Goal: Information Seeking & Learning: Learn about a topic

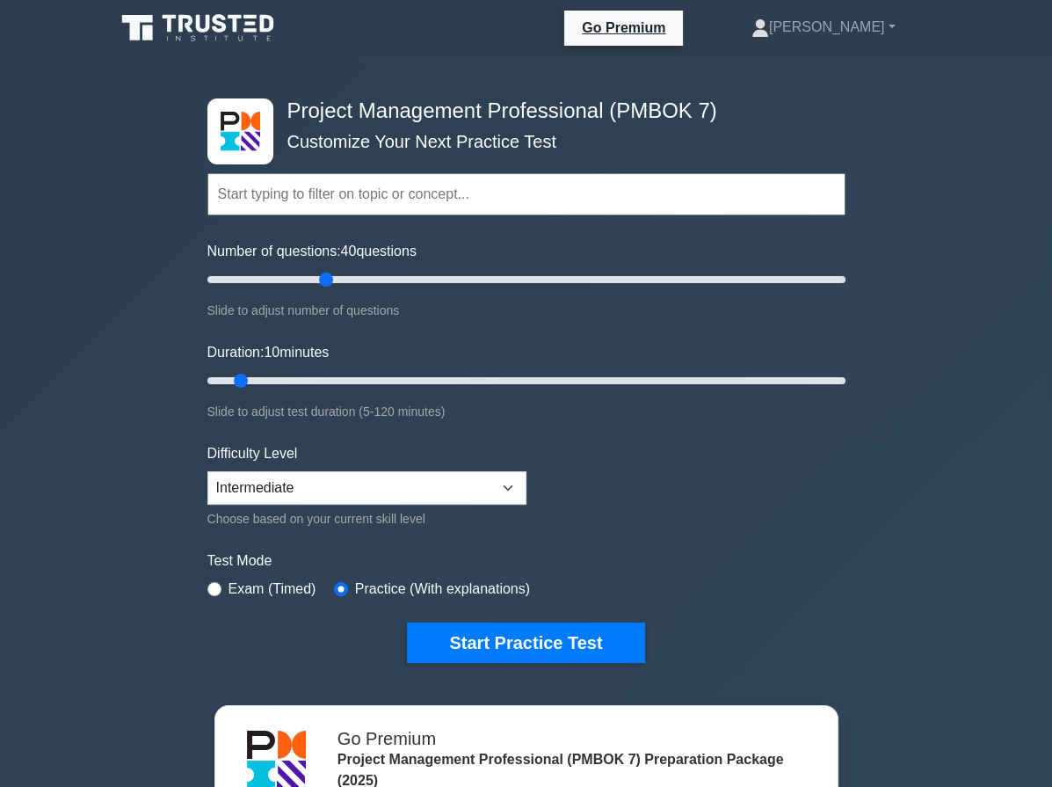
drag, startPoint x: 238, startPoint y: 278, endPoint x: 321, endPoint y: 283, distance: 82.8
type input "40"
click at [321, 283] on input "Number of questions: 40 questions" at bounding box center [526, 279] width 638 height 21
drag, startPoint x: 743, startPoint y: 397, endPoint x: 1010, endPoint y: 445, distance: 271.4
type input "120"
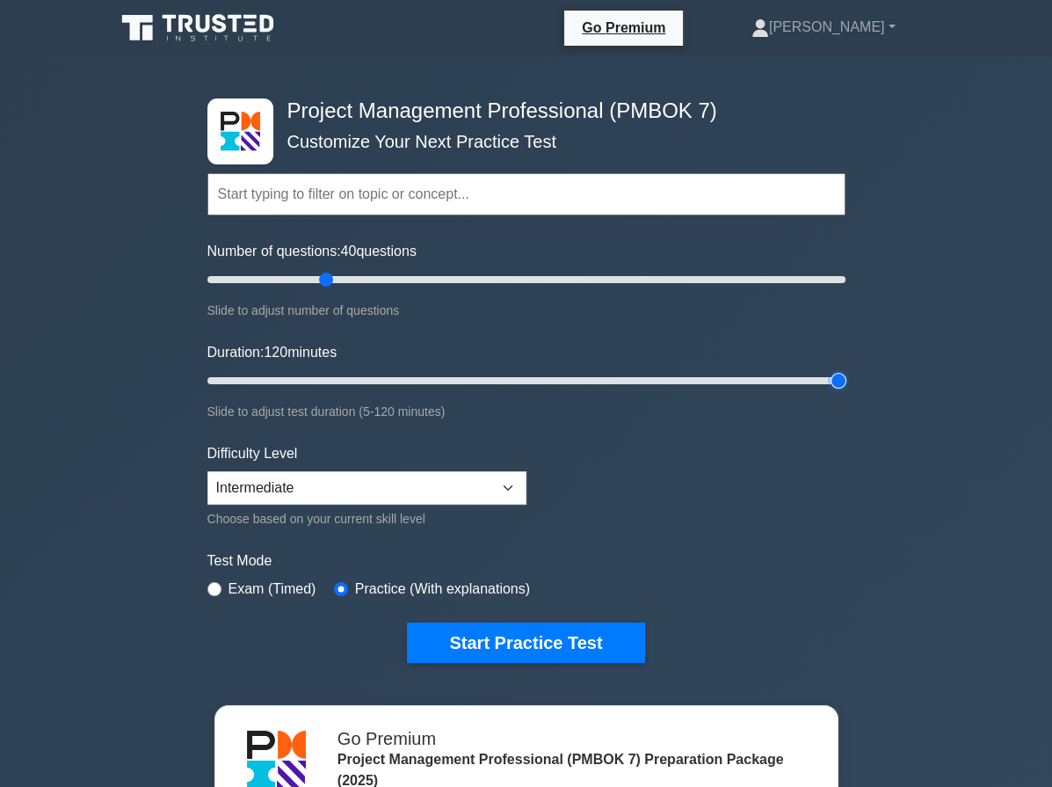
click at [846, 391] on input "Duration: 120 minutes" at bounding box center [526, 380] width 638 height 21
drag, startPoint x: 316, startPoint y: 278, endPoint x: 287, endPoint y: 279, distance: 29.9
type input "30"
click at [287, 279] on input "Number of questions: 30 questions" at bounding box center [526, 279] width 638 height 21
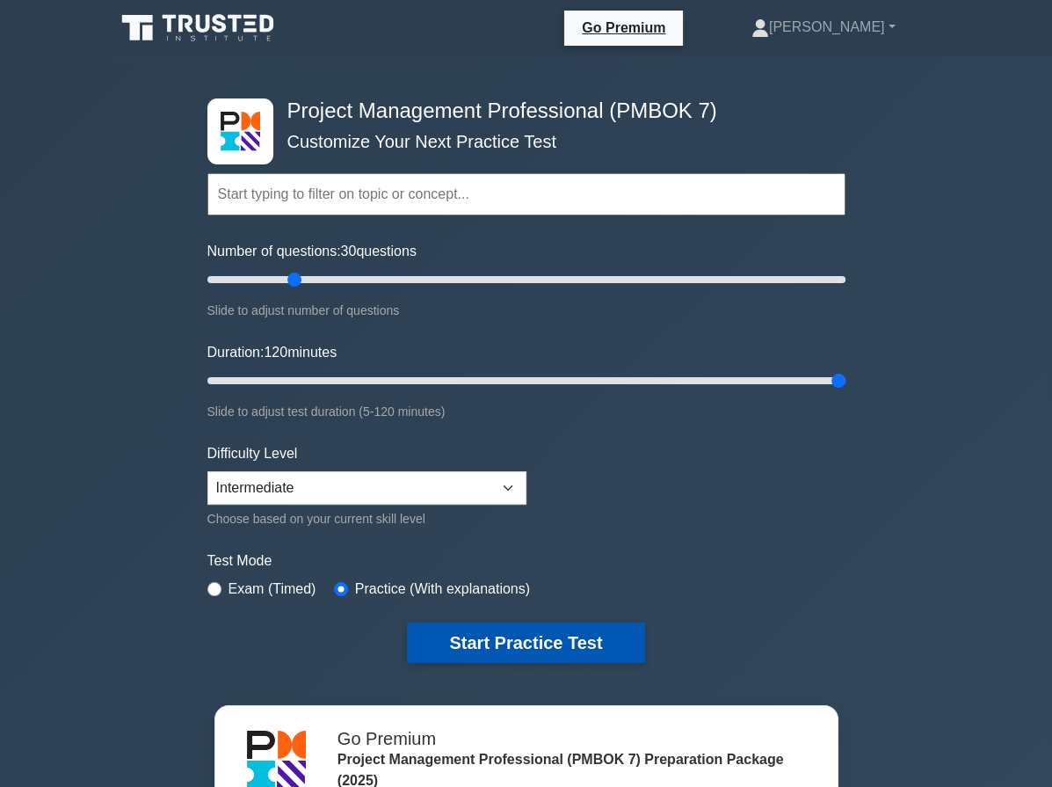
click at [521, 630] on button "Start Practice Test" at bounding box center [525, 642] width 237 height 40
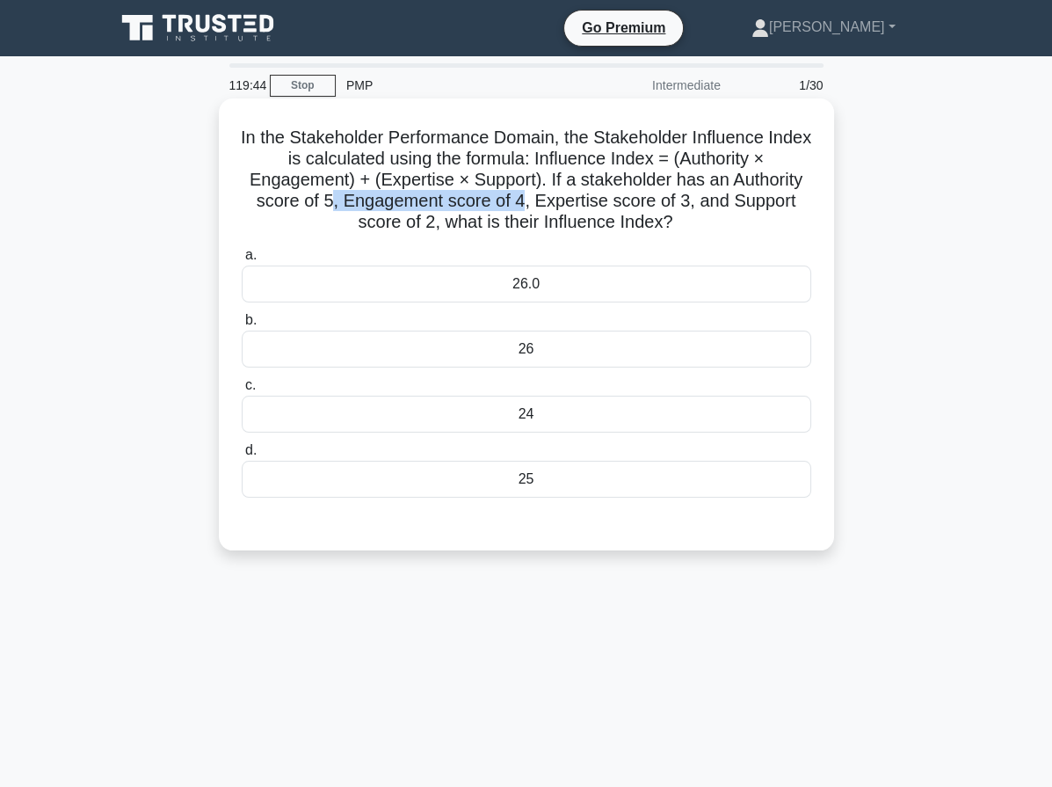
drag, startPoint x: 525, startPoint y: 200, endPoint x: 333, endPoint y: 199, distance: 191.6
click at [333, 199] on h5 "In the Stakeholder Performance Domain, the Stakeholder Influence Index is calcu…" at bounding box center [526, 180] width 573 height 107
click at [564, 365] on div "26" at bounding box center [527, 348] width 570 height 37
click at [242, 326] on input "b. 26" at bounding box center [242, 320] width 0 height 11
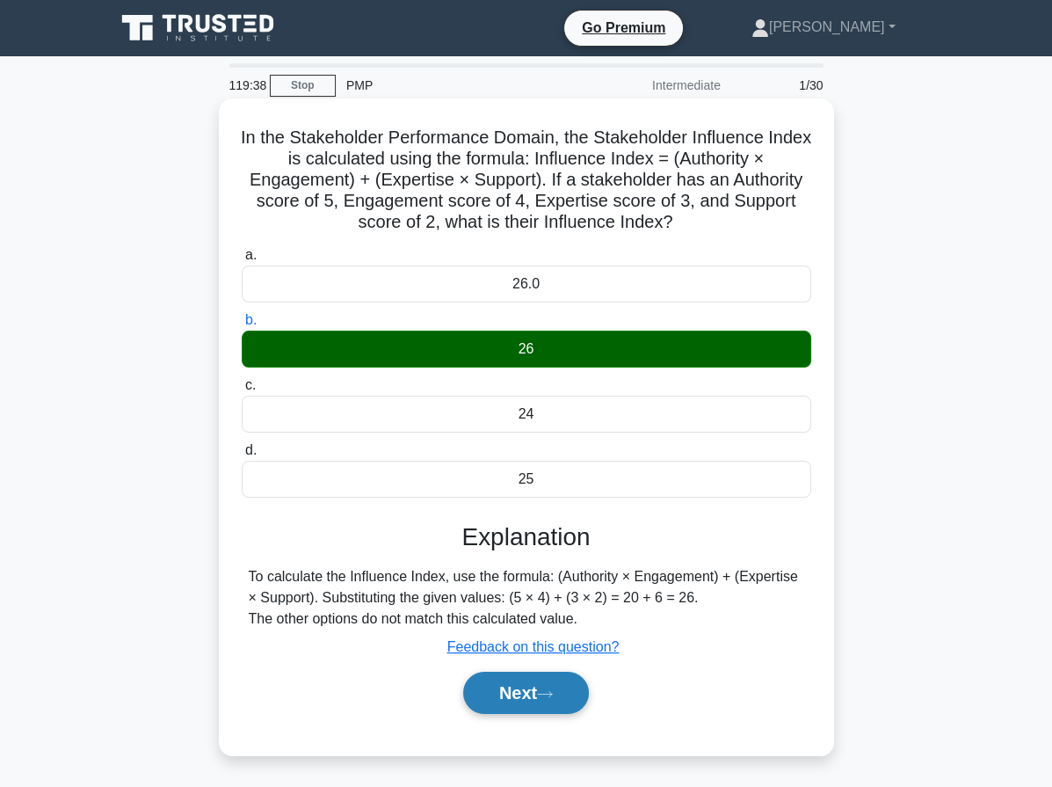
click at [513, 699] on button "Next" at bounding box center [526, 693] width 126 height 42
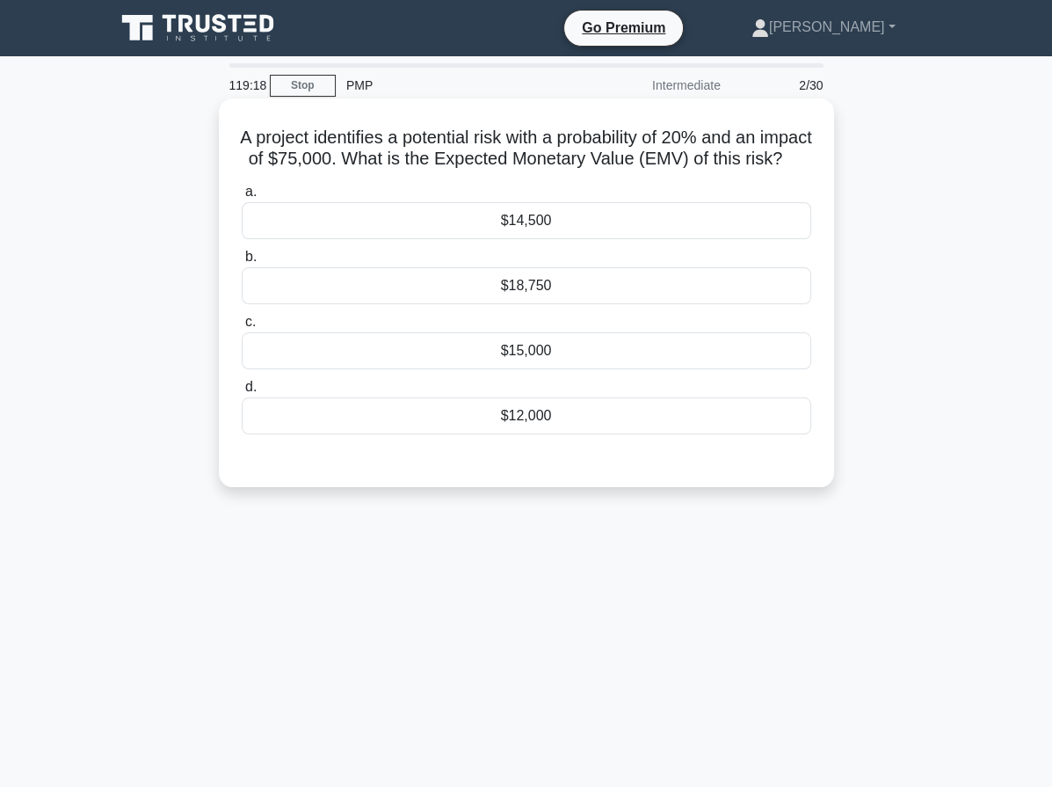
click at [532, 367] on div "$15,000" at bounding box center [527, 350] width 570 height 37
click at [242, 328] on input "c. $15,000" at bounding box center [242, 321] width 0 height 11
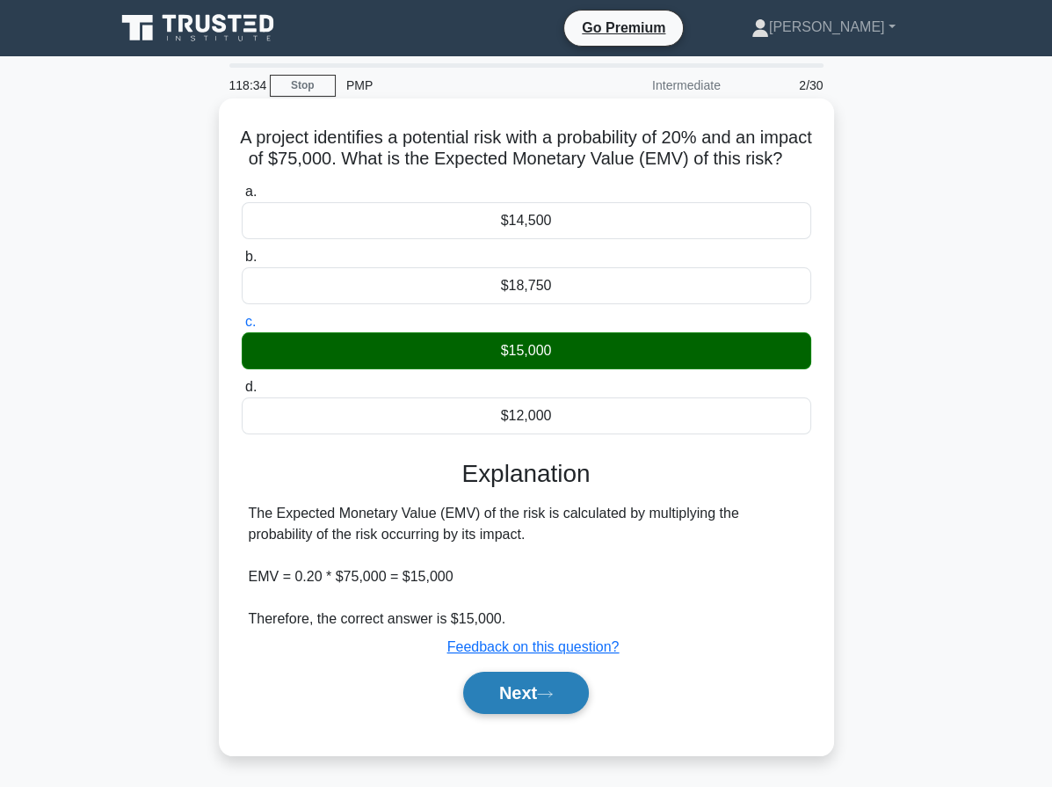
click at [521, 714] on button "Next" at bounding box center [526, 693] width 126 height 42
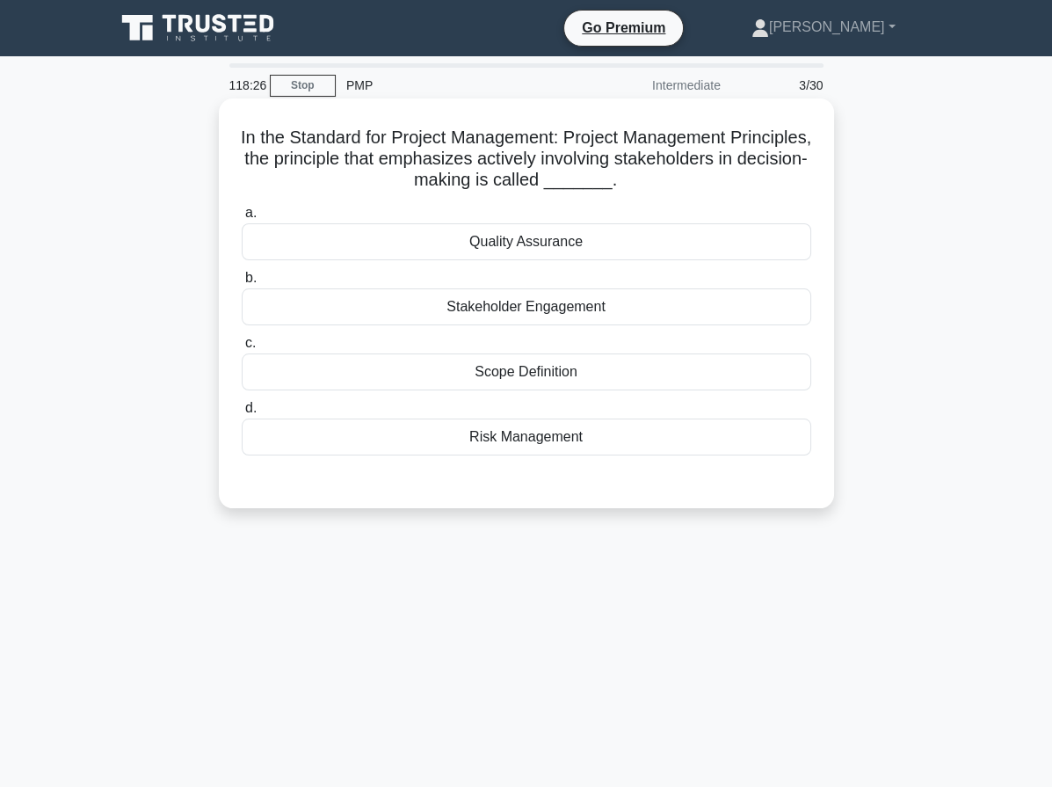
click at [567, 299] on div "Stakeholder Engagement" at bounding box center [527, 306] width 570 height 37
click at [242, 284] on input "b. Stakeholder Engagement" at bounding box center [242, 277] width 0 height 11
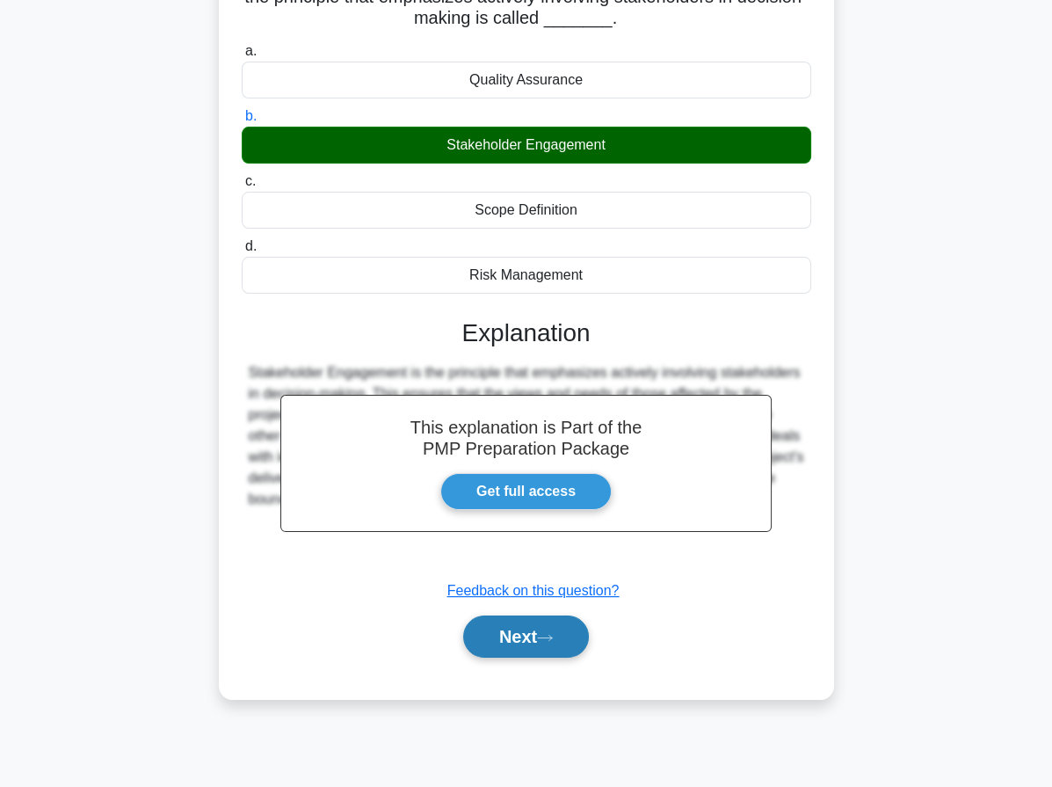
click at [541, 638] on button "Next" at bounding box center [526, 636] width 126 height 42
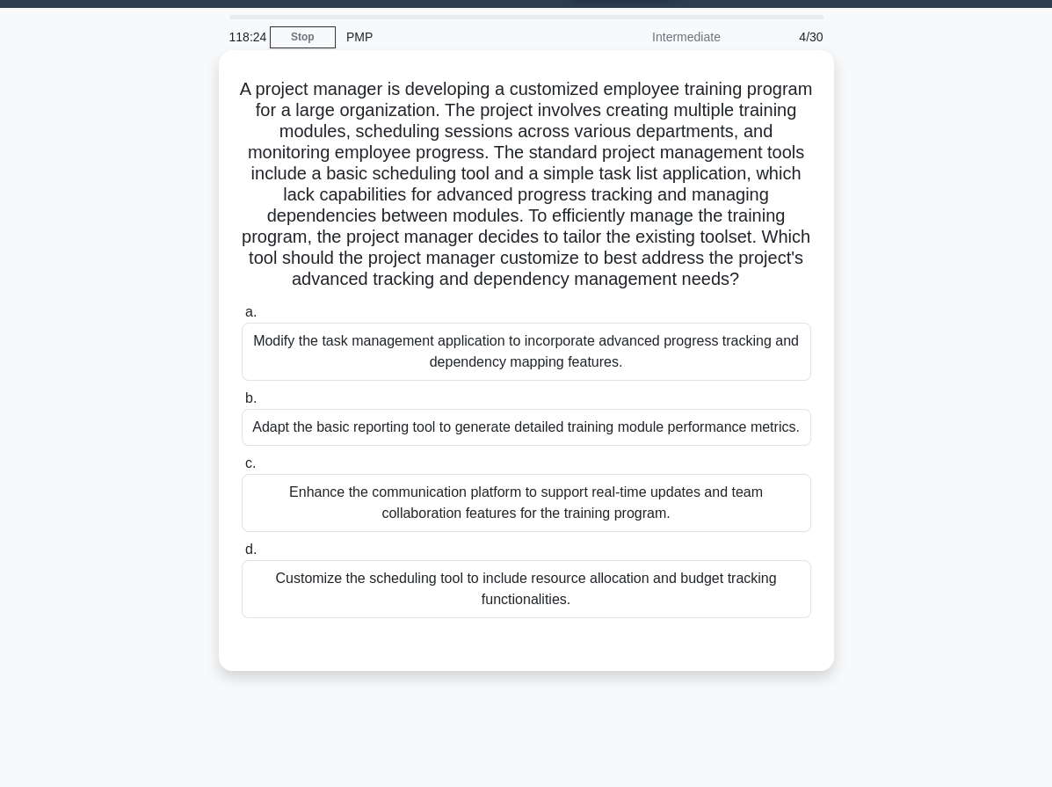
scroll to position [25, 0]
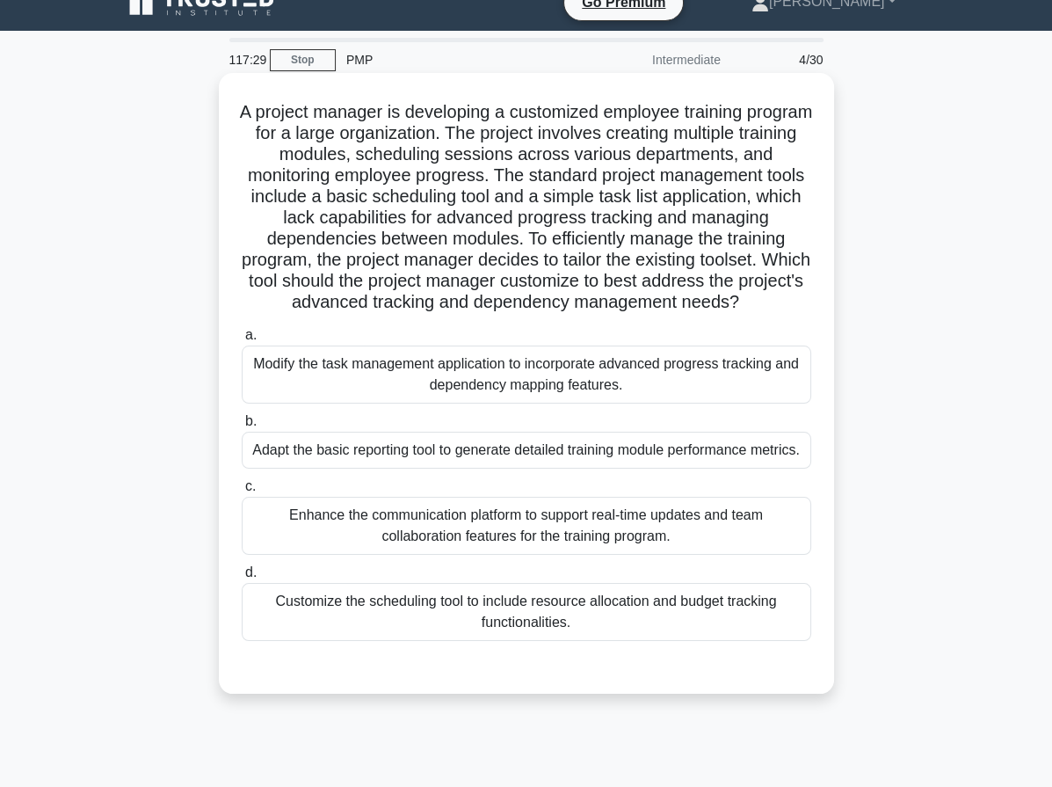
drag, startPoint x: 261, startPoint y: 278, endPoint x: 803, endPoint y: 294, distance: 541.7
click at [803, 294] on h5 "A project manager is developing a customized employee training program for a la…" at bounding box center [526, 207] width 573 height 213
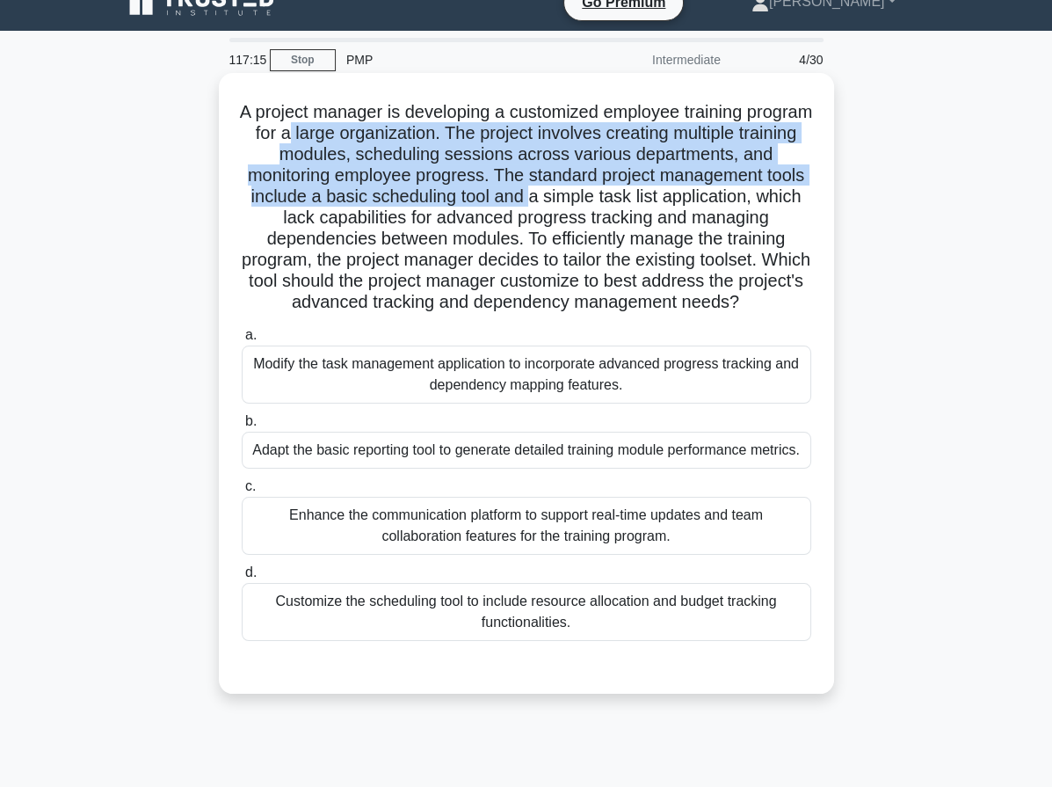
drag, startPoint x: 367, startPoint y: 135, endPoint x: 574, endPoint y: 195, distance: 215.0
click at [575, 194] on h5 "A project manager is developing a customized employee training program for a la…" at bounding box center [526, 207] width 573 height 213
click at [534, 207] on h5 "A project manager is developing a customized employee training program for a la…" at bounding box center [526, 207] width 573 height 213
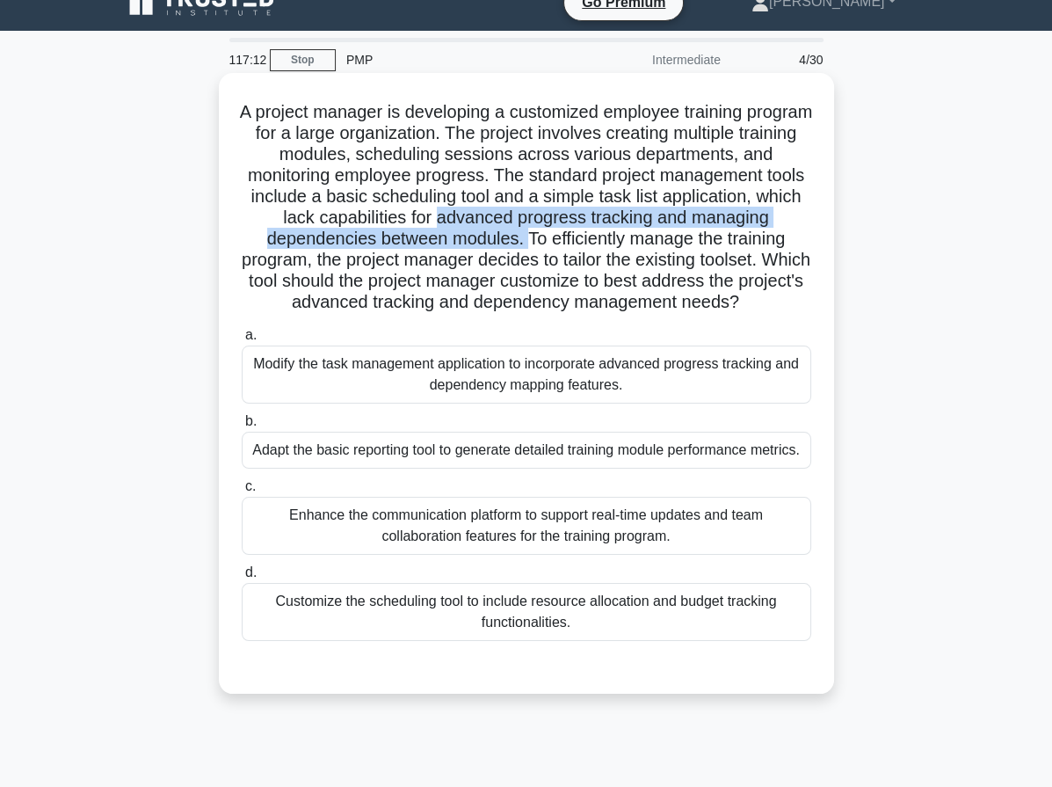
drag, startPoint x: 460, startPoint y: 214, endPoint x: 526, endPoint y: 238, distance: 70.4
click at [526, 238] on h5 "A project manager is developing a customized employee training program for a la…" at bounding box center [526, 207] width 573 height 213
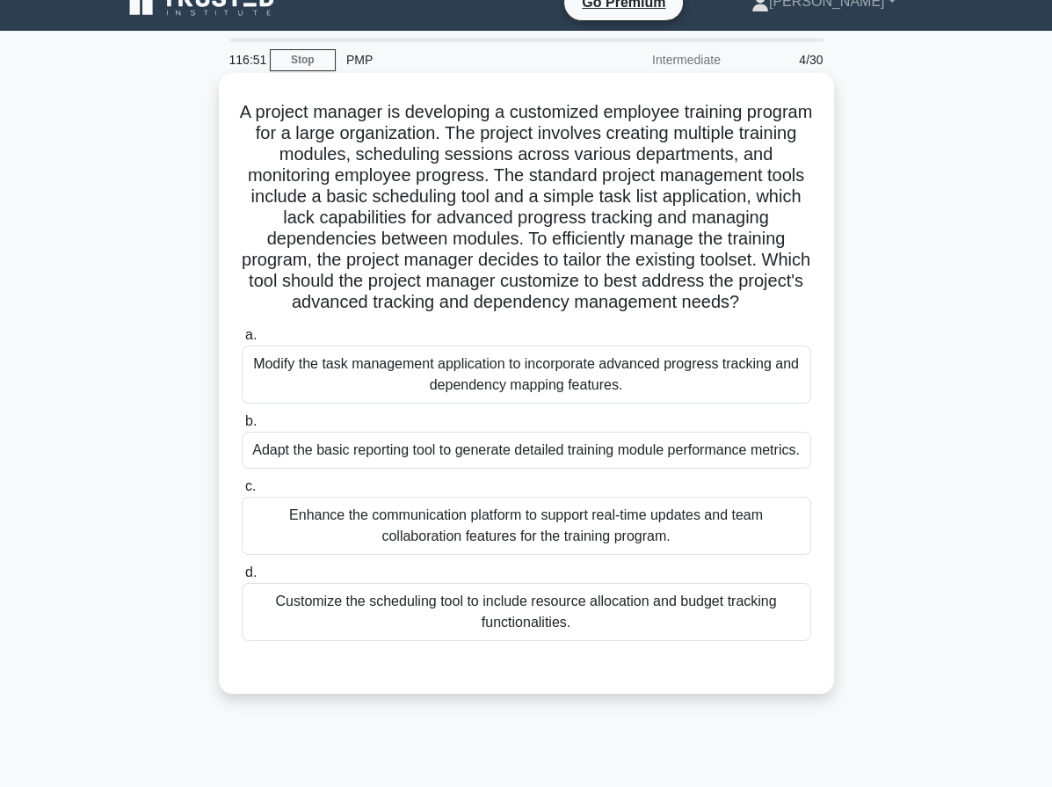
click at [524, 389] on div "Modify the task management application to incorporate advanced progress trackin…" at bounding box center [527, 374] width 570 height 58
click at [242, 341] on input "a. Modify the task management application to incorporate advanced progress trac…" at bounding box center [242, 335] width 0 height 11
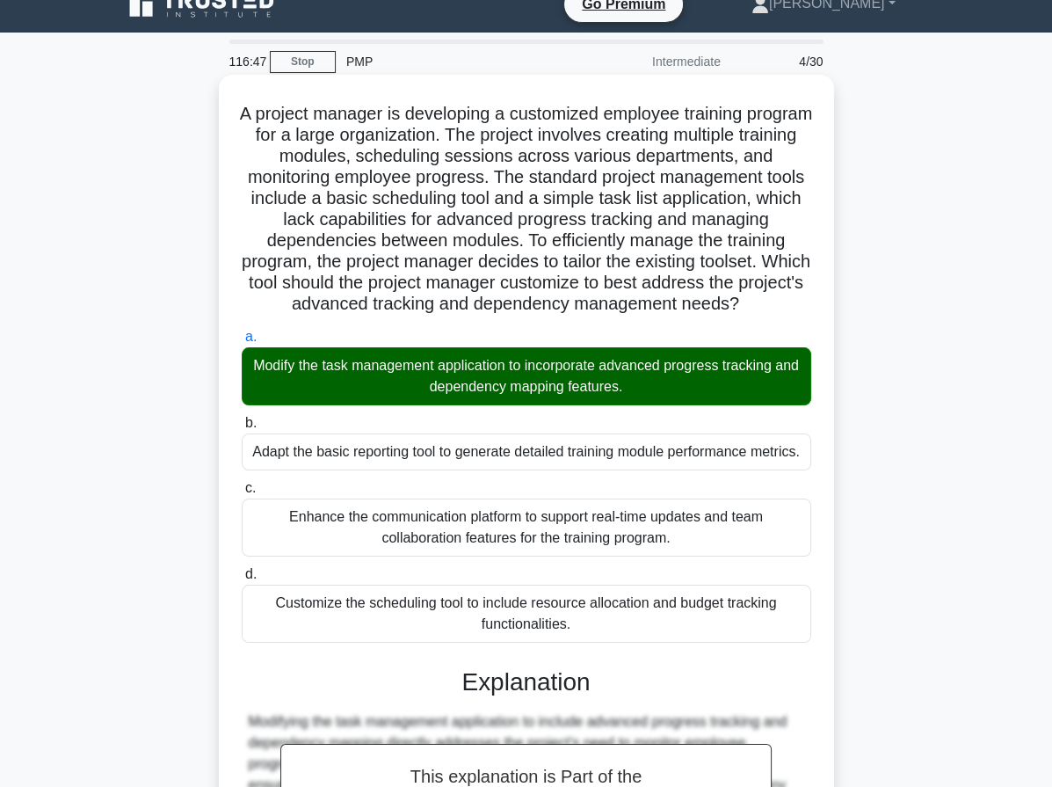
scroll to position [0, 0]
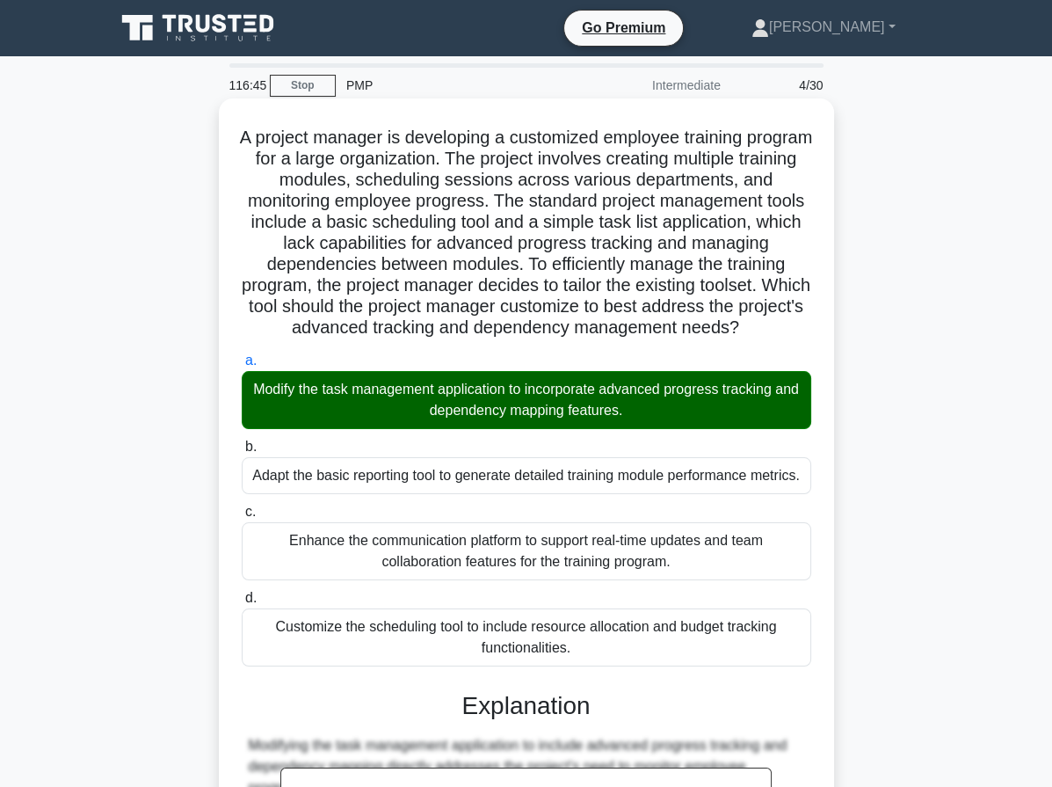
drag, startPoint x: 259, startPoint y: 144, endPoint x: 641, endPoint y: 650, distance: 633.9
click at [641, 650] on div "A project manager is developing a customized employee training program for a la…" at bounding box center [526, 584] width 601 height 959
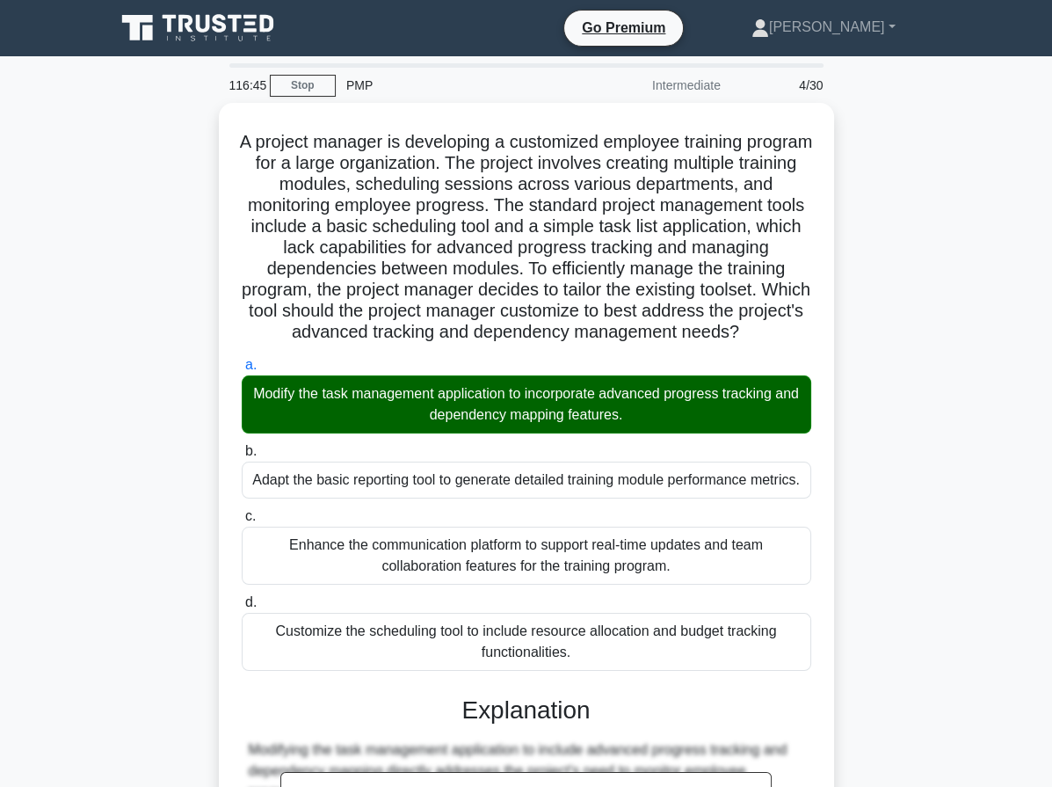
copy div "A project manager is developing a customized employee training program for a la…"
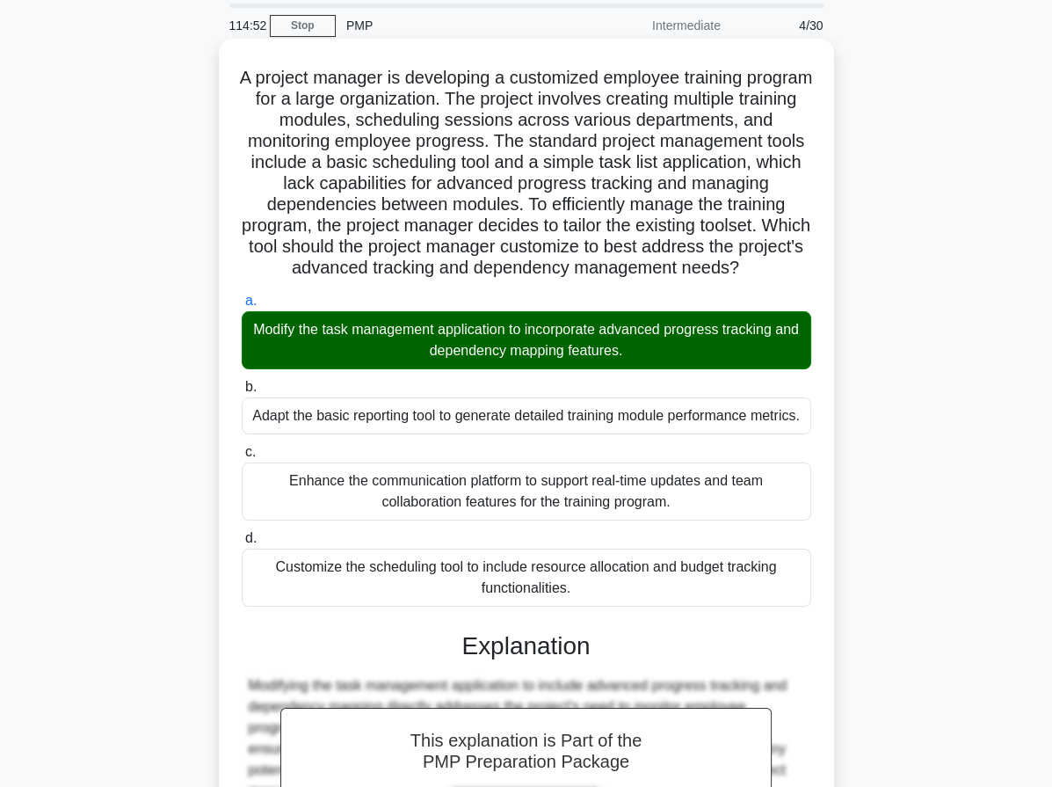
scroll to position [315, 0]
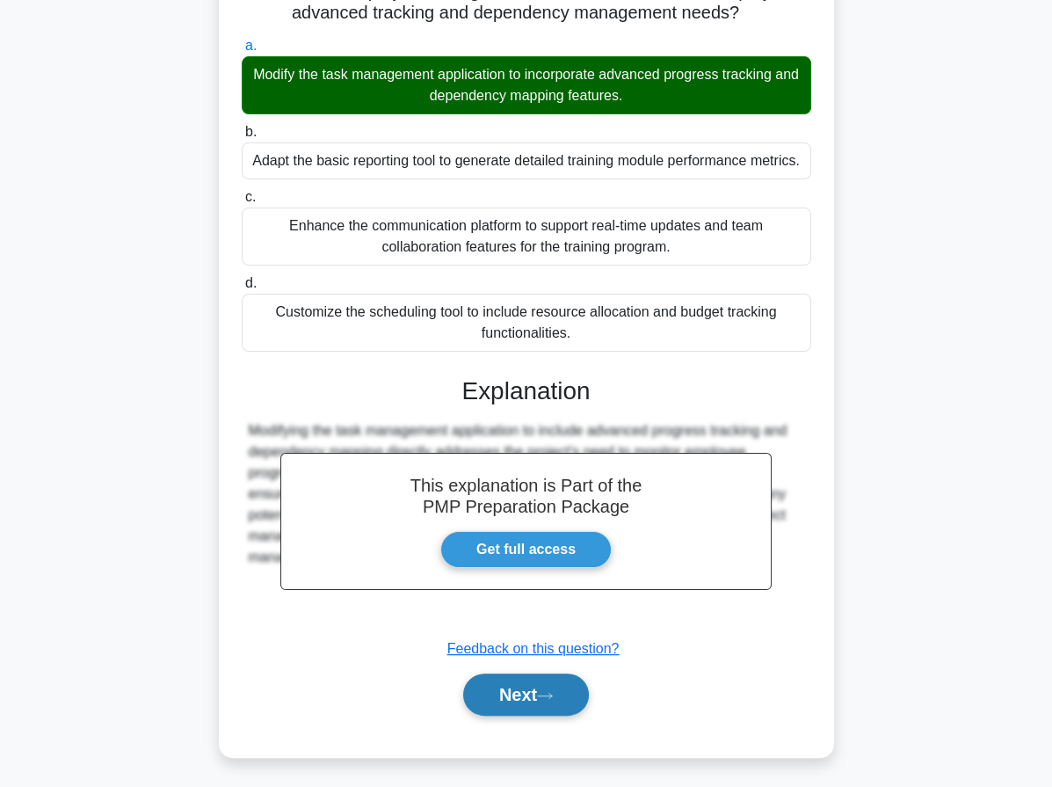
click at [527, 696] on button "Next" at bounding box center [526, 694] width 126 height 42
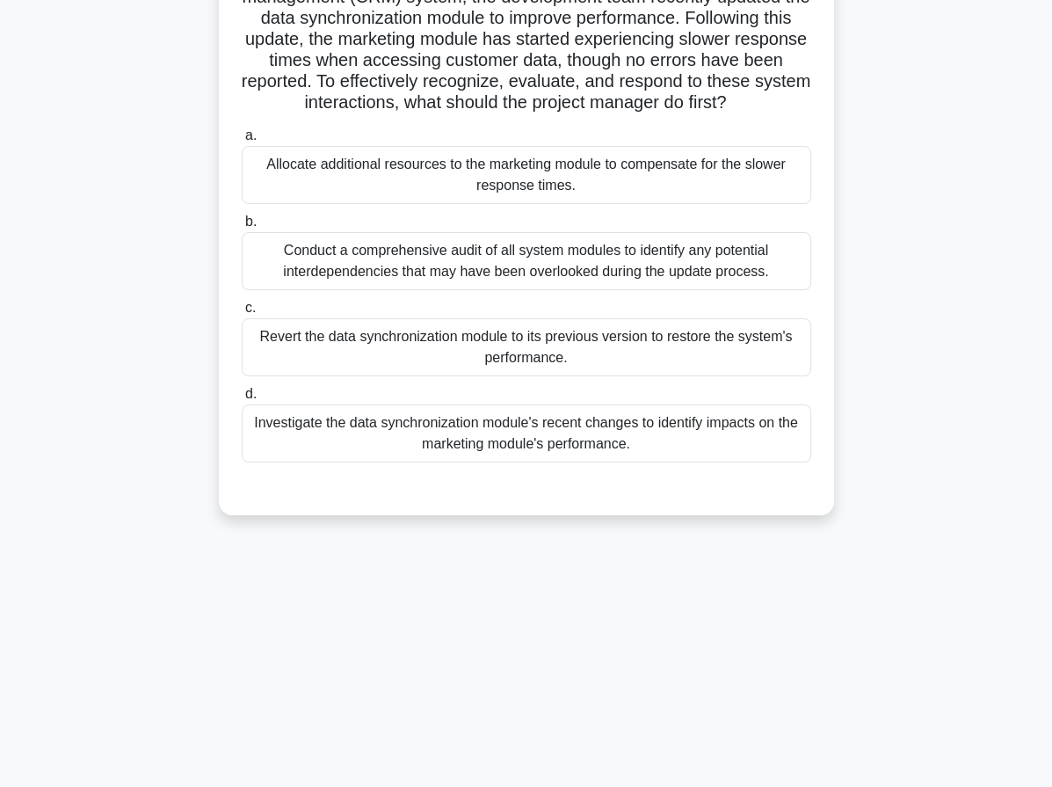
scroll to position [0, 0]
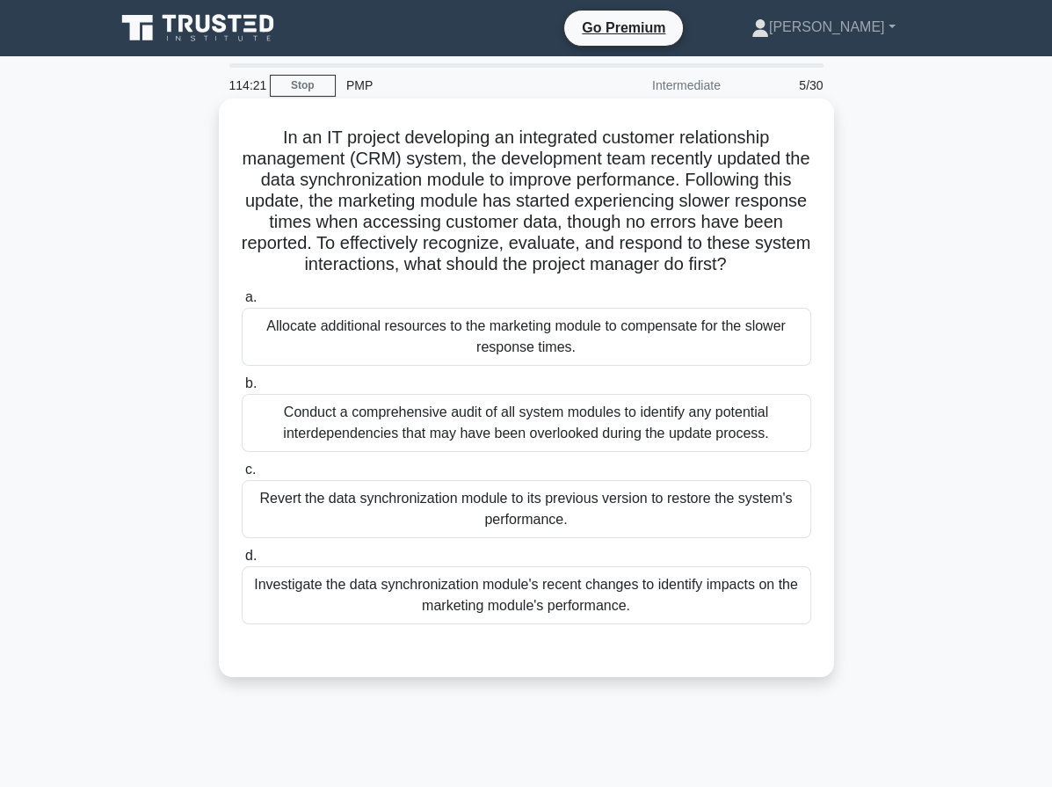
drag, startPoint x: 359, startPoint y: 197, endPoint x: 776, endPoint y: 265, distance: 423.0
click at [776, 265] on h5 "In an IT project developing an integrated customer relationship management (CRM…" at bounding box center [526, 201] width 573 height 149
click at [606, 591] on div "Investigate the data synchronization module's recent changes to identify impact…" at bounding box center [527, 595] width 570 height 58
click at [242, 562] on input "d. Investigate the data synchronization module's recent changes to identify imp…" at bounding box center [242, 555] width 0 height 11
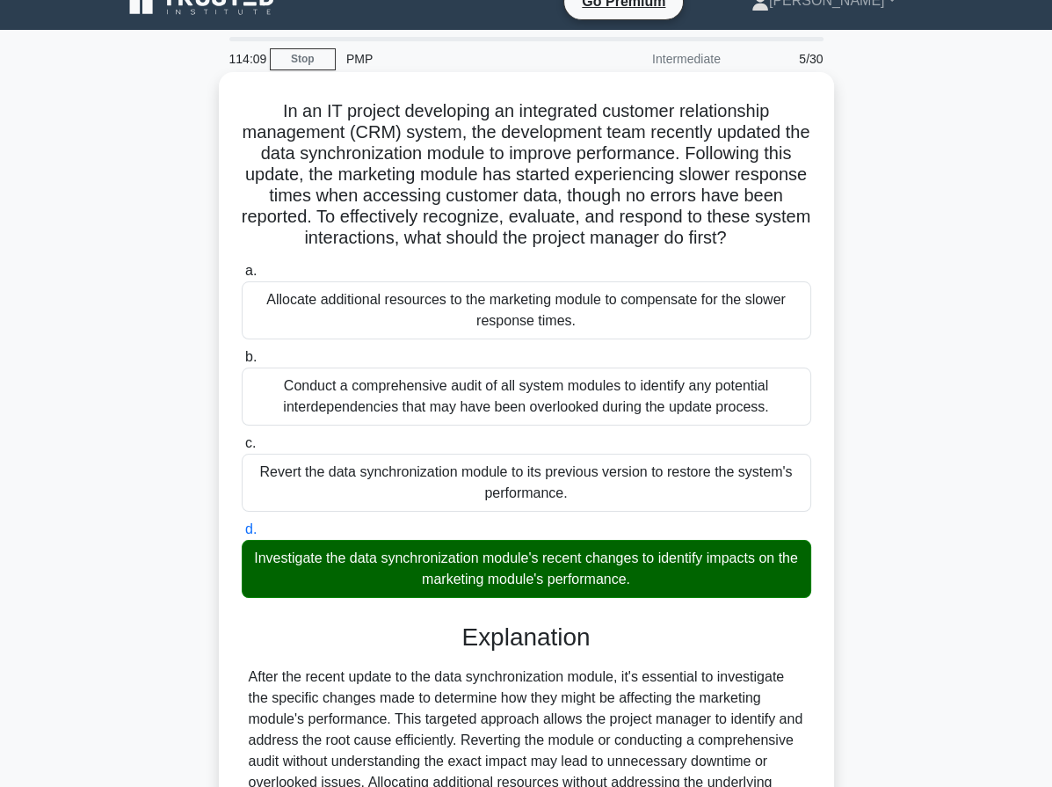
scroll to position [209, 0]
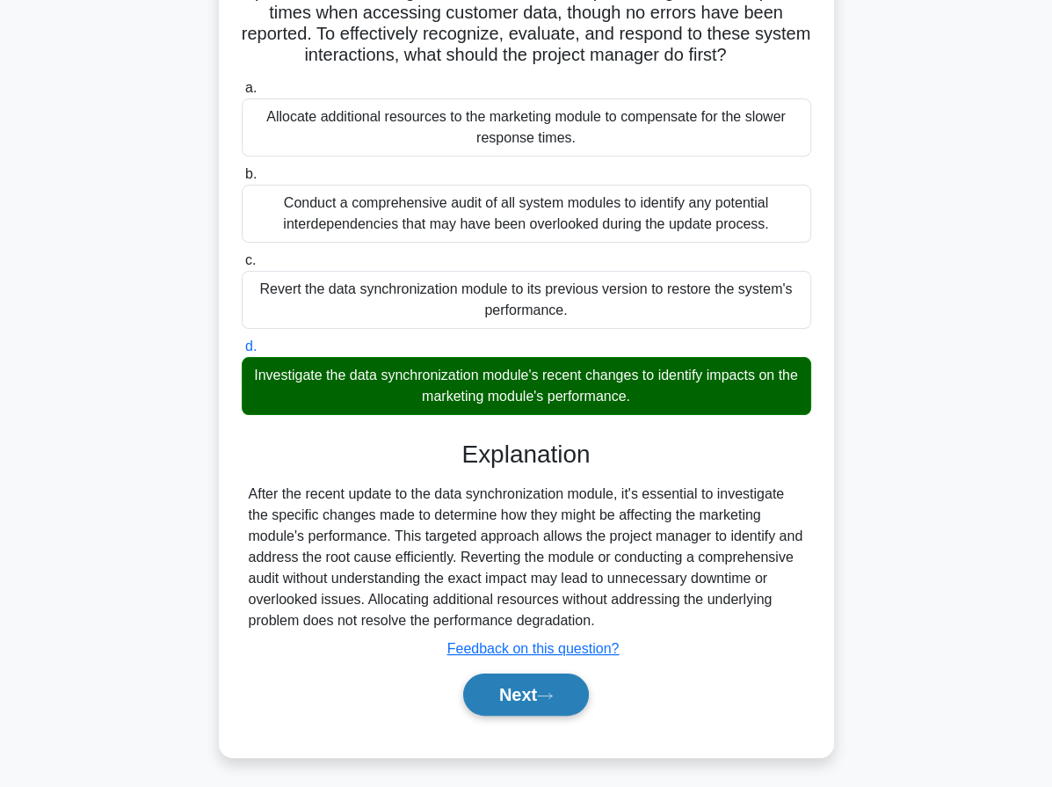
click at [563, 695] on button "Next" at bounding box center [526, 694] width 126 height 42
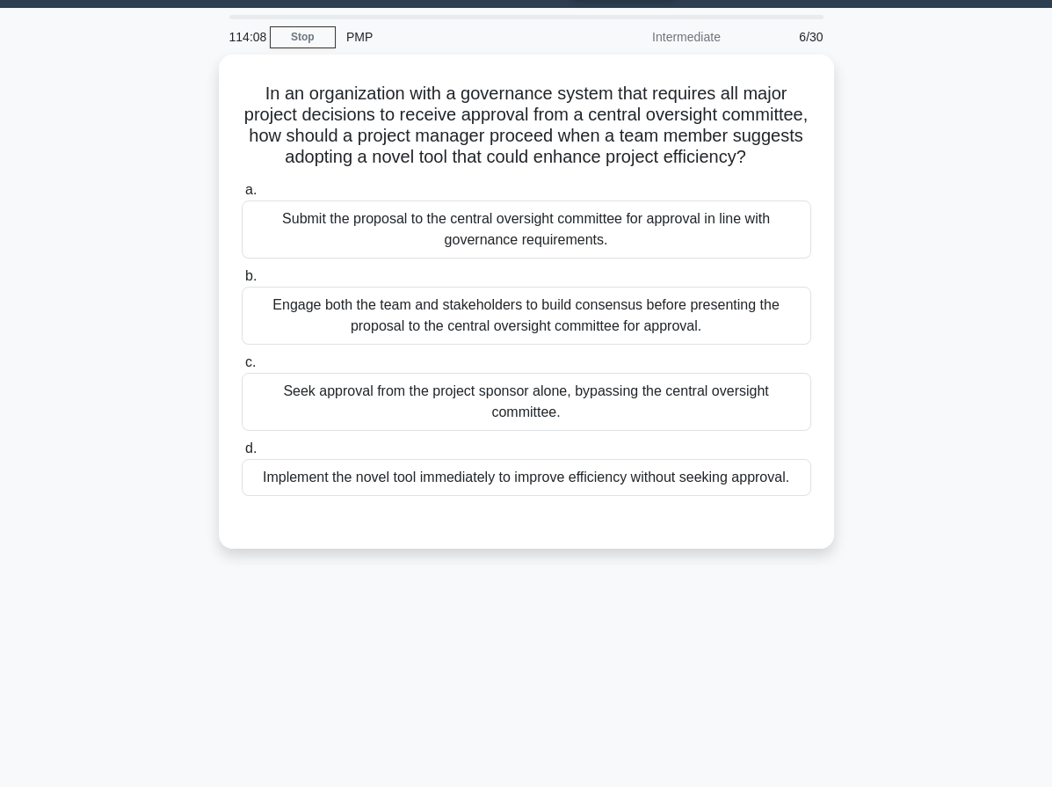
scroll to position [25, 0]
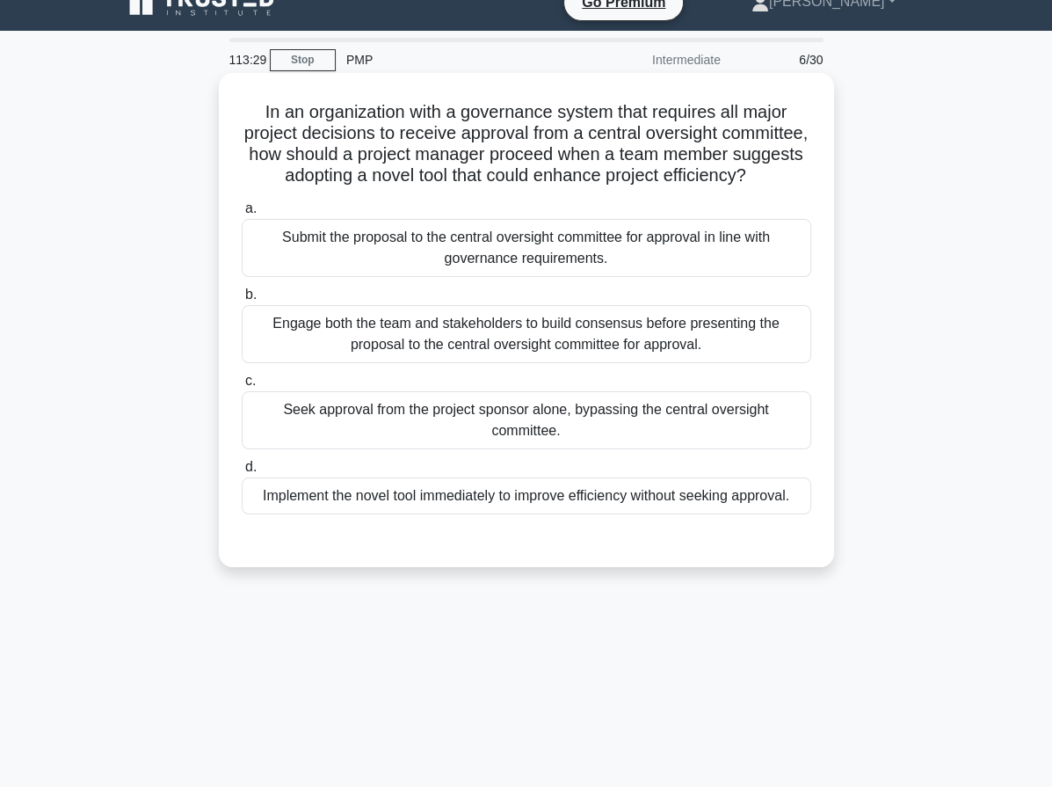
click at [585, 277] on div "Submit the proposal to the central oversight committee for approval in line wit…" at bounding box center [527, 248] width 570 height 58
click at [242, 214] on input "a. Submit the proposal to the central oversight committee for approval in line …" at bounding box center [242, 208] width 0 height 11
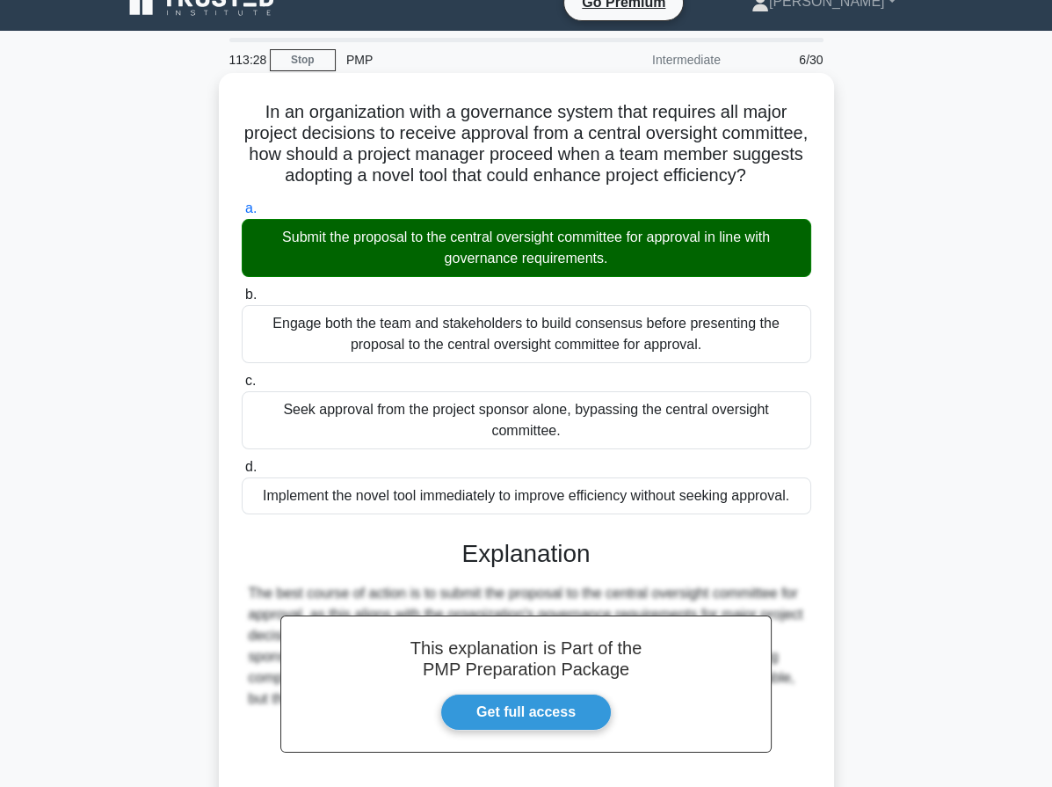
scroll to position [209, 0]
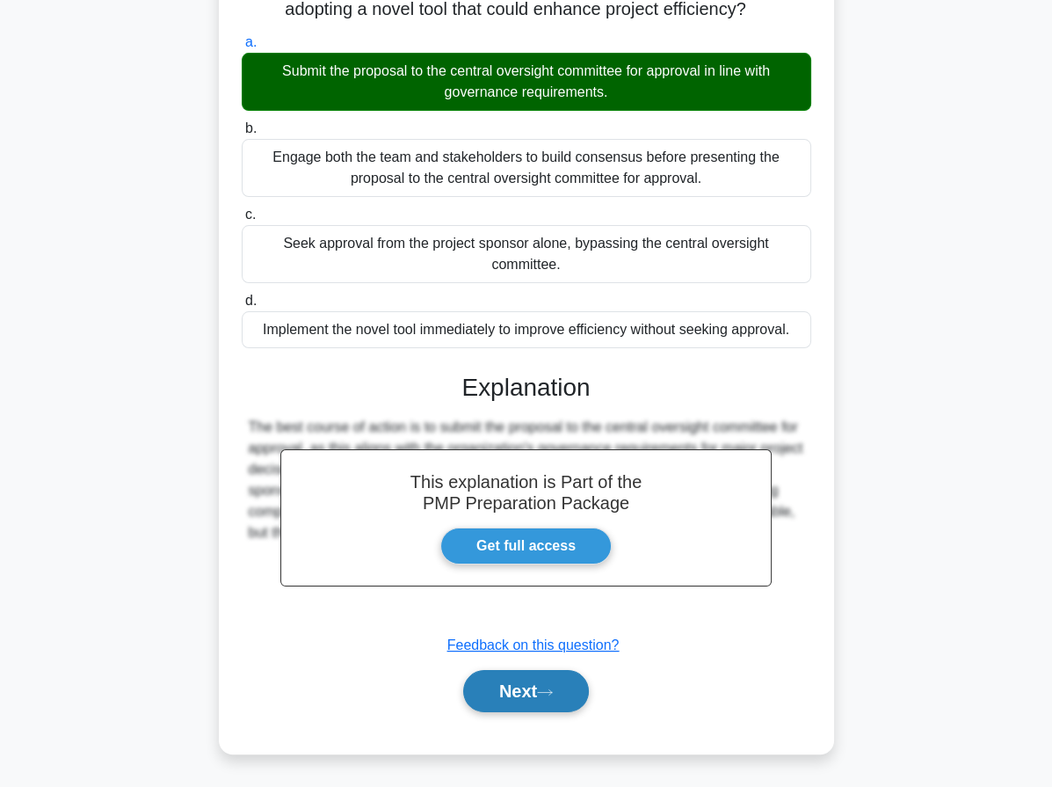
click at [515, 705] on button "Next" at bounding box center [526, 691] width 126 height 42
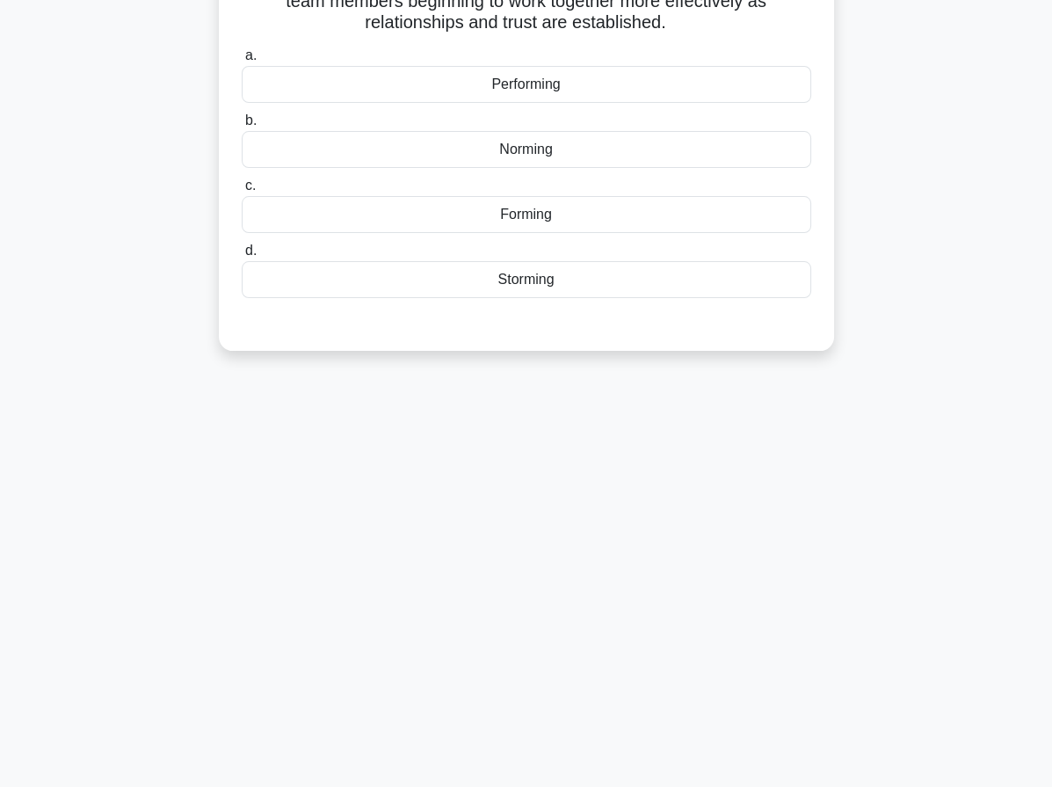
scroll to position [0, 0]
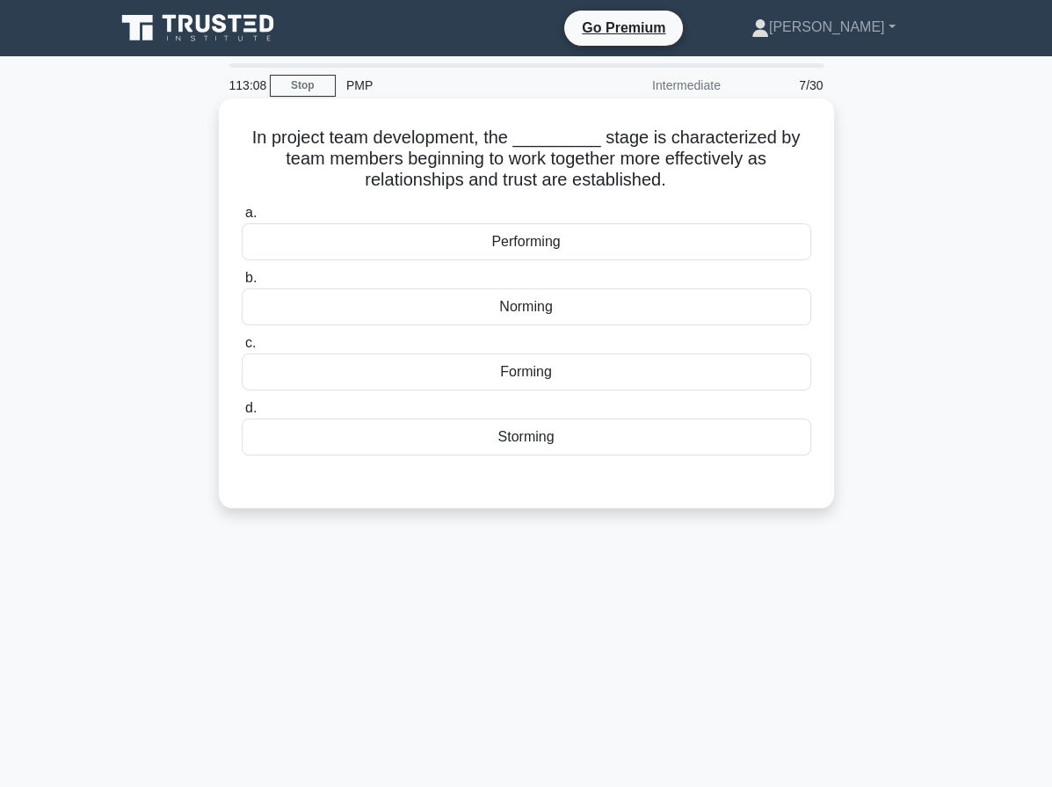
click at [517, 309] on div "Norming" at bounding box center [527, 306] width 570 height 37
click at [242, 284] on input "b. Norming" at bounding box center [242, 277] width 0 height 11
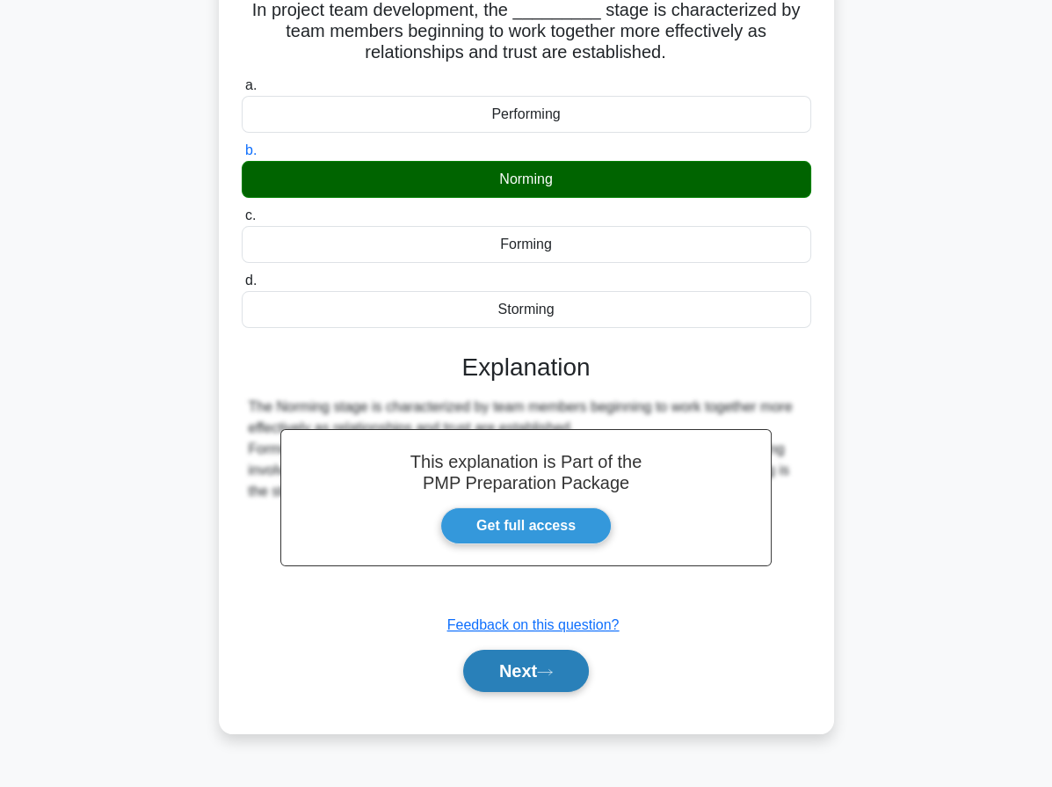
scroll to position [162, 0]
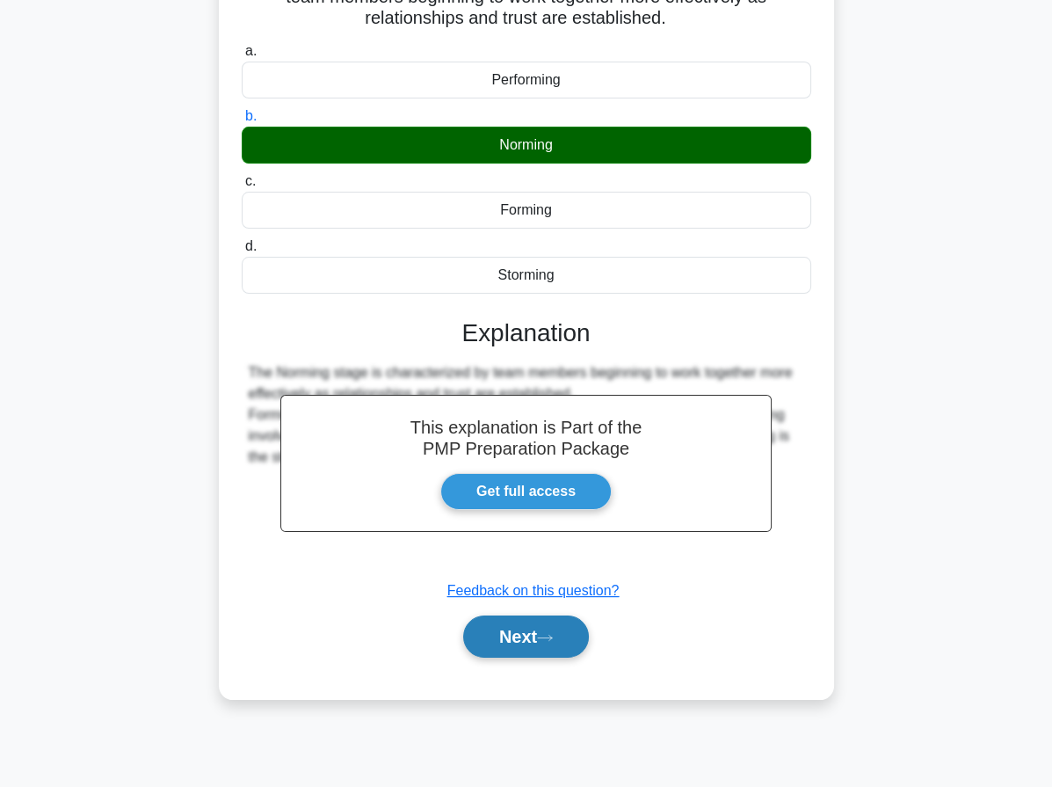
click at [518, 649] on button "Next" at bounding box center [526, 636] width 126 height 42
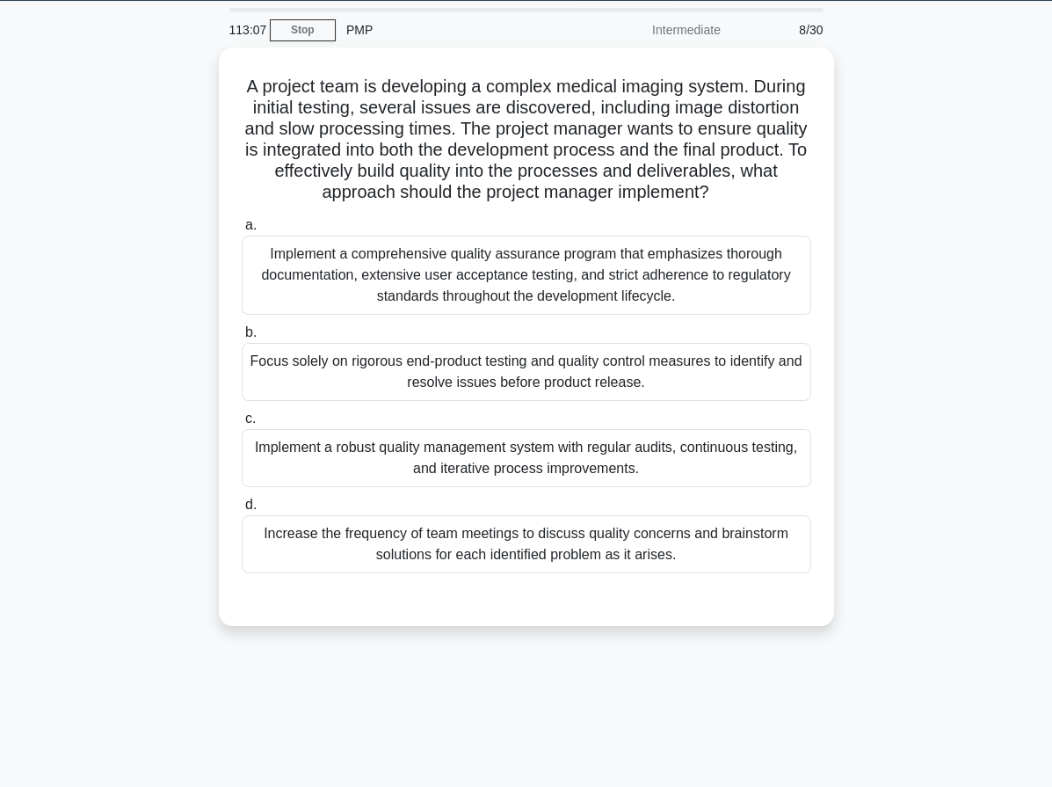
scroll to position [0, 0]
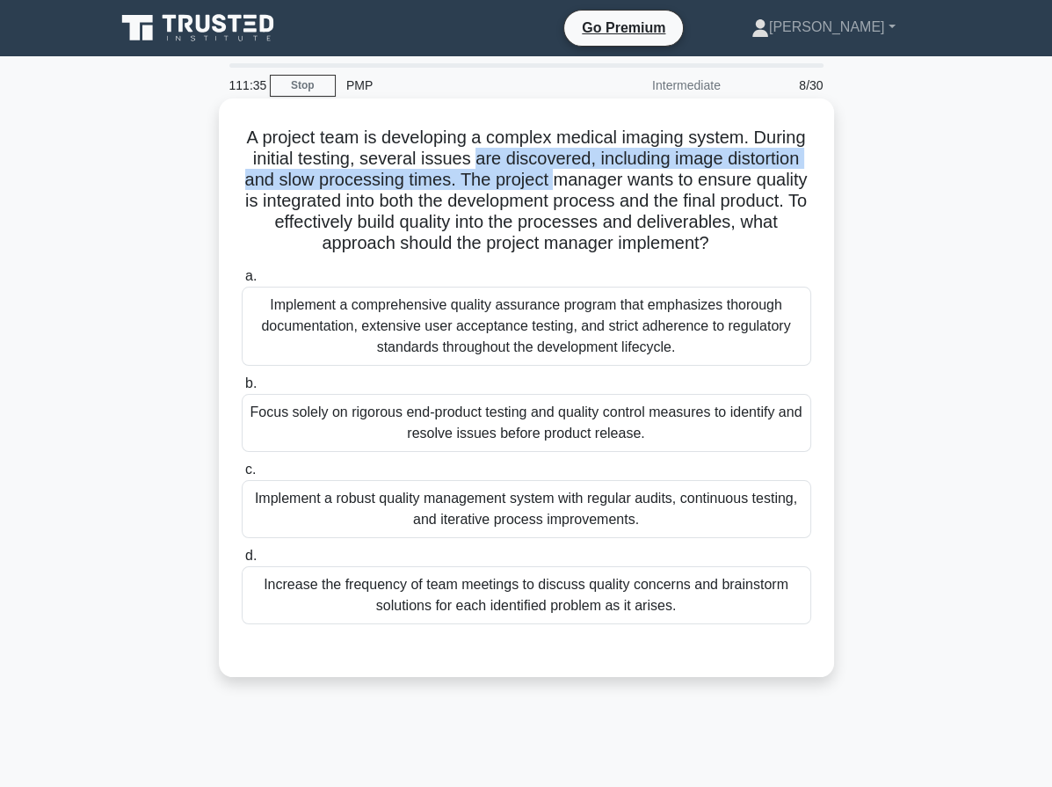
drag, startPoint x: 548, startPoint y: 158, endPoint x: 628, endPoint y: 189, distance: 85.7
click at [652, 175] on h5 "A project team is developing a complex medical imaging system. During initial t…" at bounding box center [526, 191] width 573 height 128
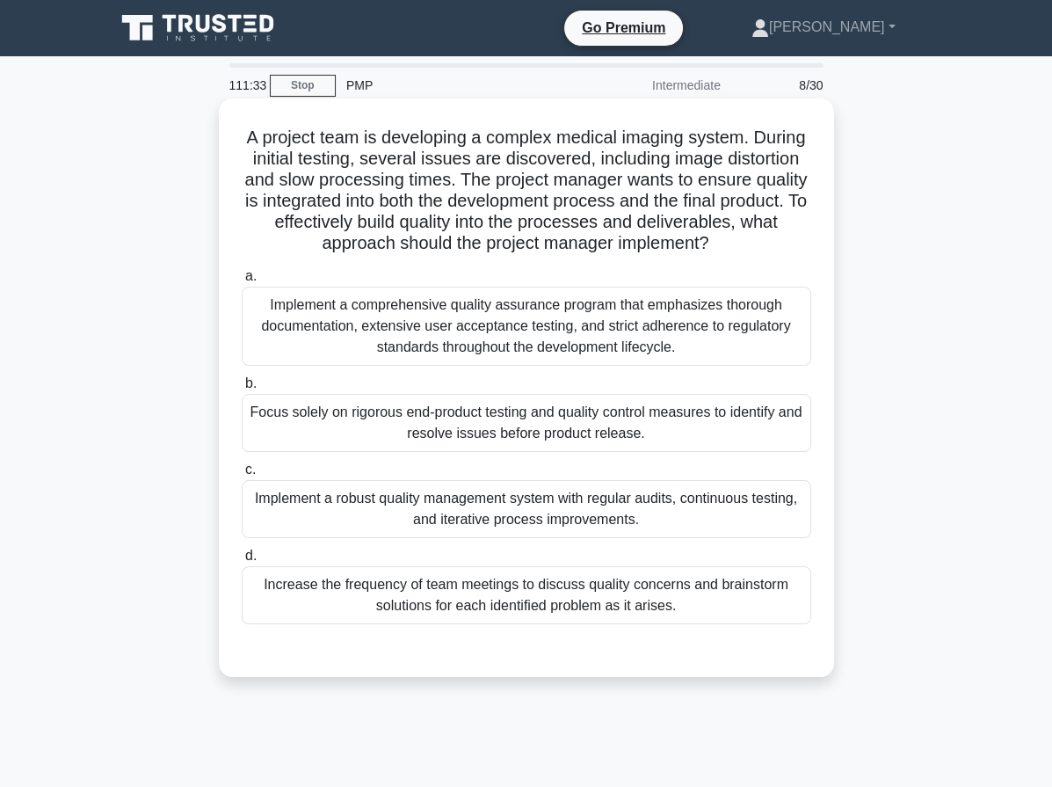
click at [465, 499] on div "Implement a robust quality management system with regular audits, continuous te…" at bounding box center [527, 509] width 570 height 58
click at [242, 476] on input "c. Implement a robust quality management system with regular audits, continuous…" at bounding box center [242, 469] width 0 height 11
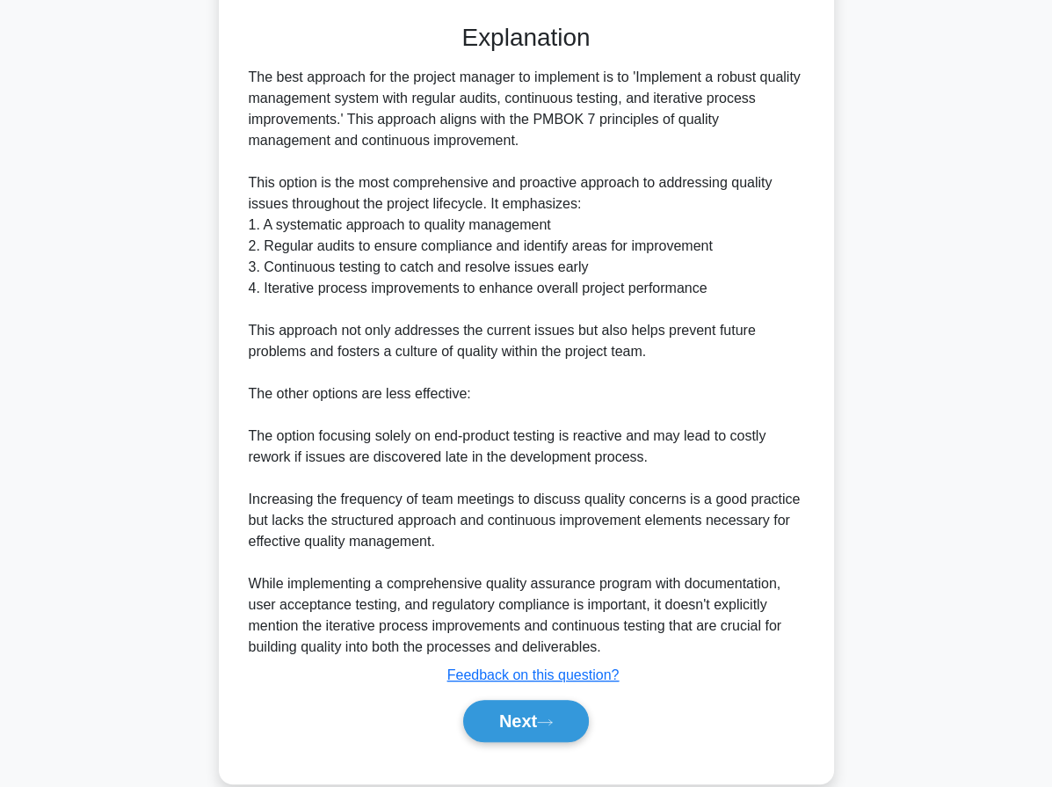
scroll to position [652, 0]
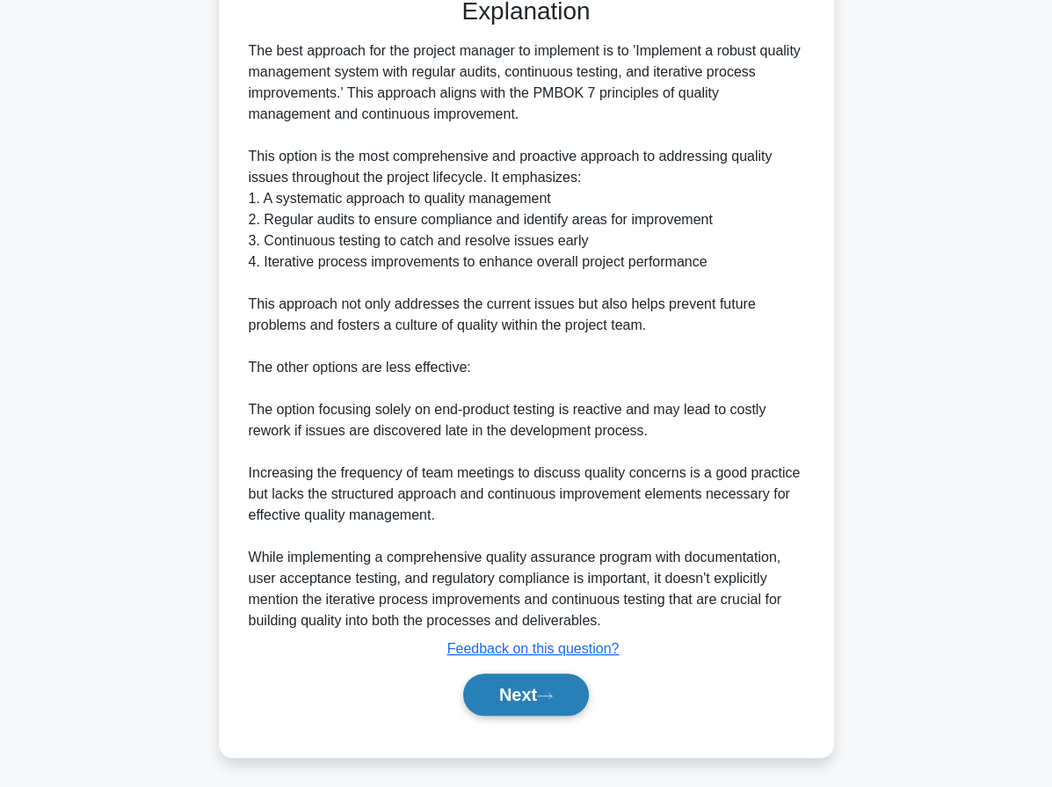
click at [543, 695] on button "Next" at bounding box center [526, 694] width 126 height 42
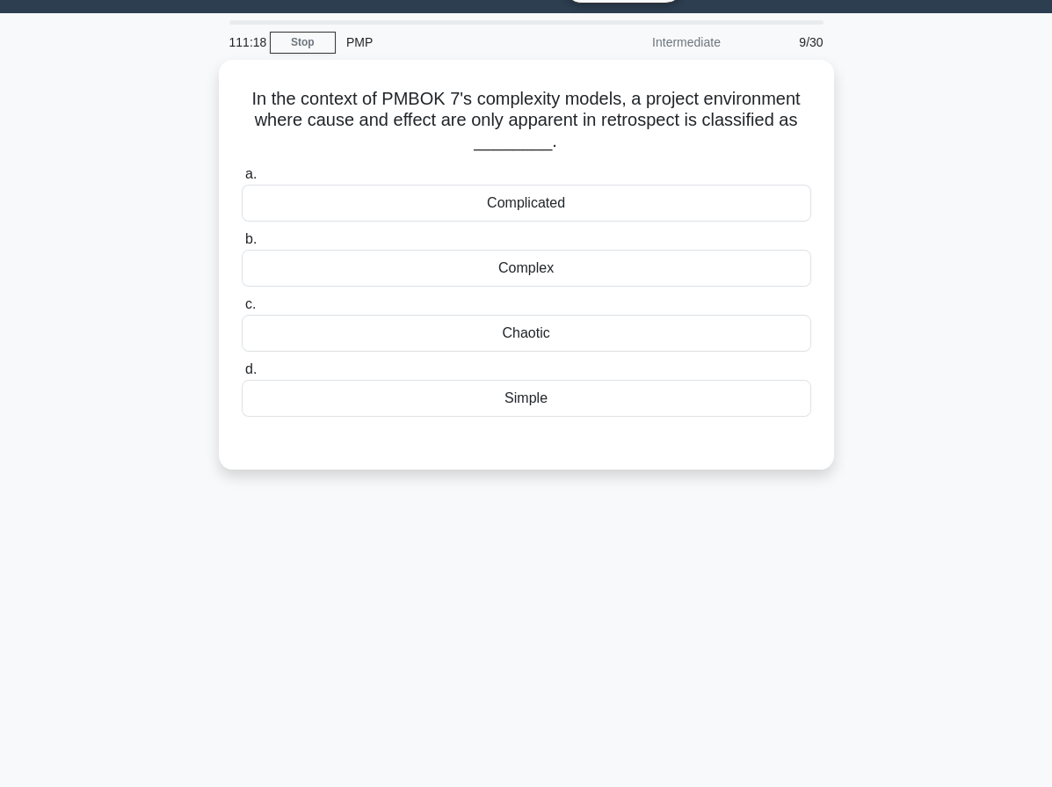
scroll to position [0, 0]
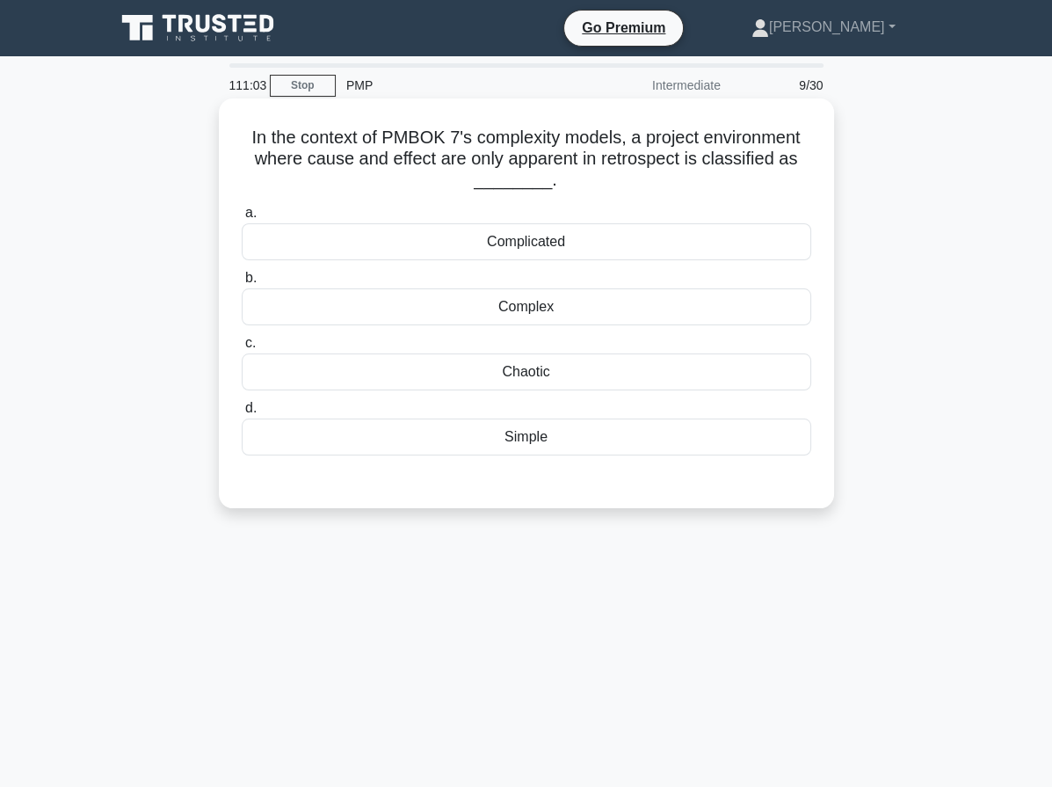
click at [531, 301] on div "Complex" at bounding box center [527, 306] width 570 height 37
click at [242, 284] on input "b. Complex" at bounding box center [242, 277] width 0 height 11
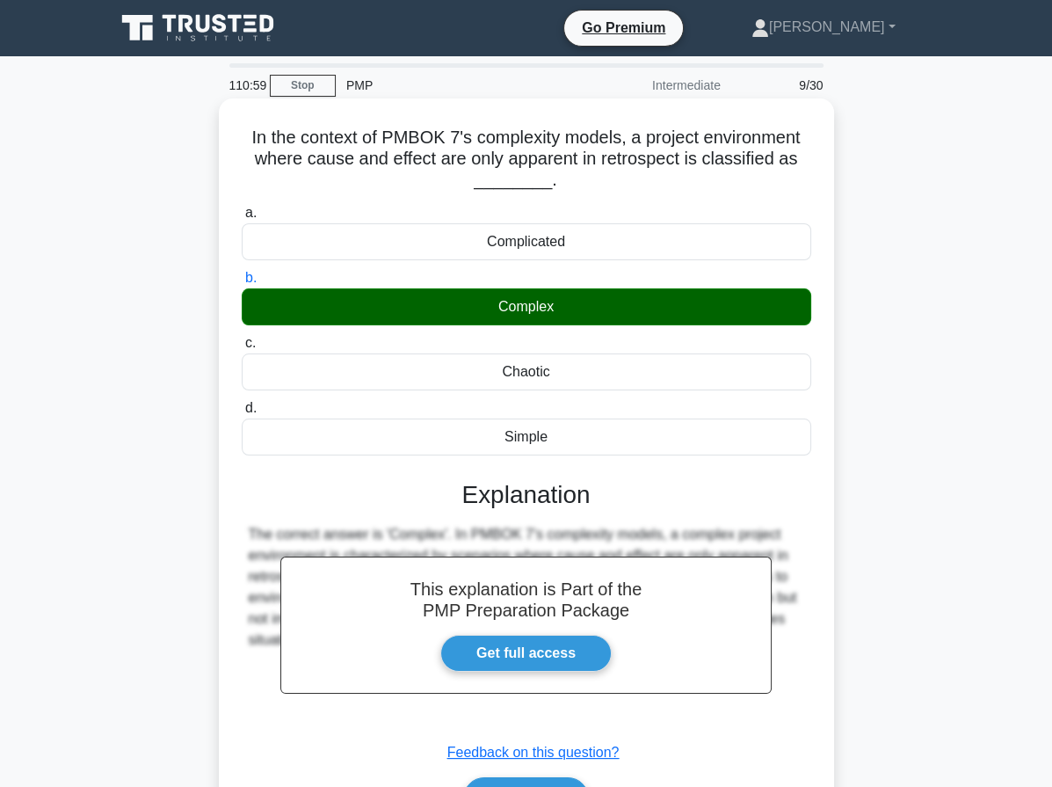
drag, startPoint x: 234, startPoint y: 135, endPoint x: 589, endPoint y: 432, distance: 462.4
click at [589, 432] on div "In the context of PMBOK 7's complexity models, a project environment where caus…" at bounding box center [526, 479] width 601 height 748
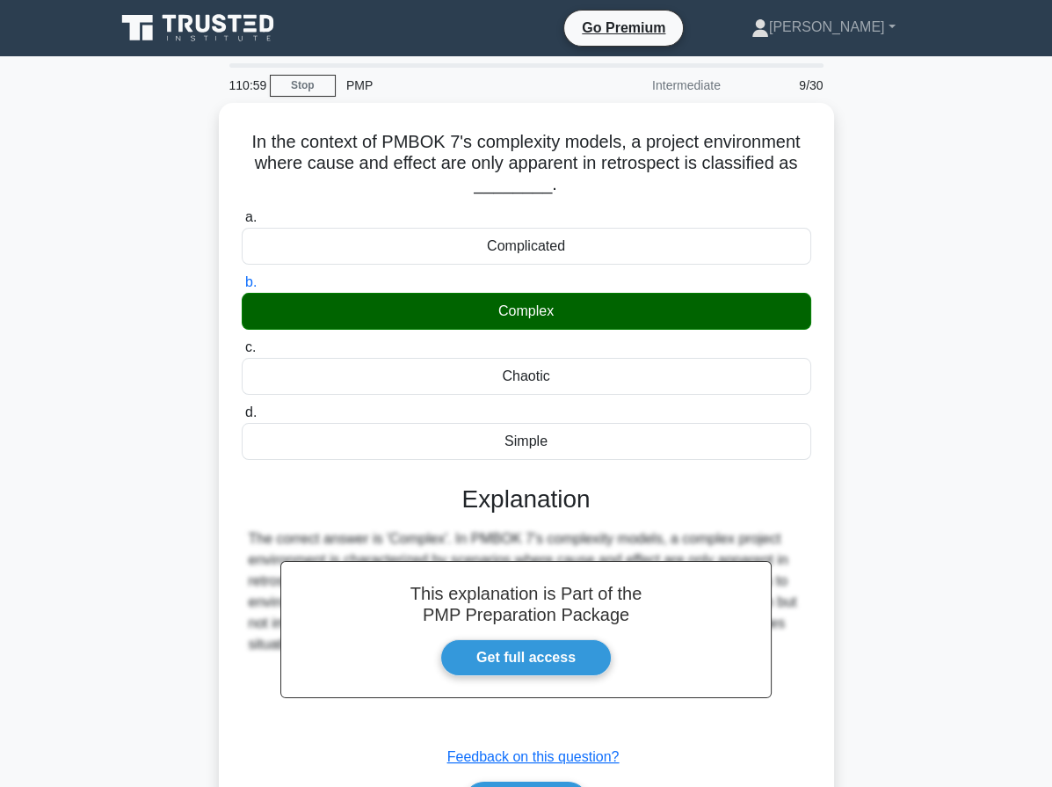
copy div "In the context of PMBOK 7's complexity models, a project environment where caus…"
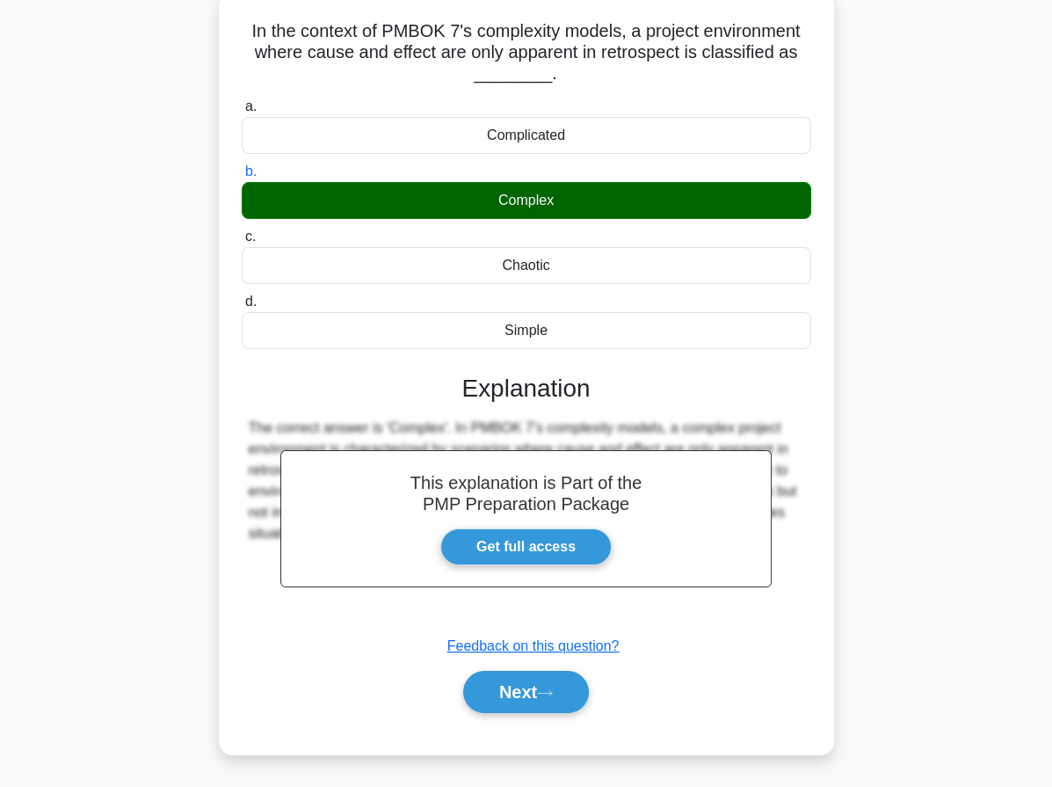
scroll to position [162, 0]
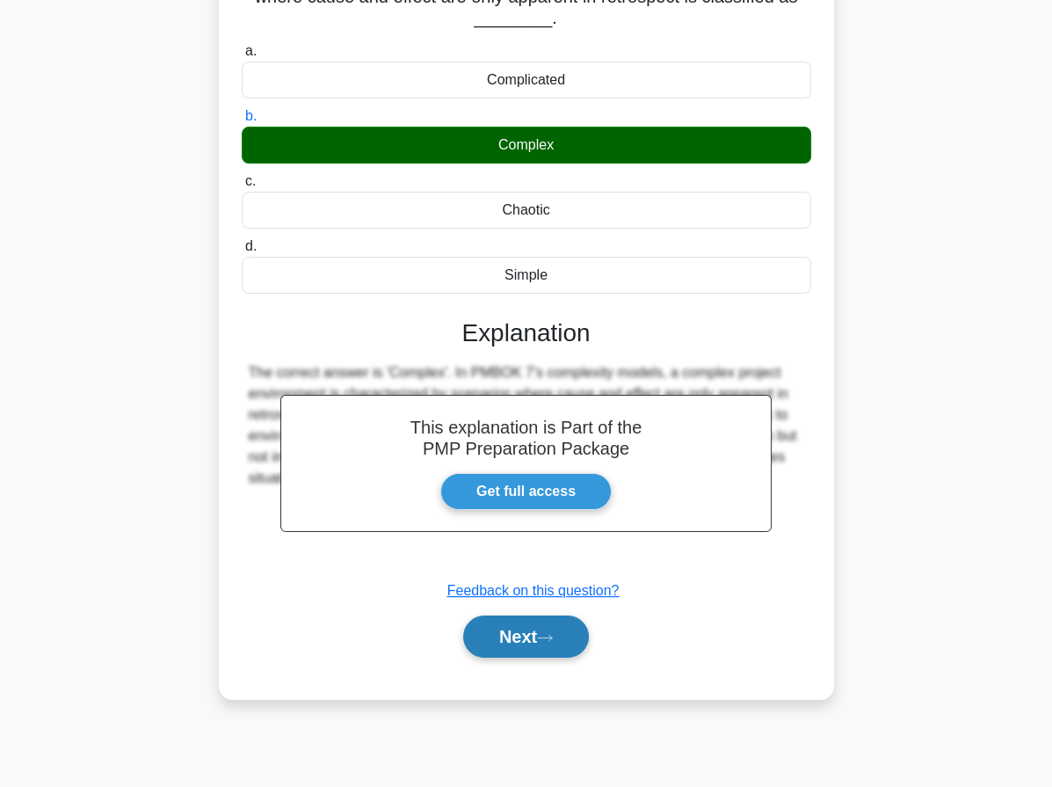
click at [547, 650] on button "Next" at bounding box center [526, 636] width 126 height 42
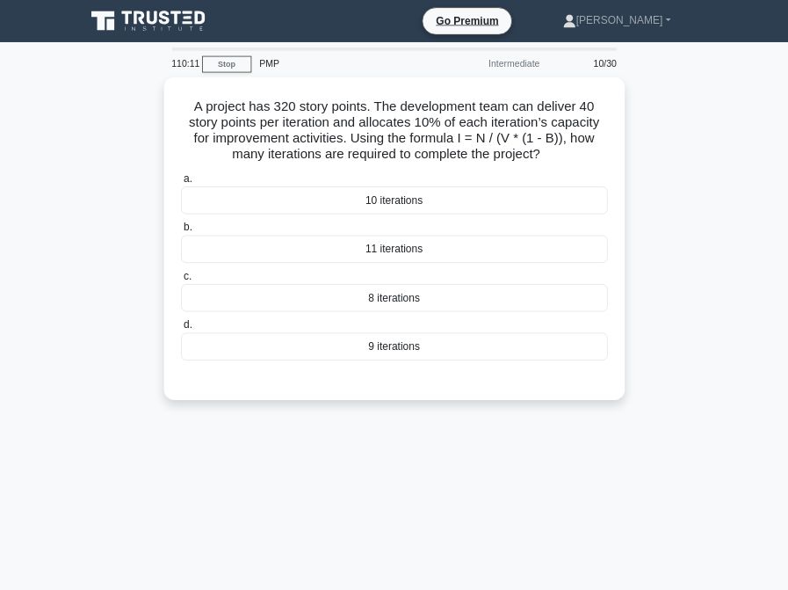
scroll to position [0, 0]
click at [861, 226] on div "A project has 320 story points. The development team can deliver 40 story point…" at bounding box center [527, 329] width 844 height 452
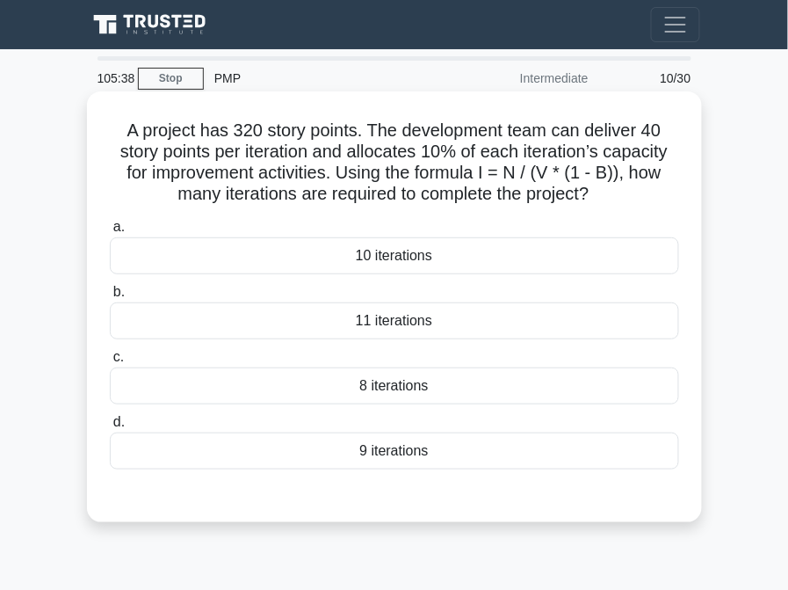
click at [413, 459] on div "9 iterations" at bounding box center [395, 450] width 570 height 37
click at [110, 428] on input "d. 9 iterations" at bounding box center [110, 422] width 0 height 11
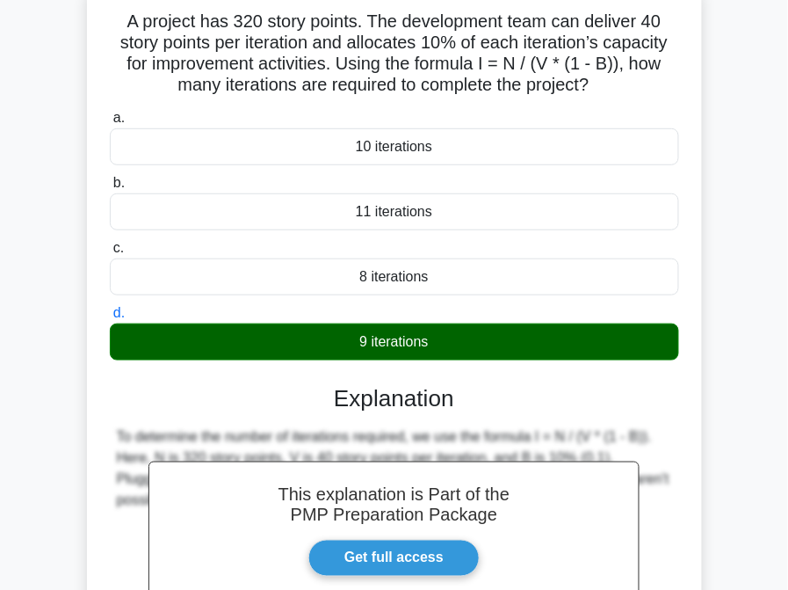
scroll to position [44, 0]
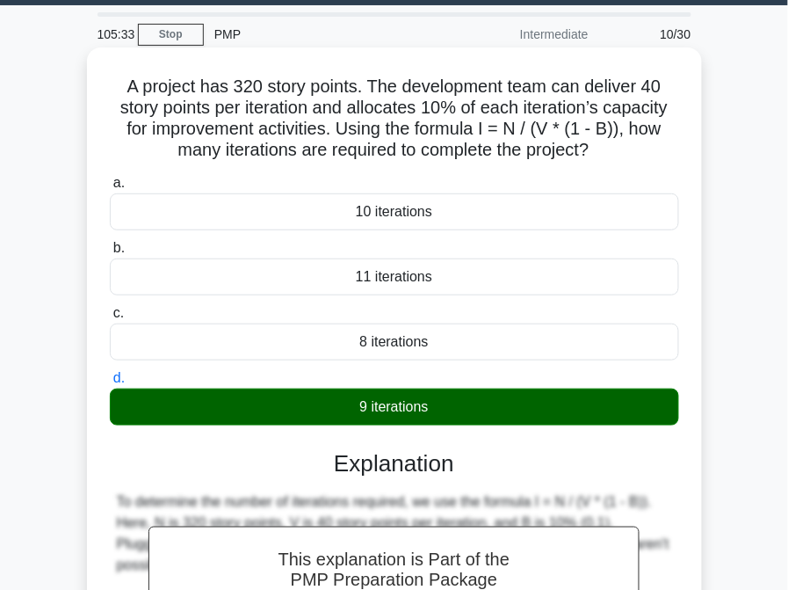
drag, startPoint x: 149, startPoint y: 99, endPoint x: 435, endPoint y: 404, distance: 417.9
click at [435, 404] on div "A project has 320 story points. The development team can deliver 40 story point…" at bounding box center [394, 437] width 601 height 767
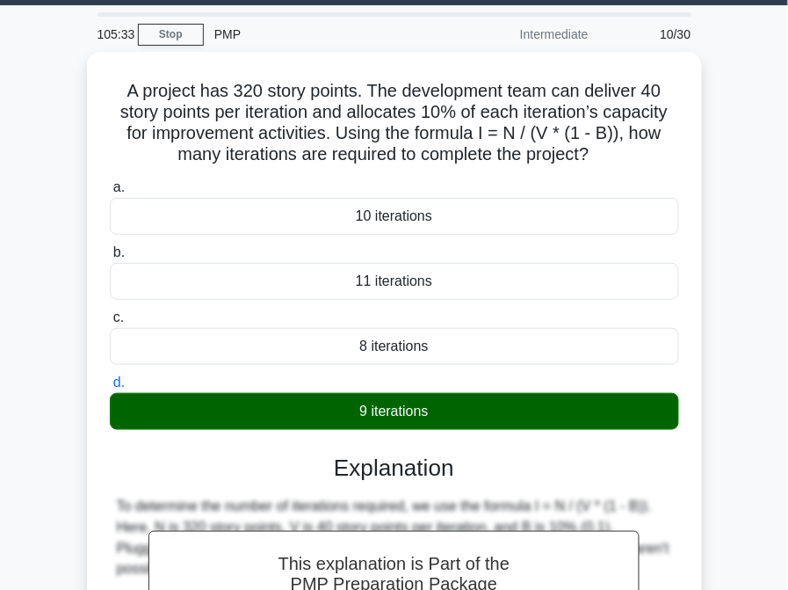
copy div "A project has 320 story points. The development team can deliver 40 story point…"
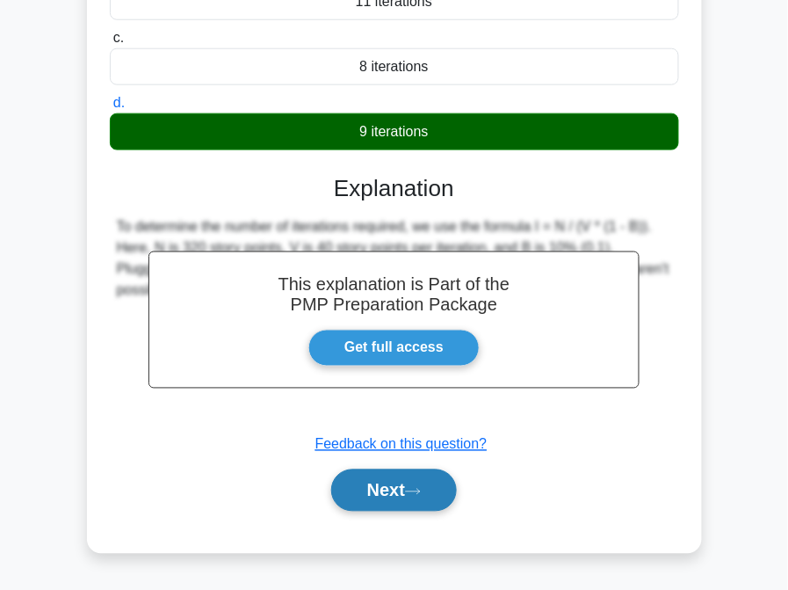
scroll to position [352, 0]
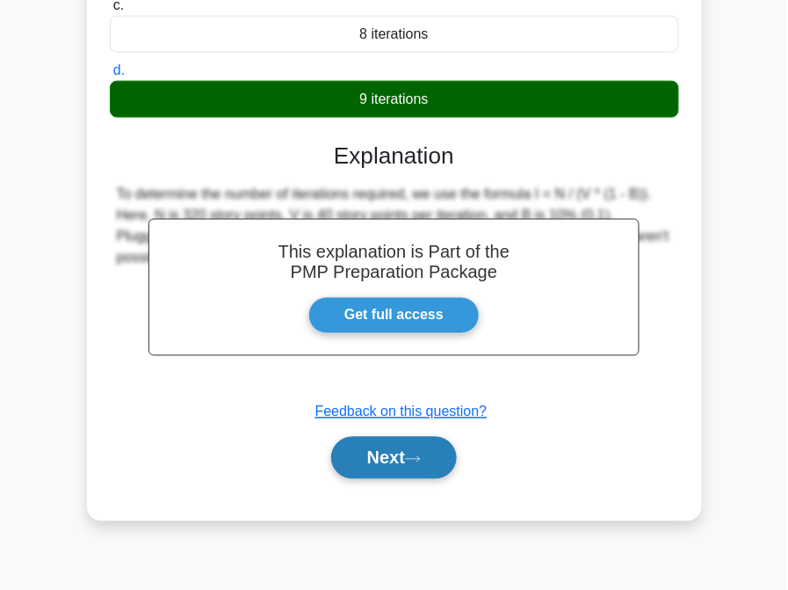
drag, startPoint x: 436, startPoint y: 461, endPoint x: 423, endPoint y: 458, distance: 13.4
click at [436, 461] on button "Next" at bounding box center [394, 458] width 126 height 42
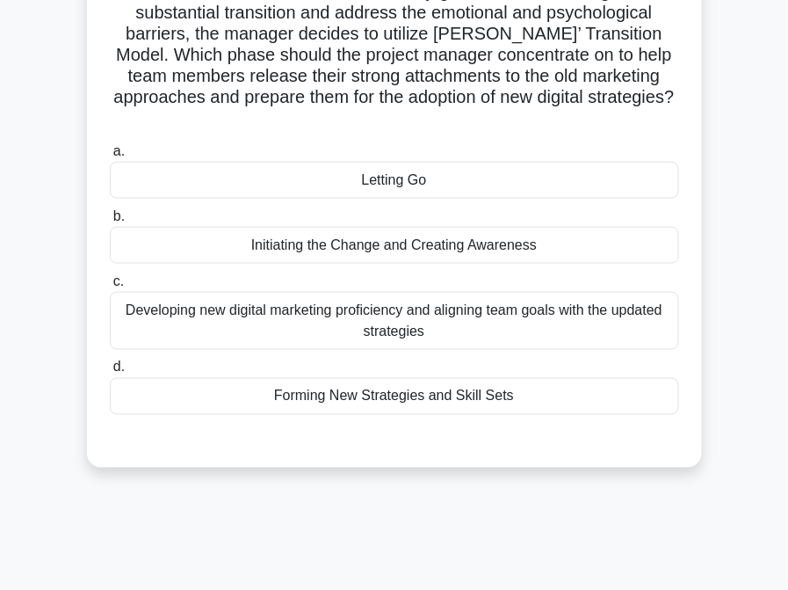
scroll to position [44, 0]
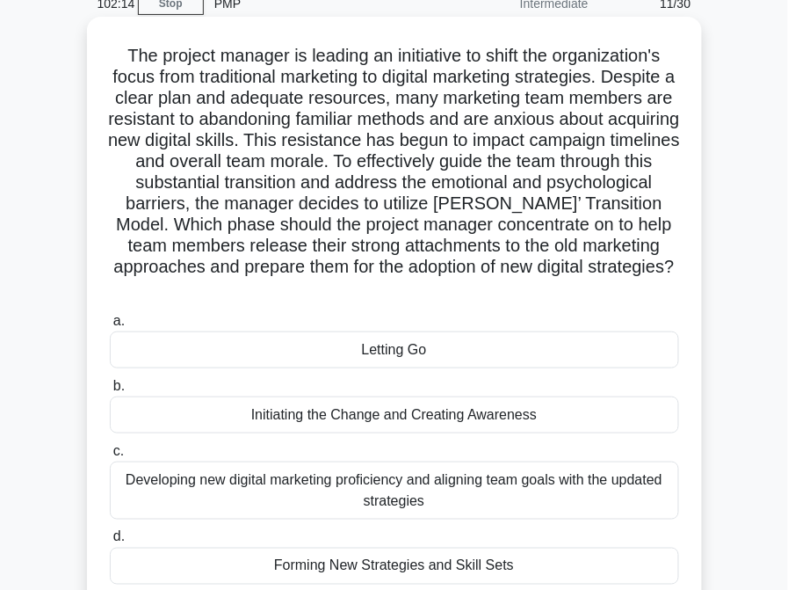
drag, startPoint x: 88, startPoint y: 269, endPoint x: 86, endPoint y: 299, distance: 29.9
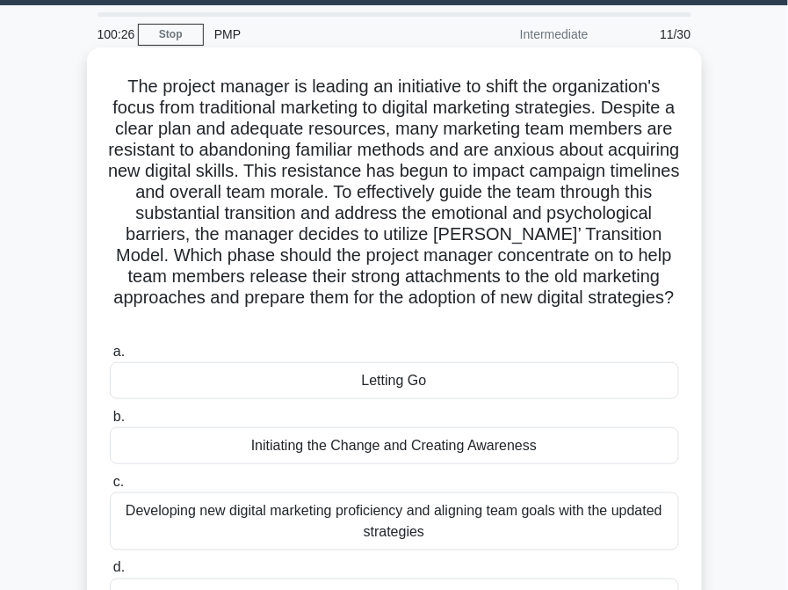
click at [304, 250] on h5 "The project manager is leading an initiative to shift the organization's focus …" at bounding box center [394, 203] width 573 height 255
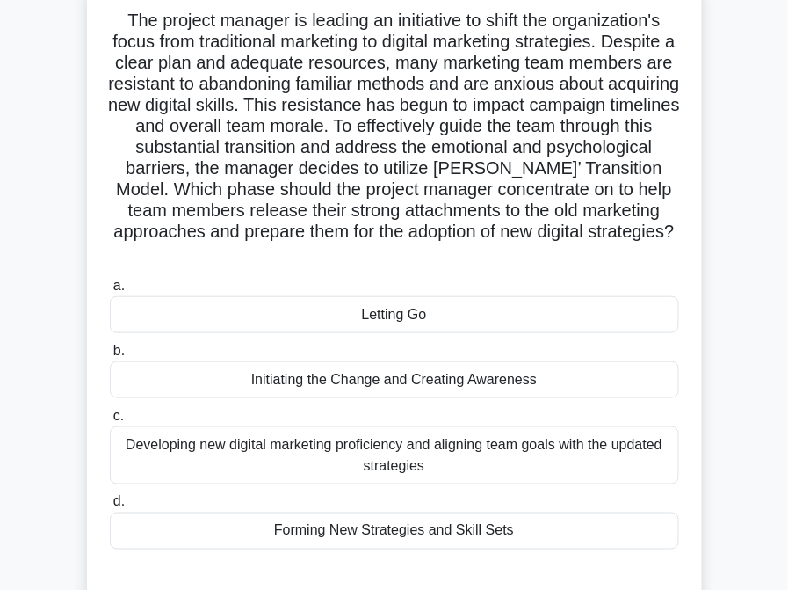
drag, startPoint x: 425, startPoint y: 134, endPoint x: 428, endPoint y: 108, distance: 25.7
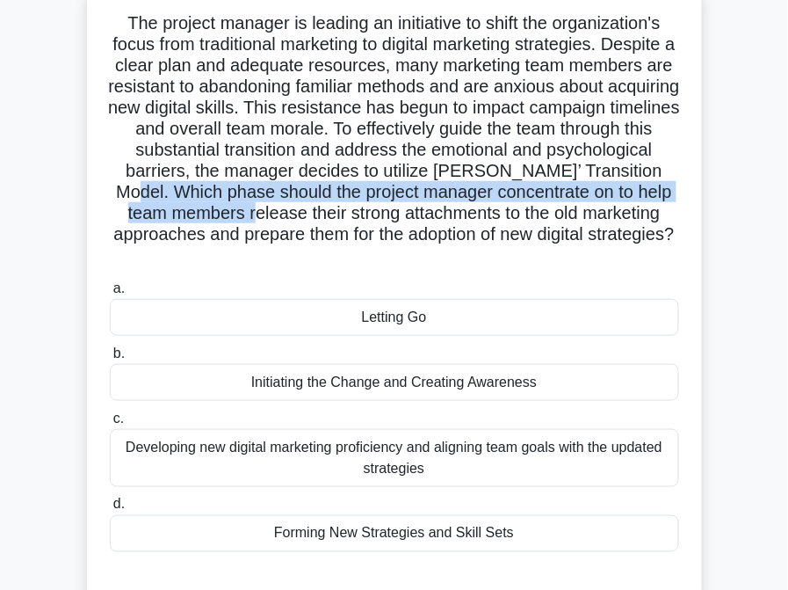
drag, startPoint x: 266, startPoint y: 192, endPoint x: 384, endPoint y: 203, distance: 118.3
click at [384, 203] on h5 "The project manager is leading an initiative to shift the organization's focus …" at bounding box center [394, 139] width 573 height 255
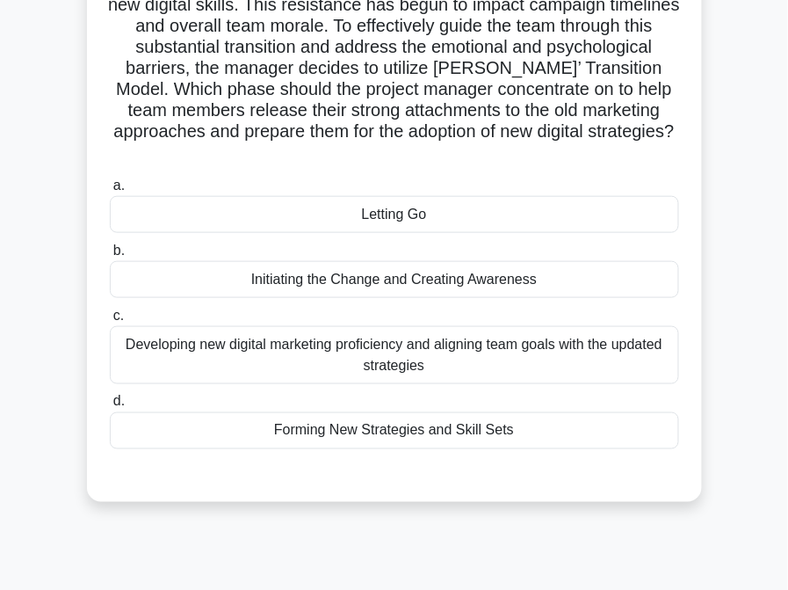
click at [376, 218] on div "Letting Go" at bounding box center [395, 214] width 570 height 37
click at [110, 192] on input "a. Letting Go" at bounding box center [110, 185] width 0 height 11
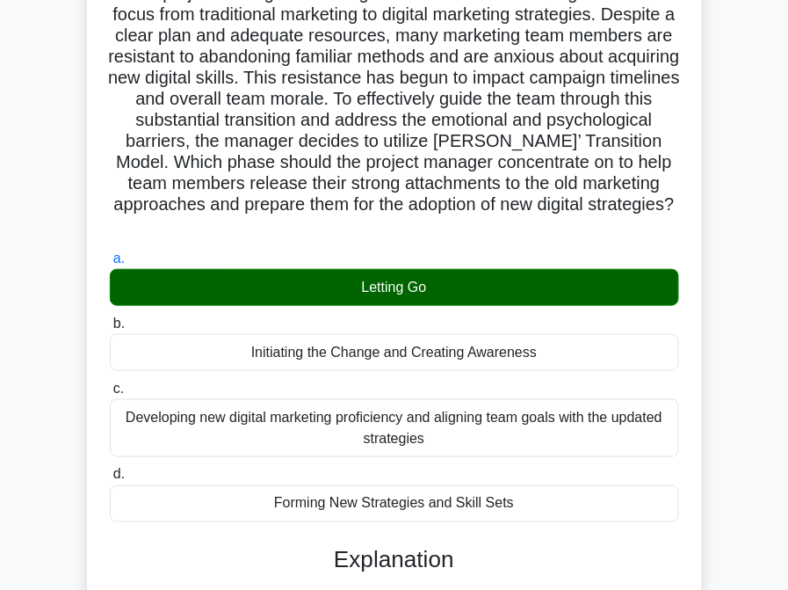
scroll to position [91, 0]
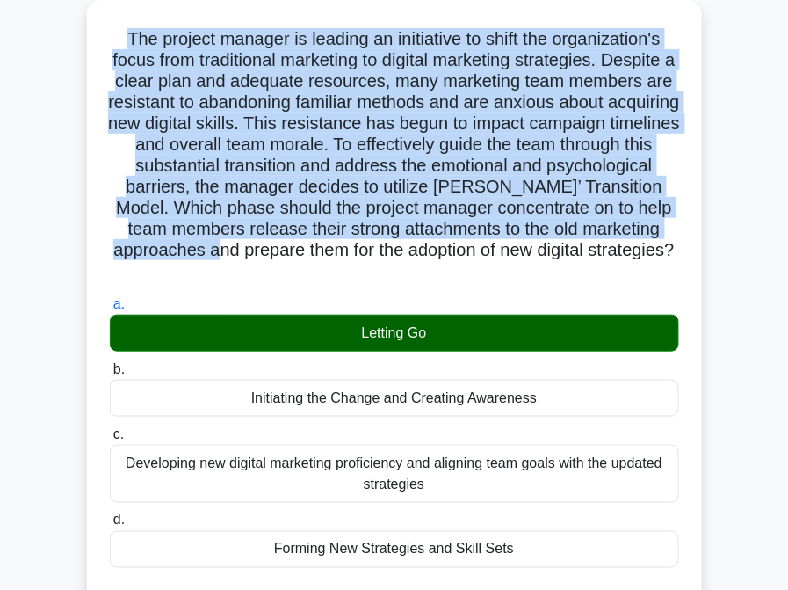
drag, startPoint x: 121, startPoint y: 35, endPoint x: 437, endPoint y: 228, distance: 369.6
click at [381, 240] on h5 "The project manager is leading an initiative to shift the organization's focus …" at bounding box center [394, 155] width 573 height 255
click at [570, 208] on h5 "The project manager is leading an initiative to shift the organization's focus …" at bounding box center [394, 155] width 573 height 255
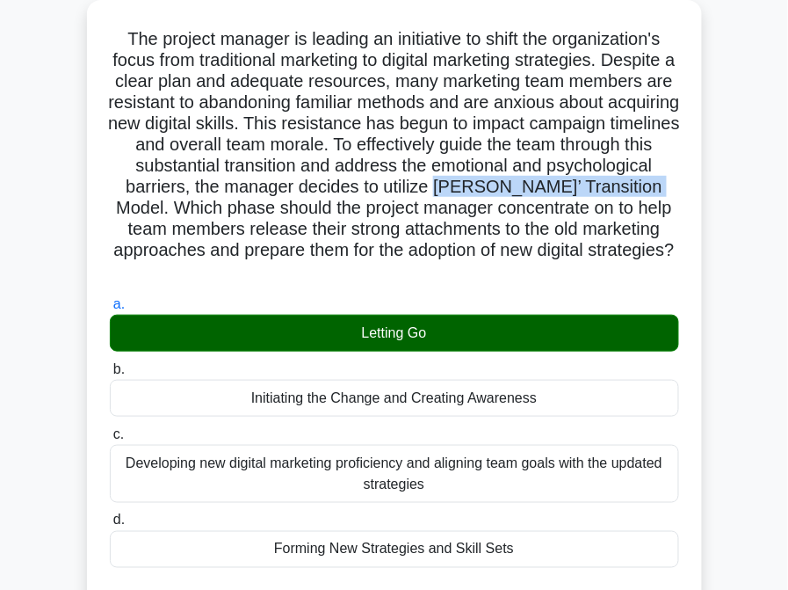
drag, startPoint x: 585, startPoint y: 186, endPoint x: 247, endPoint y: 210, distance: 339.2
click at [247, 210] on h5 "The project manager is leading an initiative to shift the organization's focus …" at bounding box center [394, 155] width 573 height 255
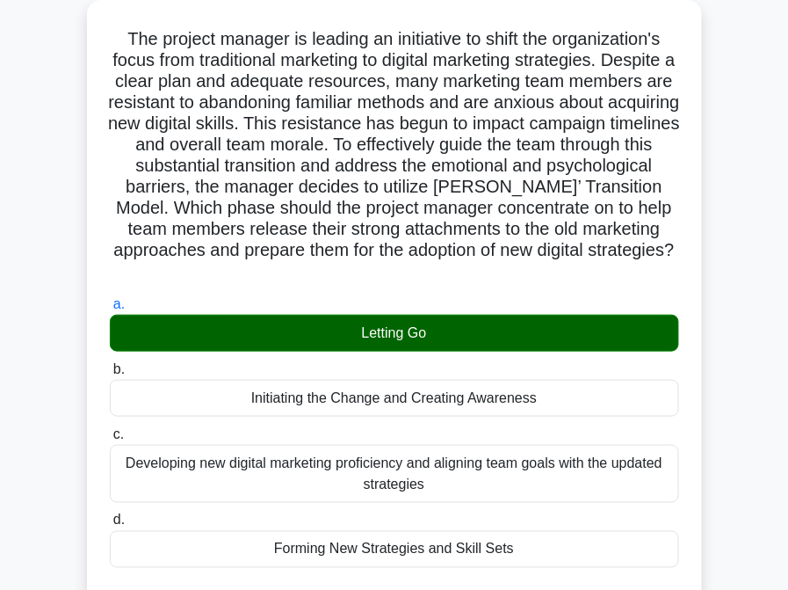
click at [676, 228] on h5 "The project manager is leading an initiative to shift the organization's focus …" at bounding box center [394, 155] width 573 height 255
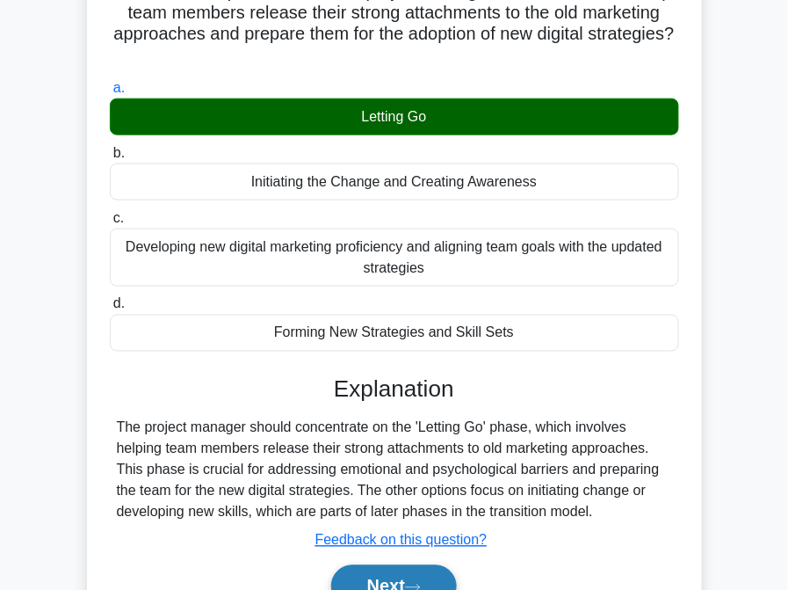
click at [411, 578] on button "Next" at bounding box center [394, 586] width 126 height 42
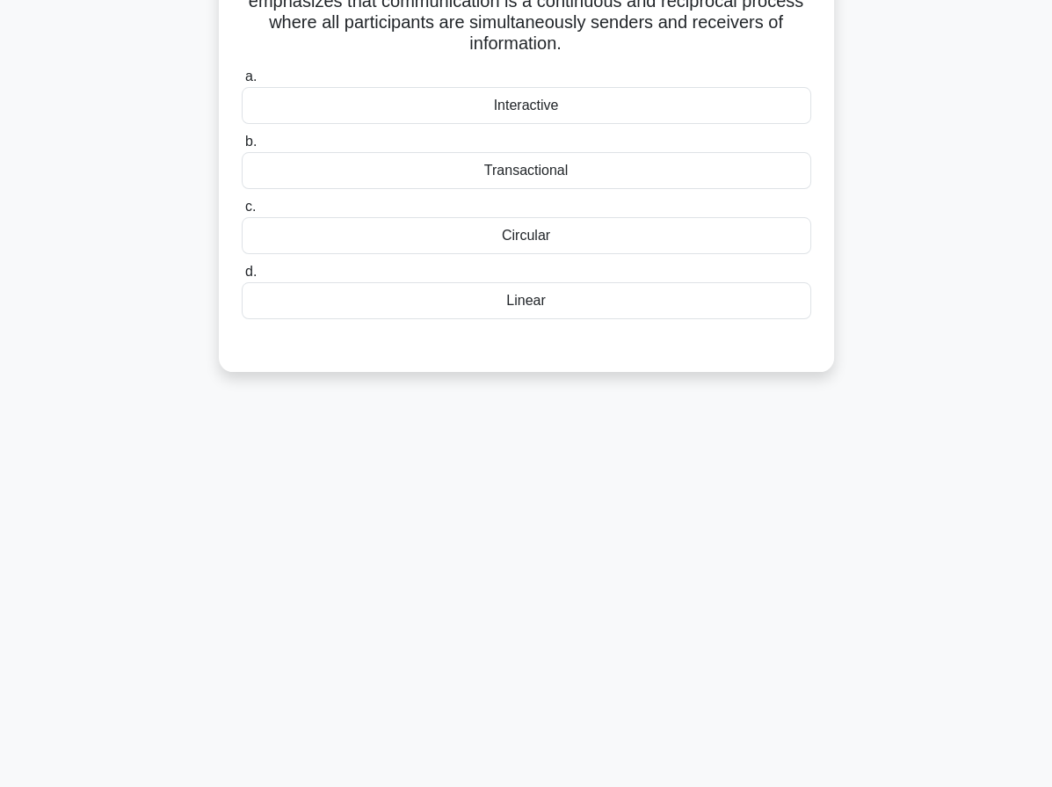
scroll to position [0, 0]
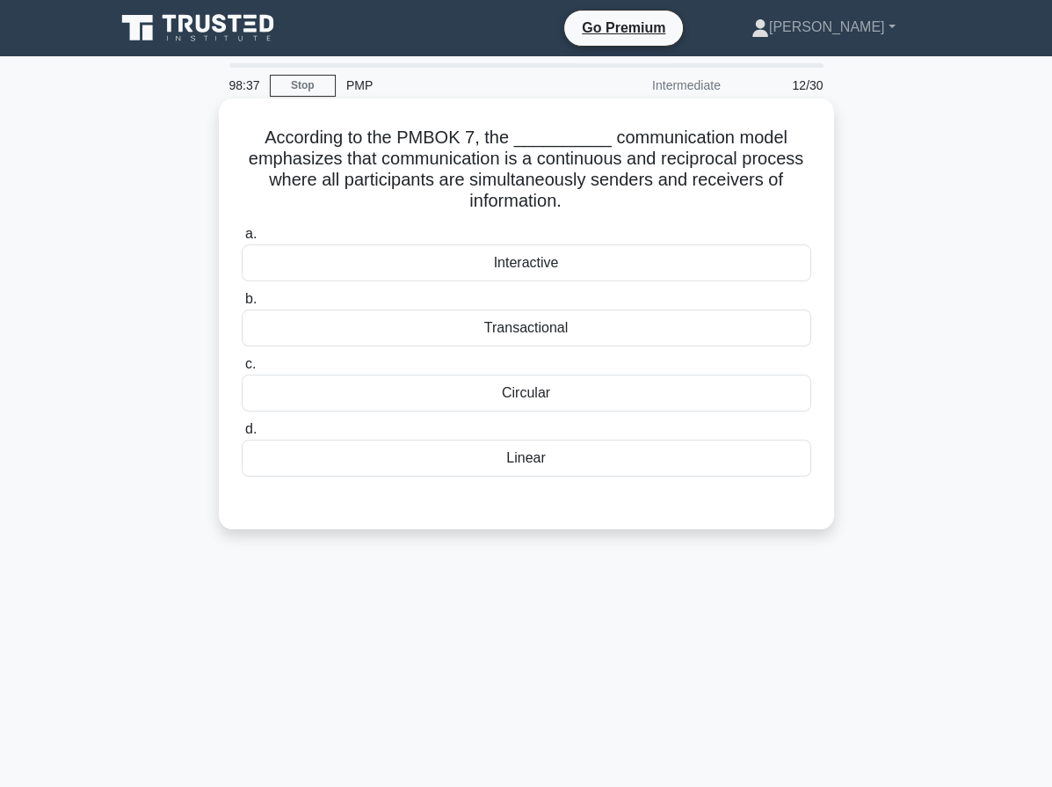
click at [587, 265] on div "Interactive" at bounding box center [527, 262] width 570 height 37
click at [242, 240] on input "a. Interactive" at bounding box center [242, 234] width 0 height 11
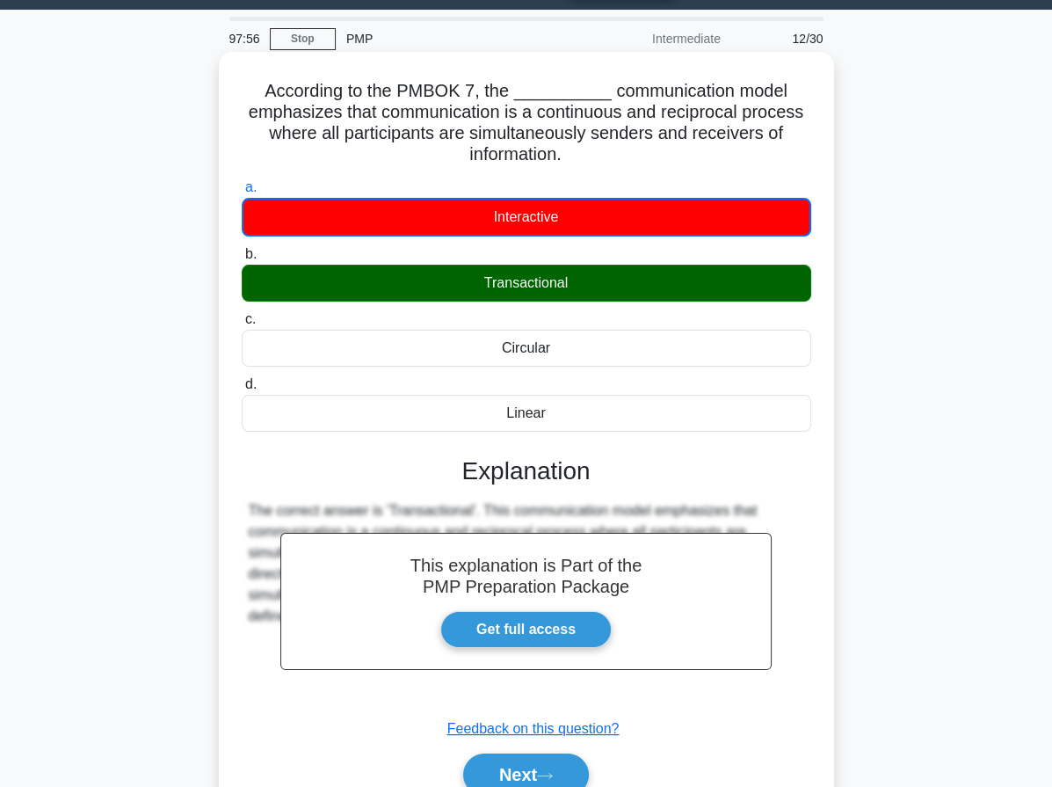
scroll to position [162, 0]
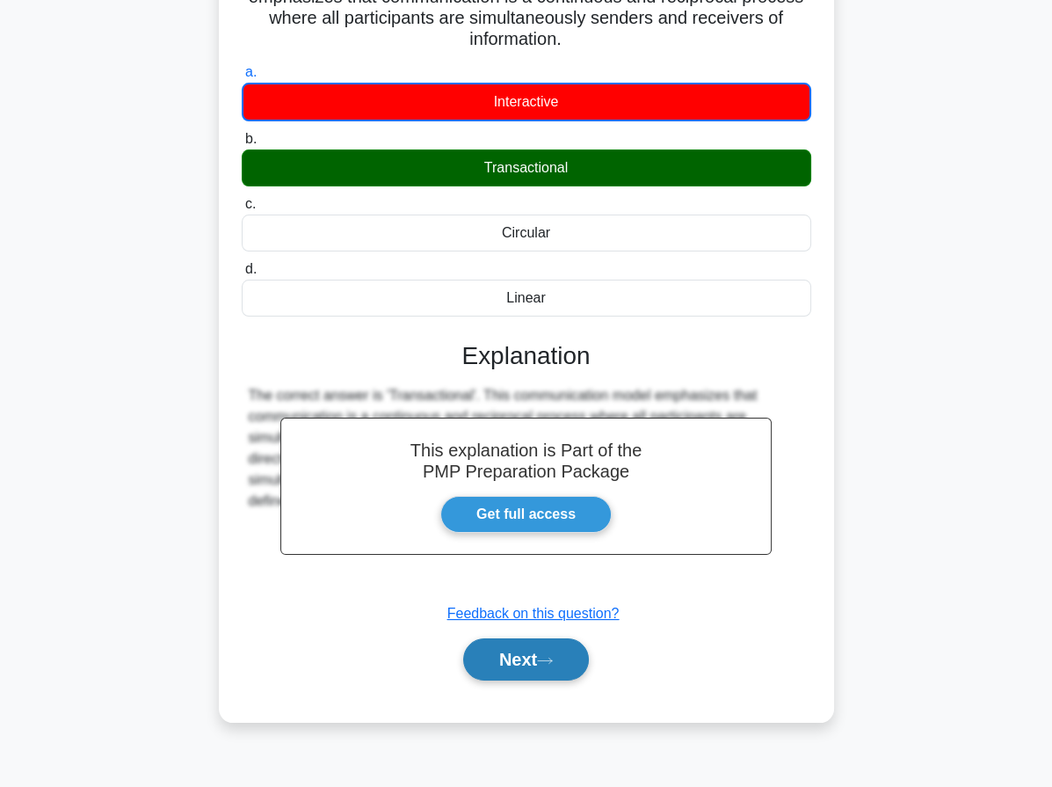
click at [515, 643] on button "Next" at bounding box center [526, 659] width 126 height 42
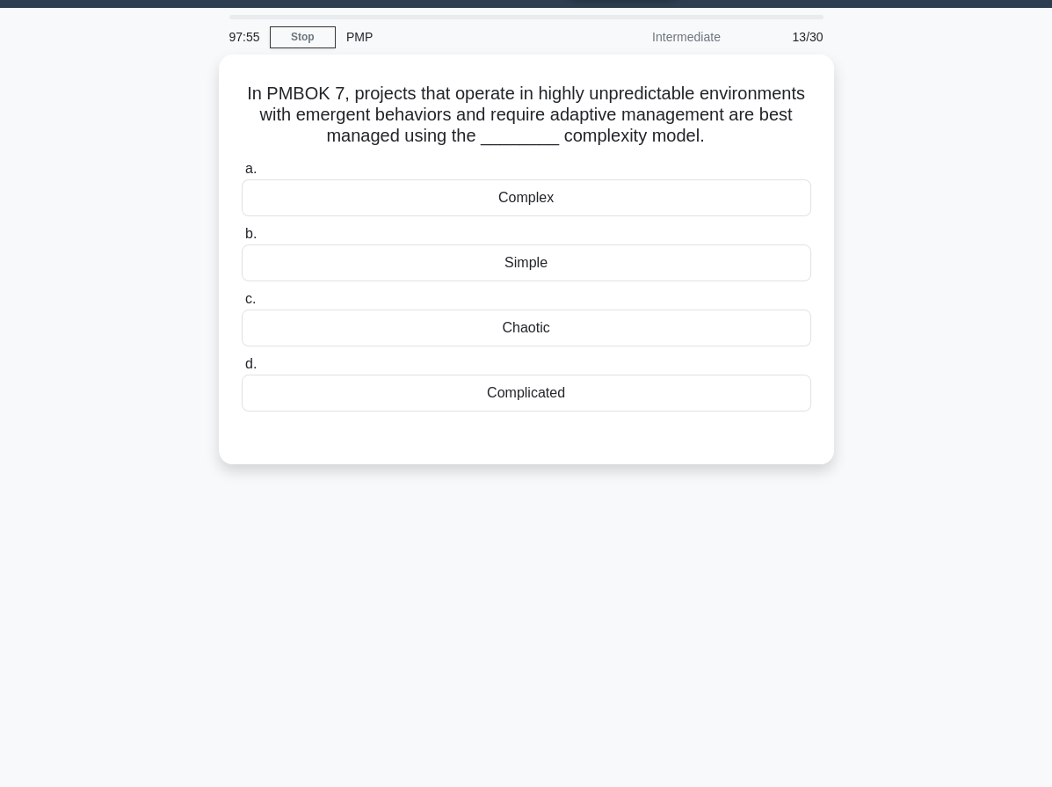
scroll to position [25, 0]
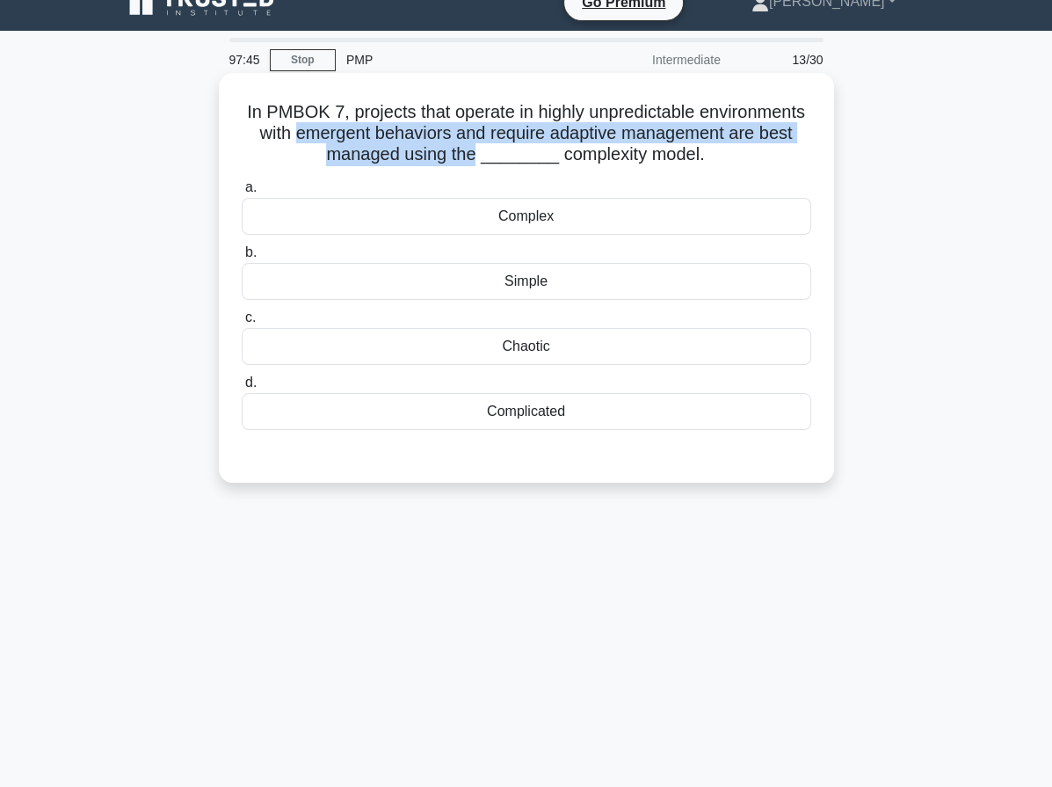
drag, startPoint x: 440, startPoint y: 134, endPoint x: 581, endPoint y: 163, distance: 143.8
click at [581, 163] on h5 "In PMBOK 7, projects that operate in highly unpredictable environments with eme…" at bounding box center [526, 133] width 573 height 65
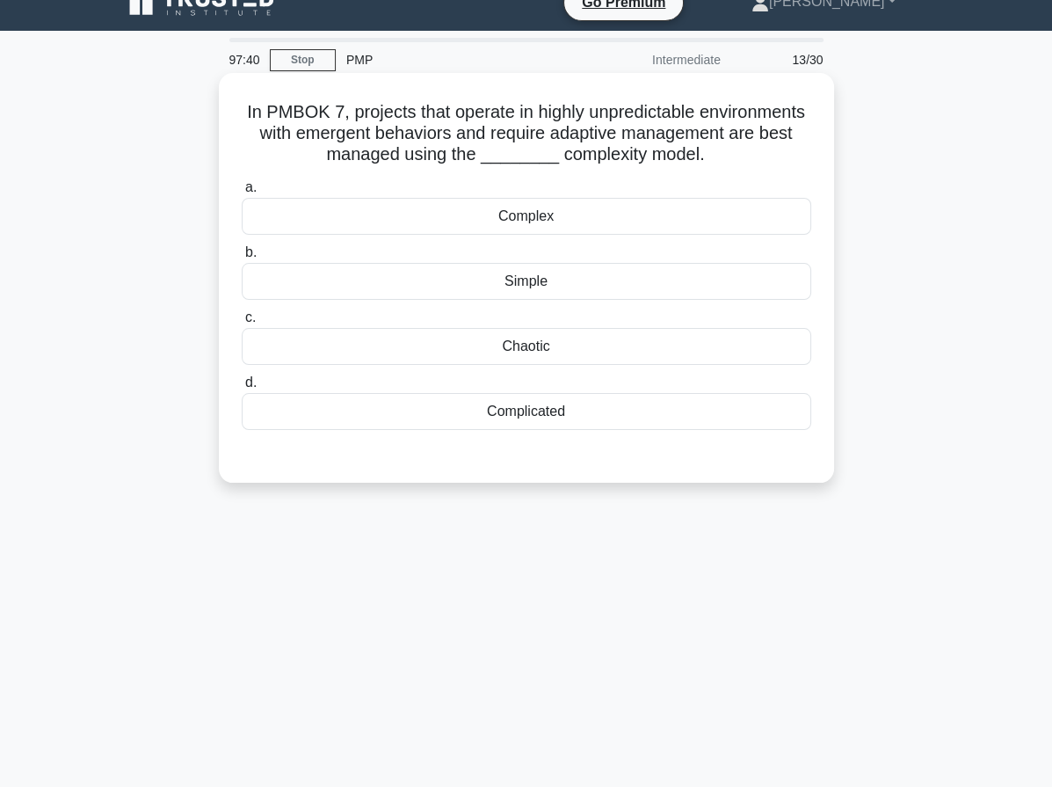
click at [502, 235] on div "Complex" at bounding box center [527, 216] width 570 height 37
click at [242, 193] on input "a. Complex" at bounding box center [242, 187] width 0 height 11
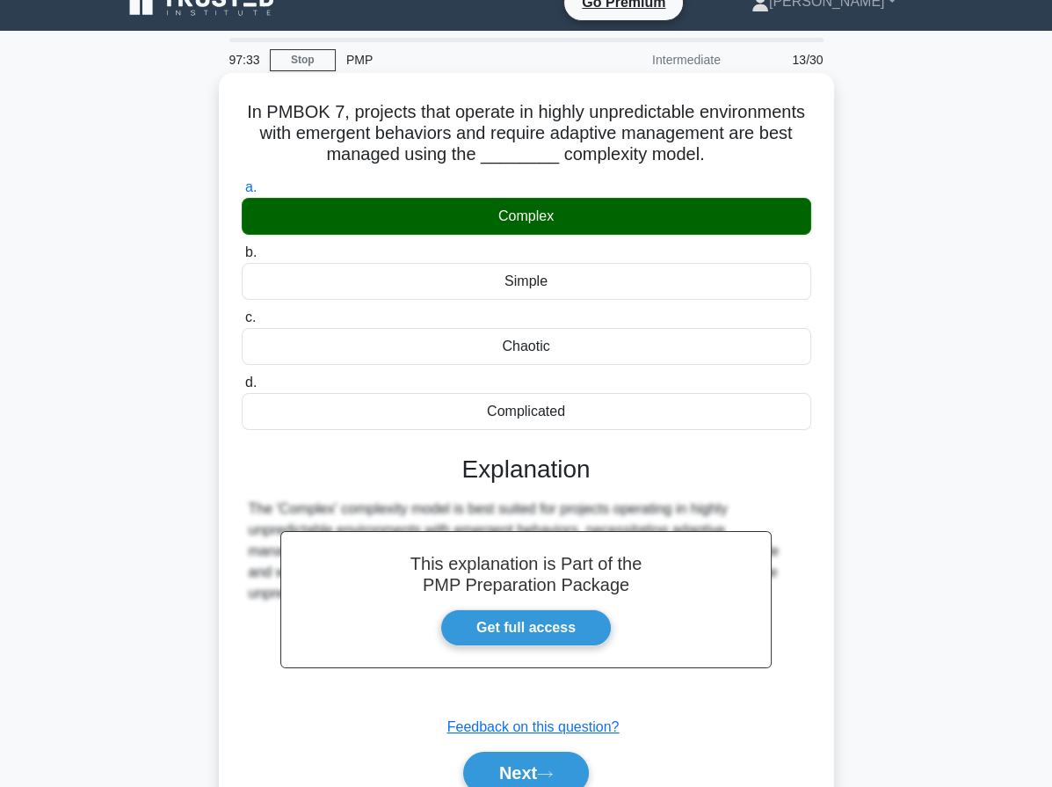
drag, startPoint x: 297, startPoint y: 117, endPoint x: 703, endPoint y: 428, distance: 511.6
click at [705, 434] on div "In PMBOK 7, projects that operate in highly unpredictable environments with eme…" at bounding box center [526, 454] width 601 height 748
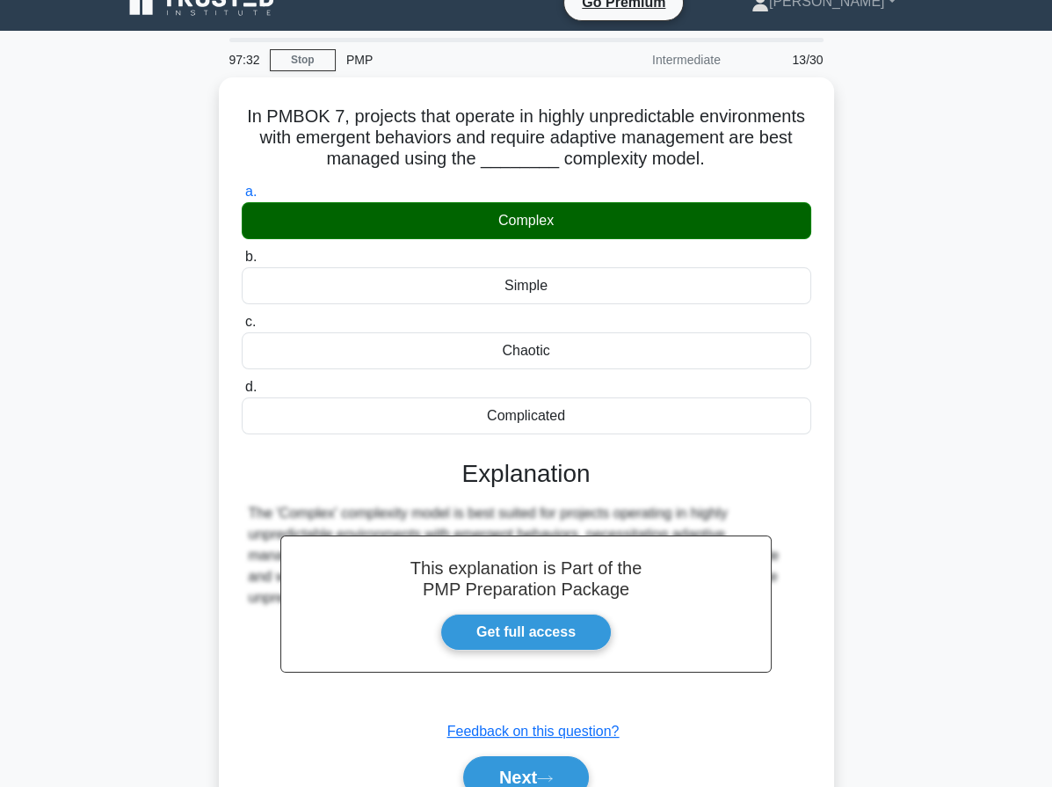
copy div "In PMBOK 7, projects that operate in highly unpredictable environments with eme…"
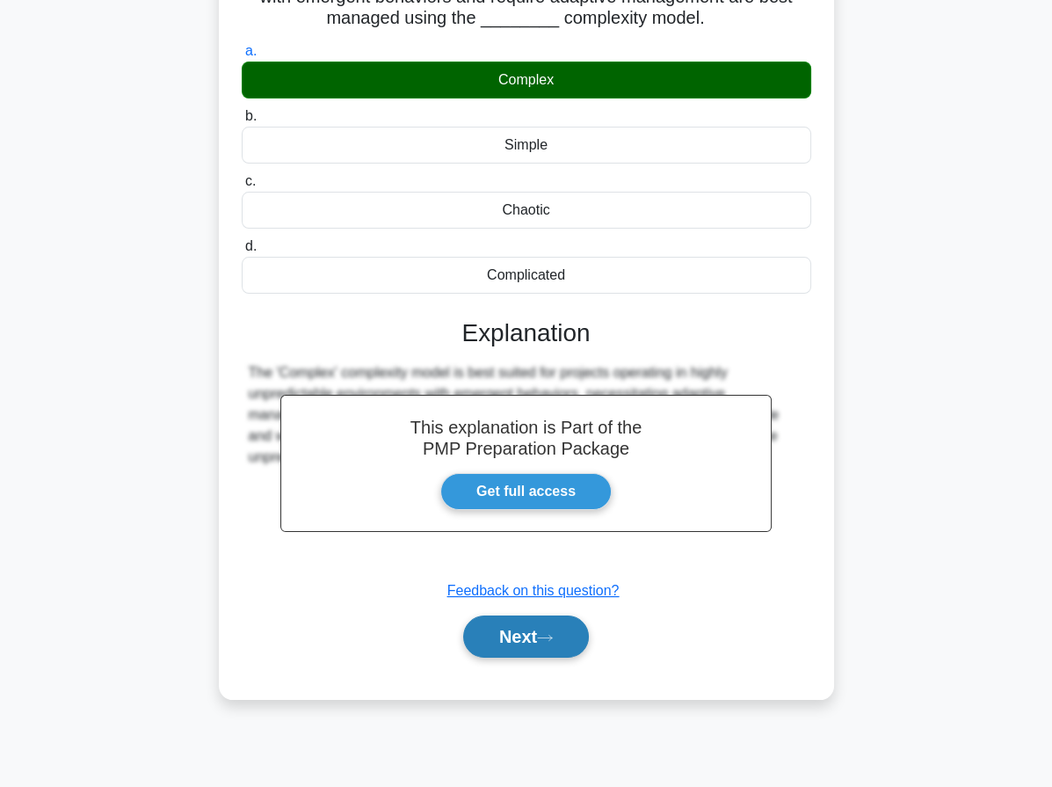
click at [511, 653] on button "Next" at bounding box center [526, 636] width 126 height 42
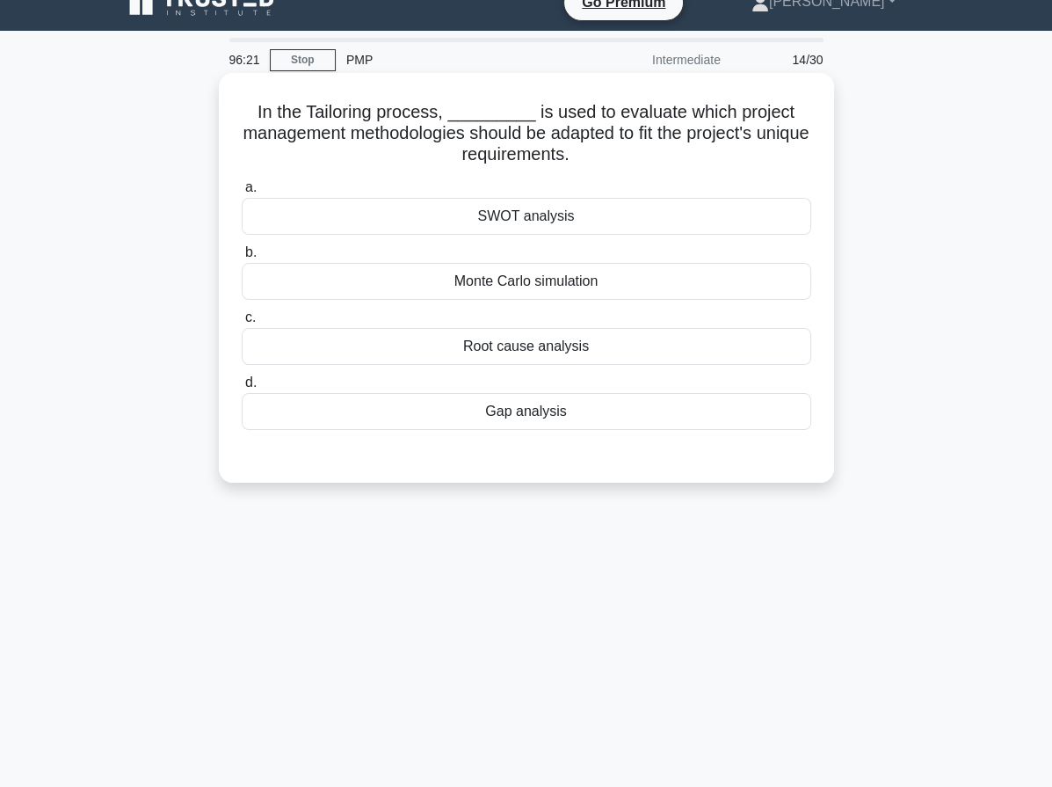
click at [595, 229] on div "SWOT analysis" at bounding box center [527, 216] width 570 height 37
click at [242, 193] on input "a. SWOT analysis" at bounding box center [242, 187] width 0 height 11
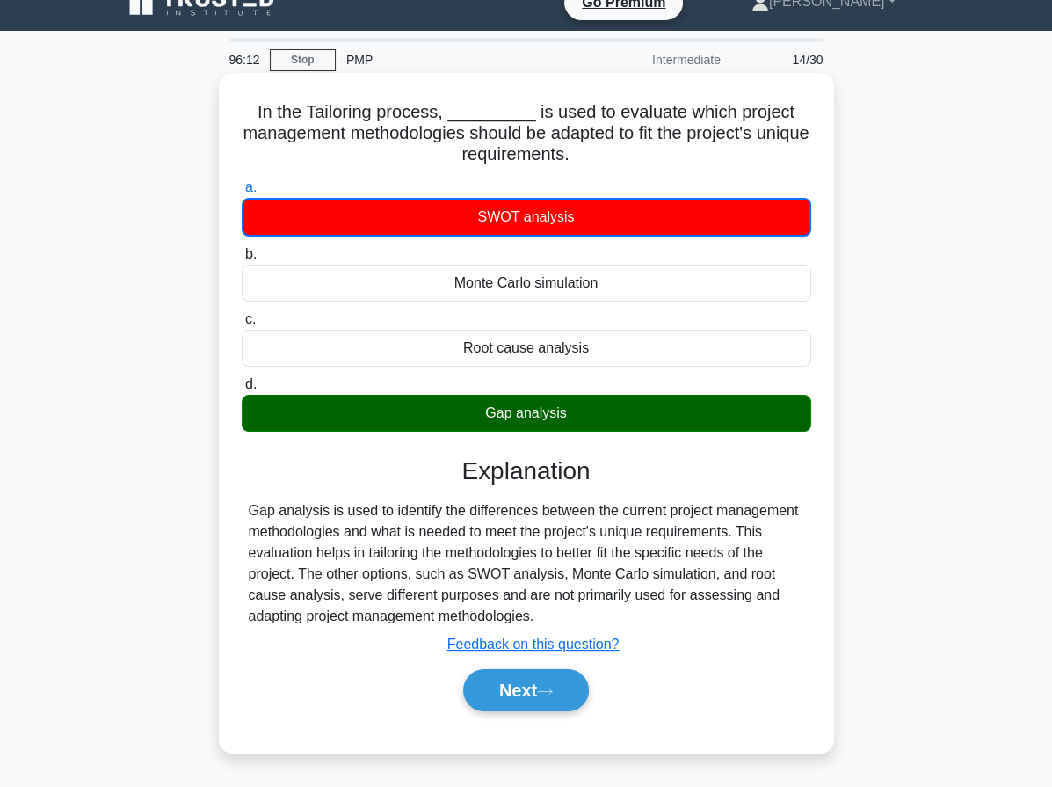
drag, startPoint x: 254, startPoint y: 106, endPoint x: 628, endPoint y: 409, distance: 481.3
click at [628, 409] on div "In the Tailoring process, _________ is used to evaluate which project managemen…" at bounding box center [526, 412] width 601 height 665
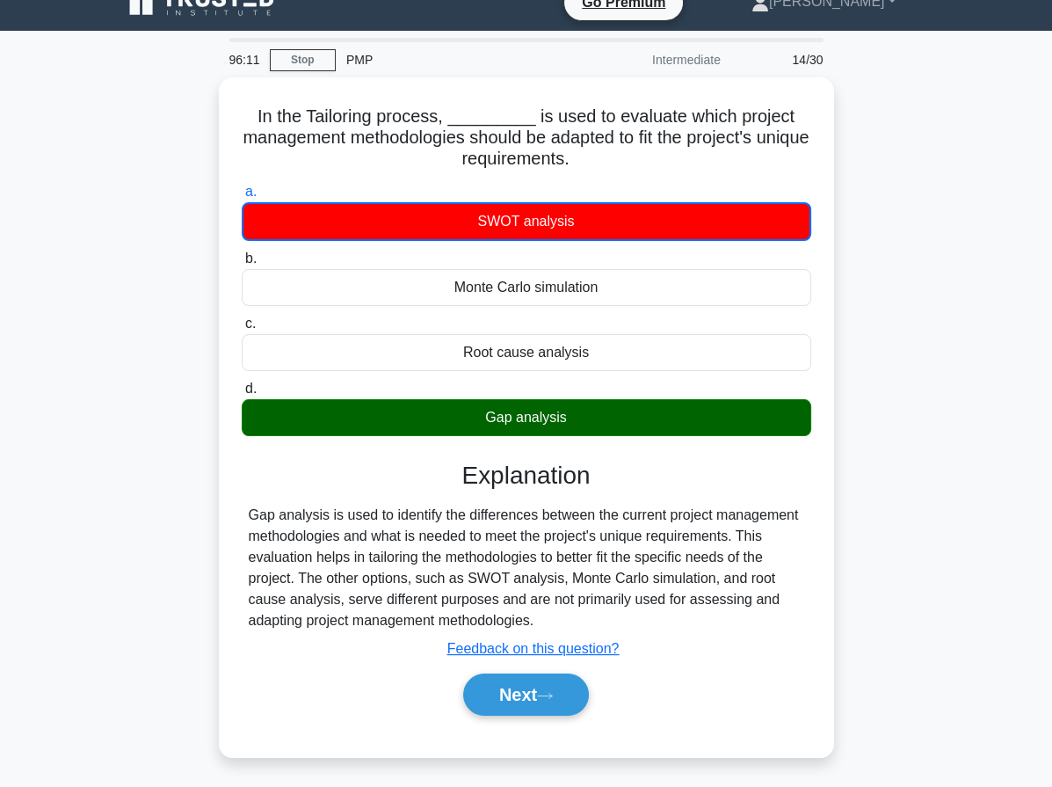
copy div "In the Tailoring process, _________ is used to evaluate which project managemen…"
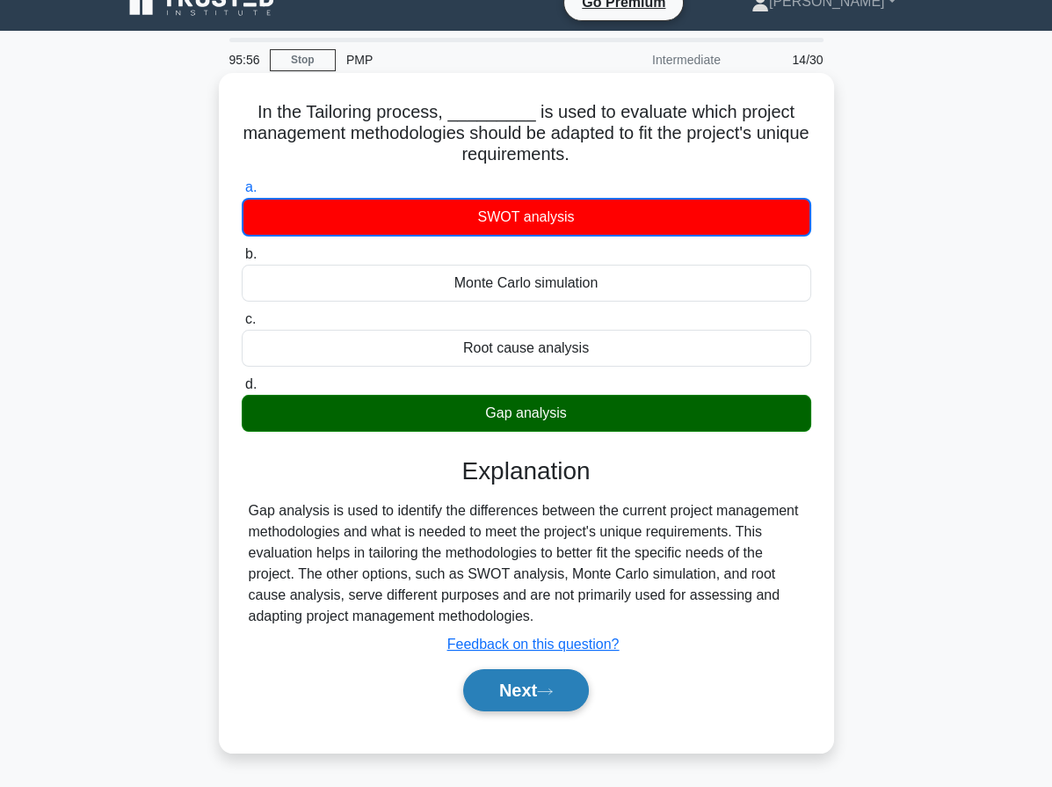
click at [565, 691] on button "Next" at bounding box center [526, 690] width 126 height 42
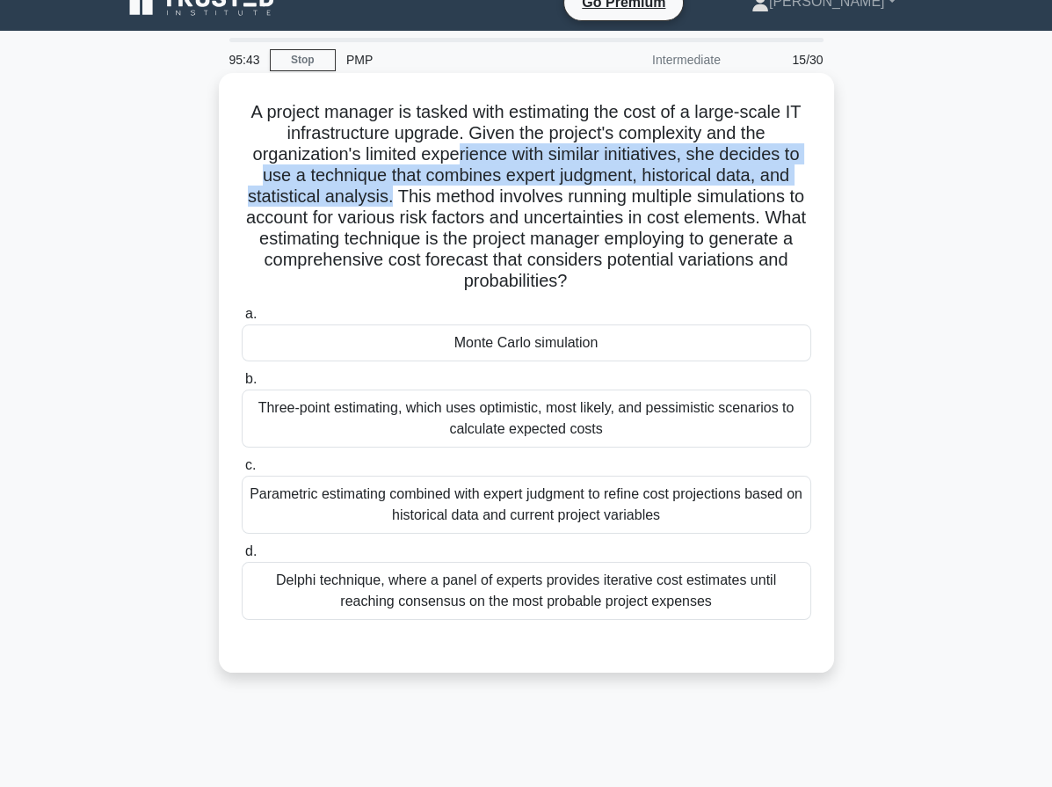
drag, startPoint x: 463, startPoint y: 149, endPoint x: 393, endPoint y: 193, distance: 82.9
click at [393, 193] on h5 "A project manager is tasked with estimating the cost of a large-scale IT infras…" at bounding box center [526, 197] width 573 height 192
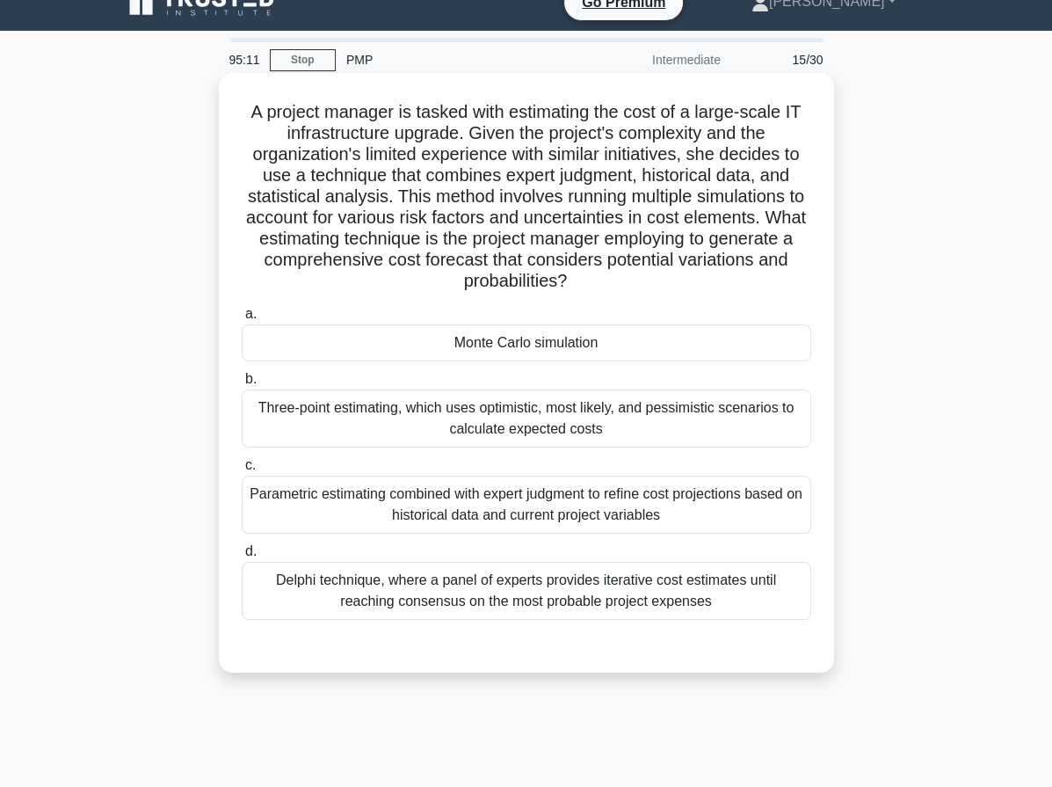
click at [445, 330] on div "Monte Carlo simulation" at bounding box center [527, 342] width 570 height 37
click at [242, 320] on input "a. Monte Carlo simulation" at bounding box center [242, 314] width 0 height 11
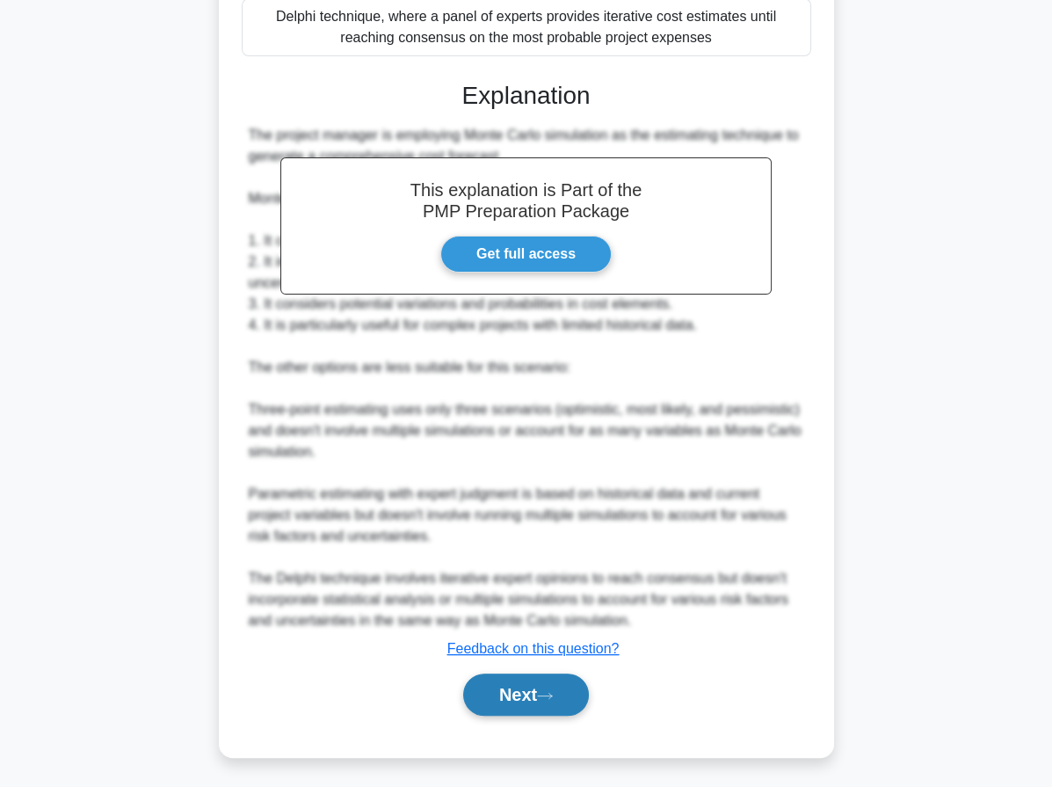
click at [553, 691] on icon at bounding box center [545, 696] width 16 height 10
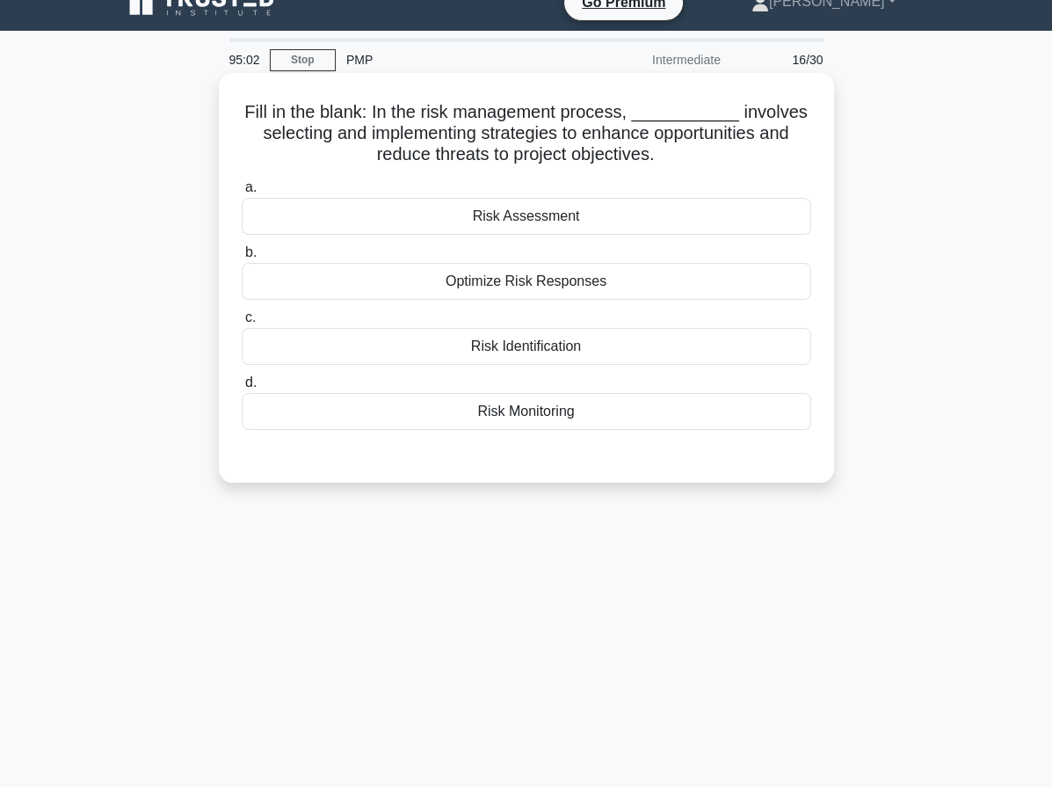
drag, startPoint x: 561, startPoint y: 132, endPoint x: 751, endPoint y: 150, distance: 190.8
click at [751, 150] on h5 "Fill in the blank: In the risk management process, ___________ involves selecti…" at bounding box center [526, 133] width 573 height 65
click at [466, 103] on h5 "Fill in the blank: In the risk management process, ___________ involves selecti…" at bounding box center [526, 133] width 573 height 65
click at [505, 216] on div "Risk Assessment" at bounding box center [527, 216] width 570 height 37
click at [242, 193] on input "a. Risk Assessment" at bounding box center [242, 187] width 0 height 11
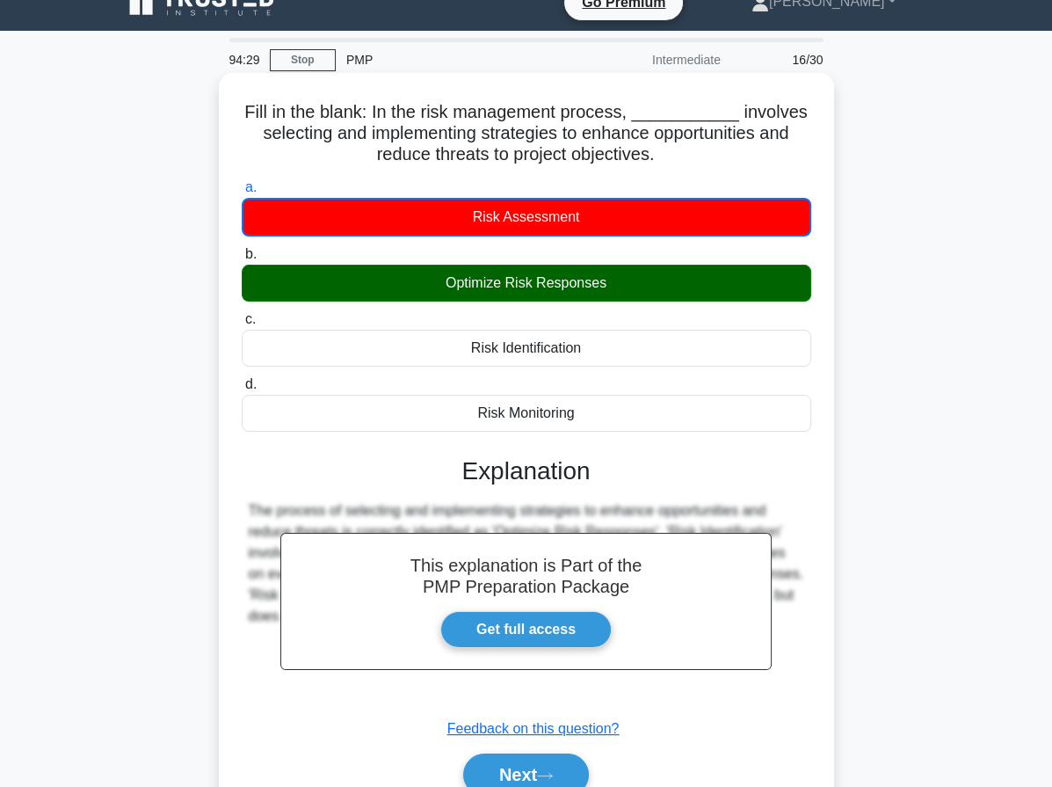
drag, startPoint x: 250, startPoint y: 106, endPoint x: 576, endPoint y: 417, distance: 450.1
click at [596, 415] on div "Fill in the blank: In the risk management process, ___________ involves selecti…" at bounding box center [526, 455] width 601 height 750
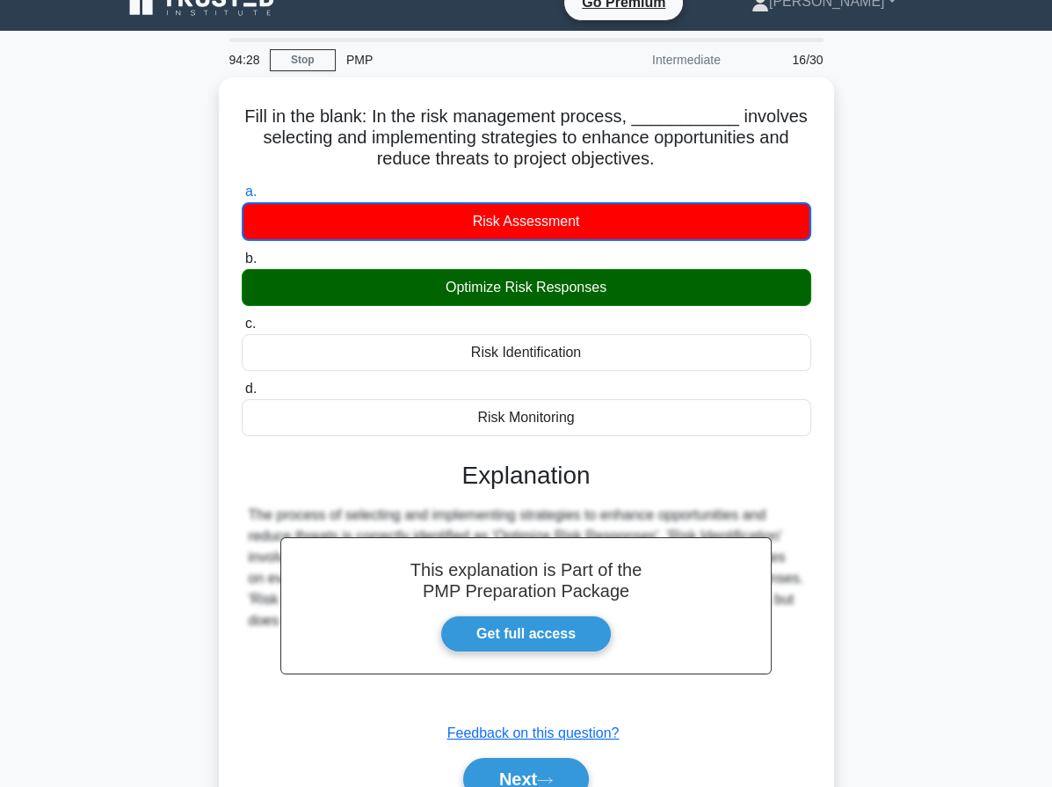
copy div "Fill in the blank: In the risk management process, ___________ involves selecti…"
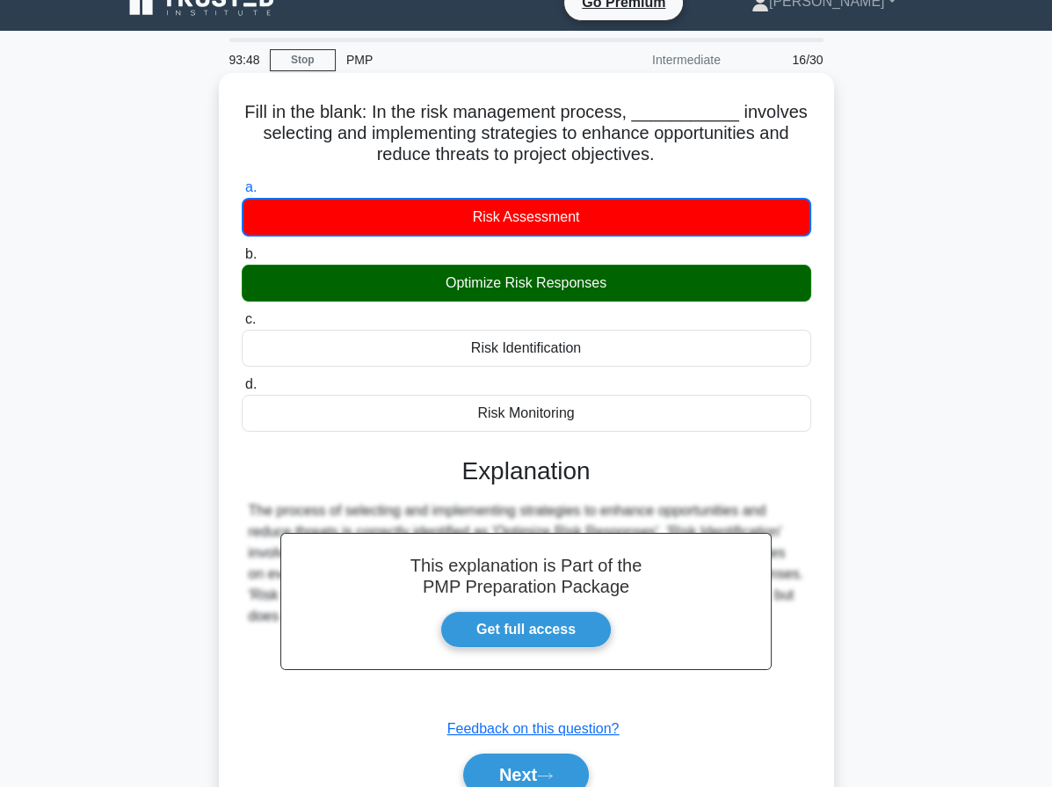
click at [641, 138] on h5 "Fill in the blank: In the risk management process, ___________ involves selecti…" at bounding box center [526, 133] width 573 height 65
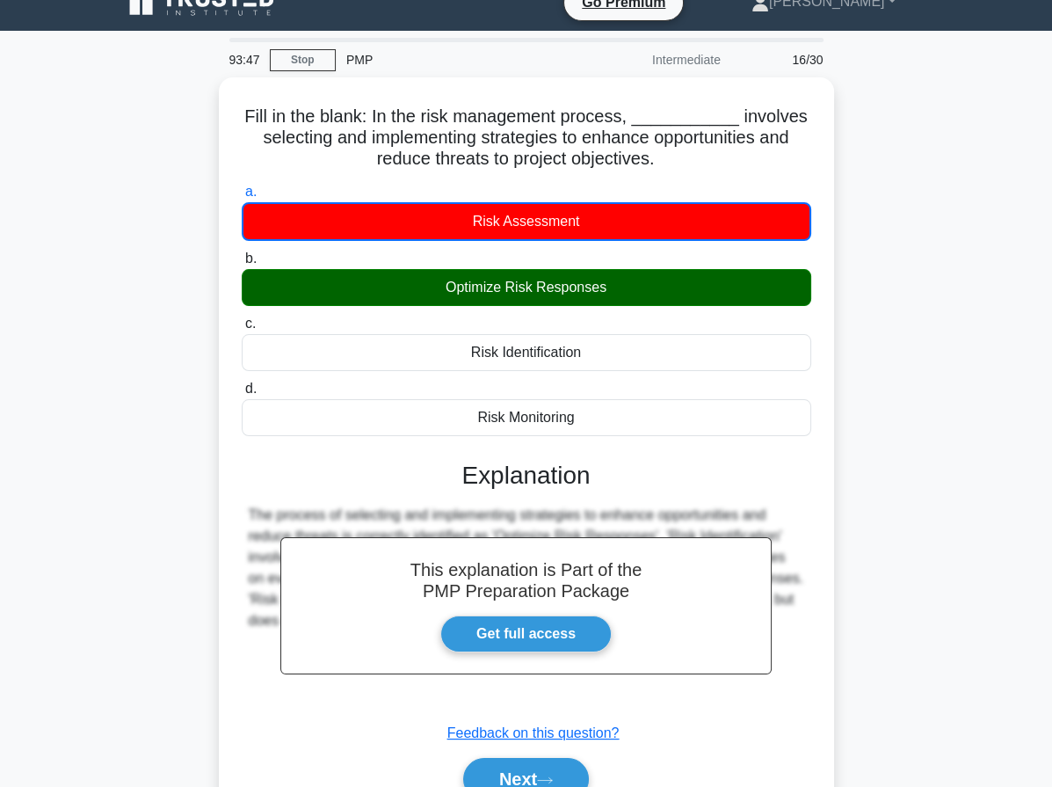
click at [942, 282] on div "Fill in the blank: In the risk management process, ___________ involves selecti…" at bounding box center [527, 469] width 844 height 785
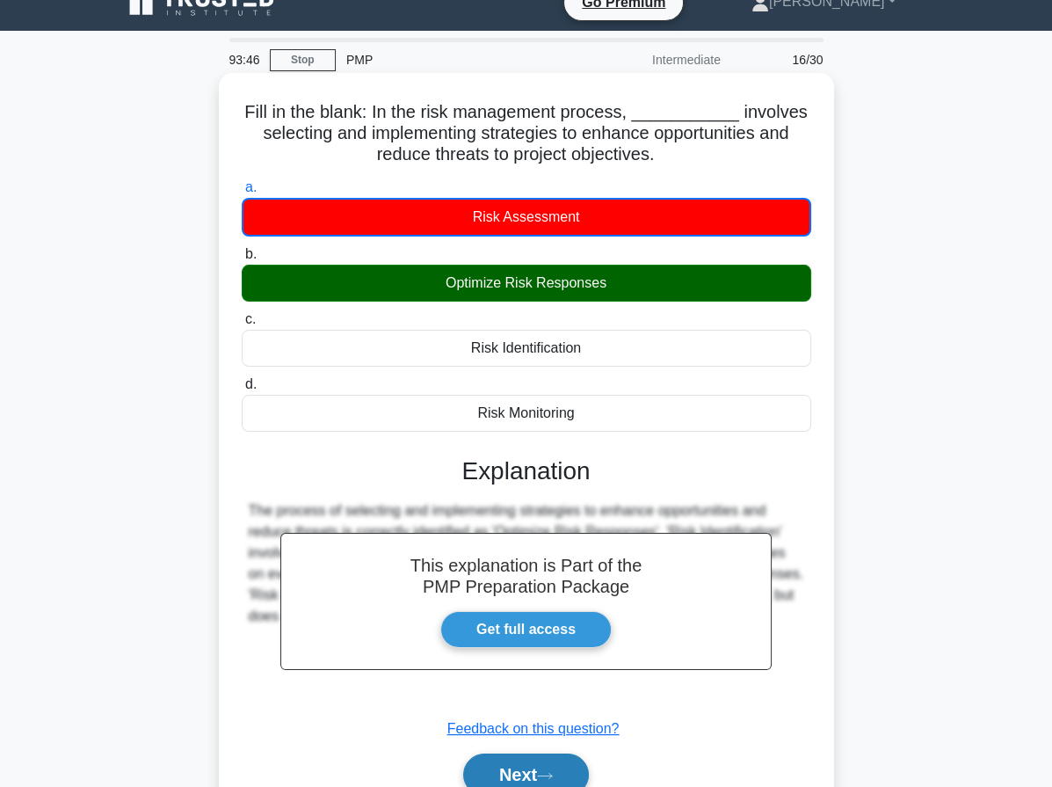
click at [532, 771] on button "Next" at bounding box center [526, 774] width 126 height 42
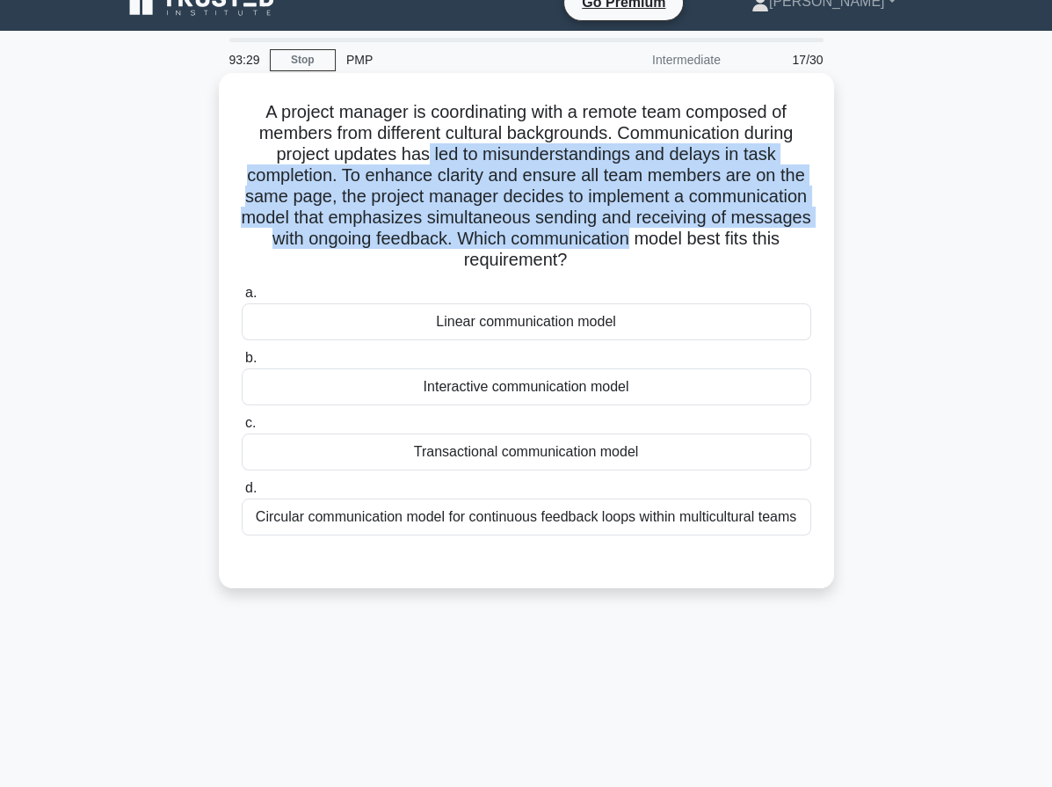
drag, startPoint x: 425, startPoint y: 154, endPoint x: 804, endPoint y: 233, distance: 387.0
click at [804, 233] on h5 "A project manager is coordinating with a remote team composed of members from d…" at bounding box center [526, 186] width 573 height 171
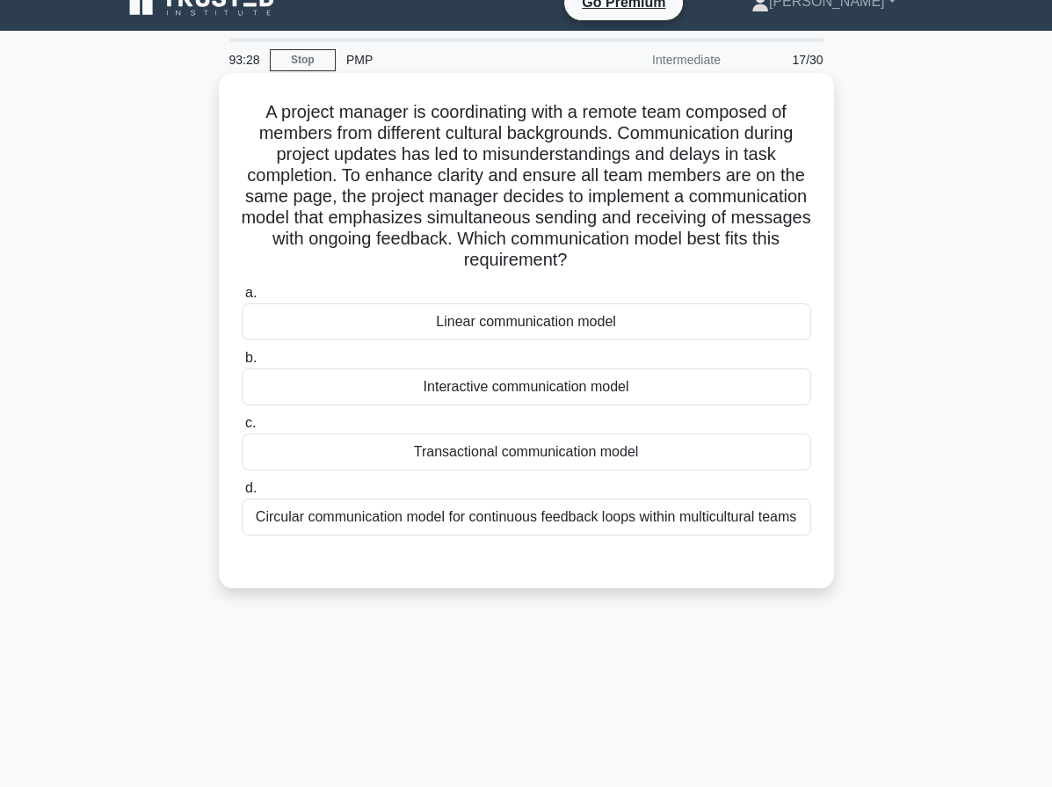
click at [611, 458] on div "Transactional communication model" at bounding box center [527, 451] width 570 height 37
click at [242, 429] on input "c. Transactional communication model" at bounding box center [242, 423] width 0 height 11
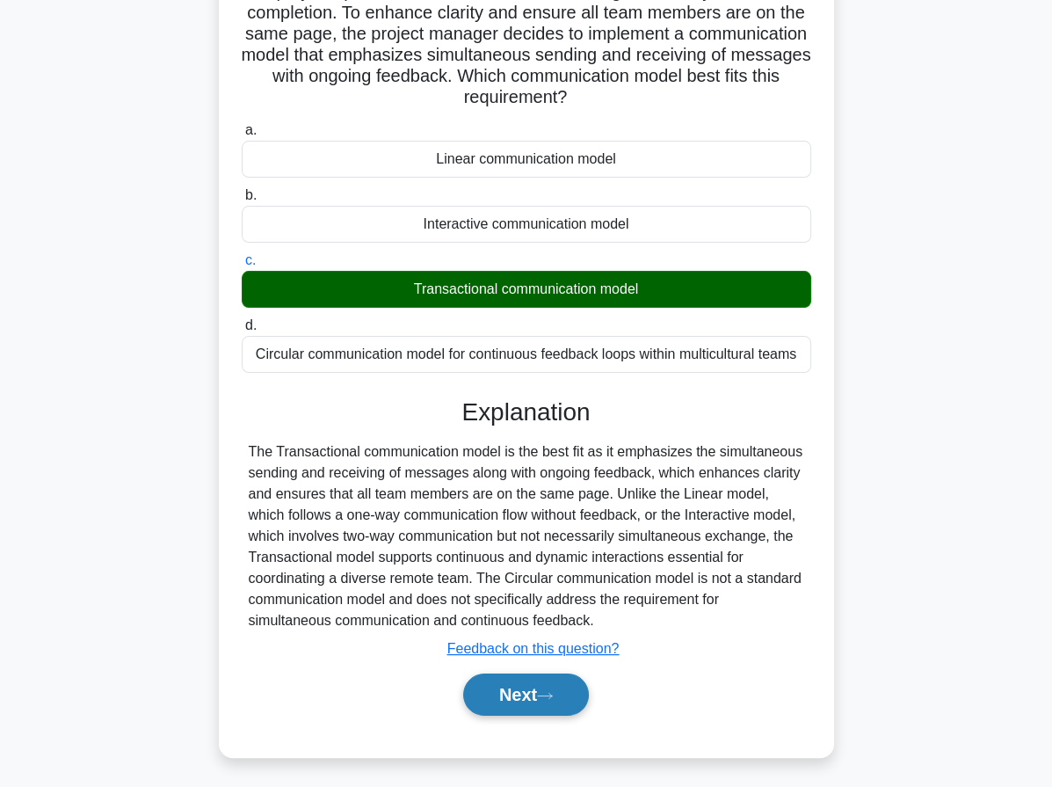
click at [556, 701] on button "Next" at bounding box center [526, 694] width 126 height 42
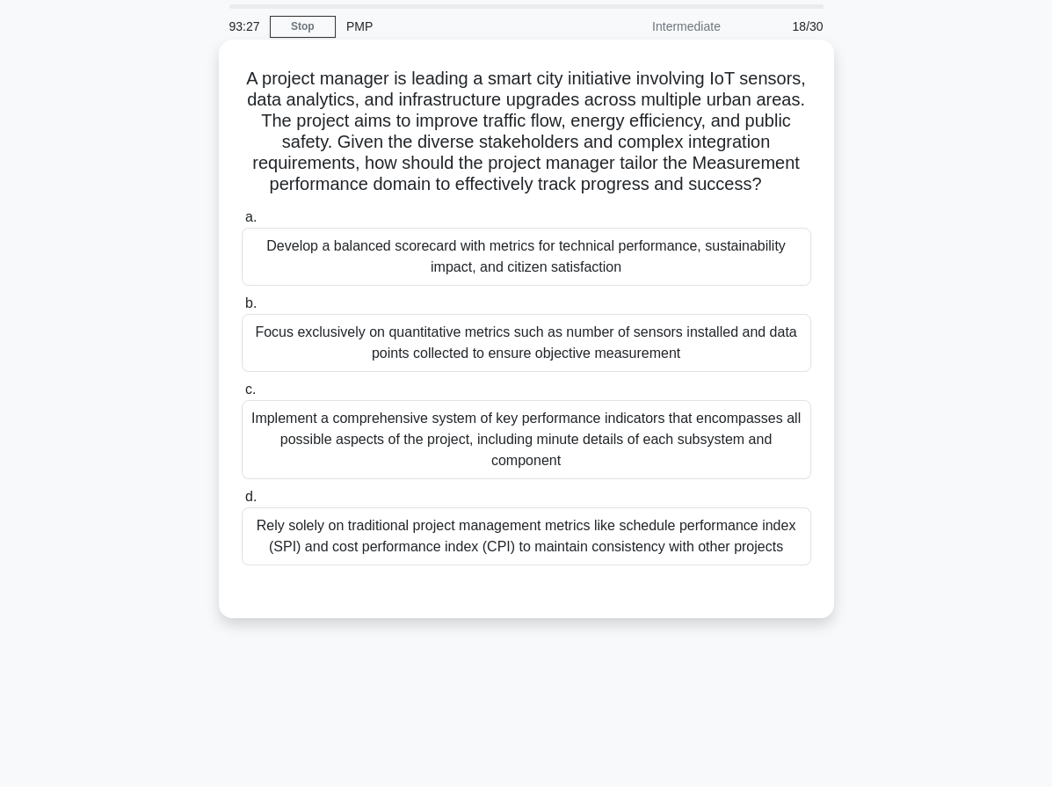
scroll to position [0, 0]
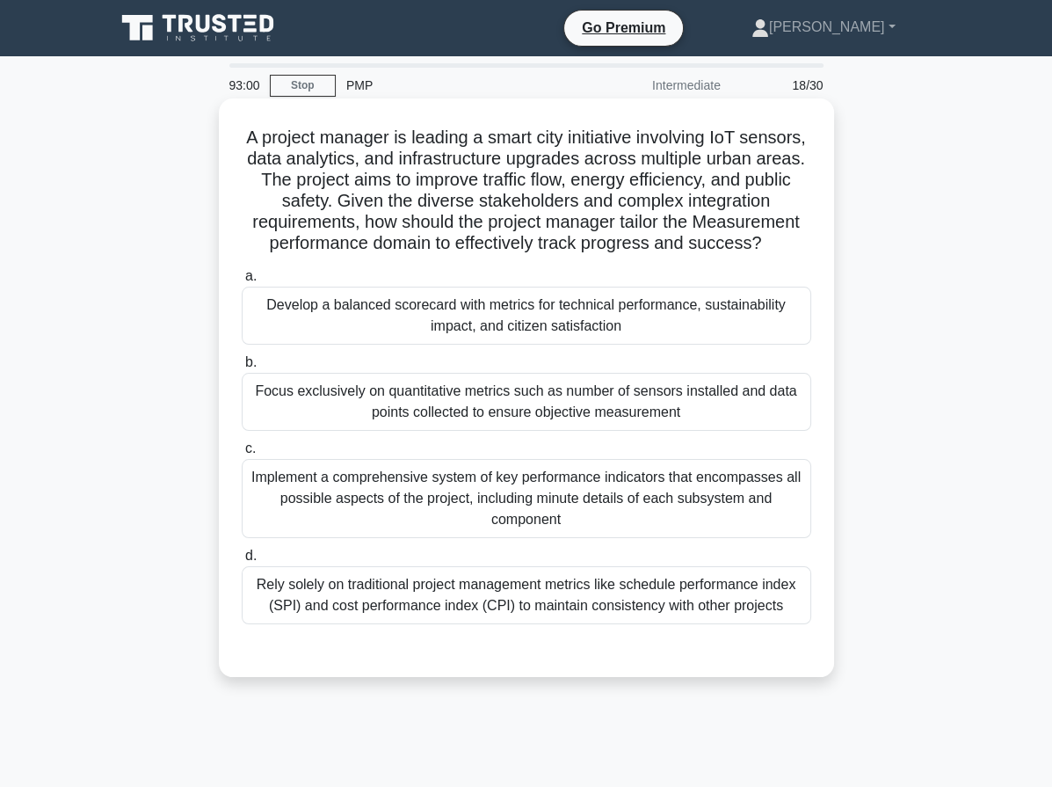
drag, startPoint x: 384, startPoint y: 188, endPoint x: 796, endPoint y: 263, distance: 419.0
click at [796, 255] on h5 "A project manager is leading a smart city initiative involving IoT sensors, dat…" at bounding box center [526, 191] width 573 height 128
click at [553, 237] on h5 "A project manager is leading a smart city initiative involving IoT sensors, dat…" at bounding box center [526, 191] width 573 height 128
click at [481, 345] on div "Develop a balanced scorecard with metrics for technical performance, sustainabi…" at bounding box center [527, 316] width 570 height 58
click at [242, 282] on input "a. Develop a balanced scorecard with metrics for technical performance, sustain…" at bounding box center [242, 276] width 0 height 11
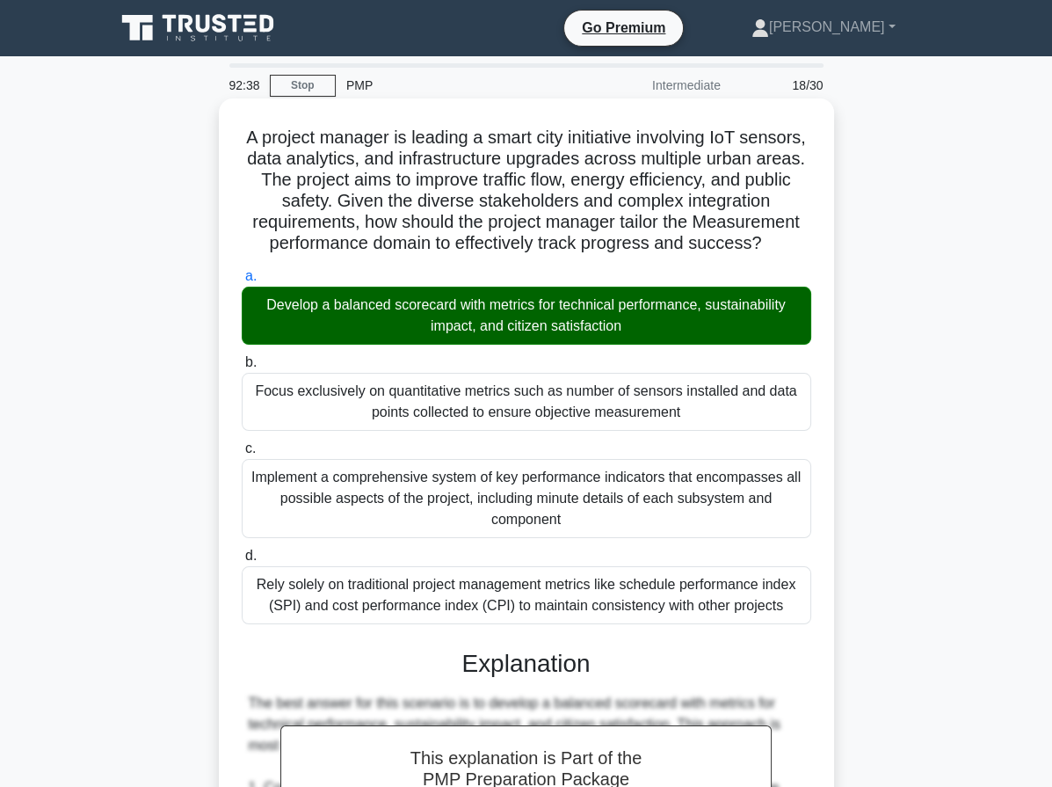
drag, startPoint x: 264, startPoint y: 134, endPoint x: 817, endPoint y: 635, distance: 747.4
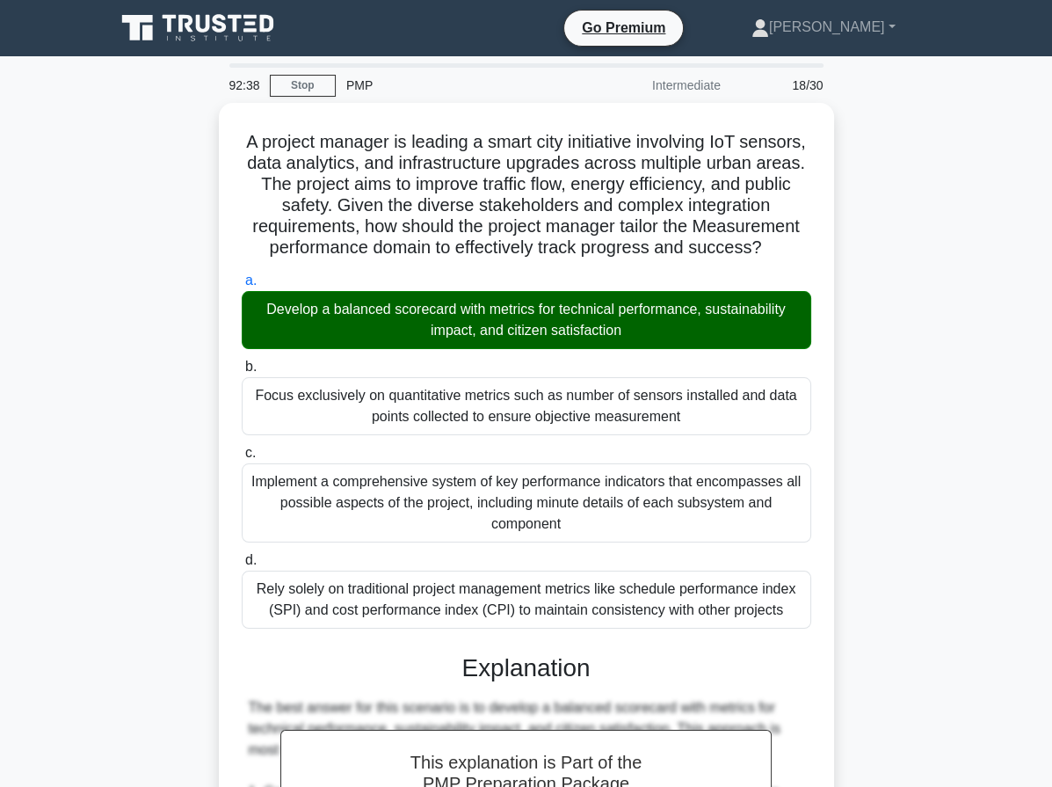
copy div "A project manager is leading a smart city initiative involving IoT sensors, dat…"
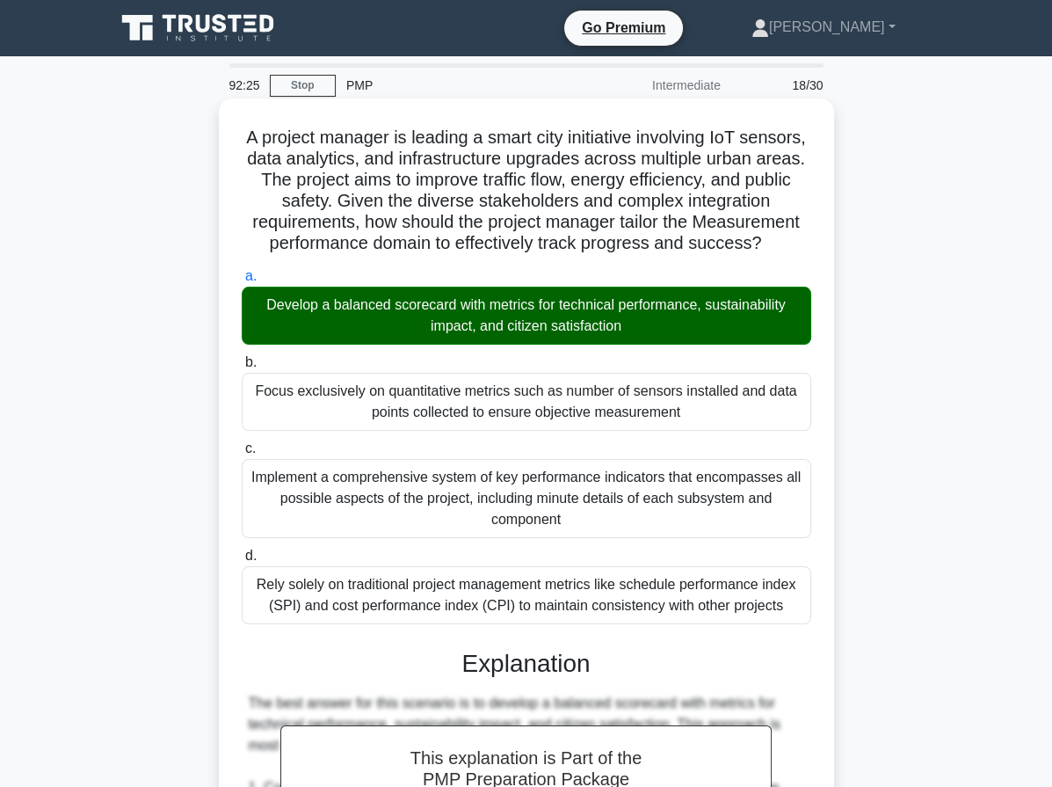
click at [650, 345] on div "Develop a balanced scorecard with metrics for technical performance, sustainabi…" at bounding box center [527, 316] width 570 height 58
click at [242, 282] on input "a. Develop a balanced scorecard with metrics for technical performance, sustain…" at bounding box center [242, 276] width 0 height 11
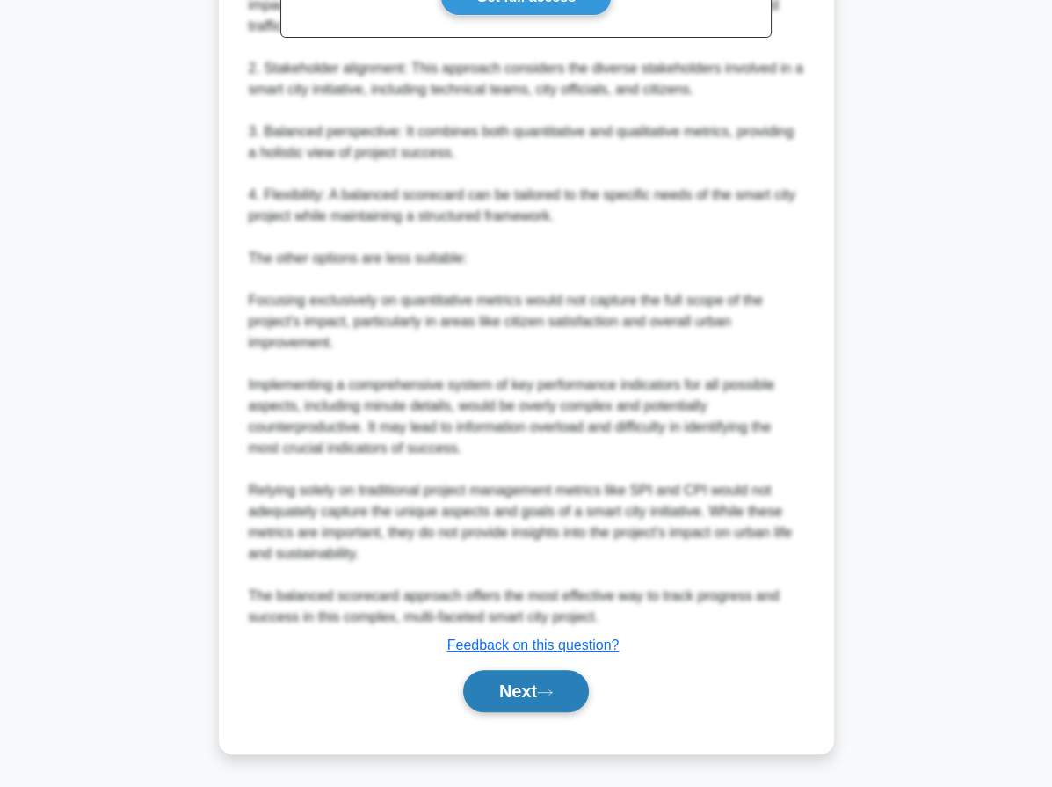
click at [522, 682] on button "Next" at bounding box center [526, 691] width 126 height 42
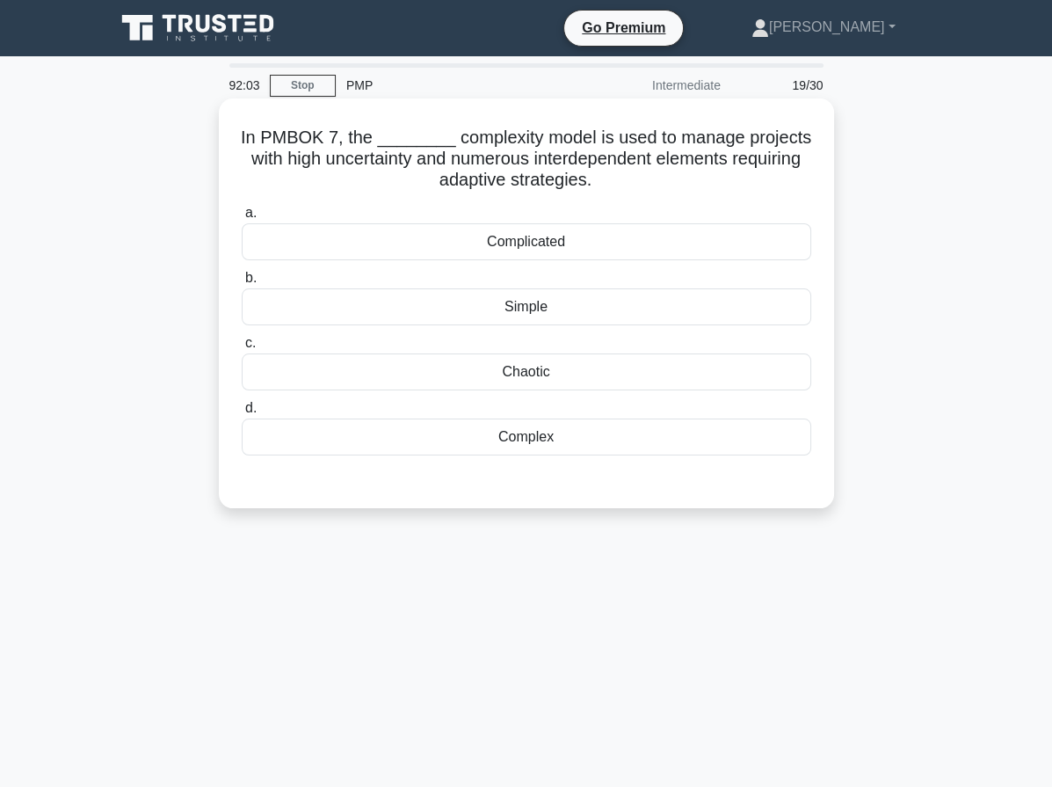
click at [549, 434] on div "Complex" at bounding box center [527, 436] width 570 height 37
click at [242, 414] on input "d. Complex" at bounding box center [242, 408] width 0 height 11
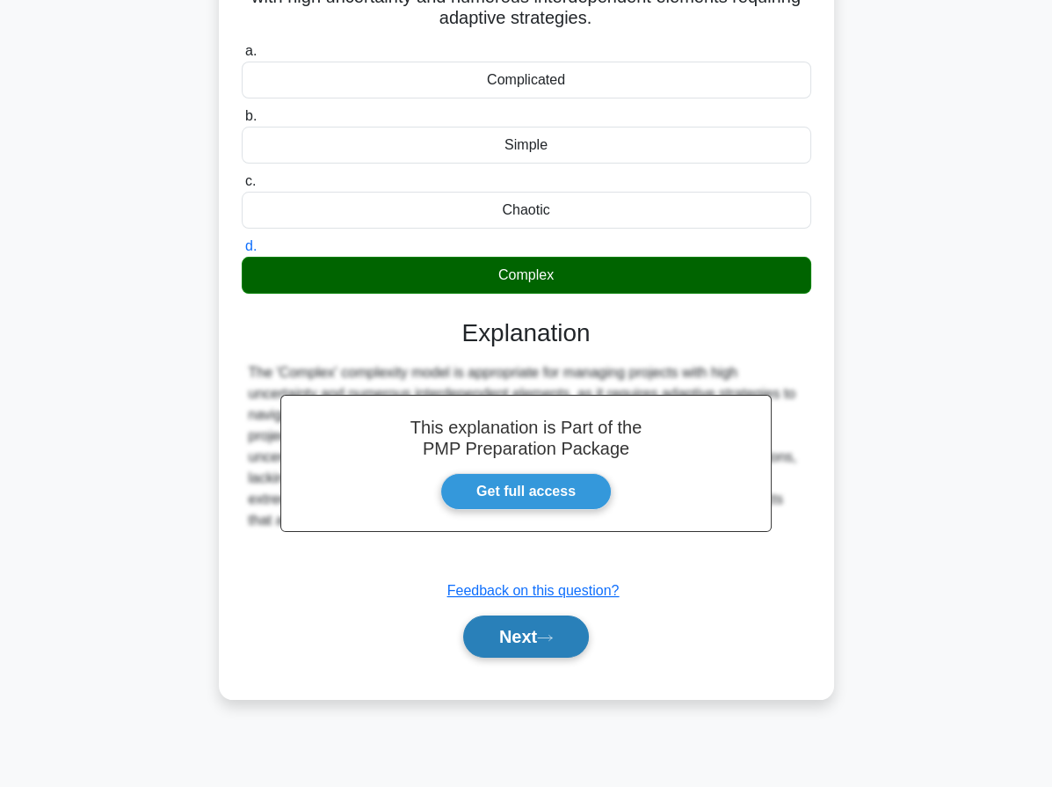
click at [549, 641] on button "Next" at bounding box center [526, 636] width 126 height 42
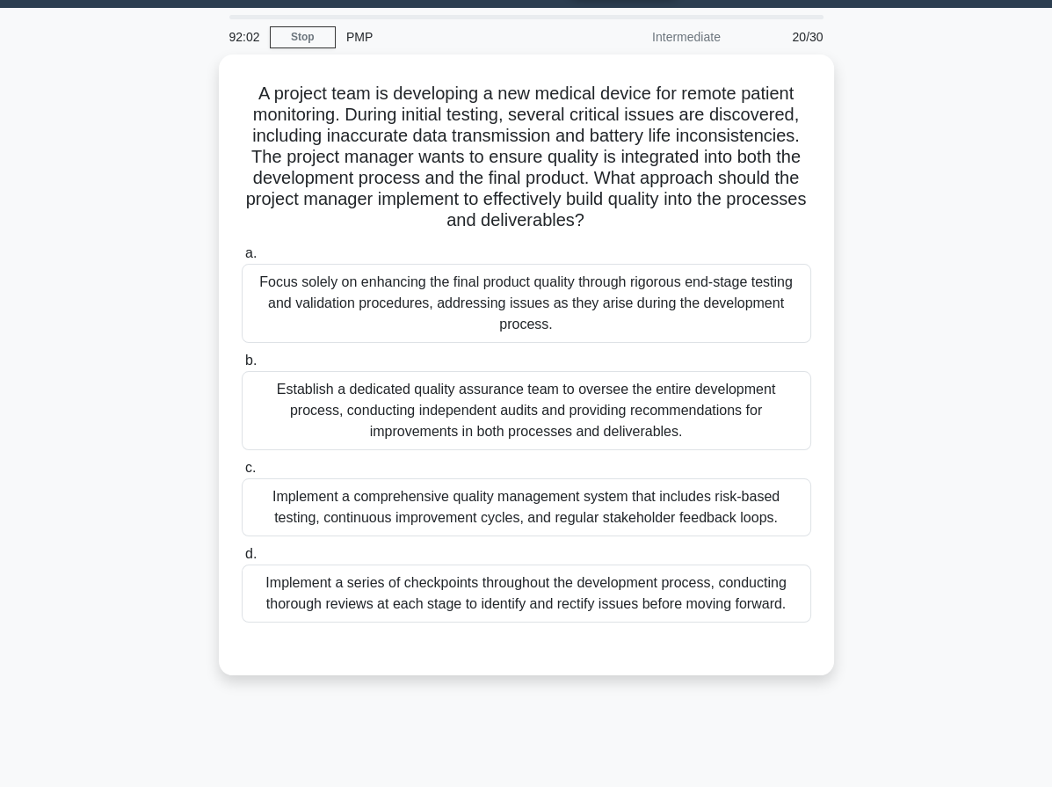
scroll to position [25, 0]
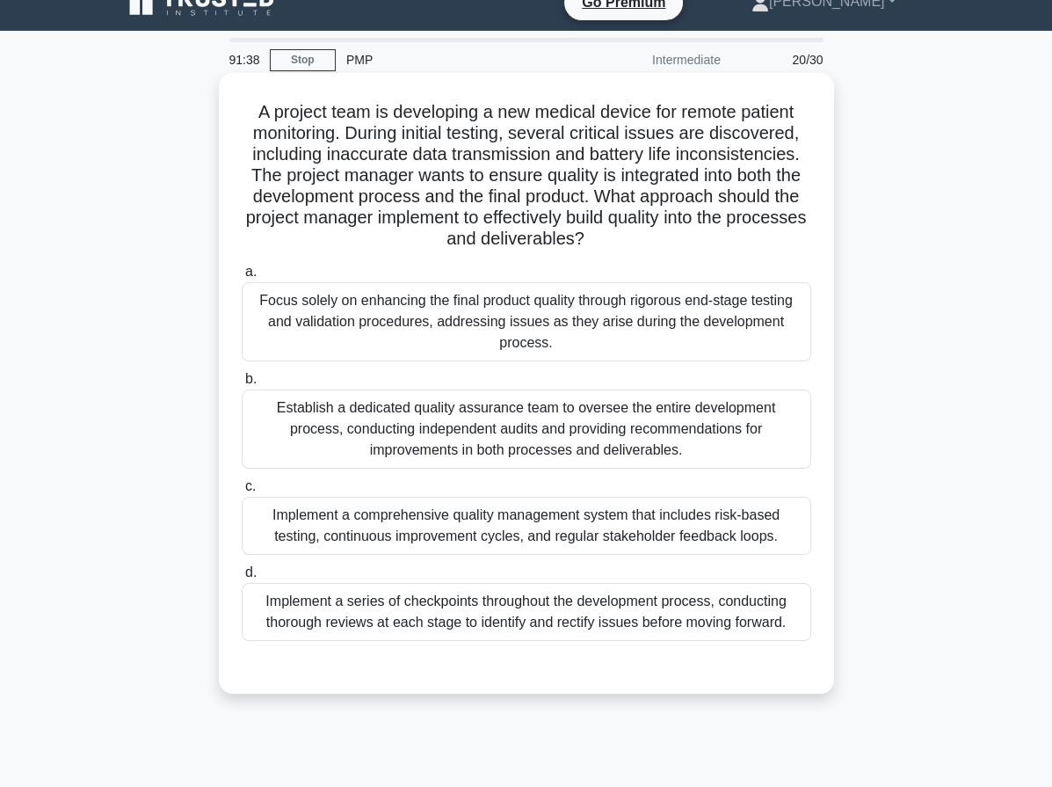
click at [433, 533] on div "Implement a comprehensive quality management system that includes risk-based te…" at bounding box center [527, 526] width 570 height 58
click at [242, 492] on input "c. Implement a comprehensive quality management system that includes risk-based…" at bounding box center [242, 486] width 0 height 11
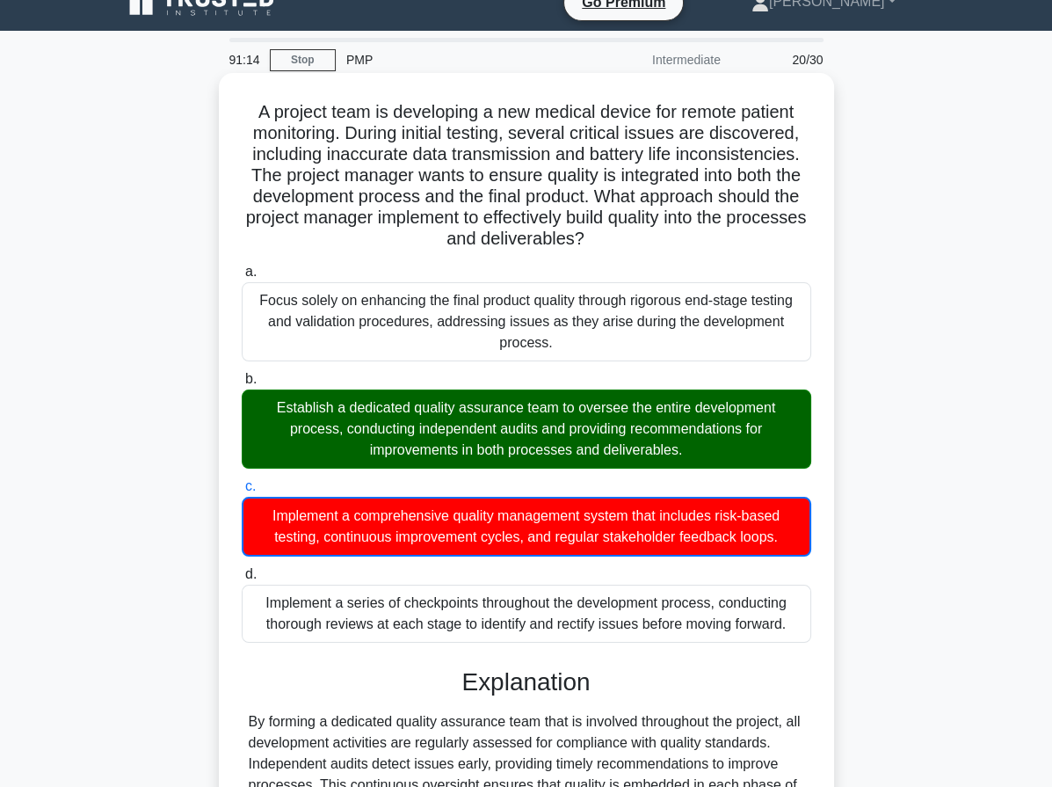
drag, startPoint x: 249, startPoint y: 106, endPoint x: 788, endPoint y: 624, distance: 747.9
click at [788, 624] on div "A project team is developing a new medical device for remote patient monitoring…" at bounding box center [526, 507] width 601 height 855
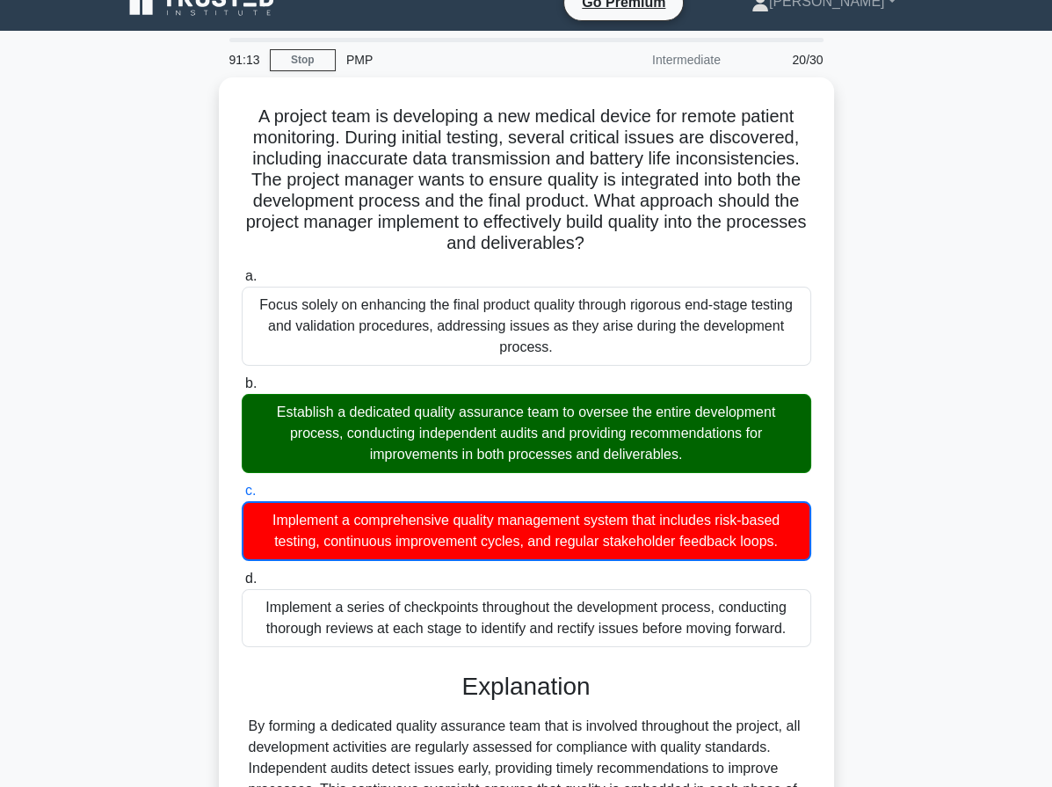
copy div "A project team is developing a new medical device for remote patient monitoring…"
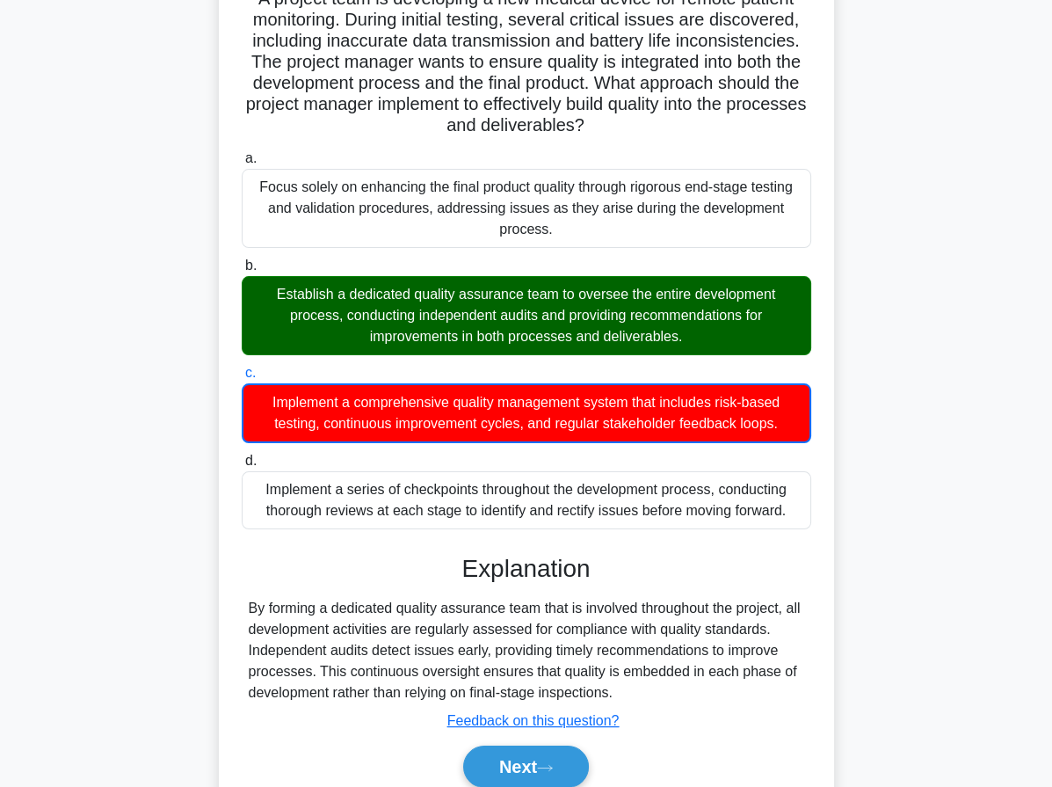
scroll to position [162, 0]
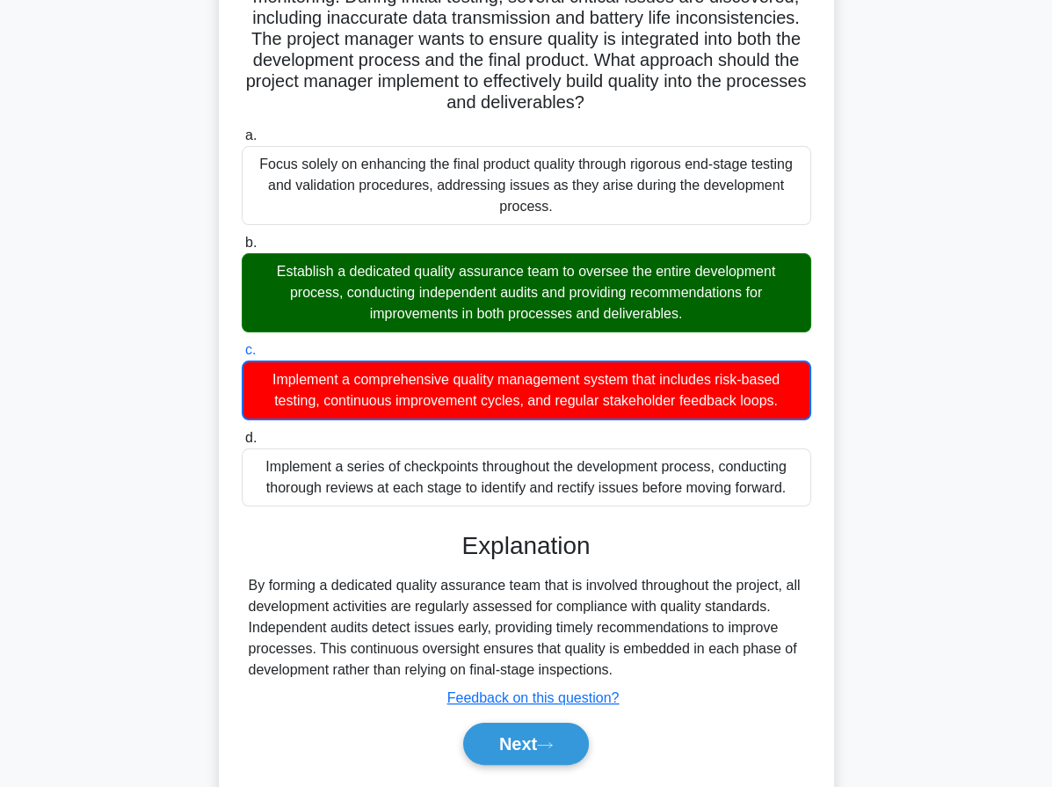
drag, startPoint x: 483, startPoint y: 548, endPoint x: 679, endPoint y: 665, distance: 229.0
click at [683, 668] on div "Explanation By forming a dedicated quality assurance team that is involved thro…" at bounding box center [527, 651] width 570 height 241
click at [444, 537] on h3 "Explanation" at bounding box center [526, 546] width 548 height 30
drag, startPoint x: 460, startPoint y: 544, endPoint x: 635, endPoint y: 673, distance: 217.5
click at [635, 673] on div "Explanation By forming a dedicated quality assurance team that is involved thro…" at bounding box center [527, 651] width 570 height 241
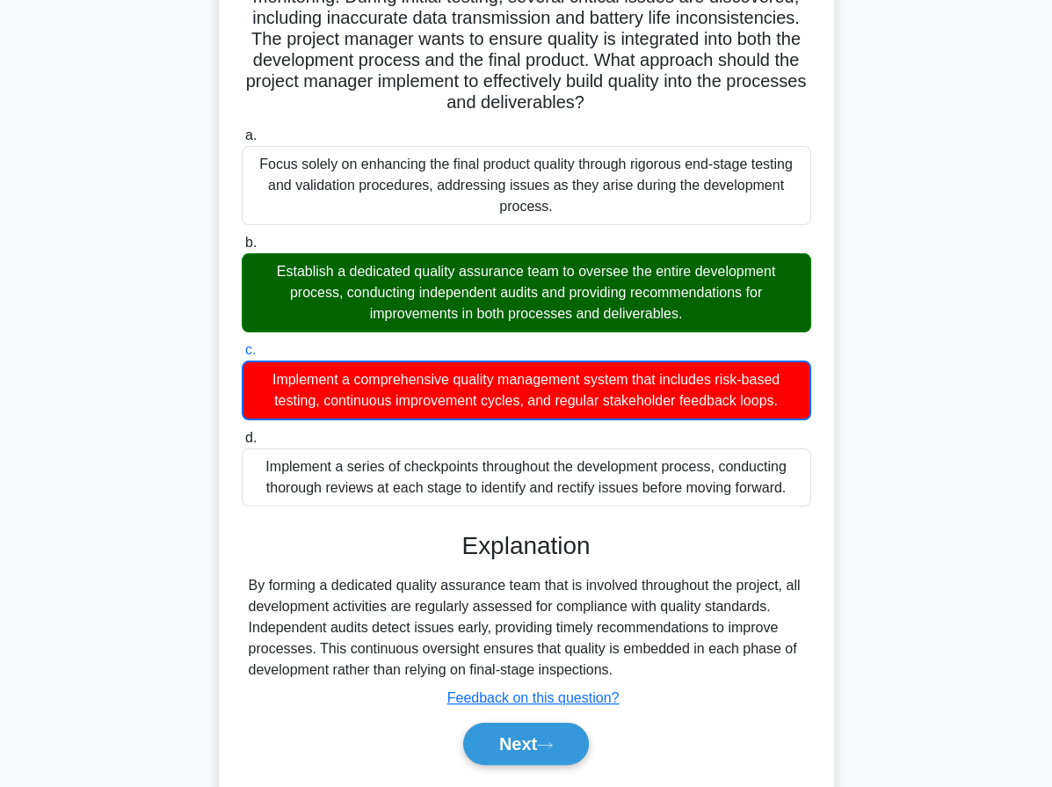
copy div "Explanation By forming a dedicated quality assurance team that is involved thro…"
click at [519, 754] on button "Next" at bounding box center [526, 744] width 126 height 42
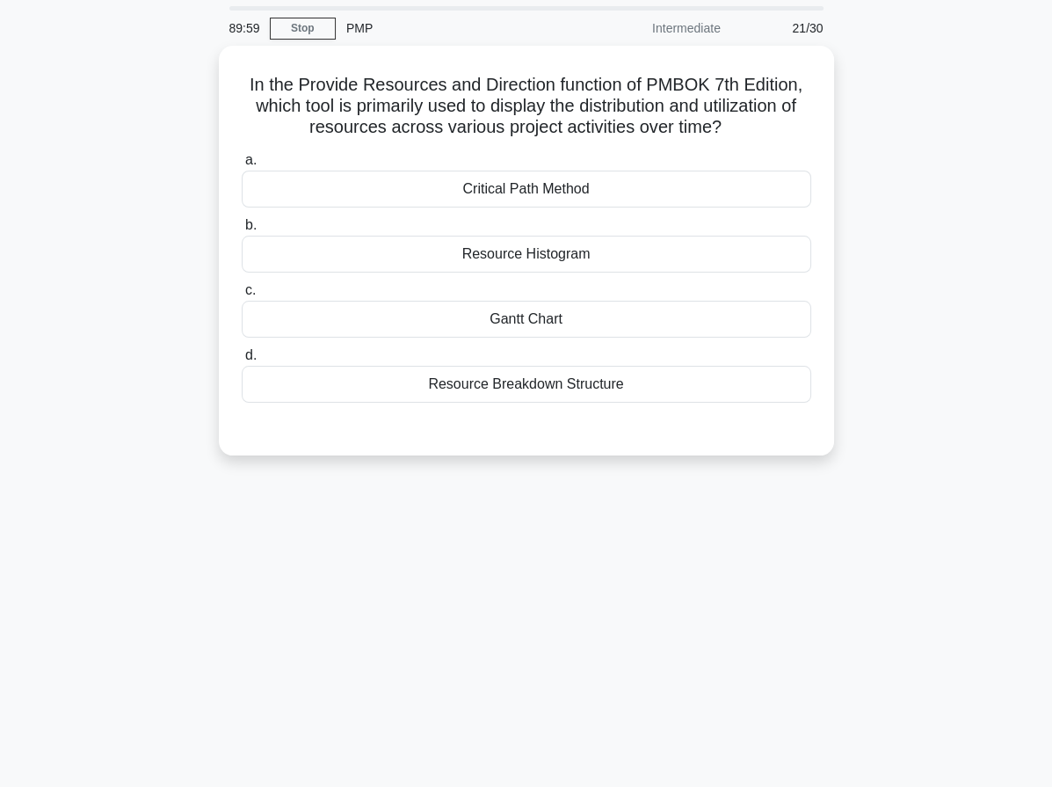
scroll to position [0, 0]
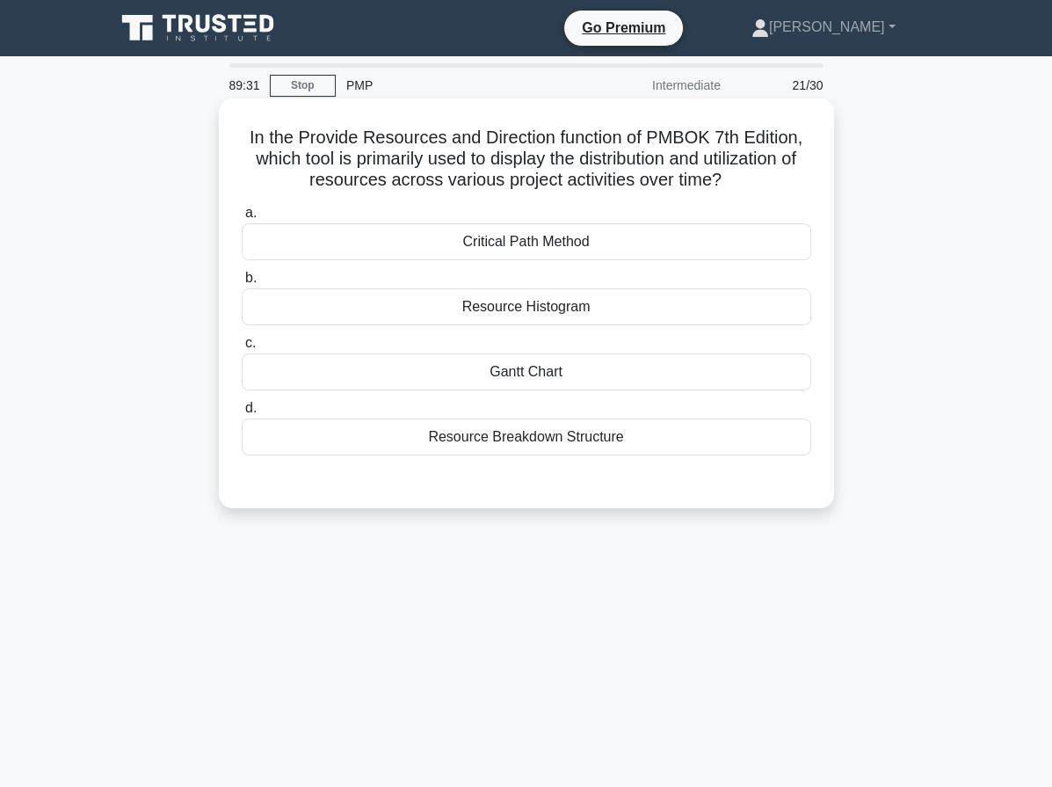
click at [541, 316] on div "Resource Histogram" at bounding box center [527, 306] width 570 height 37
click at [242, 284] on input "b. Resource Histogram" at bounding box center [242, 277] width 0 height 11
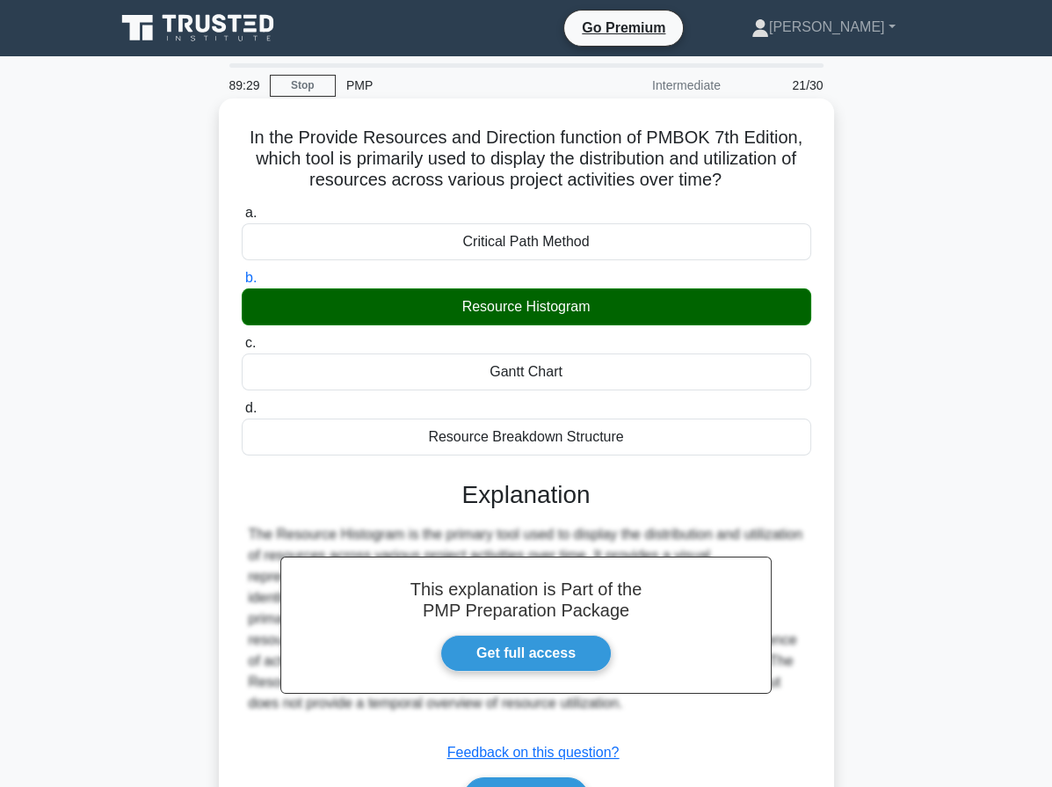
drag, startPoint x: 243, startPoint y: 140, endPoint x: 654, endPoint y: 429, distance: 502.8
click at [654, 429] on div "In the Provide Resources and Direction function of PMBOK 7th Edition, which too…" at bounding box center [526, 479] width 601 height 748
copy div "In the Provide Resources and Direction function of PMBOK 7th Edition, which too…"
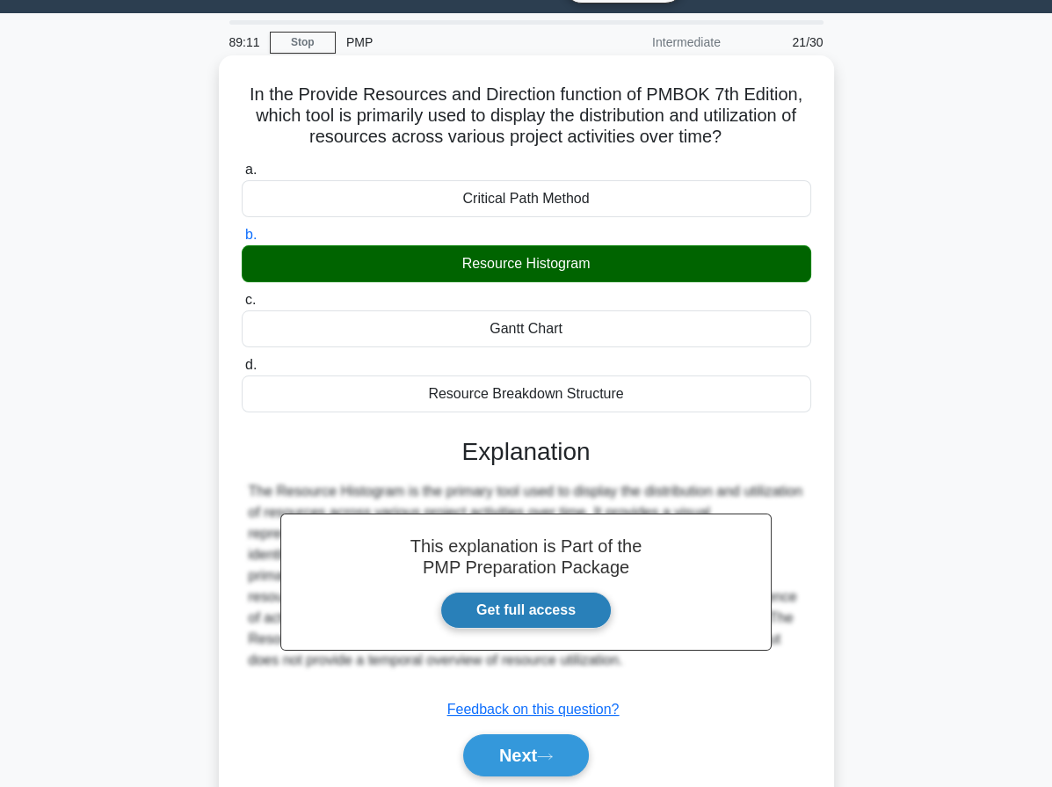
scroll to position [162, 0]
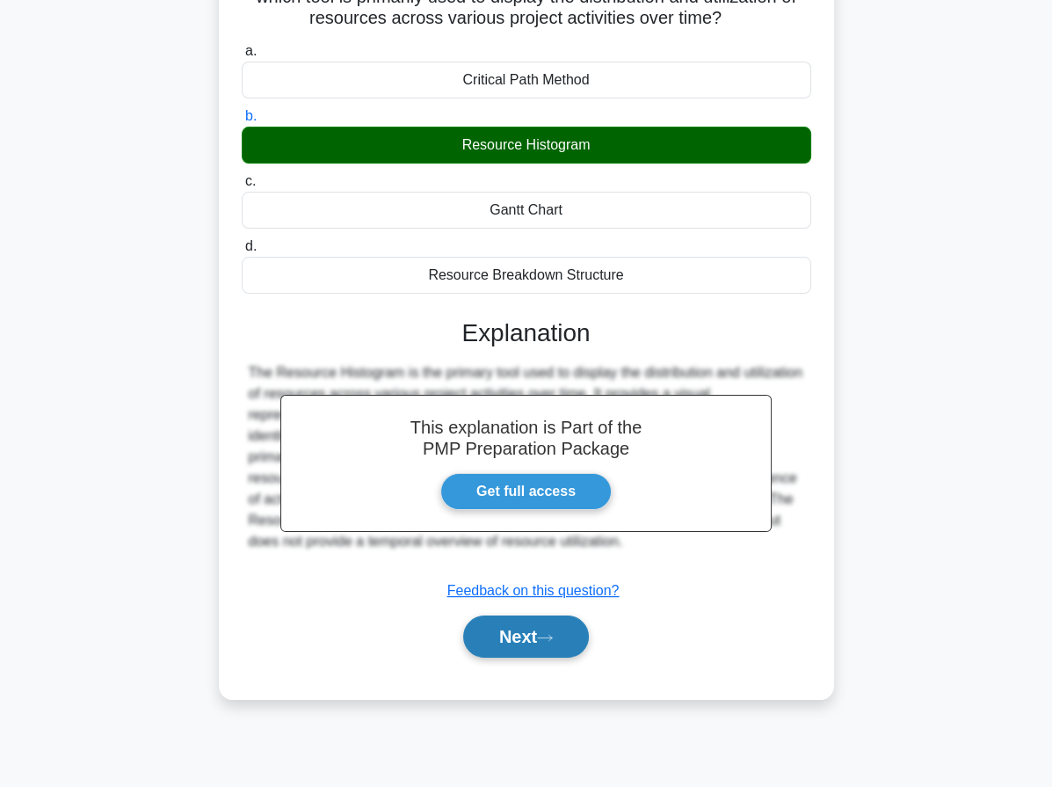
click at [548, 636] on icon at bounding box center [545, 638] width 16 height 10
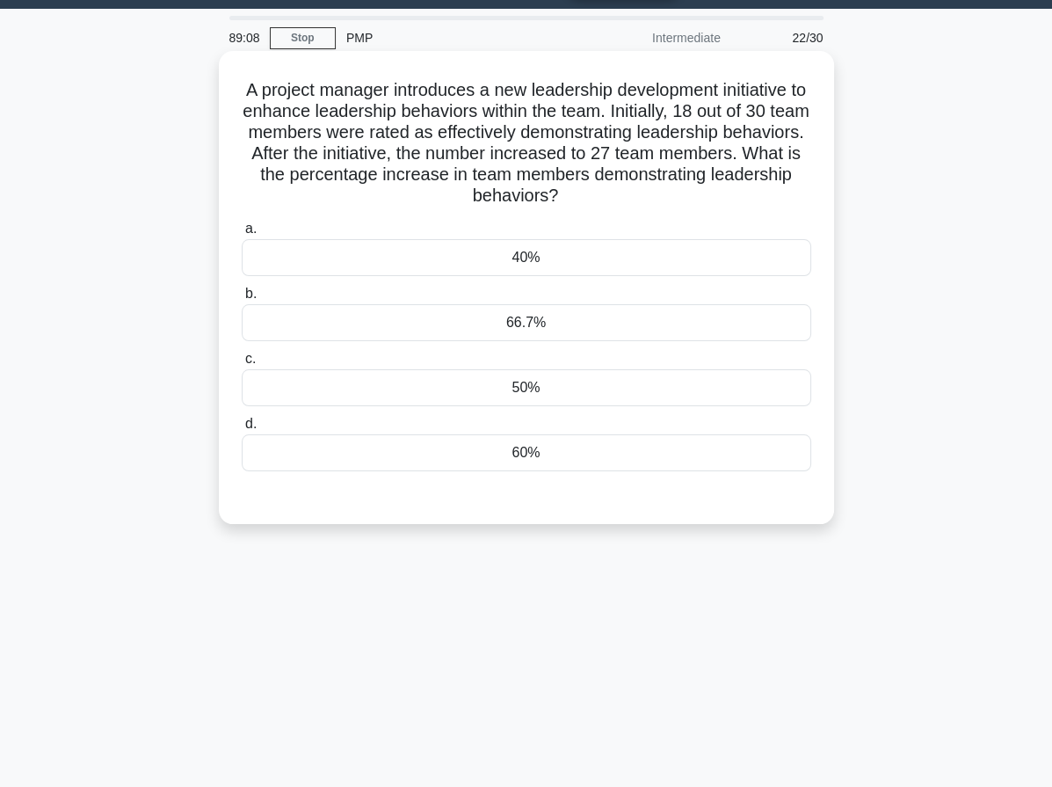
scroll to position [0, 0]
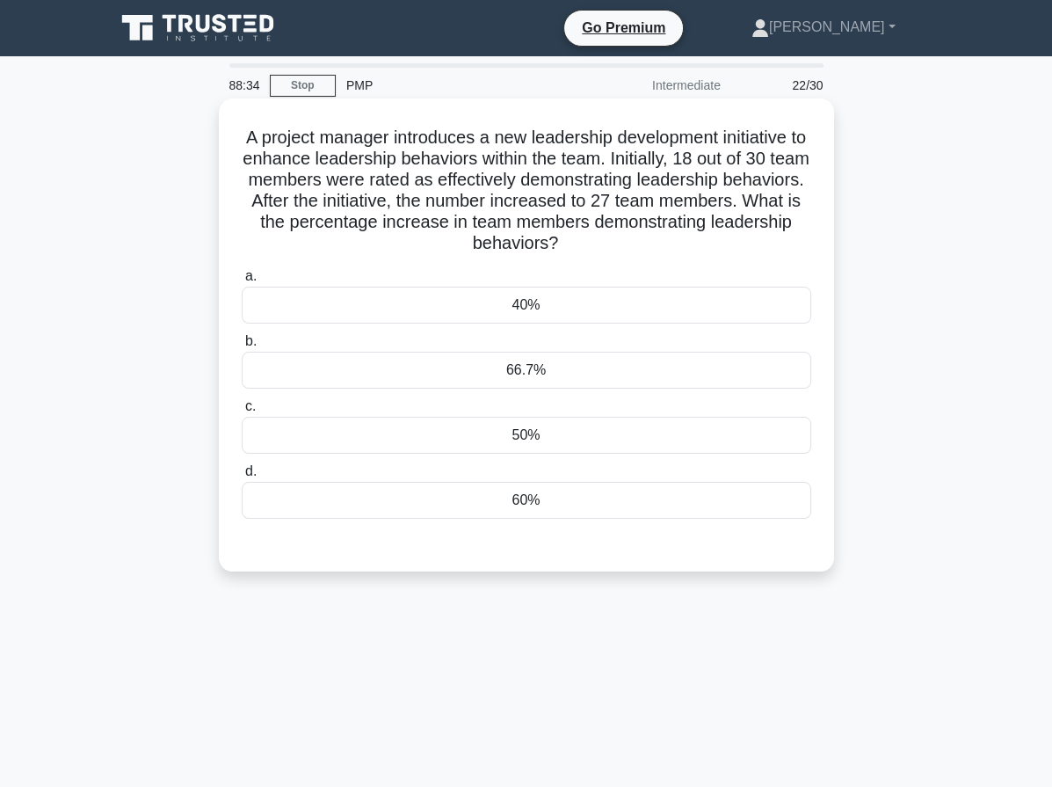
click at [572, 432] on div "50%" at bounding box center [527, 435] width 570 height 37
click at [242, 412] on input "c. 50%" at bounding box center [242, 406] width 0 height 11
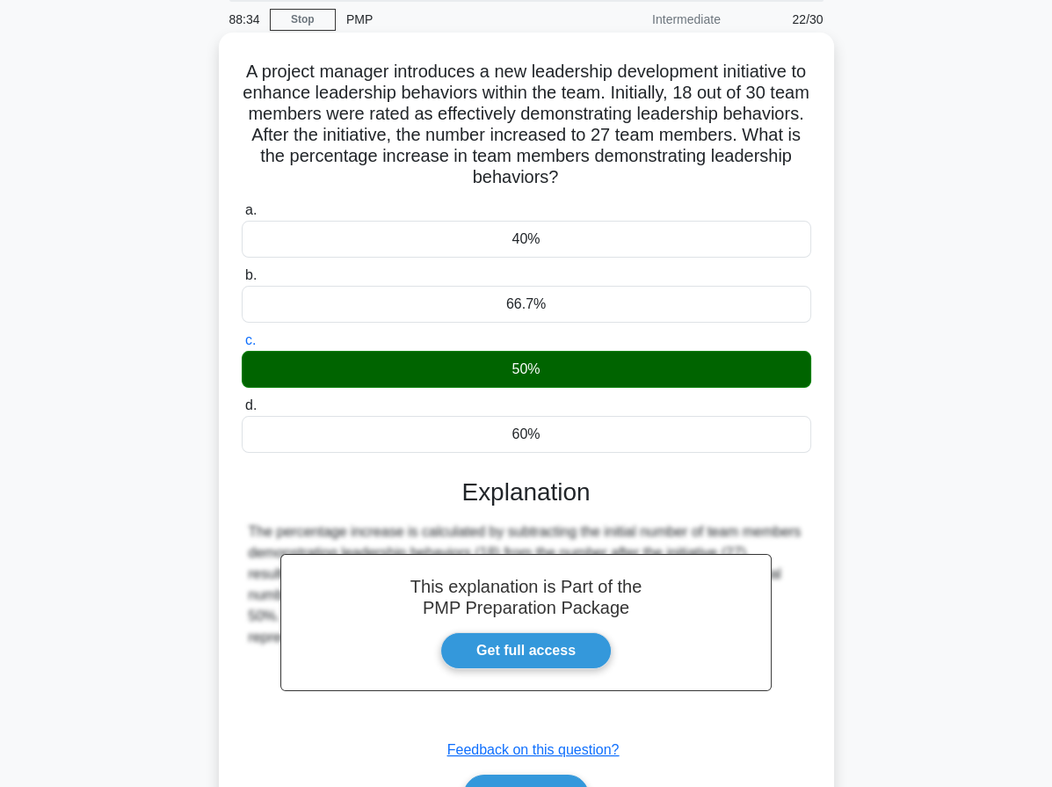
scroll to position [167, 0]
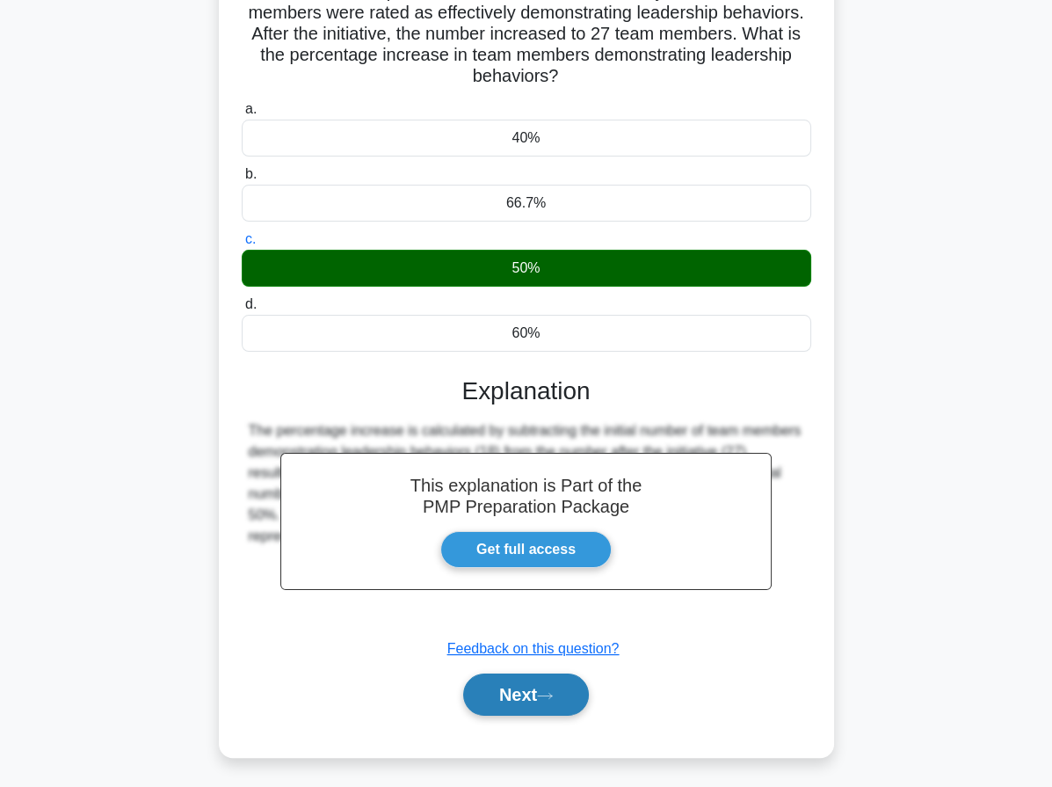
click at [548, 710] on button "Next" at bounding box center [526, 694] width 126 height 42
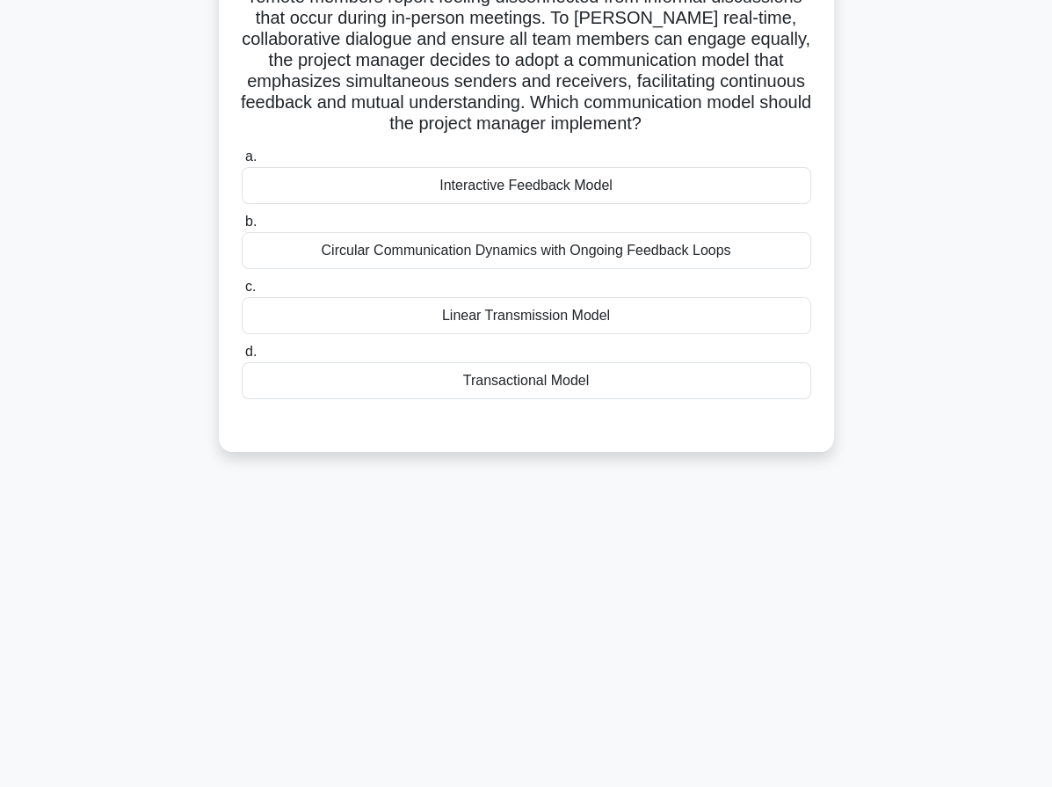
scroll to position [0, 0]
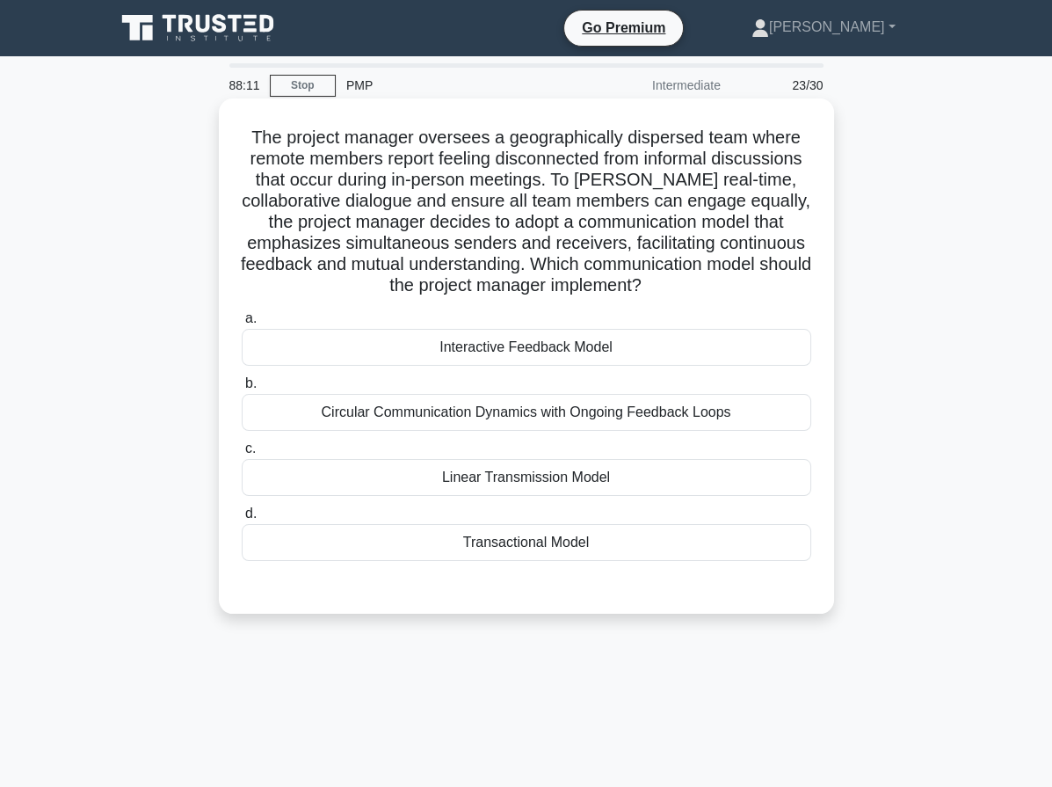
click at [709, 538] on div "Transactional Model" at bounding box center [527, 542] width 570 height 37
click at [242, 519] on input "d. Transactional Model" at bounding box center [242, 513] width 0 height 11
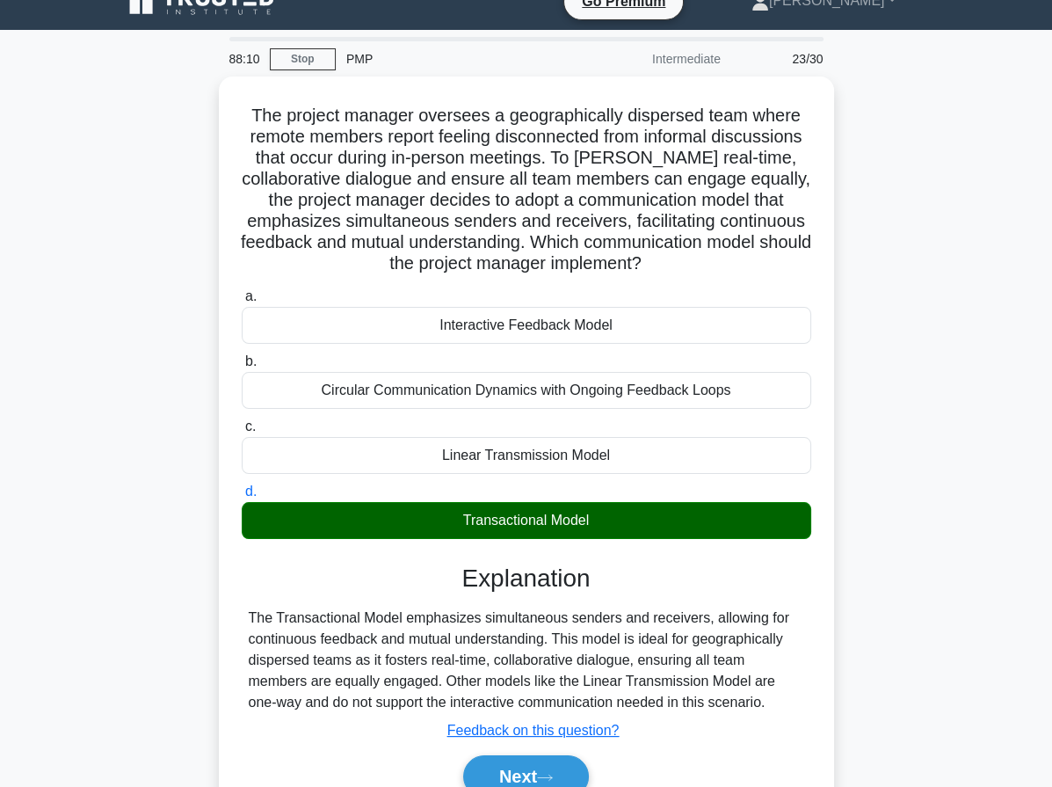
scroll to position [162, 0]
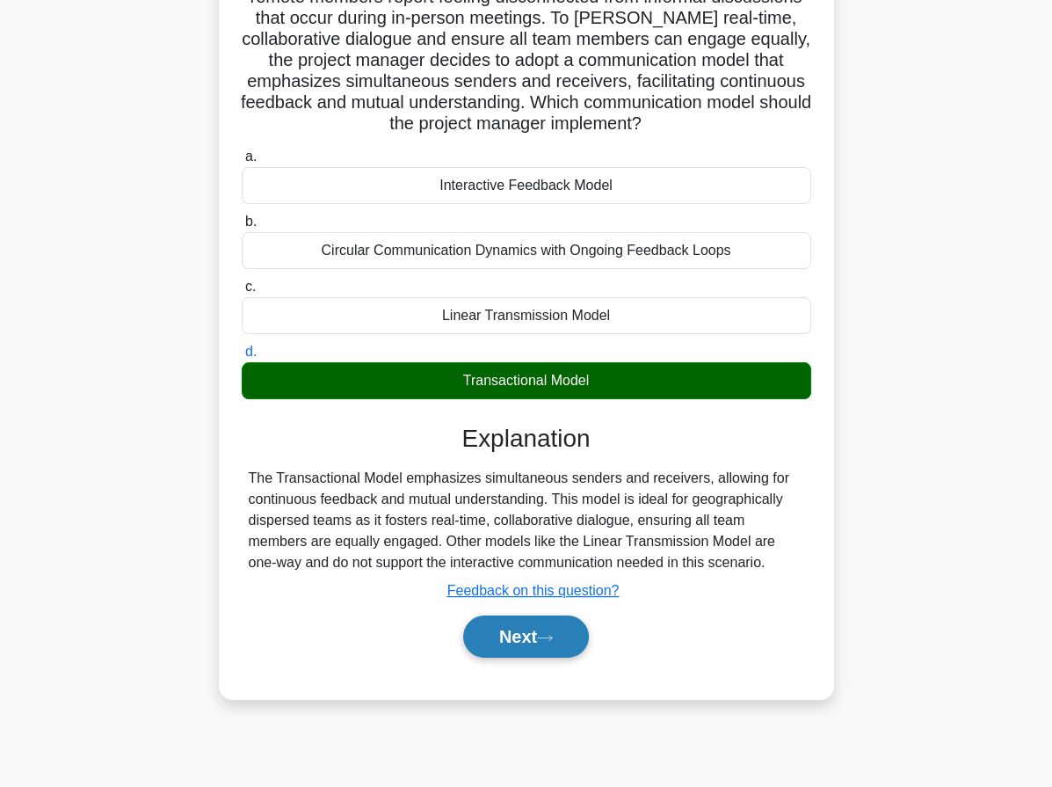
click at [560, 640] on button "Next" at bounding box center [526, 636] width 126 height 42
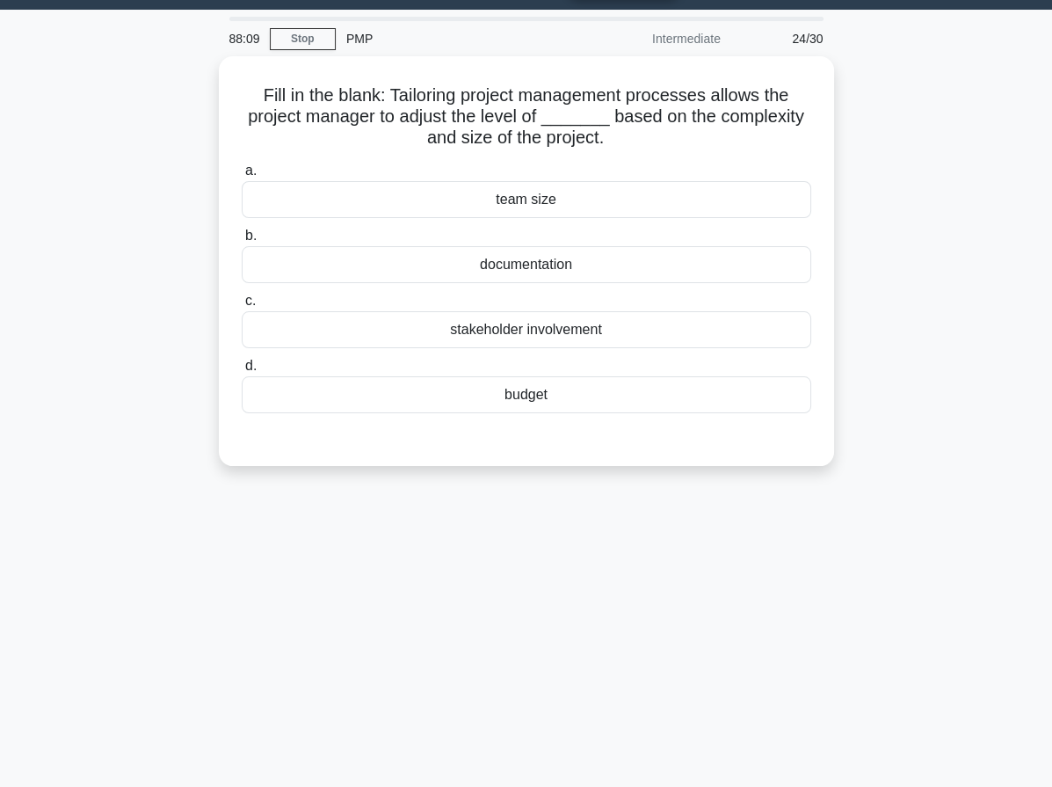
scroll to position [0, 0]
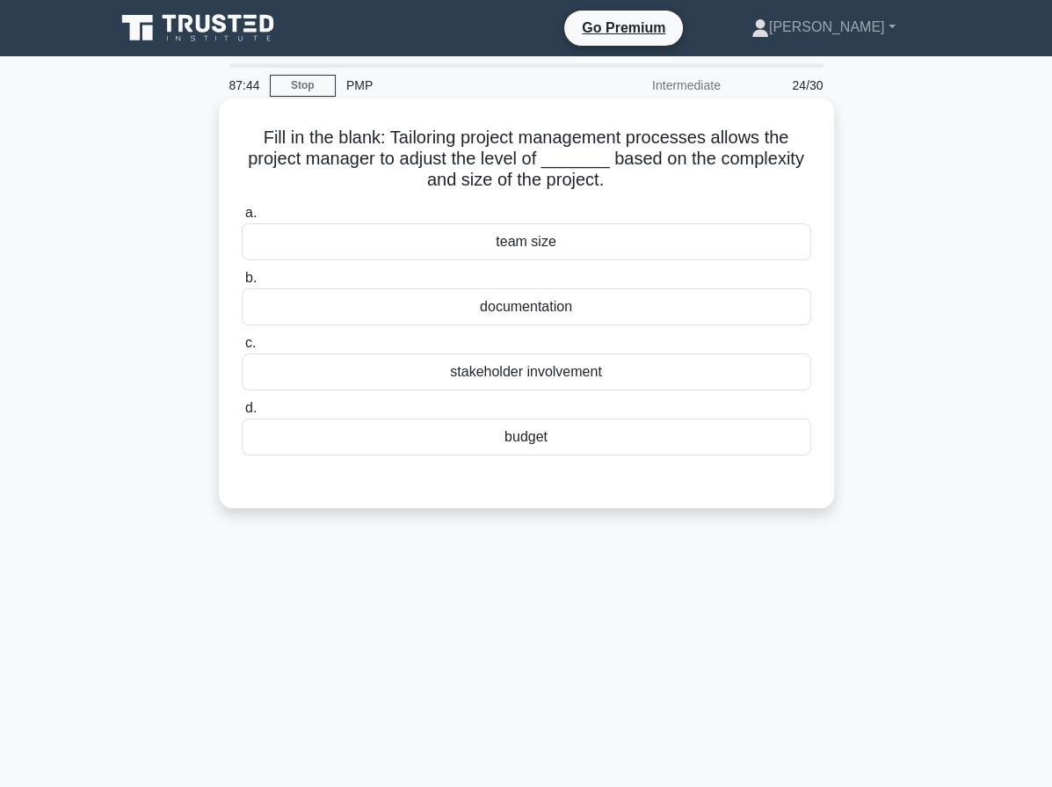
click at [581, 366] on div "stakeholder involvement" at bounding box center [527, 371] width 570 height 37
click at [242, 349] on input "c. stakeholder involvement" at bounding box center [242, 343] width 0 height 11
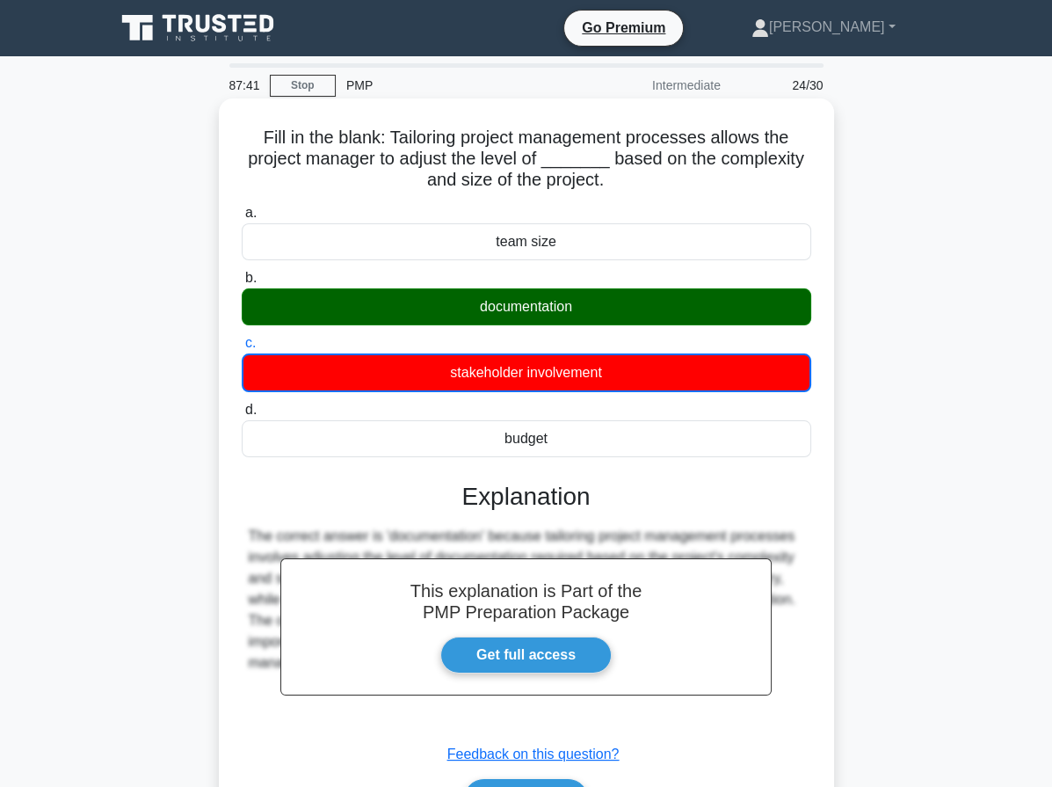
drag, startPoint x: 256, startPoint y: 134, endPoint x: 610, endPoint y: 443, distance: 470.3
click at [610, 443] on div "Fill in the blank: Tailoring project management processes allows the project ma…" at bounding box center [526, 480] width 601 height 750
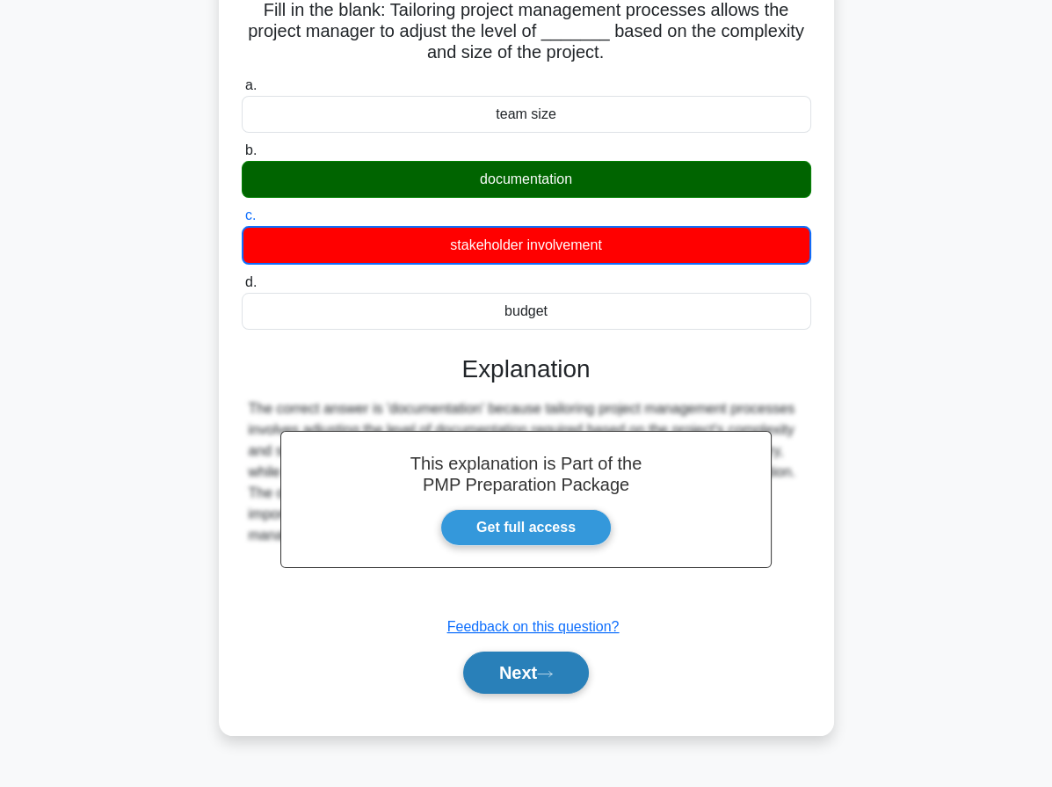
scroll to position [162, 0]
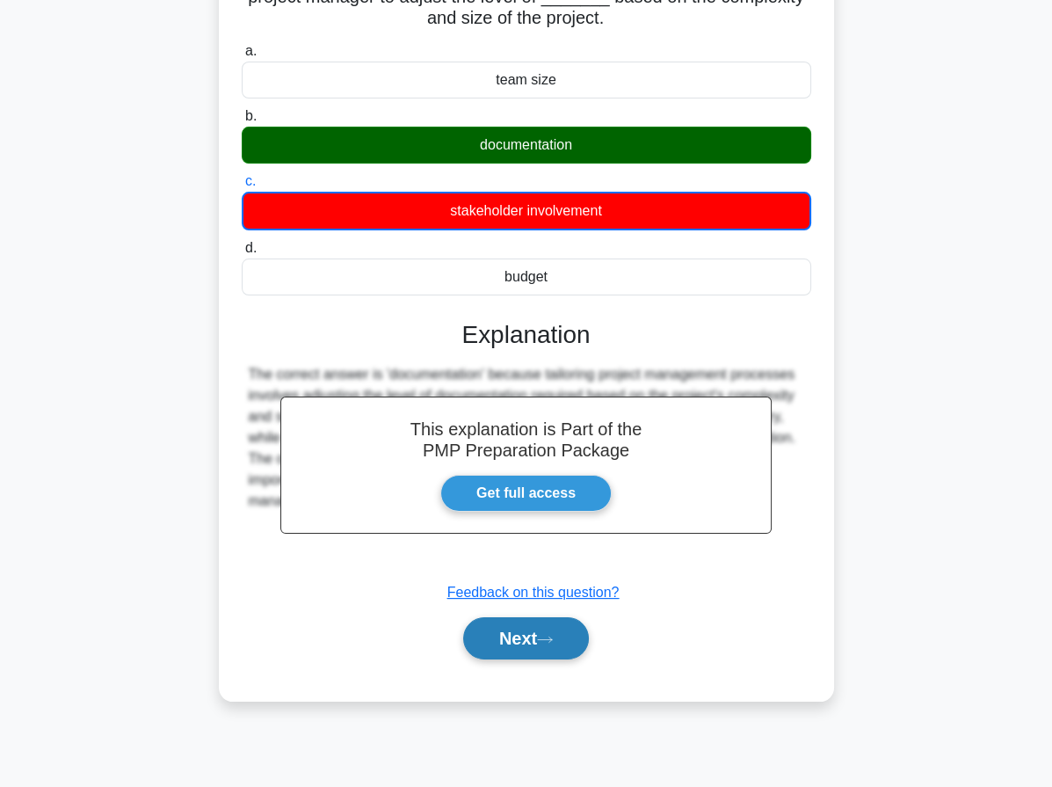
click at [553, 640] on icon at bounding box center [545, 640] width 16 height 10
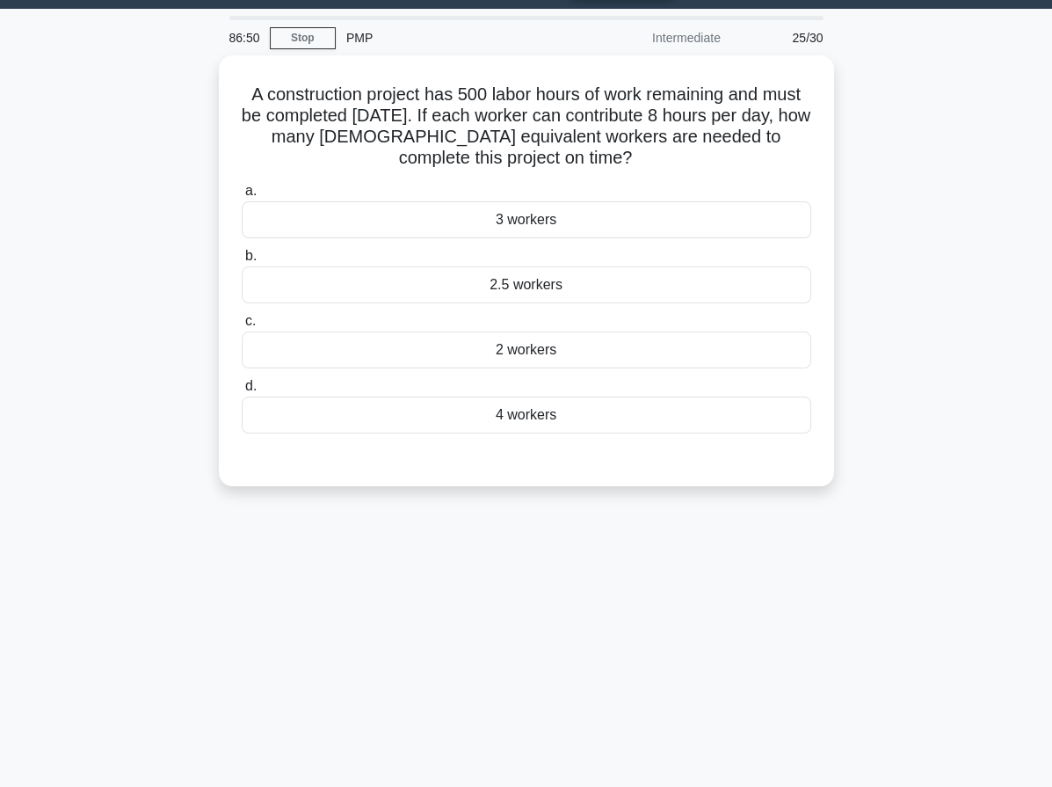
scroll to position [0, 0]
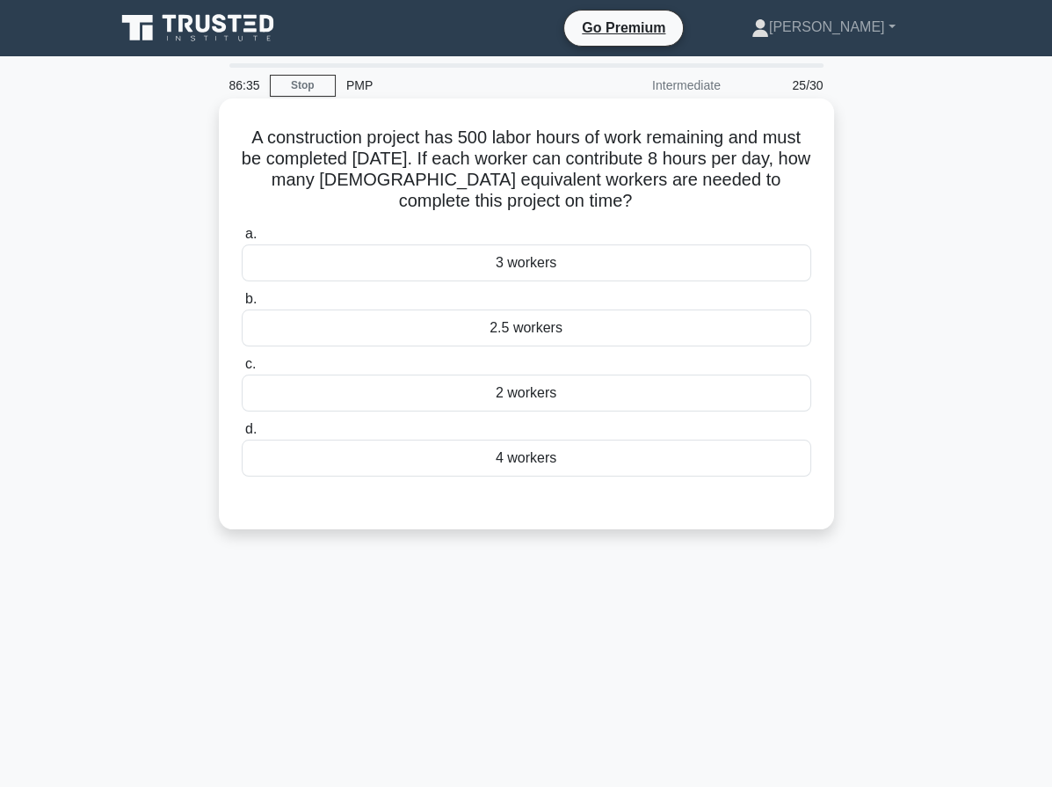
click at [620, 166] on h5 "A construction project has 500 labor hours of work remaining and must be comple…" at bounding box center [526, 170] width 573 height 86
click at [504, 274] on div "3 workers" at bounding box center [527, 262] width 570 height 37
click at [242, 240] on input "a. 3 workers" at bounding box center [242, 234] width 0 height 11
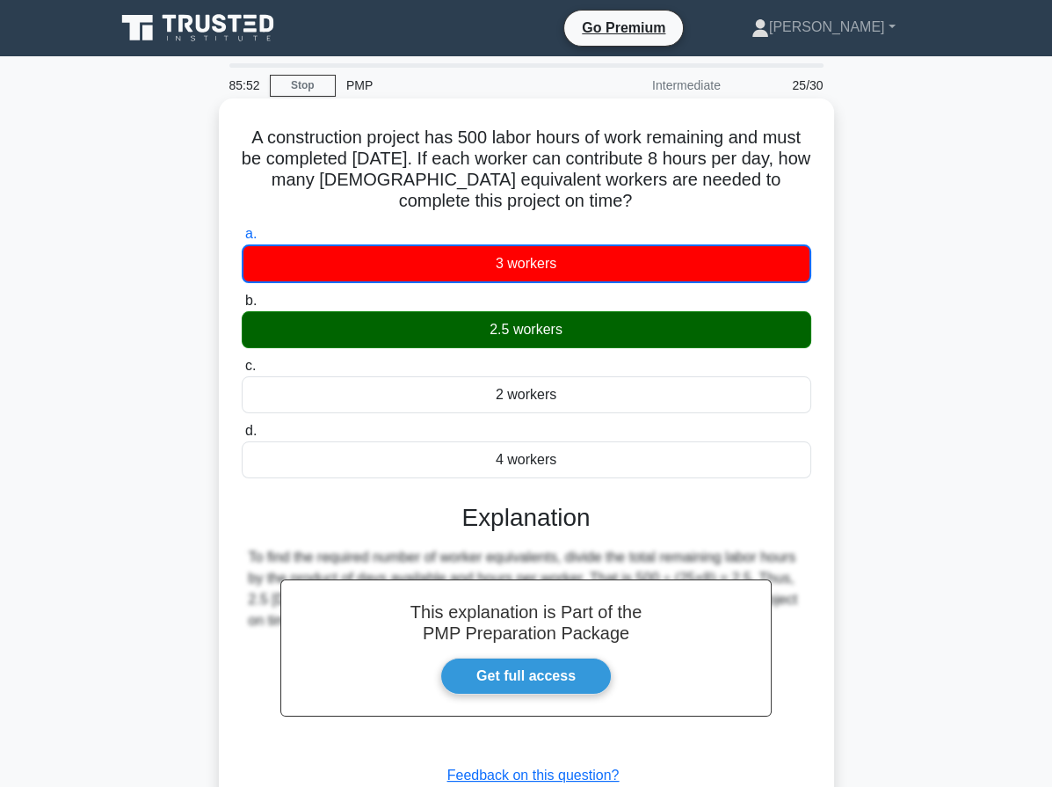
drag, startPoint x: 234, startPoint y: 134, endPoint x: 657, endPoint y: 452, distance: 529.3
click at [657, 452] on div "A construction project has 500 labor hours of work remaining and must be comple…" at bounding box center [526, 490] width 601 height 771
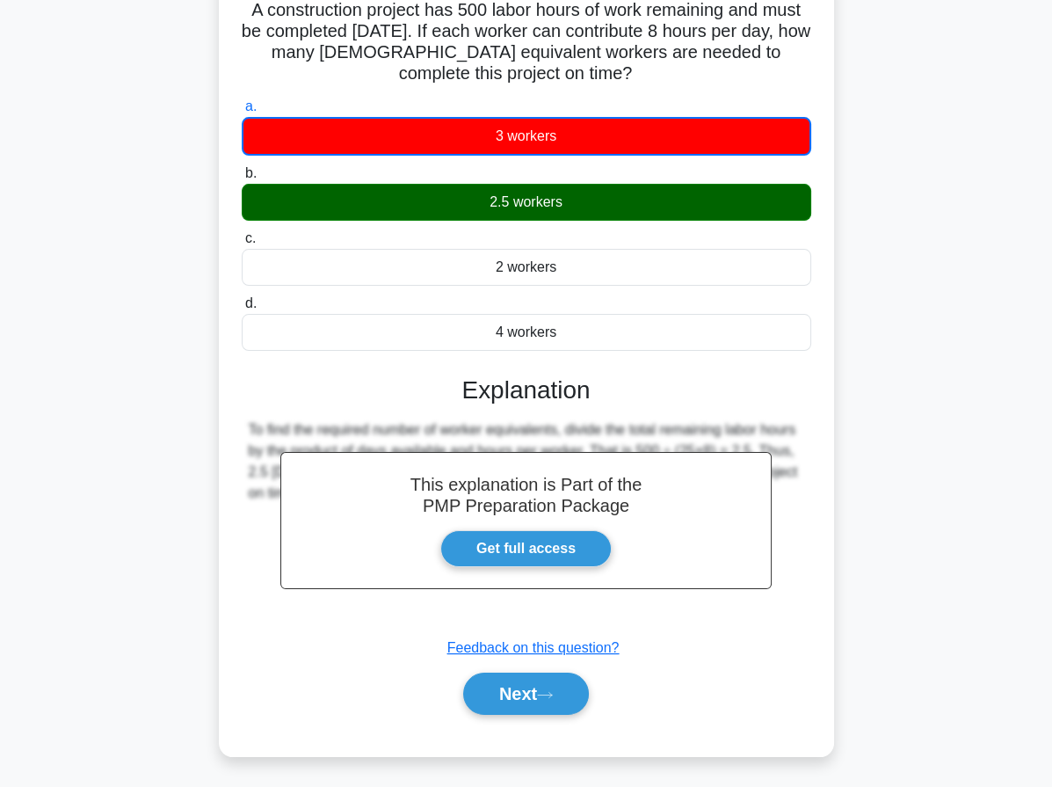
scroll to position [162, 0]
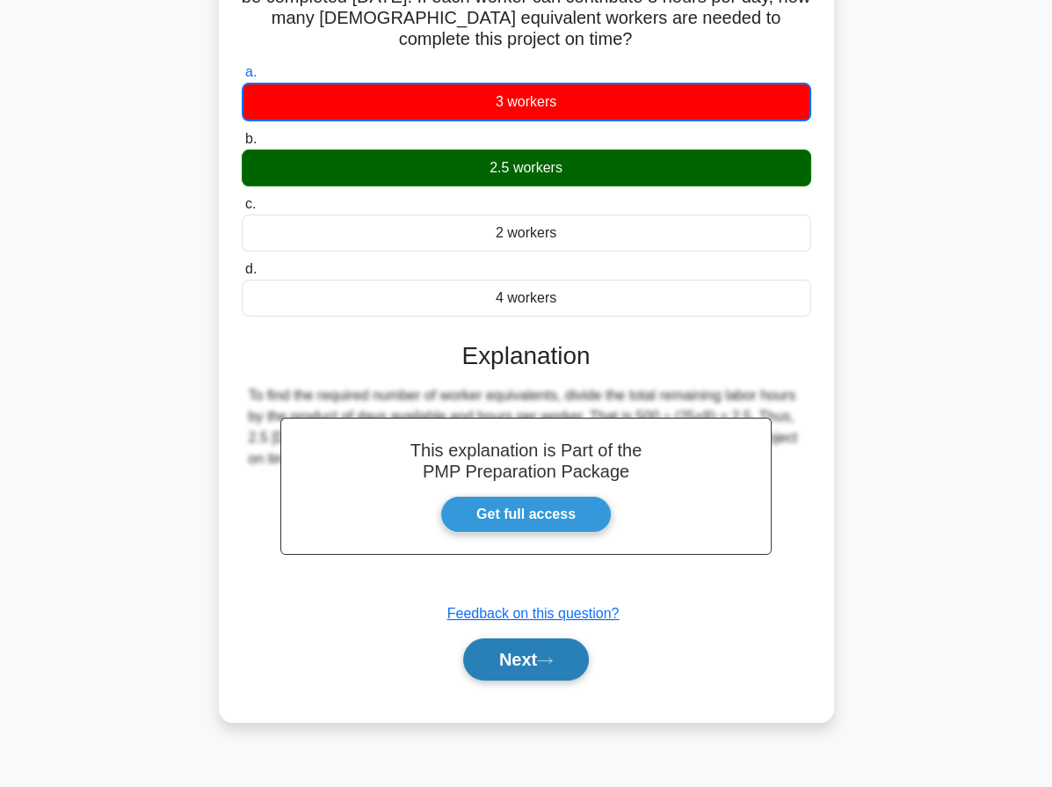
click at [559, 665] on button "Next" at bounding box center [526, 659] width 126 height 42
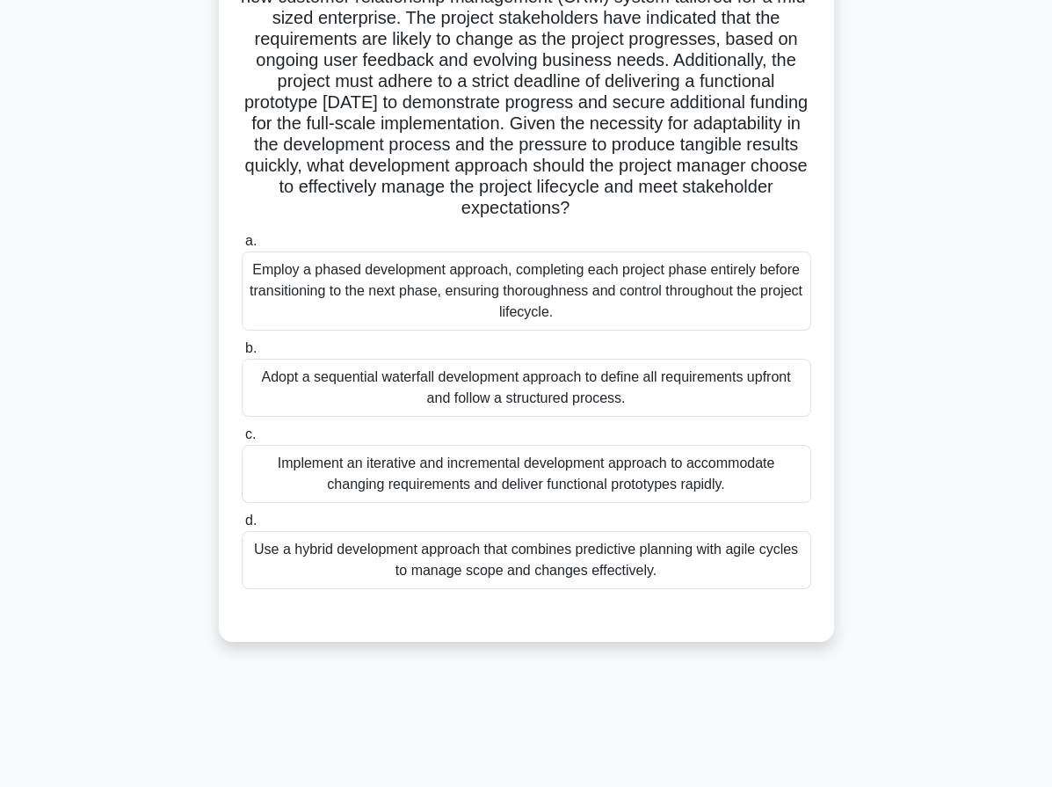
scroll to position [25, 0]
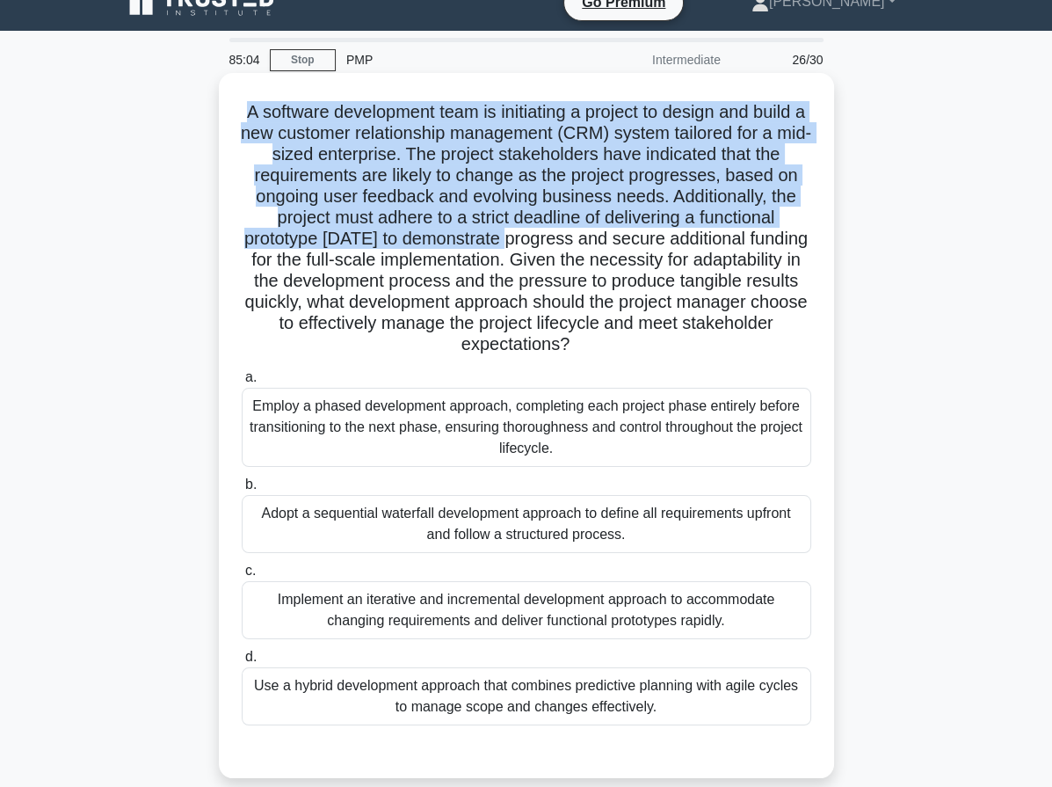
drag, startPoint x: 238, startPoint y: 117, endPoint x: 523, endPoint y: 239, distance: 309.9
click at [523, 239] on div "A software development team is initiating a project to design and build a new c…" at bounding box center [526, 425] width 601 height 691
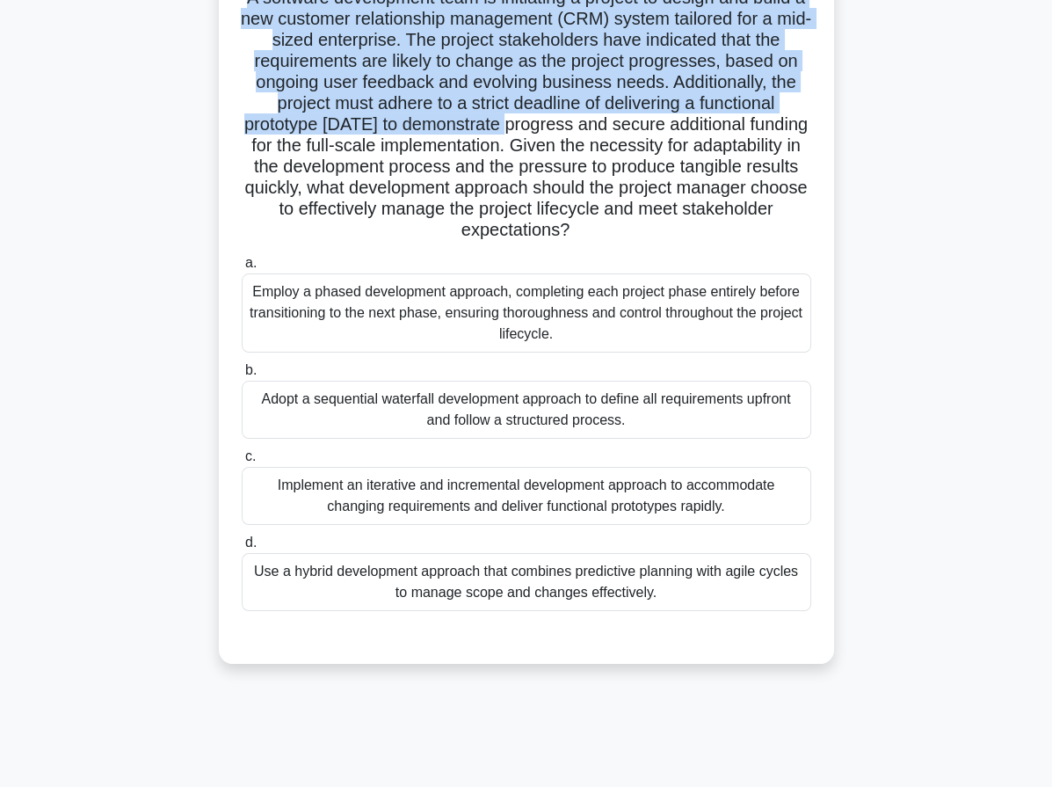
scroll to position [162, 0]
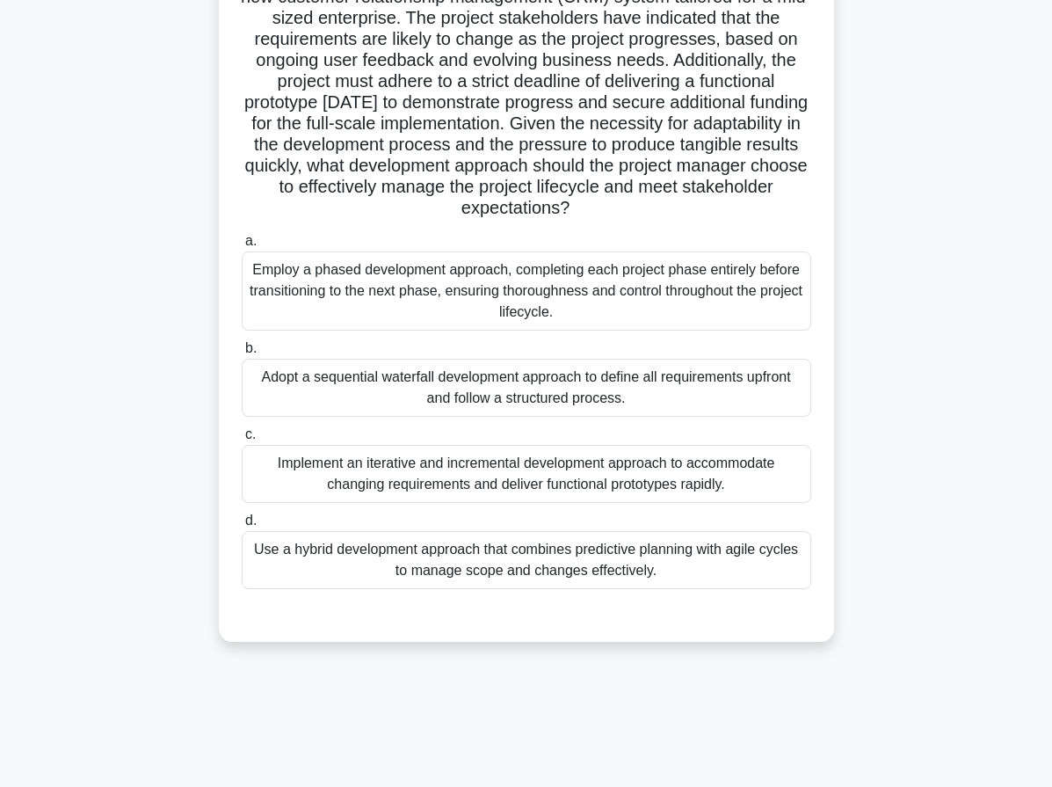
click at [425, 470] on div "Implement an iterative and incremental development approach to accommodate chan…" at bounding box center [527, 474] width 570 height 58
click at [242, 440] on input "c. Implement an iterative and incremental development approach to accommodate c…" at bounding box center [242, 434] width 0 height 11
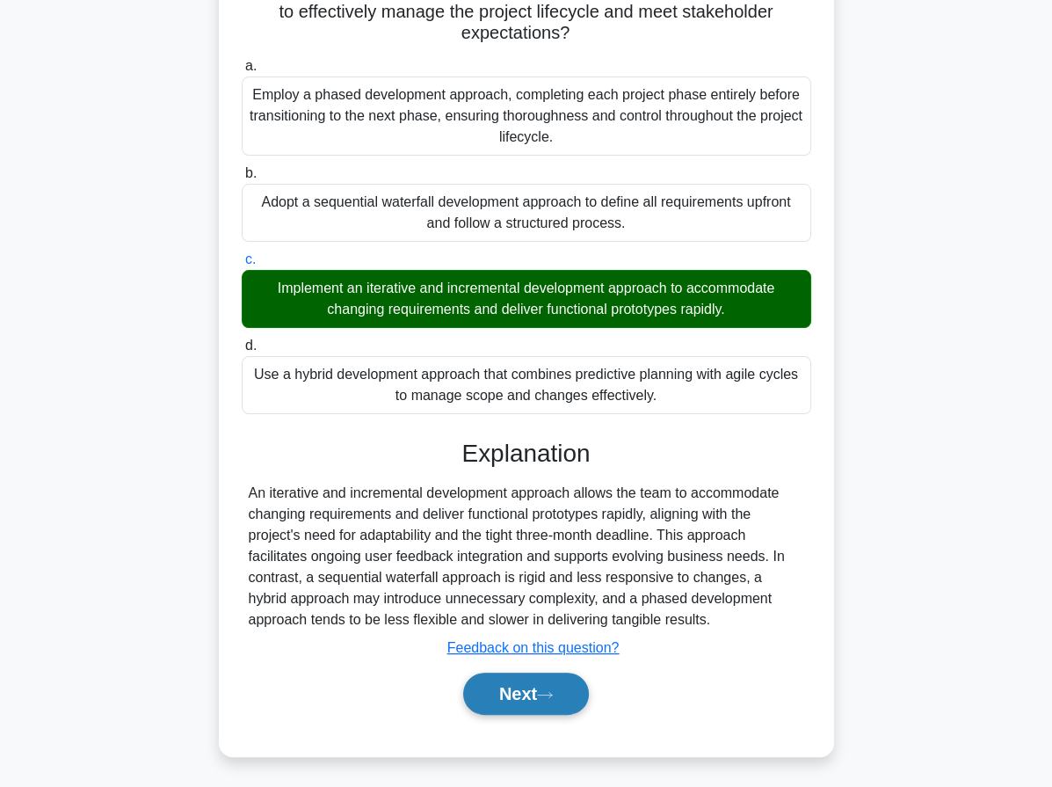
click at [533, 681] on button "Next" at bounding box center [526, 693] width 126 height 42
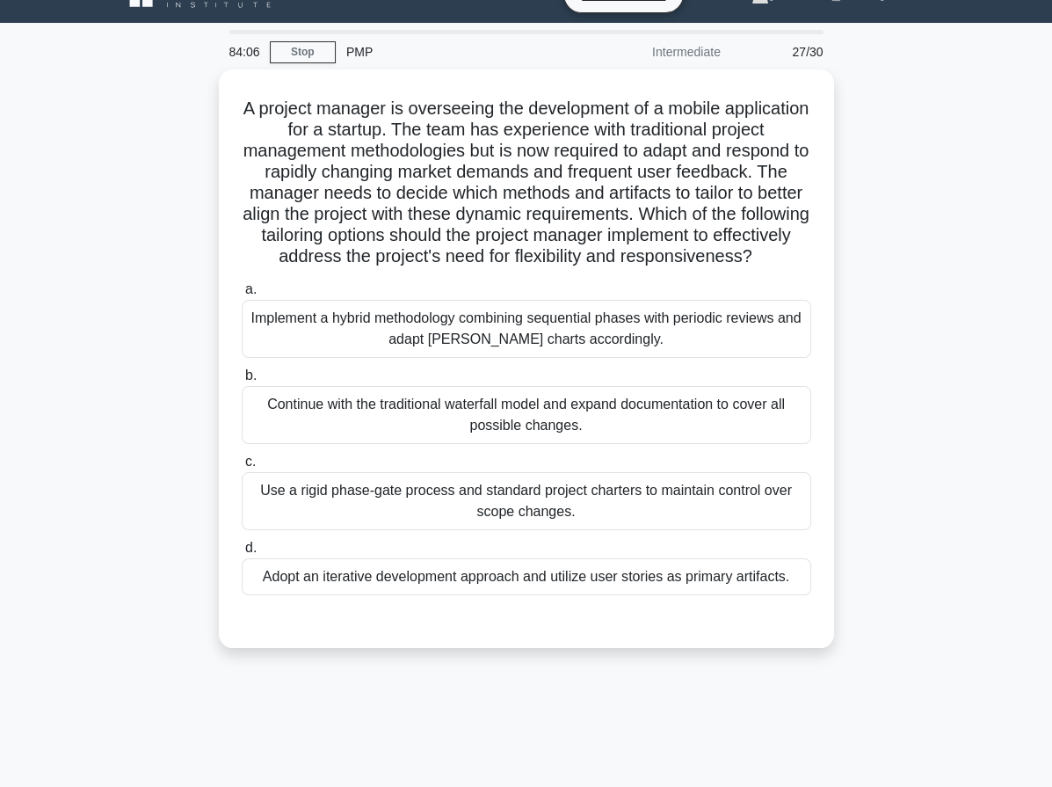
scroll to position [0, 0]
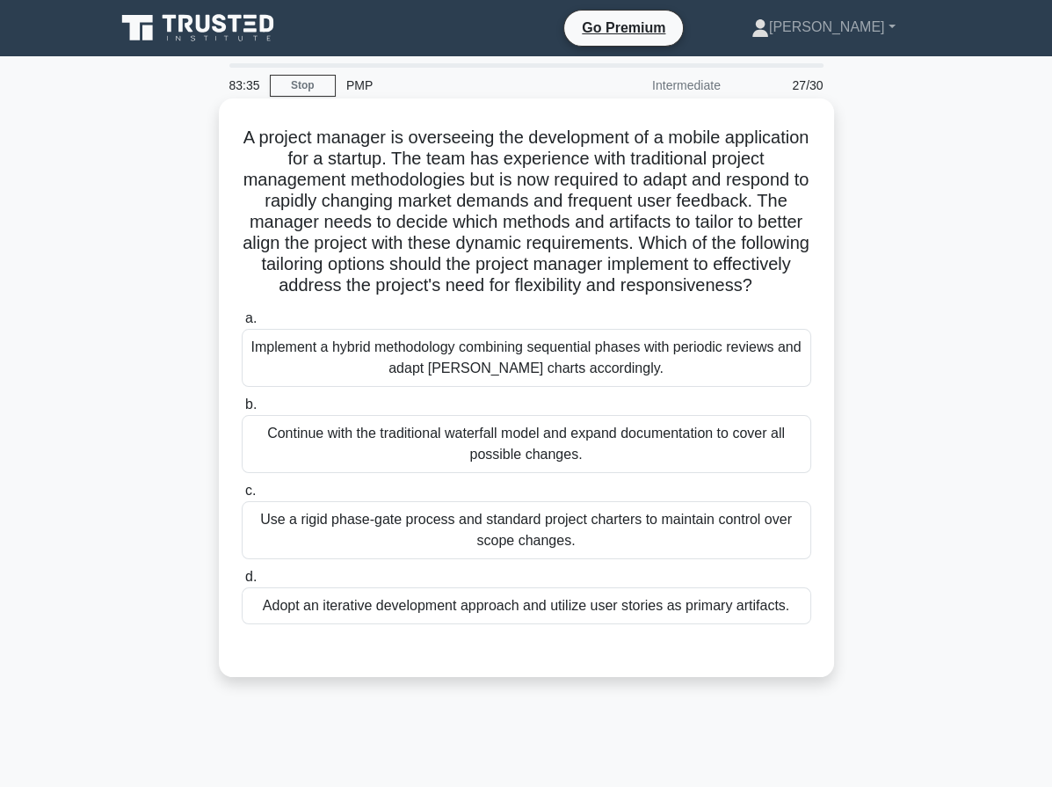
click at [410, 624] on div "Adopt an iterative development approach and utilize user stories as primary art…" at bounding box center [527, 605] width 570 height 37
click at [242, 583] on input "d. Adopt an iterative development approach and utilize user stories as primary …" at bounding box center [242, 576] width 0 height 11
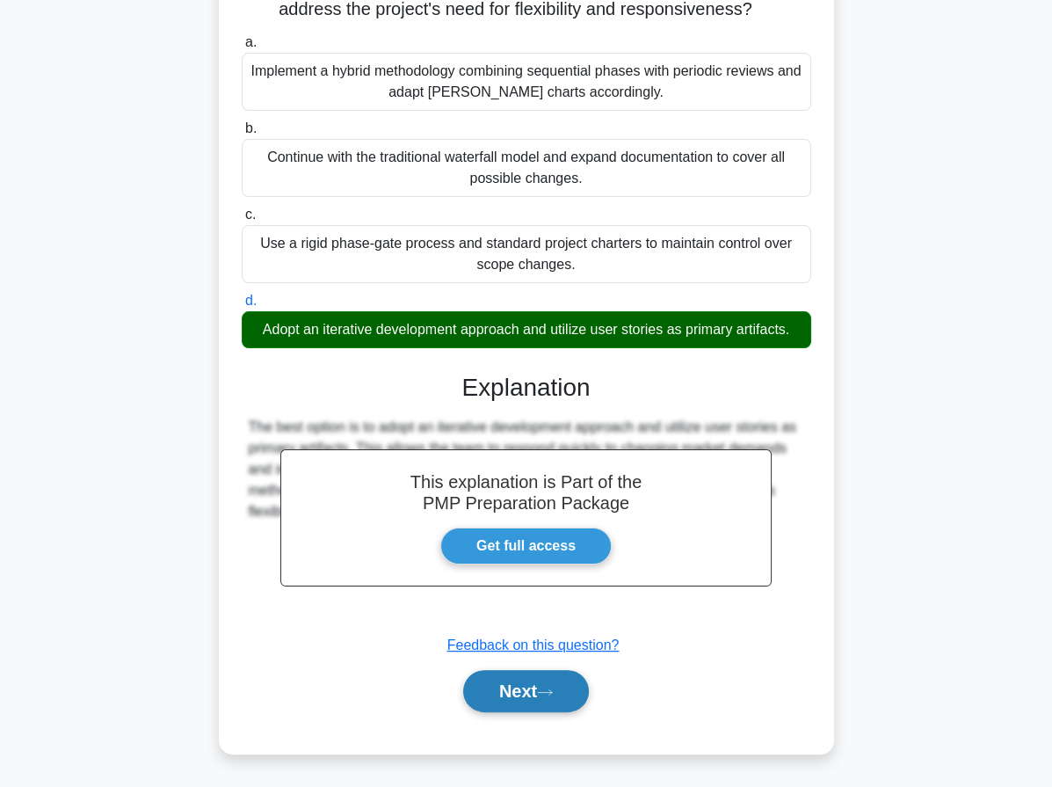
click at [498, 685] on button "Next" at bounding box center [526, 691] width 126 height 42
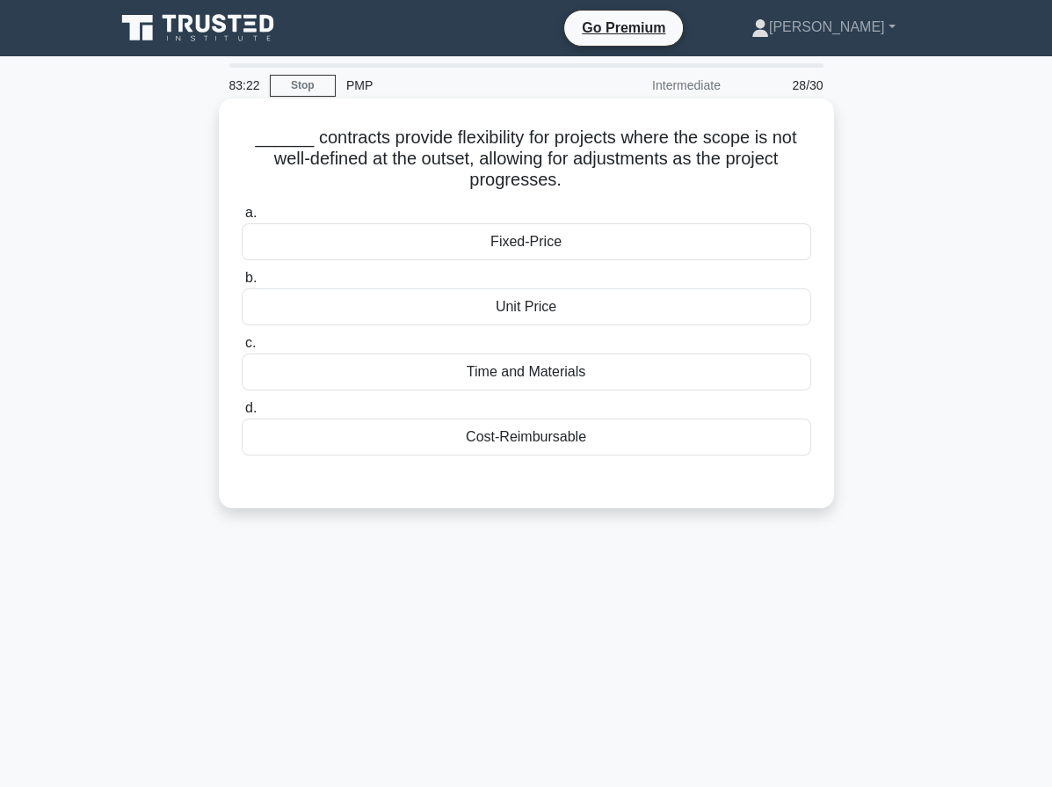
click at [628, 370] on div "Time and Materials" at bounding box center [527, 371] width 570 height 37
click at [242, 349] on input "c. Time and Materials" at bounding box center [242, 343] width 0 height 11
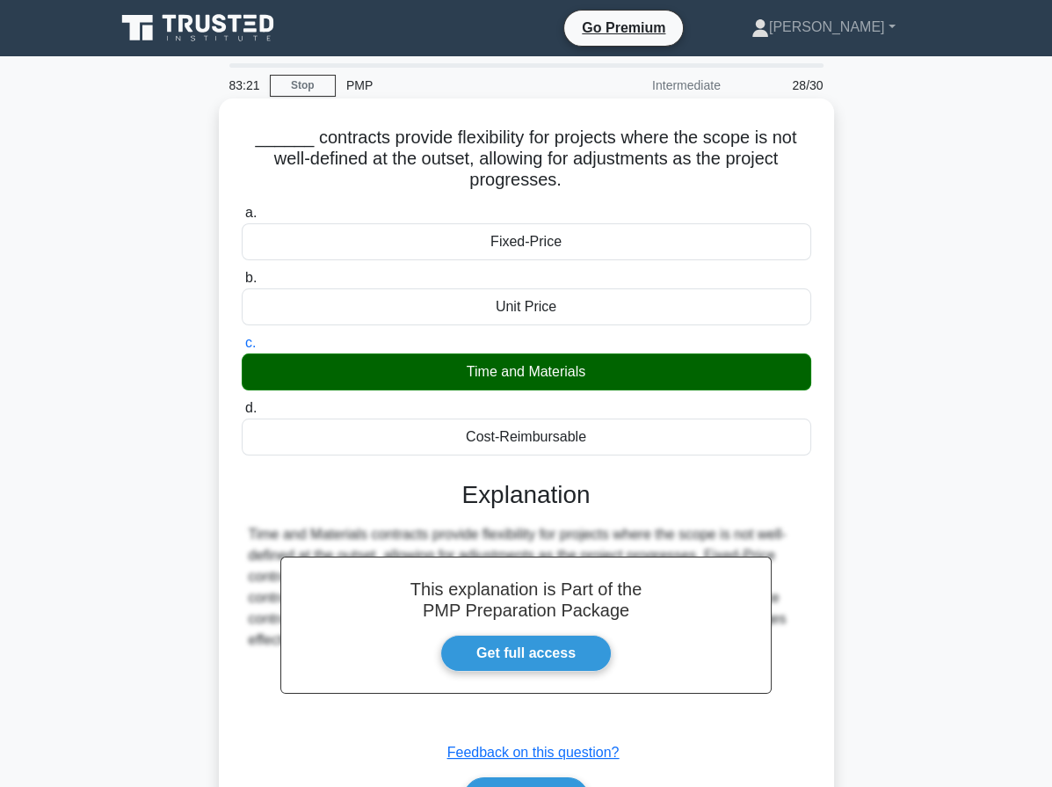
scroll to position [162, 0]
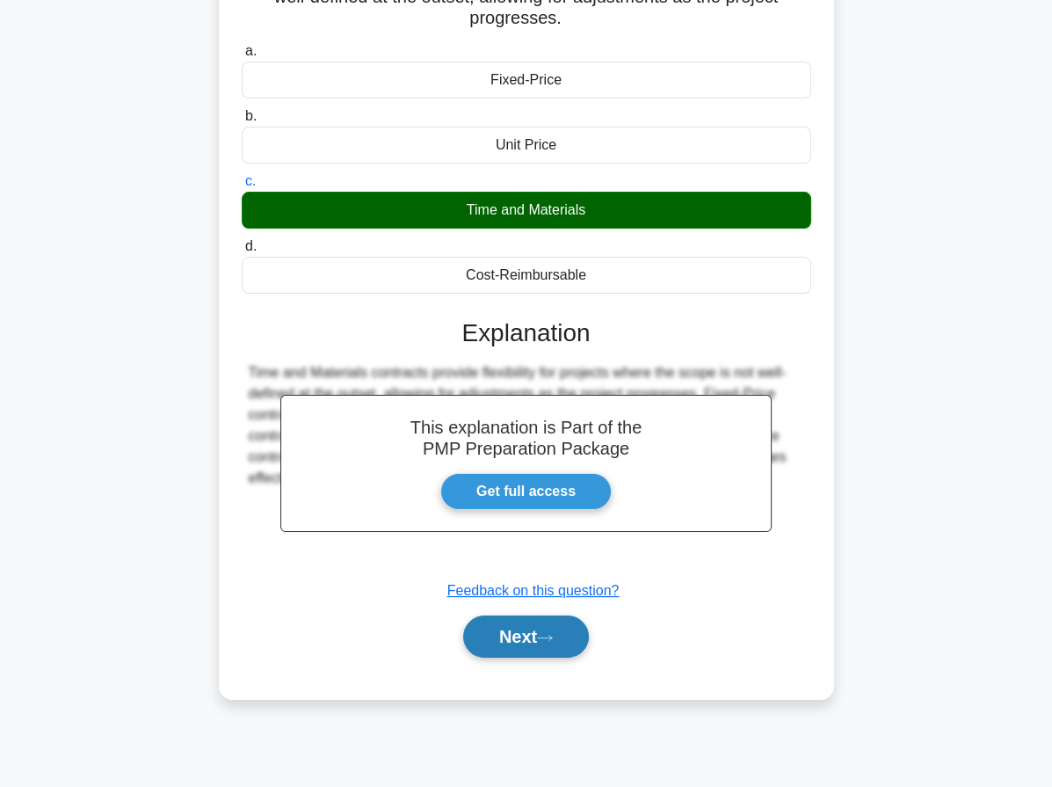
drag, startPoint x: 556, startPoint y: 634, endPoint x: 549, endPoint y: 621, distance: 14.9
click at [552, 635] on icon at bounding box center [545, 637] width 14 height 5
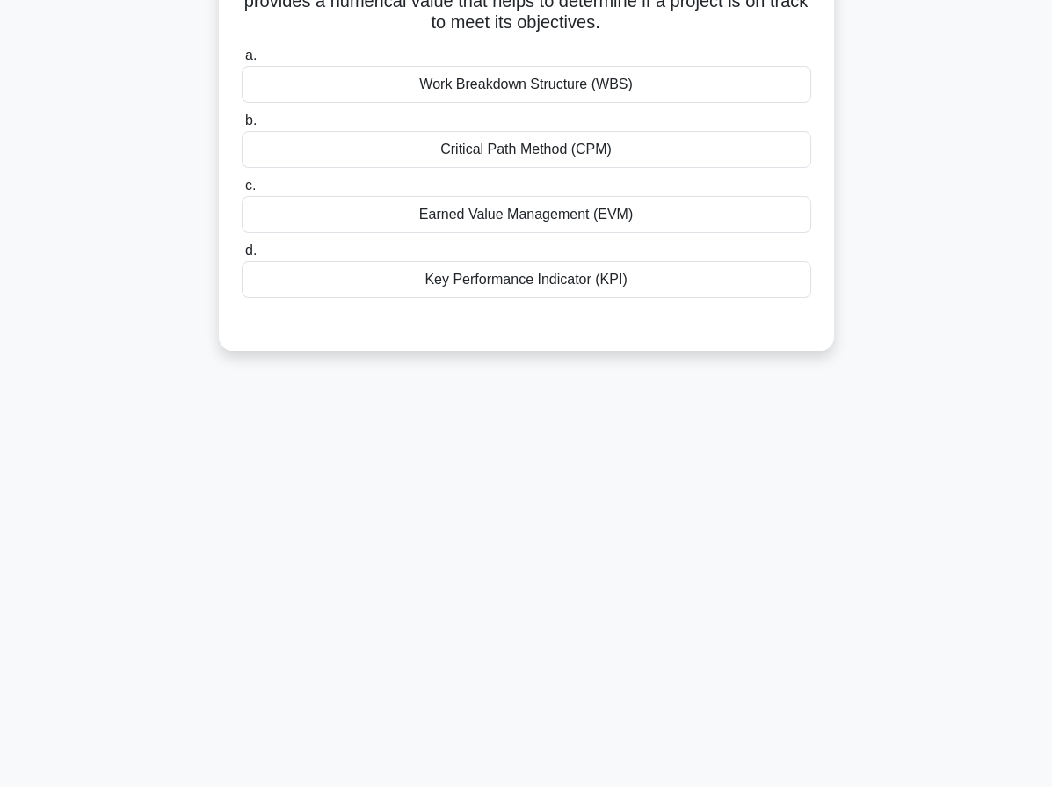
scroll to position [0, 0]
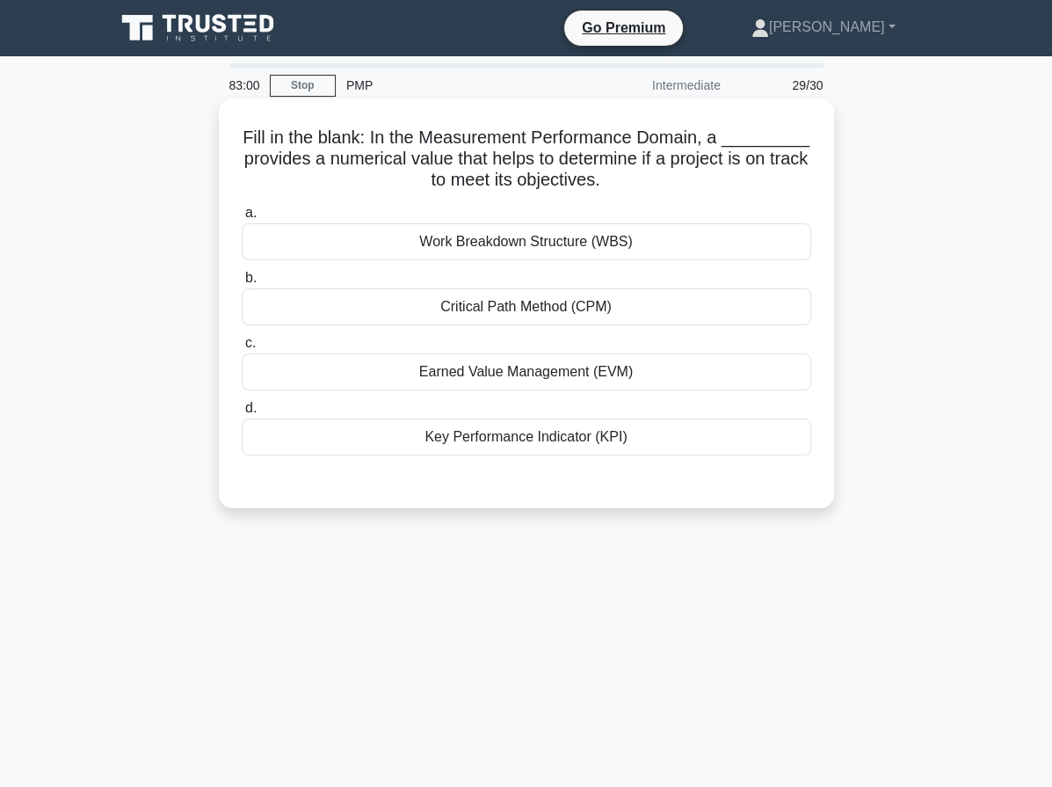
click at [530, 366] on div "Earned Value Management (EVM)" at bounding box center [527, 371] width 570 height 37
click at [242, 349] on input "c. Earned Value Management (EVM)" at bounding box center [242, 343] width 0 height 11
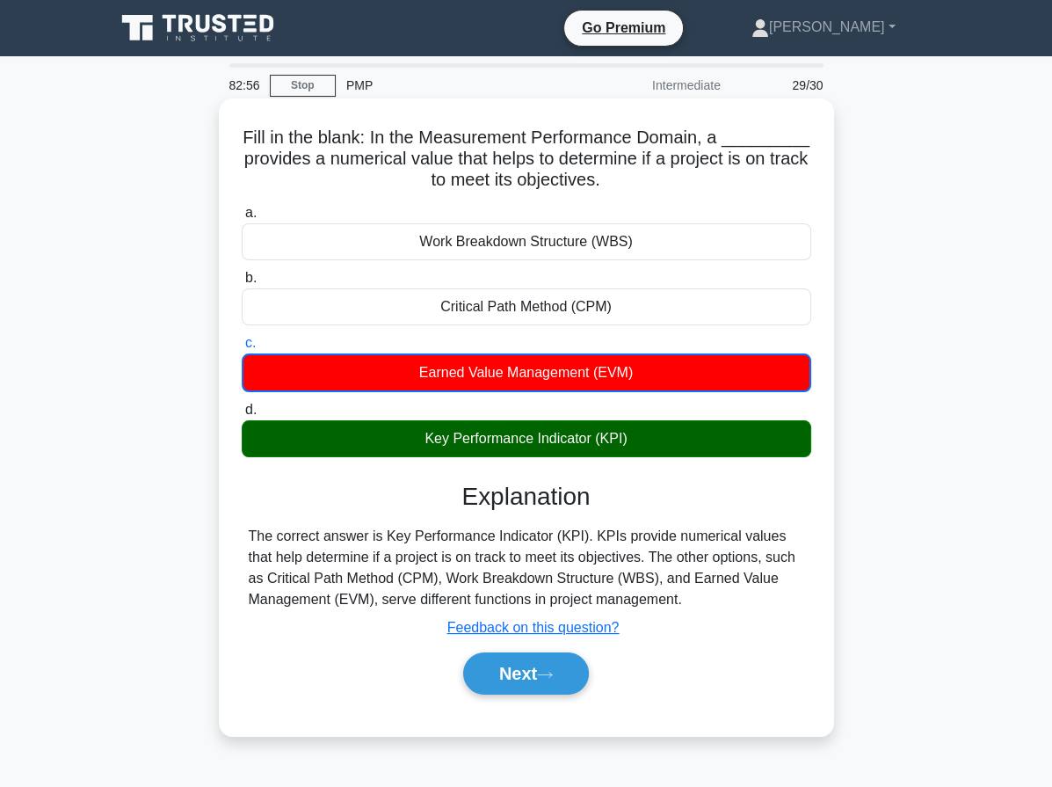
drag, startPoint x: 247, startPoint y: 136, endPoint x: 755, endPoint y: 601, distance: 688.7
click at [755, 601] on div "Fill in the blank: In the Measurement Performance Domain, a _________ provides …" at bounding box center [526, 416] width 601 height 623
click at [541, 666] on button "Next" at bounding box center [526, 673] width 126 height 42
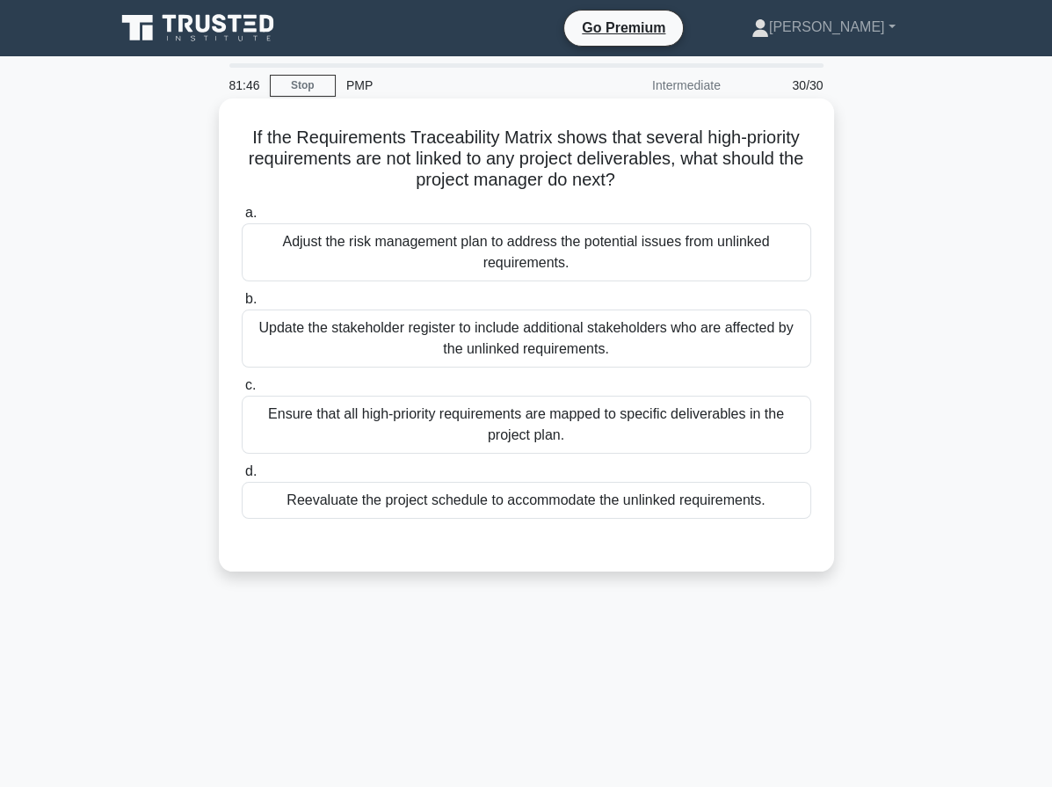
click at [468, 420] on div "Ensure that all high-priority requirements are mapped to specific deliverables …" at bounding box center [527, 425] width 570 height 58
click at [242, 391] on input "c. Ensure that all high-priority requirements are mapped to specific deliverabl…" at bounding box center [242, 385] width 0 height 11
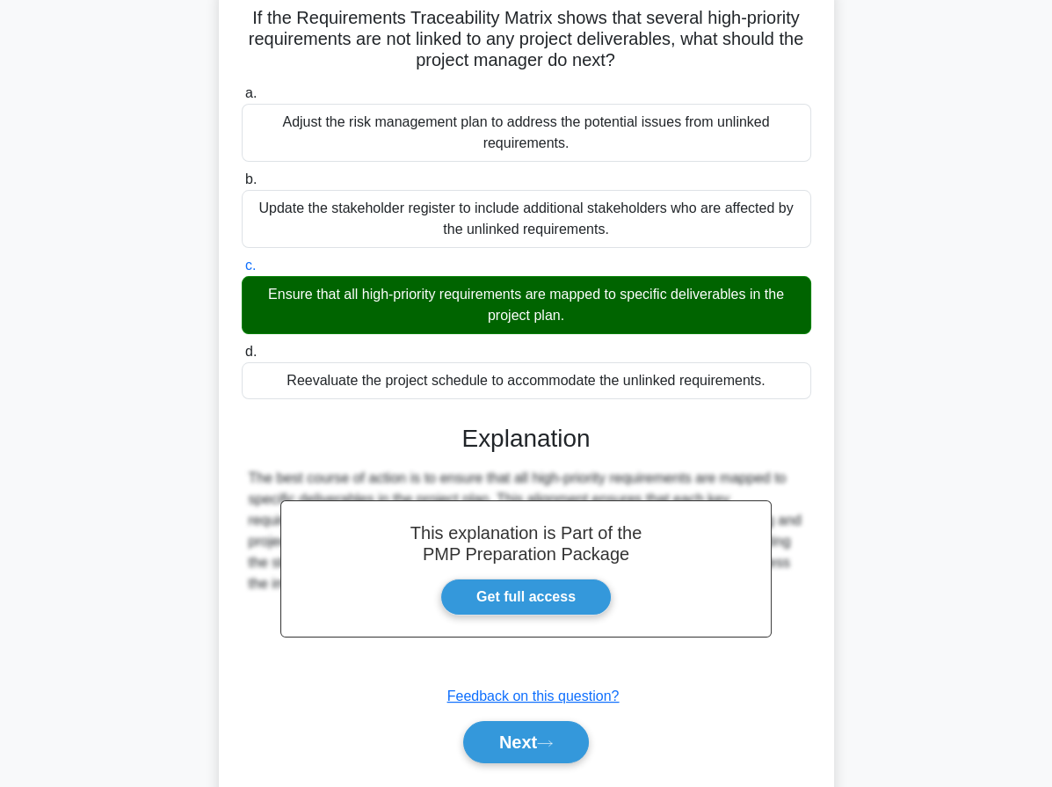
scroll to position [167, 0]
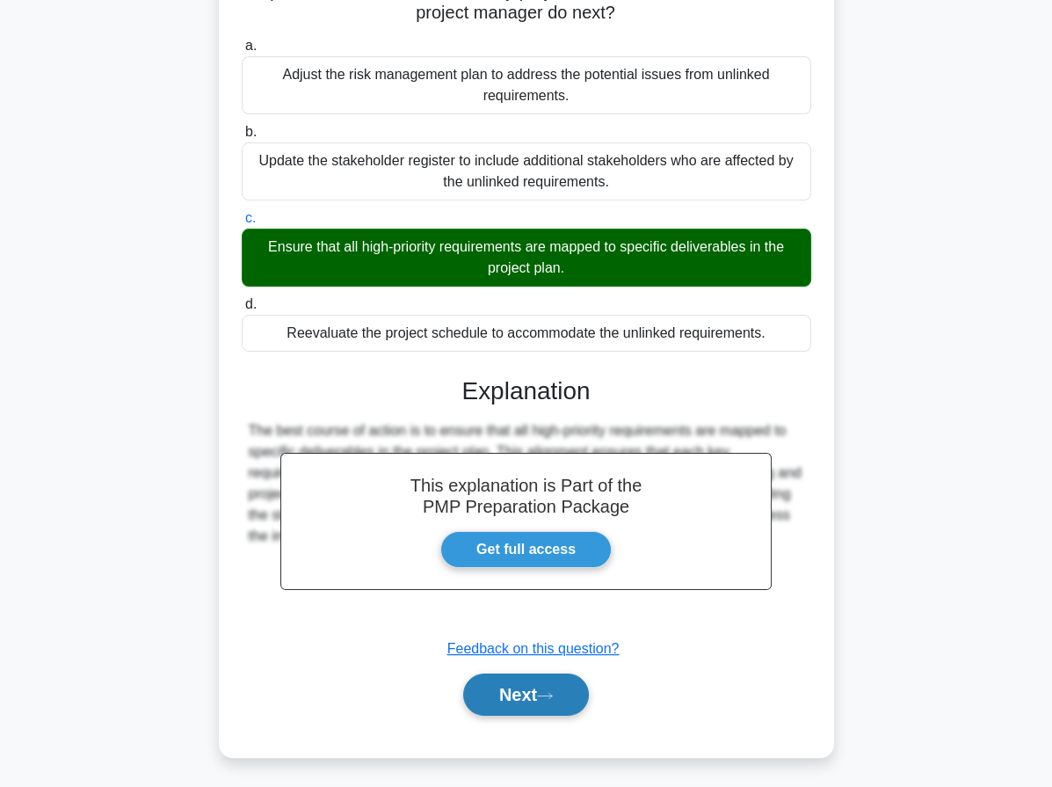
click at [526, 687] on button "Next" at bounding box center [526, 694] width 126 height 42
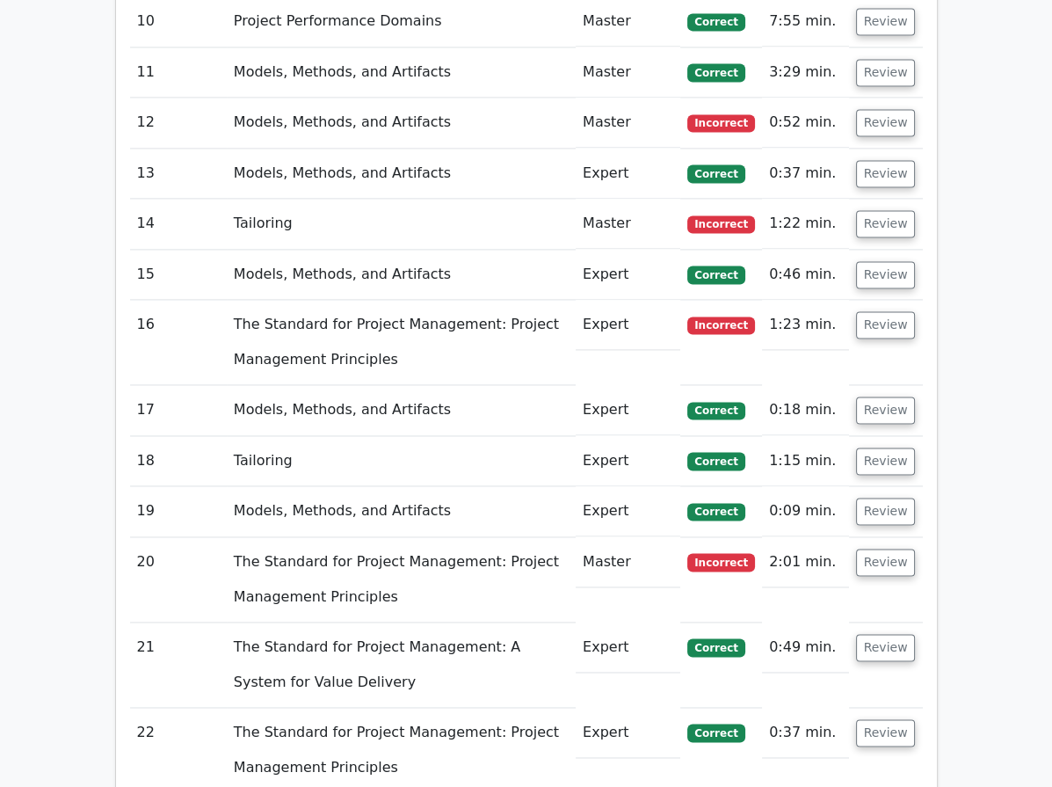
scroll to position [3521, 0]
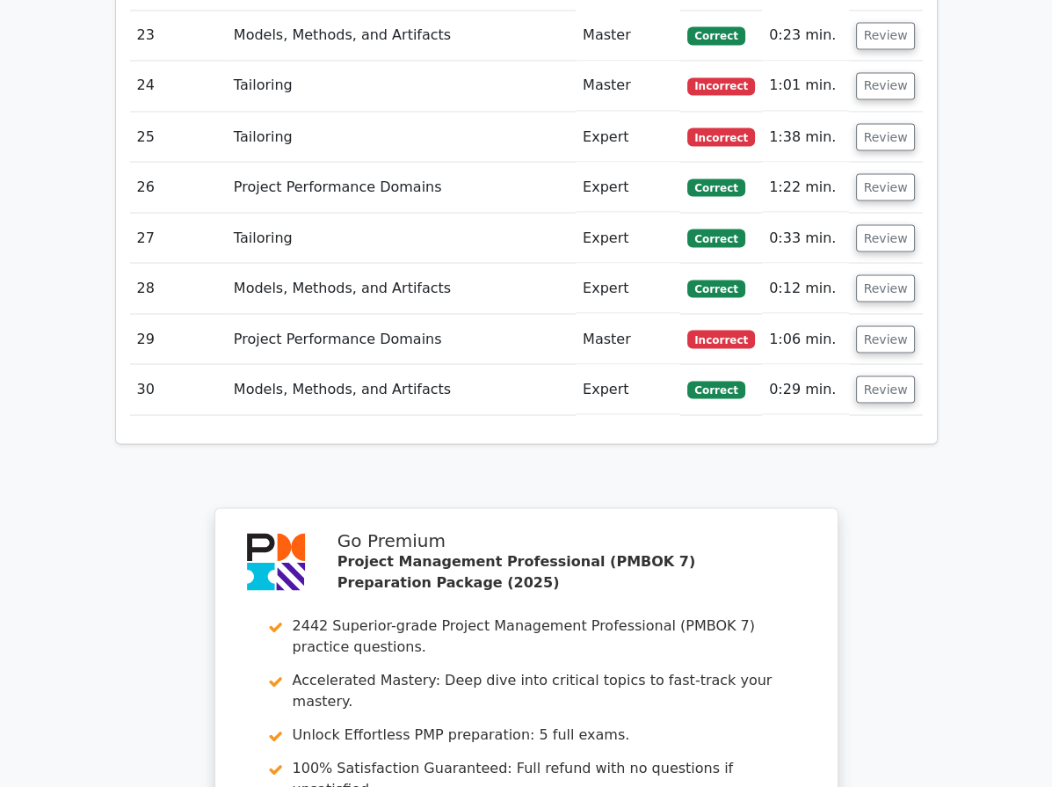
drag, startPoint x: 541, startPoint y: 235, endPoint x: 496, endPoint y: 603, distance: 371.0
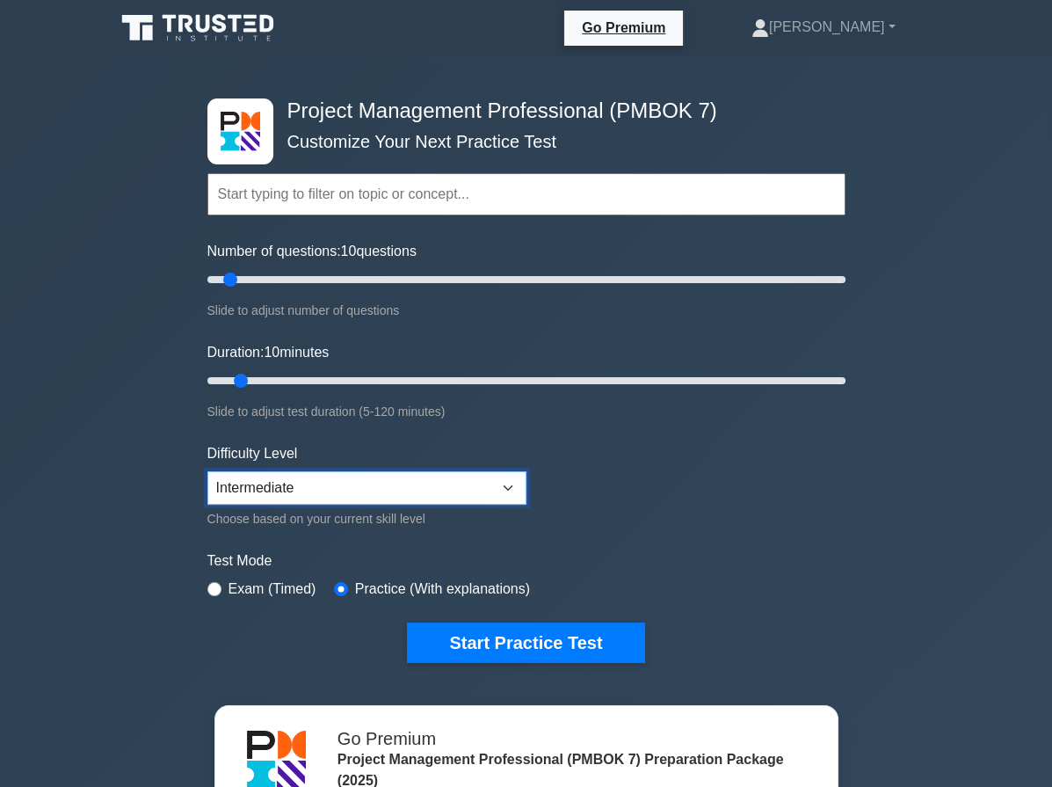
click at [331, 475] on select "Beginner Intermediate Expert" at bounding box center [366, 487] width 319 height 33
select select "beginner"
click at [207, 471] on select "Beginner Intermediate Expert" at bounding box center [366, 487] width 319 height 33
drag, startPoint x: 229, startPoint y: 276, endPoint x: 323, endPoint y: 275, distance: 94.1
type input "40"
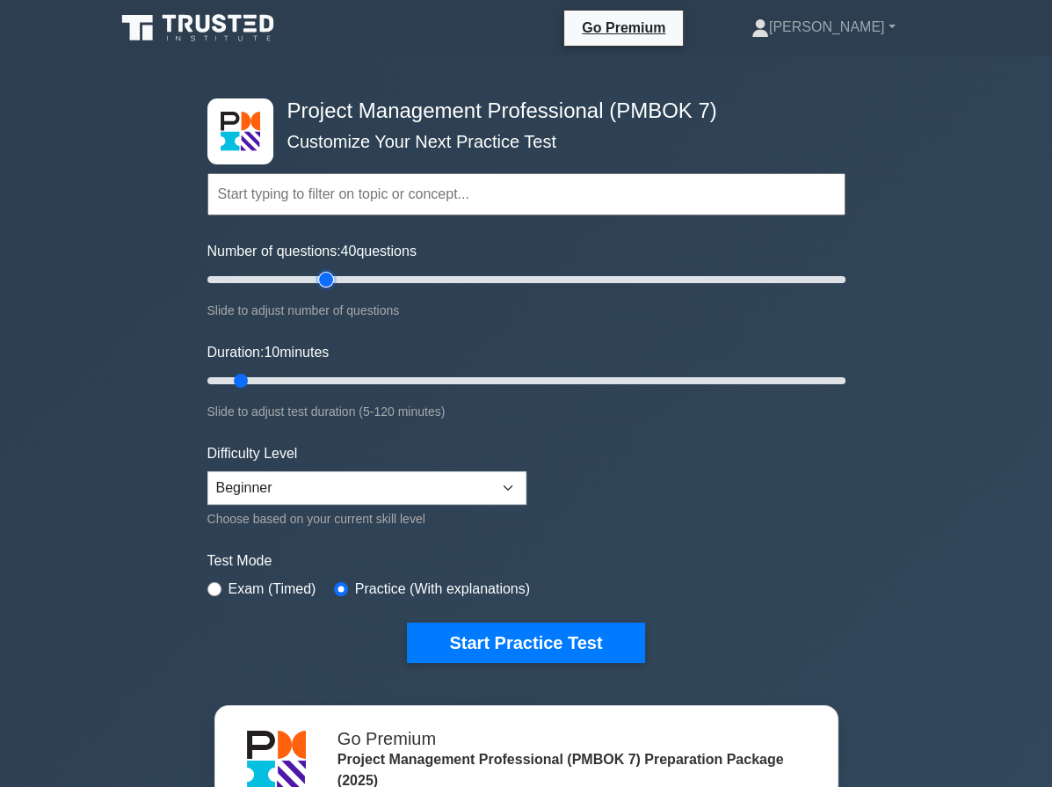
click at [323, 275] on input "Number of questions: 40 questions" at bounding box center [526, 279] width 638 height 21
drag, startPoint x: 235, startPoint y: 388, endPoint x: 252, endPoint y: 379, distance: 19.7
click at [251, 380] on input "Duration: 10 minutes" at bounding box center [526, 380] width 638 height 21
drag, startPoint x: 500, startPoint y: 406, endPoint x: 1060, endPoint y: 471, distance: 563.7
type input "120"
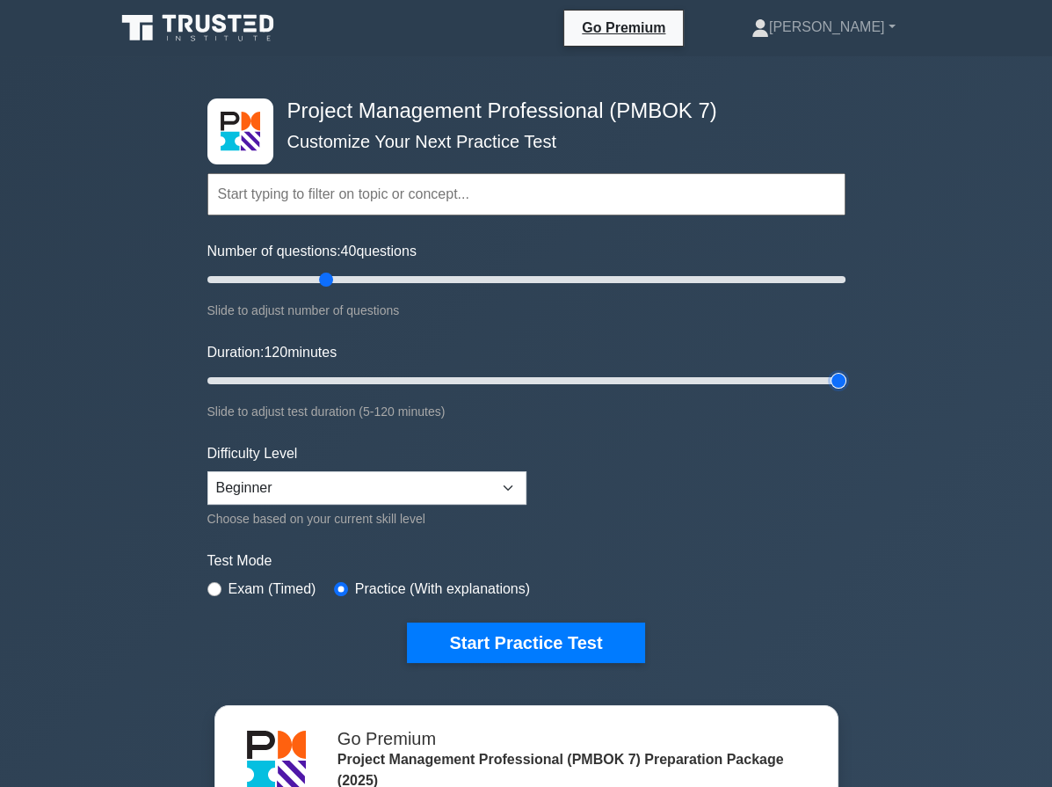
click at [846, 391] on input "Duration: 120 minutes" at bounding box center [526, 380] width 638 height 21
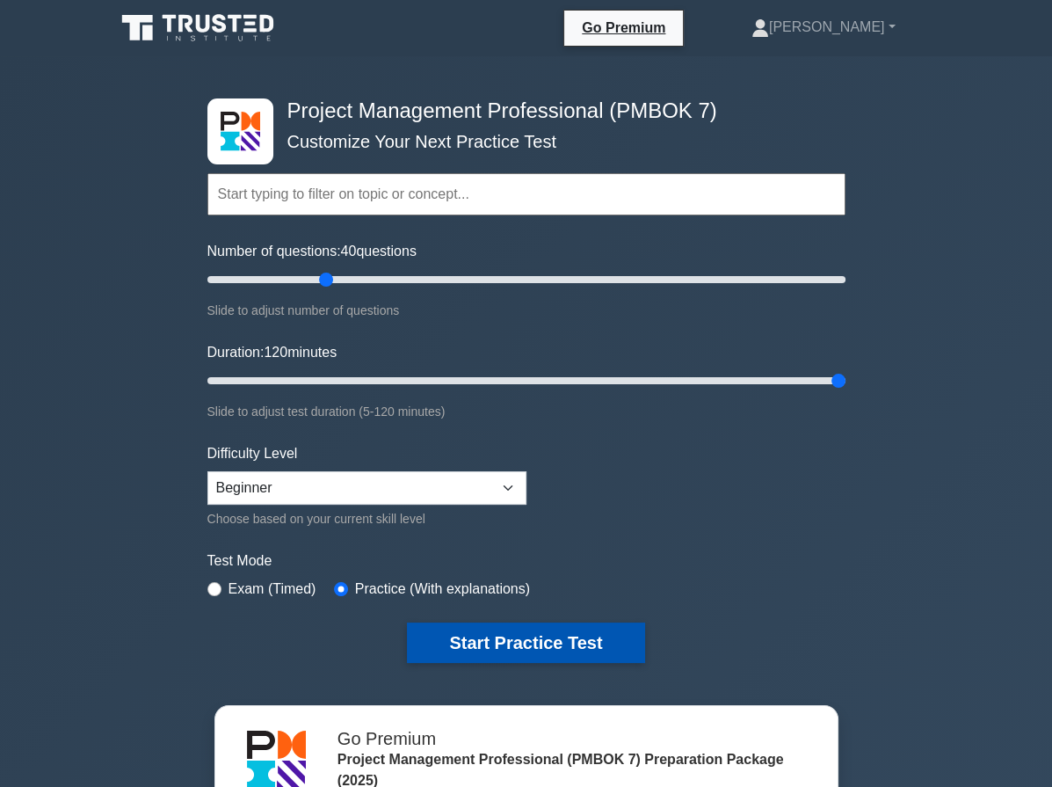
click at [595, 632] on button "Start Practice Test" at bounding box center [525, 642] width 237 height 40
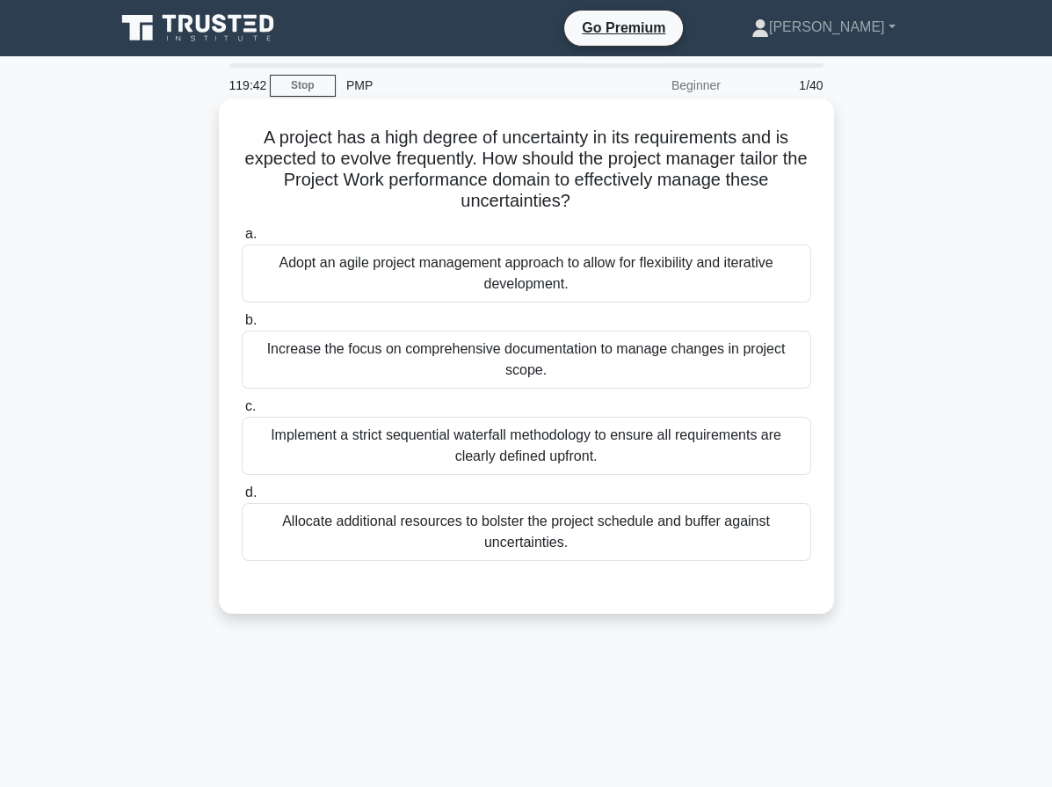
drag, startPoint x: 523, startPoint y: 169, endPoint x: 620, endPoint y: 198, distance: 100.9
click at [620, 198] on h5 "A project has a high degree of uncertainty in its requirements and is expected …" at bounding box center [526, 170] width 573 height 86
click at [605, 291] on div "Adopt an agile project management approach to allow for flexibility and iterati…" at bounding box center [527, 273] width 570 height 58
click at [242, 240] on input "a. Adopt an agile project management approach to allow for flexibility and iter…" at bounding box center [242, 234] width 0 height 11
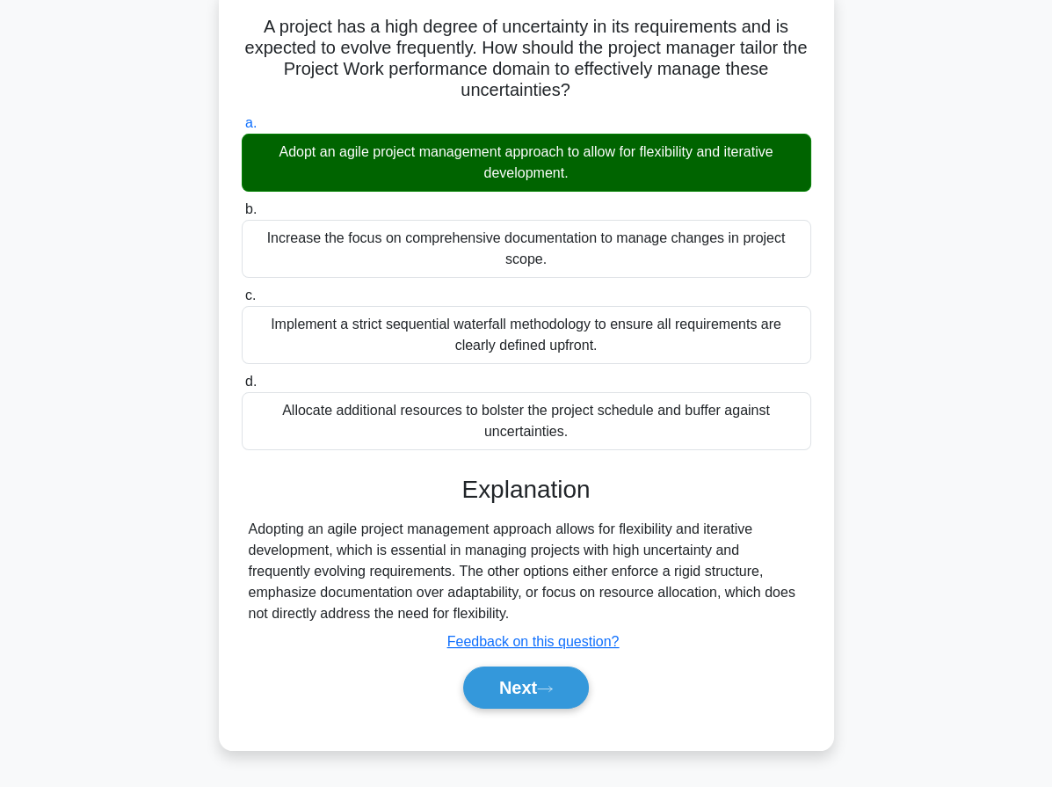
scroll to position [162, 0]
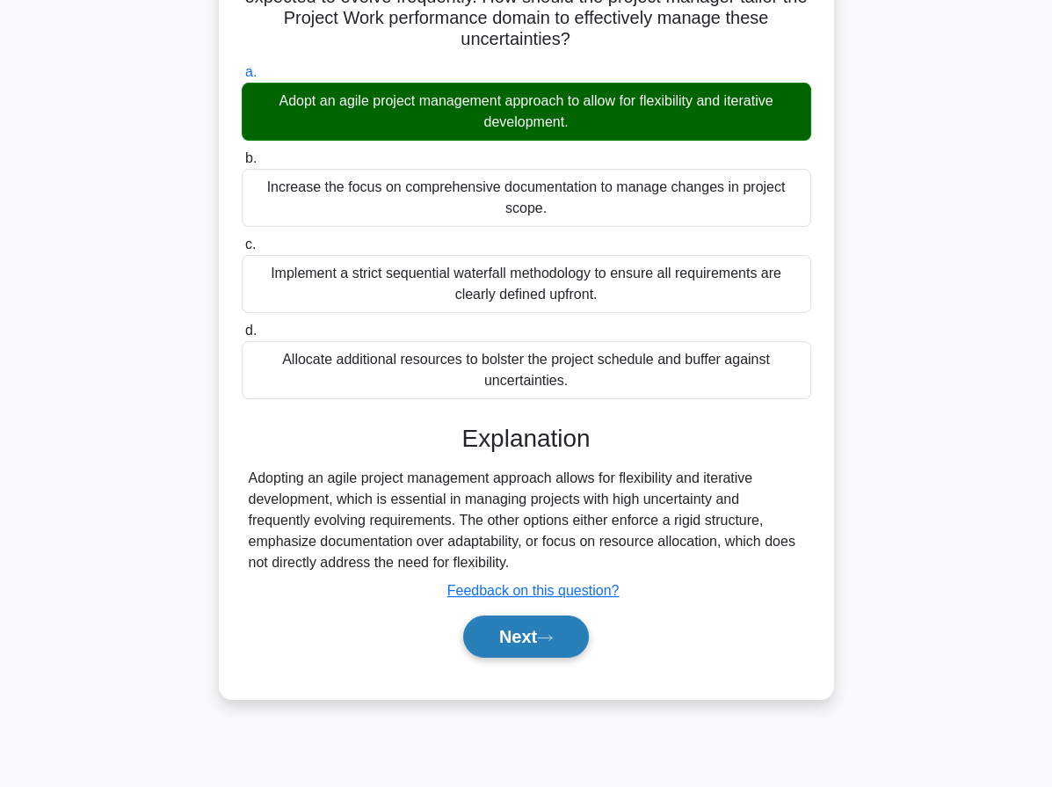
click at [527, 625] on button "Next" at bounding box center [526, 636] width 126 height 42
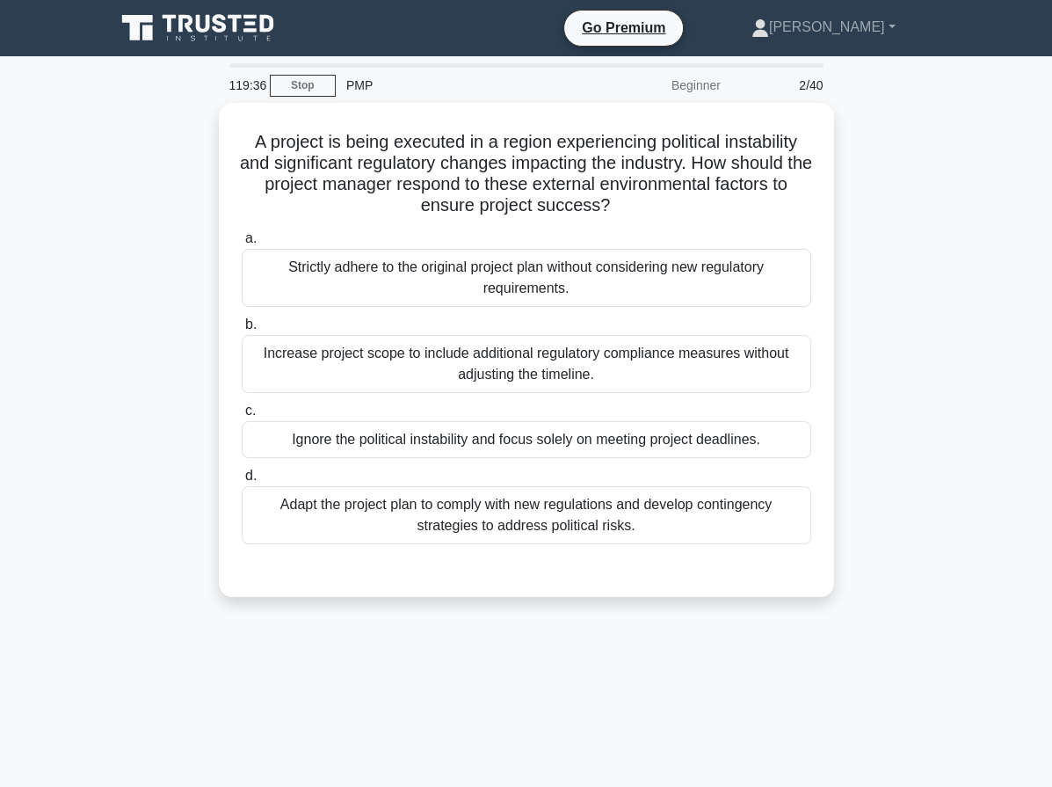
scroll to position [0, 0]
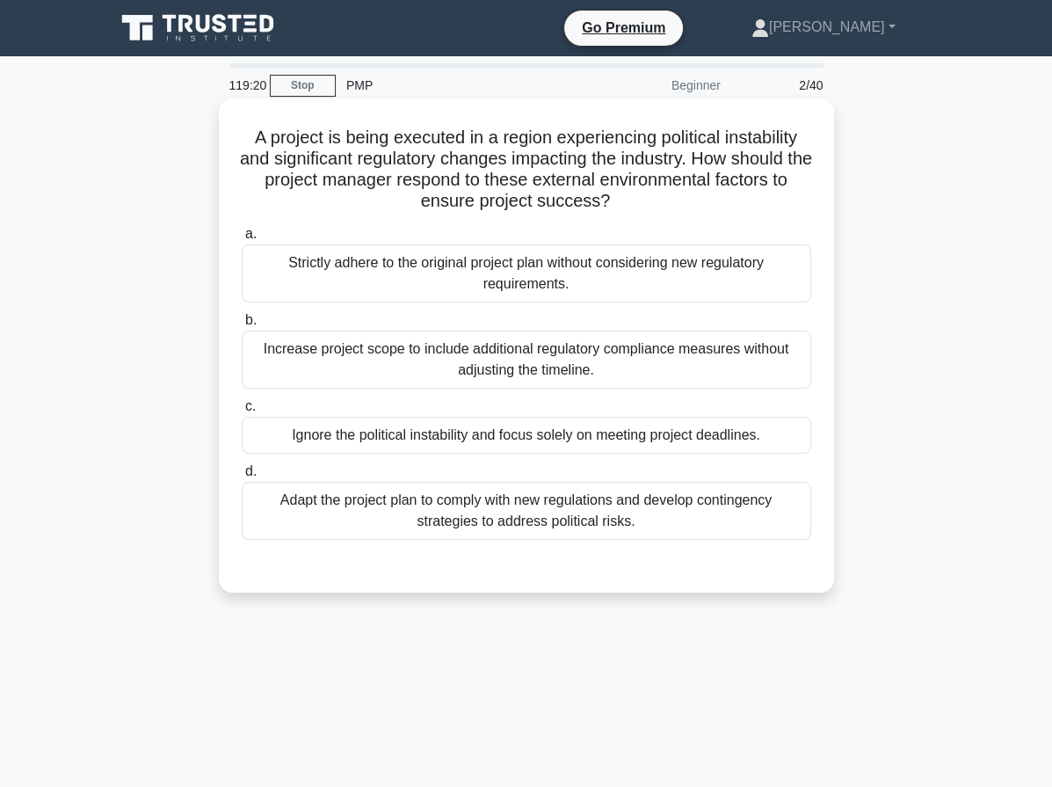
click at [470, 503] on div "Adapt the project plan to comply with new regulations and develop contingency s…" at bounding box center [527, 511] width 570 height 58
click at [242, 477] on input "d. Adapt the project plan to comply with new regulations and develop contingenc…" at bounding box center [242, 471] width 0 height 11
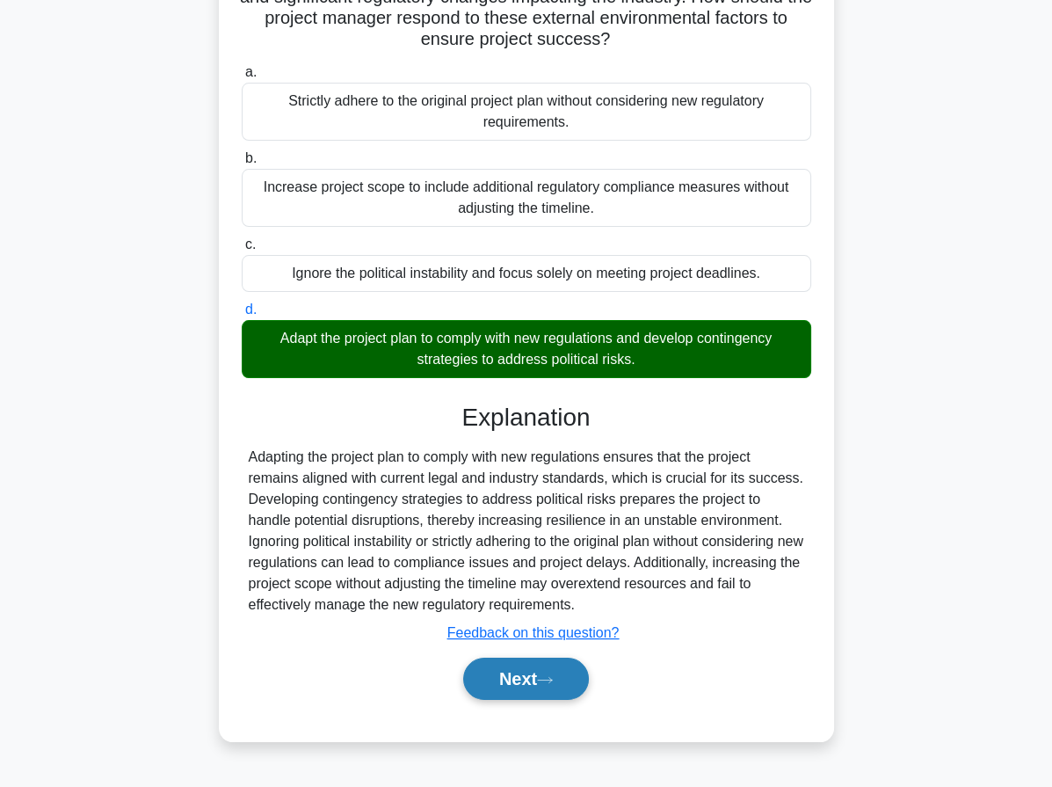
click at [527, 691] on button "Next" at bounding box center [526, 678] width 126 height 42
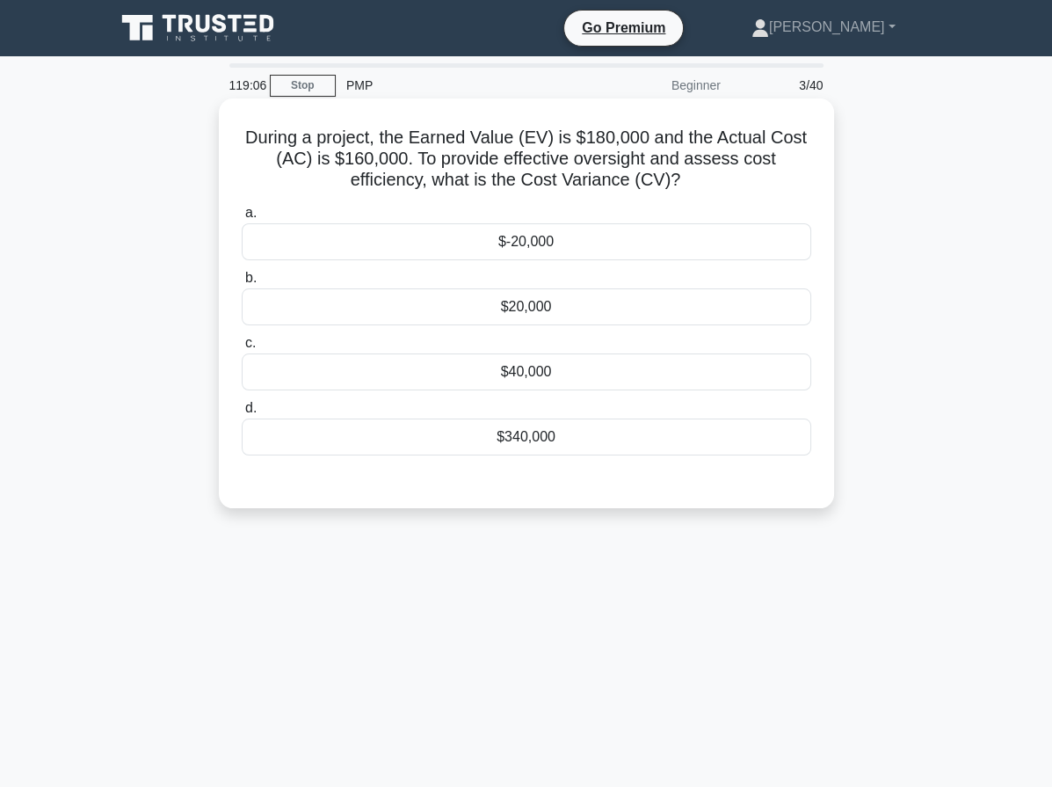
drag, startPoint x: 533, startPoint y: 306, endPoint x: 595, endPoint y: 332, distance: 67.7
click at [533, 306] on div "$20,000" at bounding box center [527, 306] width 570 height 37
click at [242, 284] on input "b. $20,000" at bounding box center [242, 277] width 0 height 11
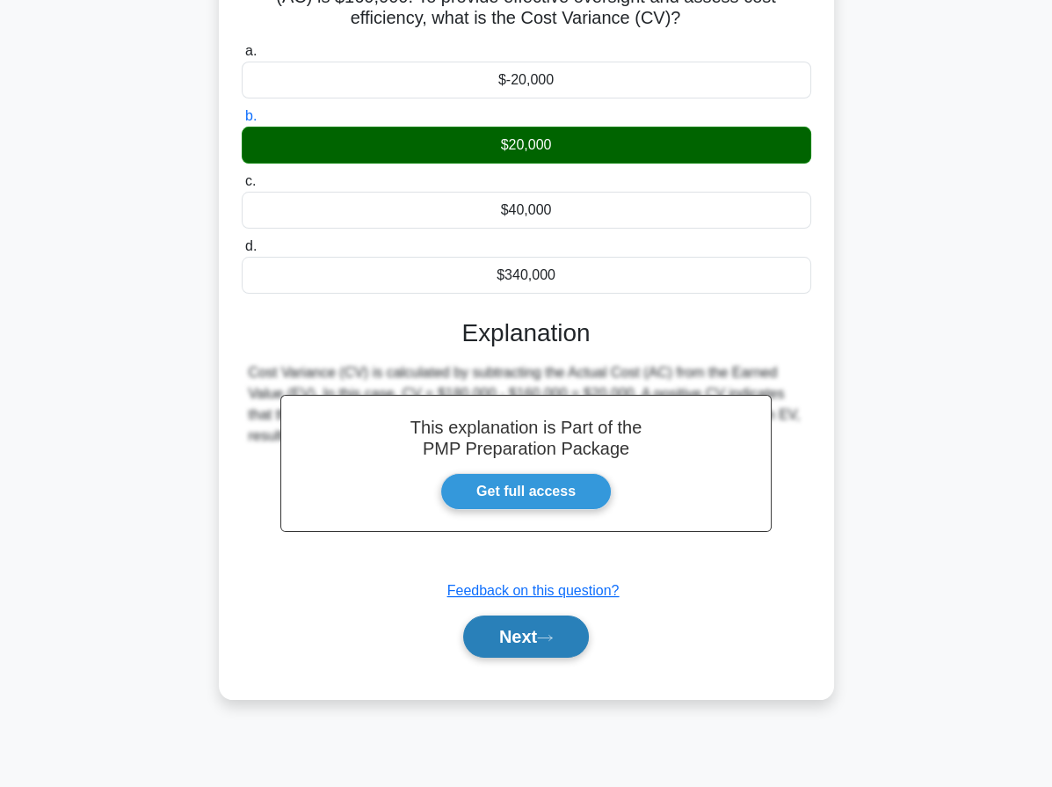
click at [560, 642] on button "Next" at bounding box center [526, 636] width 126 height 42
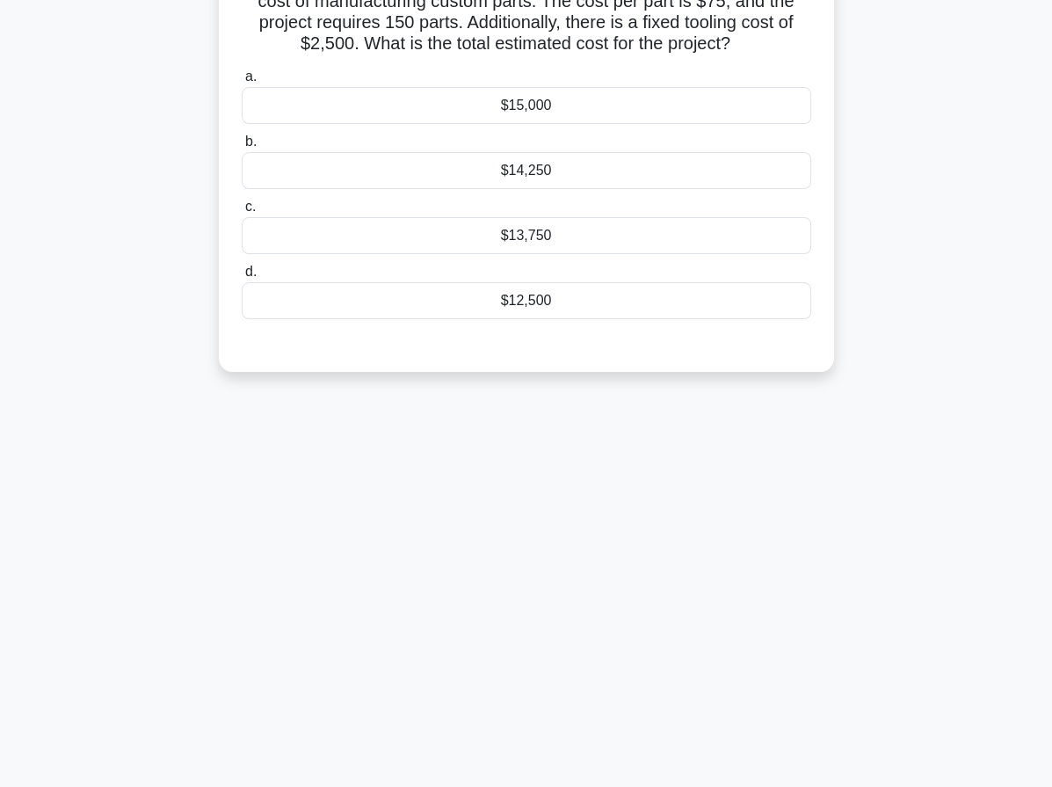
scroll to position [25, 0]
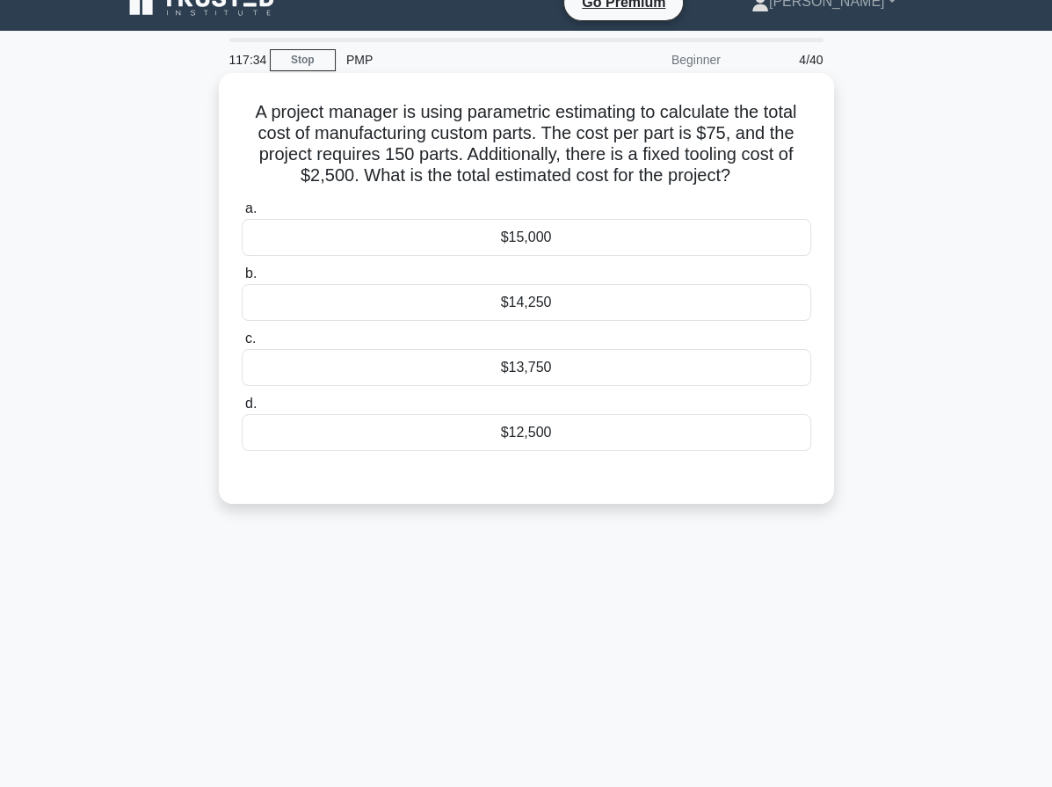
click at [615, 370] on div "$13,750" at bounding box center [527, 367] width 570 height 37
click at [242, 345] on input "c. $13,750" at bounding box center [242, 338] width 0 height 11
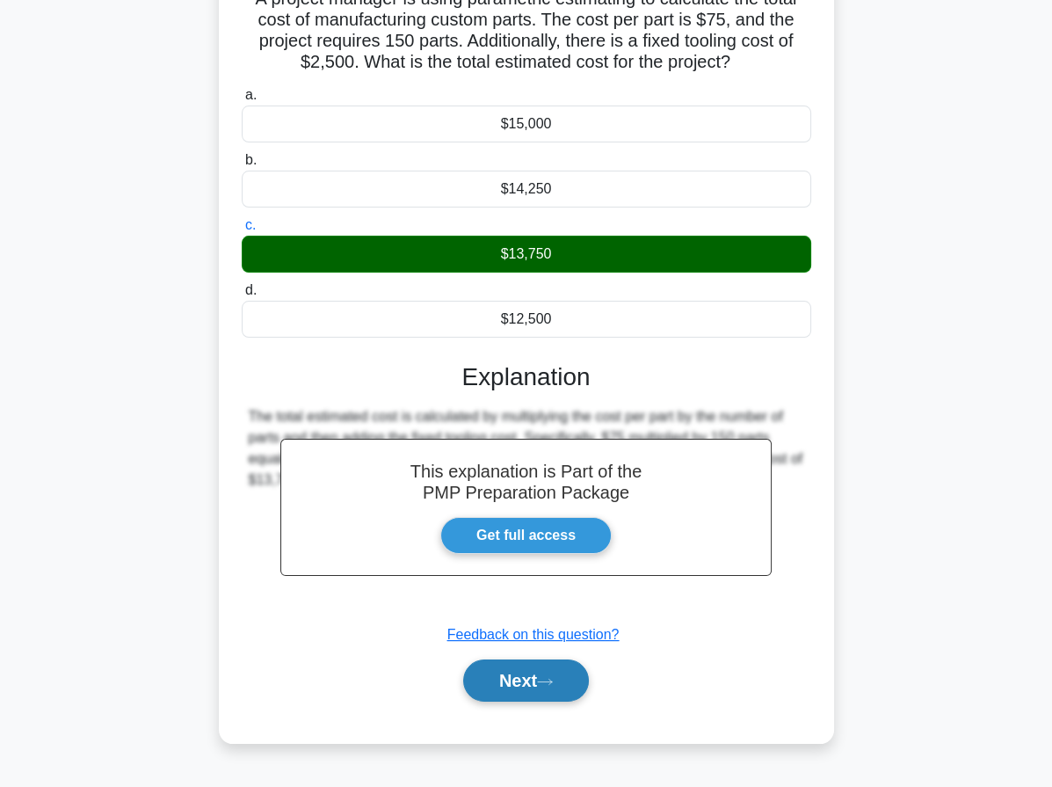
scroll to position [162, 0]
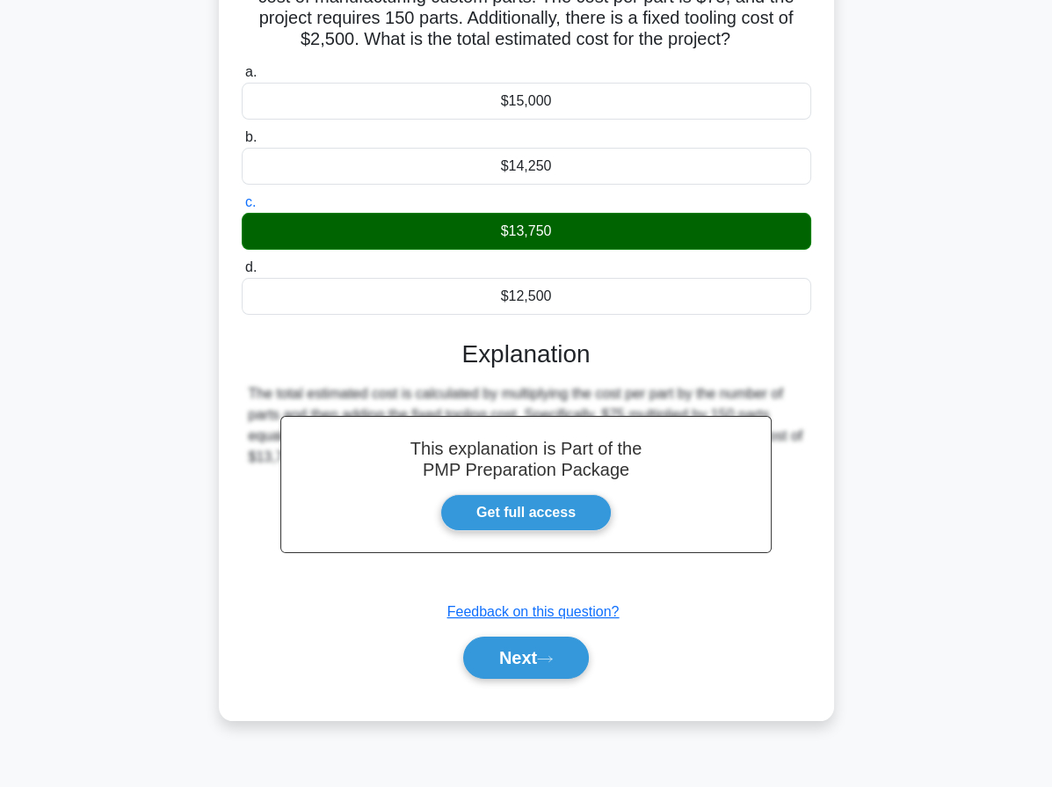
click at [535, 629] on div "Next" at bounding box center [527, 657] width 570 height 56
click at [528, 639] on button "Next" at bounding box center [526, 657] width 126 height 42
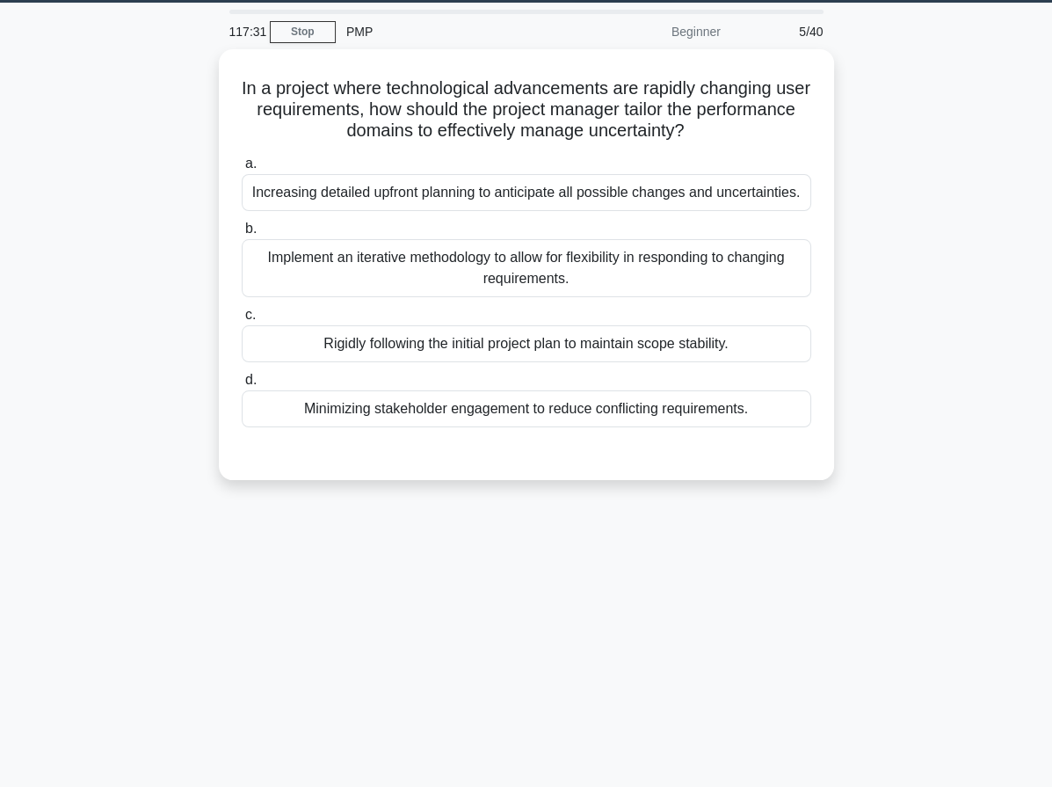
scroll to position [0, 0]
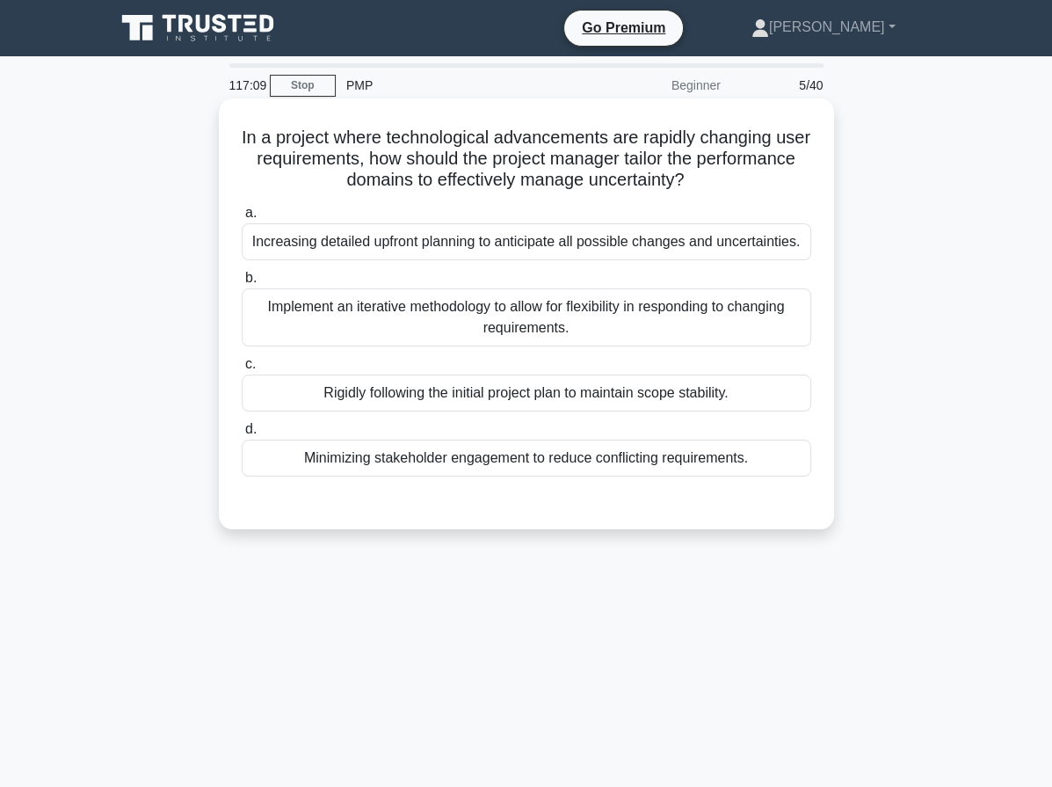
click at [657, 310] on div "Implement an iterative methodology to allow for flexibility in responding to ch…" at bounding box center [527, 317] width 570 height 58
click at [652, 312] on div "Implement an iterative methodology to allow for flexibility in responding to ch…" at bounding box center [527, 317] width 570 height 58
click at [242, 284] on input "b. Implement an iterative methodology to allow for flexibility in responding to…" at bounding box center [242, 277] width 0 height 11
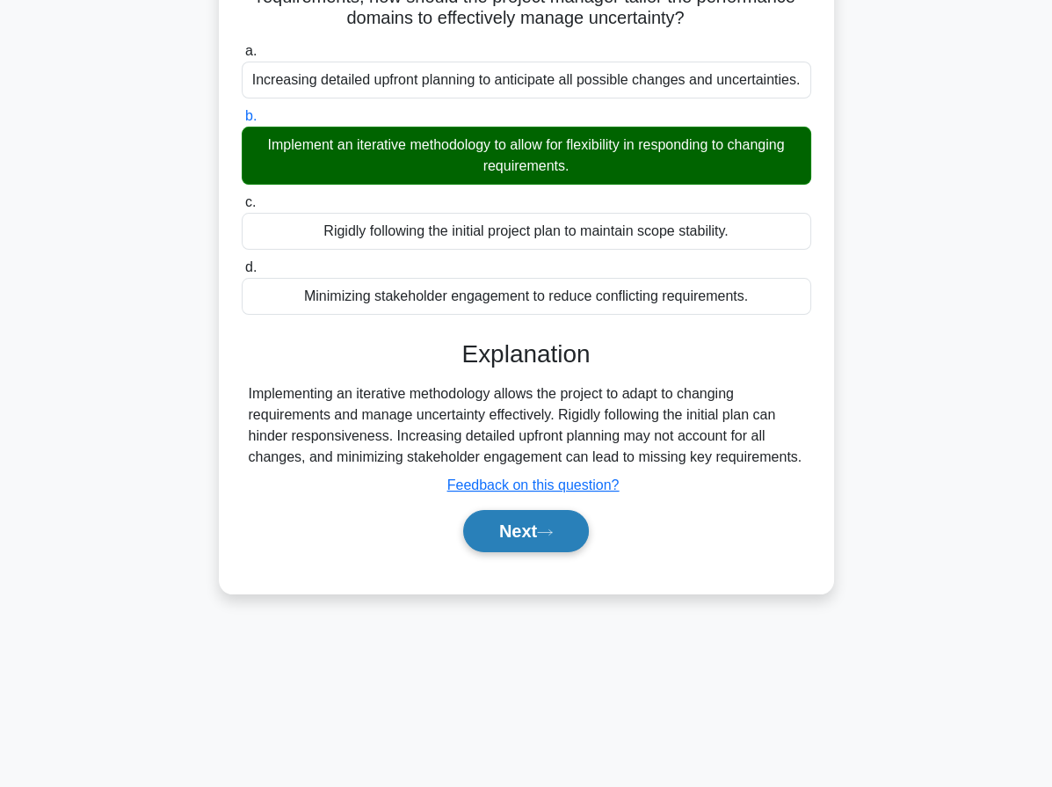
click at [536, 526] on button "Next" at bounding box center [526, 531] width 126 height 42
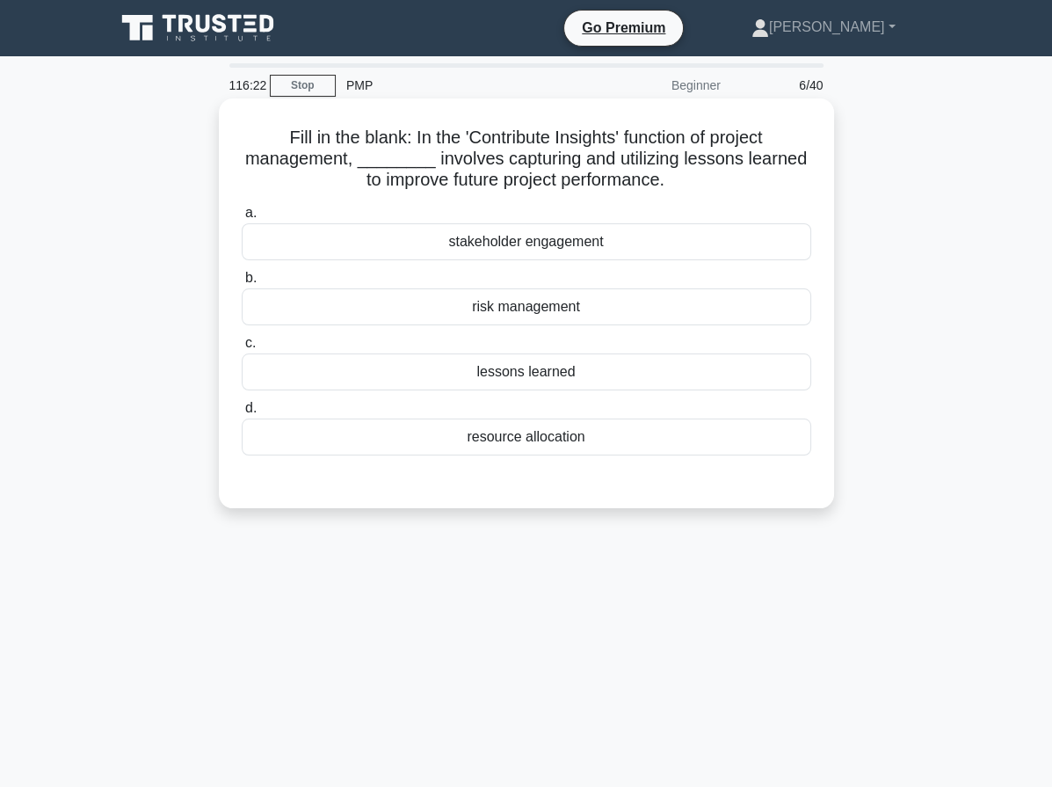
click at [595, 373] on div "lessons learned" at bounding box center [527, 371] width 570 height 37
click at [242, 349] on input "c. lessons learned" at bounding box center [242, 343] width 0 height 11
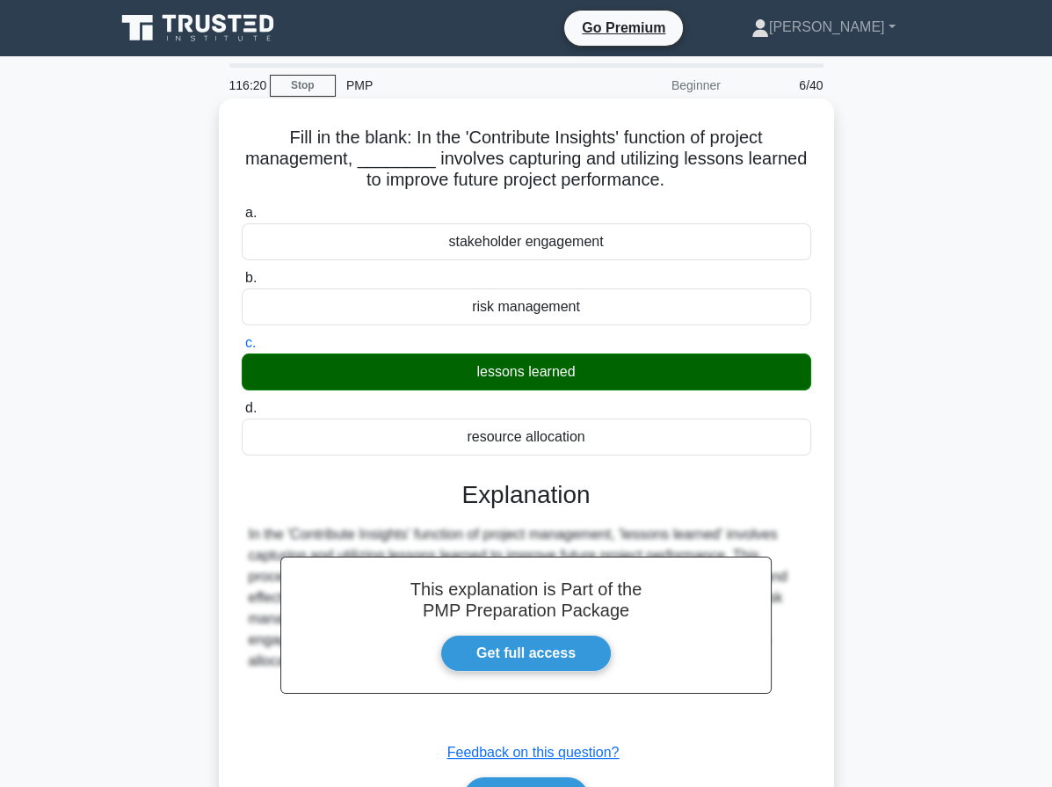
drag, startPoint x: 268, startPoint y: 134, endPoint x: 712, endPoint y: 443, distance: 540.6
click at [712, 443] on div "Fill in the blank: In the 'Contribute Insights' function of project management,…" at bounding box center [526, 479] width 601 height 748
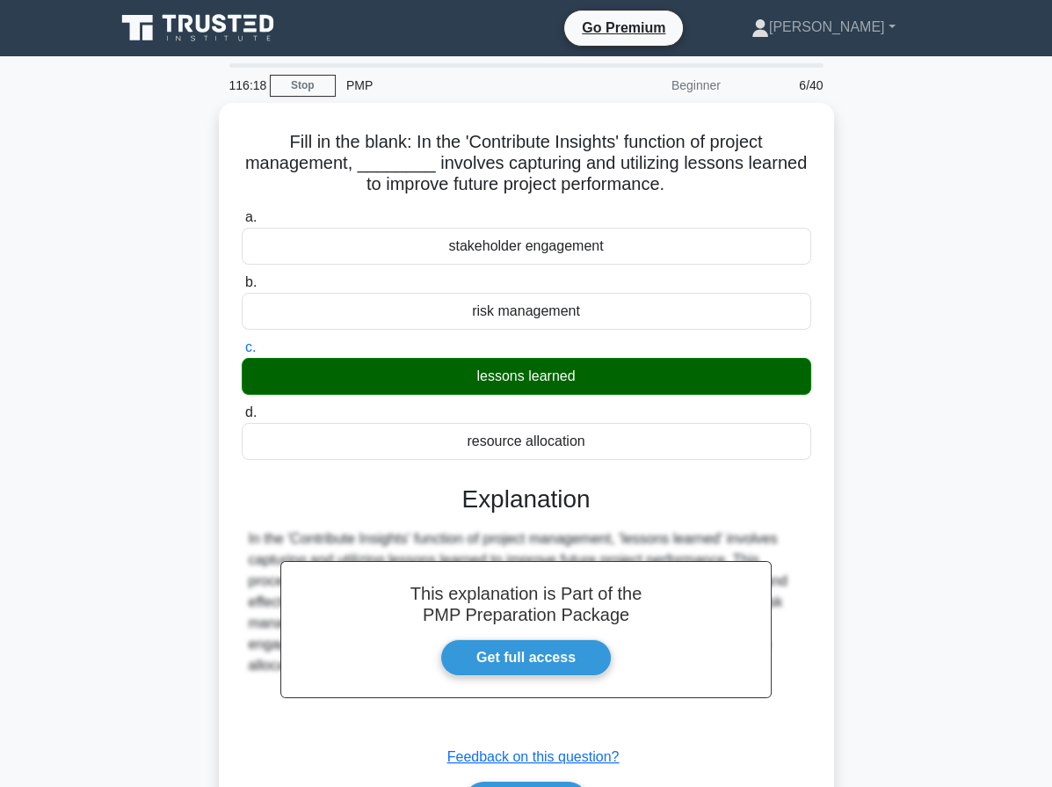
copy div "Fill in the blank: In the 'Contribute Insights' function of project management,…"
click at [895, 173] on div "Fill in the blank: In the 'Contribute Insights' function of project management,…" at bounding box center [527, 494] width 844 height 783
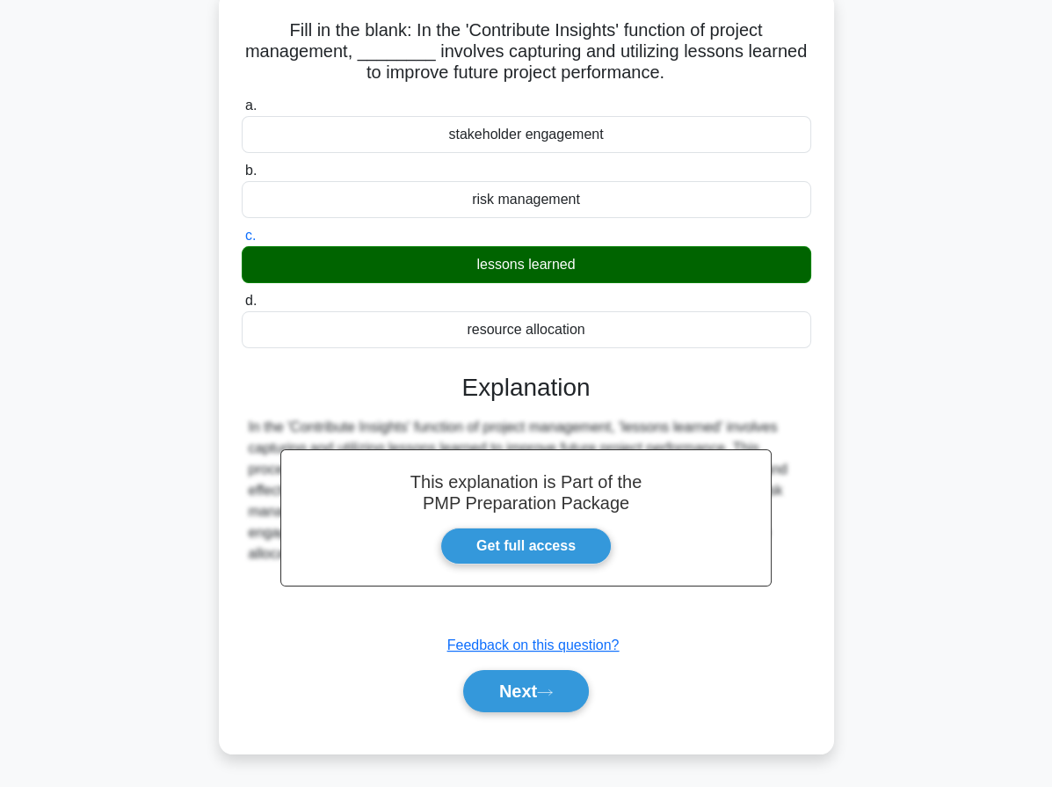
scroll to position [162, 0]
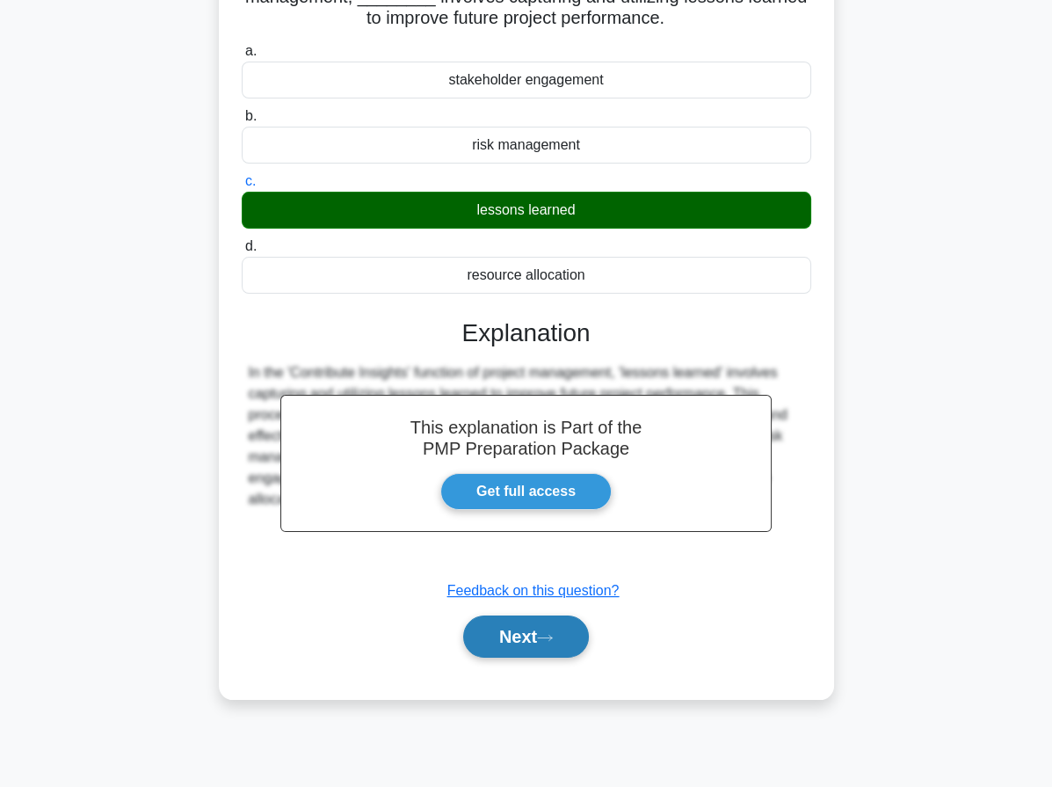
click at [540, 646] on button "Next" at bounding box center [526, 636] width 126 height 42
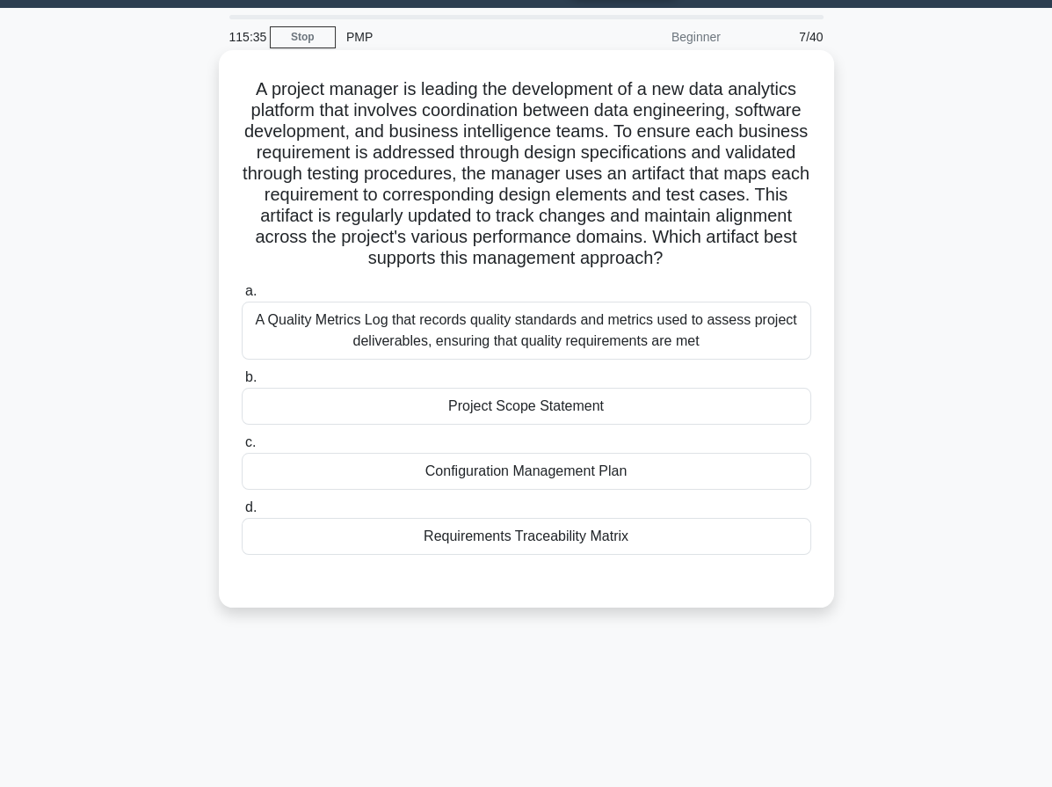
scroll to position [25, 0]
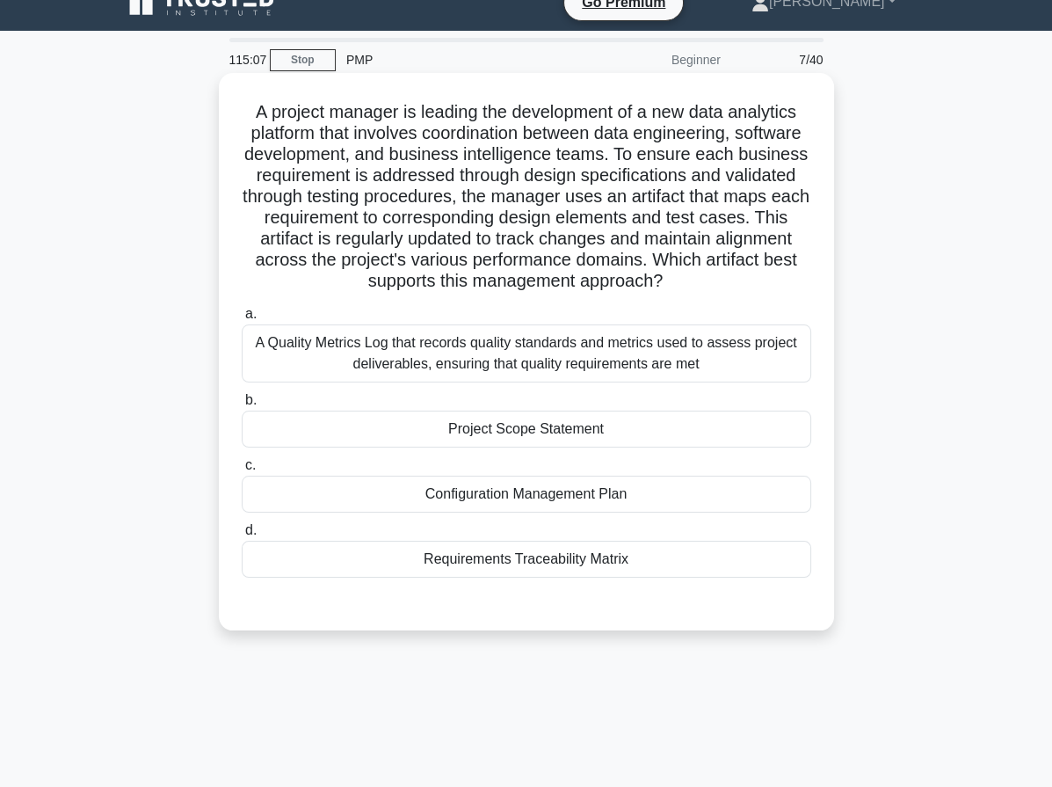
click at [616, 559] on div "Requirements Traceability Matrix" at bounding box center [527, 559] width 570 height 37
click at [242, 536] on input "d. Requirements Traceability Matrix" at bounding box center [242, 530] width 0 height 11
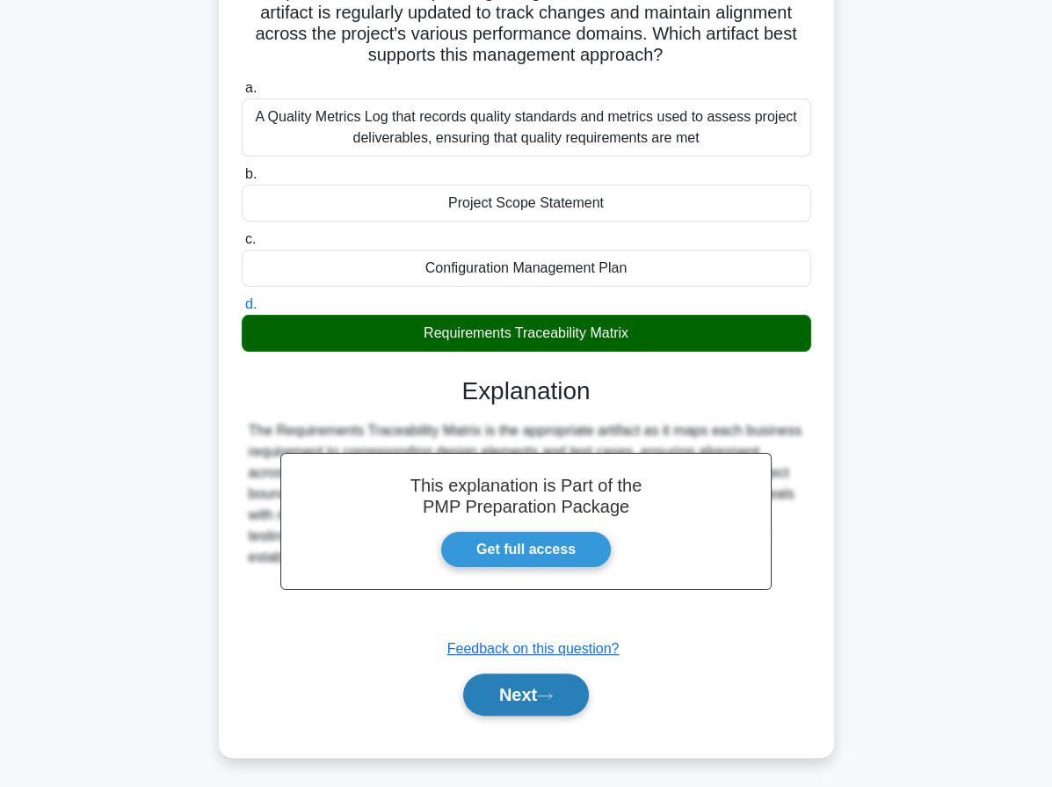
click at [538, 684] on button "Next" at bounding box center [526, 694] width 126 height 42
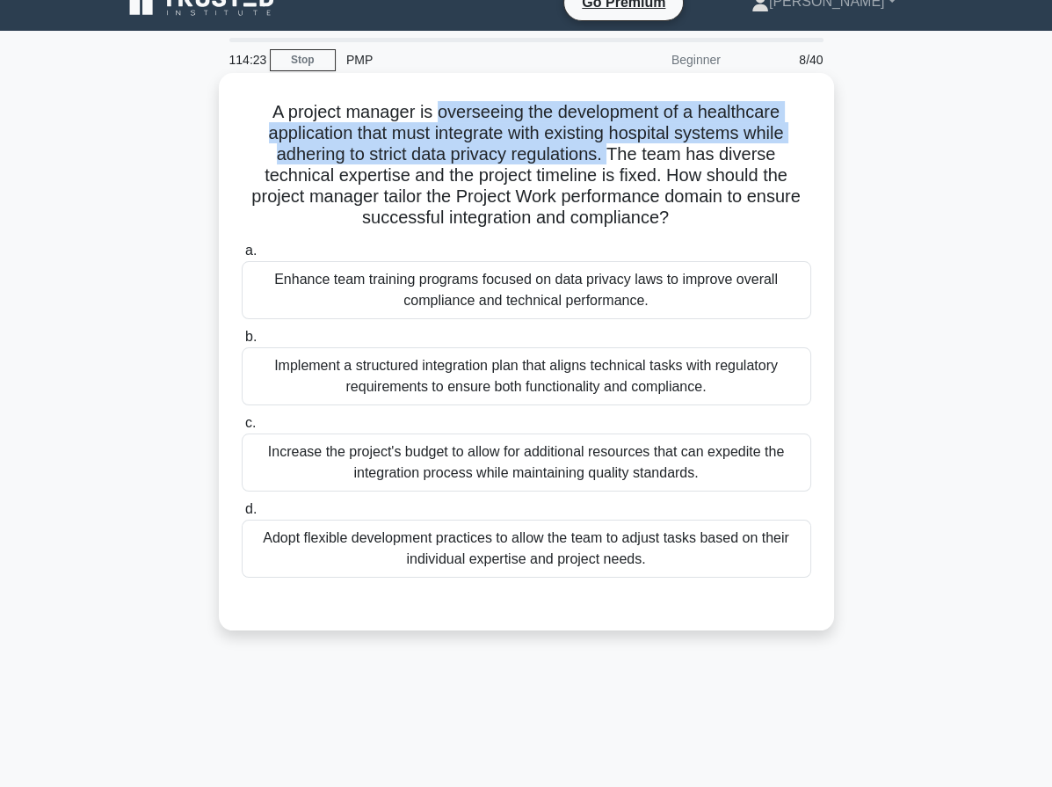
drag, startPoint x: 461, startPoint y: 113, endPoint x: 611, endPoint y: 151, distance: 154.3
click at [611, 151] on h5 "A project manager is overseeing the development of a healthcare application tha…" at bounding box center [526, 165] width 573 height 128
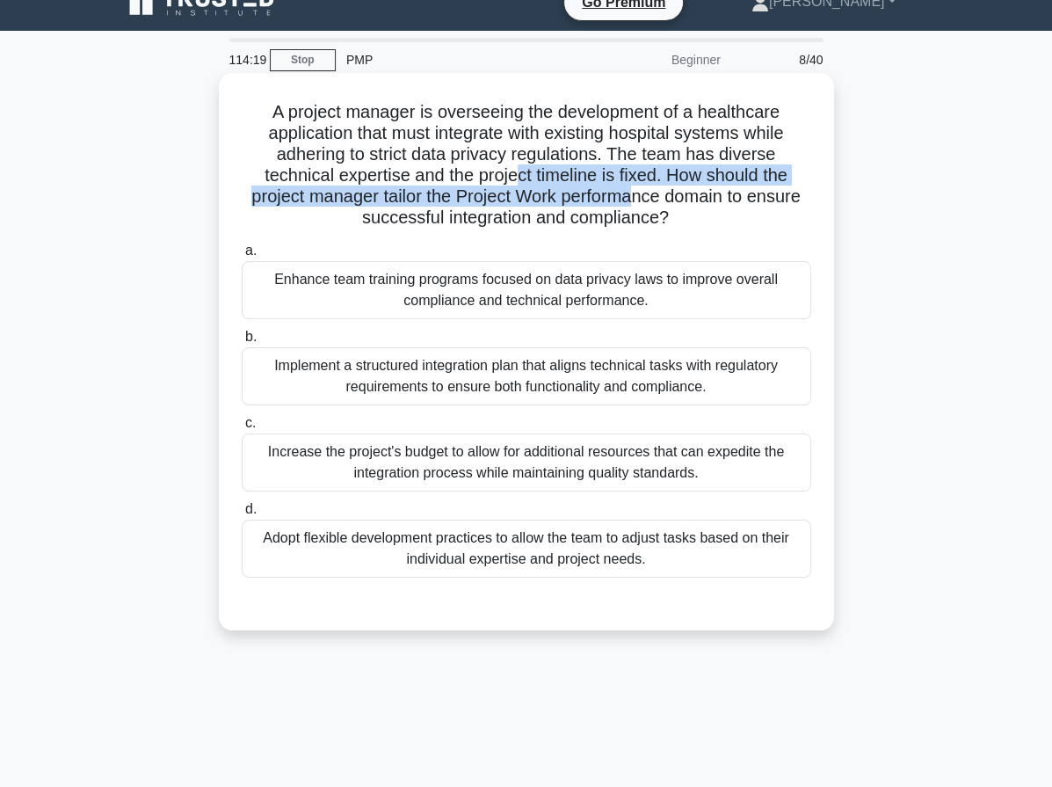
drag, startPoint x: 521, startPoint y: 175, endPoint x: 634, endPoint y: 187, distance: 113.2
click at [634, 187] on h5 "A project manager is overseeing the development of a healthcare application tha…" at bounding box center [526, 165] width 573 height 128
click at [621, 199] on h5 "A project manager is overseeing the development of a healthcare application tha…" at bounding box center [526, 165] width 573 height 128
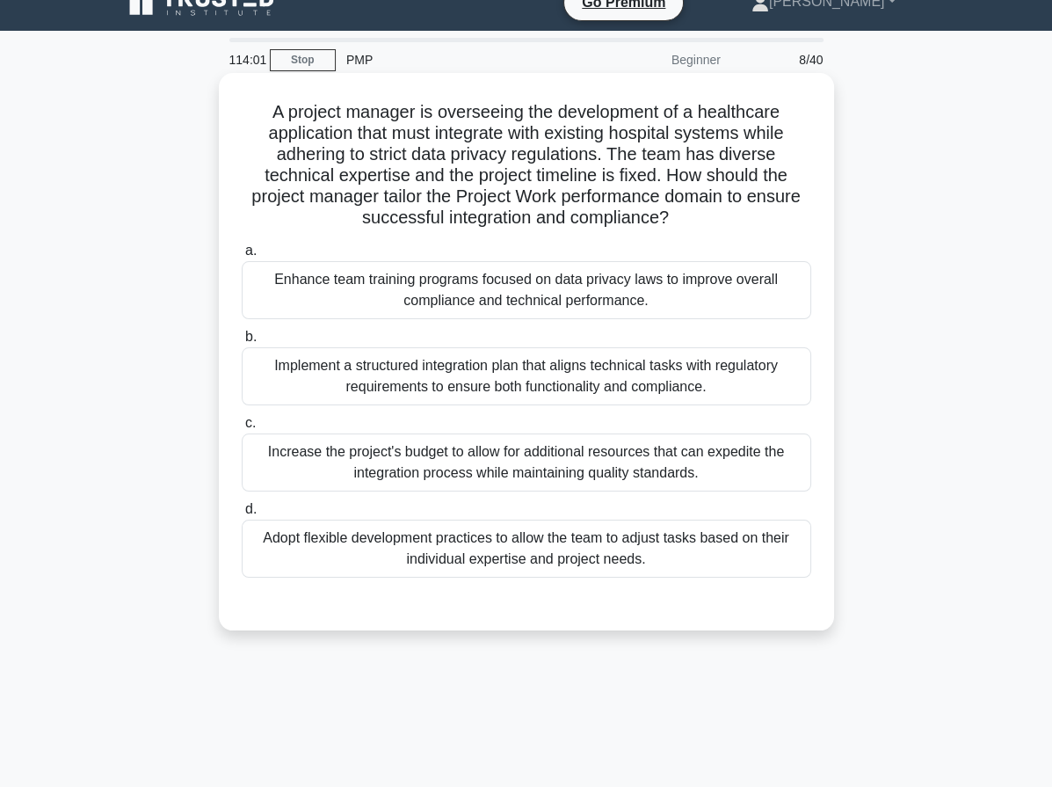
click at [713, 384] on div "Implement a structured integration plan that aligns technical tasks with regula…" at bounding box center [527, 376] width 570 height 58
click at [242, 343] on input "b. Implement a structured integration plan that aligns technical tasks with reg…" at bounding box center [242, 336] width 0 height 11
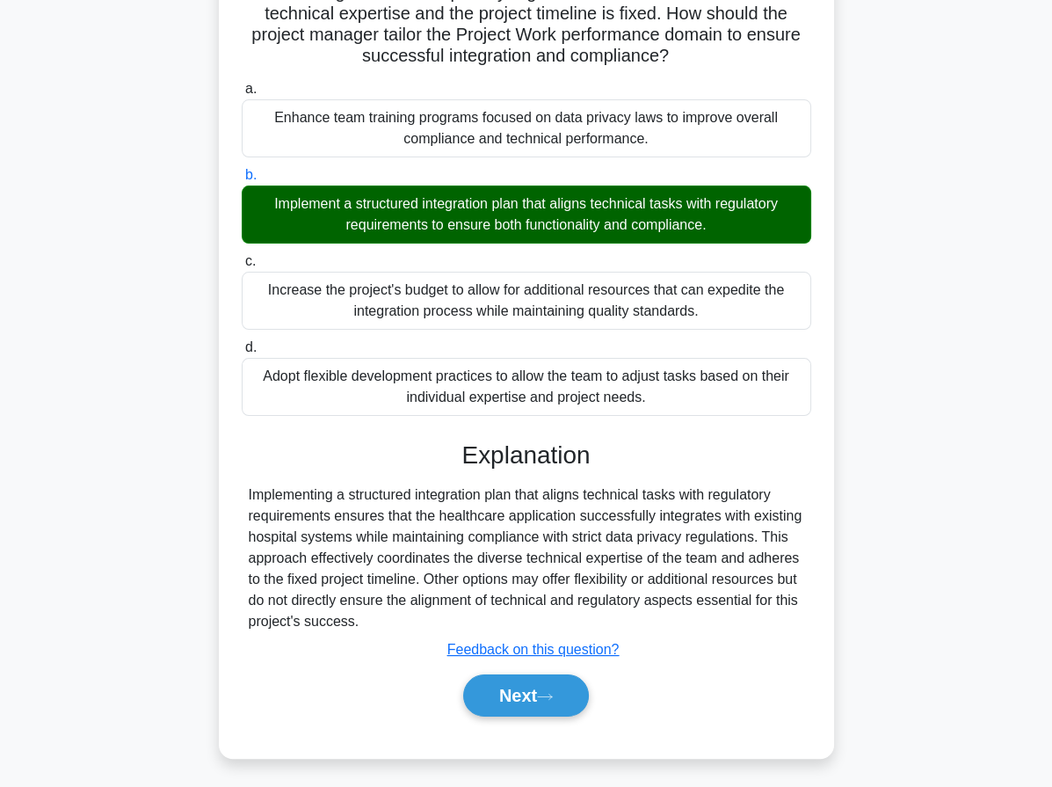
scroll to position [188, 0]
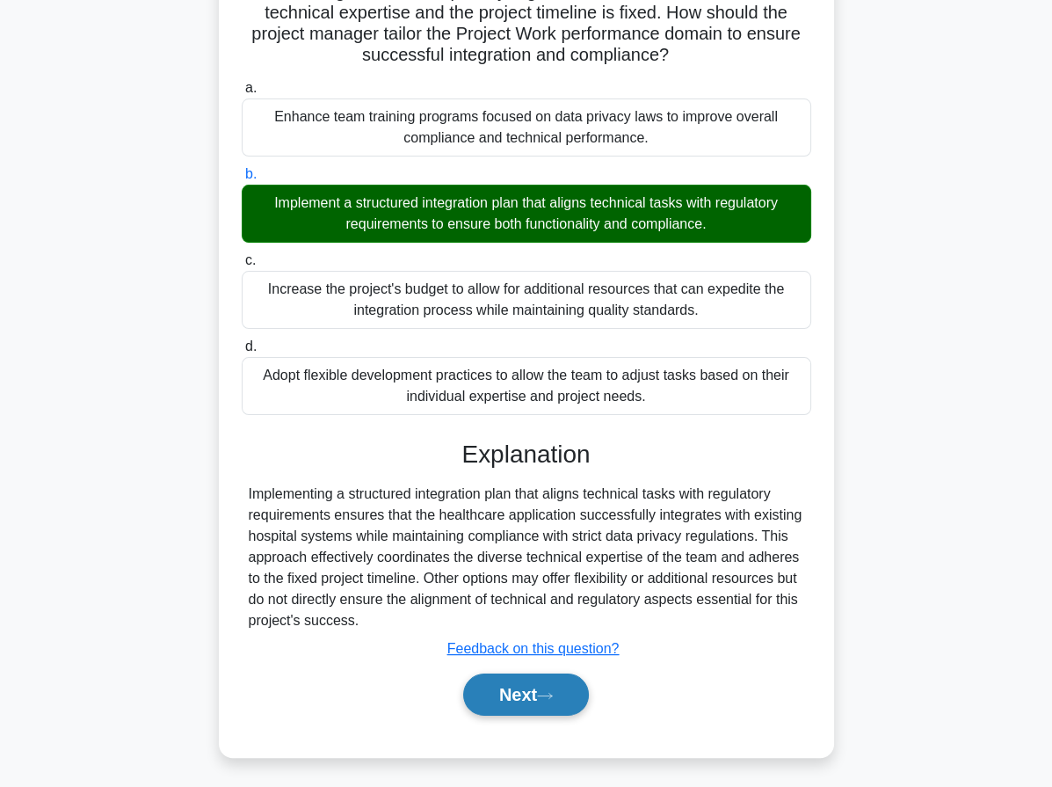
click at [493, 686] on button "Next" at bounding box center [526, 694] width 126 height 42
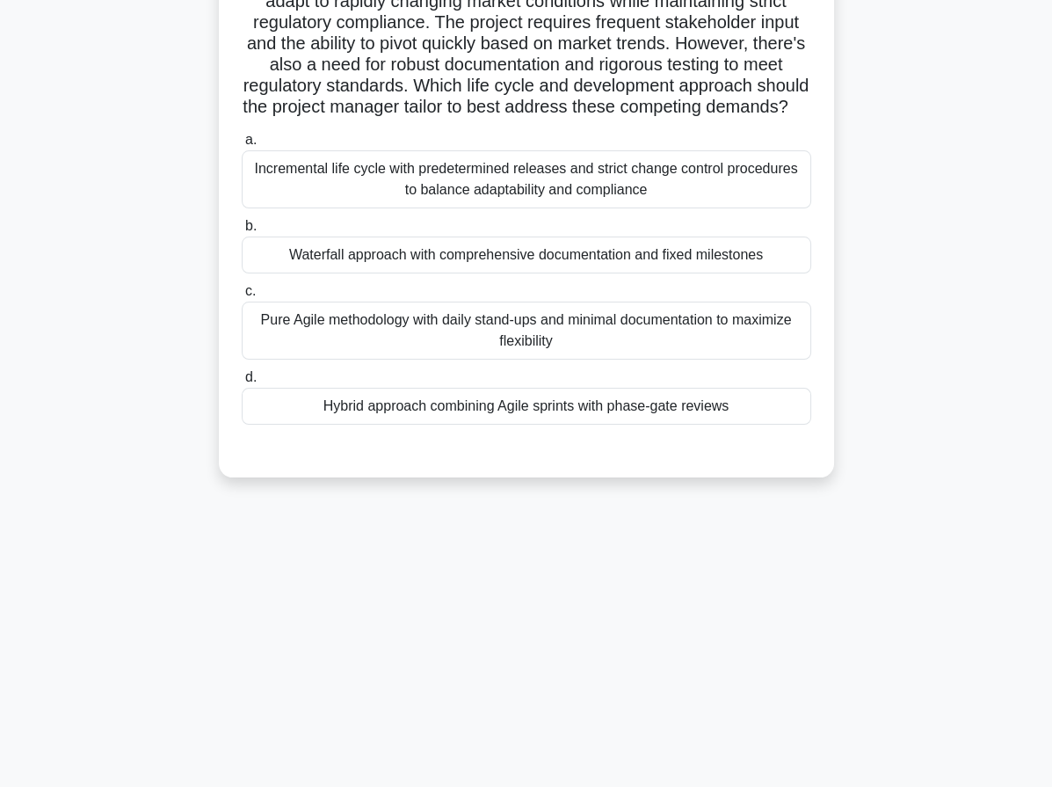
scroll to position [0, 0]
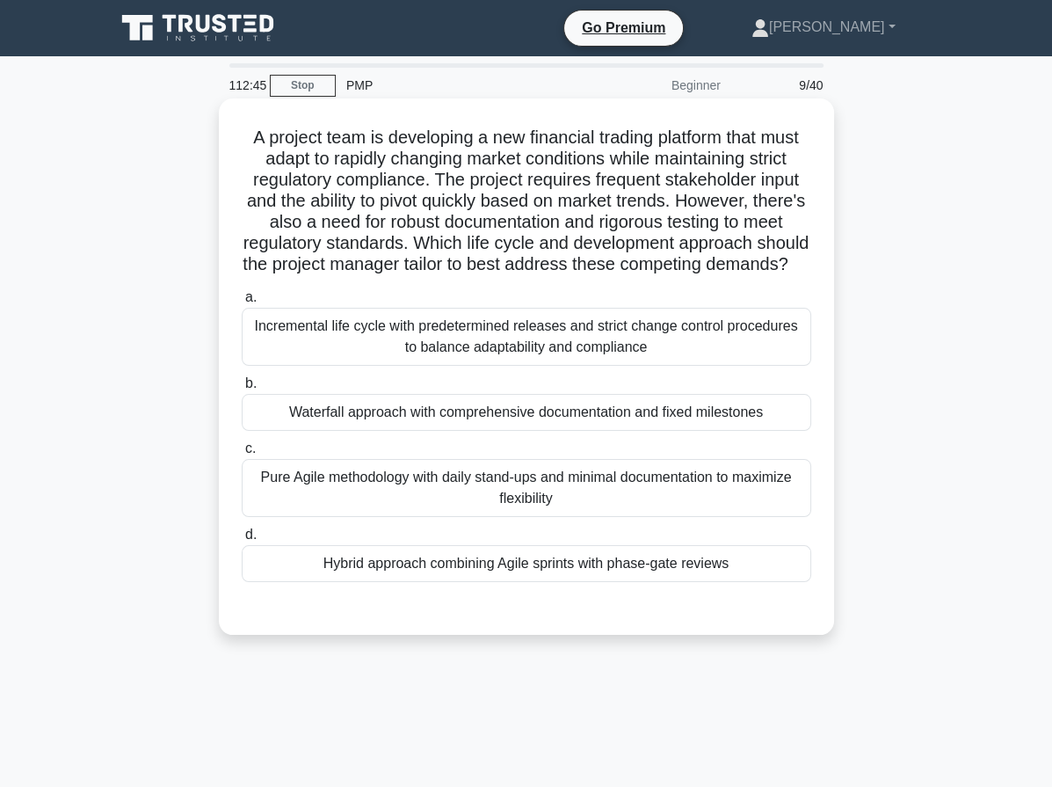
click at [552, 366] on div "Incremental life cycle with predetermined releases and strict change control pr…" at bounding box center [527, 337] width 570 height 58
click at [242, 303] on input "a. Incremental life cycle with predetermined releases and strict change control…" at bounding box center [242, 297] width 0 height 11
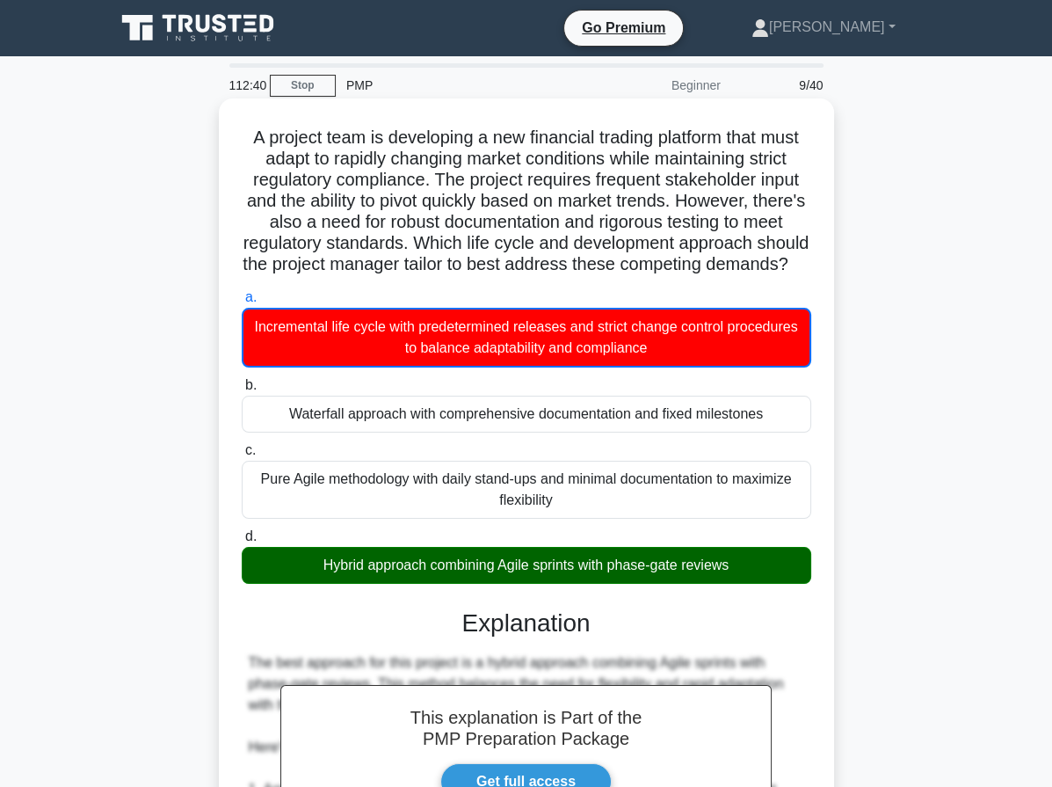
drag, startPoint x: 236, startPoint y: 138, endPoint x: 358, endPoint y: 550, distance: 429.7
click at [761, 591] on div "A project team is developing a new financial trading platform that must adapt t…" at bounding box center [526, 722] width 601 height 1235
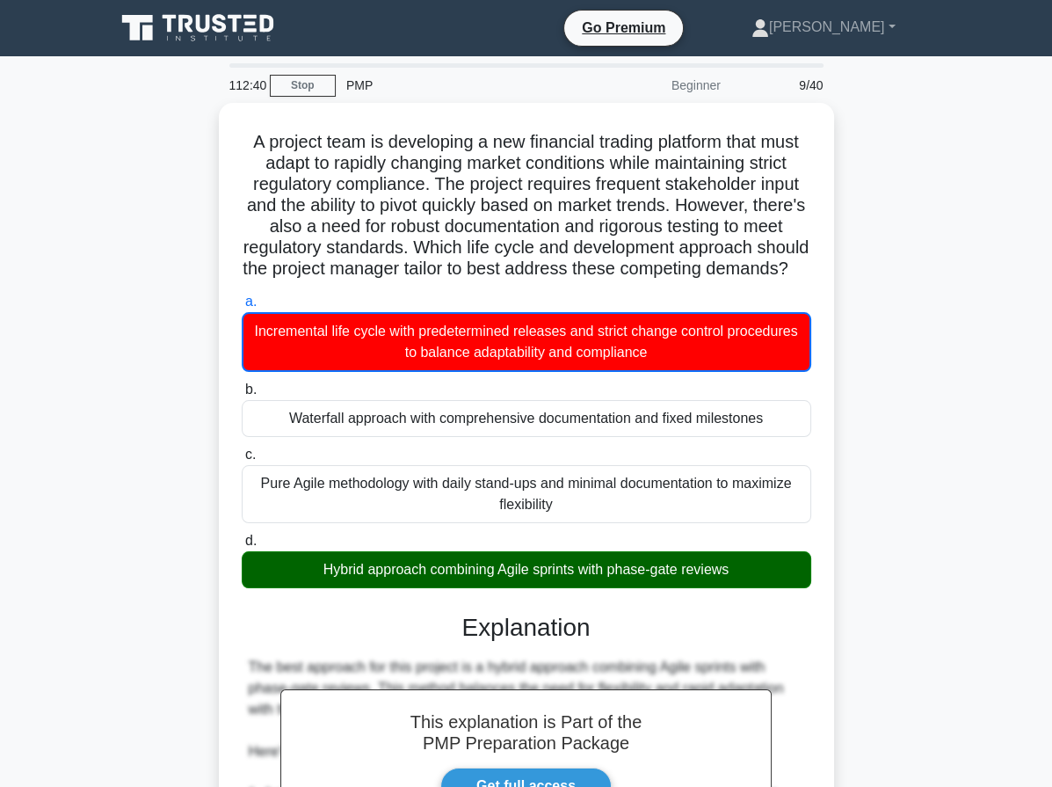
copy div "A project team is developing a new financial trading platform that must adapt t…"
click at [185, 357] on div "A project team is developing a new financial trading platform that must adapt t…" at bounding box center [527, 738] width 844 height 1270
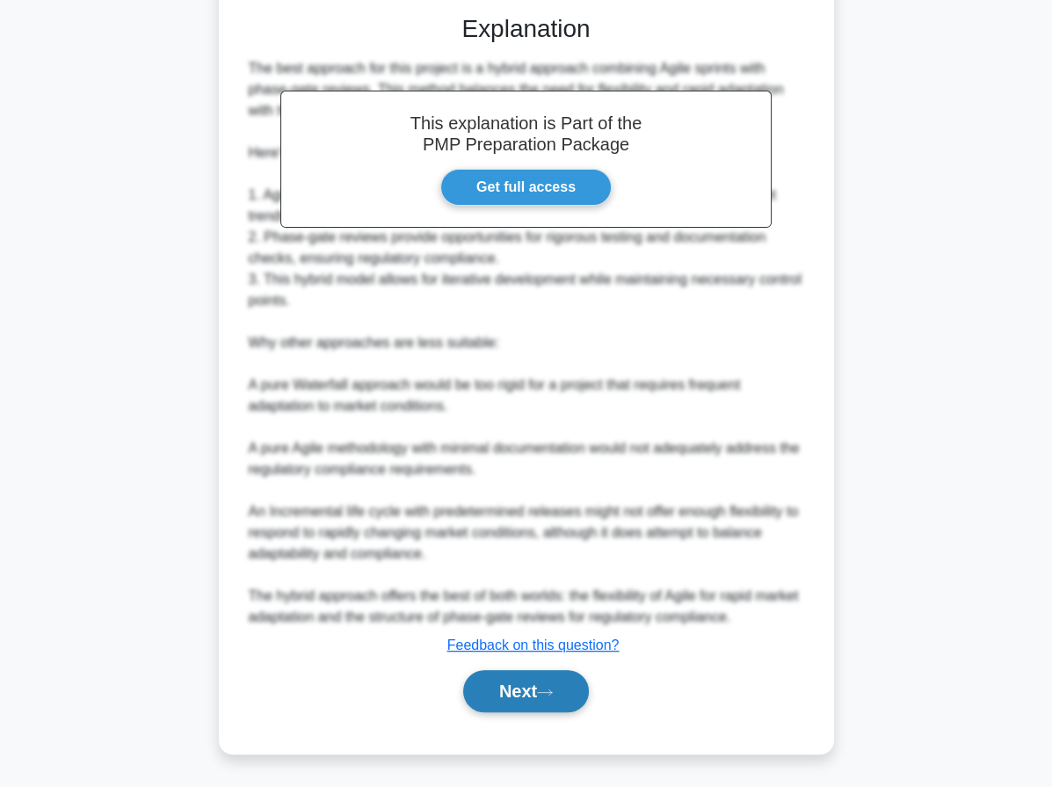
click at [541, 689] on button "Next" at bounding box center [526, 691] width 126 height 42
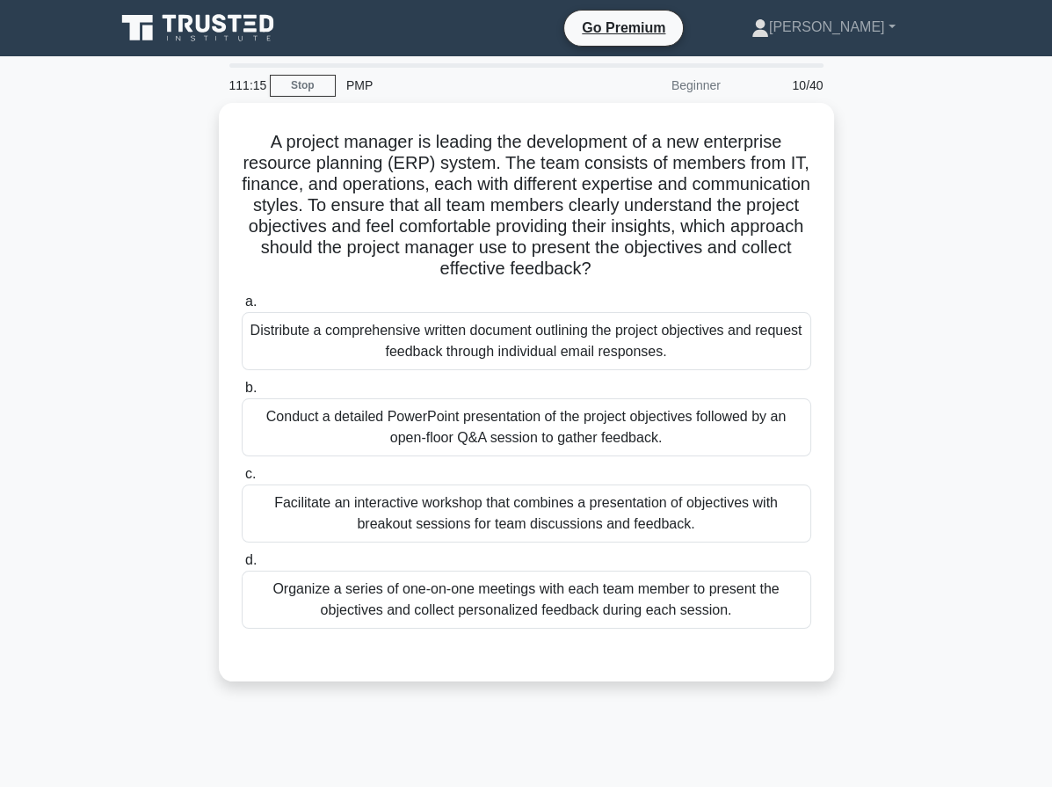
click at [170, 329] on div "A project manager is leading the development of a new enterprise resource plann…" at bounding box center [527, 402] width 844 height 599
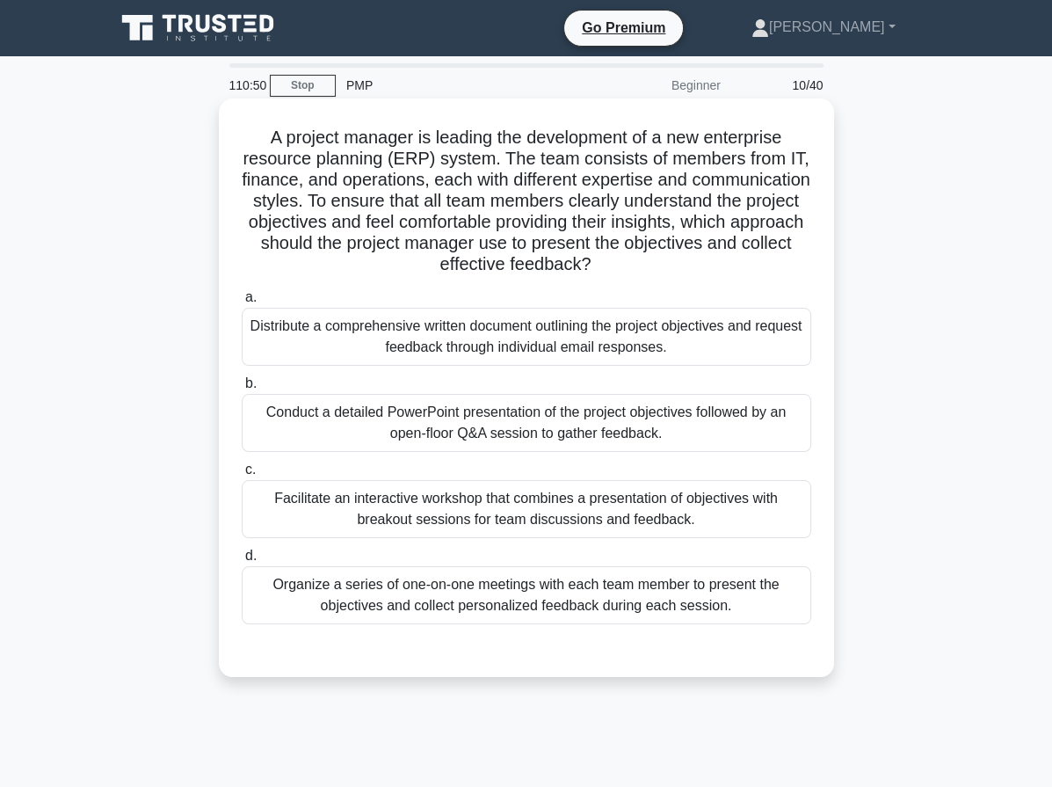
click at [635, 500] on div "Facilitate an interactive workshop that combines a presentation of objectives w…" at bounding box center [527, 509] width 570 height 58
click at [242, 476] on input "c. Facilitate an interactive workshop that combines a presentation of objective…" at bounding box center [242, 469] width 0 height 11
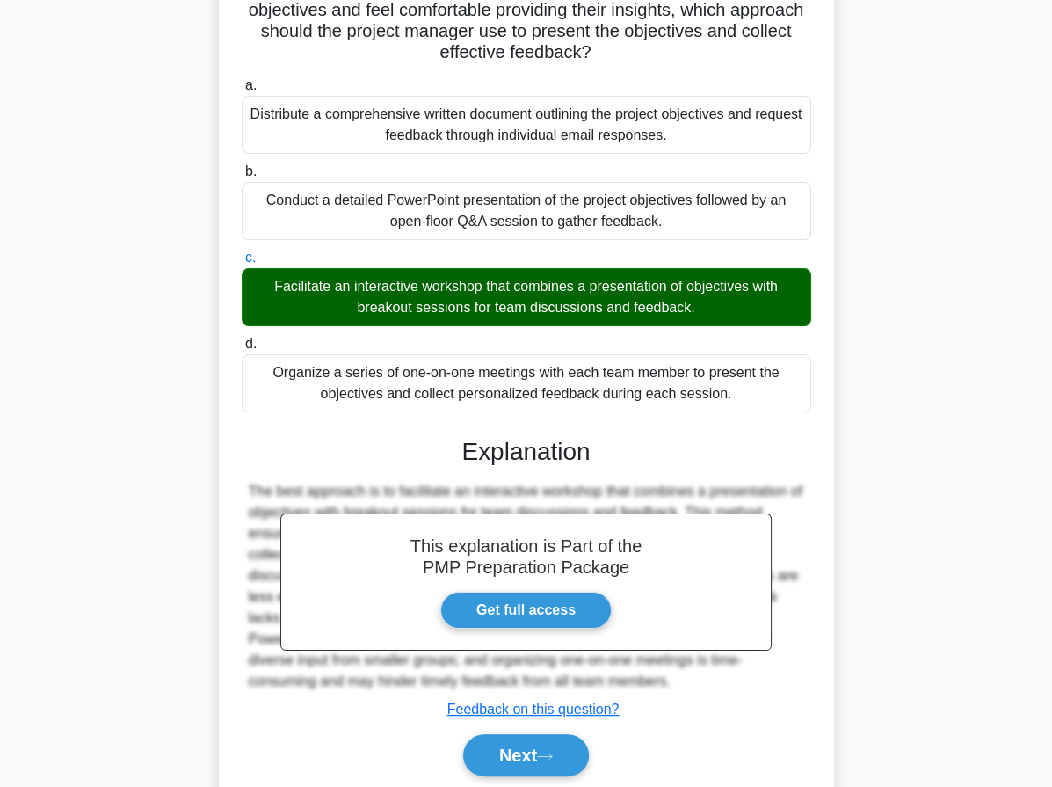
scroll to position [272, 0]
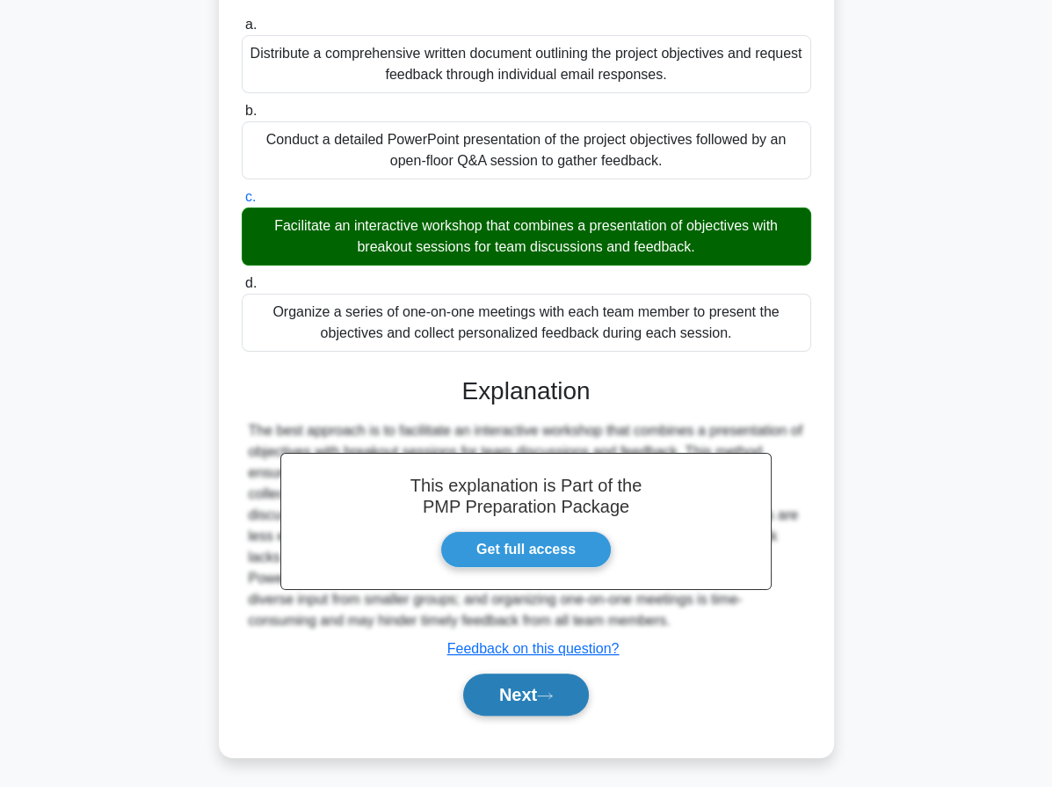
click at [541, 694] on button "Next" at bounding box center [526, 694] width 126 height 42
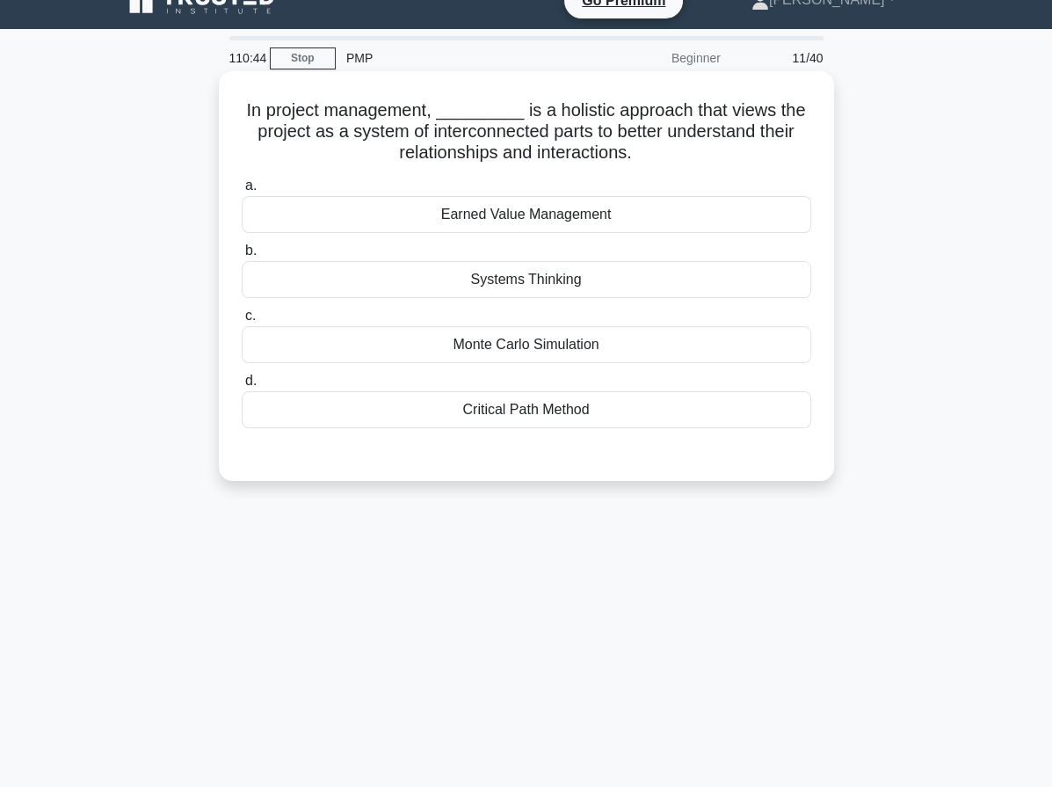
scroll to position [25, 0]
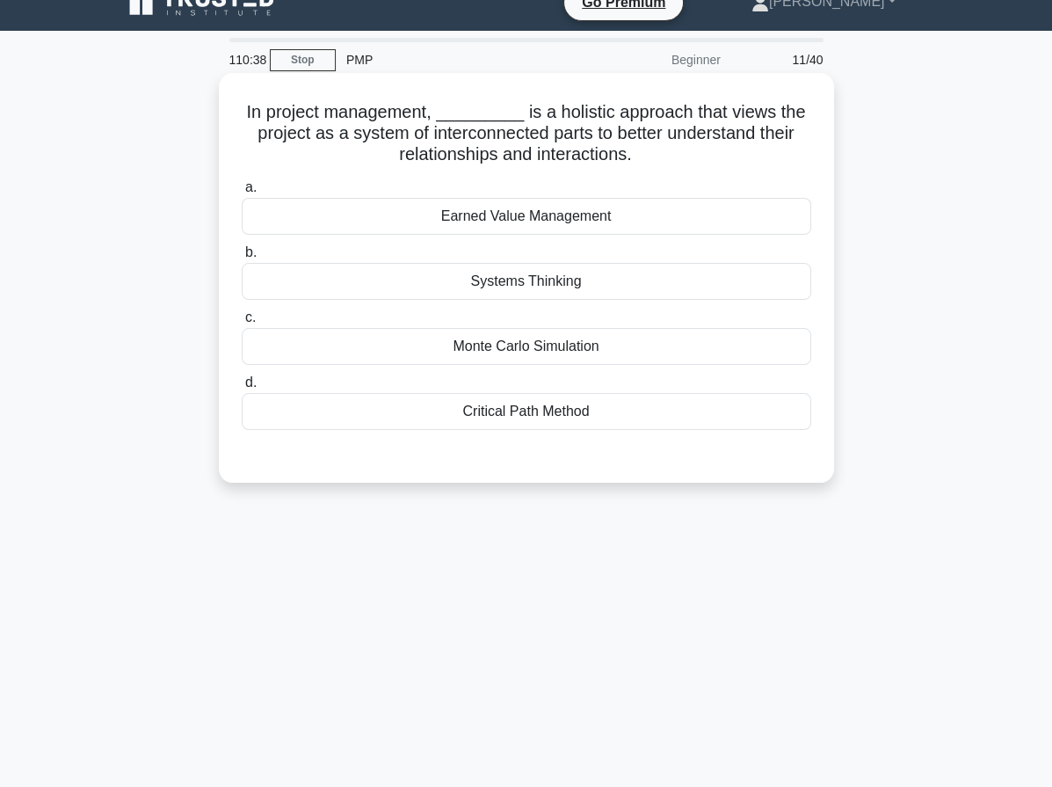
click at [455, 282] on div "Systems Thinking" at bounding box center [527, 281] width 570 height 37
click at [242, 258] on input "b. Systems Thinking" at bounding box center [242, 252] width 0 height 11
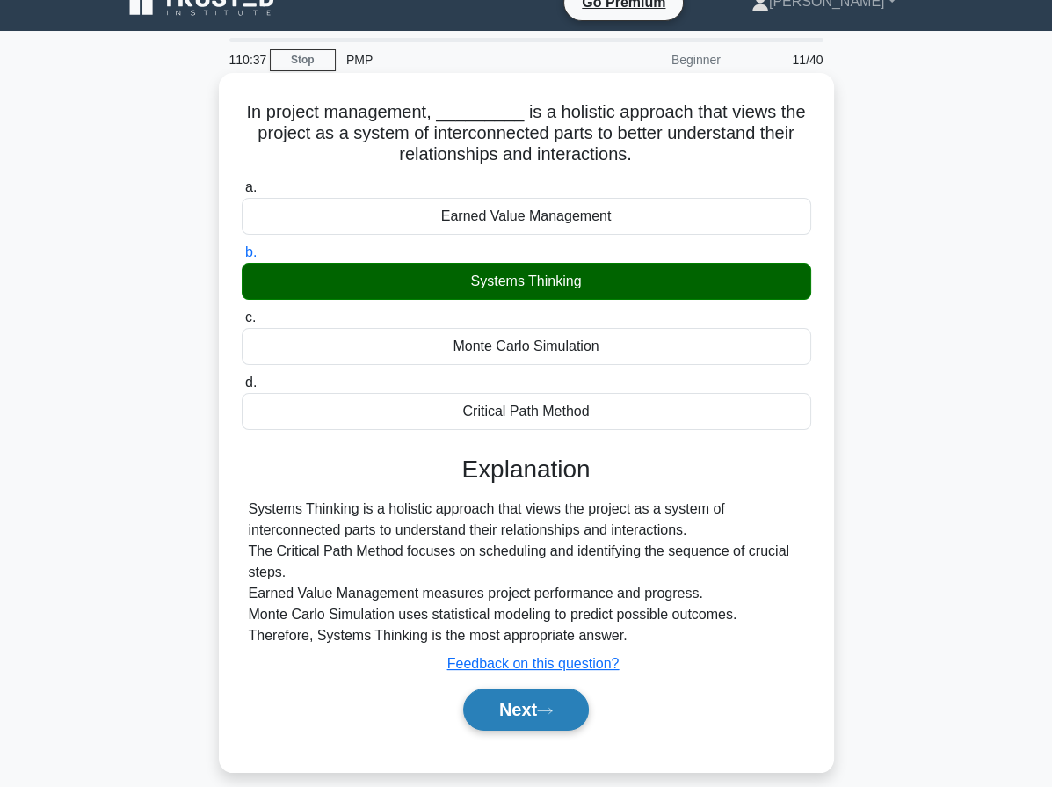
click at [570, 710] on button "Next" at bounding box center [526, 709] width 126 height 42
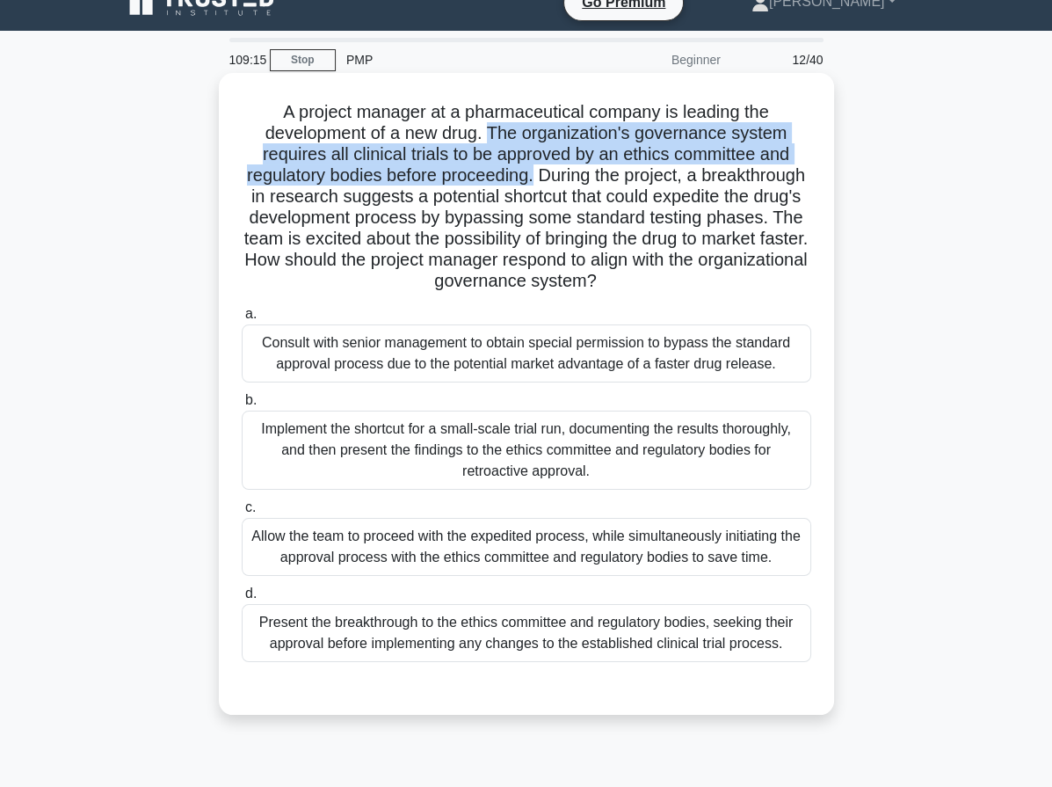
drag, startPoint x: 488, startPoint y: 134, endPoint x: 590, endPoint y: 171, distance: 108.7
click at [590, 171] on h5 "A project manager at a pharmaceutical company is leading the development of a n…" at bounding box center [526, 197] width 573 height 192
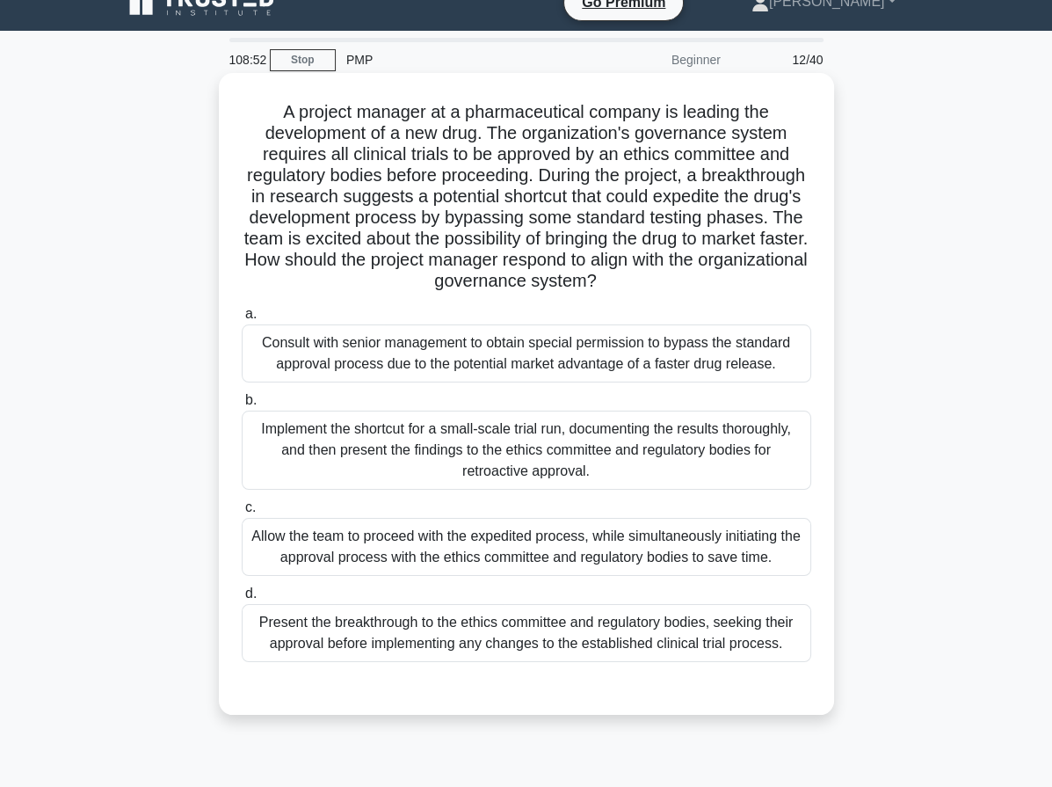
click at [350, 633] on div "Present the breakthrough to the ethics committee and regulatory bodies, seeking…" at bounding box center [527, 633] width 570 height 58
click at [242, 599] on input "d. Present the breakthrough to the ethics committee and regulatory bodies, seek…" at bounding box center [242, 593] width 0 height 11
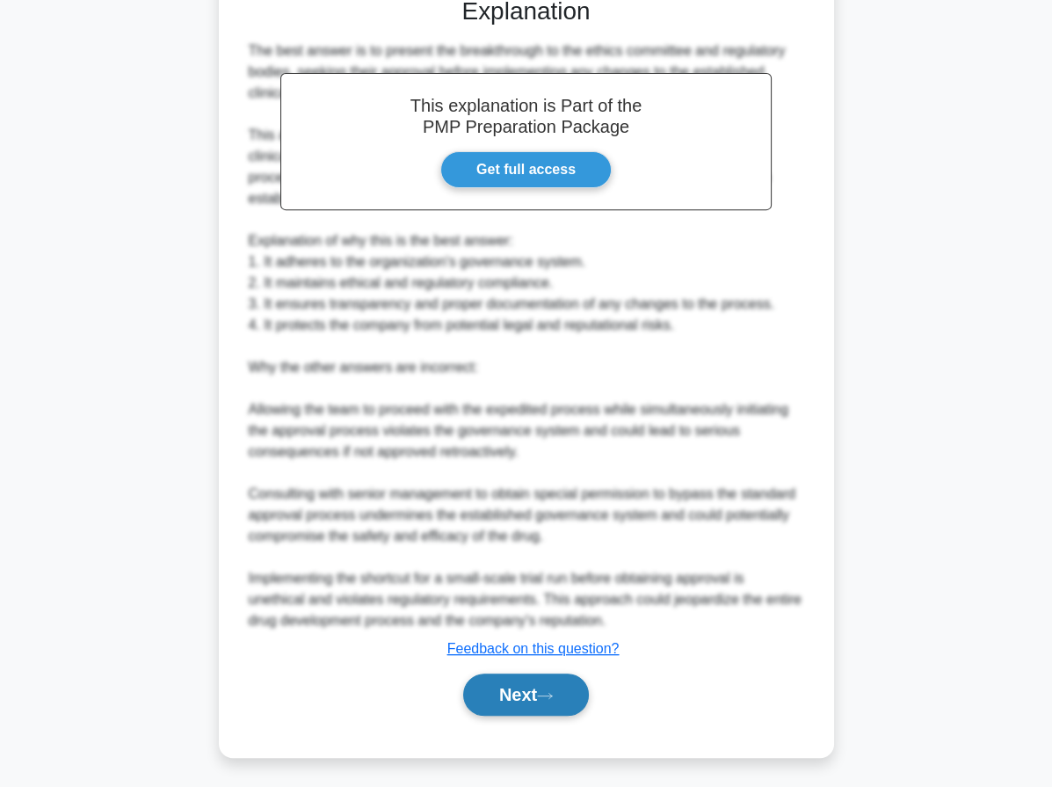
click at [548, 686] on button "Next" at bounding box center [526, 694] width 126 height 42
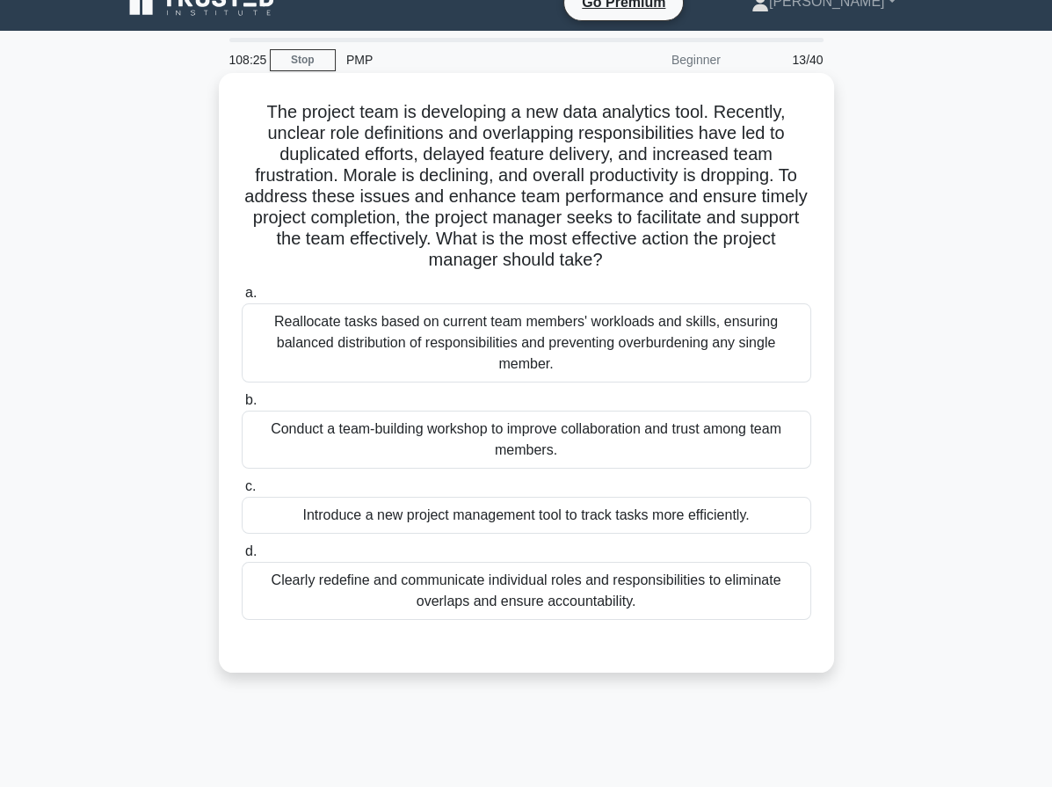
click at [567, 586] on div "Clearly redefine and communicate individual roles and responsibilities to elimi…" at bounding box center [527, 591] width 570 height 58
click at [242, 557] on input "d. Clearly redefine and communicate individual roles and responsibilities to el…" at bounding box center [242, 551] width 0 height 11
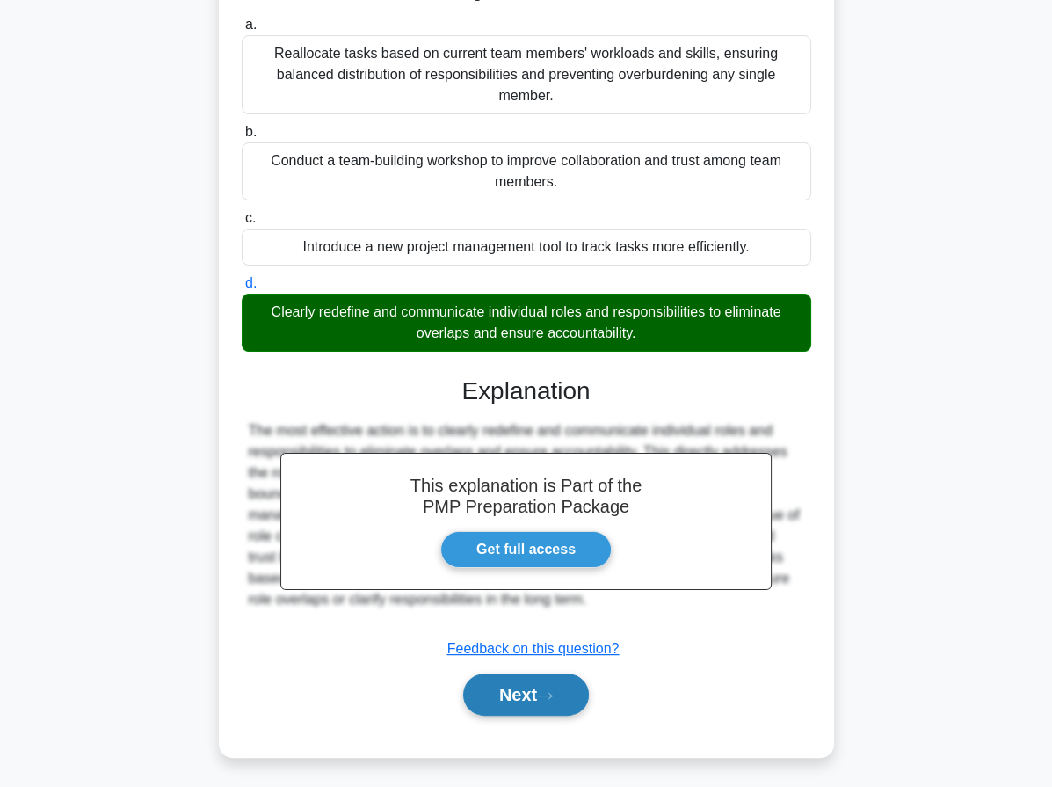
click at [557, 700] on button "Next" at bounding box center [526, 694] width 126 height 42
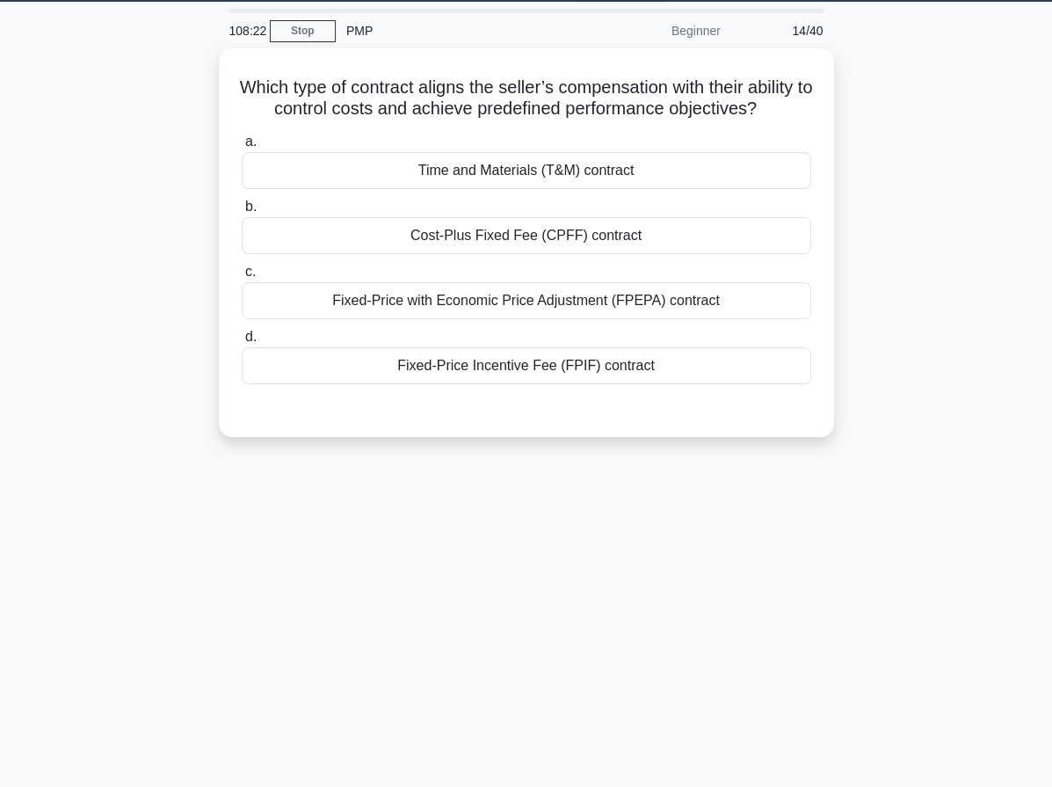
scroll to position [0, 0]
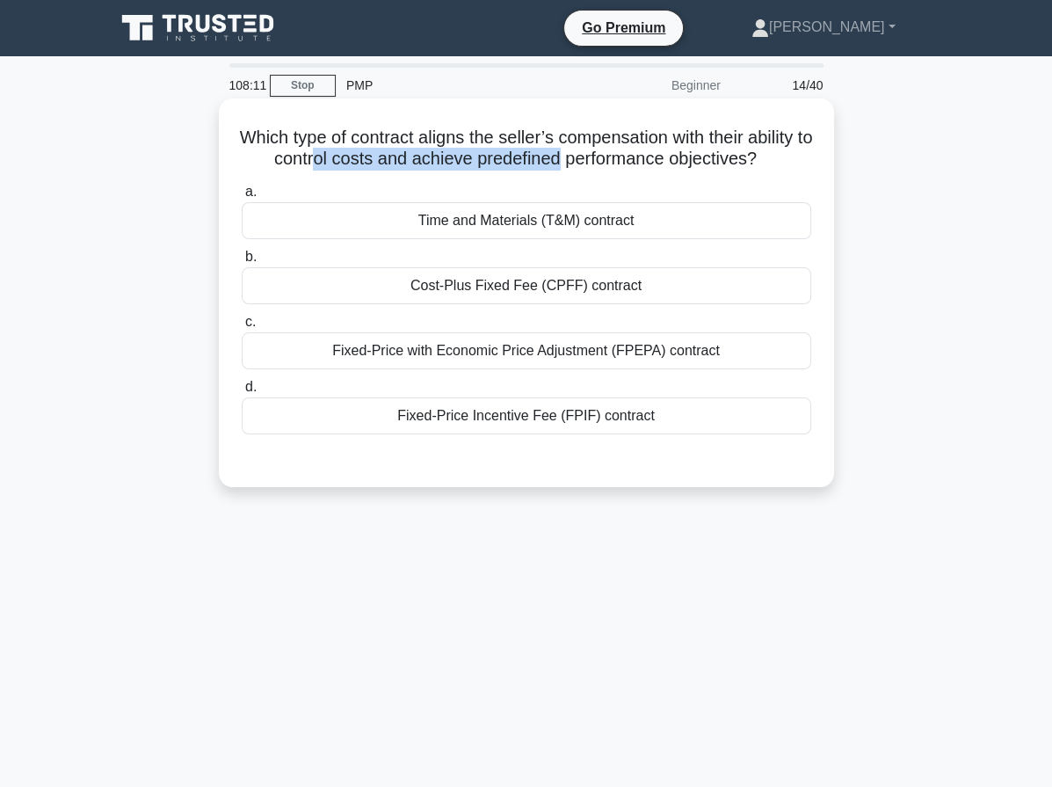
drag, startPoint x: 372, startPoint y: 151, endPoint x: 606, endPoint y: 163, distance: 234.1
click at [606, 163] on h5 "Which type of contract aligns the seller’s compensation with their ability to c…" at bounding box center [526, 149] width 573 height 44
click at [549, 432] on div "Fixed-Price Incentive Fee (FPIF) contract" at bounding box center [527, 415] width 570 height 37
click at [242, 393] on input "d. Fixed-Price Incentive Fee (FPIF) contract" at bounding box center [242, 386] width 0 height 11
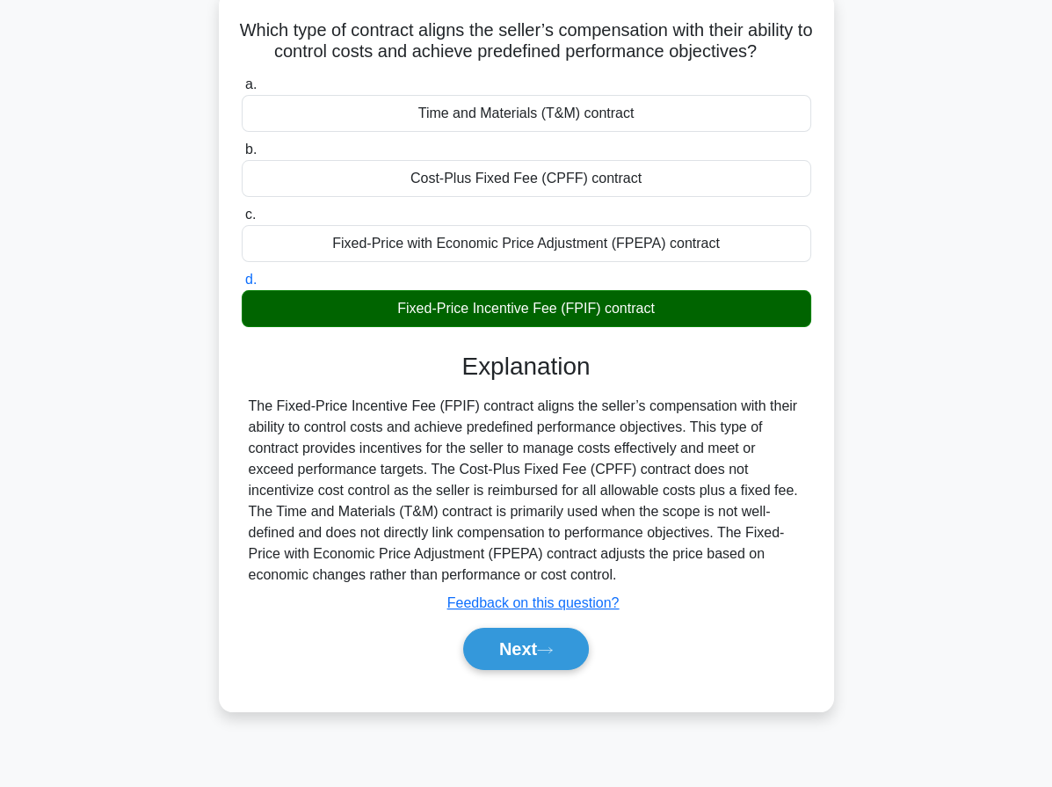
scroll to position [162, 0]
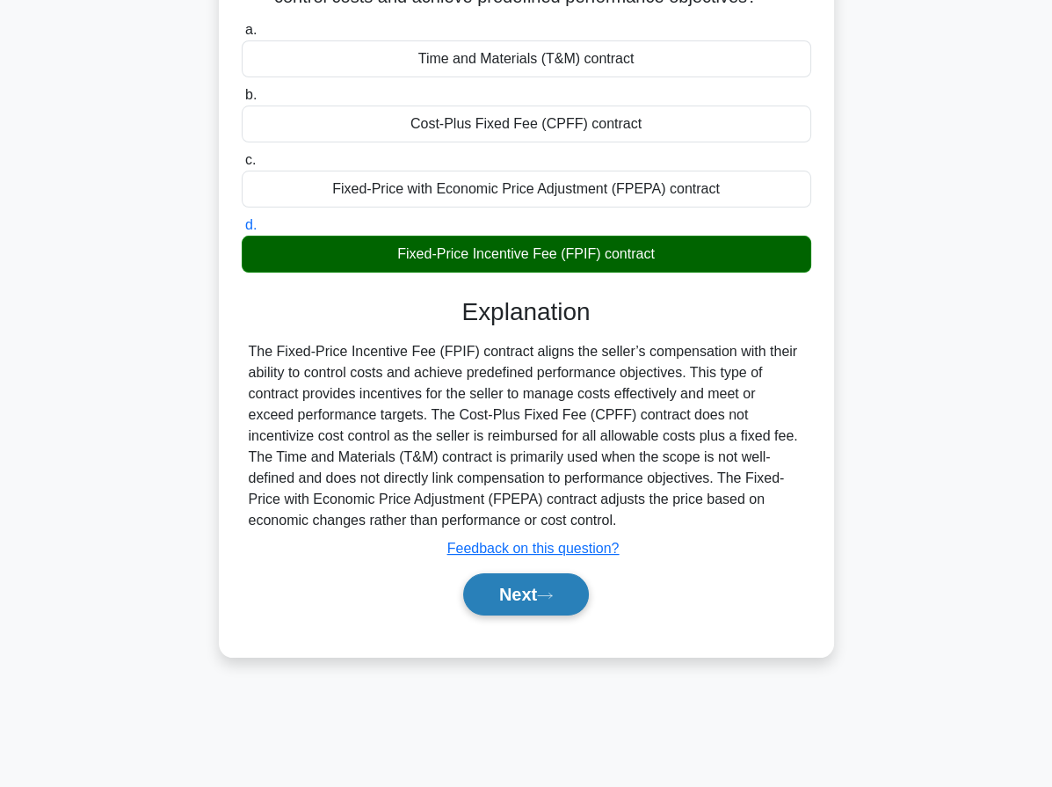
click at [518, 615] on button "Next" at bounding box center [526, 594] width 126 height 42
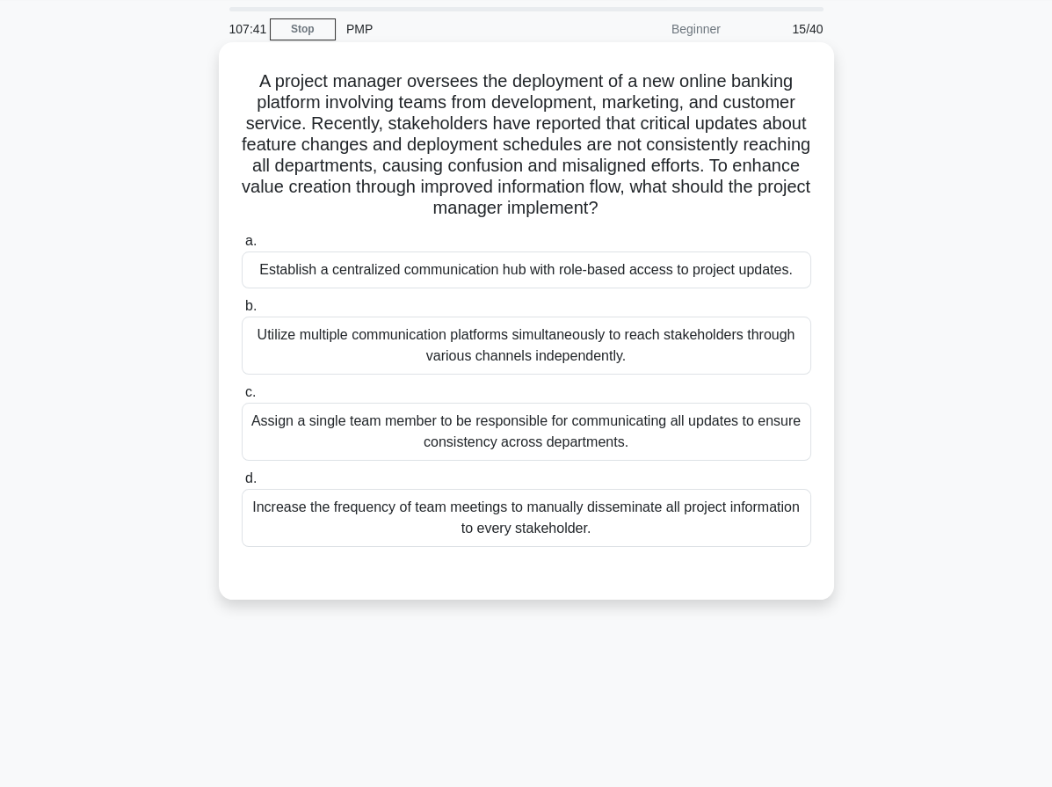
scroll to position [0, 0]
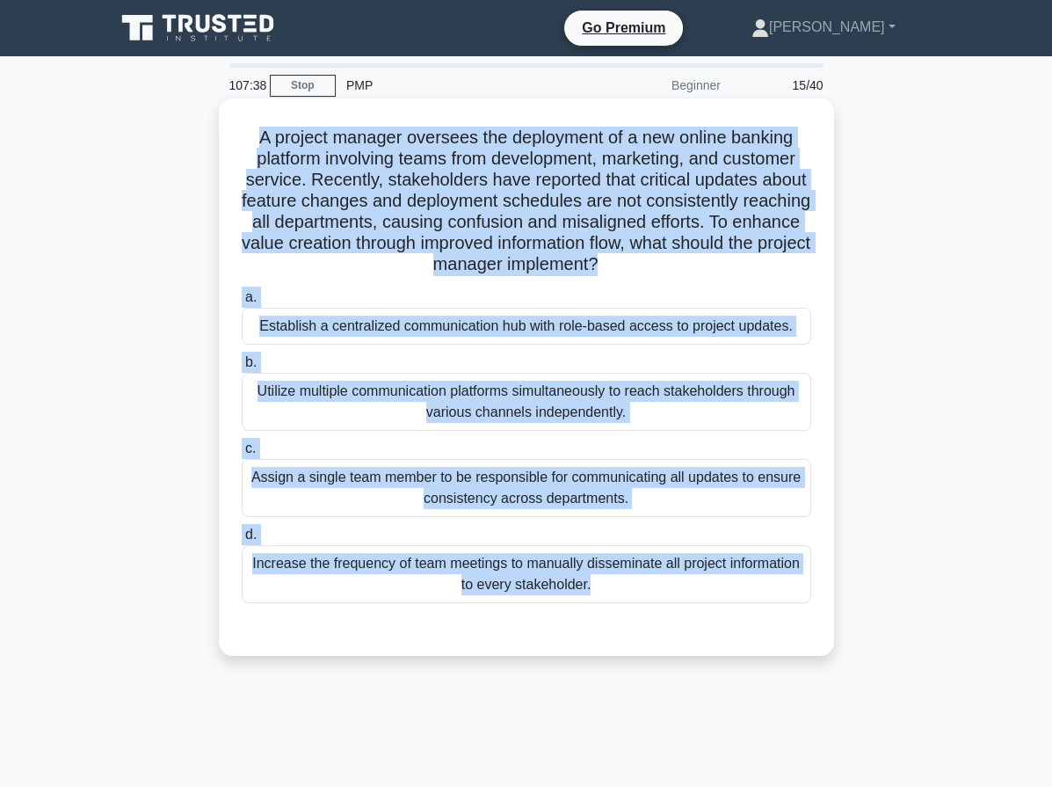
drag, startPoint x: 250, startPoint y: 127, endPoint x: 779, endPoint y: 628, distance: 728.7
click at [779, 628] on div "A project manager oversees the deployment of a new online banking platform invo…" at bounding box center [526, 376] width 601 height 543
click at [631, 646] on div "A project manager oversees the deployment of a new online banking platform invo…" at bounding box center [526, 376] width 601 height 543
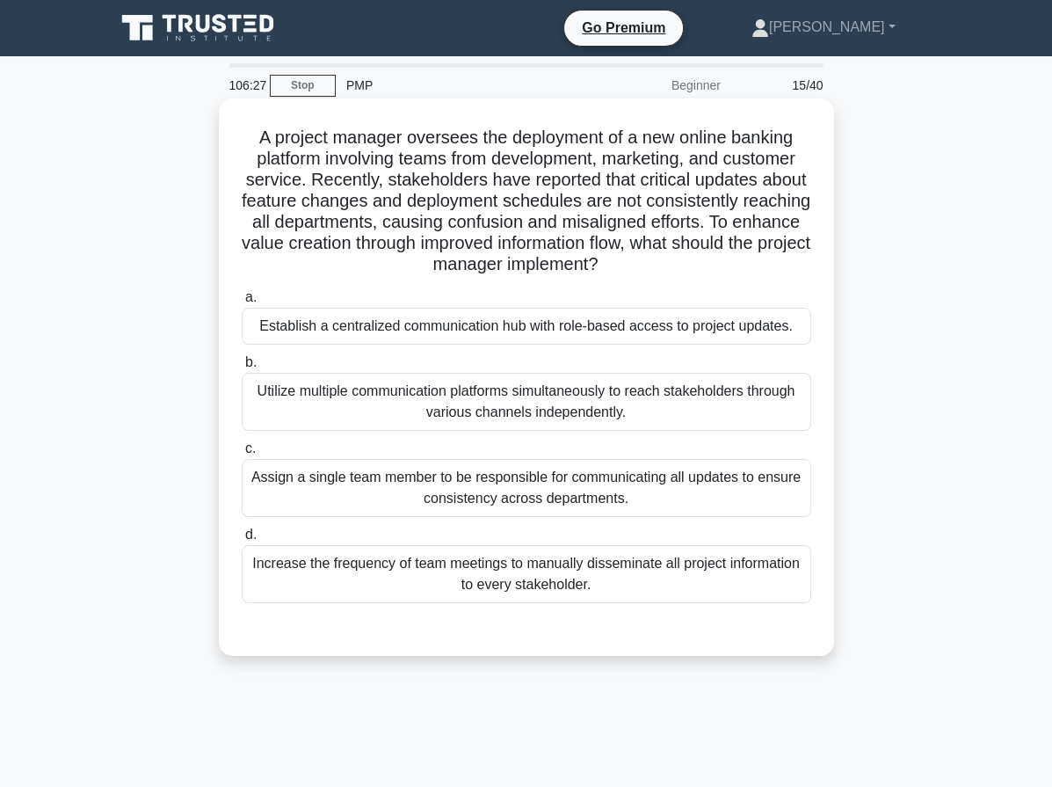
click at [446, 469] on div "Assign a single team member to be responsible for communicating all updates to …" at bounding box center [527, 488] width 570 height 58
click at [242, 454] on input "c. Assign a single team member to be responsible for communicating all updates …" at bounding box center [242, 448] width 0 height 11
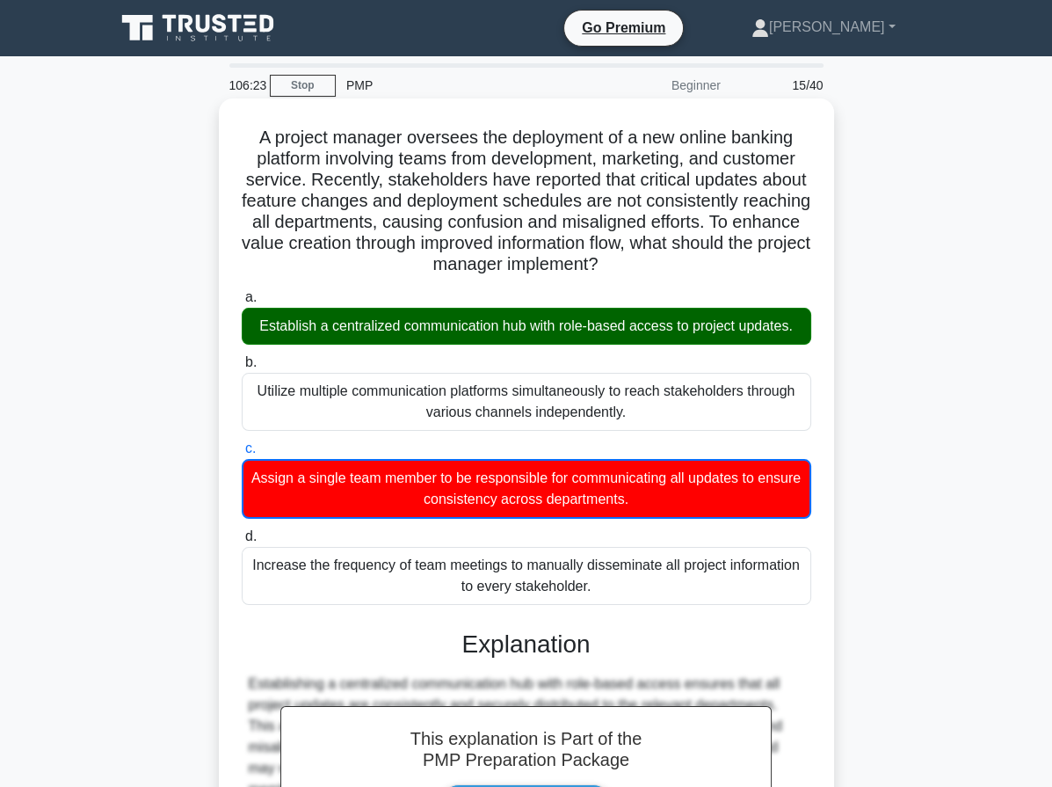
drag, startPoint x: 251, startPoint y: 140, endPoint x: 599, endPoint y: 589, distance: 567.7
click at [599, 589] on div "A project manager oversees the deployment of a new online banking platform invo…" at bounding box center [526, 553] width 601 height 897
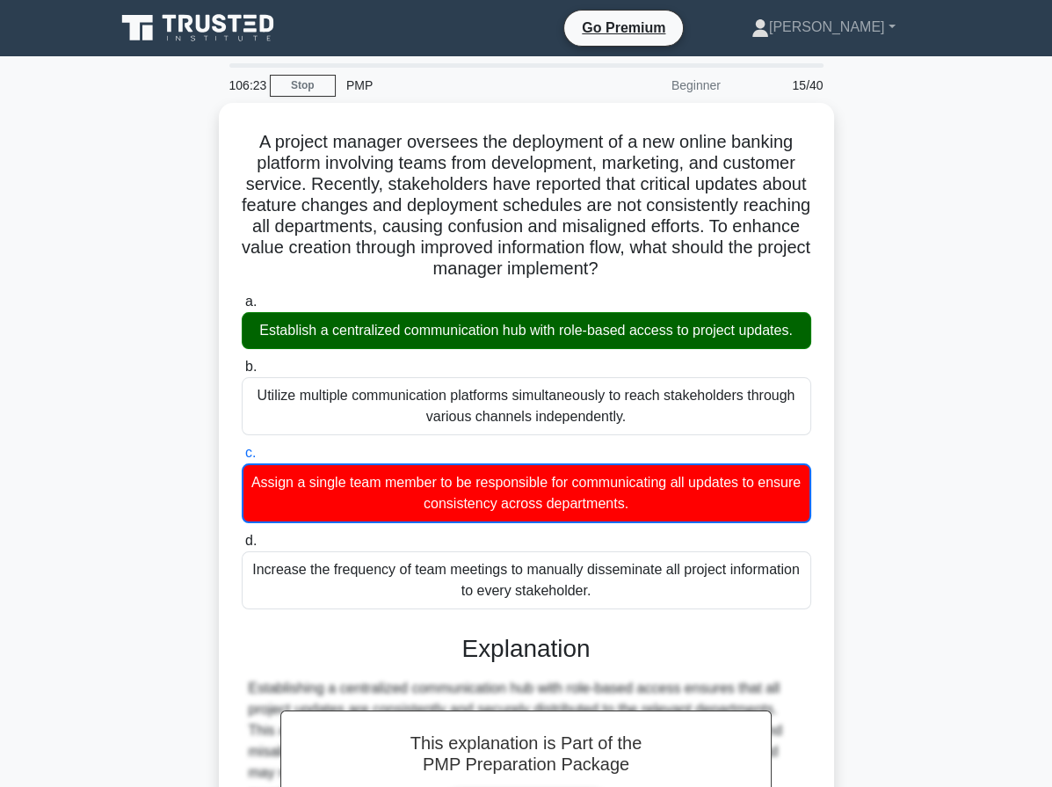
copy div "A project manager oversees the deployment of a new online banking platform invo…"
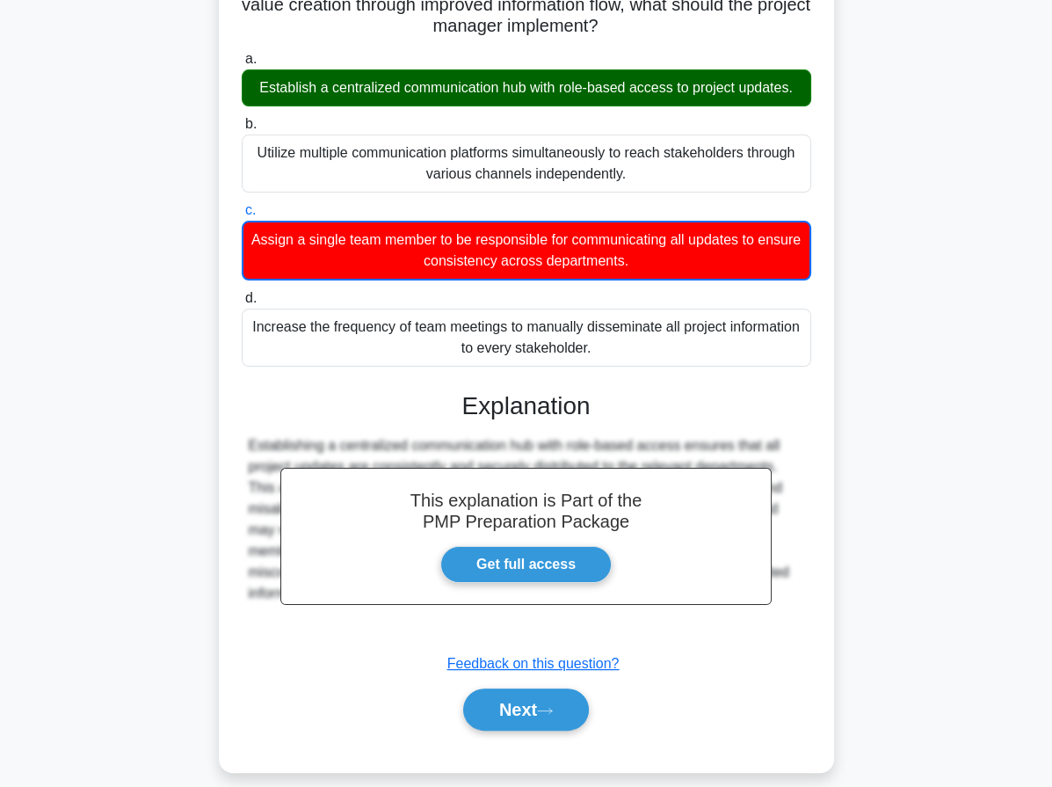
scroll to position [254, 0]
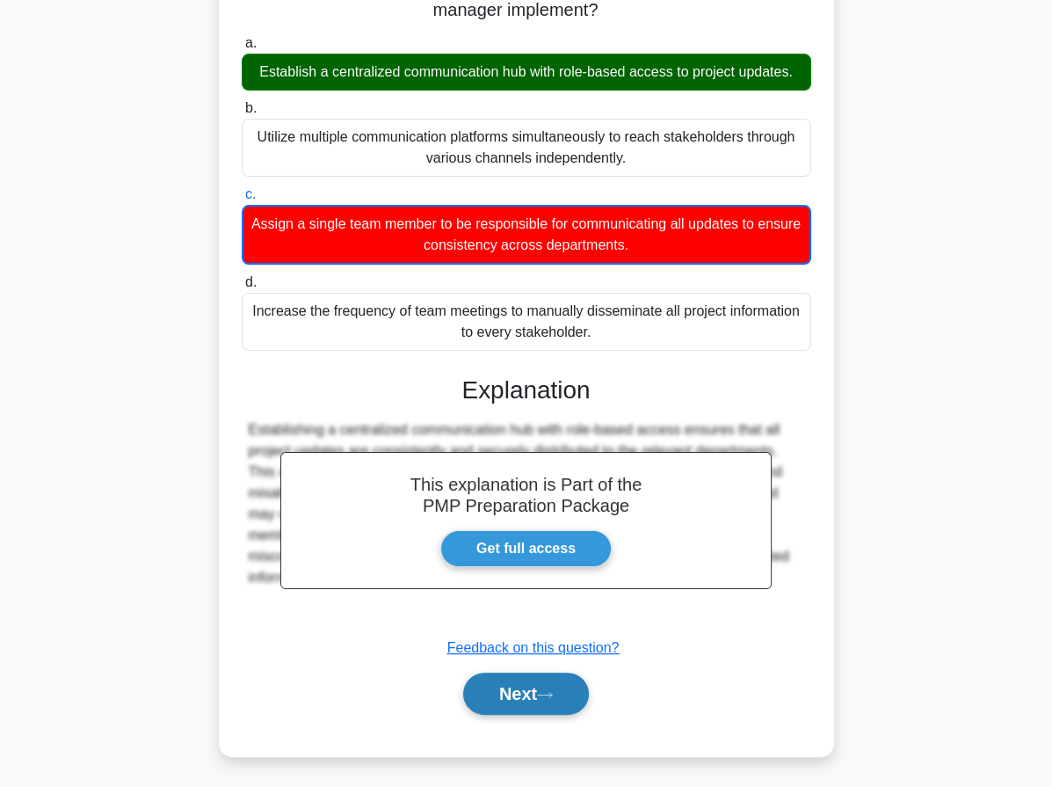
click at [521, 705] on button "Next" at bounding box center [526, 693] width 126 height 42
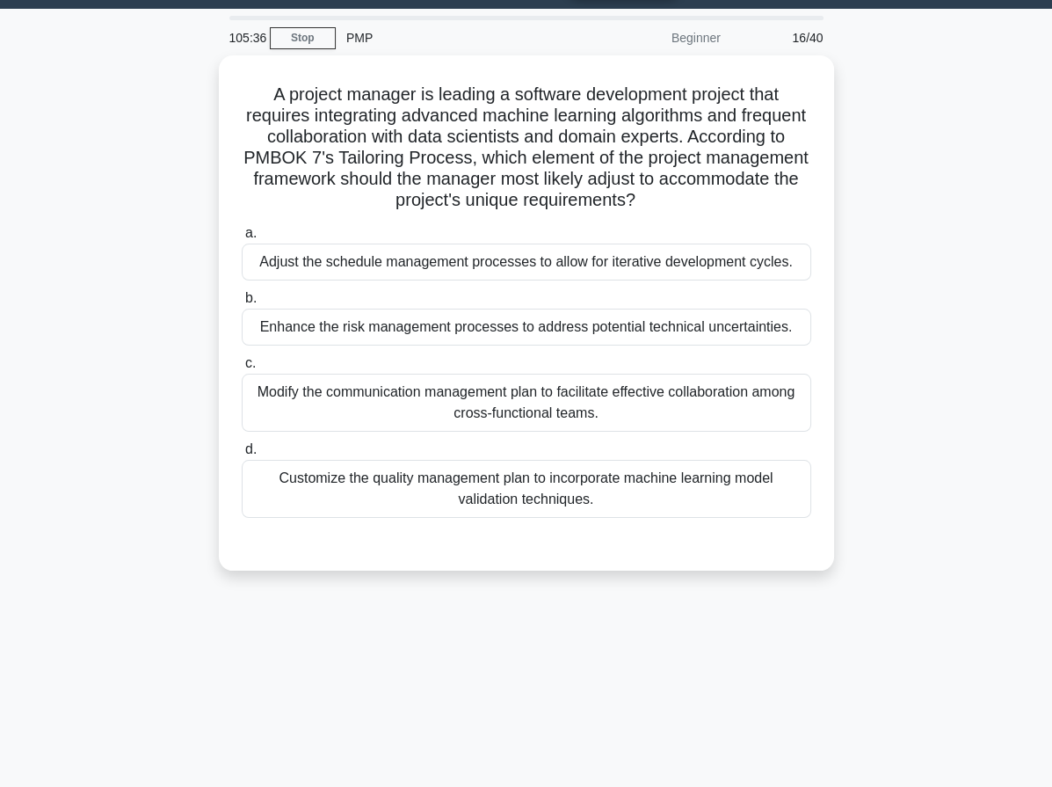
scroll to position [0, 0]
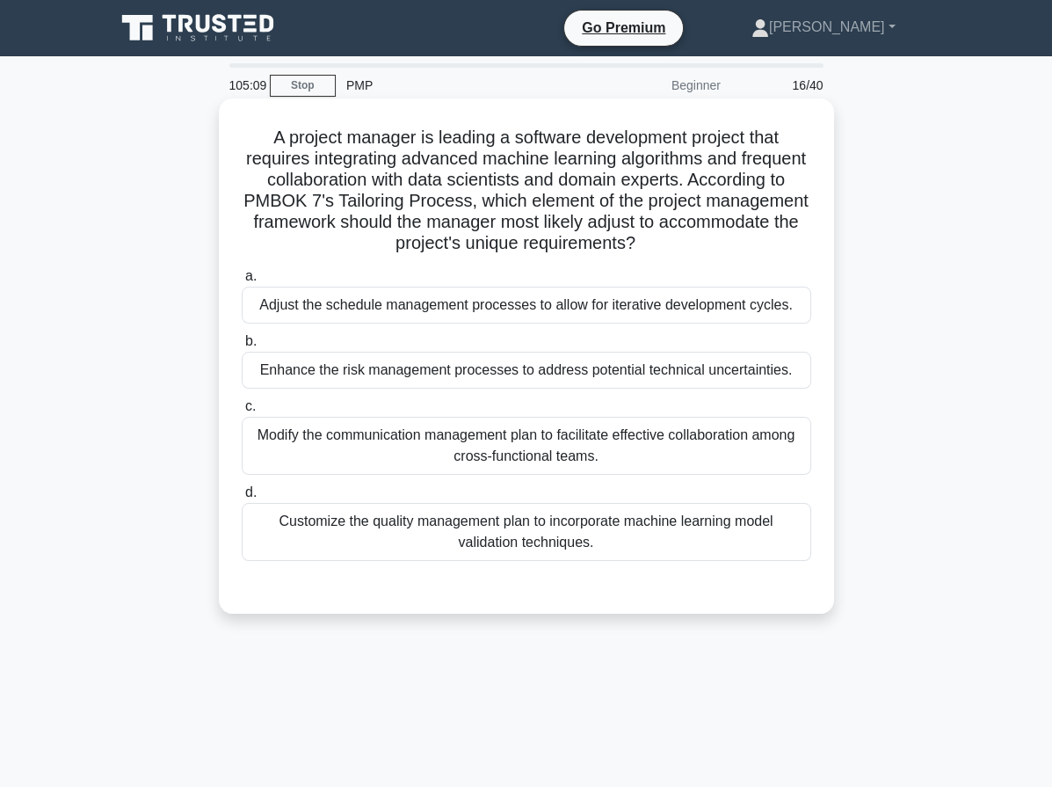
drag, startPoint x: 330, startPoint y: 222, endPoint x: 742, endPoint y: 249, distance: 412.2
click at [742, 249] on h5 "A project manager is leading a software development project that requires integ…" at bounding box center [526, 191] width 573 height 128
click at [359, 312] on div "Adjust the schedule management processes to allow for iterative development cyc…" at bounding box center [527, 305] width 570 height 37
click at [242, 282] on input "a. Adjust the schedule management processes to allow for iterative development …" at bounding box center [242, 276] width 0 height 11
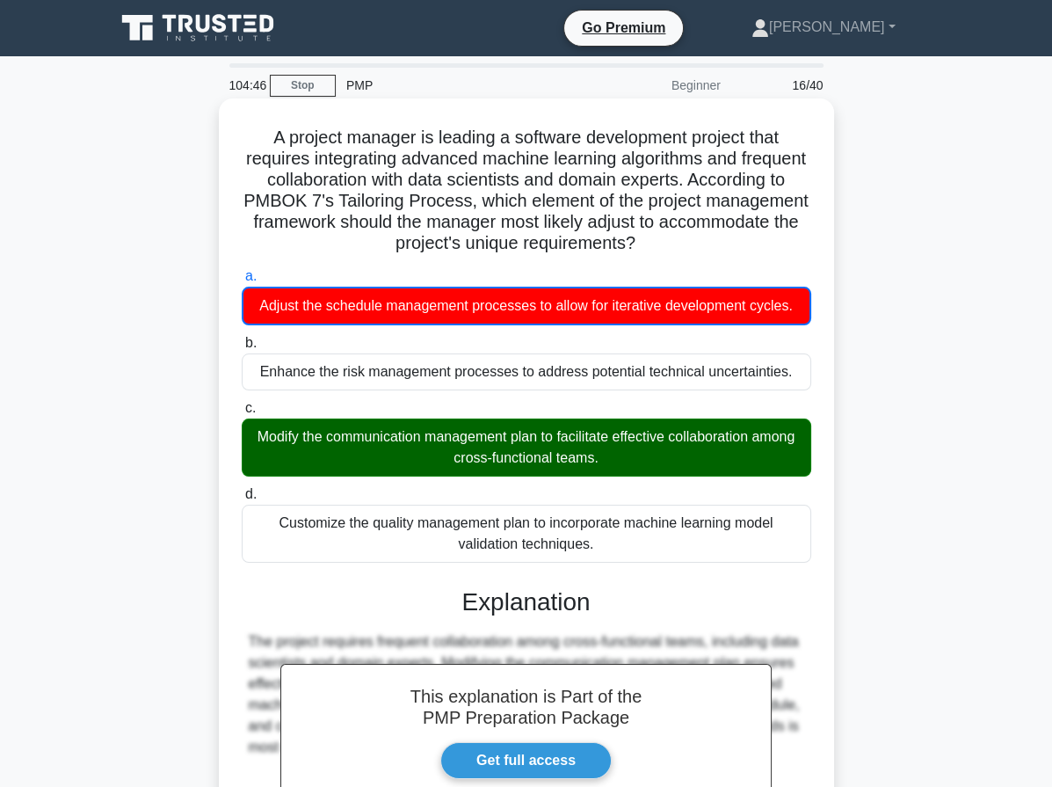
drag, startPoint x: 259, startPoint y: 140, endPoint x: 621, endPoint y: 558, distance: 553.3
click at [621, 558] on div "A project manager is leading a software development project that requires integ…" at bounding box center [526, 532] width 601 height 855
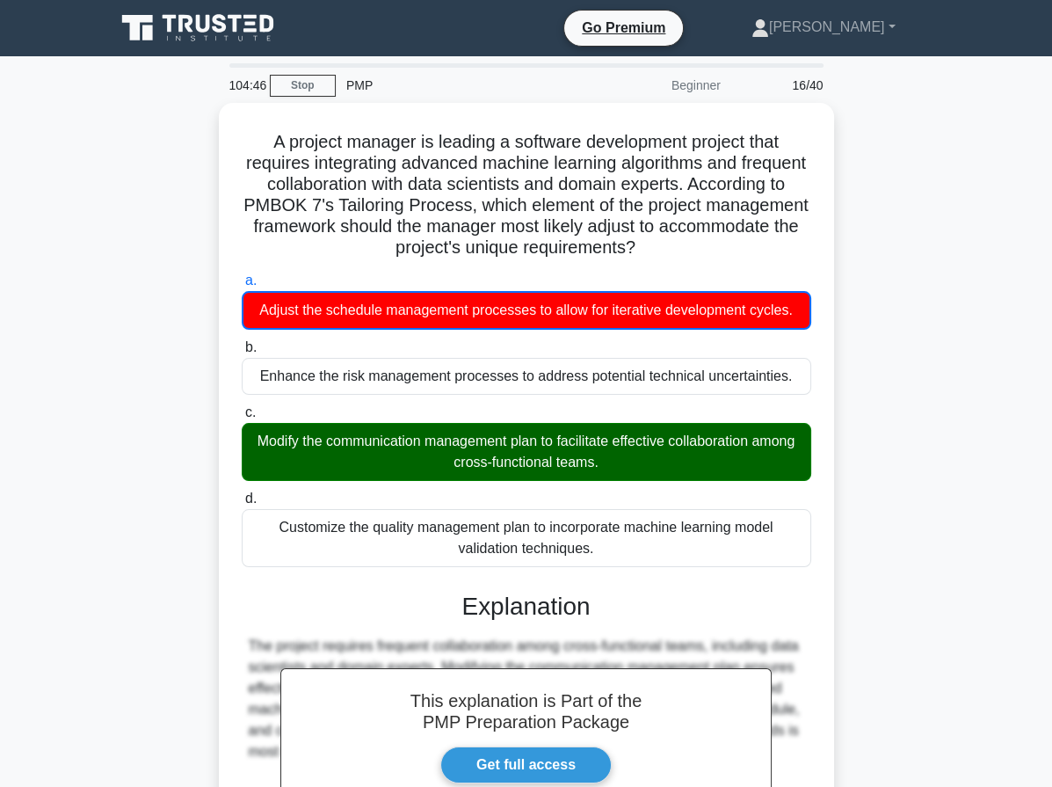
copy div "A project manager is leading a software development project that requires integ…"
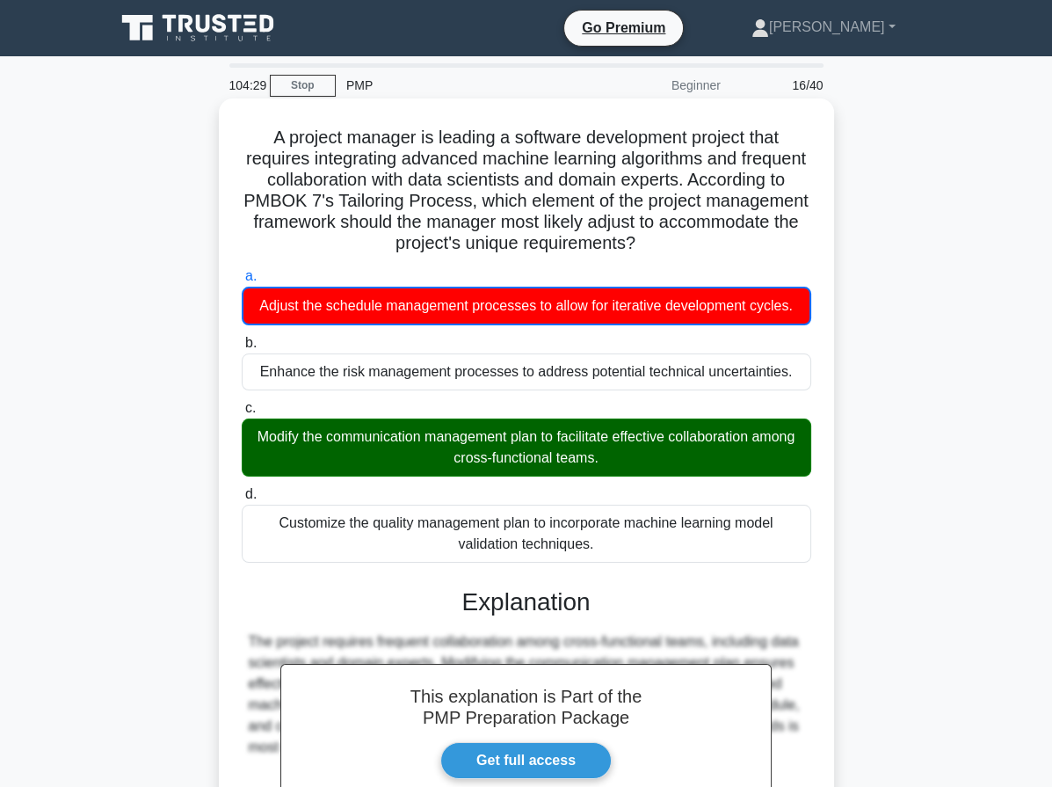
click at [682, 249] on h5 "A project manager is leading a software development project that requires integ…" at bounding box center [526, 191] width 573 height 128
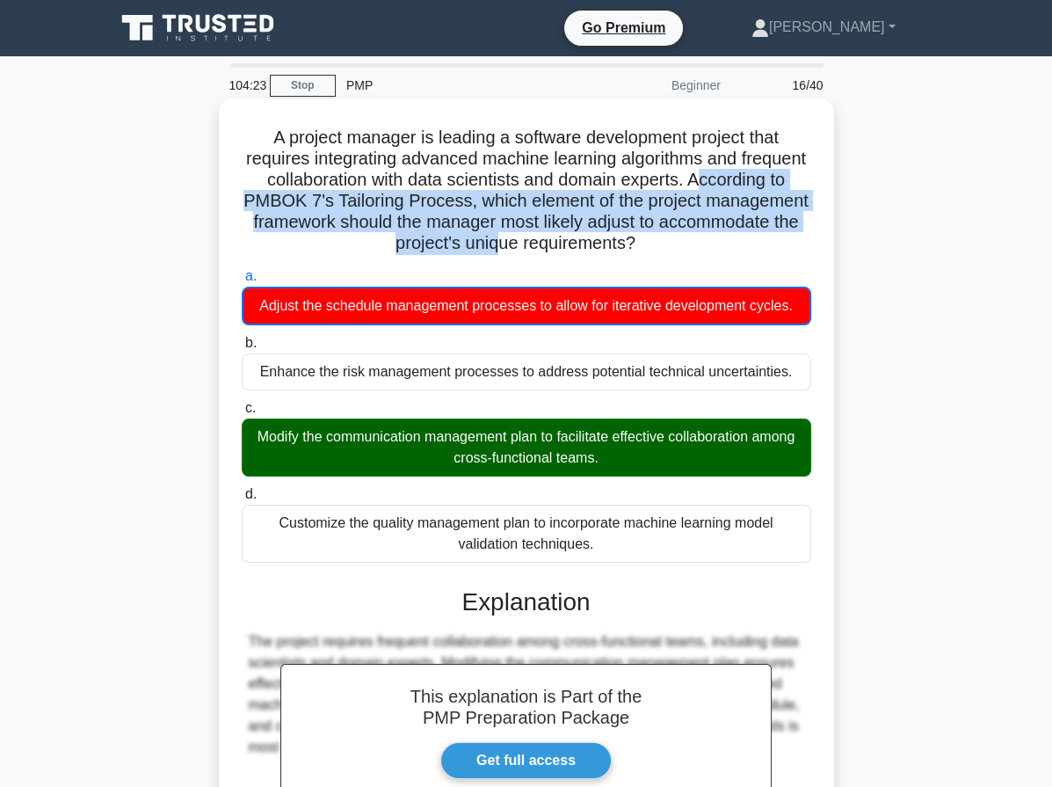
drag, startPoint x: 247, startPoint y: 200, endPoint x: 576, endPoint y: 257, distance: 333.7
click at [576, 257] on div "A project manager is leading a software development project that requires integ…" at bounding box center [526, 532] width 601 height 855
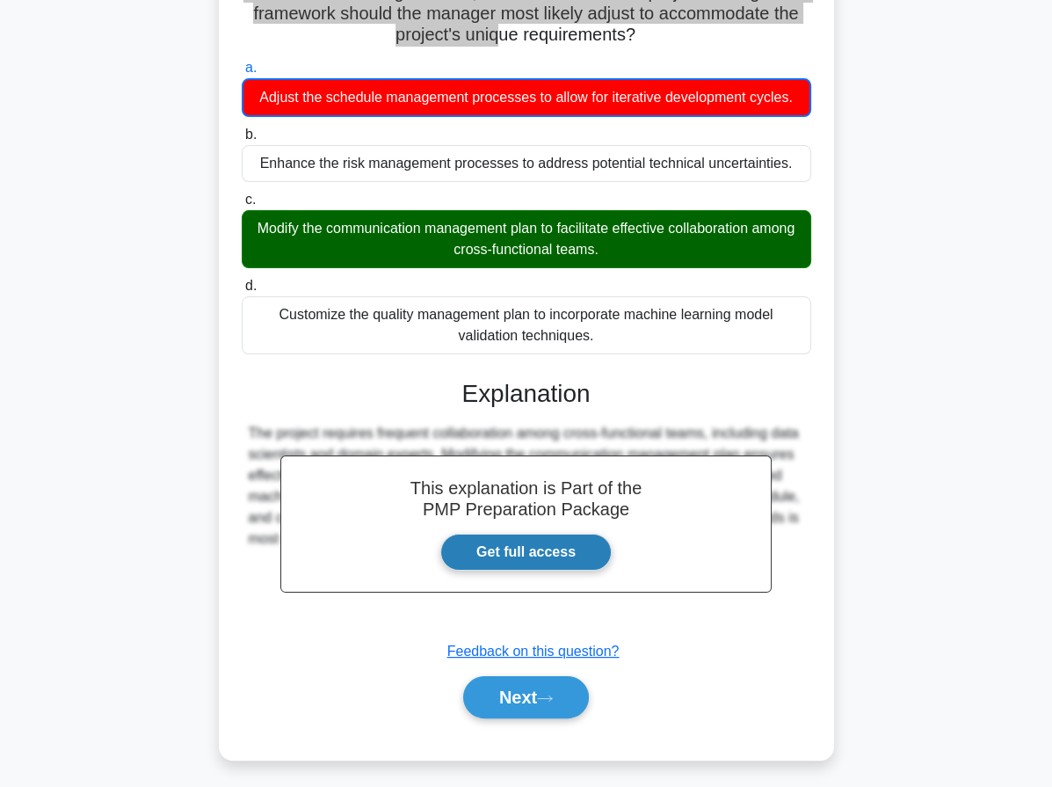
scroll to position [212, 0]
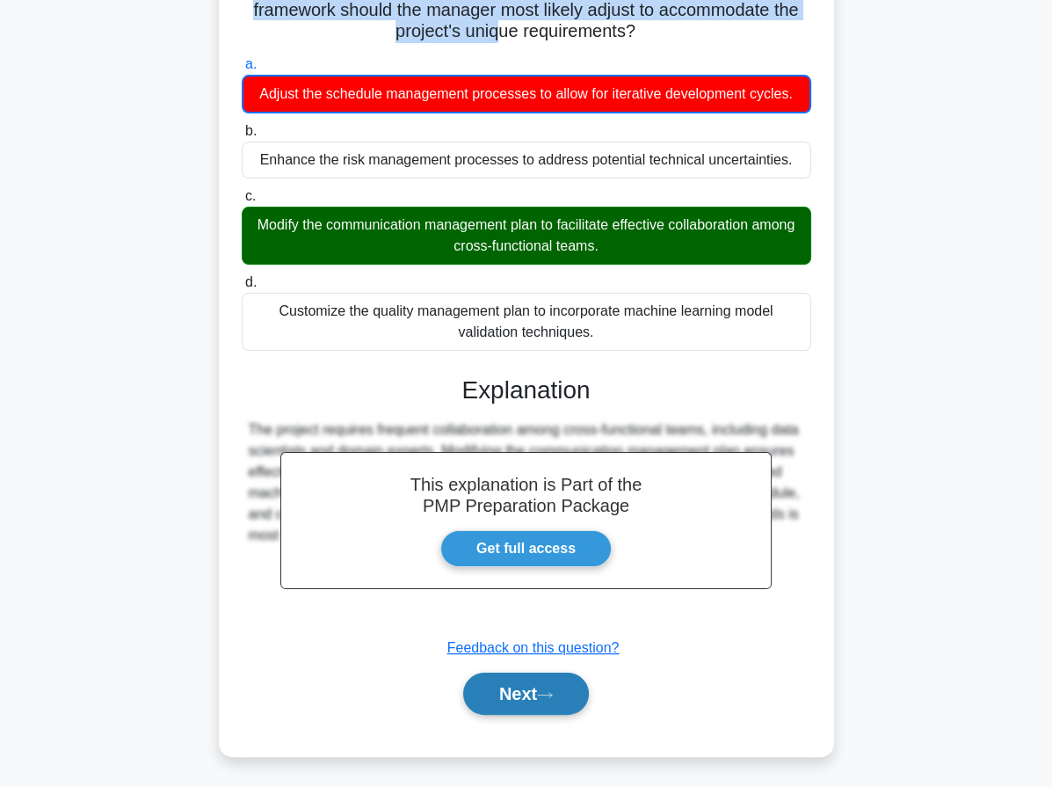
click at [550, 701] on button "Next" at bounding box center [526, 693] width 126 height 42
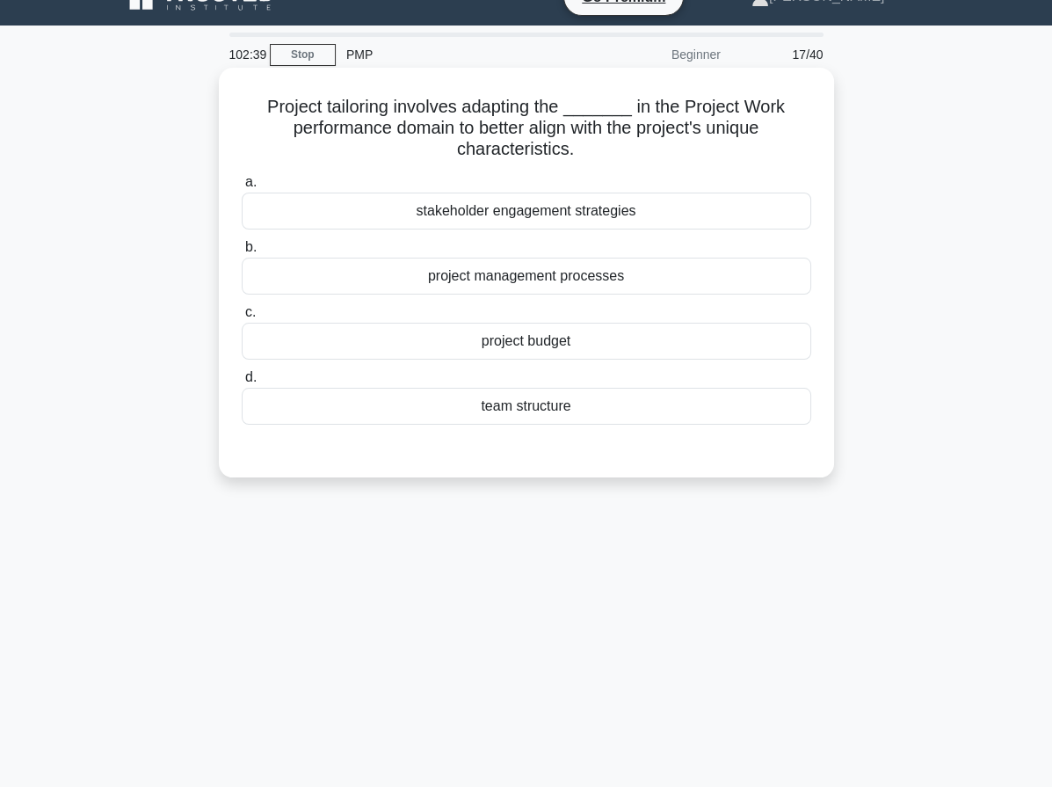
scroll to position [0, 0]
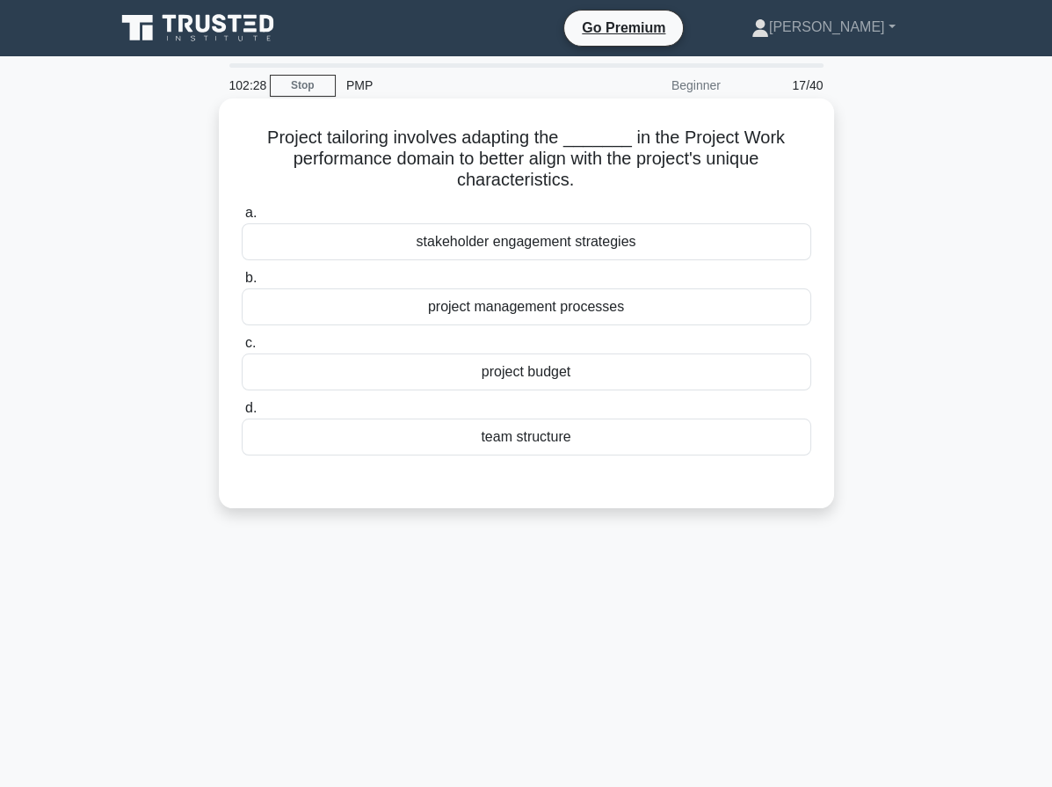
click at [613, 310] on div "project management processes" at bounding box center [527, 306] width 570 height 37
click at [242, 284] on input "b. project management processes" at bounding box center [242, 277] width 0 height 11
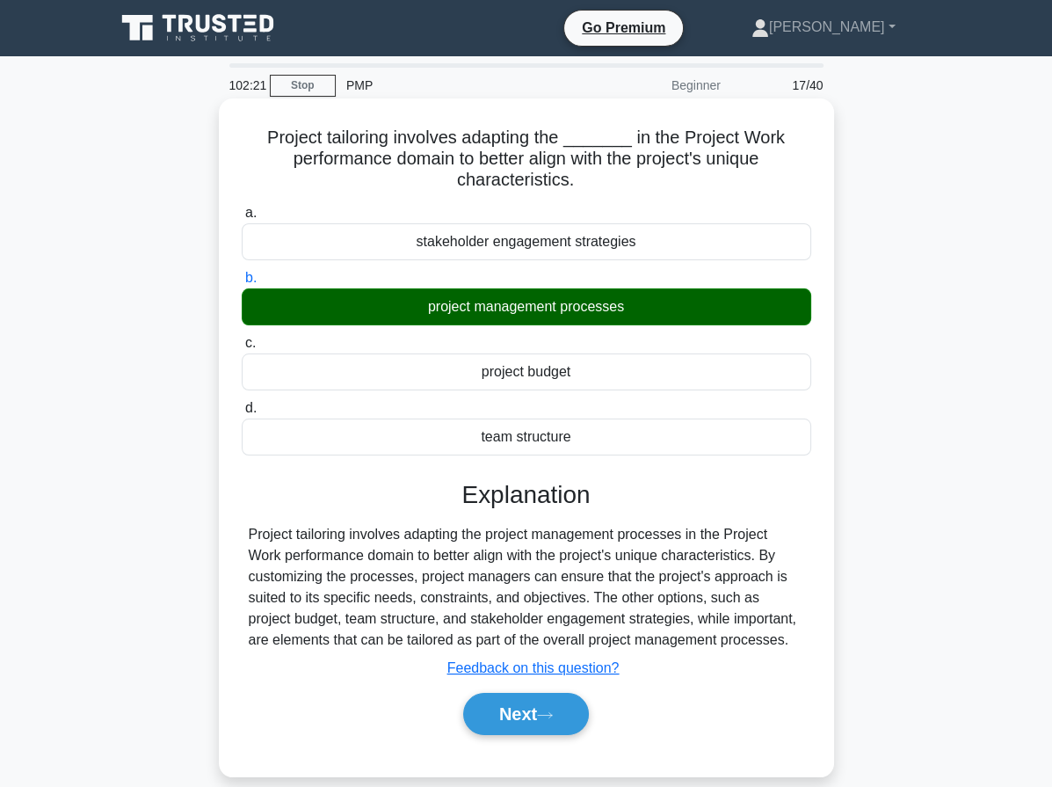
drag, startPoint x: 294, startPoint y: 146, endPoint x: 644, endPoint y: 454, distance: 466.5
click at [644, 454] on div "Project tailoring involves adapting the _______ in the Project Work performance…" at bounding box center [526, 437] width 601 height 664
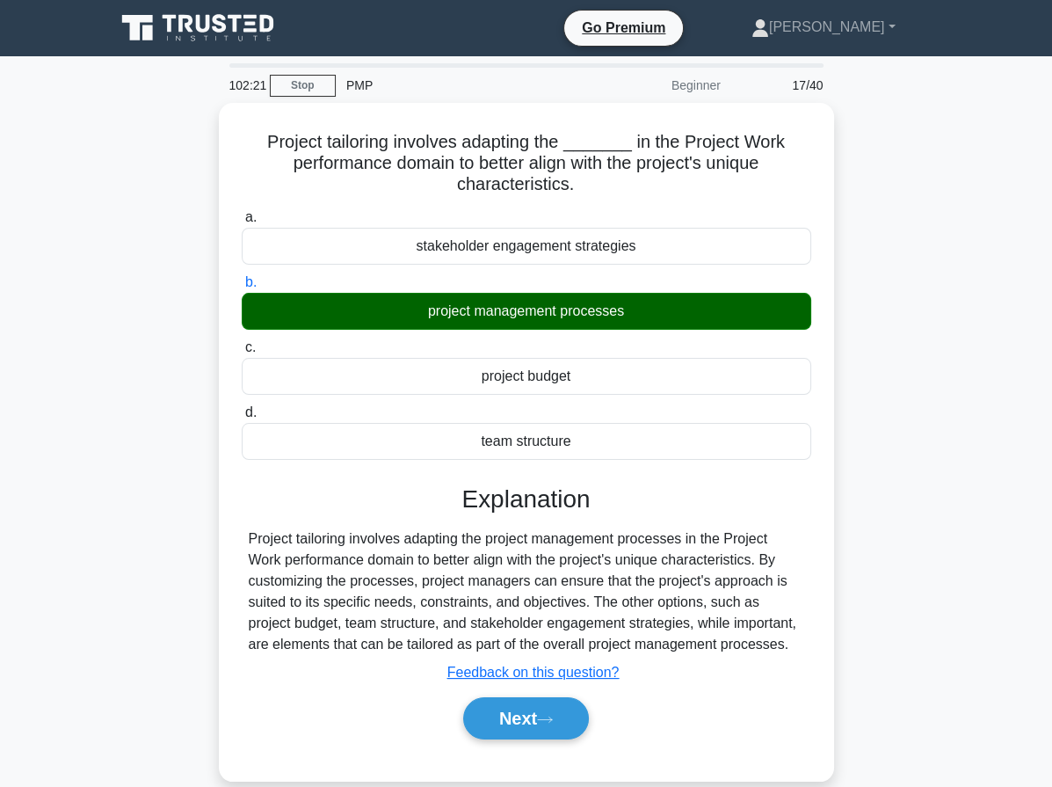
copy div "Project tailoring involves adapting the _______ in the Project Work performance…"
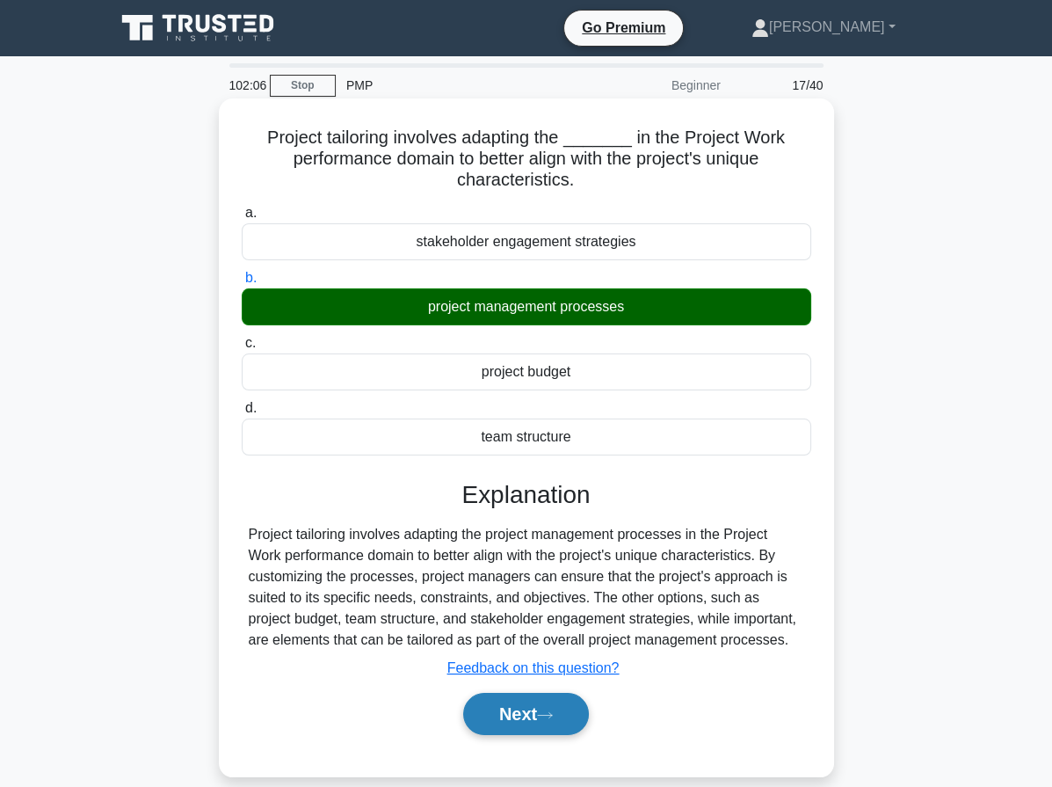
click at [516, 721] on button "Next" at bounding box center [526, 714] width 126 height 42
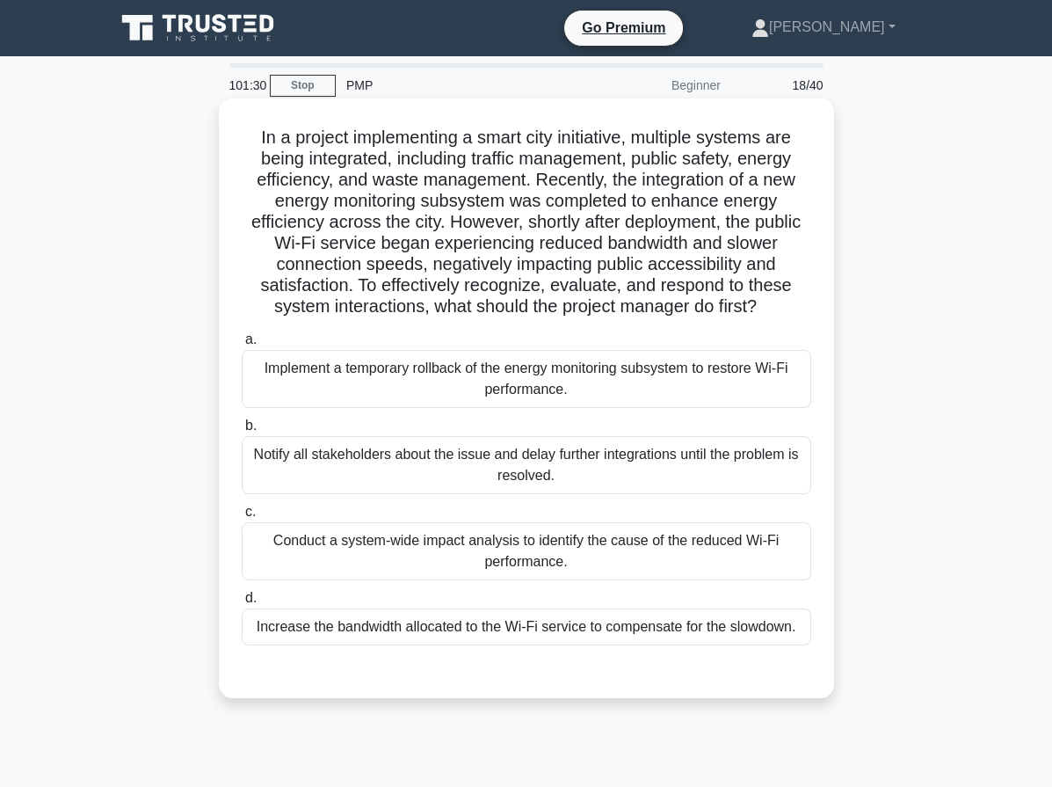
click at [545, 554] on div "Conduct a system-wide impact analysis to identify the cause of the reduced Wi-F…" at bounding box center [527, 551] width 570 height 58
click at [242, 518] on input "c. Conduct a system-wide impact analysis to identify the cause of the reduced W…" at bounding box center [242, 511] width 0 height 11
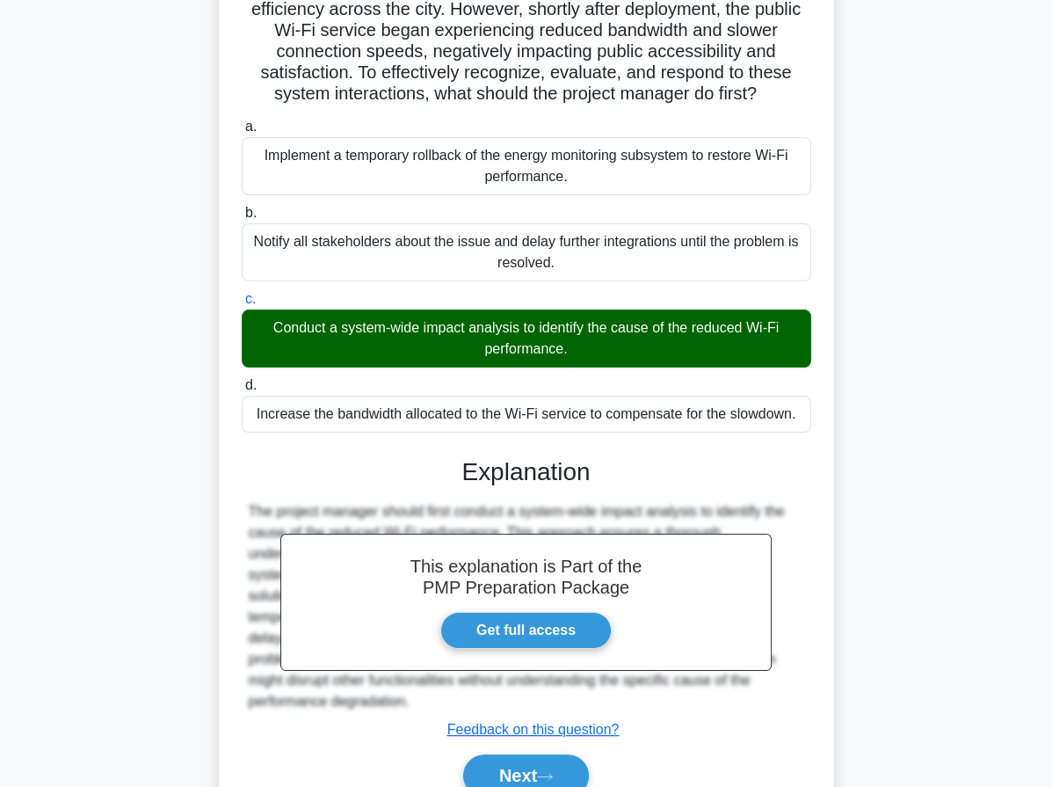
scroll to position [294, 0]
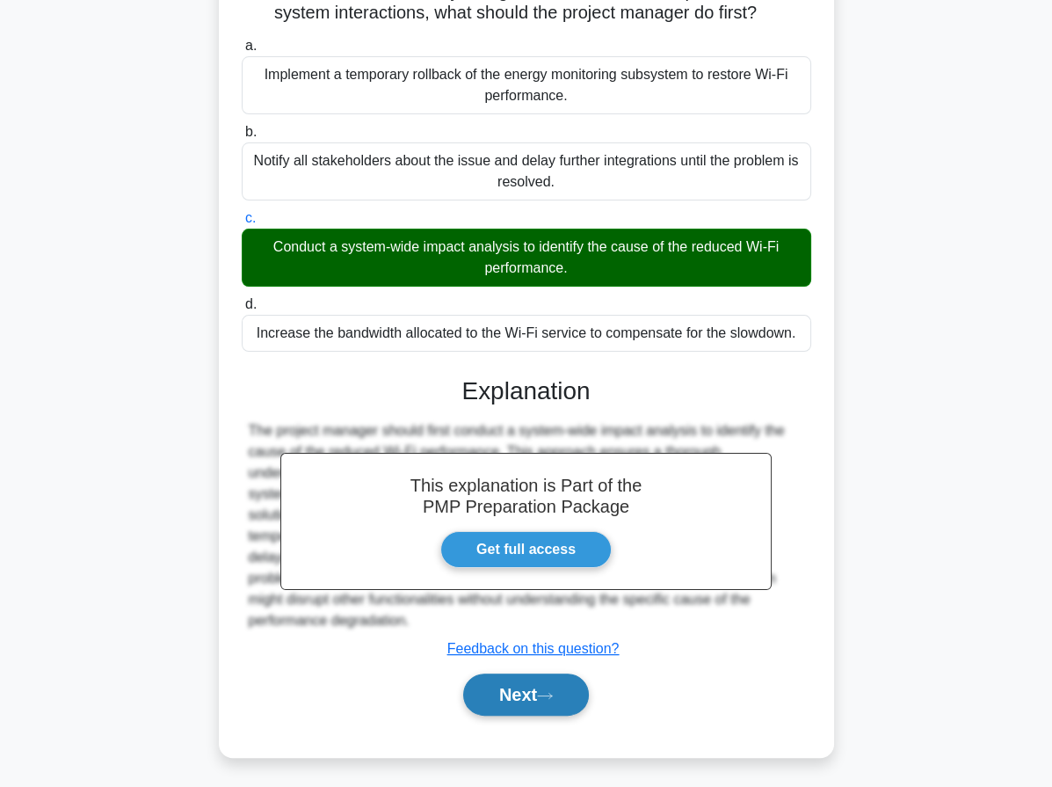
click at [475, 681] on button "Next" at bounding box center [526, 694] width 126 height 42
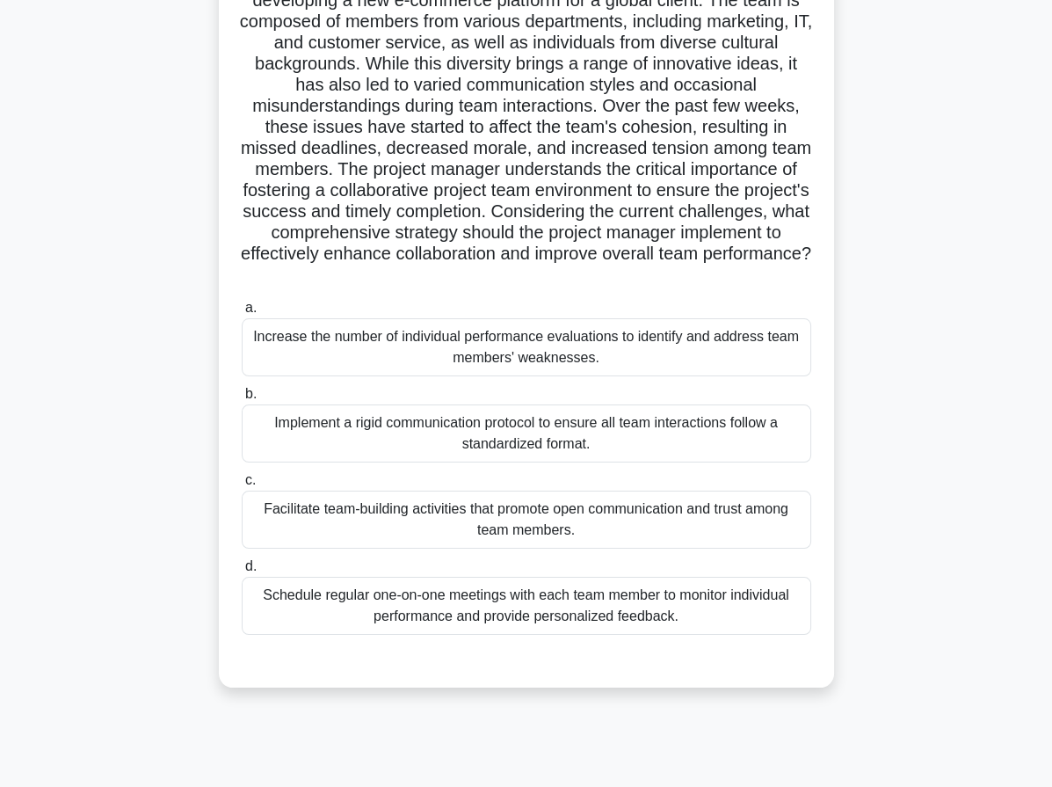
scroll to position [162, 0]
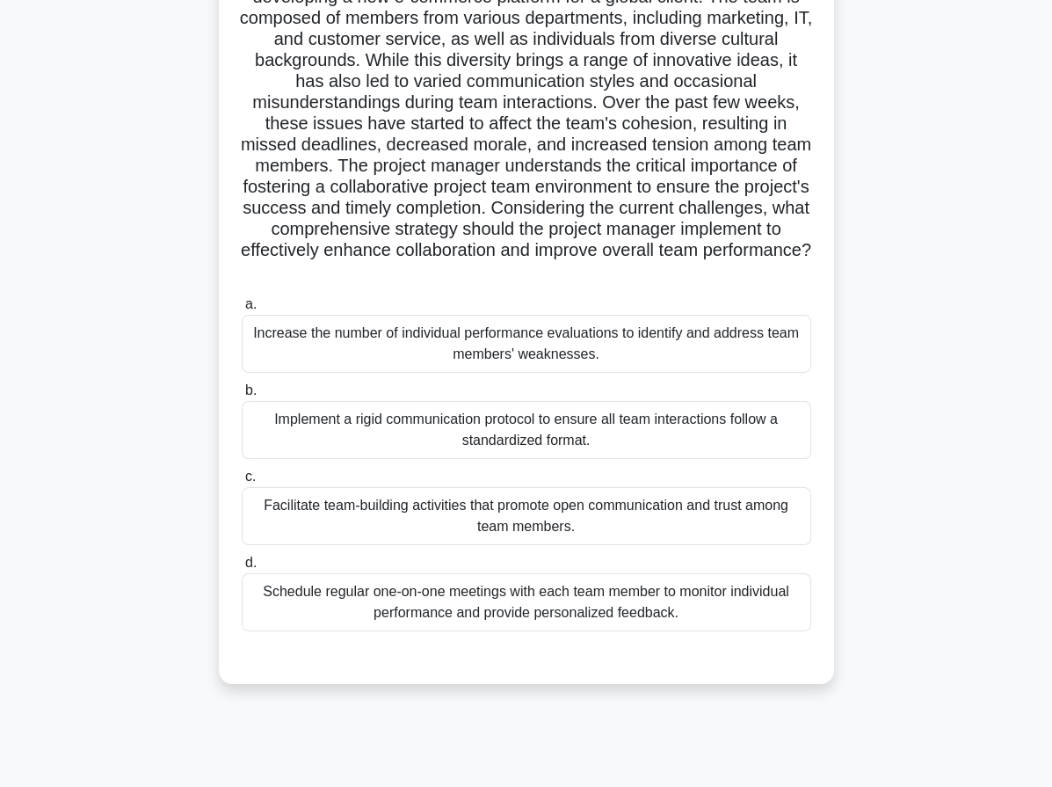
click at [708, 182] on h5 "A project manager is leading a cross-functional team responsible for developing…" at bounding box center [526, 124] width 573 height 318
click at [372, 512] on div "Facilitate team-building activities that promote open communication and trust a…" at bounding box center [527, 516] width 570 height 58
click at [242, 483] on input "c. Facilitate team-building activities that promote open communication and trus…" at bounding box center [242, 476] width 0 height 11
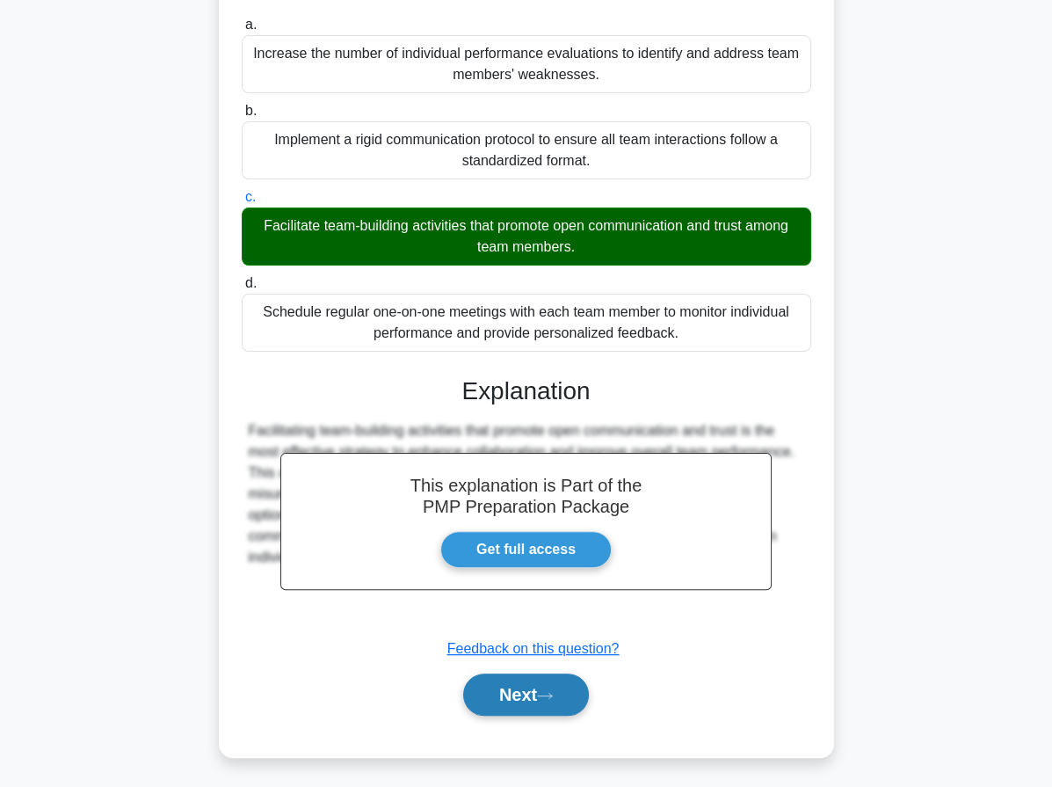
click at [553, 707] on button "Next" at bounding box center [526, 694] width 126 height 42
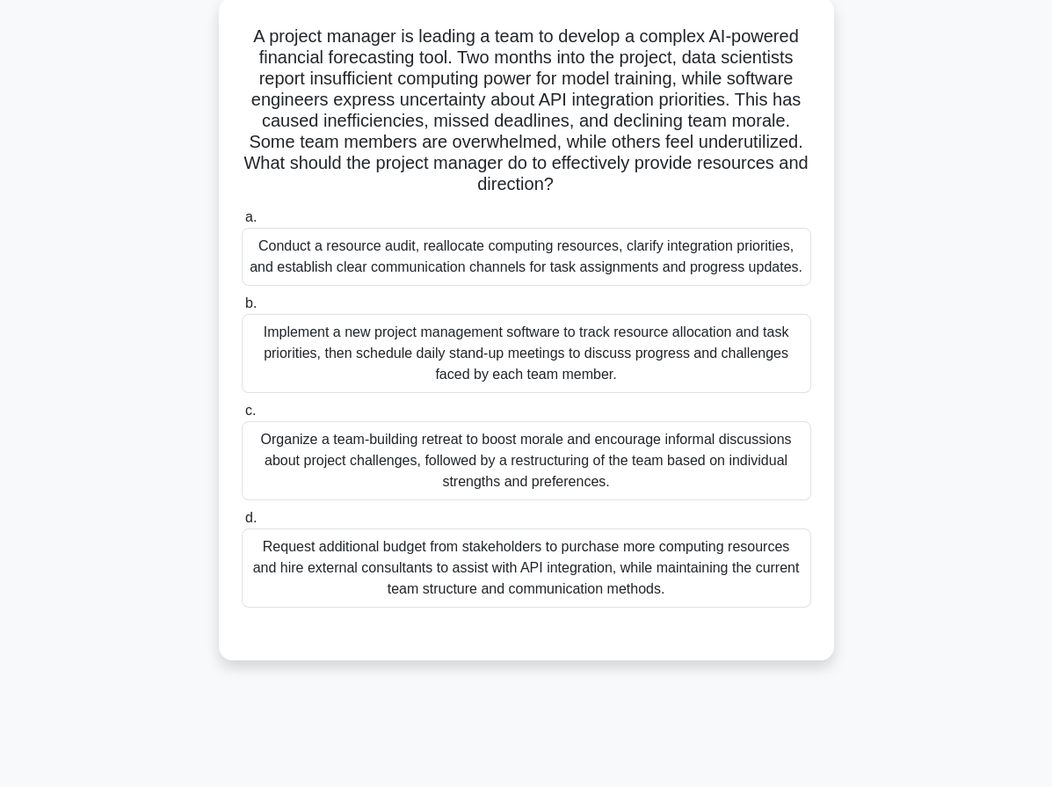
drag, startPoint x: 589, startPoint y: 676, endPoint x: 596, endPoint y: 618, distance: 58.4
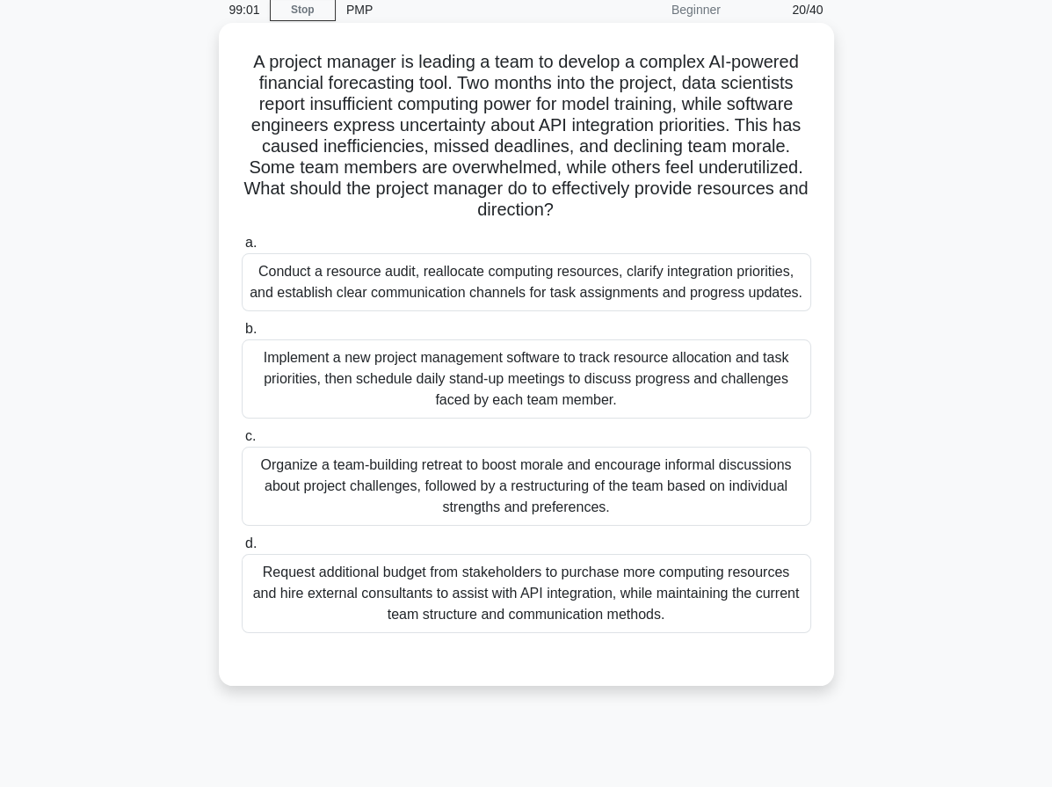
drag, startPoint x: 690, startPoint y: 168, endPoint x: 679, endPoint y: 138, distance: 32.0
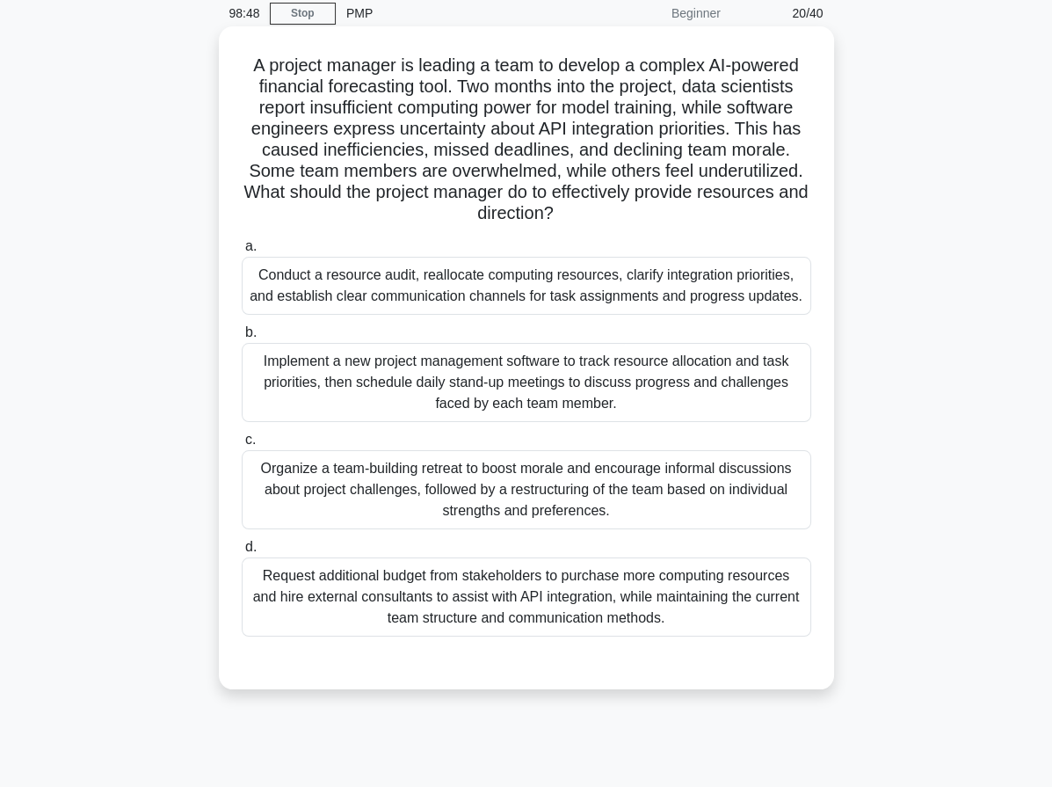
drag, startPoint x: 243, startPoint y: 67, endPoint x: 610, endPoint y: 205, distance: 391.6
click at [610, 205] on h5 "A project manager is leading a team to develop a complex AI-powered financial f…" at bounding box center [526, 139] width 573 height 171
click at [461, 160] on h5 "A project manager is leading a team to develop a complex AI-powered financial f…" at bounding box center [526, 139] width 573 height 171
click at [335, 487] on div "Organize a team-building retreat to boost morale and encourage informal discuss…" at bounding box center [527, 489] width 570 height 79
click at [242, 446] on input "c. Organize a team-building retreat to boost morale and encourage informal disc…" at bounding box center [242, 439] width 0 height 11
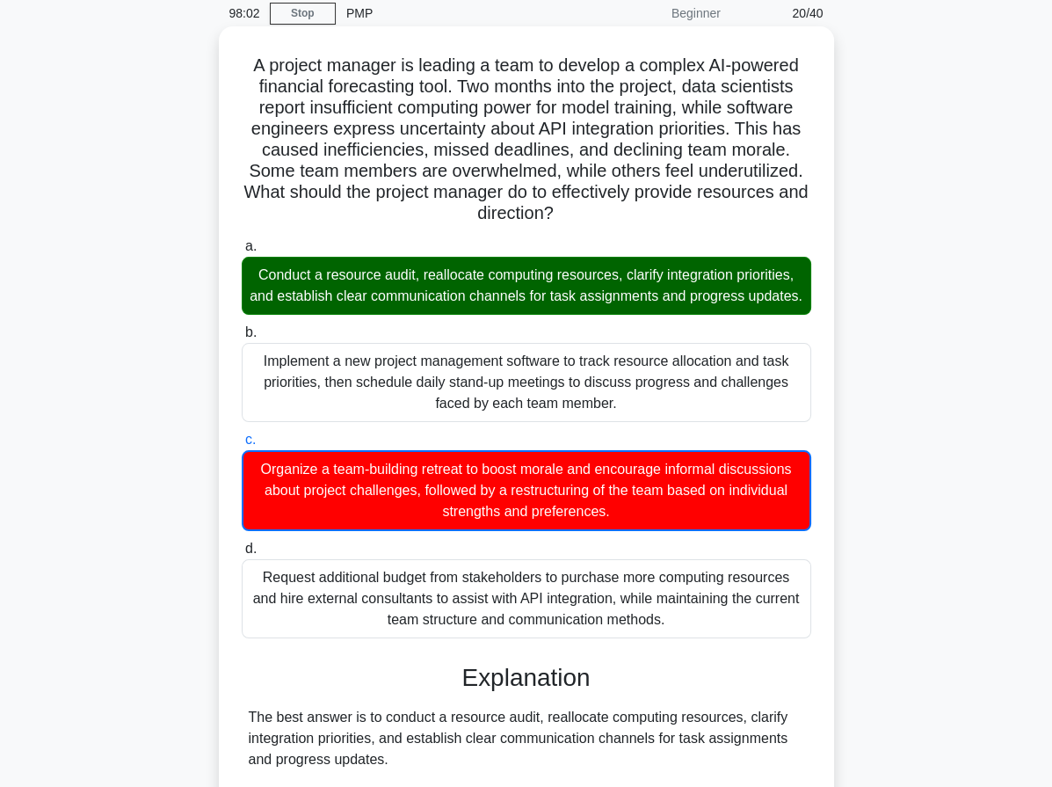
drag, startPoint x: 245, startPoint y: 69, endPoint x: 702, endPoint y: 643, distance: 733.7
click at [702, 643] on div "A project manager is leading a team to develop a complex AI-powered financial f…" at bounding box center [526, 756] width 601 height 1446
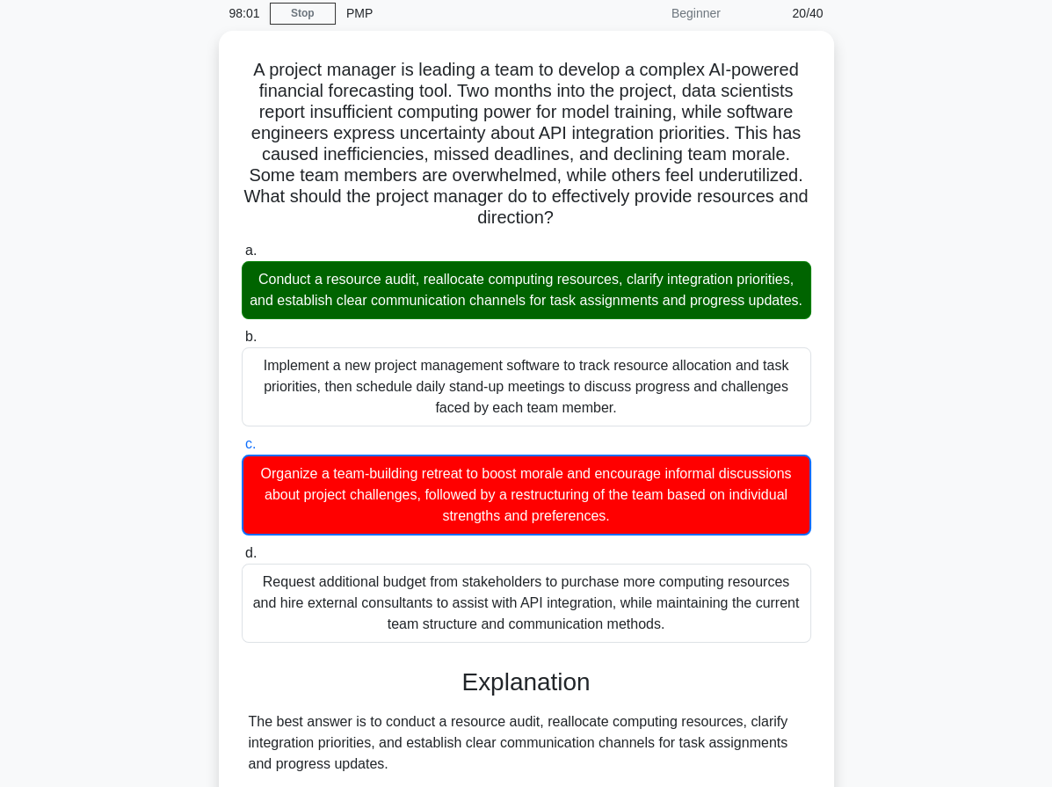
copy div "A project manager is leading a team to develop a complex AI-powered financial f…"
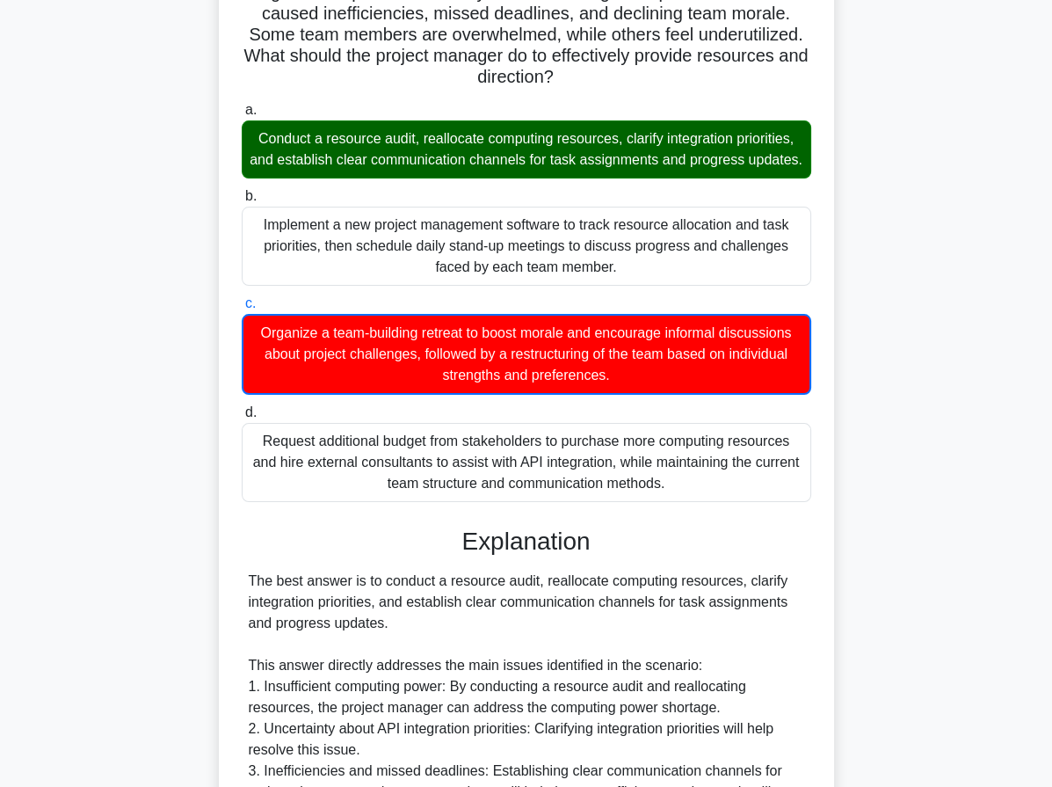
click at [664, 395] on div "Organize a team-building retreat to boost morale and encourage informal discuss…" at bounding box center [527, 354] width 570 height 81
click at [242, 309] on input "c. Organize a team-building retreat to boost morale and encourage informal disc…" at bounding box center [242, 303] width 0 height 11
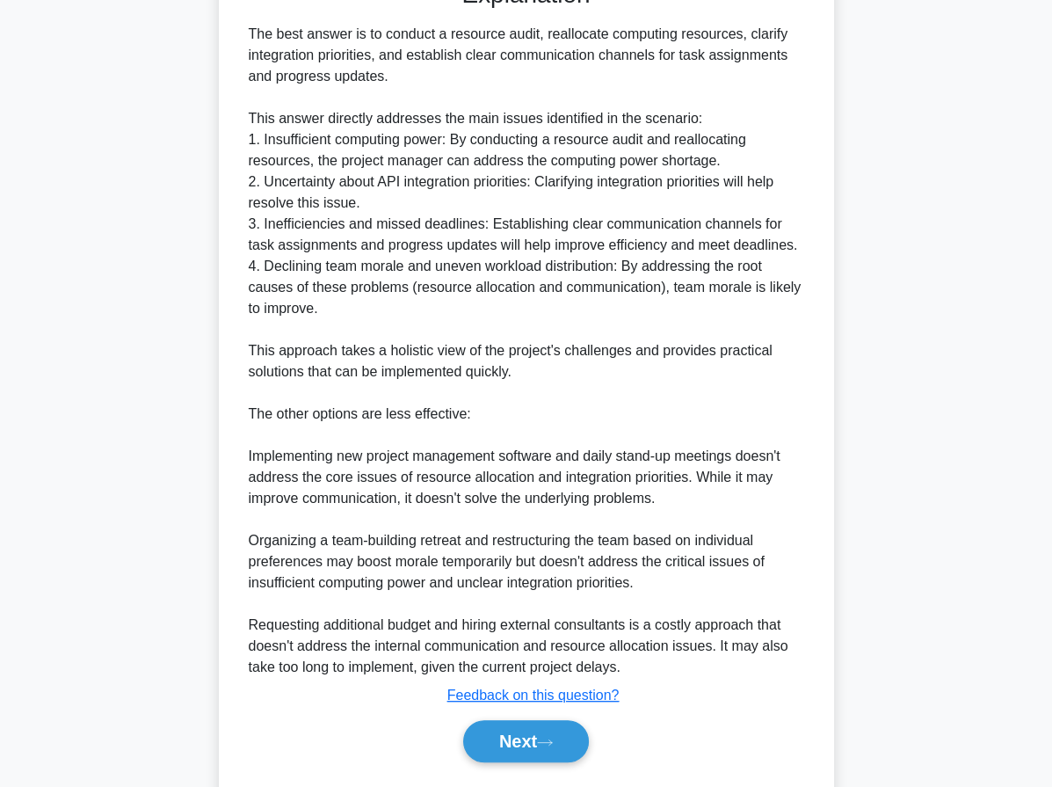
scroll to position [824, 0]
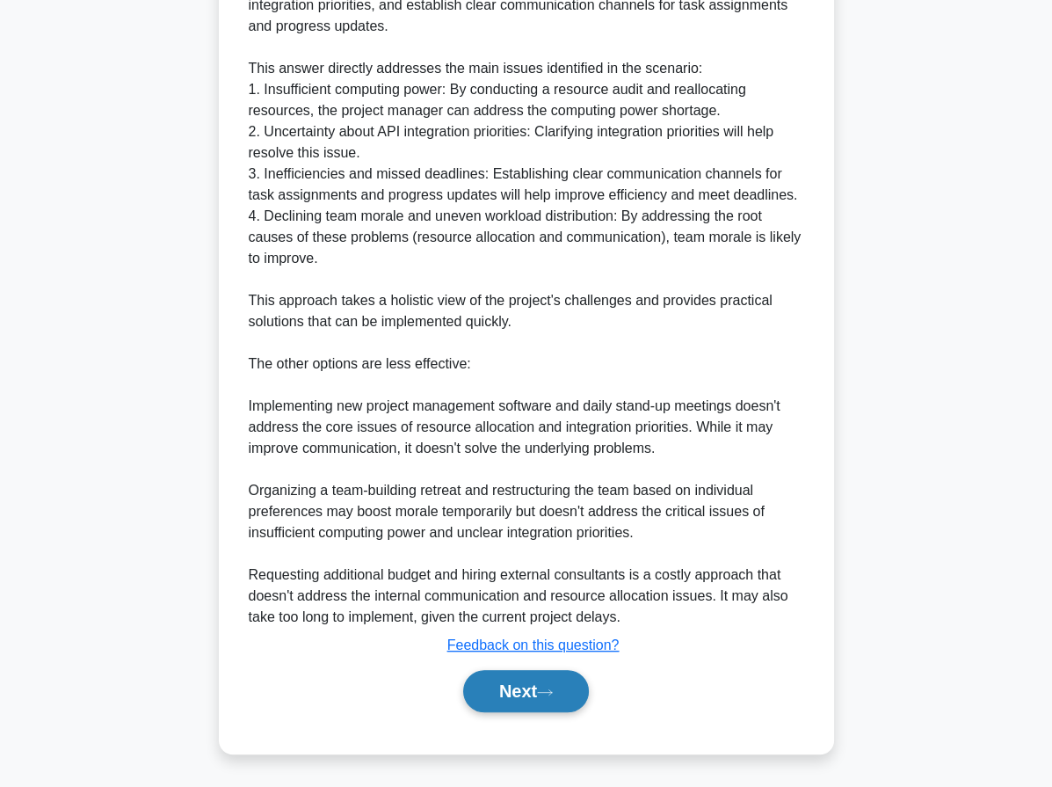
click at [552, 702] on button "Next" at bounding box center [526, 691] width 126 height 42
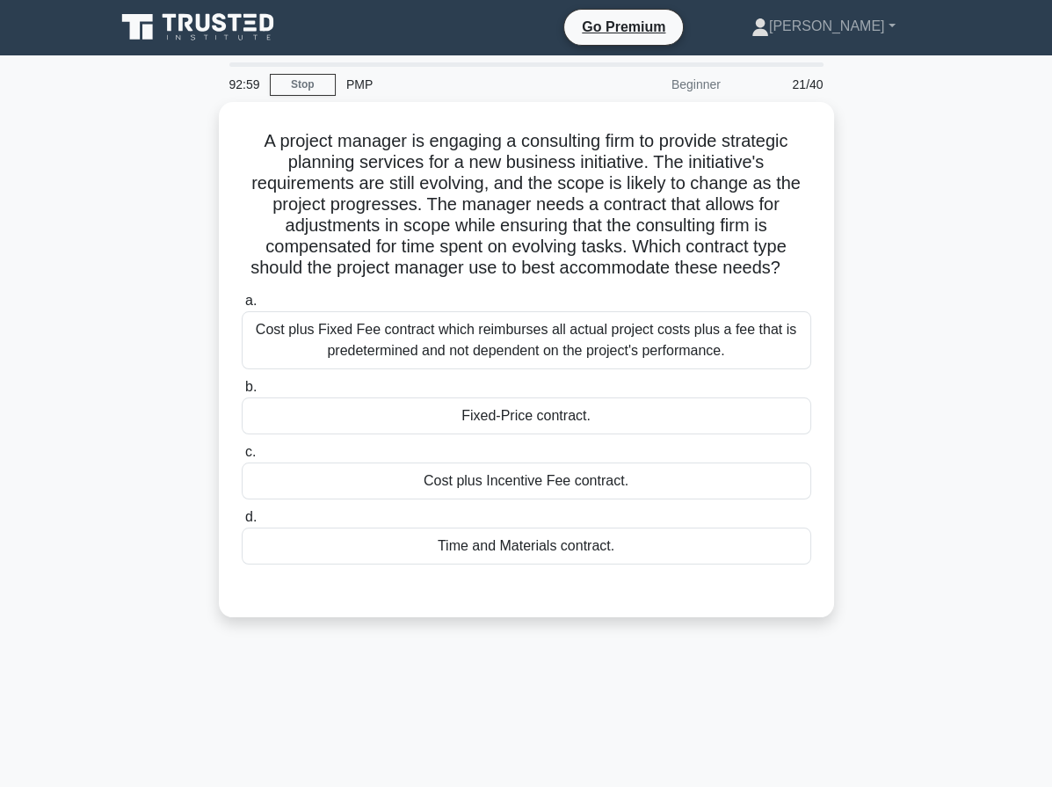
scroll to position [0, 0]
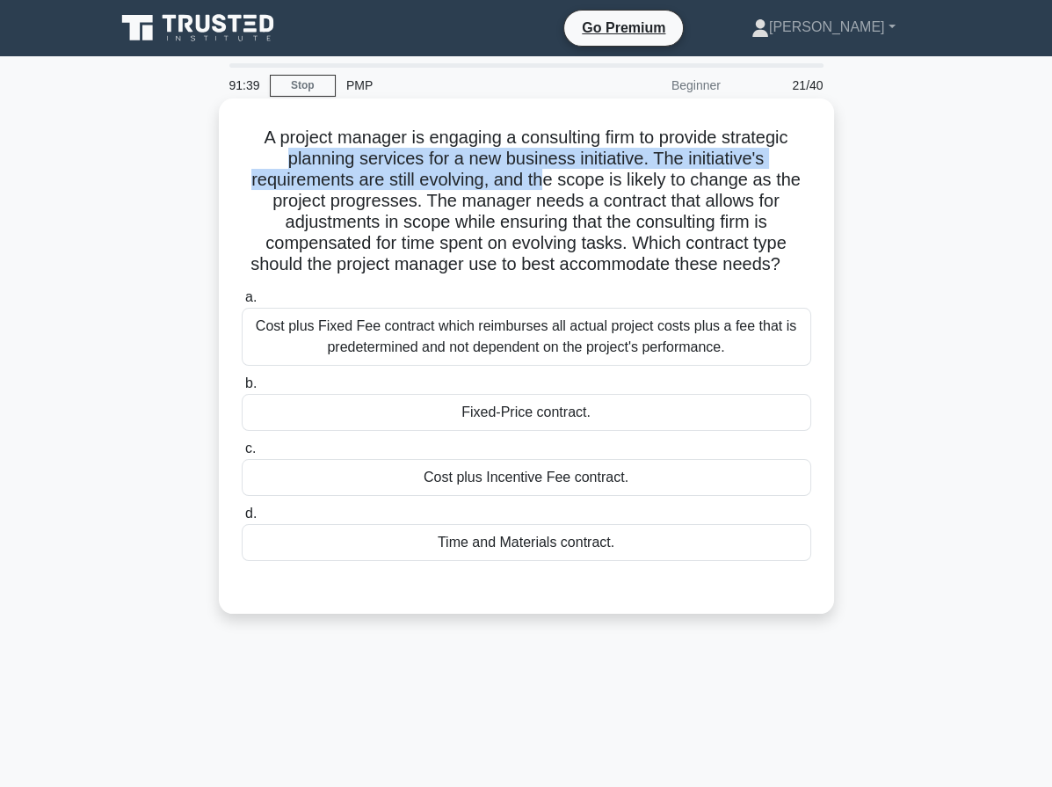
drag, startPoint x: 286, startPoint y: 163, endPoint x: 543, endPoint y: 188, distance: 258.8
click at [543, 188] on h5 "A project manager is engaging a consulting firm to provide strategic planning s…" at bounding box center [526, 201] width 573 height 149
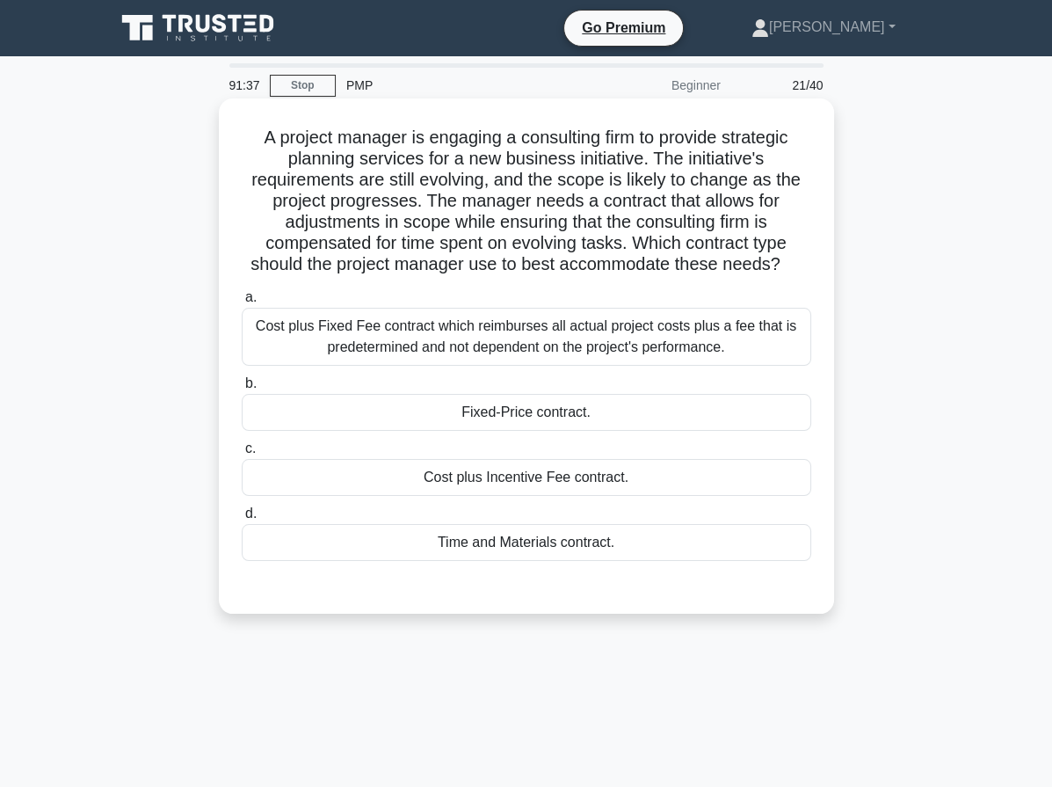
click at [635, 173] on h5 "A project manager is engaging a consulting firm to provide strategic planning s…" at bounding box center [526, 201] width 573 height 149
click at [530, 542] on div "Time and Materials contract." at bounding box center [527, 542] width 570 height 37
click at [242, 519] on input "d. Time and Materials contract." at bounding box center [242, 513] width 0 height 11
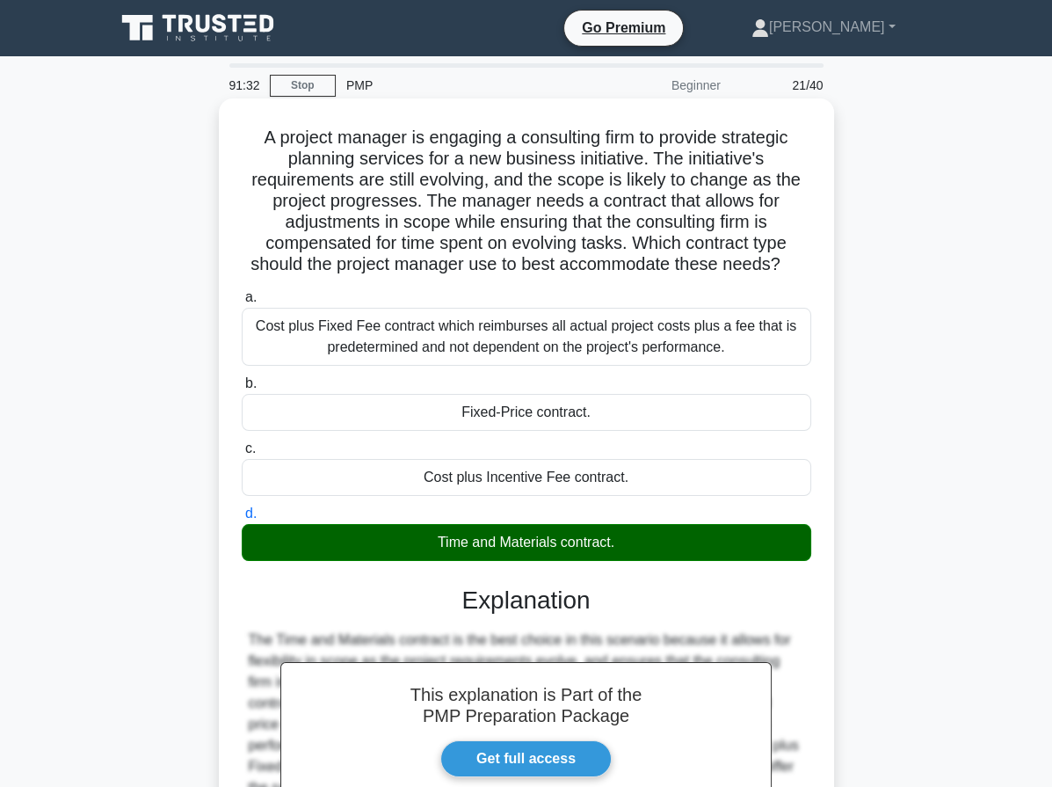
scroll to position [209, 0]
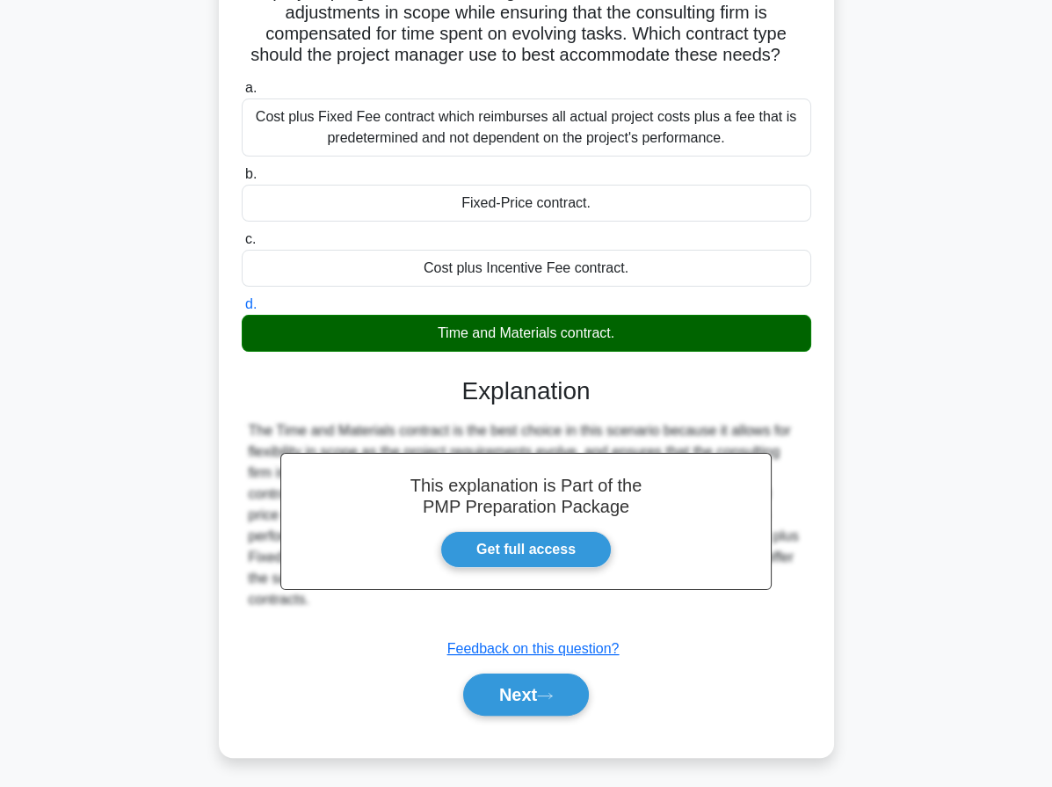
click at [447, 680] on div "Next" at bounding box center [526, 694] width 577 height 42
click at [470, 687] on button "Next" at bounding box center [526, 694] width 126 height 42
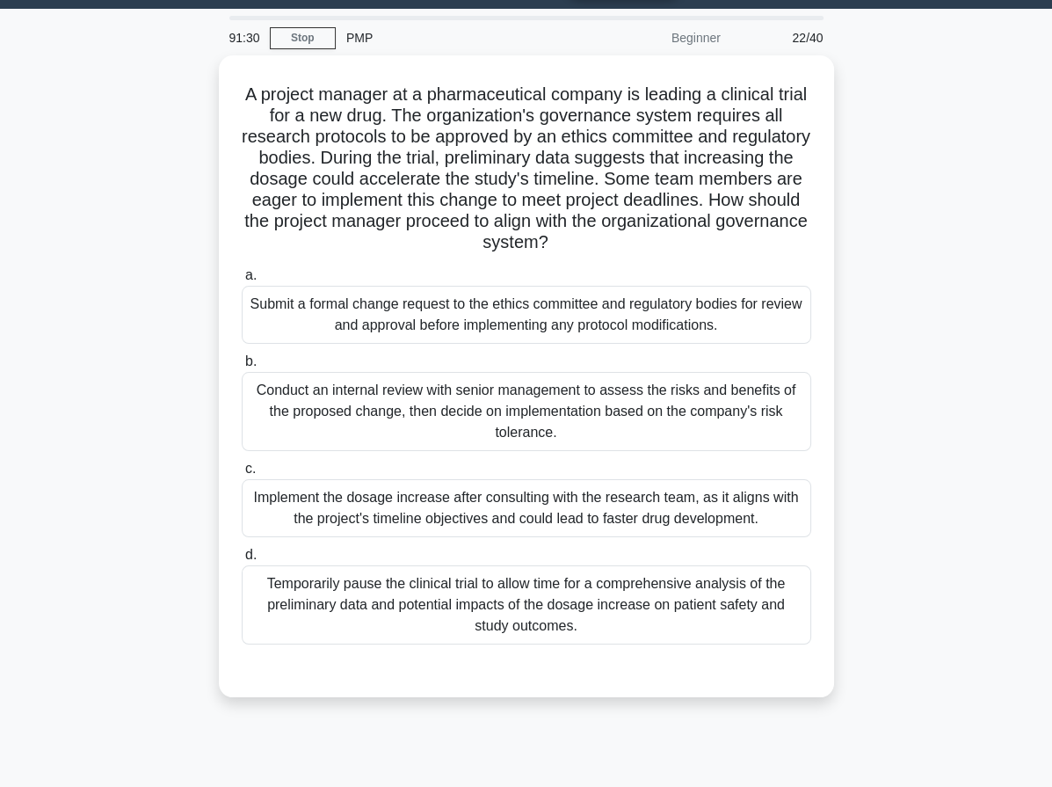
scroll to position [0, 0]
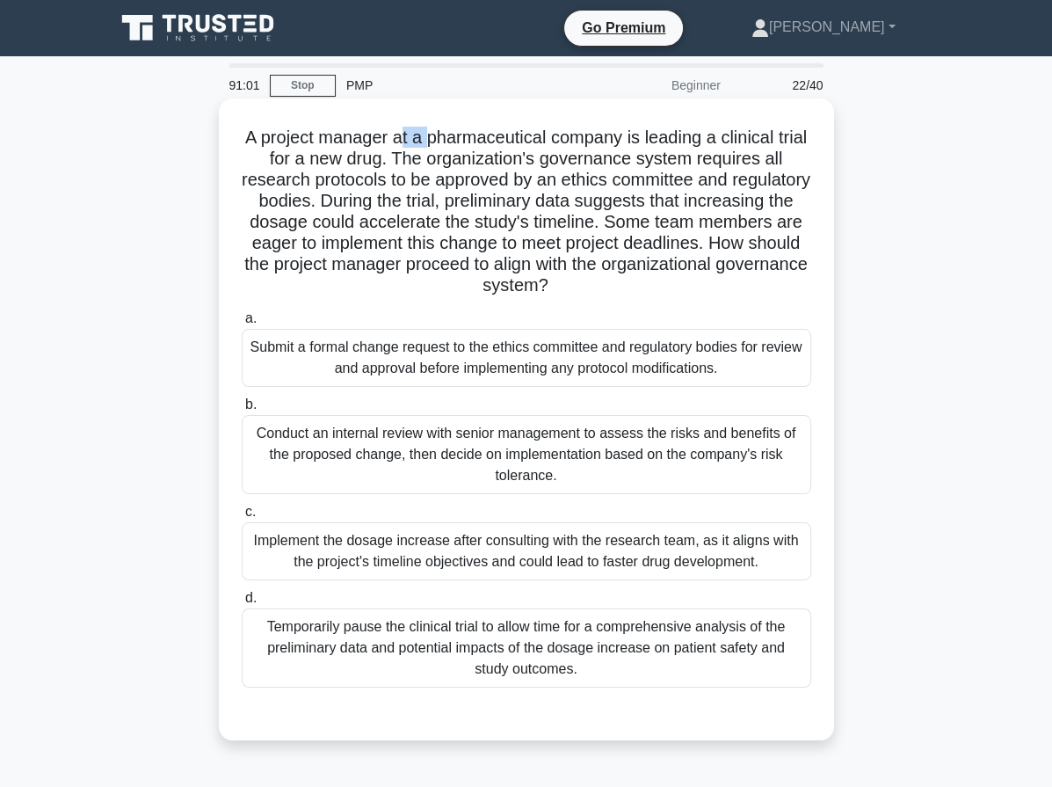
click at [444, 127] on h5 "A project manager at a pharmaceutical company is leading a clinical trial for a…" at bounding box center [526, 212] width 573 height 171
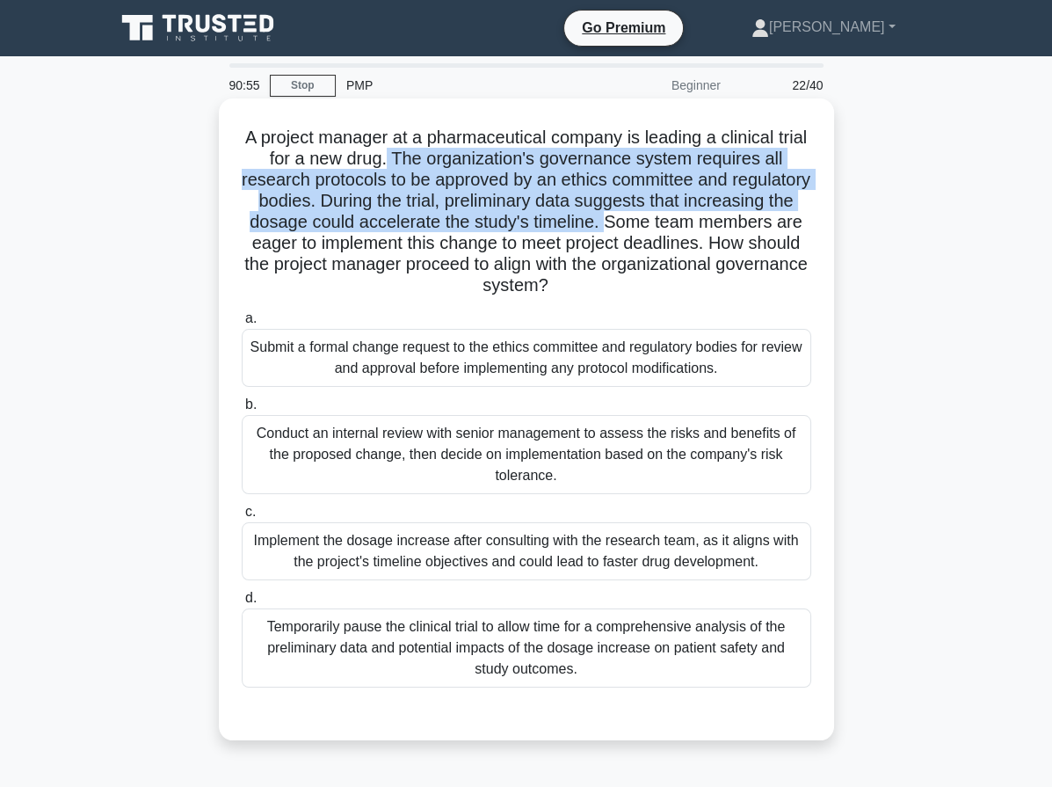
drag, startPoint x: 405, startPoint y: 159, endPoint x: 723, endPoint y: 216, distance: 323.3
click at [723, 216] on h5 "A project manager at a pharmaceutical company is leading a clinical trial for a…" at bounding box center [526, 212] width 573 height 171
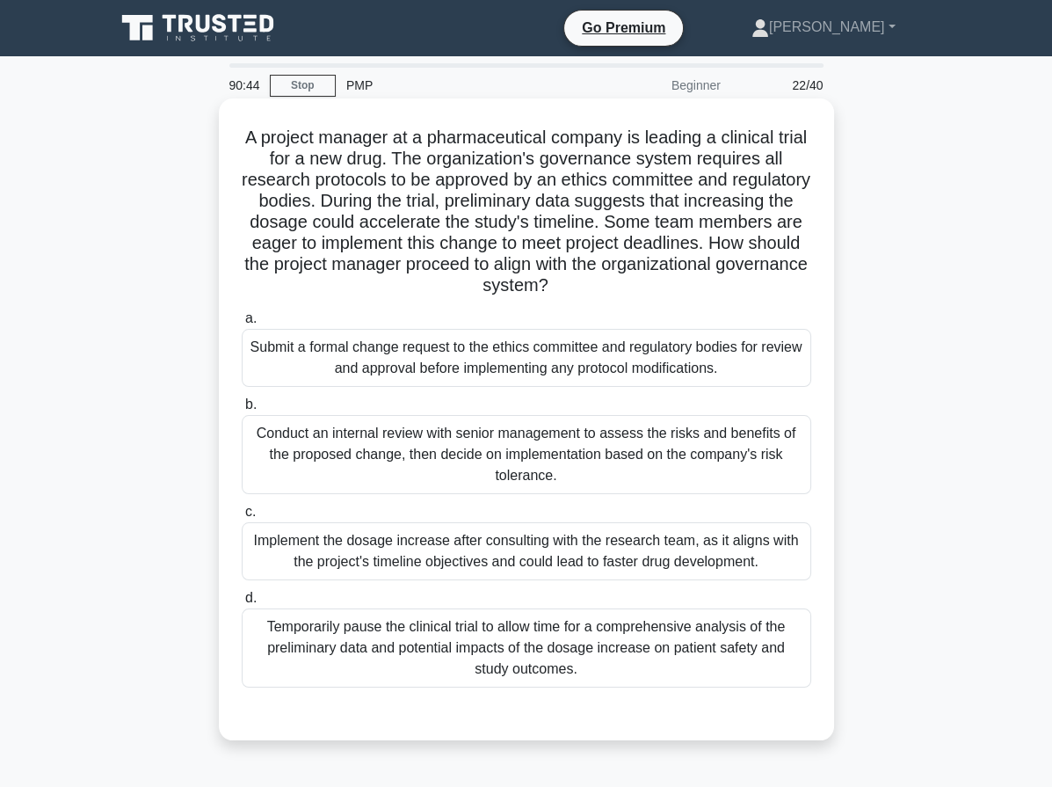
drag, startPoint x: 367, startPoint y: 367, endPoint x: 395, endPoint y: 368, distance: 28.1
click at [367, 367] on div "Submit a formal change request to the ethics committee and regulatory bodies fo…" at bounding box center [527, 358] width 570 height 58
click at [242, 324] on input "a. Submit a formal change request to the ethics committee and regulatory bodies…" at bounding box center [242, 318] width 0 height 11
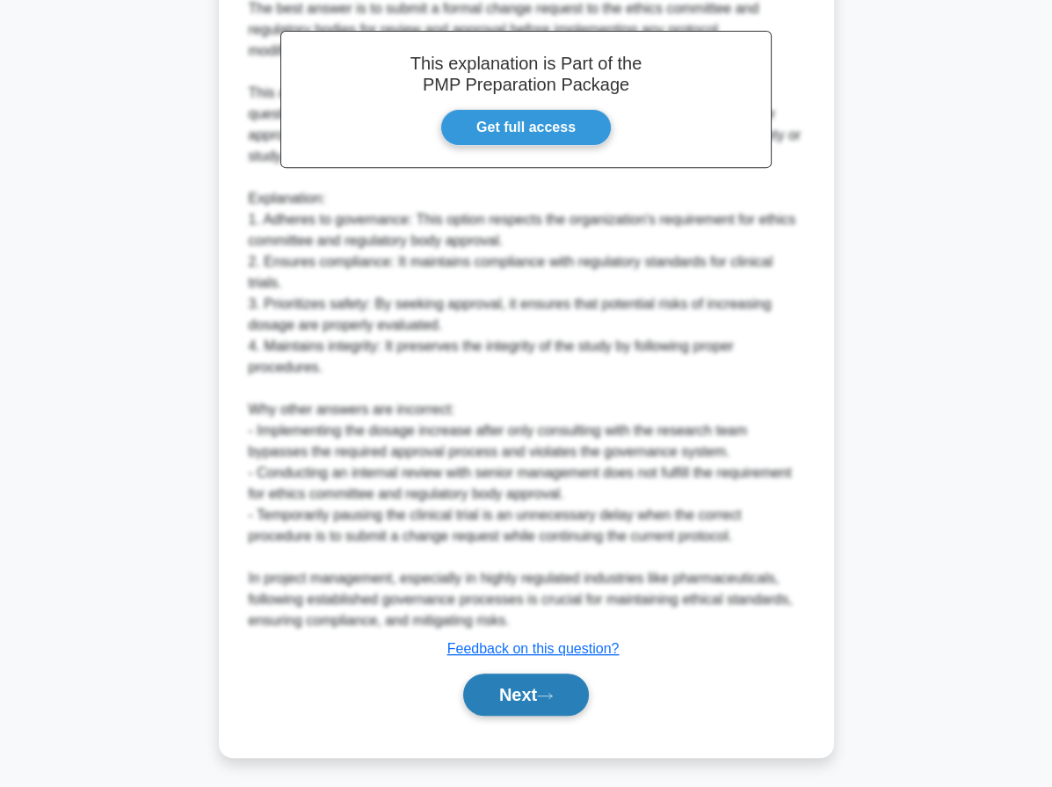
drag, startPoint x: 528, startPoint y: 695, endPoint x: 534, endPoint y: 686, distance: 11.5
click at [529, 694] on button "Next" at bounding box center [526, 694] width 126 height 42
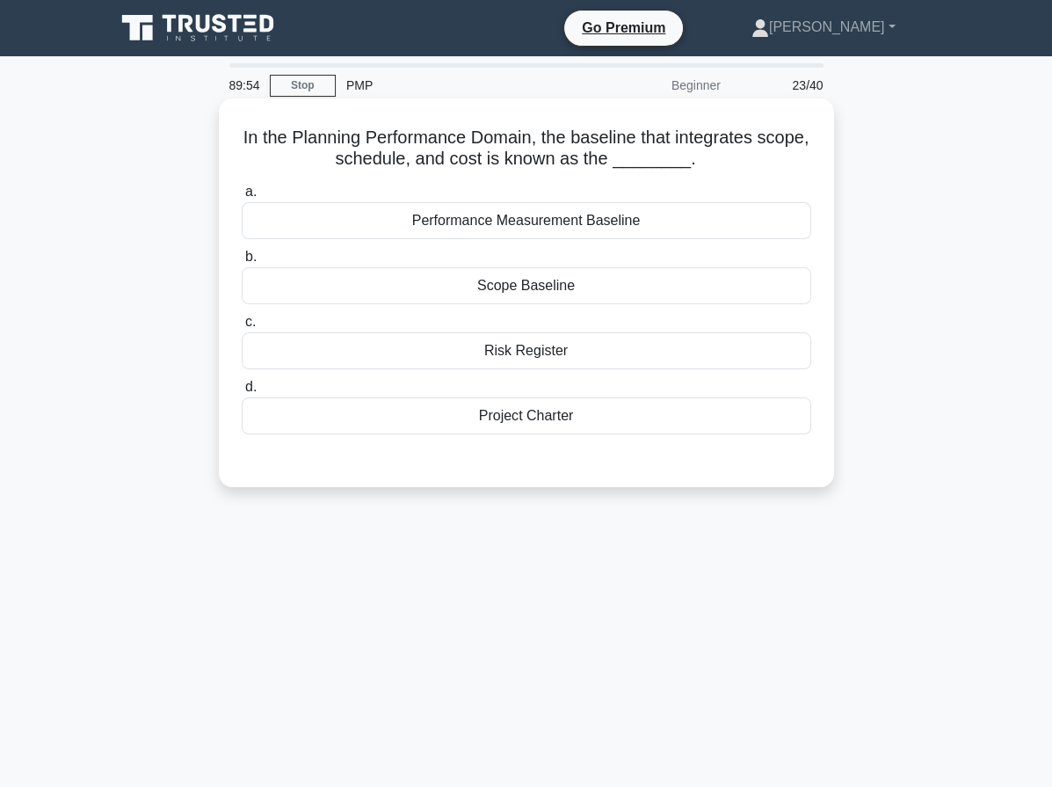
click at [614, 217] on div "Performance Measurement Baseline" at bounding box center [527, 220] width 570 height 37
click at [242, 198] on input "a. Performance Measurement Baseline" at bounding box center [242, 191] width 0 height 11
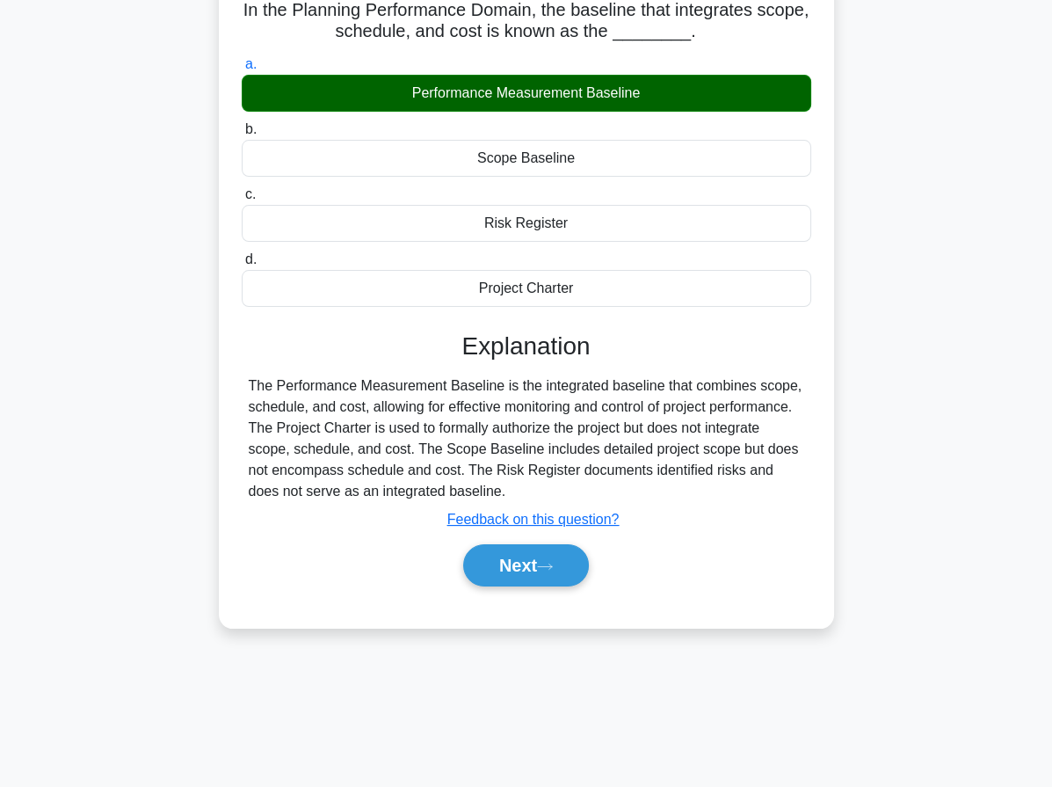
scroll to position [162, 0]
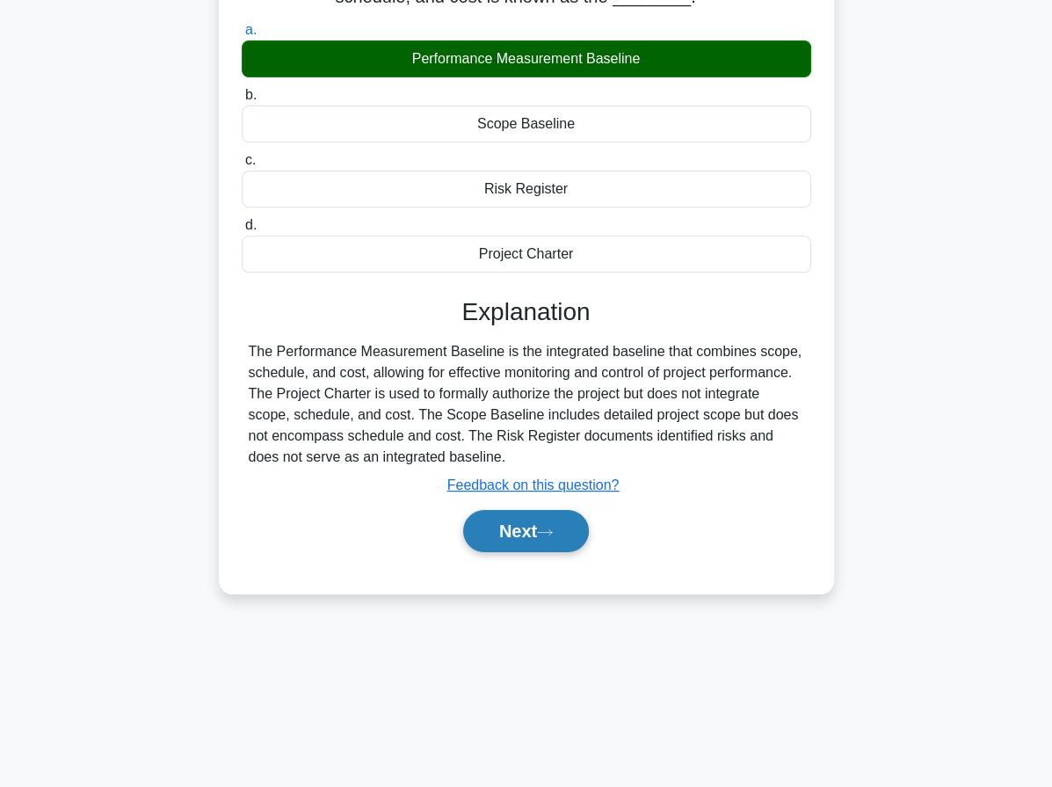
click at [520, 534] on button "Next" at bounding box center [526, 531] width 126 height 42
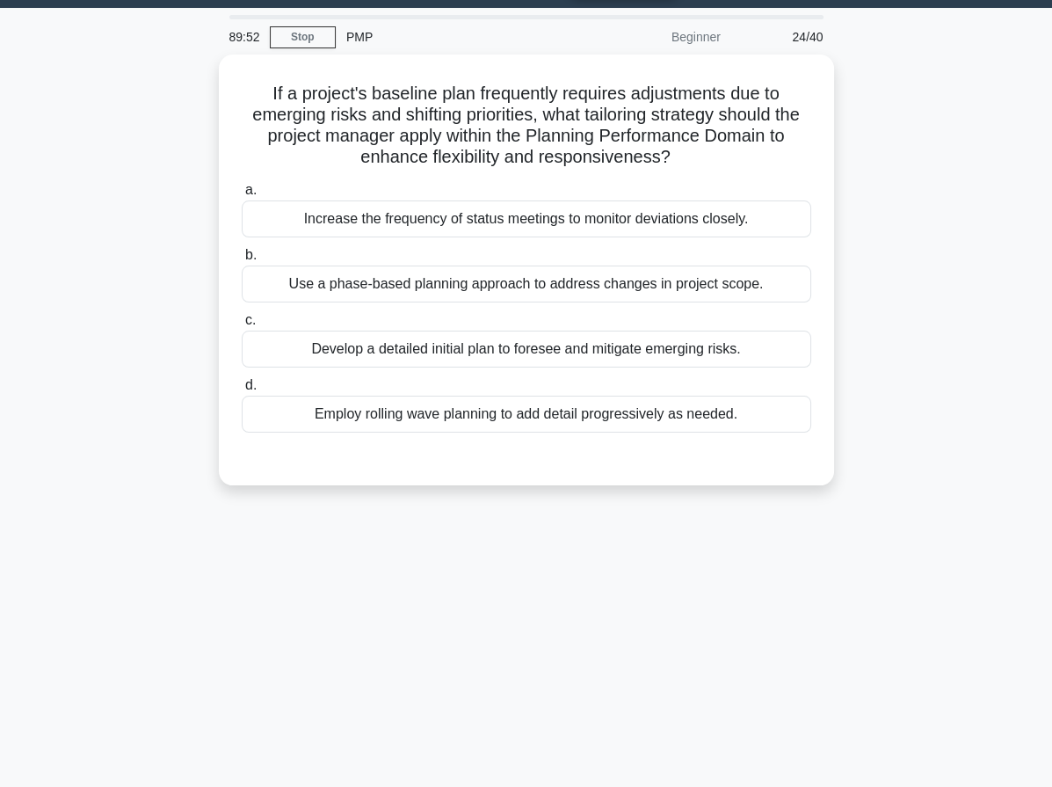
scroll to position [25, 0]
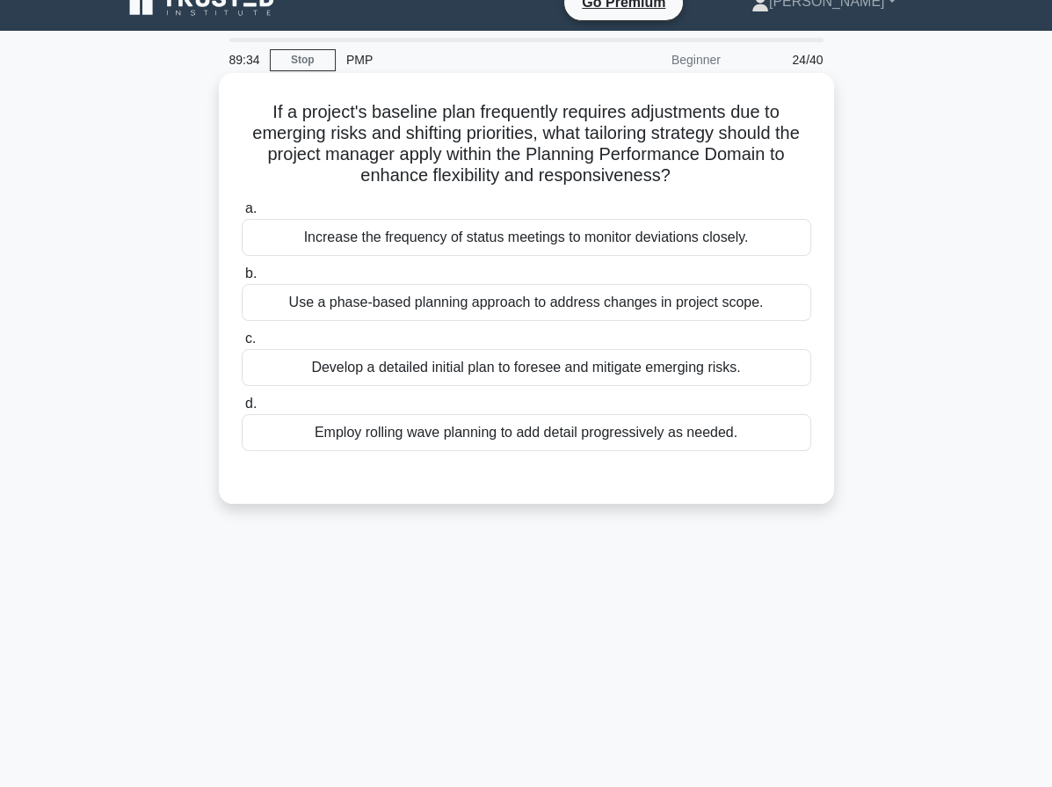
click at [615, 428] on div "Employ rolling wave planning to add detail progressively as needed." at bounding box center [527, 432] width 570 height 37
click at [242, 410] on input "d. Employ rolling wave planning to add detail progressively as needed." at bounding box center [242, 403] width 0 height 11
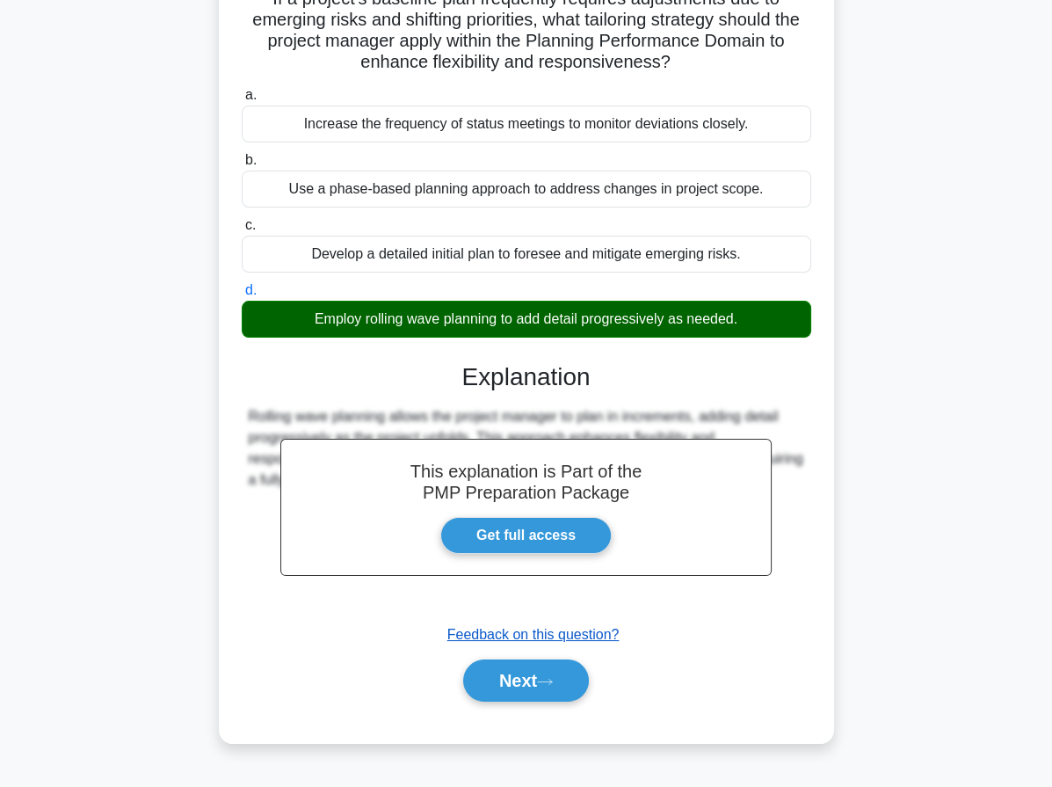
scroll to position [162, 0]
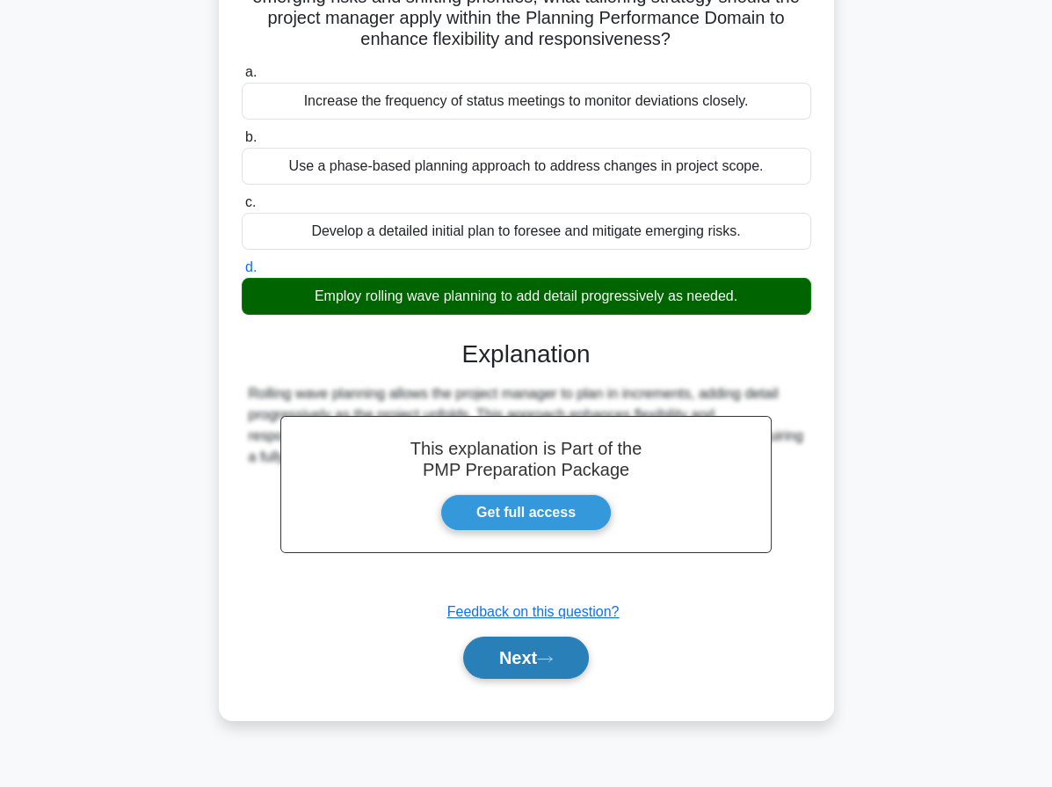
click at [552, 665] on button "Next" at bounding box center [526, 657] width 126 height 42
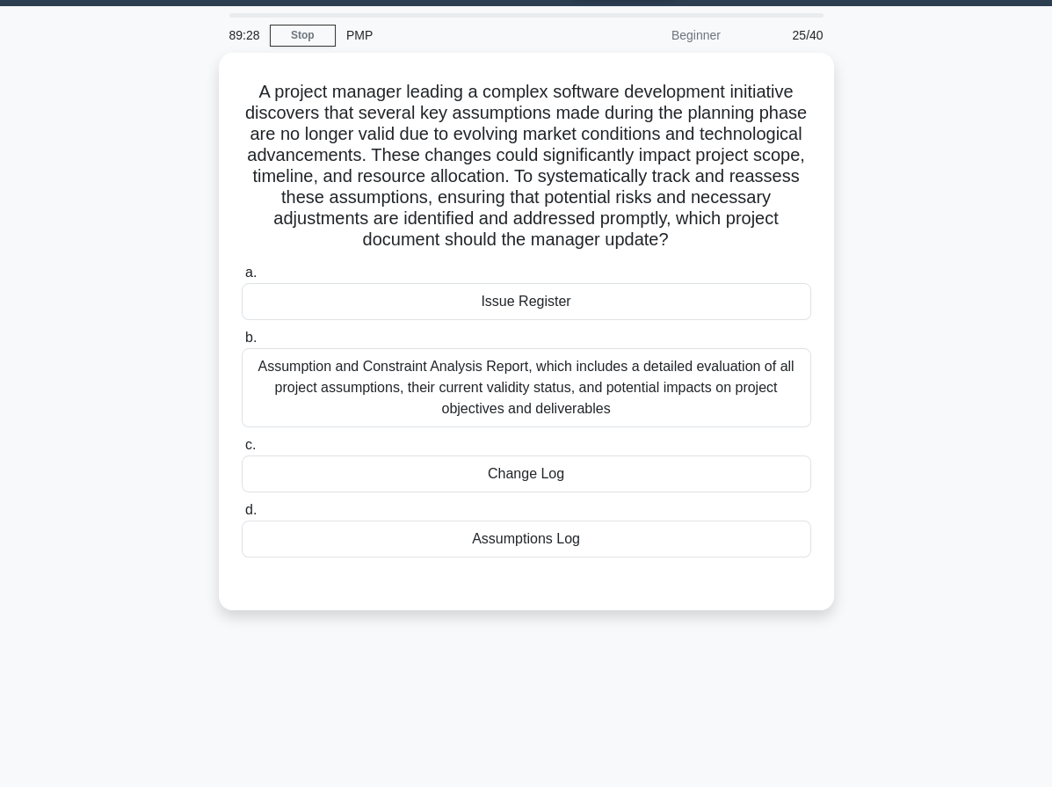
scroll to position [0, 0]
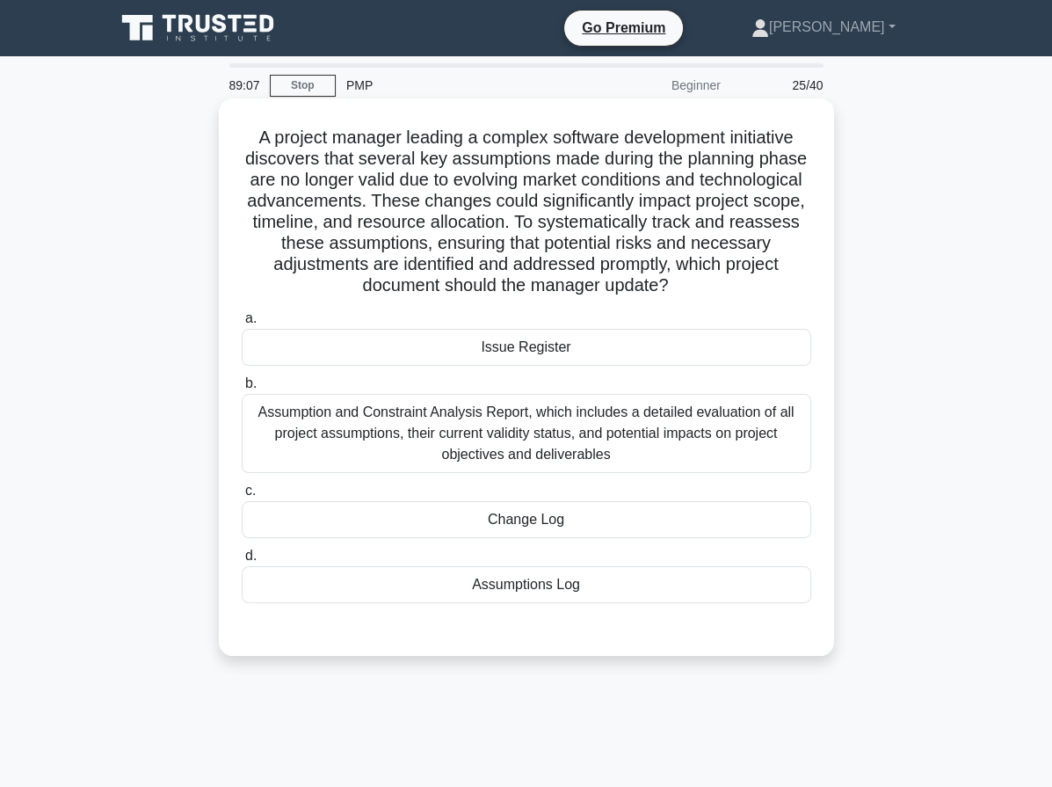
click at [585, 588] on div "Assumptions Log" at bounding box center [527, 584] width 570 height 37
click at [242, 562] on input "d. Assumptions Log" at bounding box center [242, 555] width 0 height 11
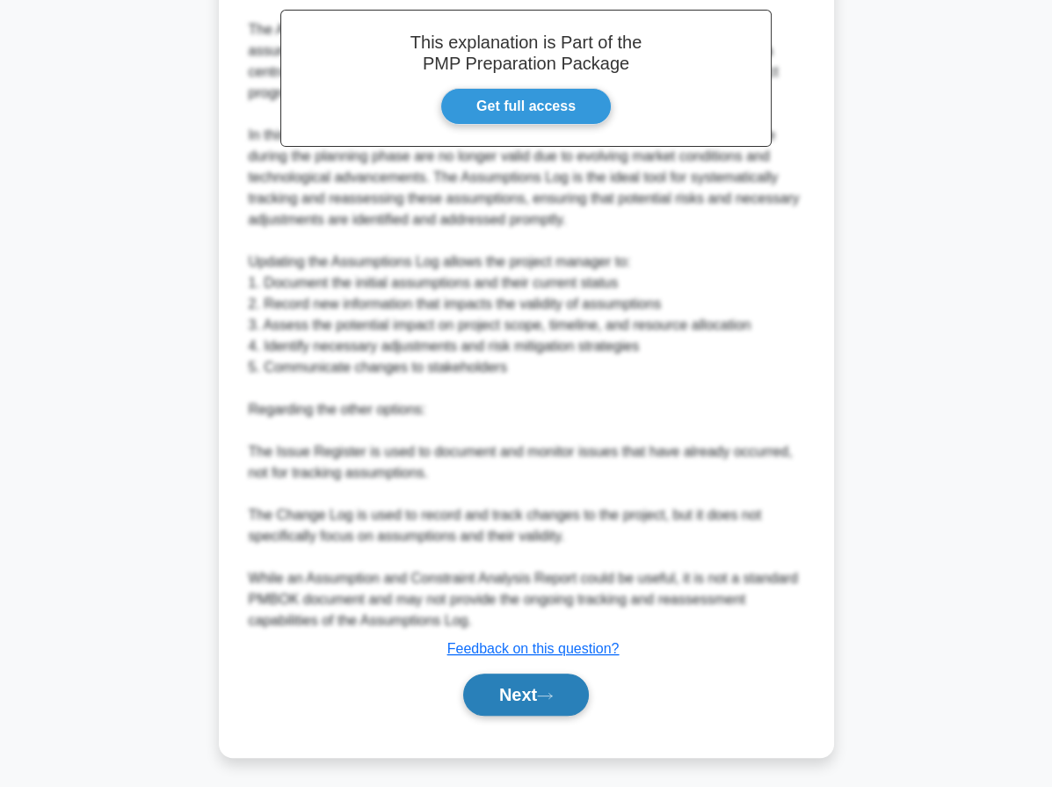
click at [538, 692] on button "Next" at bounding box center [526, 694] width 126 height 42
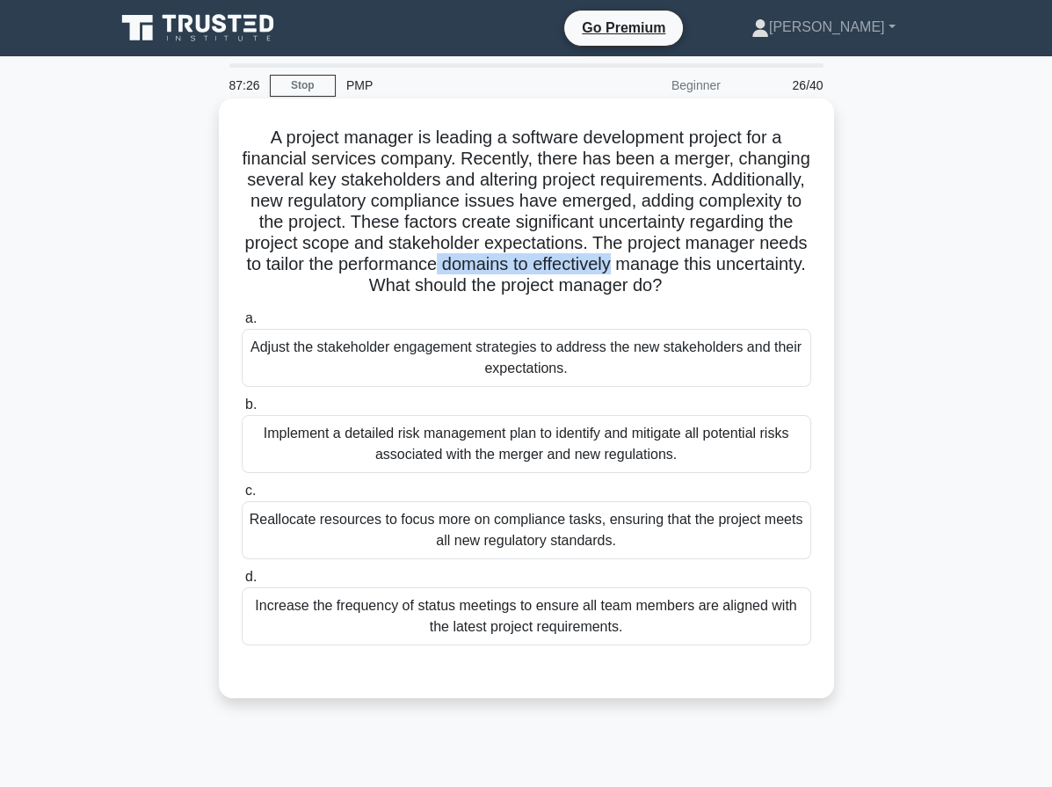
drag, startPoint x: 788, startPoint y: 266, endPoint x: 595, endPoint y: 267, distance: 192.5
click at [595, 267] on h5 "A project manager is leading a software development project for a financial ser…" at bounding box center [526, 212] width 573 height 171
click at [596, 601] on div "Increase the frequency of status meetings to ensure all team members are aligne…" at bounding box center [527, 616] width 570 height 58
click at [242, 583] on input "d. Increase the frequency of status meetings to ensure all team members are ali…" at bounding box center [242, 576] width 0 height 11
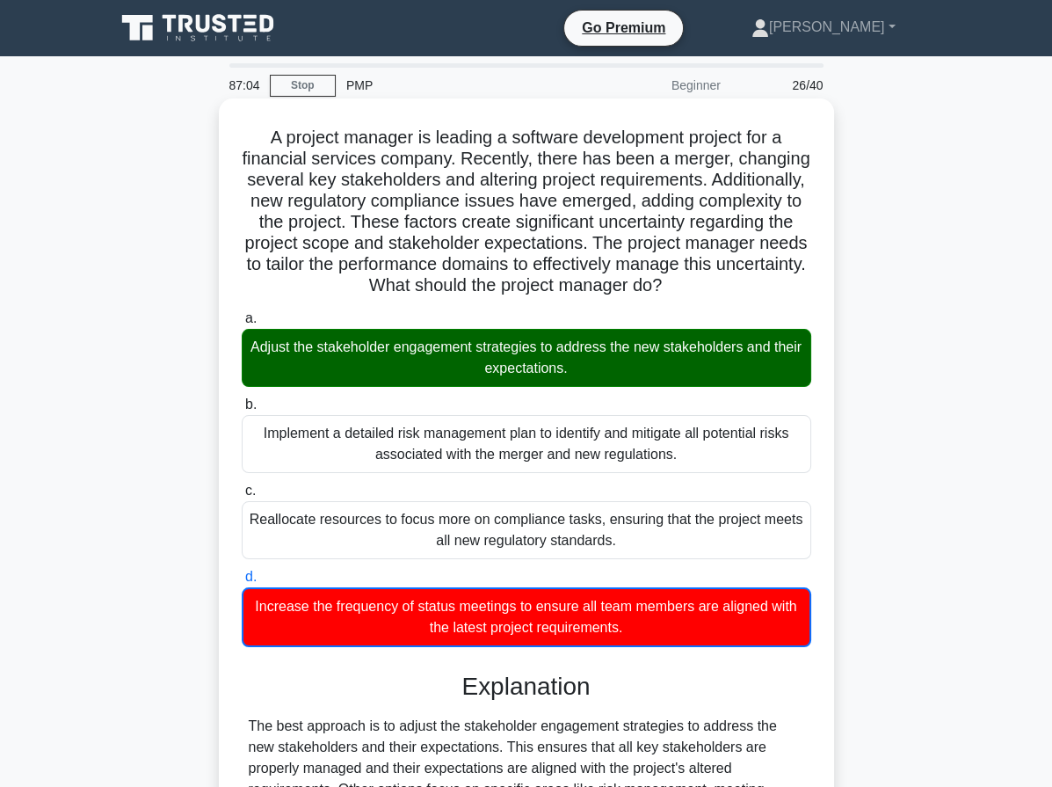
drag, startPoint x: 259, startPoint y: 135, endPoint x: 649, endPoint y: 644, distance: 640.8
click at [649, 644] on div "A project manager is leading a software development project for a financial ser…" at bounding box center [526, 532] width 601 height 855
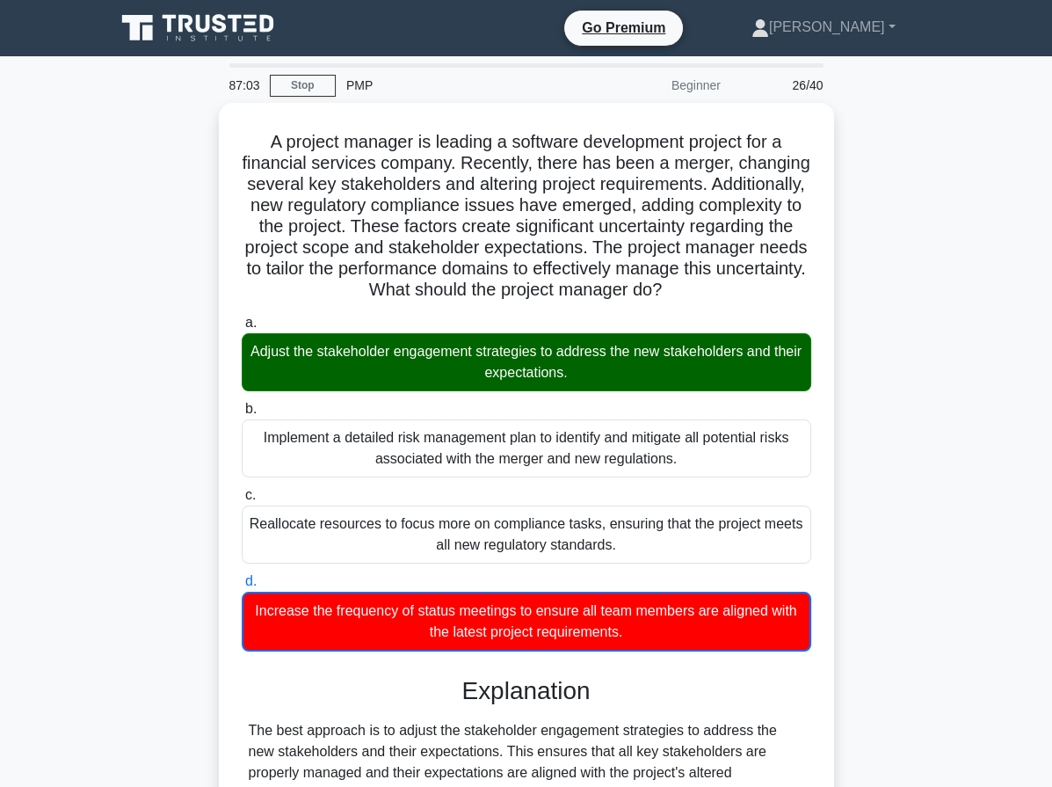
copy div "A project manager is leading a software development project for a financial ser…"
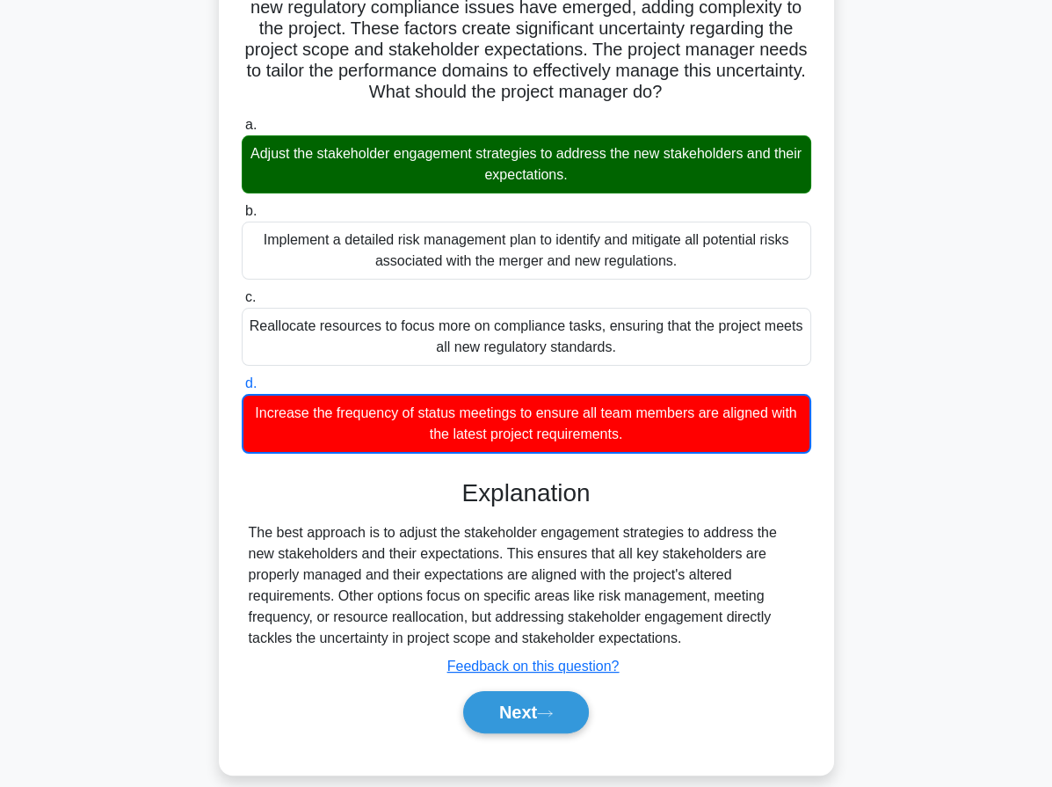
scroll to position [212, 0]
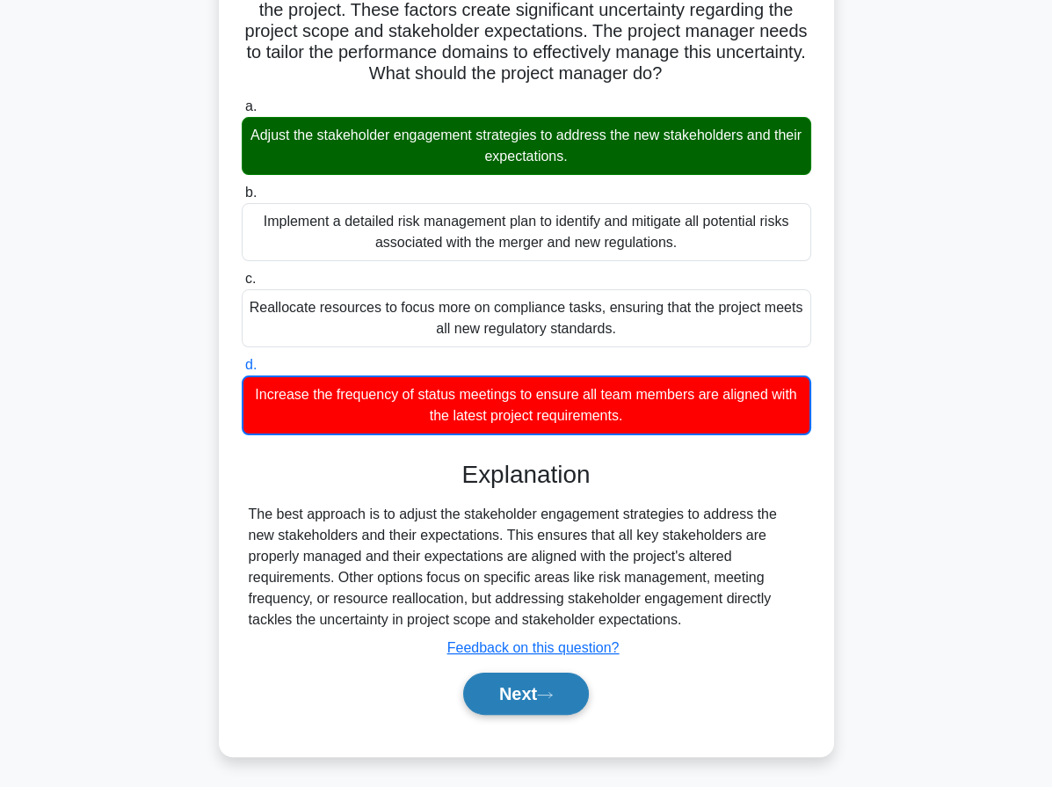
click at [561, 694] on button "Next" at bounding box center [526, 693] width 126 height 42
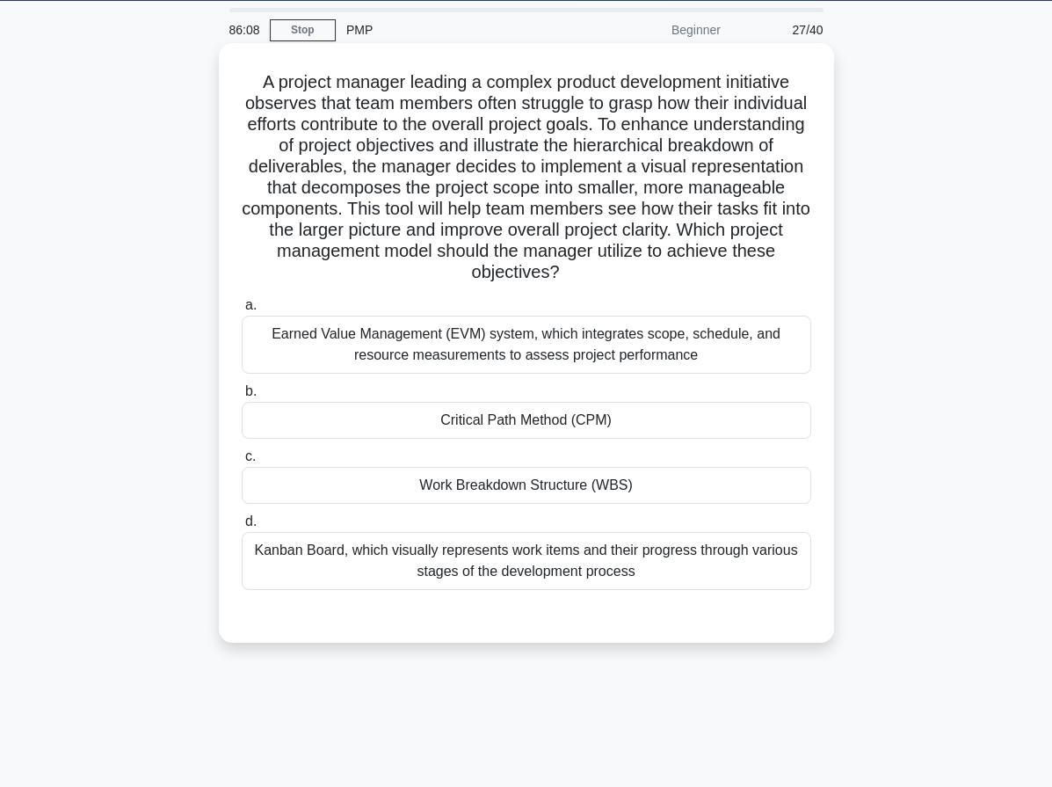
scroll to position [0, 0]
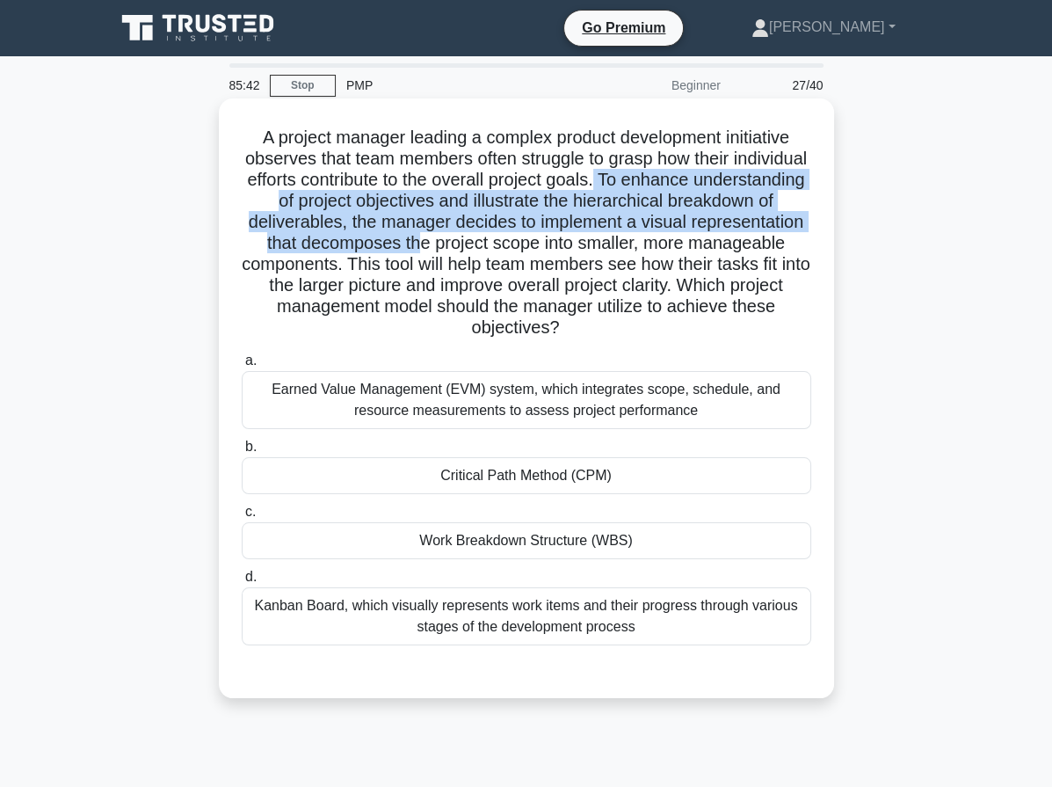
drag, startPoint x: 703, startPoint y: 179, endPoint x: 533, endPoint y: 253, distance: 185.8
click at [534, 252] on h5 "A project manager leading a complex product development initiative observes tha…" at bounding box center [526, 233] width 573 height 213
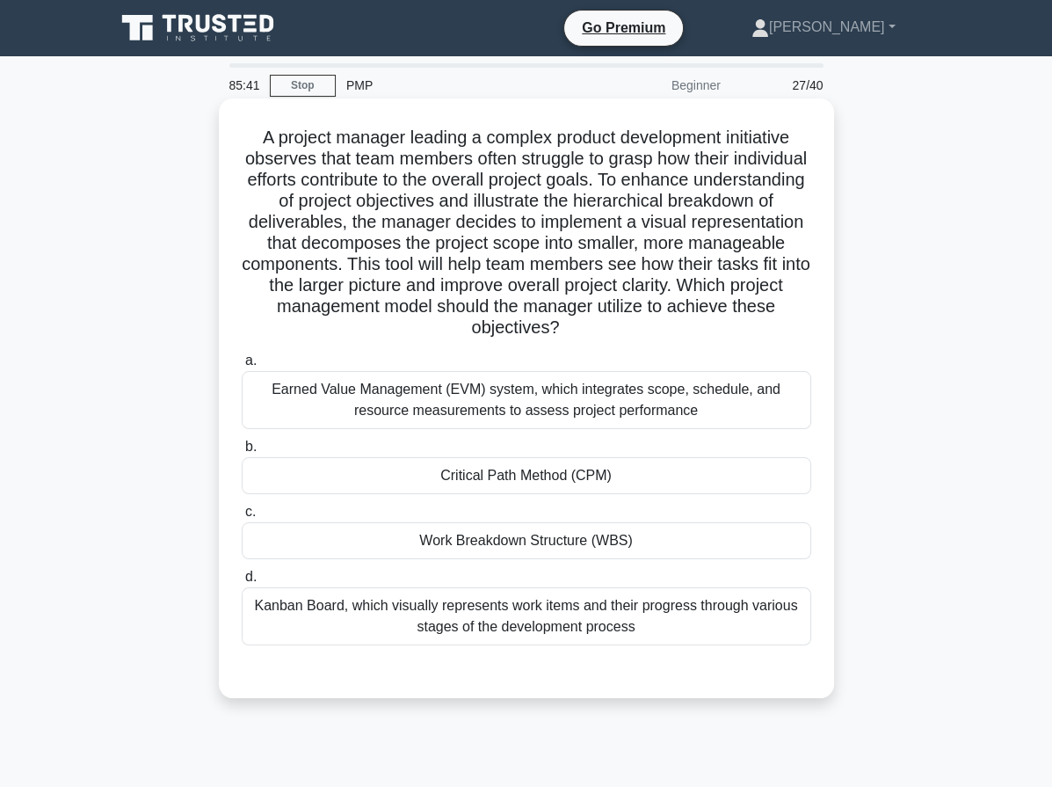
click at [557, 536] on div "Work Breakdown Structure (WBS)" at bounding box center [527, 540] width 570 height 37
click at [242, 518] on input "c. Work Breakdown Structure (WBS)" at bounding box center [242, 511] width 0 height 11
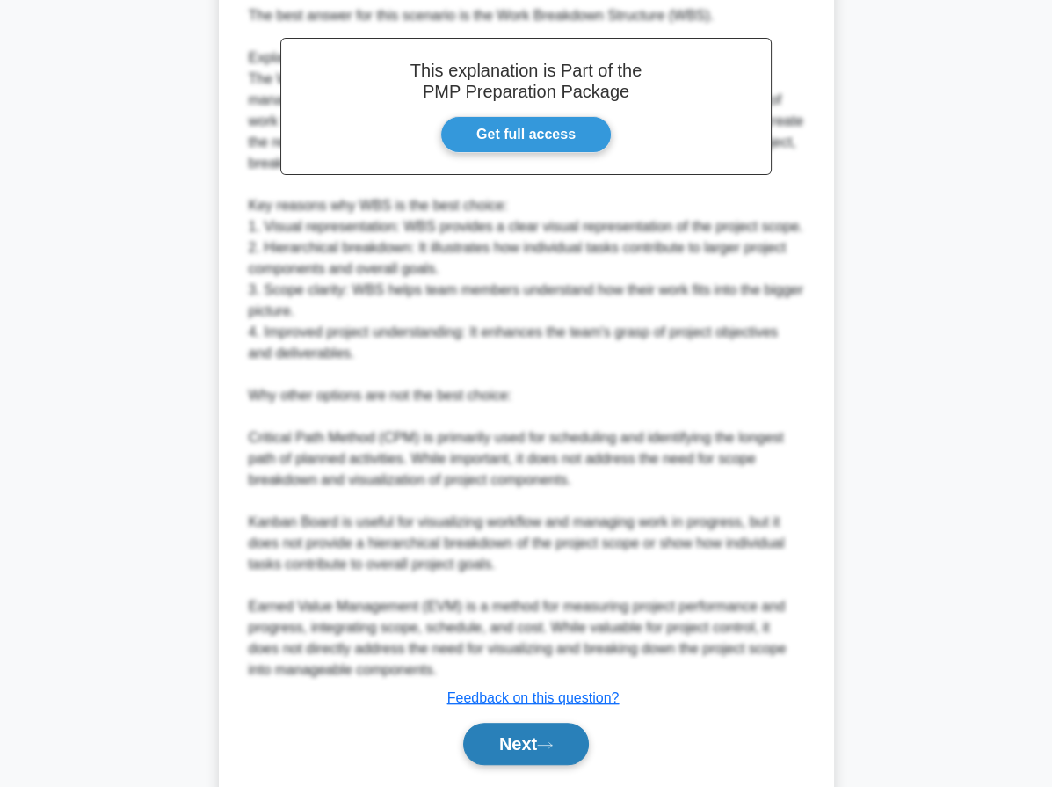
click at [507, 752] on button "Next" at bounding box center [526, 744] width 126 height 42
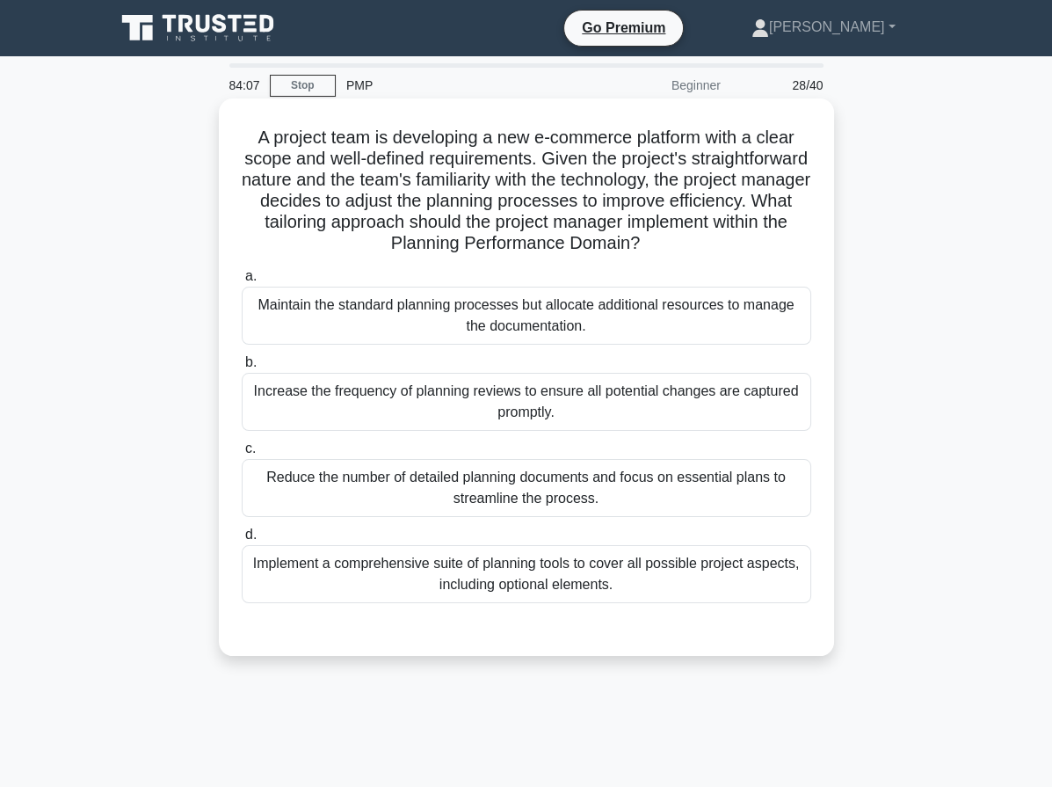
click at [385, 489] on div "Reduce the number of detailed planning documents and focus on essential plans t…" at bounding box center [527, 488] width 570 height 58
click at [242, 454] on input "c. Reduce the number of detailed planning documents and focus on essential plan…" at bounding box center [242, 448] width 0 height 11
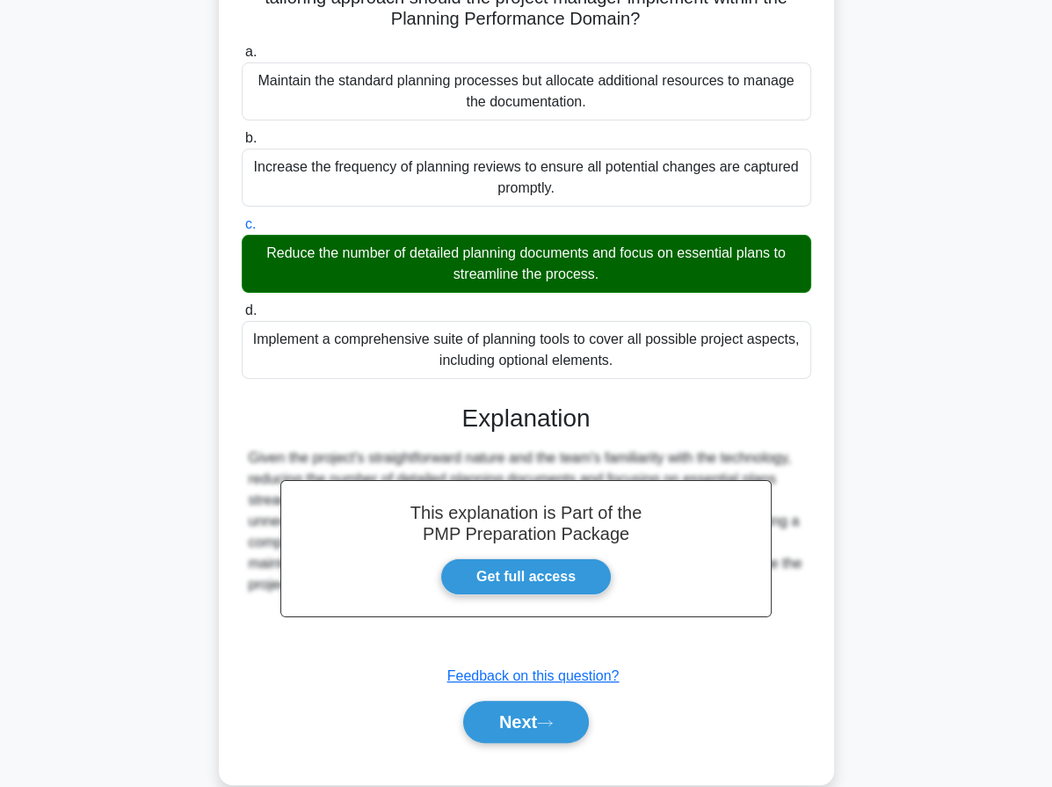
scroll to position [251, 0]
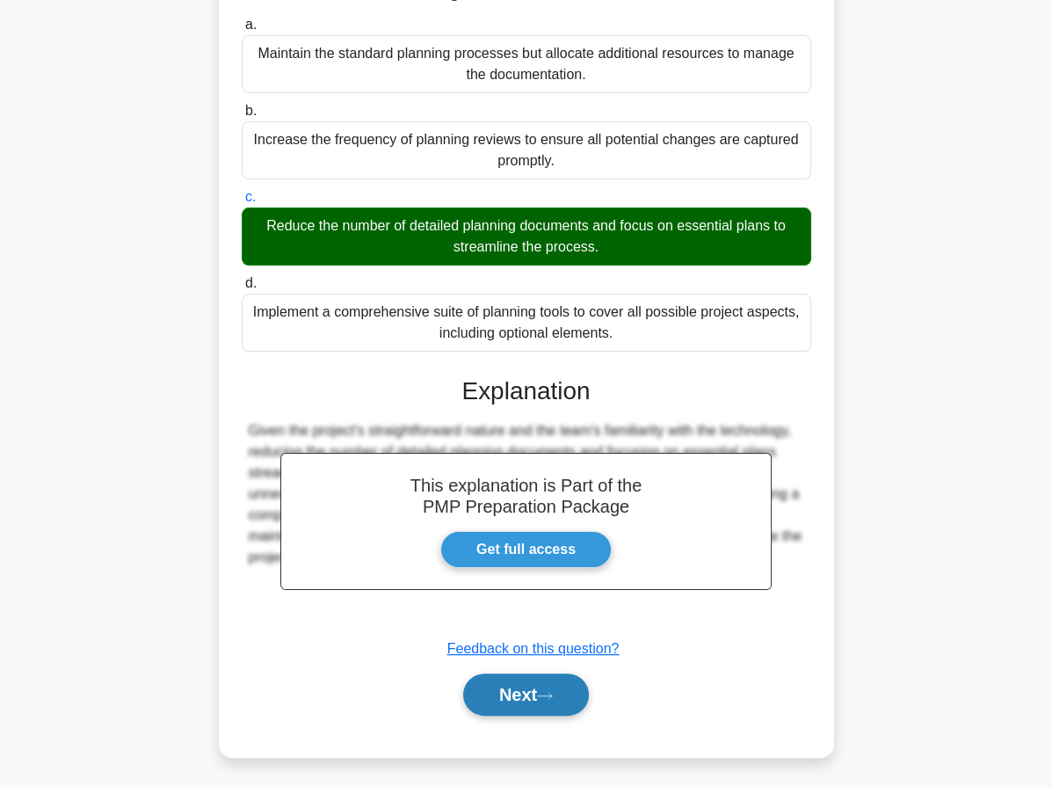
click at [575, 700] on button "Next" at bounding box center [526, 694] width 126 height 42
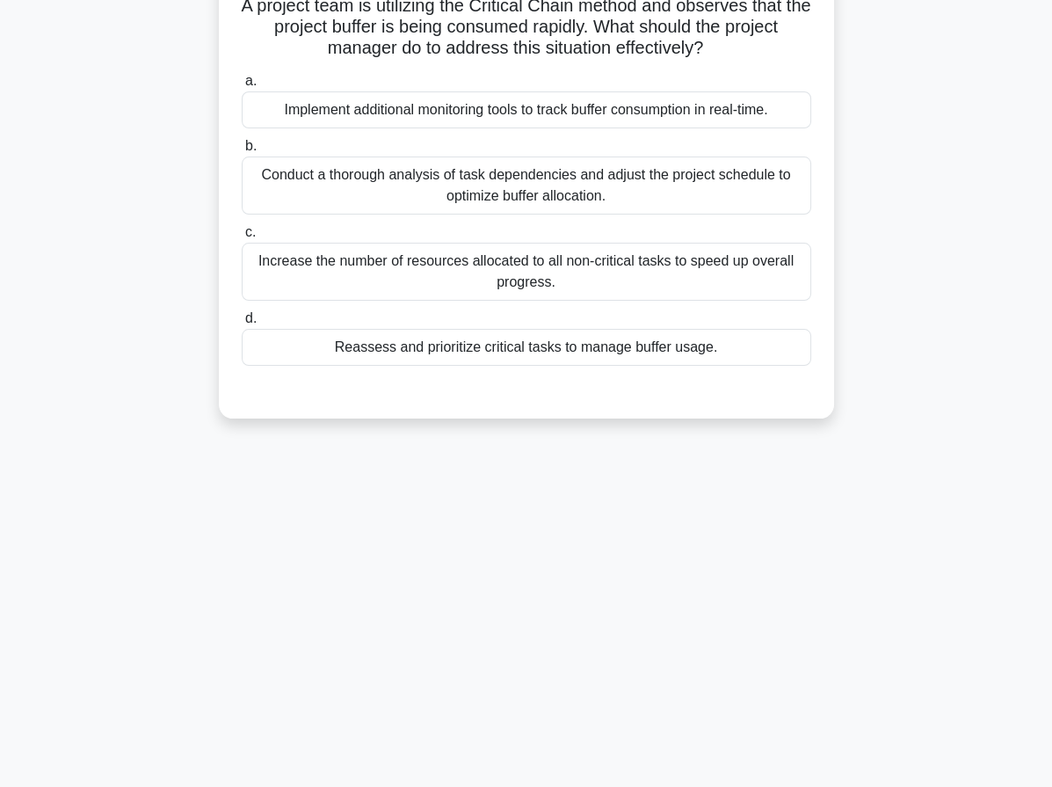
scroll to position [0, 0]
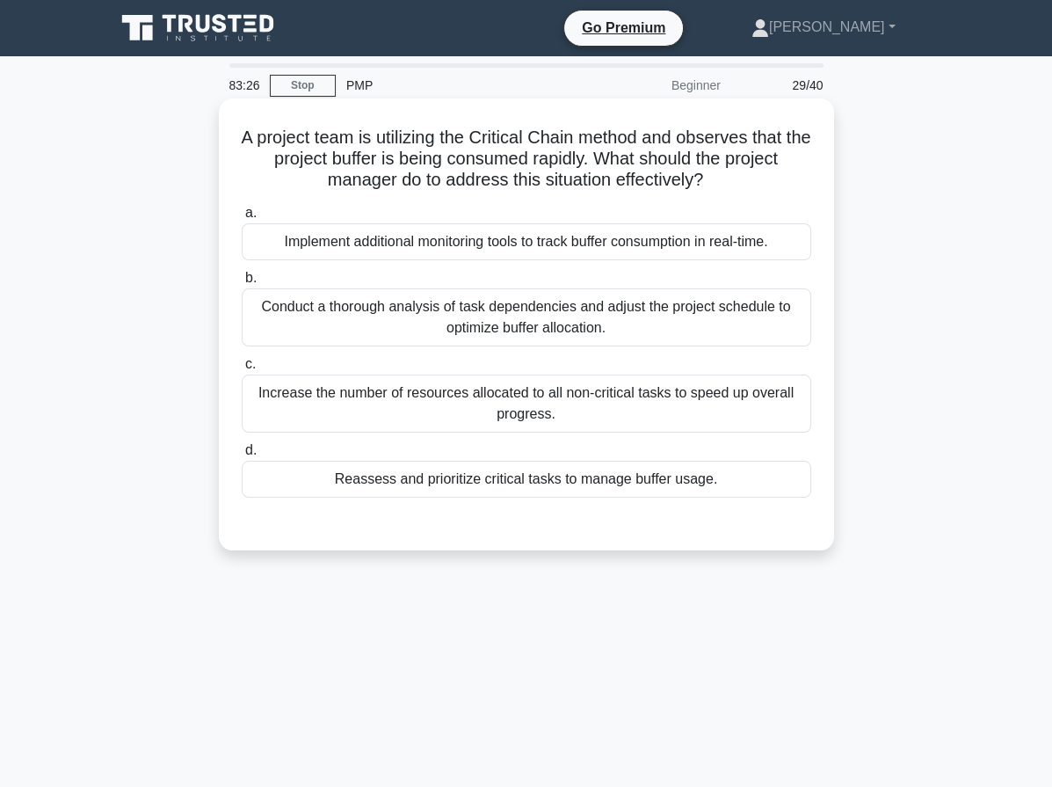
click at [405, 487] on div "Reassess and prioritize critical tasks to manage buffer usage." at bounding box center [527, 479] width 570 height 37
click at [242, 456] on input "d. Reassess and prioritize critical tasks to manage buffer usage." at bounding box center [242, 450] width 0 height 11
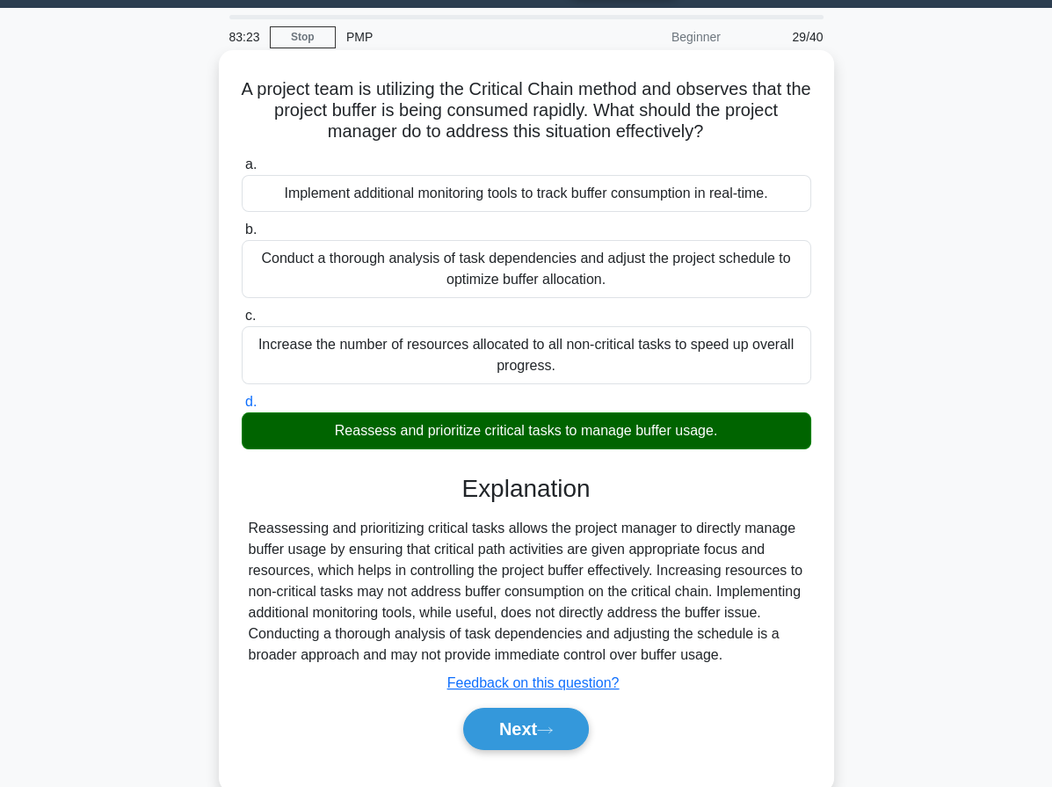
scroll to position [25, 0]
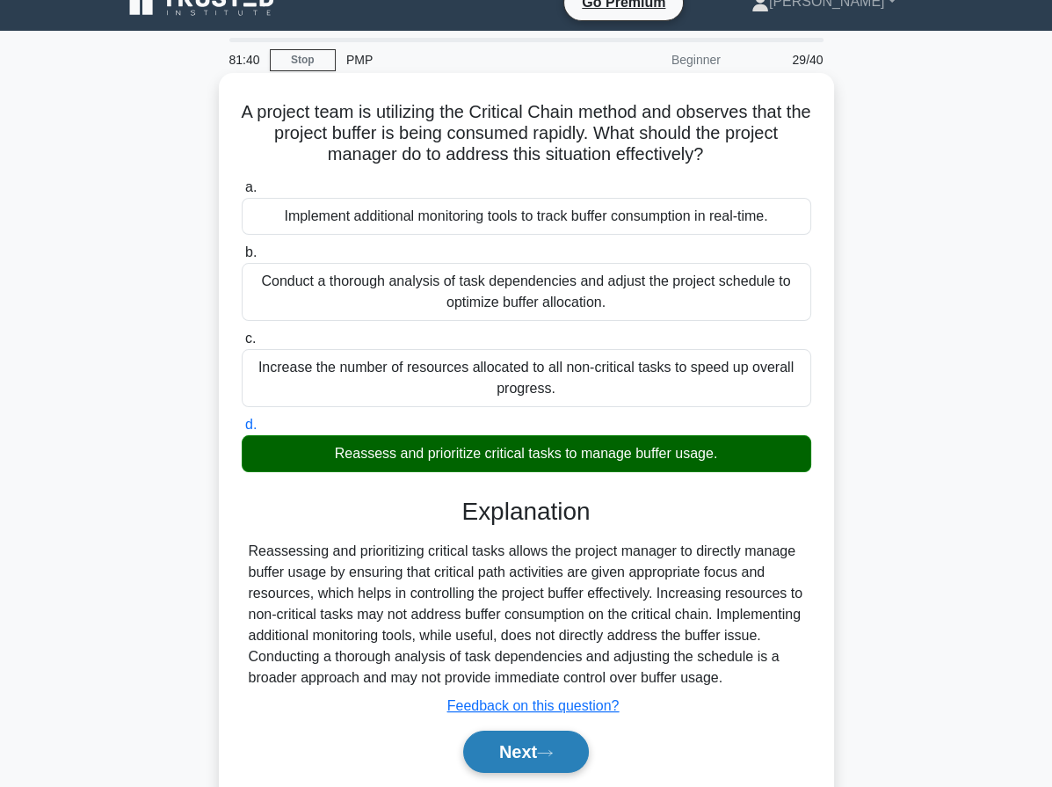
click at [559, 737] on button "Next" at bounding box center [526, 751] width 126 height 42
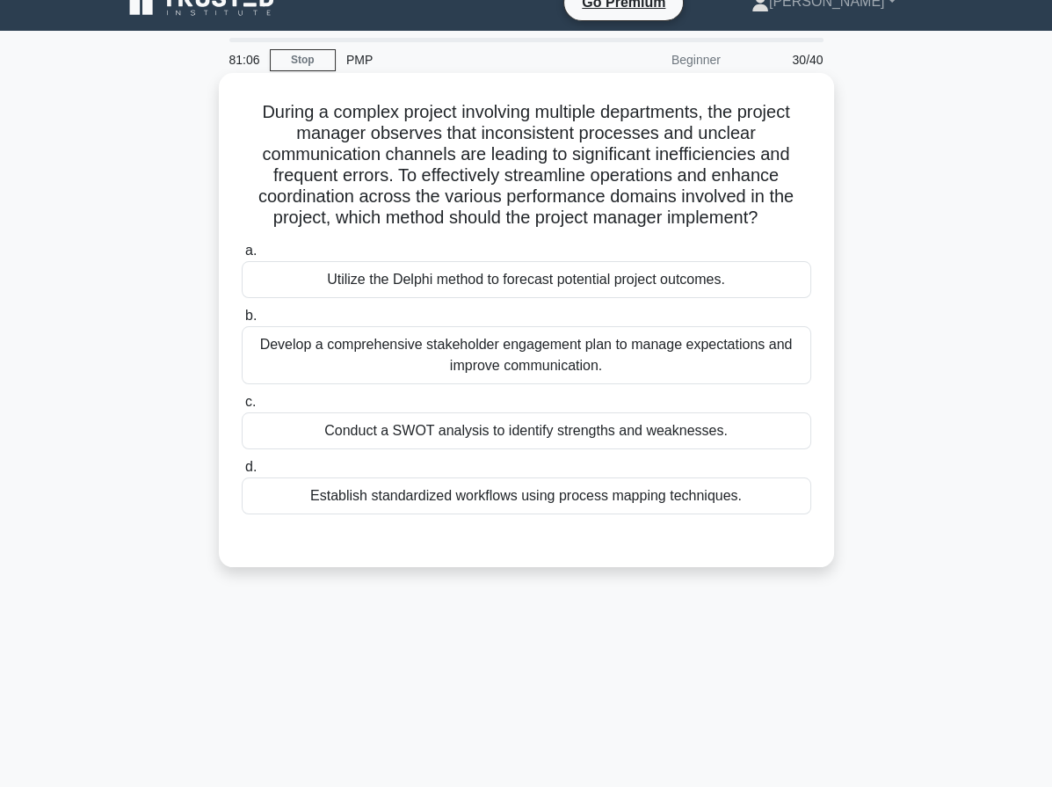
click at [493, 364] on div "Develop a comprehensive stakeholder engagement plan to manage expectations and …" at bounding box center [527, 355] width 570 height 58
click at [242, 322] on input "b. Develop a comprehensive stakeholder engagement plan to manage expectations a…" at bounding box center [242, 315] width 0 height 11
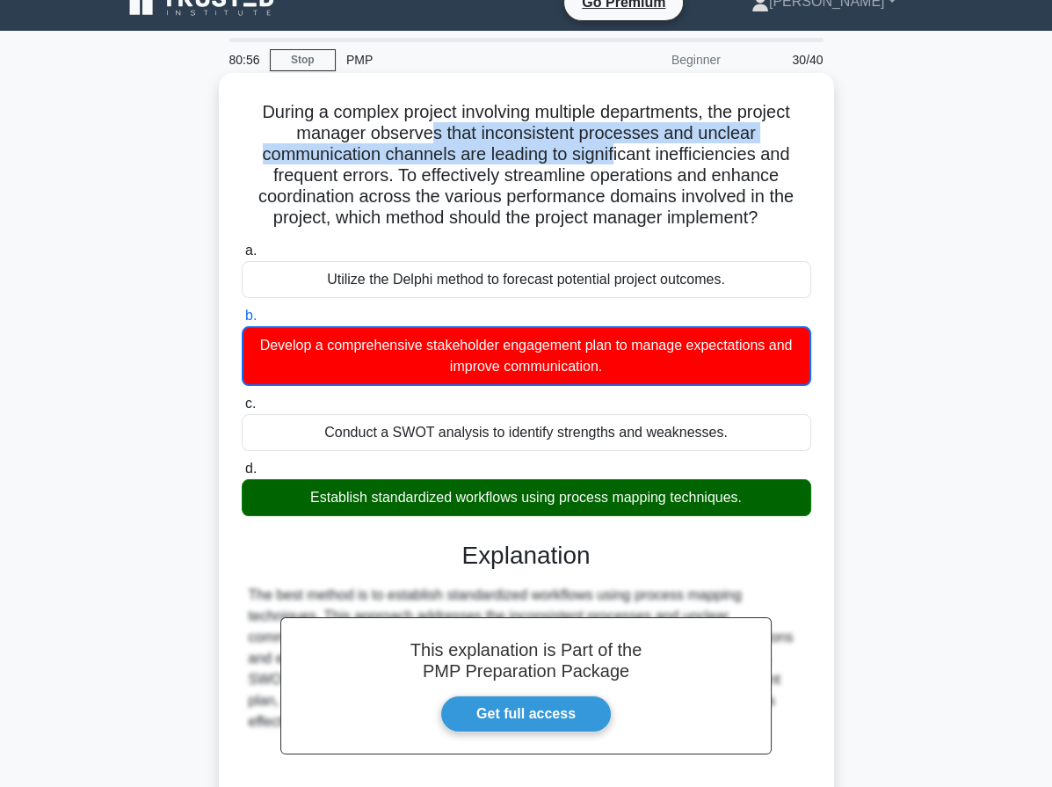
drag, startPoint x: 454, startPoint y: 136, endPoint x: 618, endPoint y: 163, distance: 166.6
click at [618, 163] on h5 "During a complex project involving multiple departments, the project manager ob…" at bounding box center [526, 165] width 573 height 128
drag, startPoint x: 245, startPoint y: 106, endPoint x: 747, endPoint y: 497, distance: 635.8
click at [747, 497] on div "During a complex project involving multiple departments, the project manager ob…" at bounding box center [526, 497] width 601 height 834
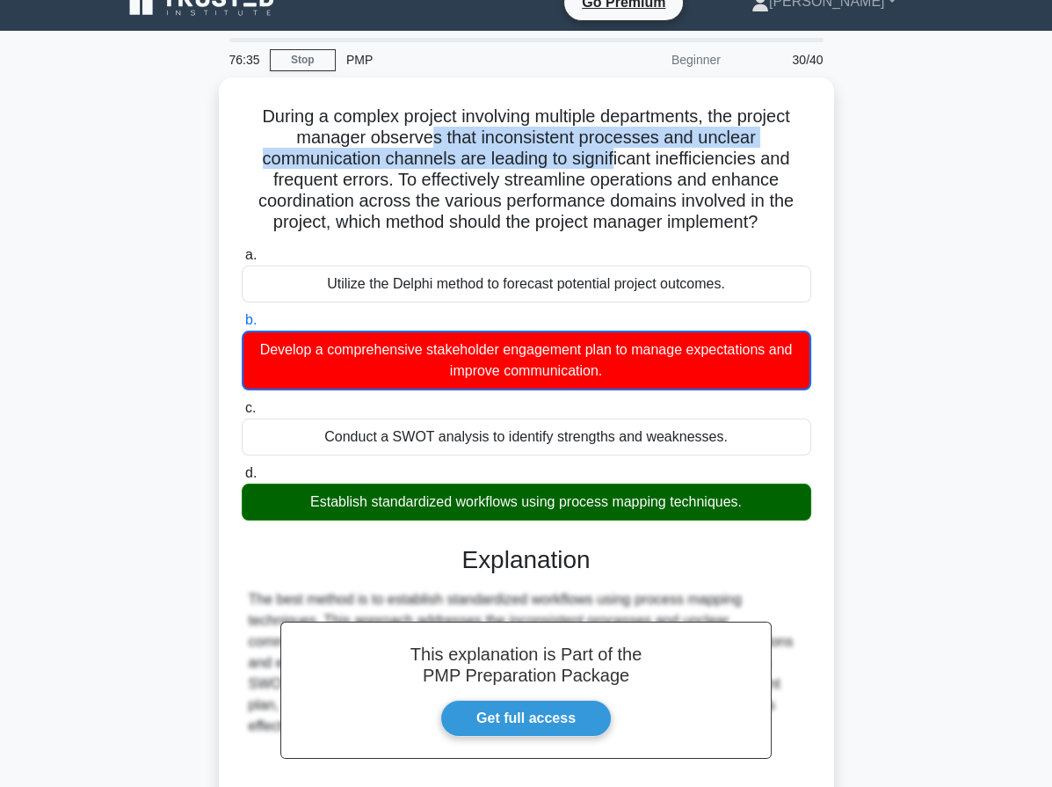
copy div "During a complex project involving multiple departments, the project manager ob…"
drag, startPoint x: 889, startPoint y: 404, endPoint x: 872, endPoint y: 405, distance: 16.7
click at [889, 404] on div "During a complex project involving multiple departments, the project manager ob…" at bounding box center [527, 511] width 844 height 869
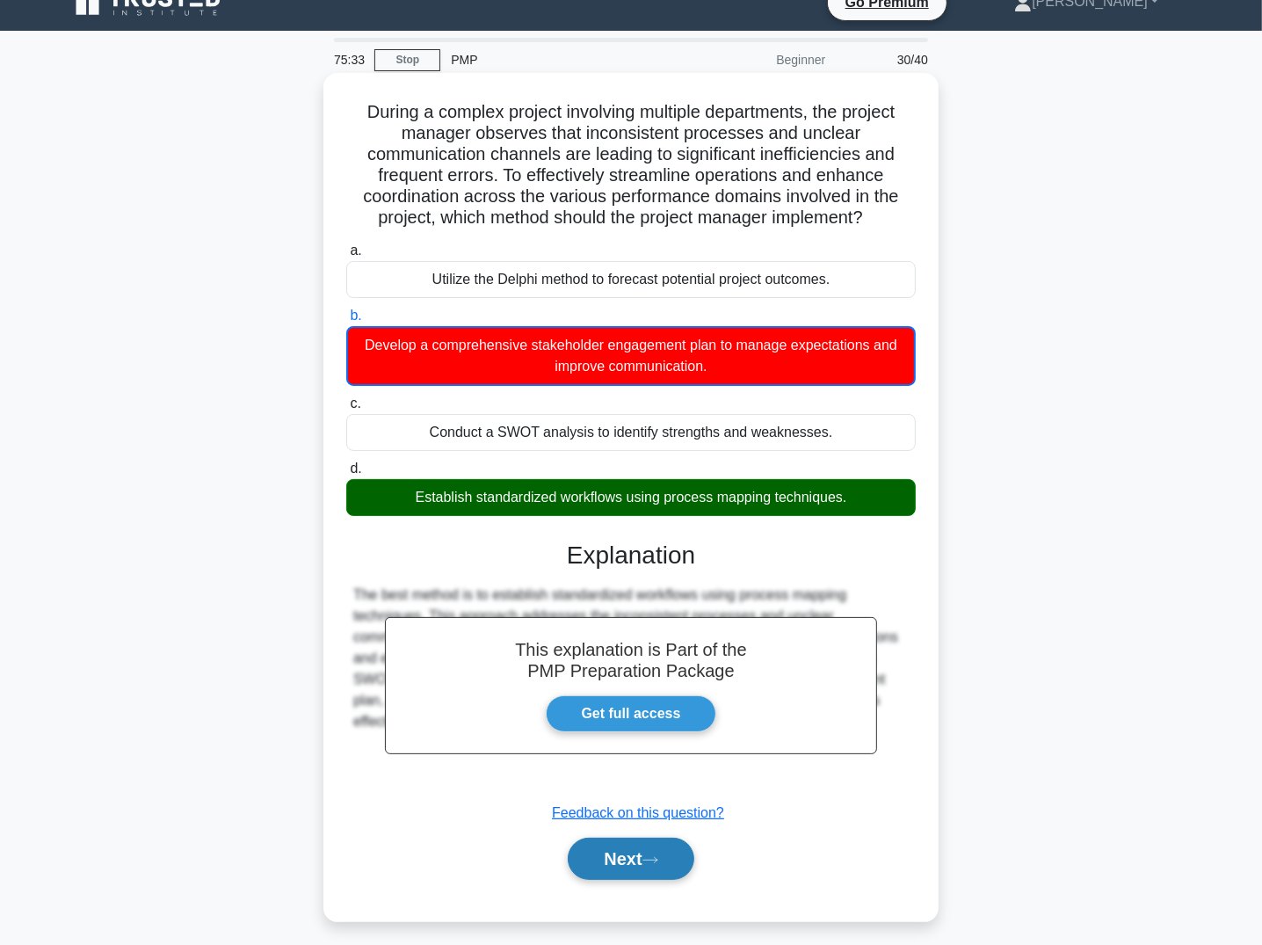
click at [680, 786] on button "Next" at bounding box center [631, 859] width 126 height 42
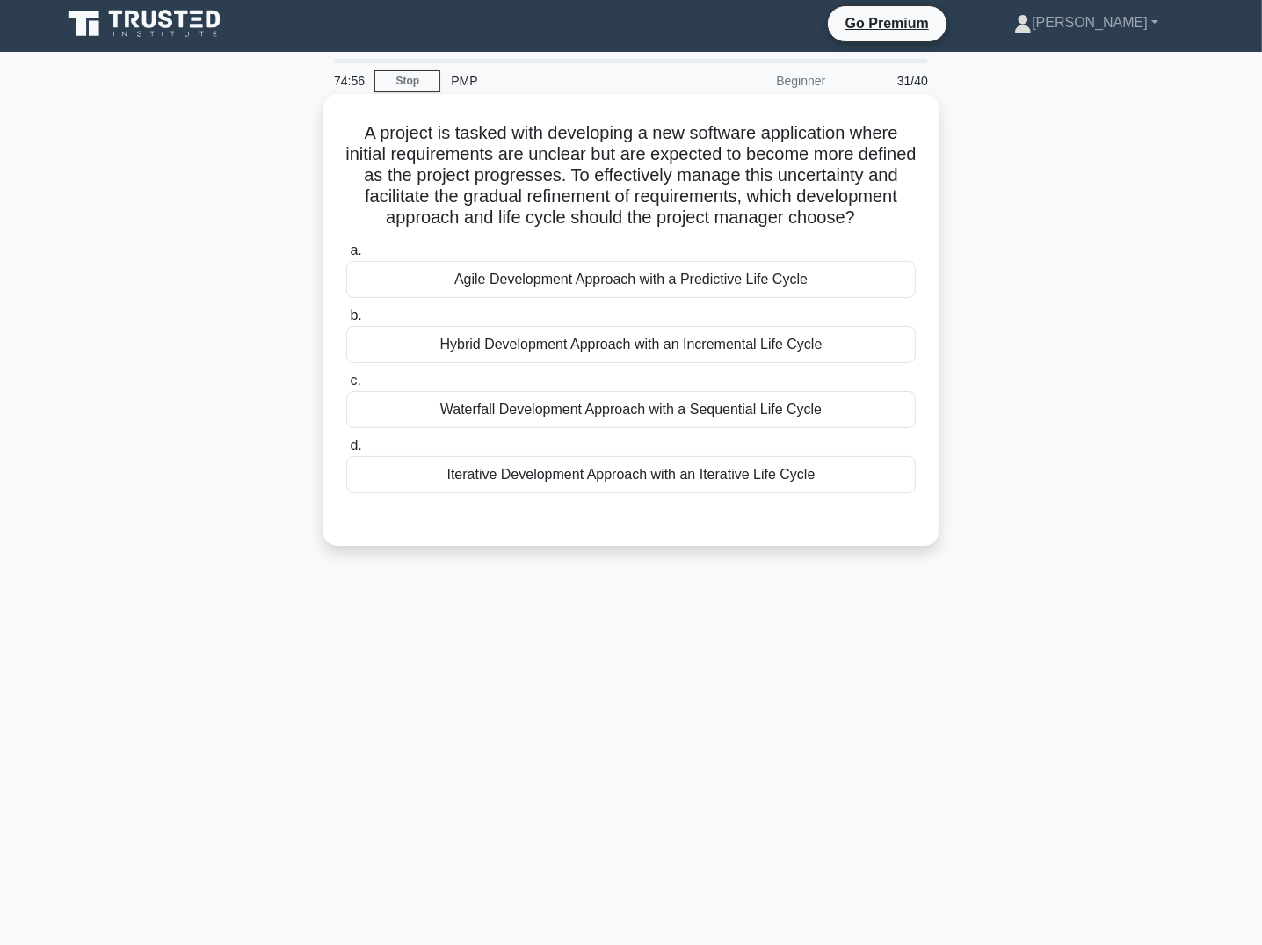
click at [639, 363] on div "Hybrid Development Approach with an Incremental Life Cycle" at bounding box center [631, 344] width 570 height 37
click at [346, 322] on input "b. Hybrid Development Approach with an Incremental Life Cycle" at bounding box center [346, 315] width 0 height 11
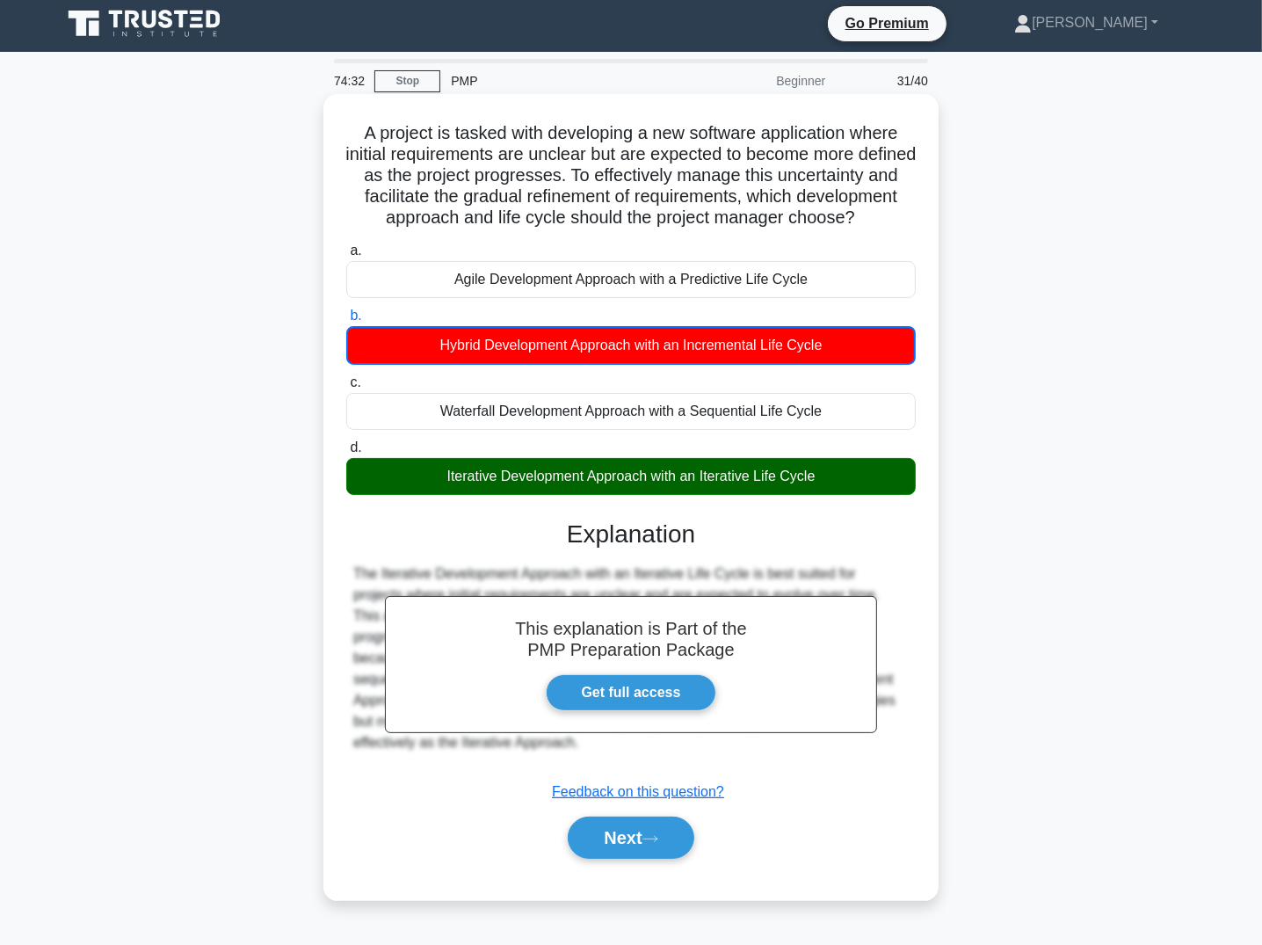
drag, startPoint x: 347, startPoint y: 127, endPoint x: 423, endPoint y: 627, distance: 504.9
click at [838, 499] on div "A project is tasked with developing a new software application where initial re…" at bounding box center [630, 497] width 601 height 792
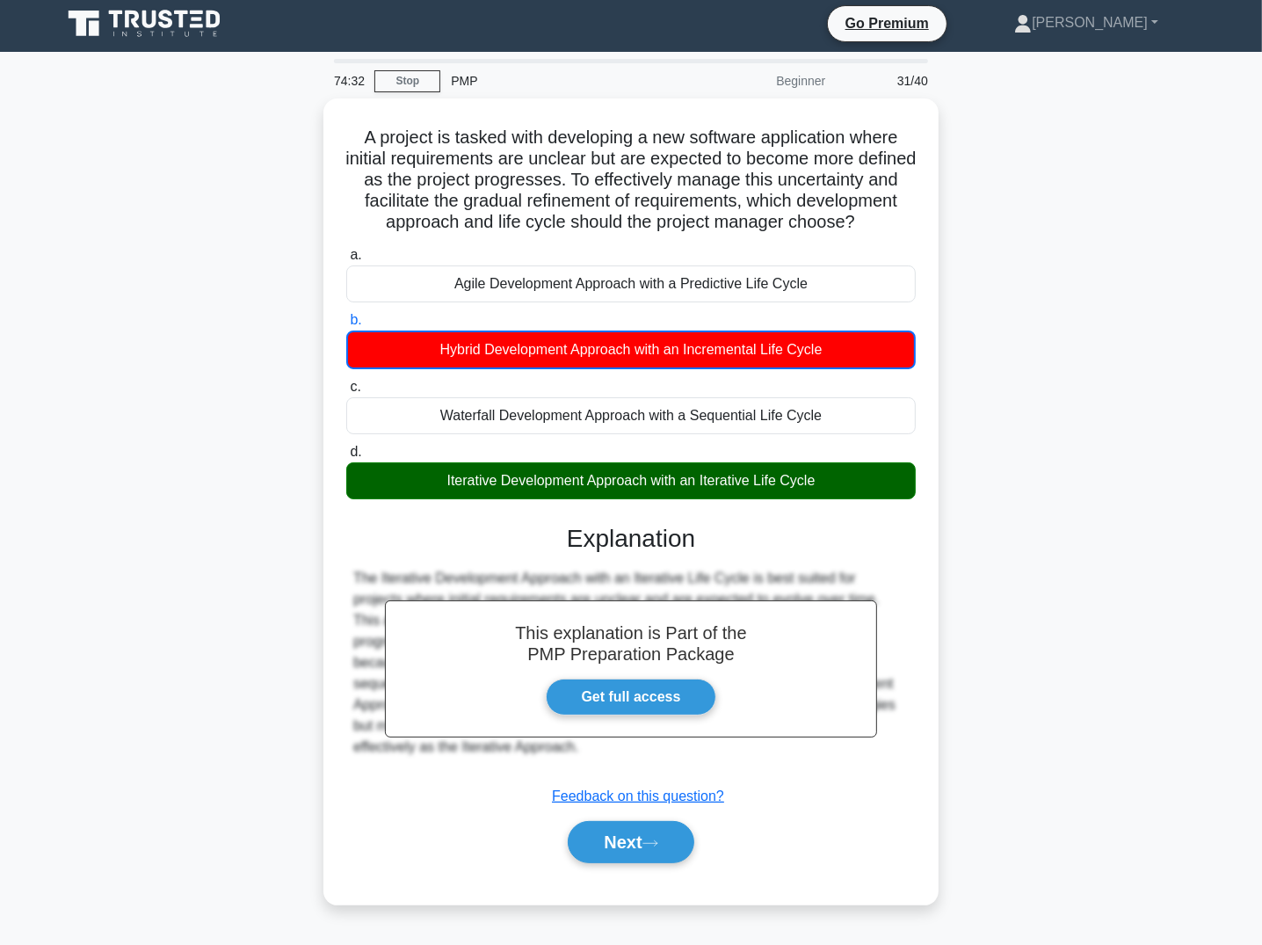
copy div "A project is tasked with developing a new software application where initial re…"
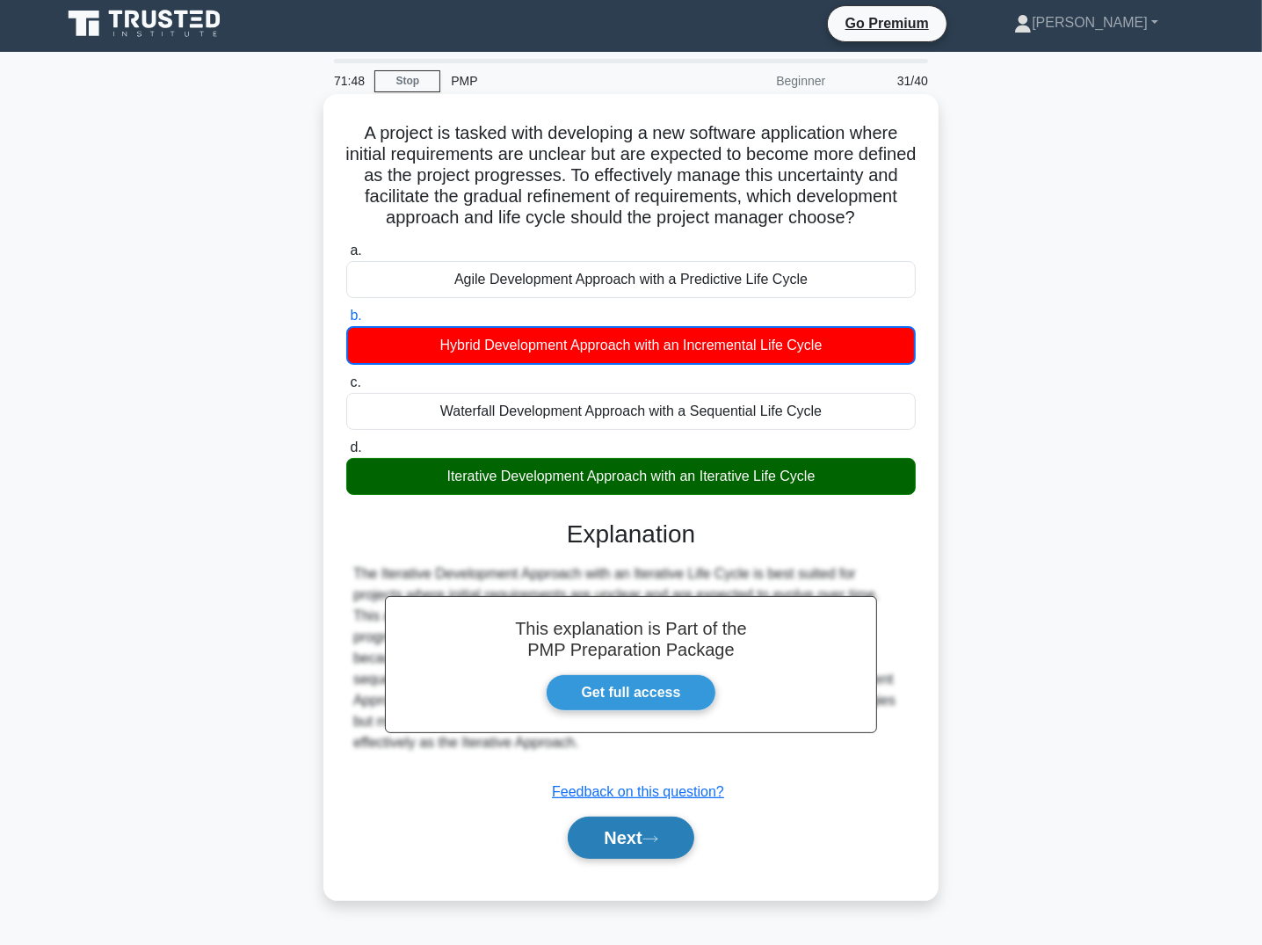
click at [674, 786] on button "Next" at bounding box center [631, 838] width 126 height 42
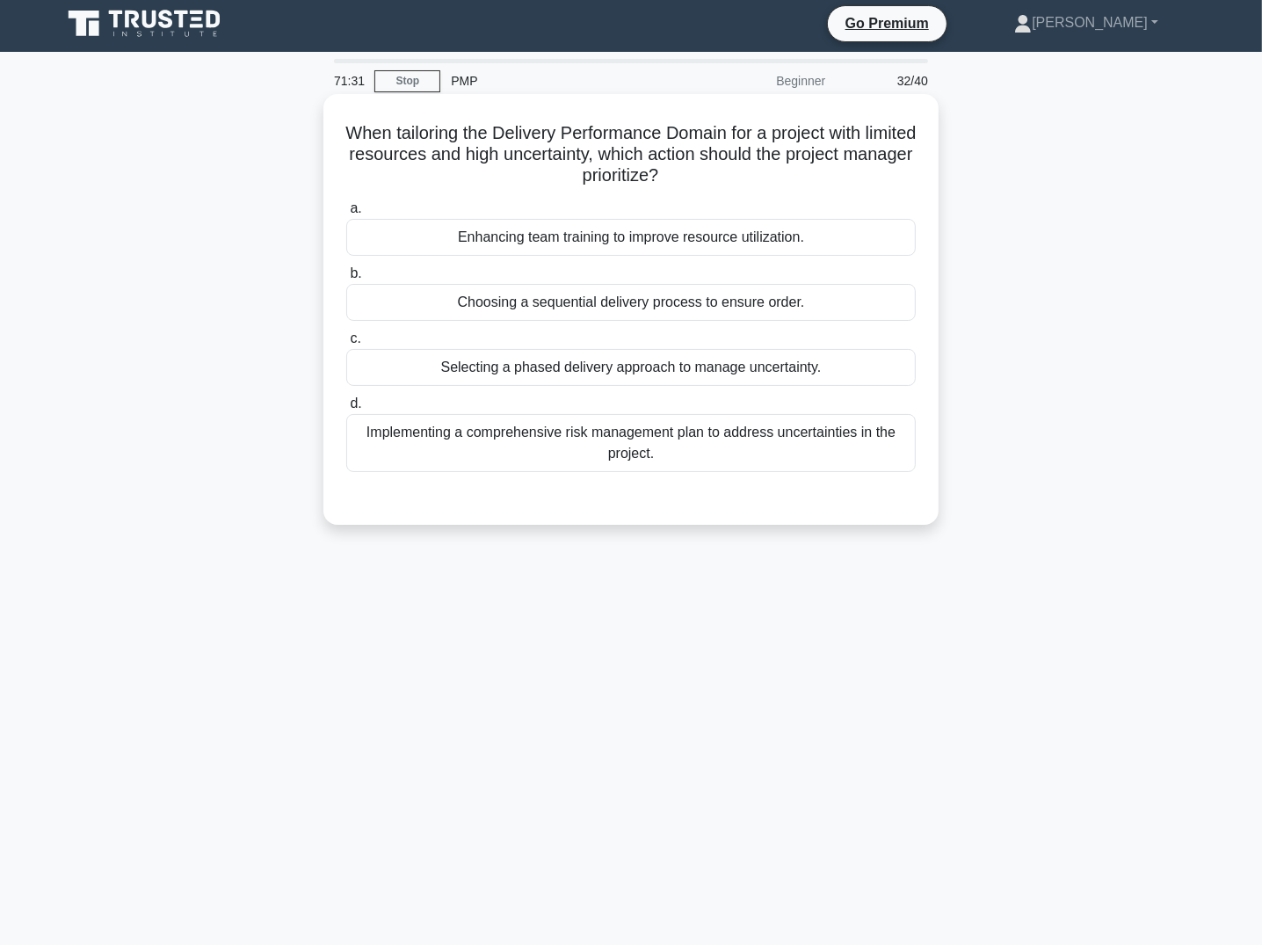
click at [867, 380] on div "Selecting a phased delivery approach to manage uncertainty." at bounding box center [631, 367] width 570 height 37
click at [346, 345] on input "c. Selecting a phased delivery approach to manage uncertainty." at bounding box center [346, 338] width 0 height 11
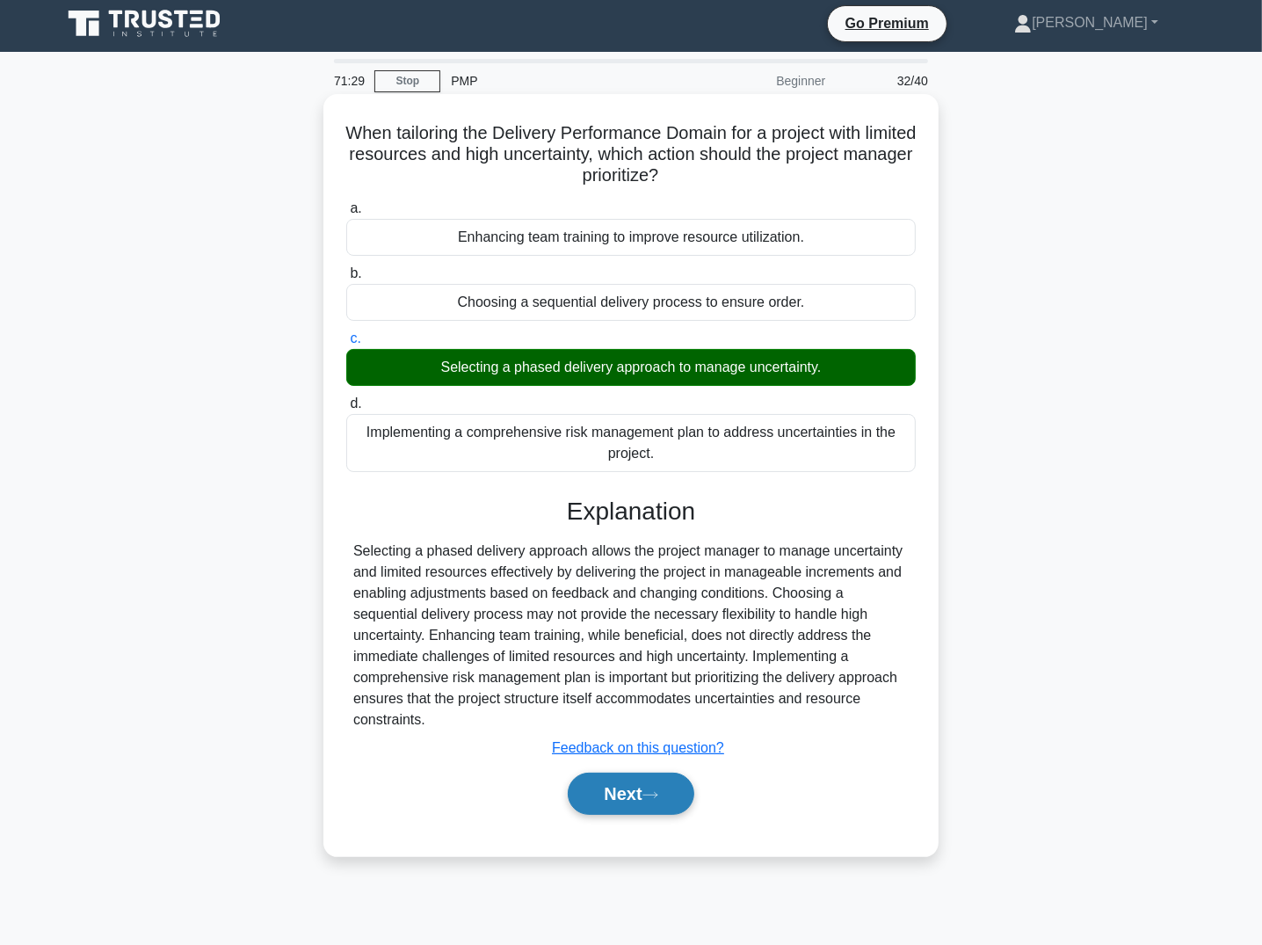
click at [643, 786] on button "Next" at bounding box center [631, 794] width 126 height 42
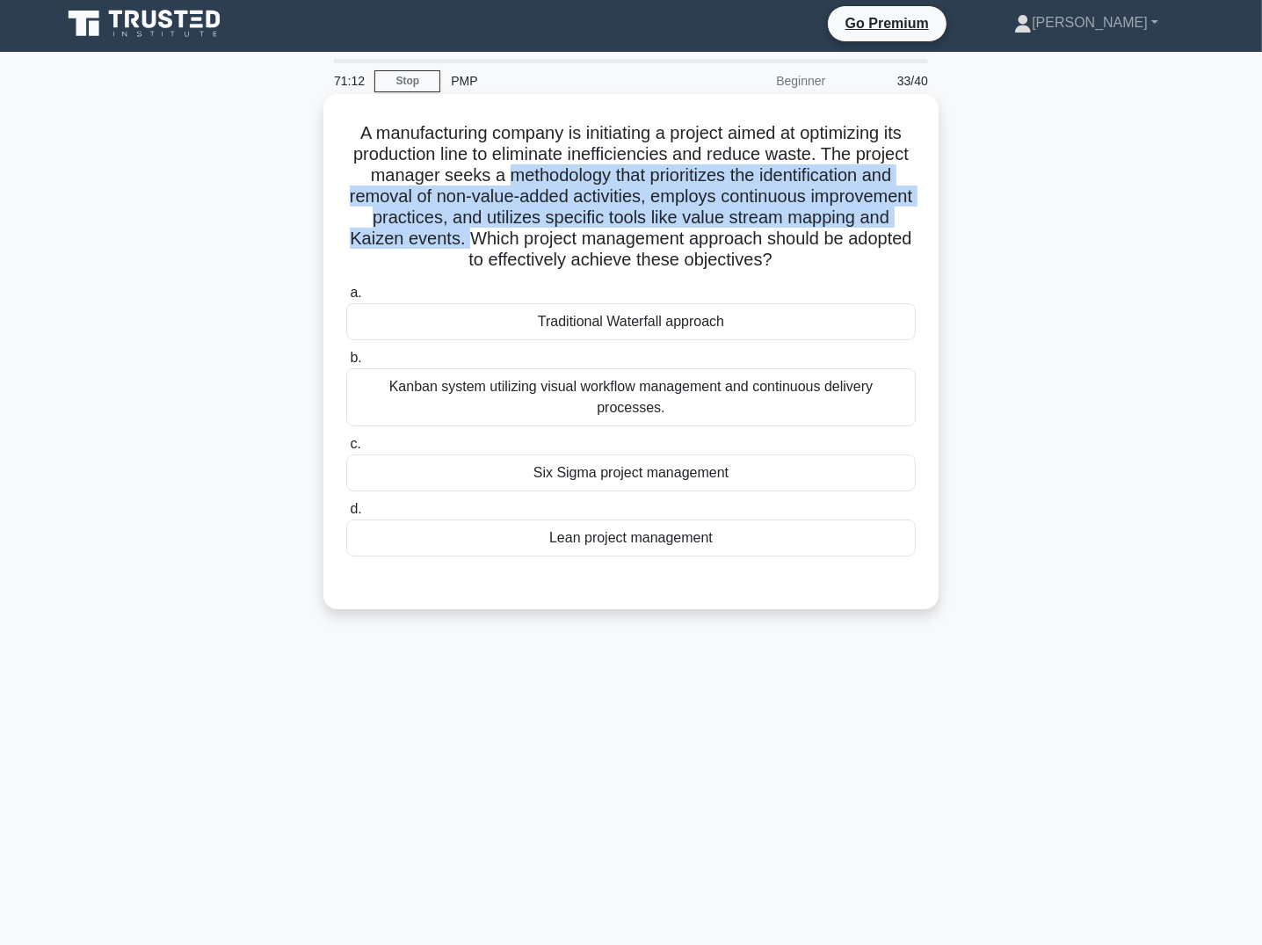
drag, startPoint x: 556, startPoint y: 174, endPoint x: 695, endPoint y: 523, distance: 375.6
click at [594, 243] on h5 "A manufacturing company is initiating a project aimed at optimizing its product…" at bounding box center [631, 196] width 573 height 149
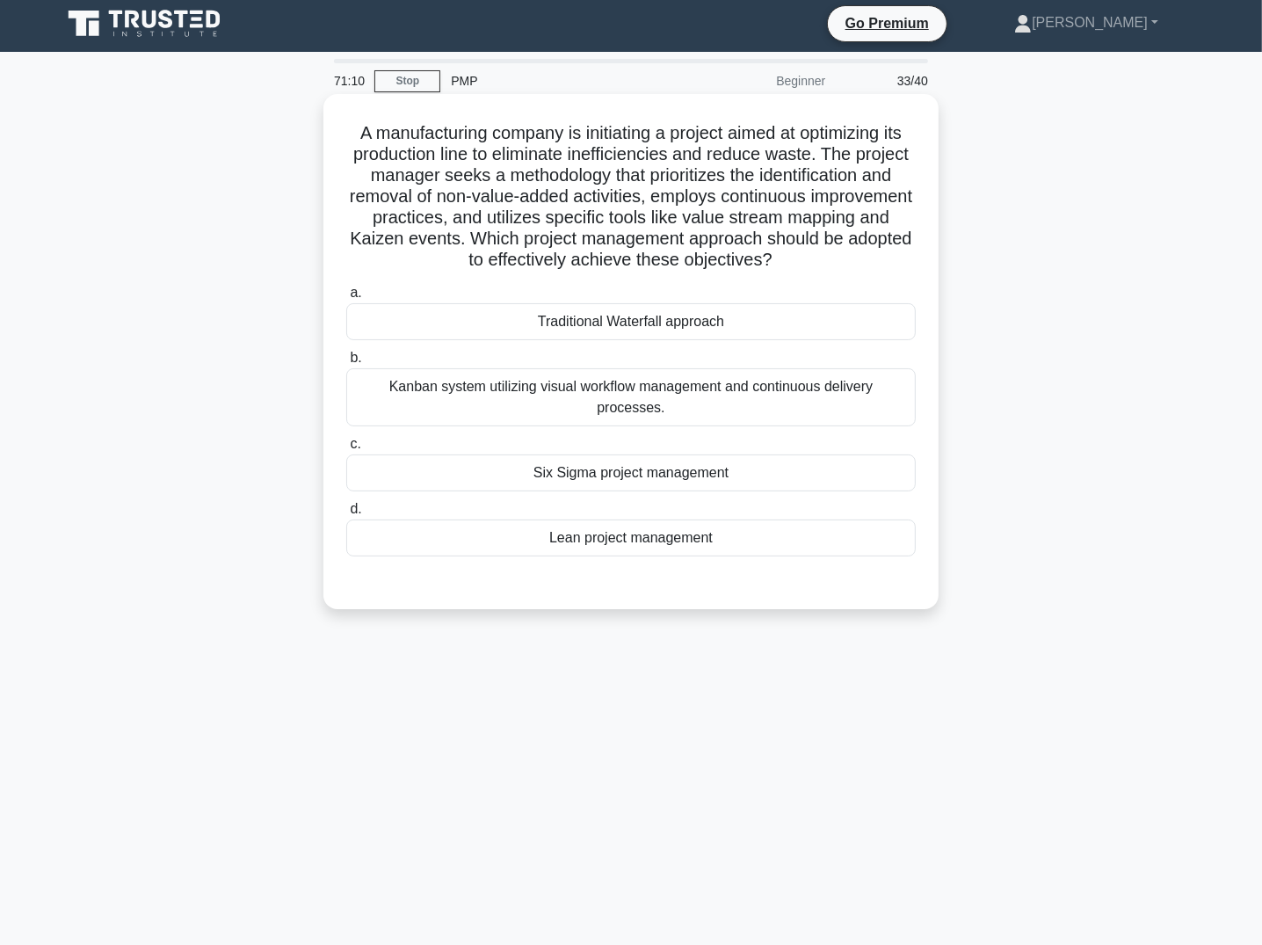
click at [637, 519] on div "Lean project management" at bounding box center [631, 537] width 570 height 37
click at [346, 512] on input "d. Lean project management" at bounding box center [346, 509] width 0 height 11
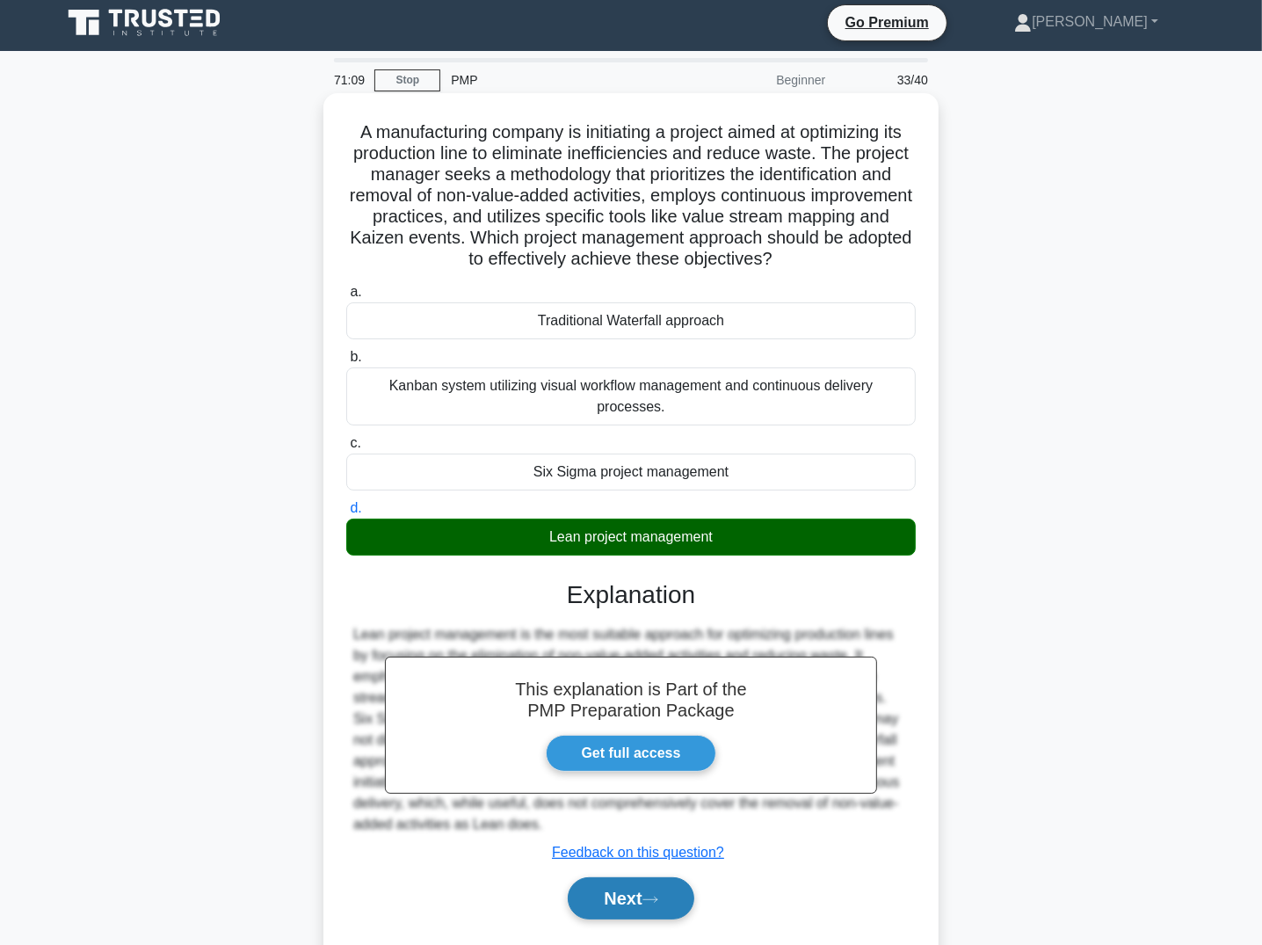
click at [646, 786] on button "Next" at bounding box center [631, 898] width 126 height 42
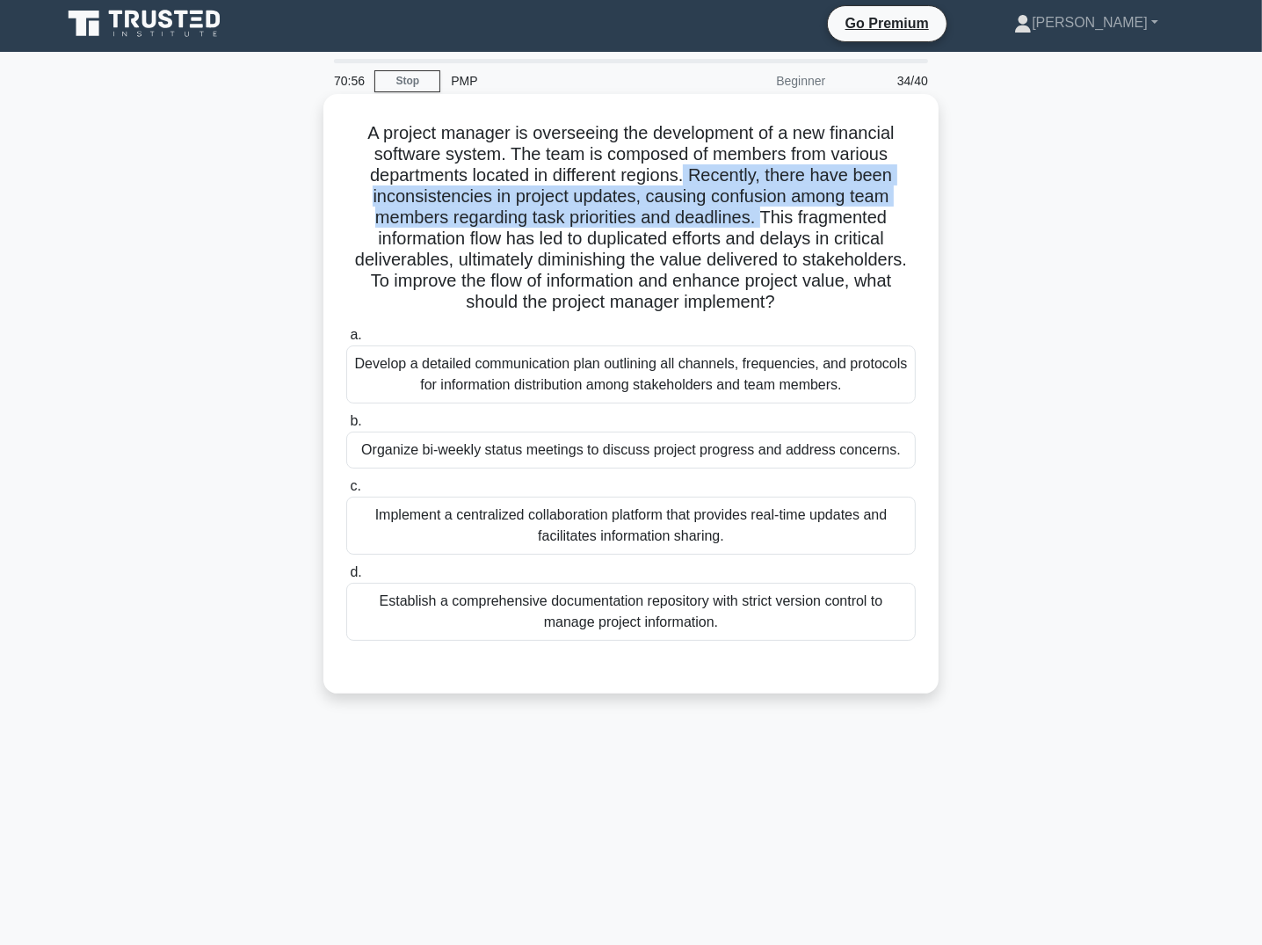
drag, startPoint x: 689, startPoint y: 178, endPoint x: 762, endPoint y: 219, distance: 83.8
click at [762, 219] on h5 "A project manager is overseeing the development of a new financial software sys…" at bounding box center [631, 218] width 573 height 192
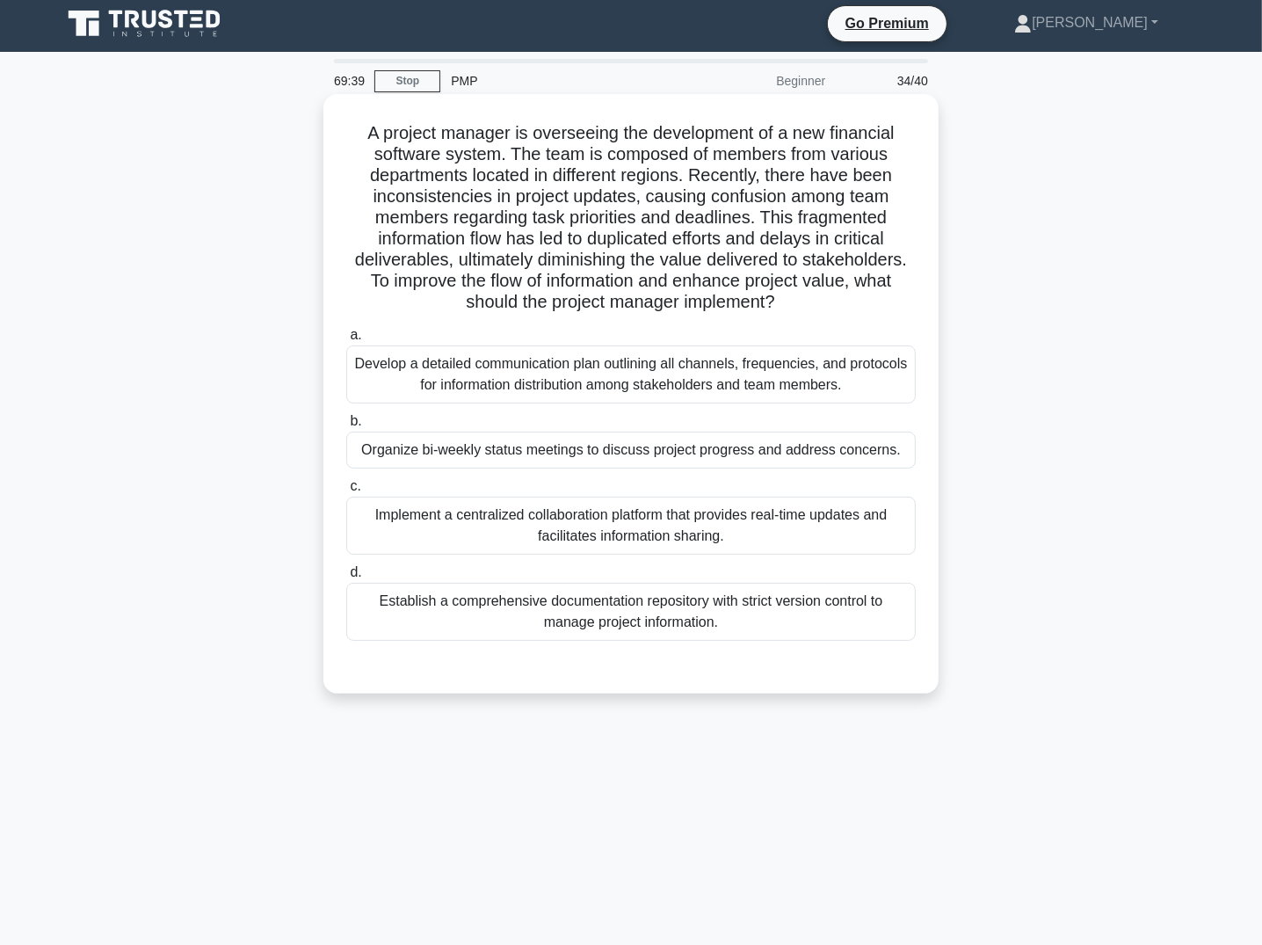
click at [676, 543] on div "Implement a centralized collaboration platform that provides real-time updates …" at bounding box center [631, 526] width 570 height 58
click at [346, 492] on input "c. Implement a centralized collaboration platform that provides real-time updat…" at bounding box center [346, 486] width 0 height 11
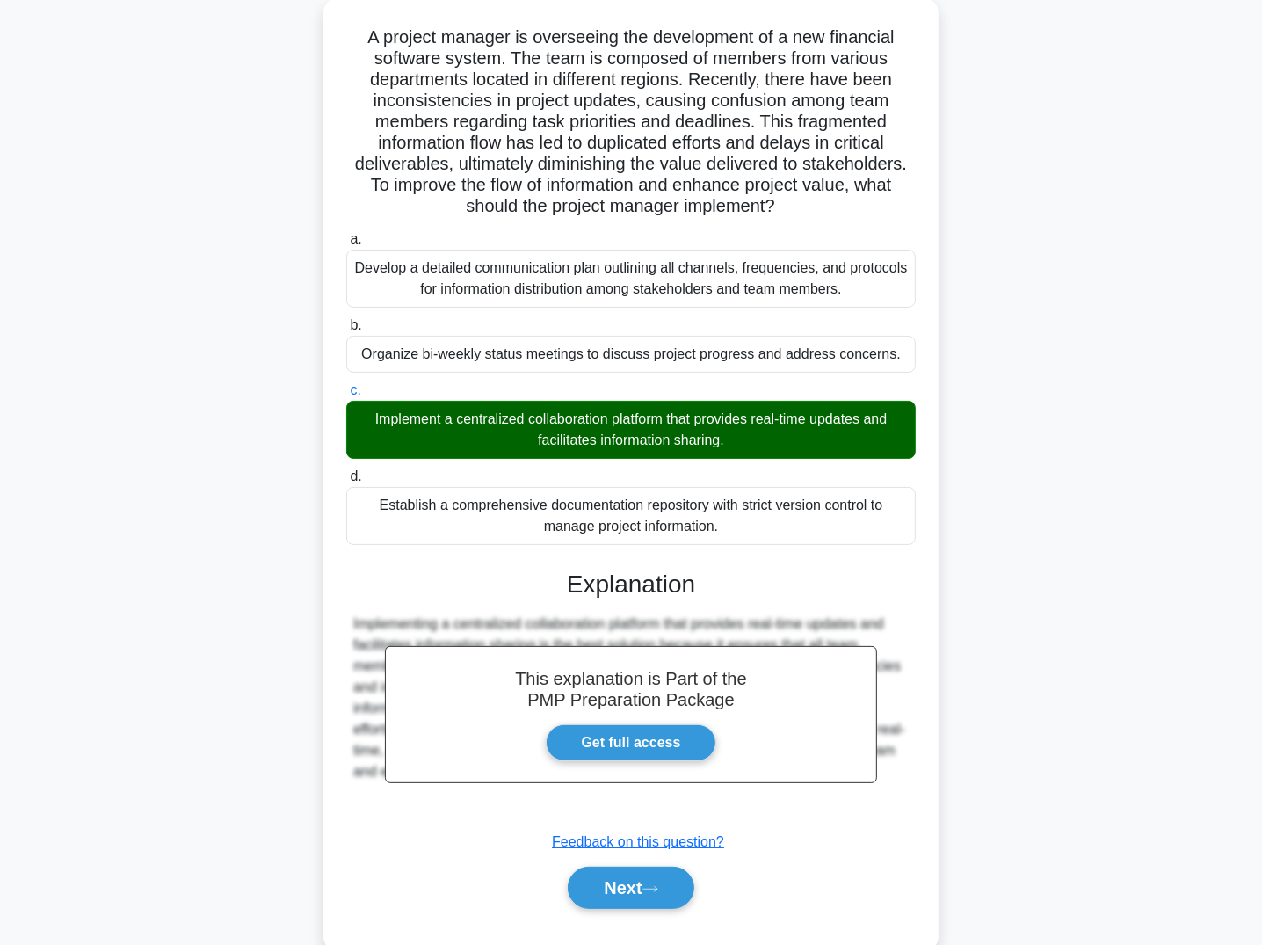
scroll to position [137, 0]
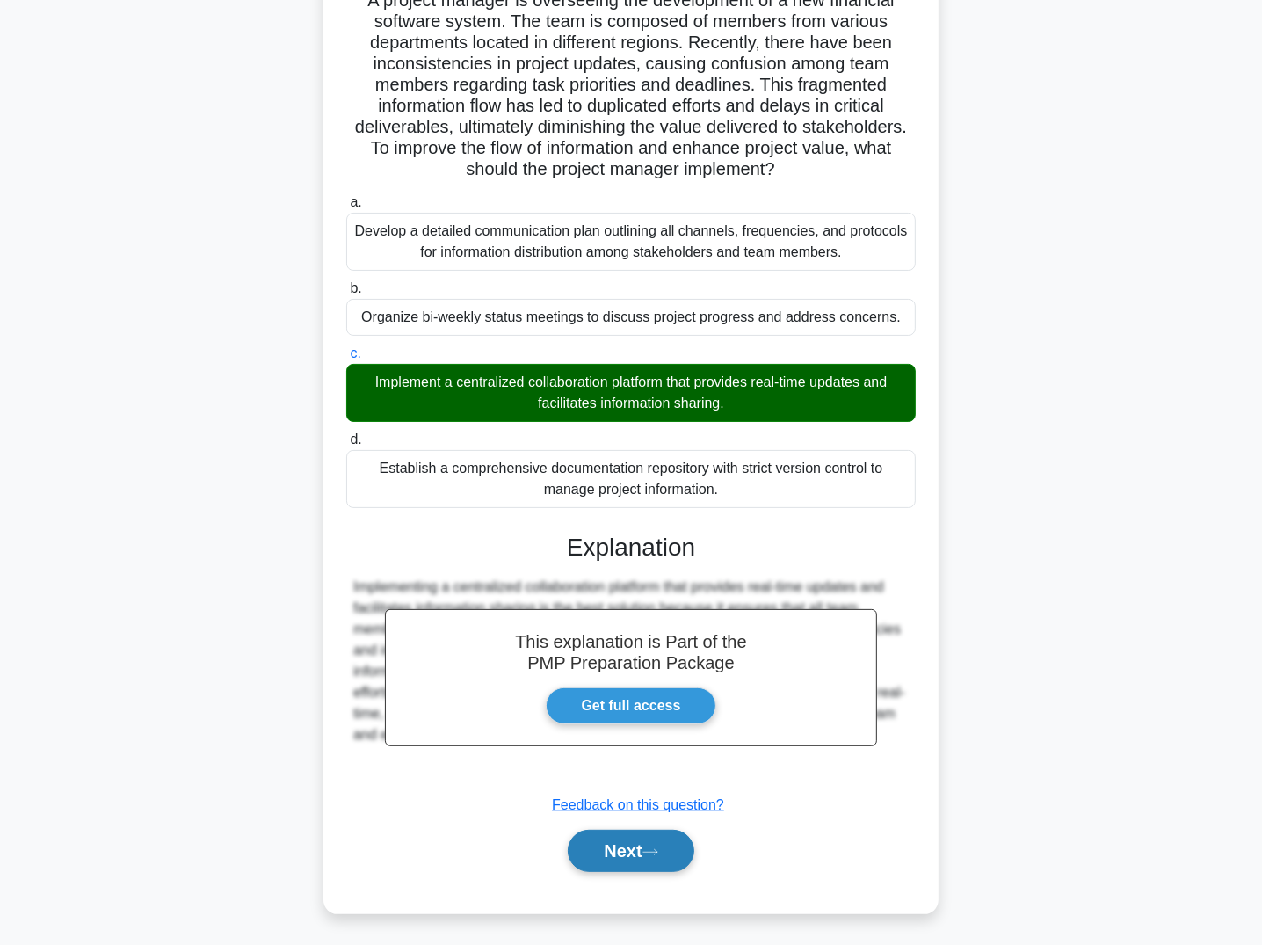
click at [631, 786] on button "Next" at bounding box center [631, 851] width 126 height 42
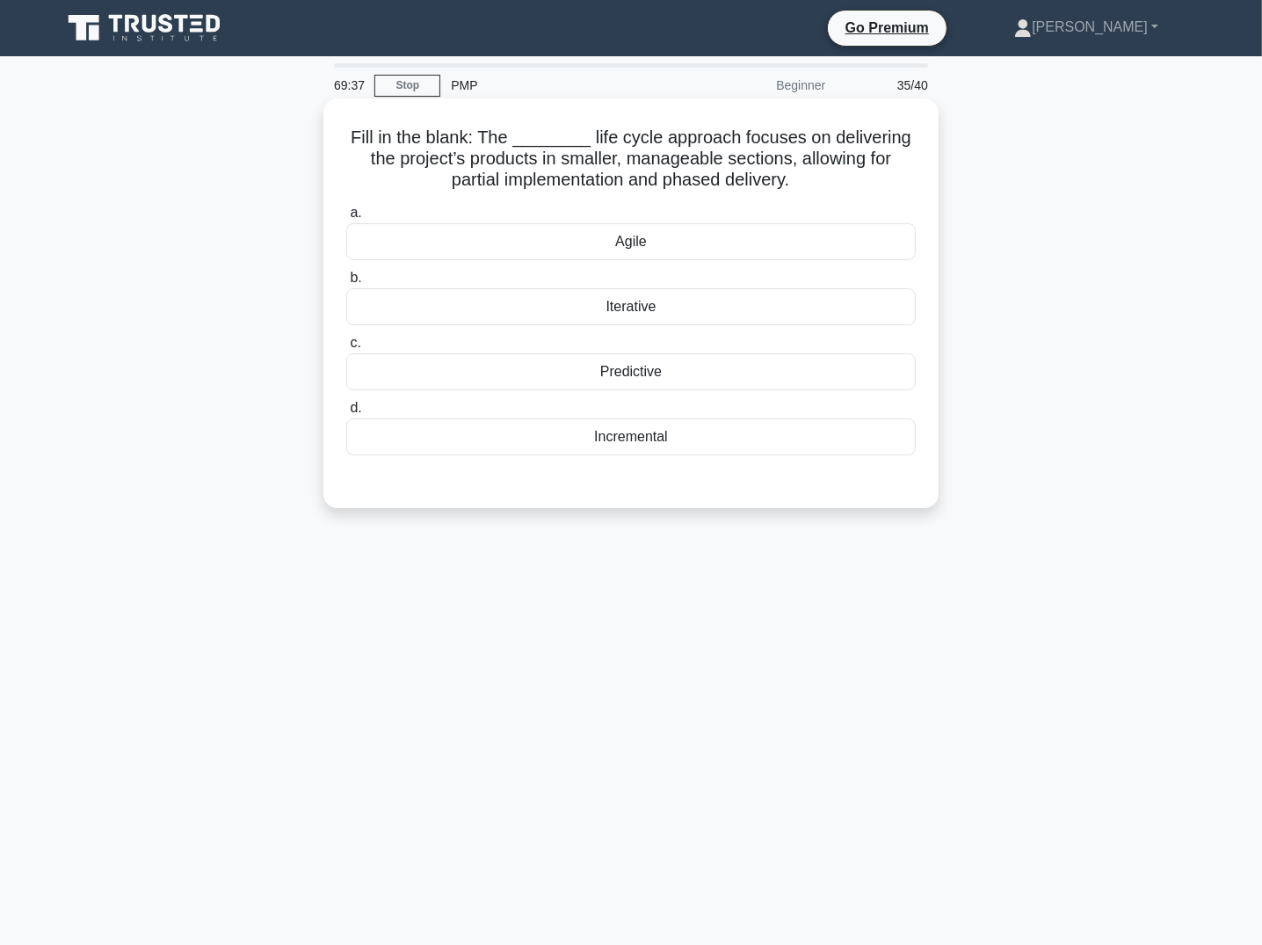
scroll to position [0, 0]
click at [672, 316] on div "Iterative" at bounding box center [631, 306] width 570 height 37
click at [346, 284] on input "b. Iterative" at bounding box center [346, 277] width 0 height 11
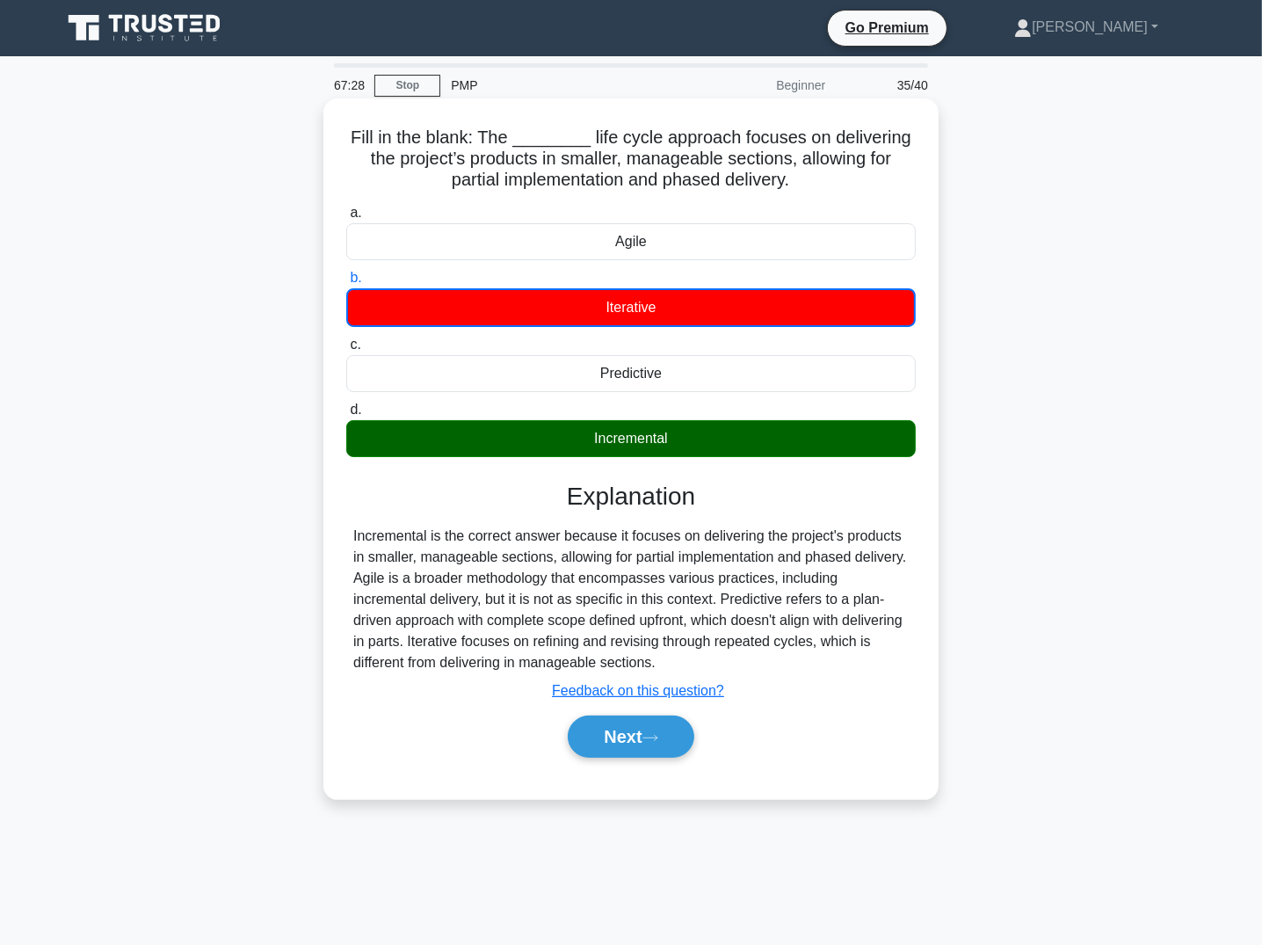
drag, startPoint x: 353, startPoint y: 131, endPoint x: 784, endPoint y: 665, distance: 685.7
click at [784, 665] on div "Fill in the blank: The ________ life cycle approach focuses on delivering the p…" at bounding box center [630, 448] width 601 height 686
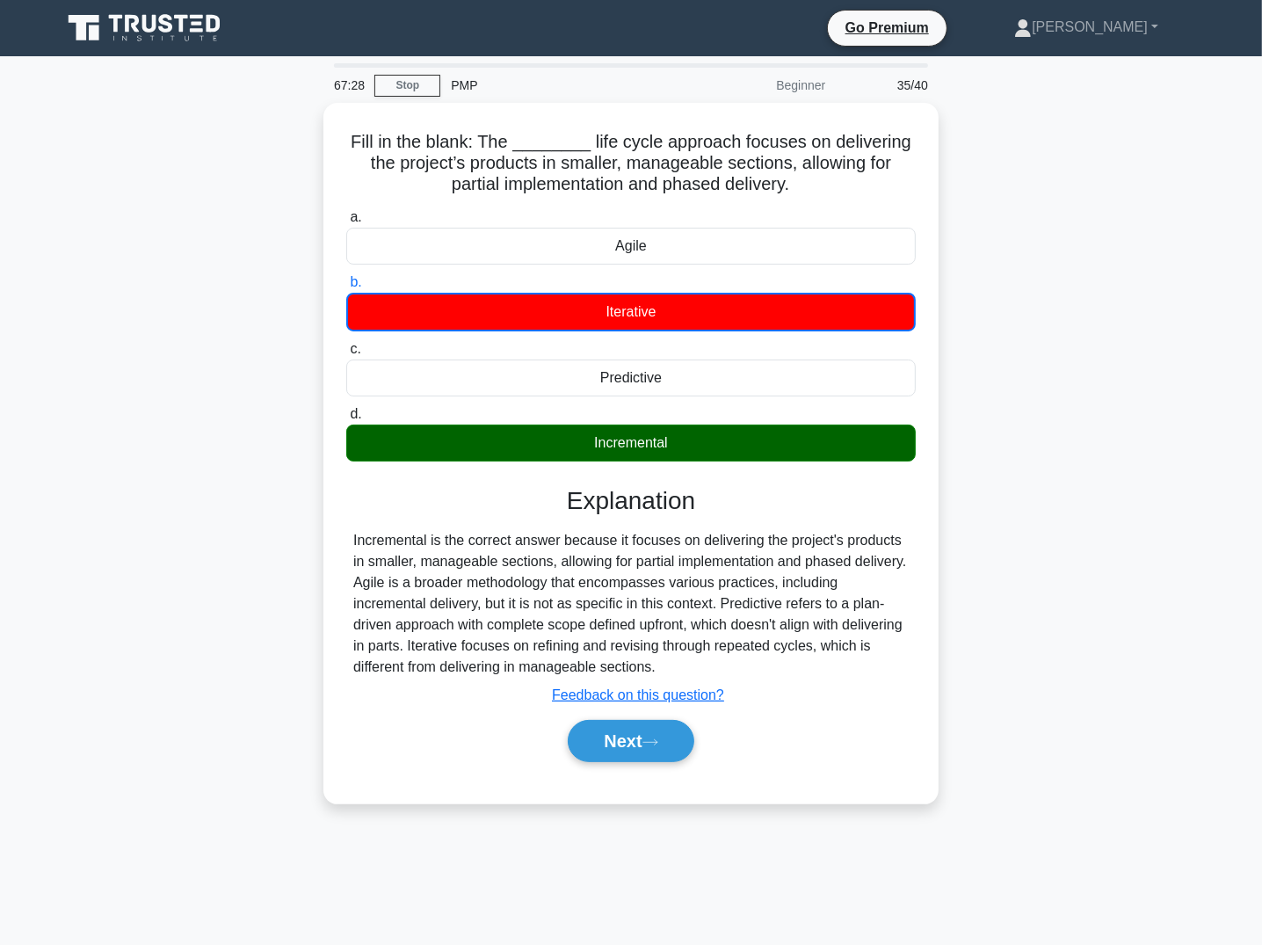
copy div "Fill in the blank: The ________ life cycle approach focuses on delivering the p…"
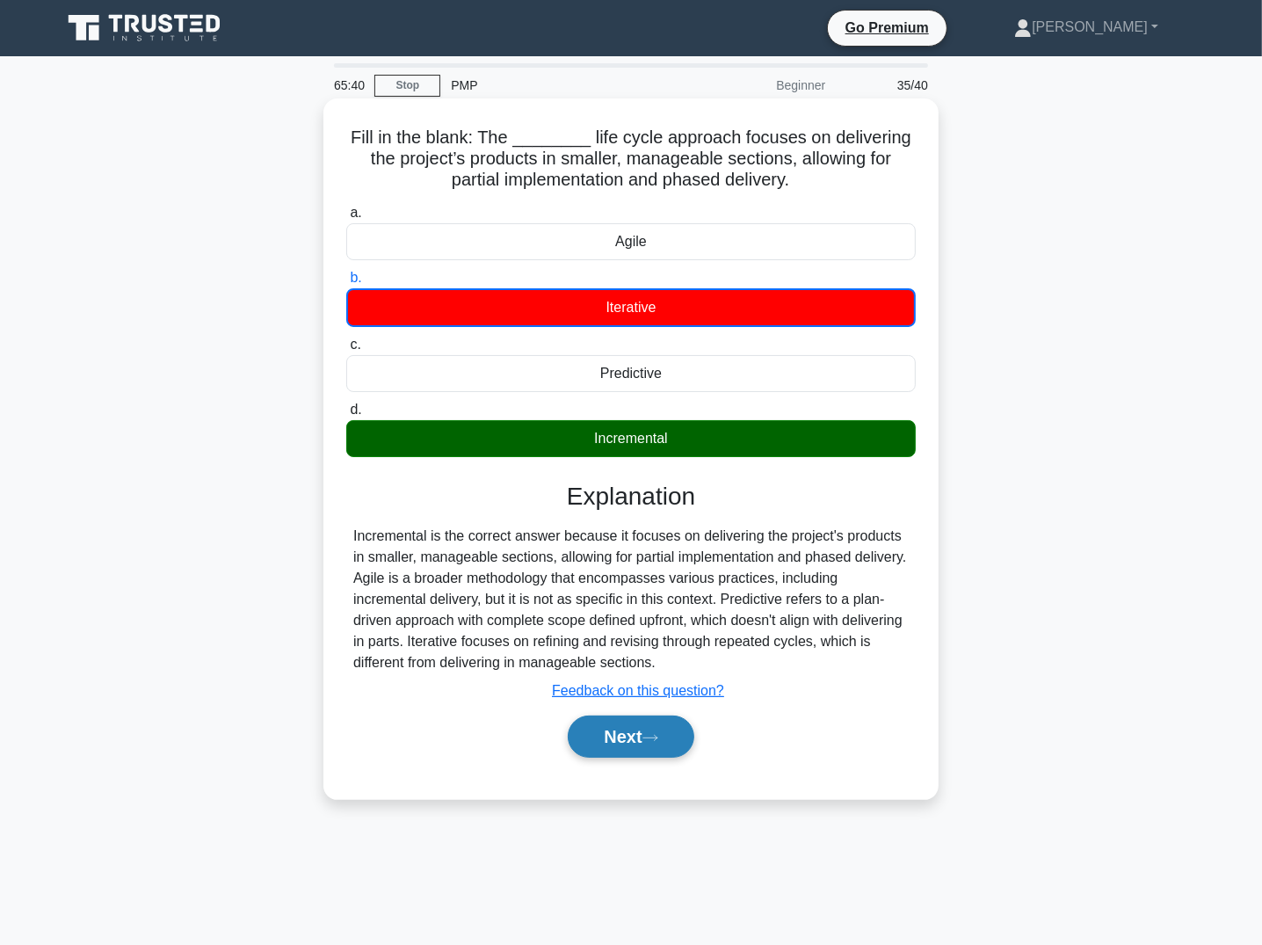
click at [610, 740] on button "Next" at bounding box center [631, 736] width 126 height 42
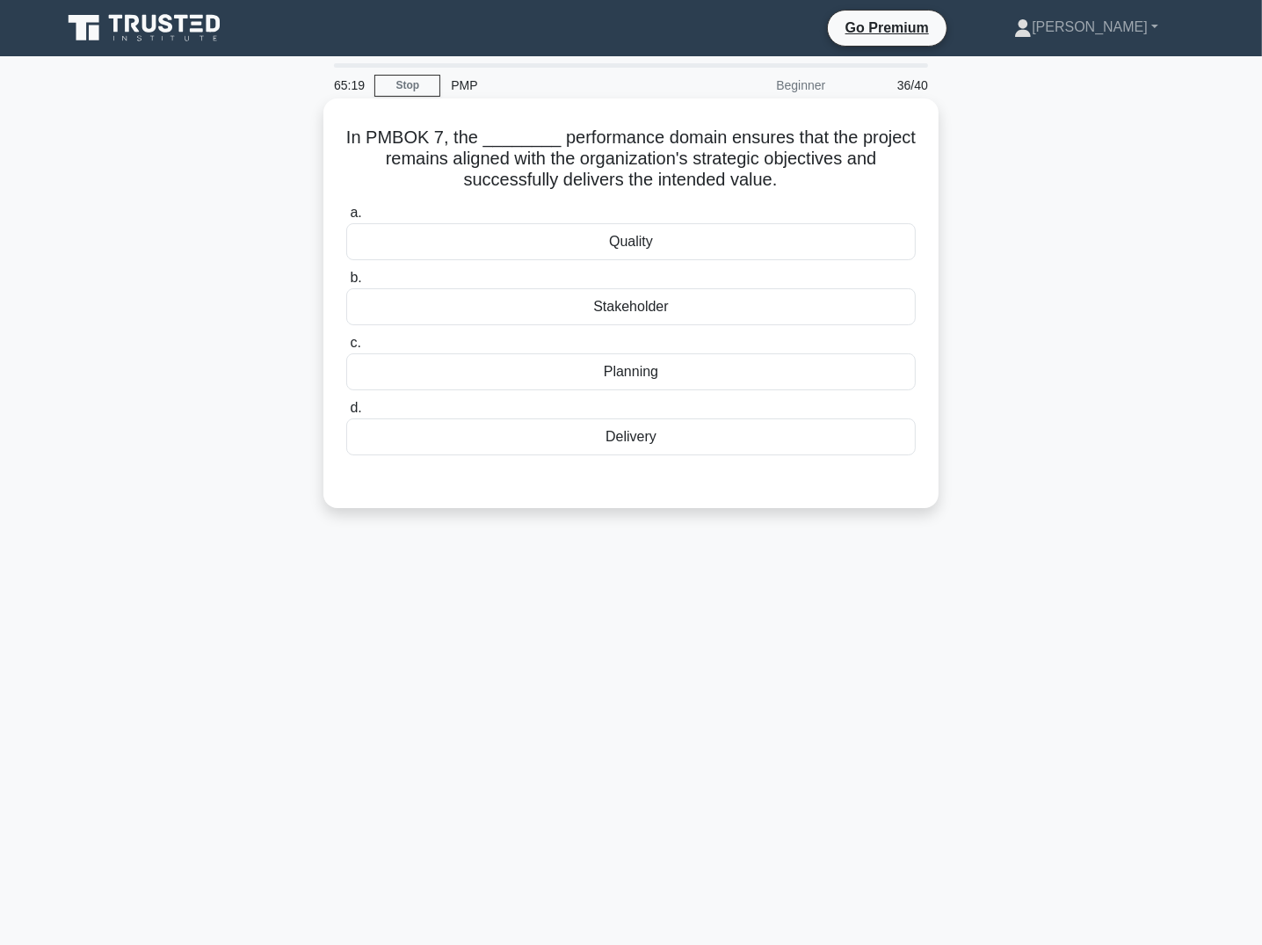
click at [651, 445] on div "Delivery" at bounding box center [631, 436] width 570 height 37
click at [346, 414] on input "d. Delivery" at bounding box center [346, 408] width 0 height 11
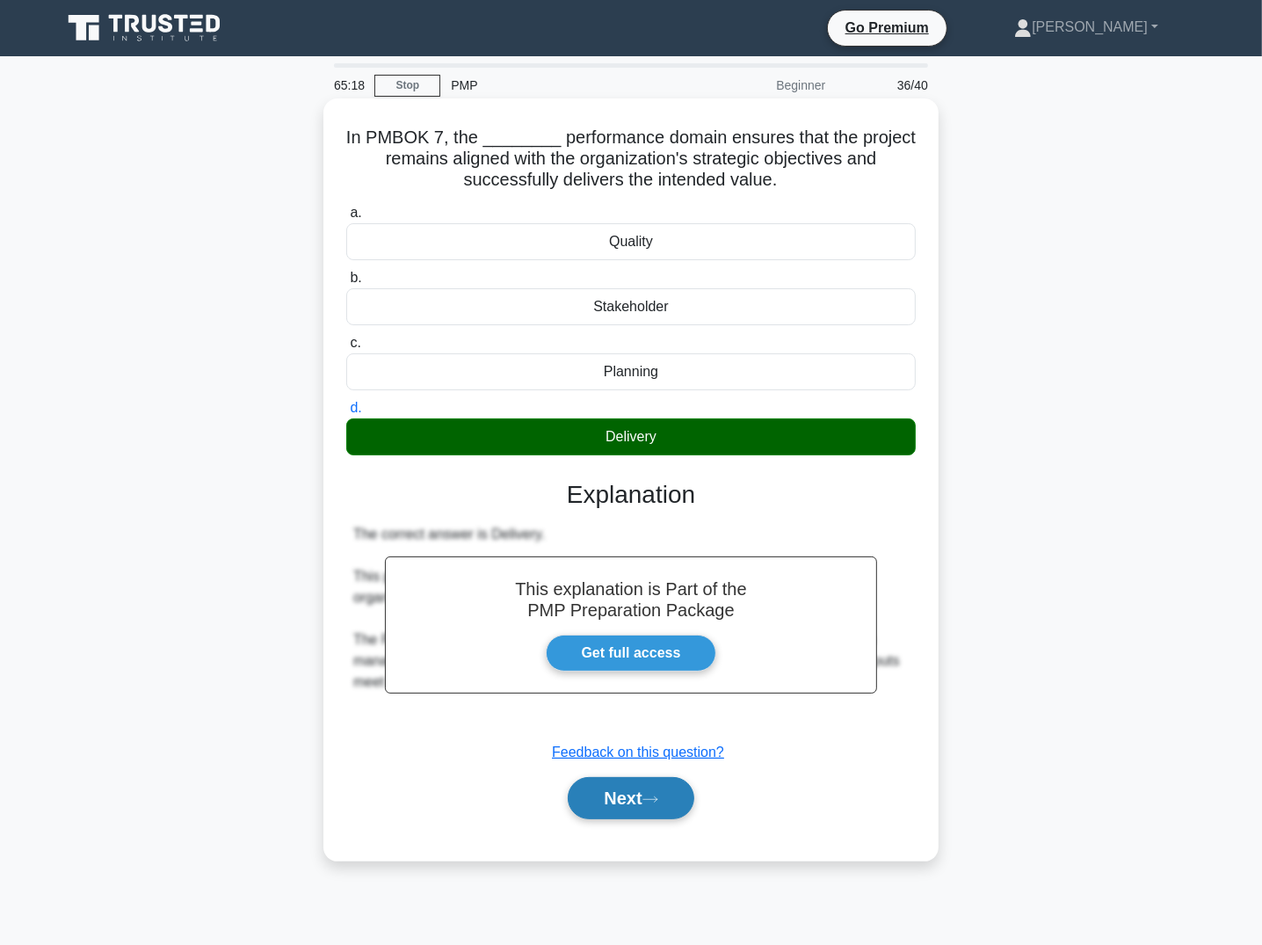
click at [635, 786] on button "Next" at bounding box center [631, 798] width 126 height 42
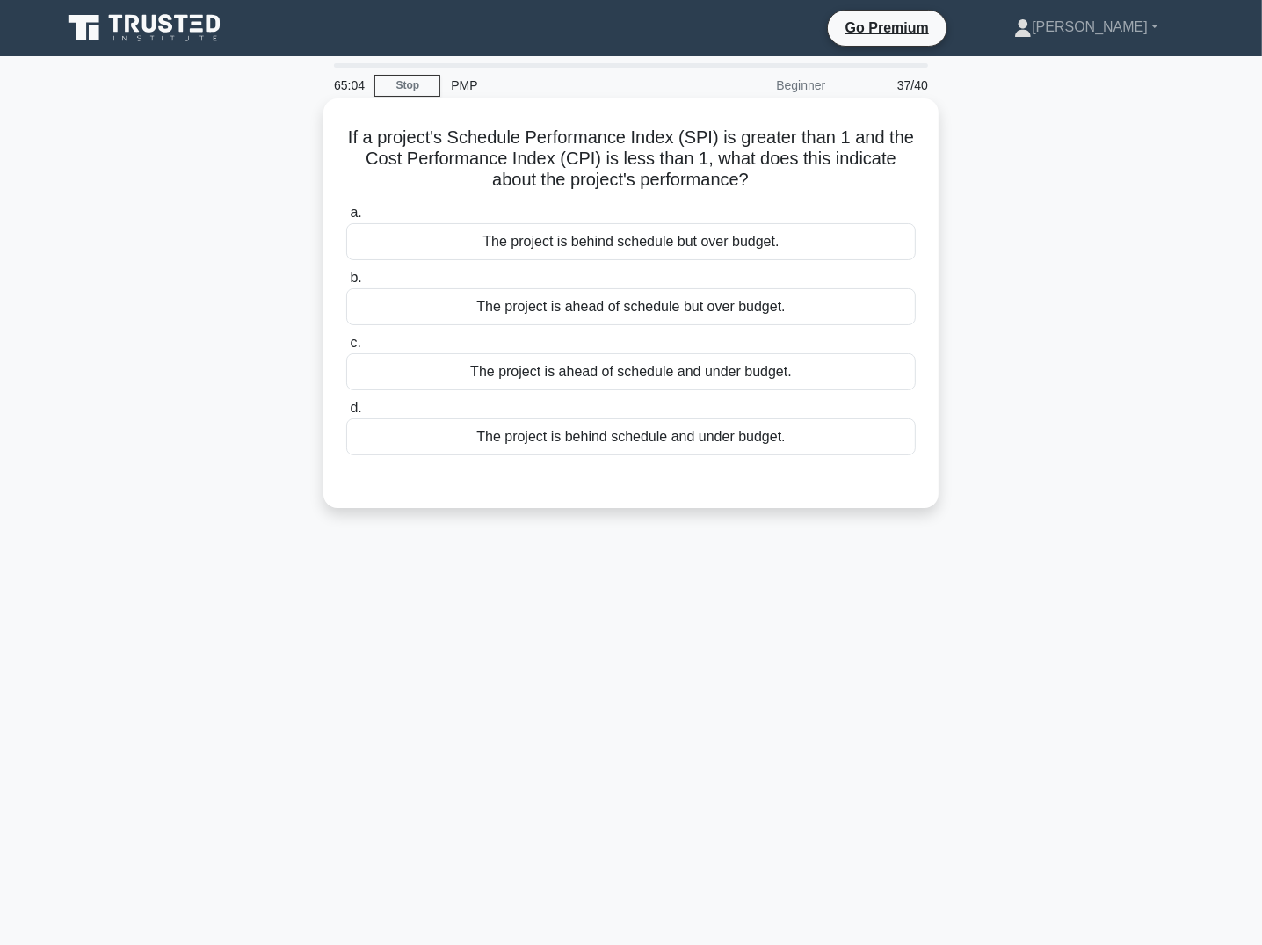
click at [762, 299] on div "The project is ahead of schedule but over budget." at bounding box center [631, 306] width 570 height 37
click at [346, 284] on input "b. The project is ahead of schedule but over budget." at bounding box center [346, 277] width 0 height 11
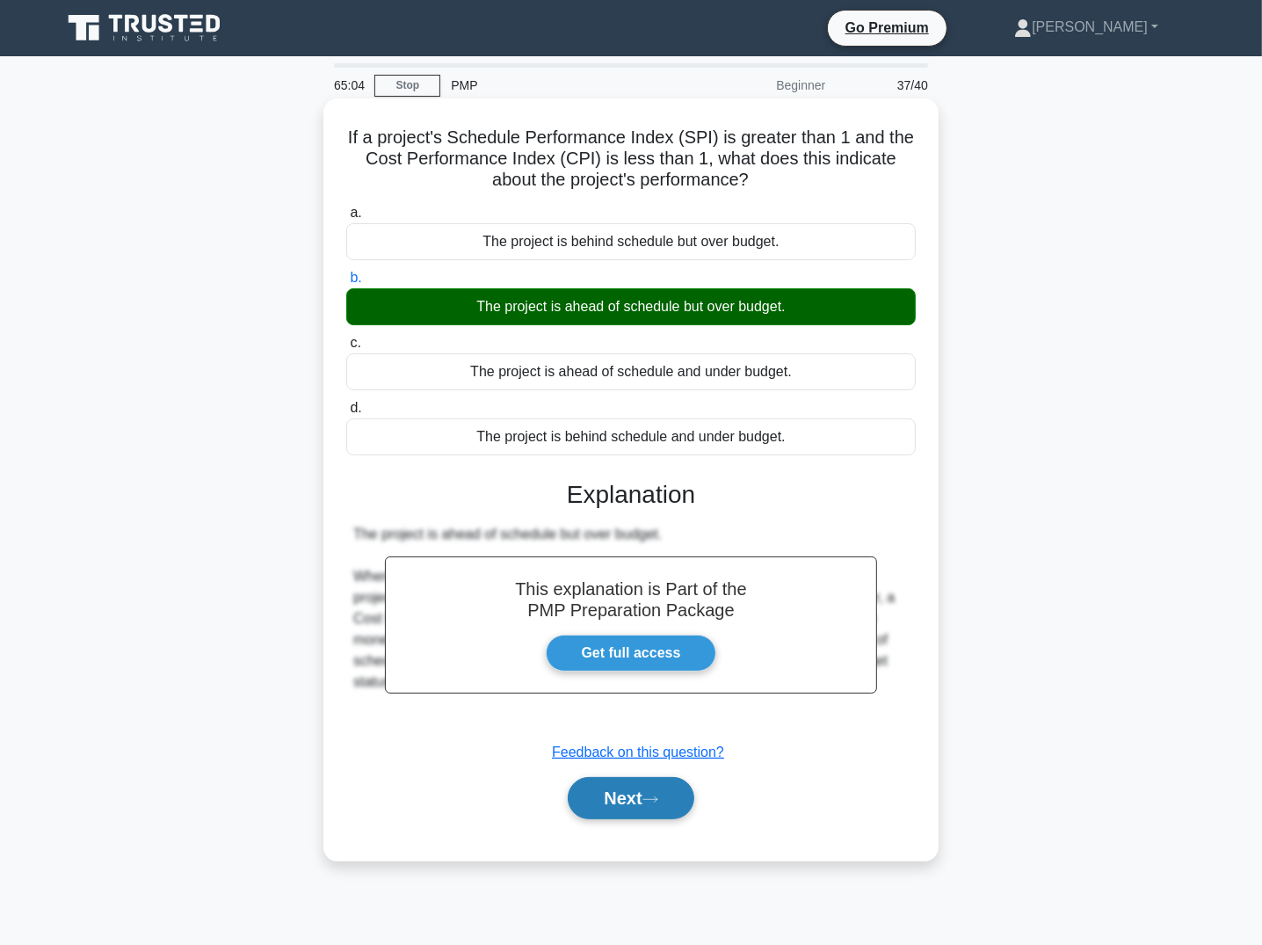
click at [653, 784] on button "Next" at bounding box center [631, 798] width 126 height 42
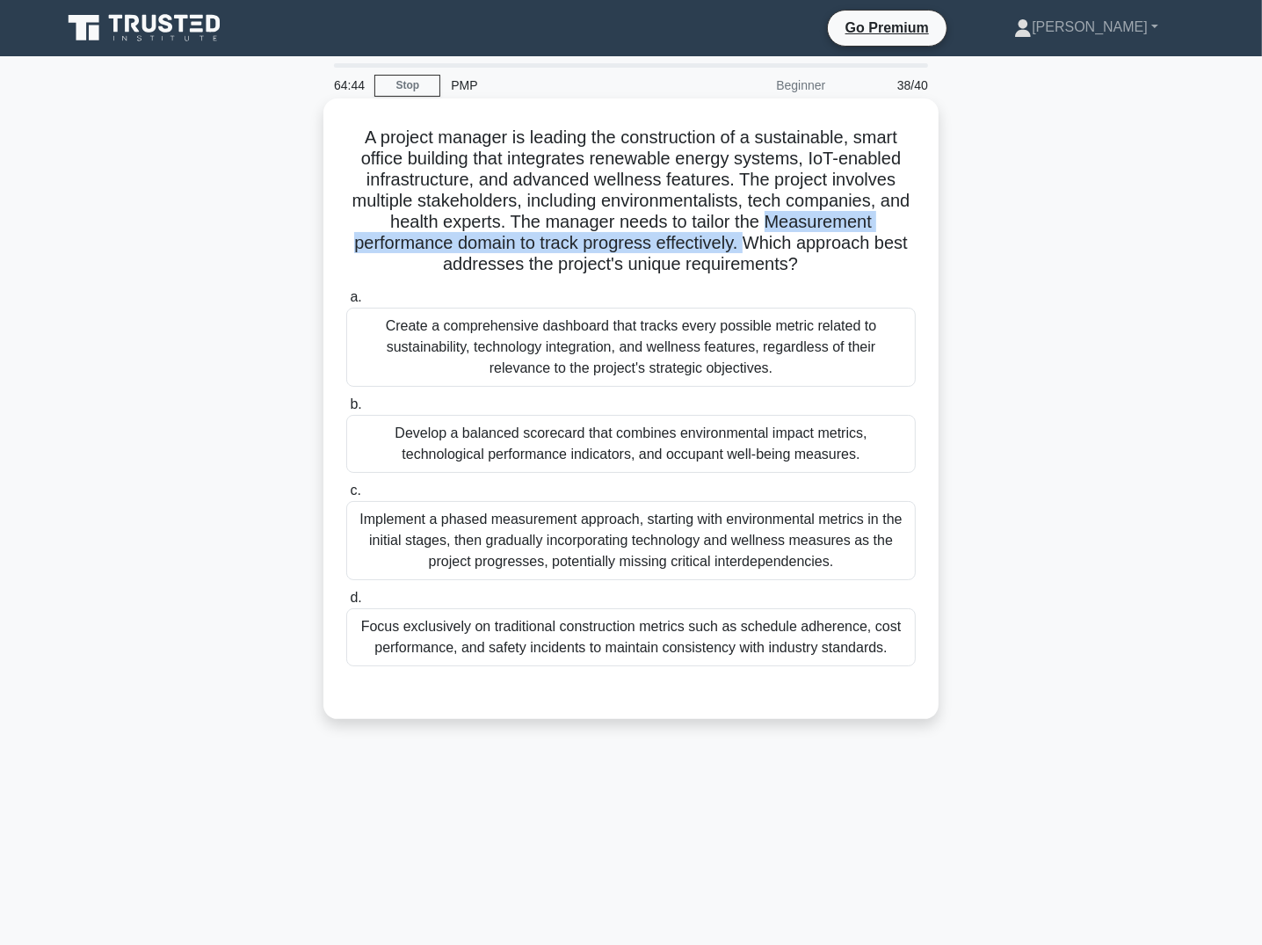
drag, startPoint x: 787, startPoint y: 219, endPoint x: 746, endPoint y: 246, distance: 48.8
click at [746, 246] on h5 "A project manager is leading the construction of a sustainable, smart office bu…" at bounding box center [631, 201] width 573 height 149
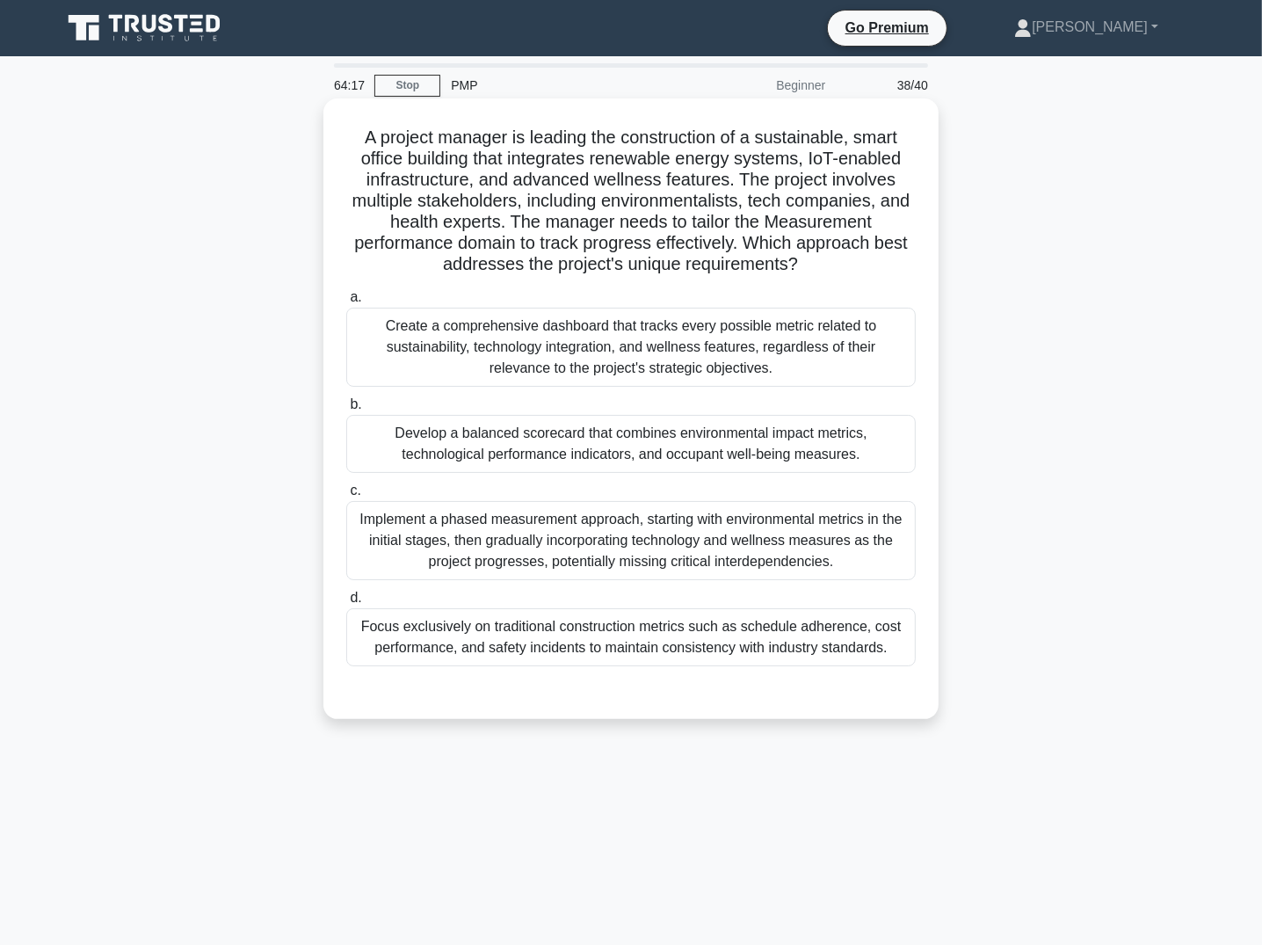
click at [521, 454] on div "Develop a balanced scorecard that combines environmental impact metrics, techno…" at bounding box center [631, 444] width 570 height 58
click at [346, 410] on input "b. Develop a balanced scorecard that combines environmental impact metrics, tec…" at bounding box center [346, 404] width 0 height 11
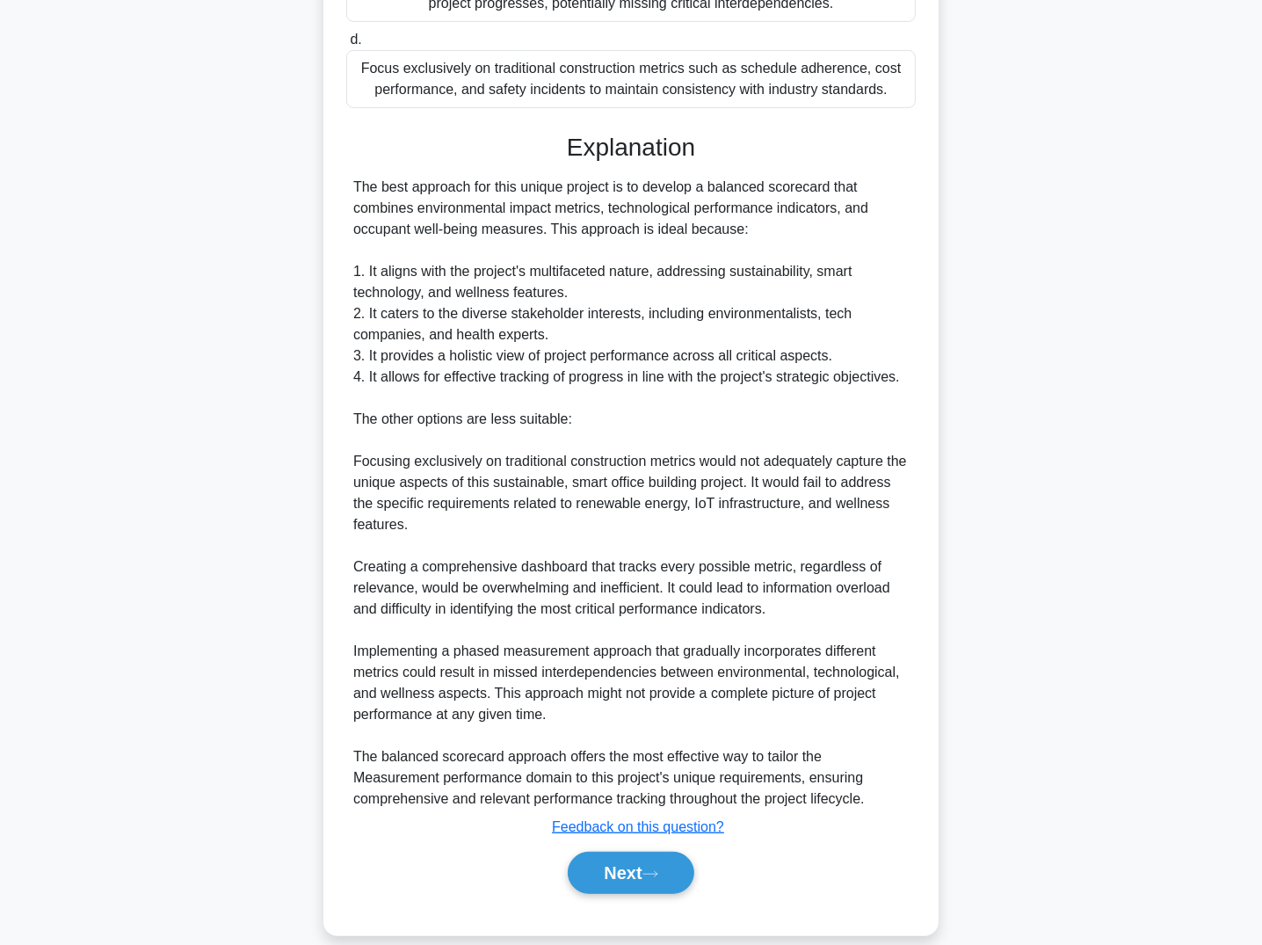
scroll to position [580, 0]
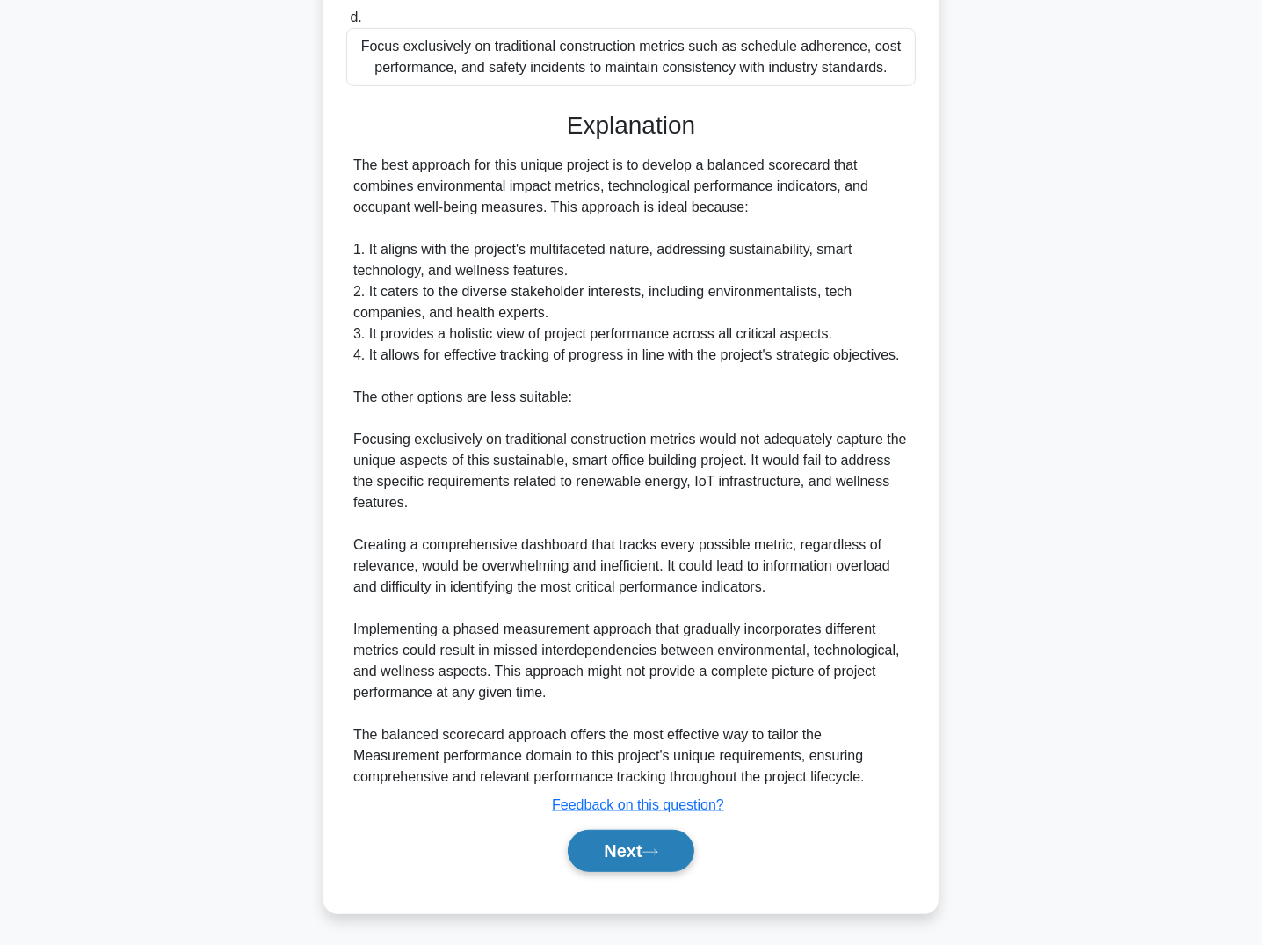
click at [614, 786] on button "Next" at bounding box center [631, 851] width 126 height 42
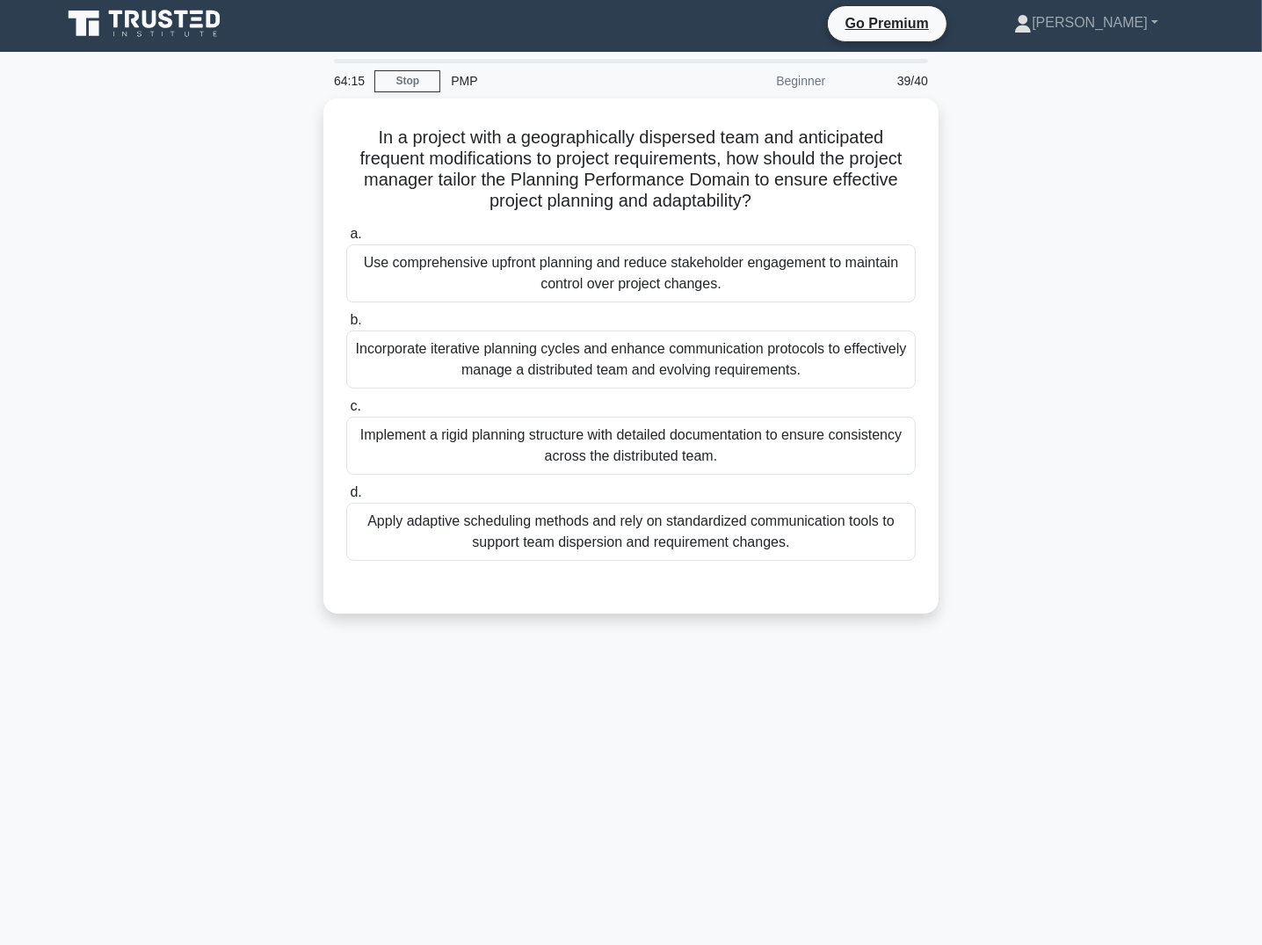
scroll to position [5, 0]
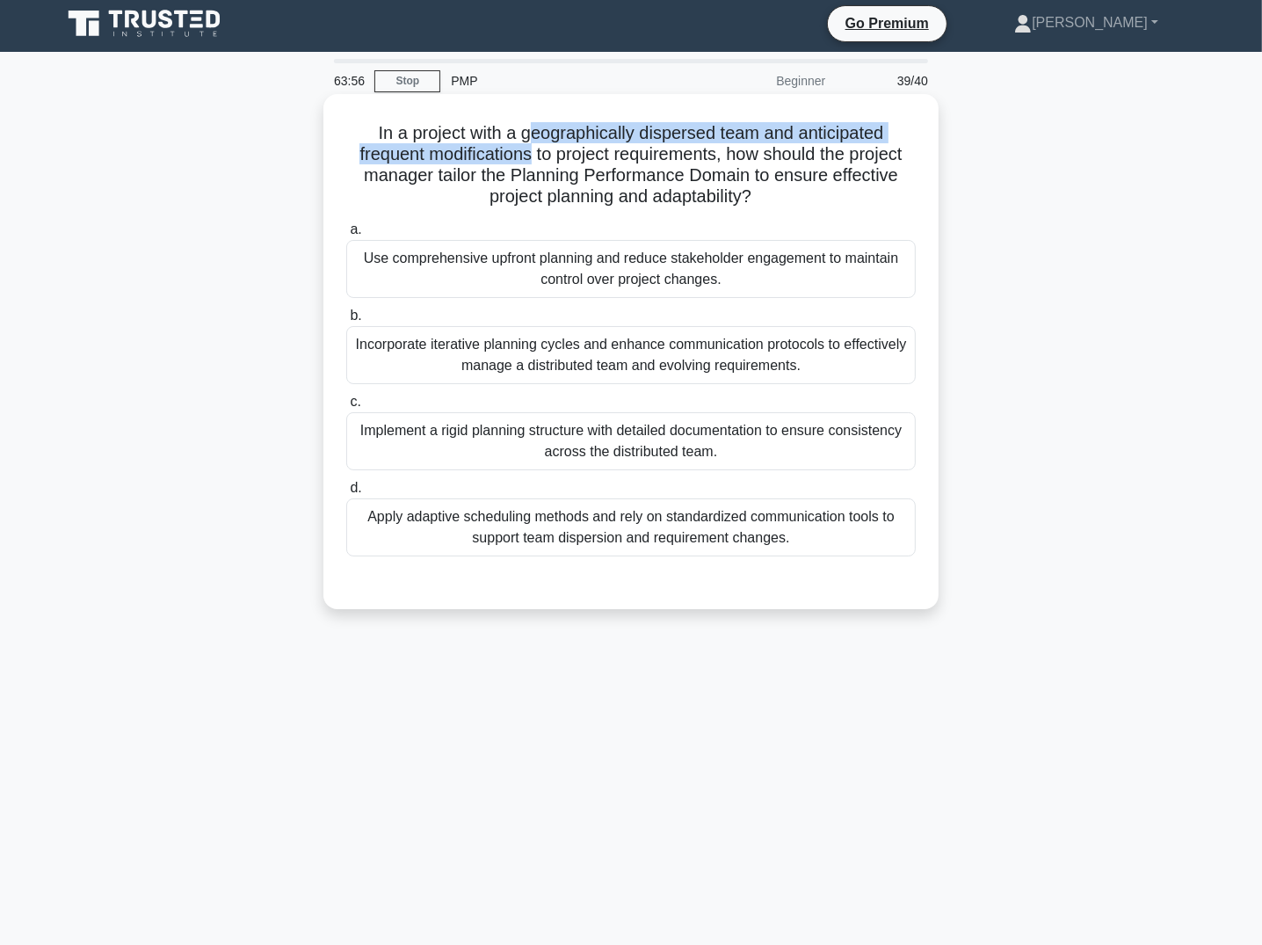
drag, startPoint x: 527, startPoint y: 134, endPoint x: 526, endPoint y: 156, distance: 22.0
click at [526, 156] on h5 "In a project with a geographically dispersed team and anticipated frequent modi…" at bounding box center [631, 165] width 573 height 86
click at [650, 357] on div "Incorporate iterative planning cycles and enhance communication protocols to ef…" at bounding box center [631, 355] width 570 height 58
click at [346, 322] on input "b. Incorporate iterative planning cycles and enhance communication protocols to…" at bounding box center [346, 315] width 0 height 11
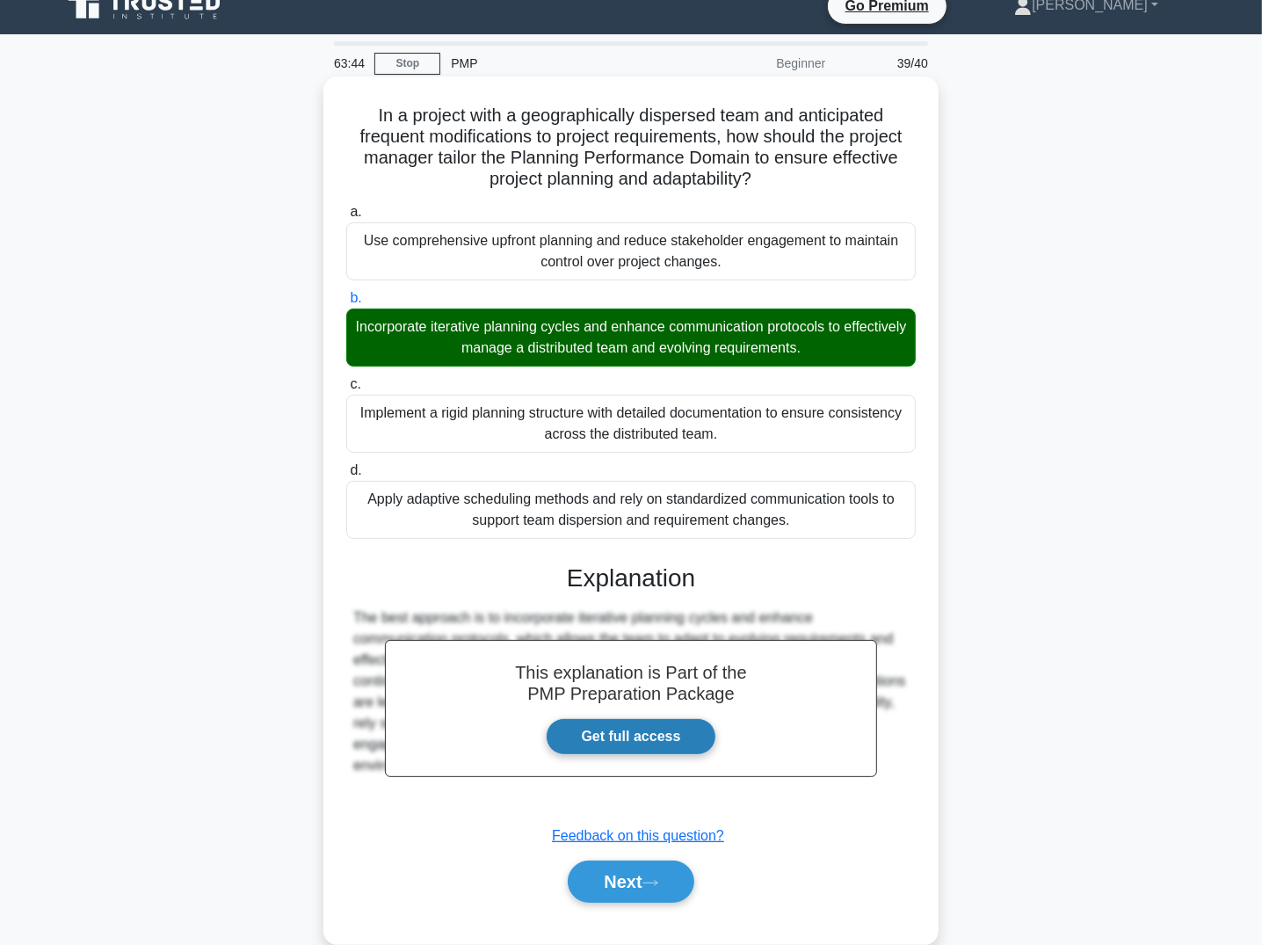
scroll to position [53, 0]
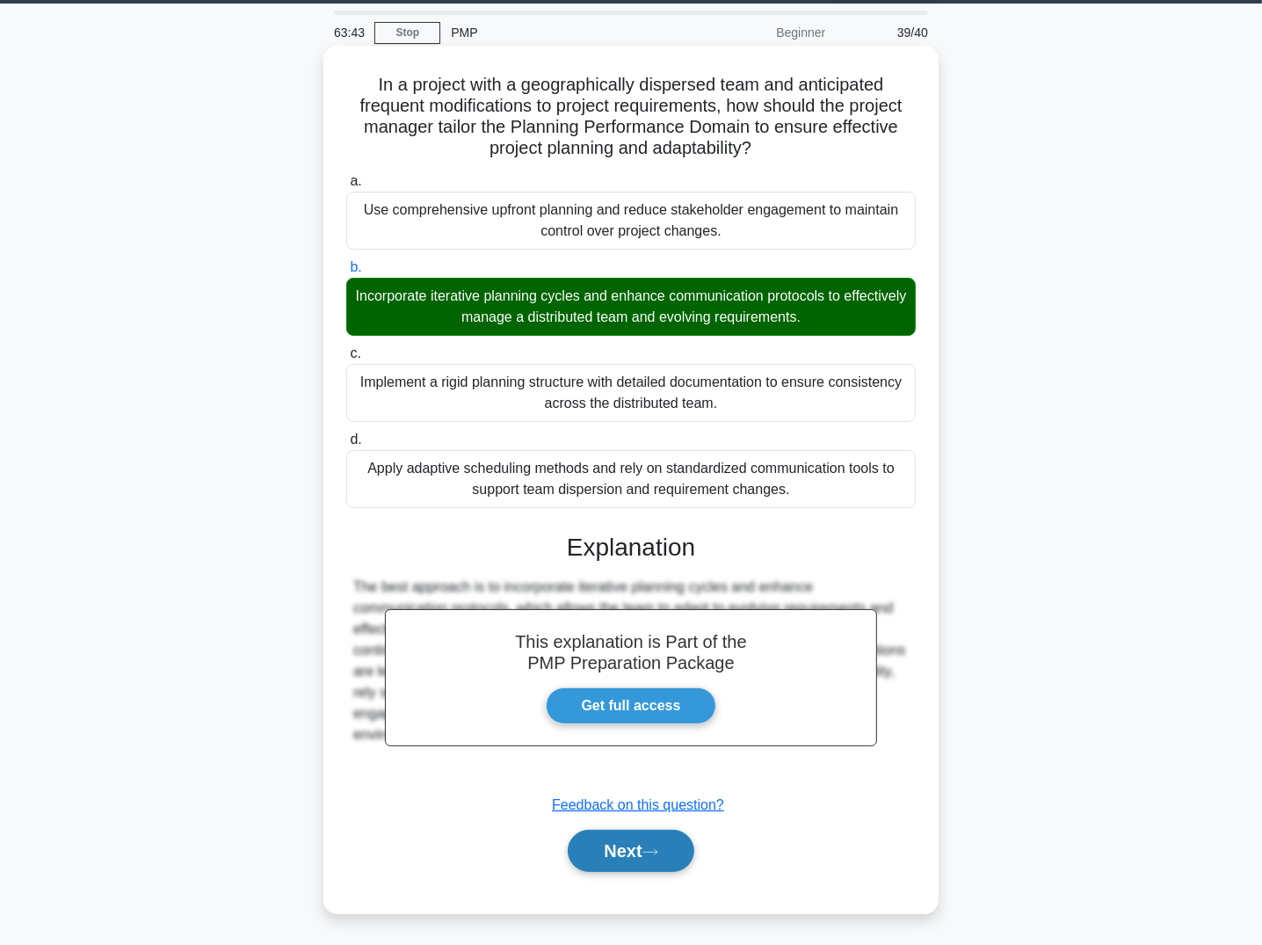
click at [673, 786] on button "Next" at bounding box center [631, 851] width 126 height 42
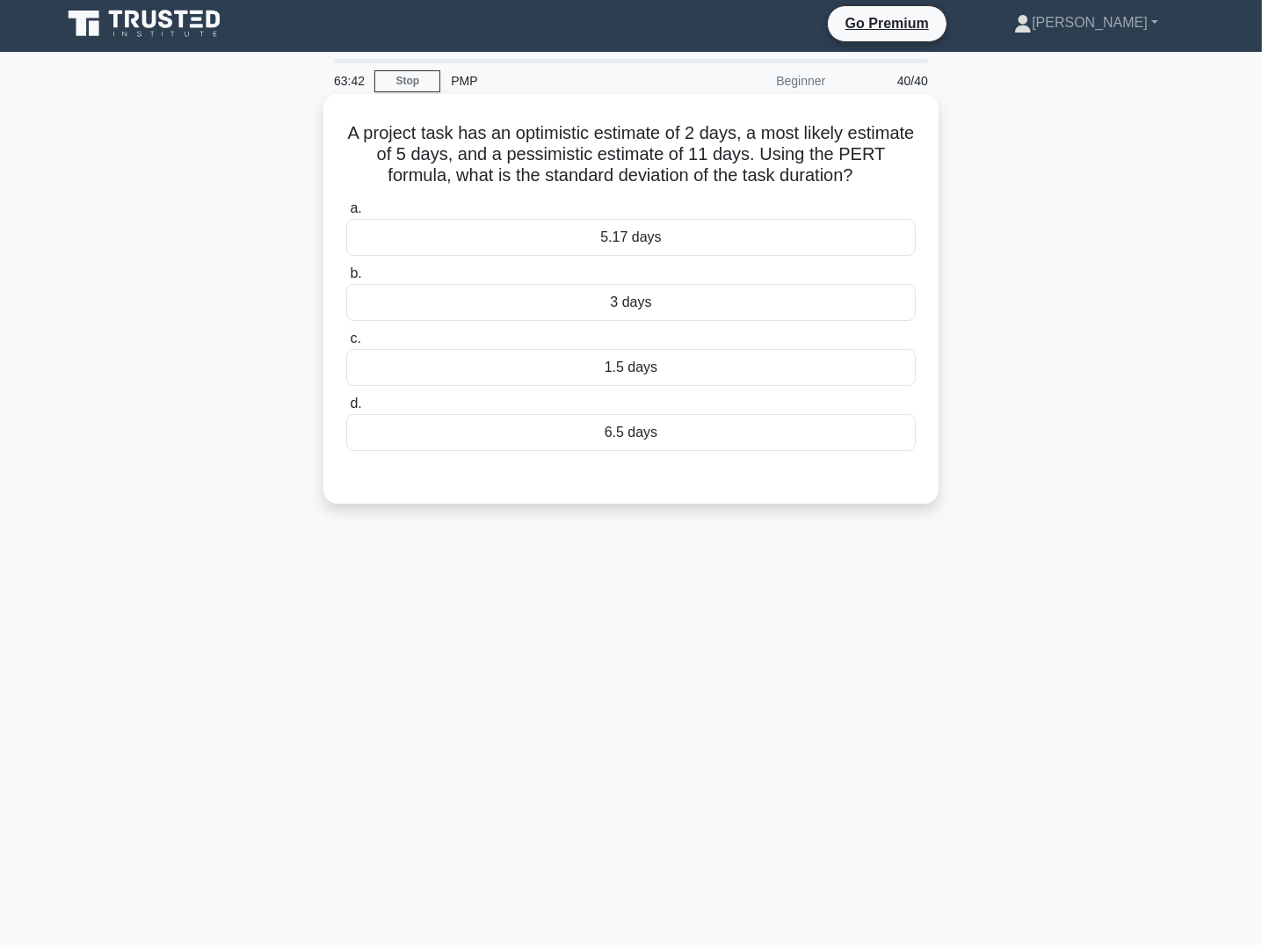
scroll to position [5, 0]
drag, startPoint x: 365, startPoint y: 134, endPoint x: 901, endPoint y: 164, distance: 537.0
click at [901, 164] on h5 "A project task has an optimistic estimate of 2 days, a most likely estimate of …" at bounding box center [631, 154] width 573 height 65
click at [897, 164] on h5 "A project task has an optimistic estimate of 2 days, a most likely estimate of …" at bounding box center [631, 154] width 573 height 65
drag, startPoint x: 370, startPoint y: 129, endPoint x: 758, endPoint y: 439, distance: 496.0
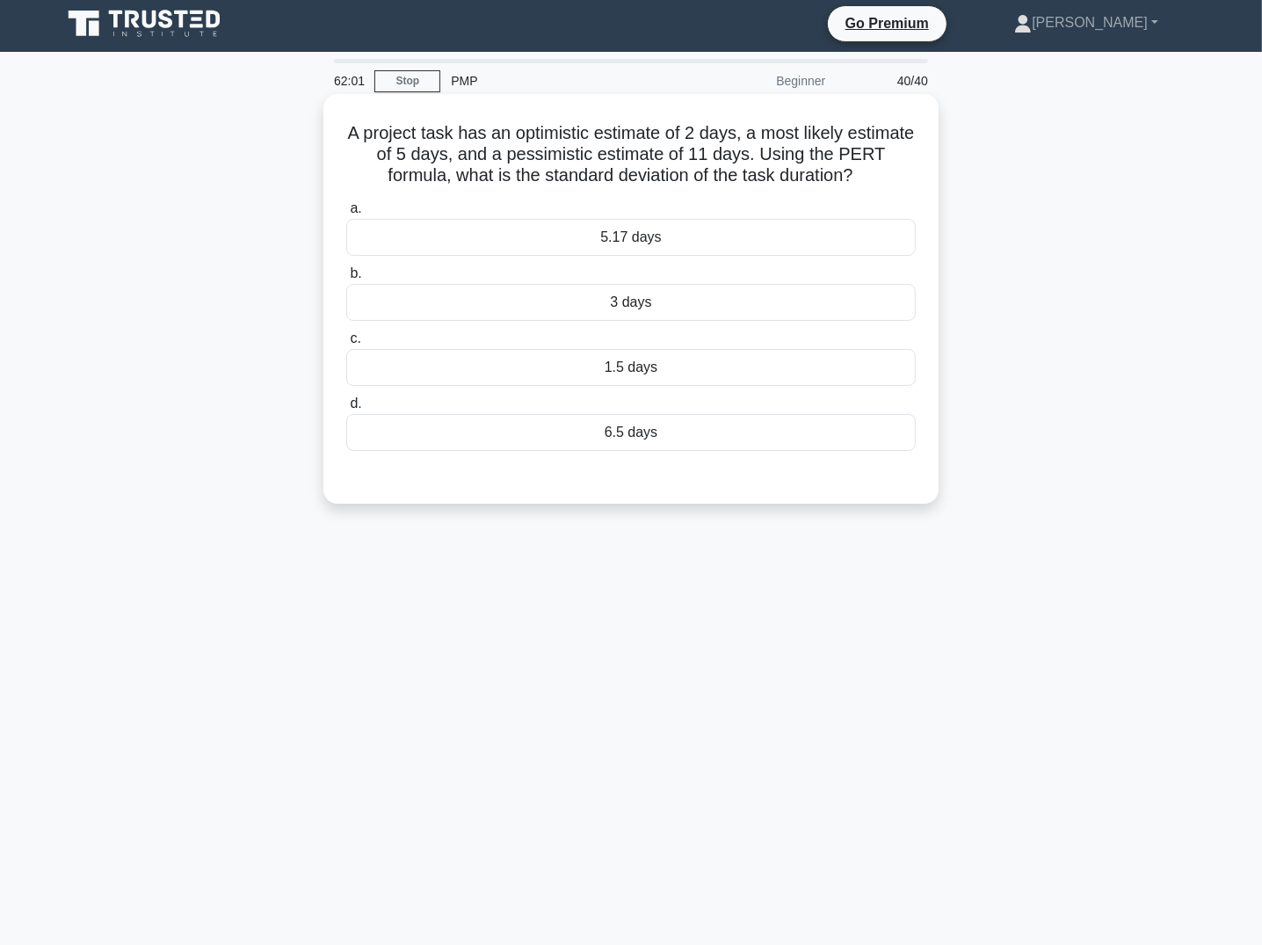
click at [758, 439] on div "A project task has an optimistic estimate of 2 days, a most likely estimate of …" at bounding box center [630, 299] width 601 height 396
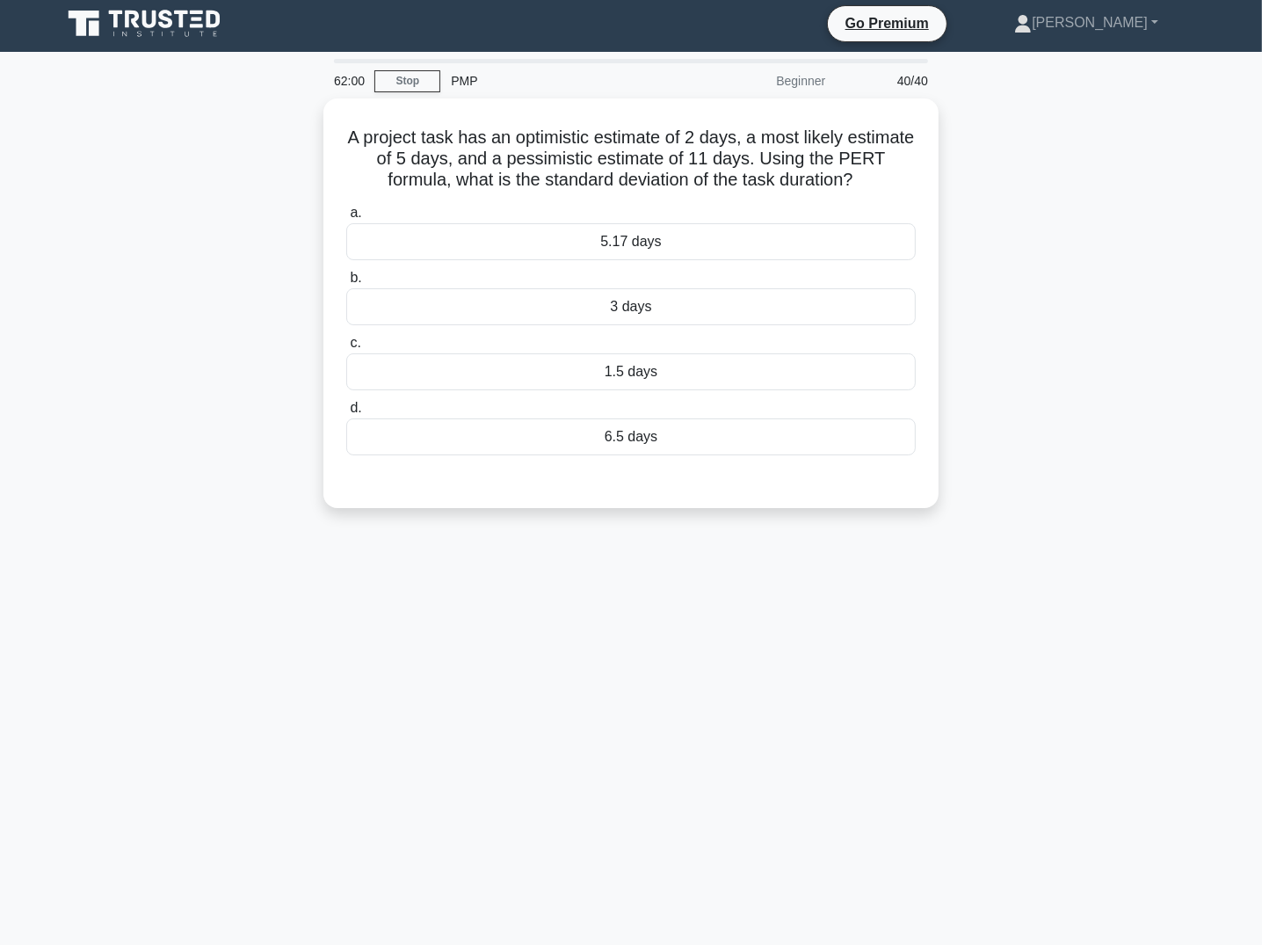
click at [588, 662] on div "62:00 Stop PMP Beginner 40/40 A project task has an optimistic estimate of 2 da…" at bounding box center [631, 498] width 1160 height 879
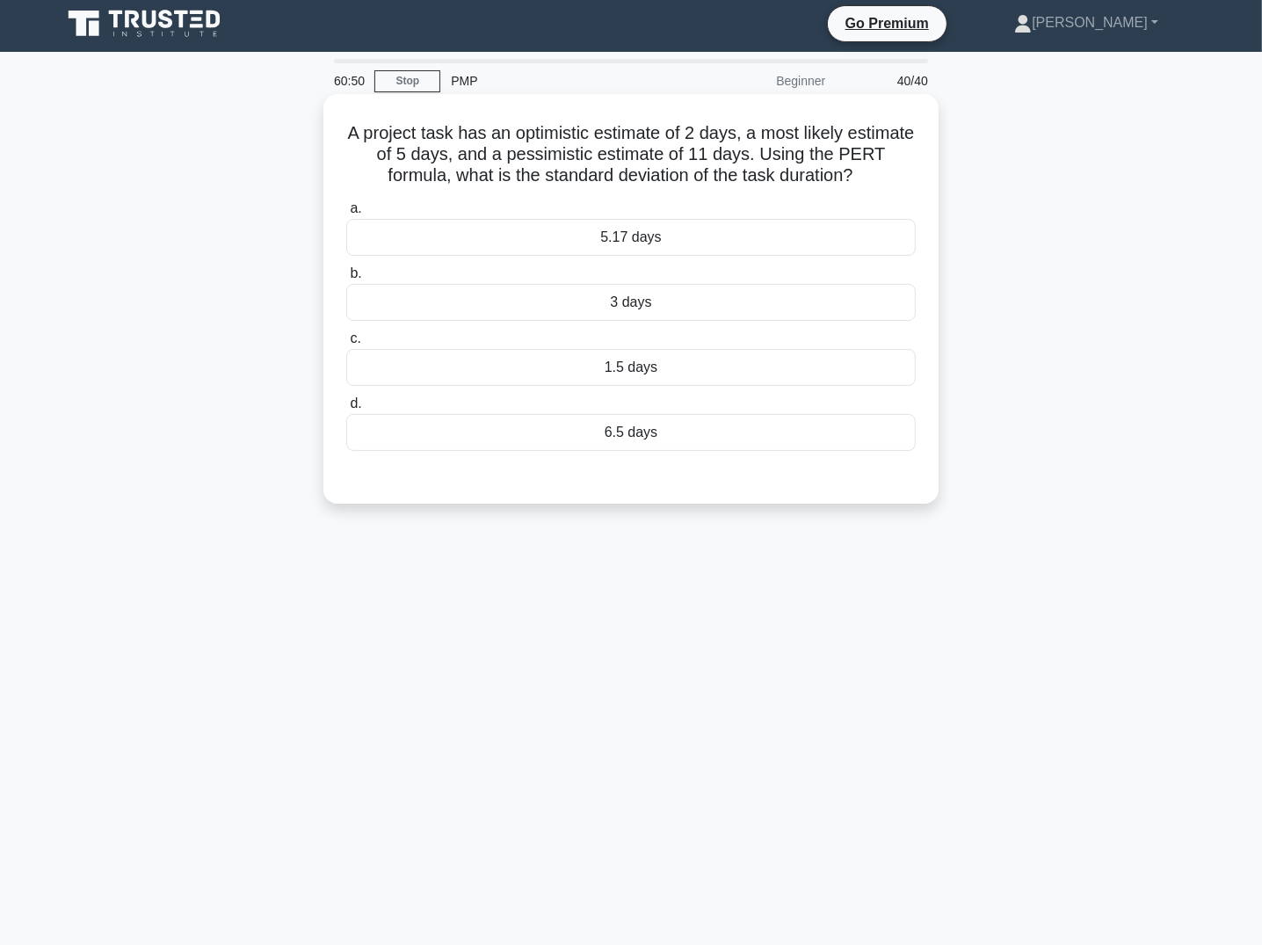
drag, startPoint x: 600, startPoint y: 433, endPoint x: 584, endPoint y: 447, distance: 21.3
click at [600, 433] on div "6.5 days" at bounding box center [631, 432] width 570 height 37
click at [346, 410] on input "d. 6.5 days" at bounding box center [346, 403] width 0 height 11
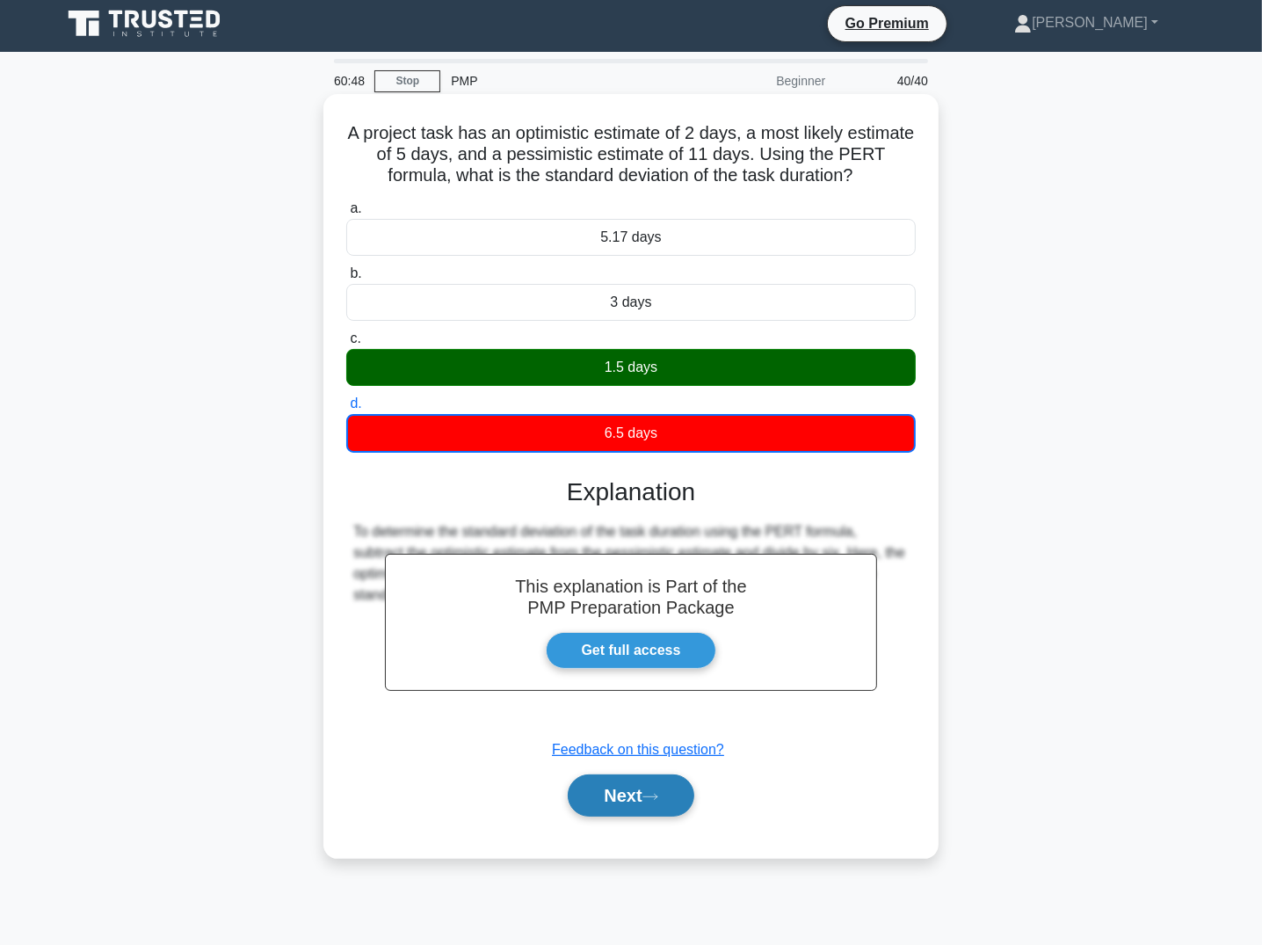
click at [651, 786] on button "Next" at bounding box center [631, 795] width 126 height 42
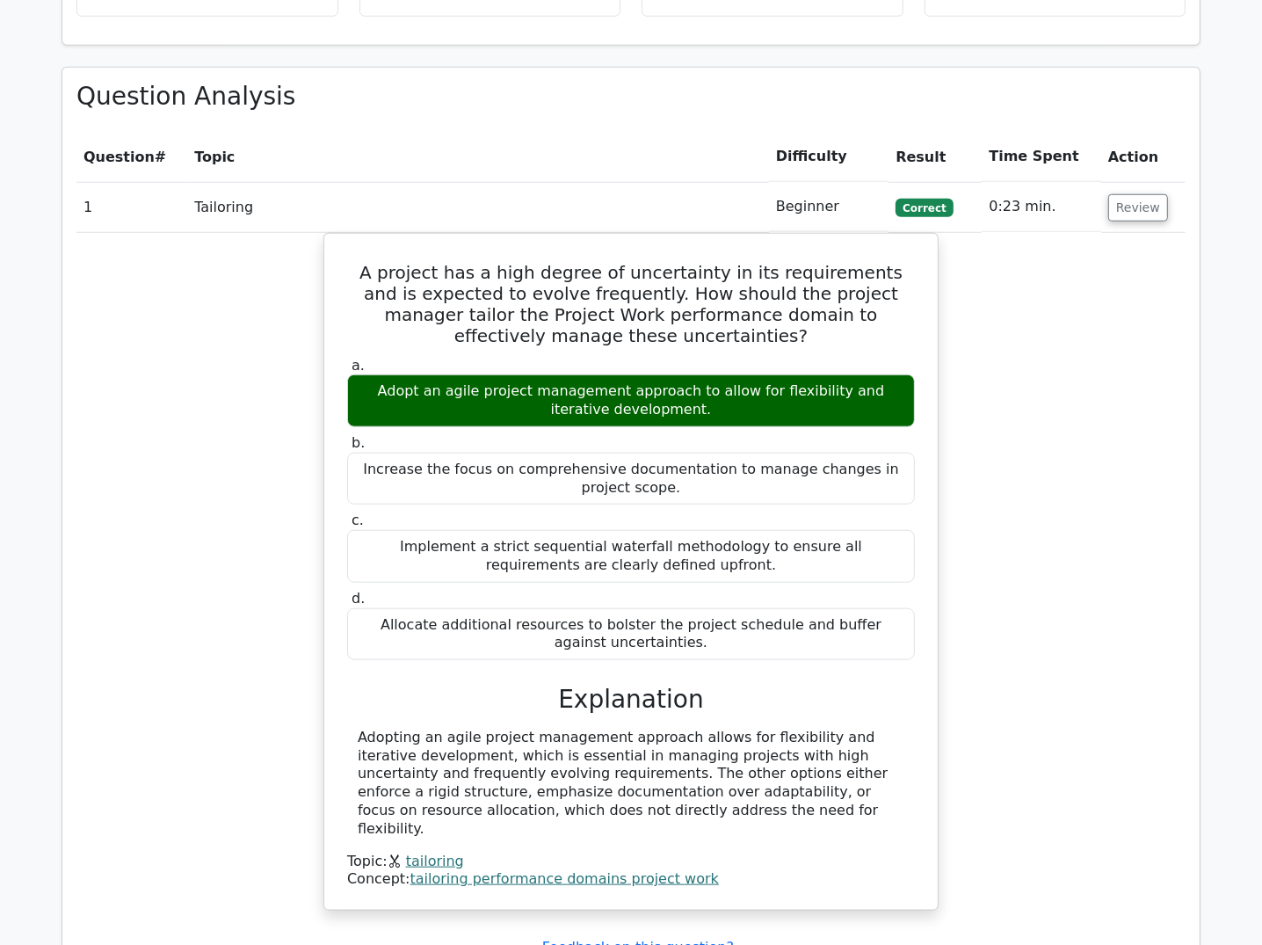
scroll to position [820, 0]
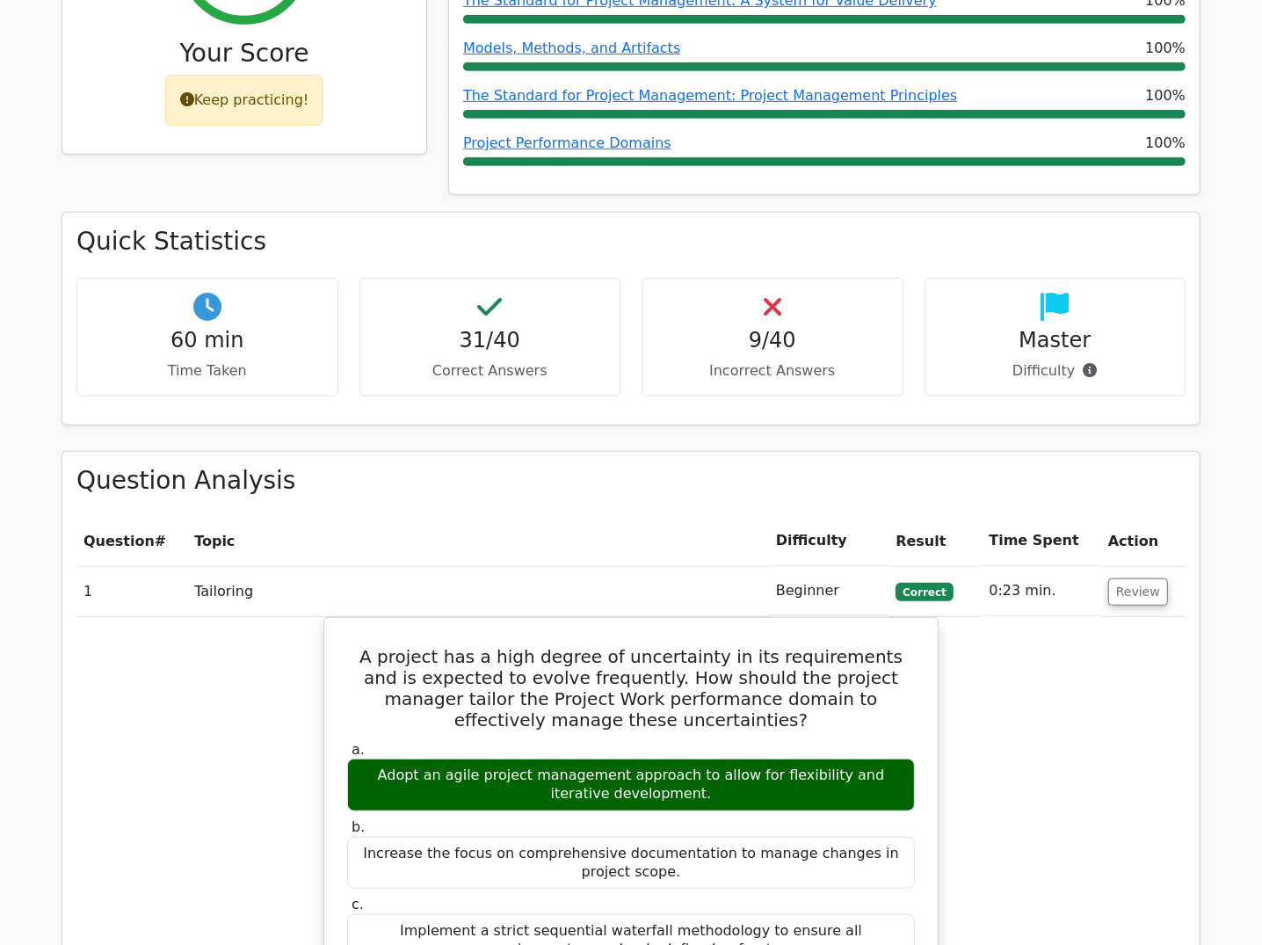
drag, startPoint x: 1195, startPoint y: 285, endPoint x: 1187, endPoint y: 301, distance: 18.5
click at [1180, 287] on div "Master Difficulty" at bounding box center [1056, 337] width 262 height 119
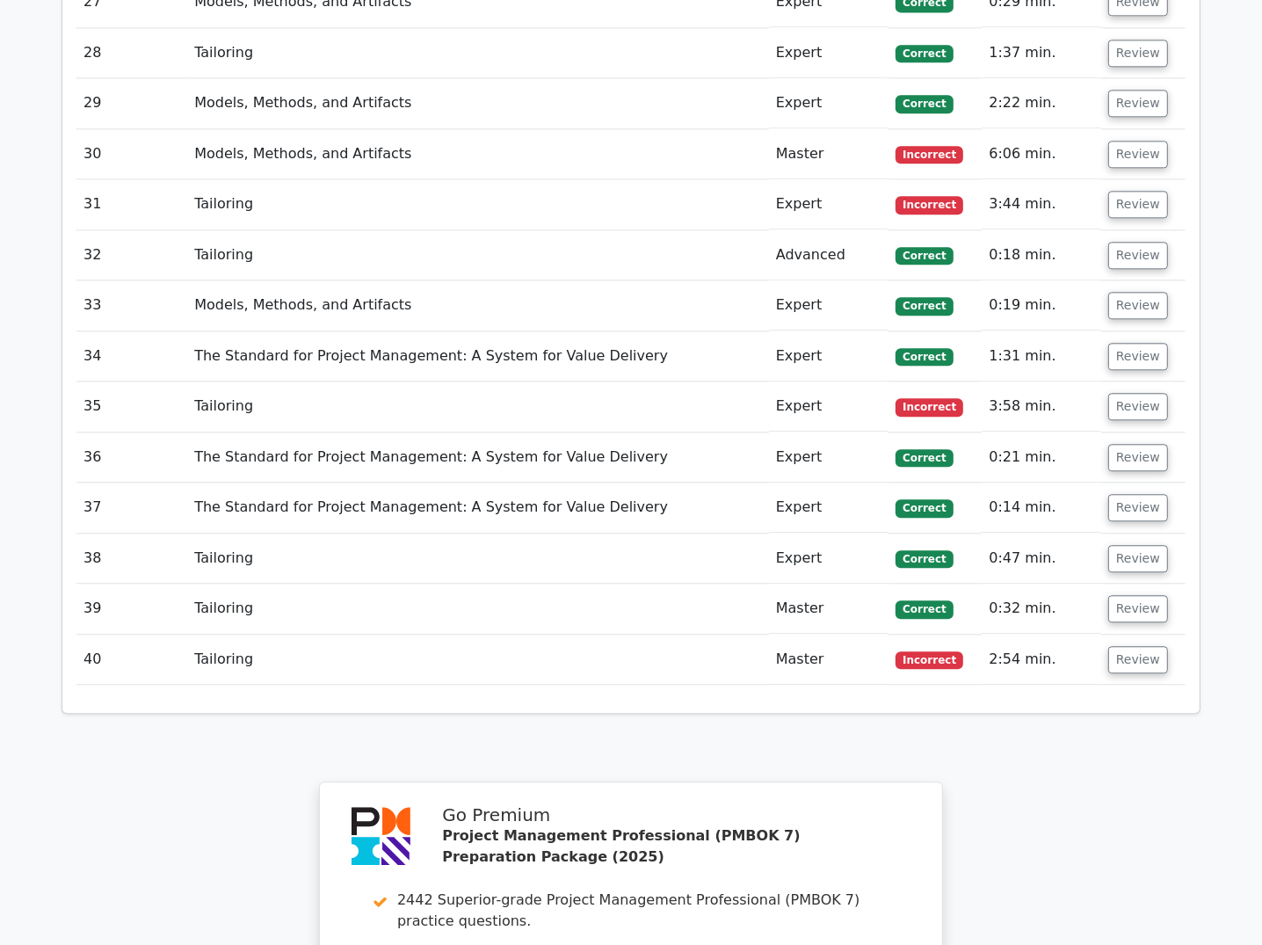
scroll to position [3446, 0]
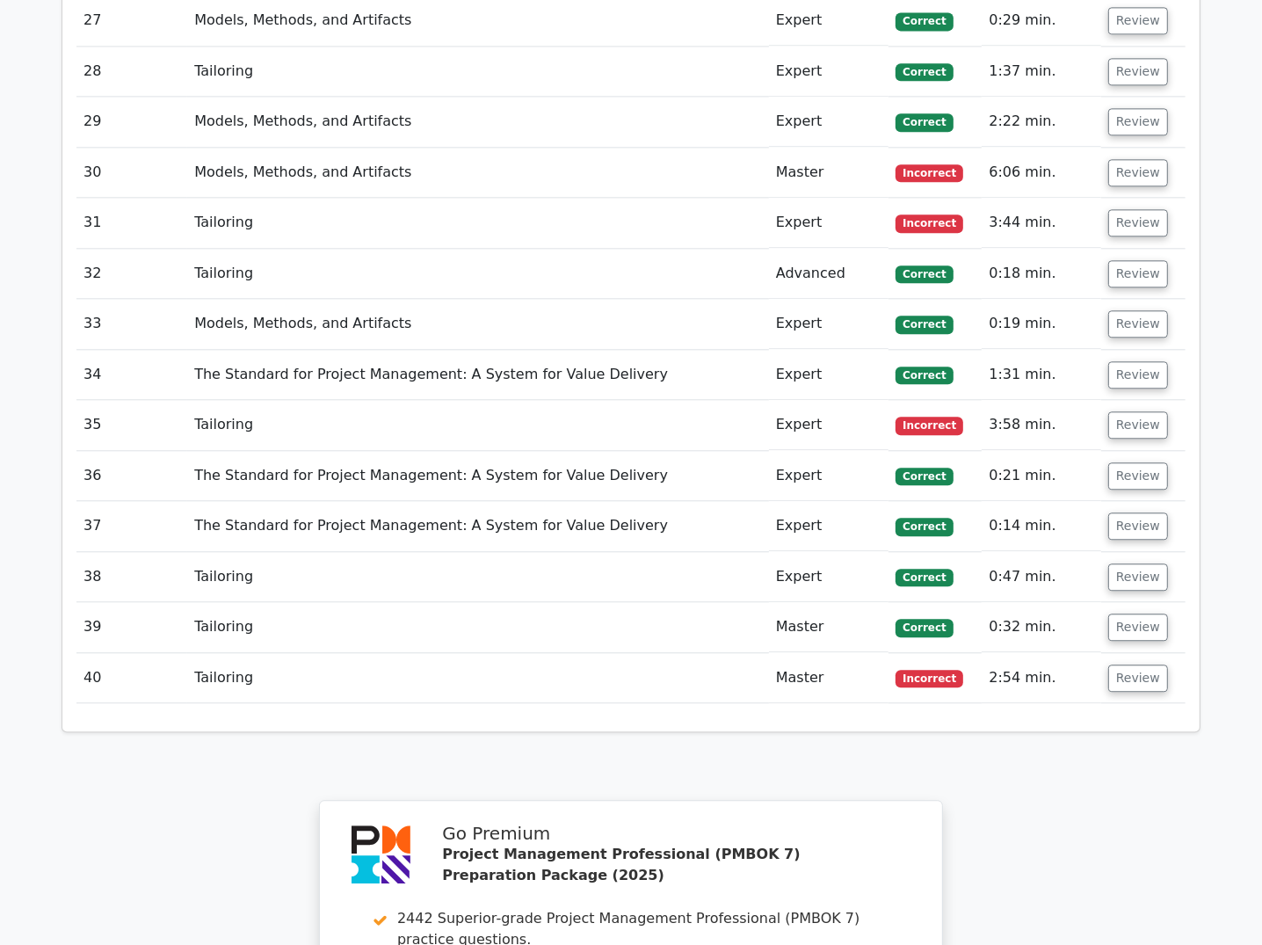
drag, startPoint x: 157, startPoint y: 768, endPoint x: 206, endPoint y: 394, distance: 377.5
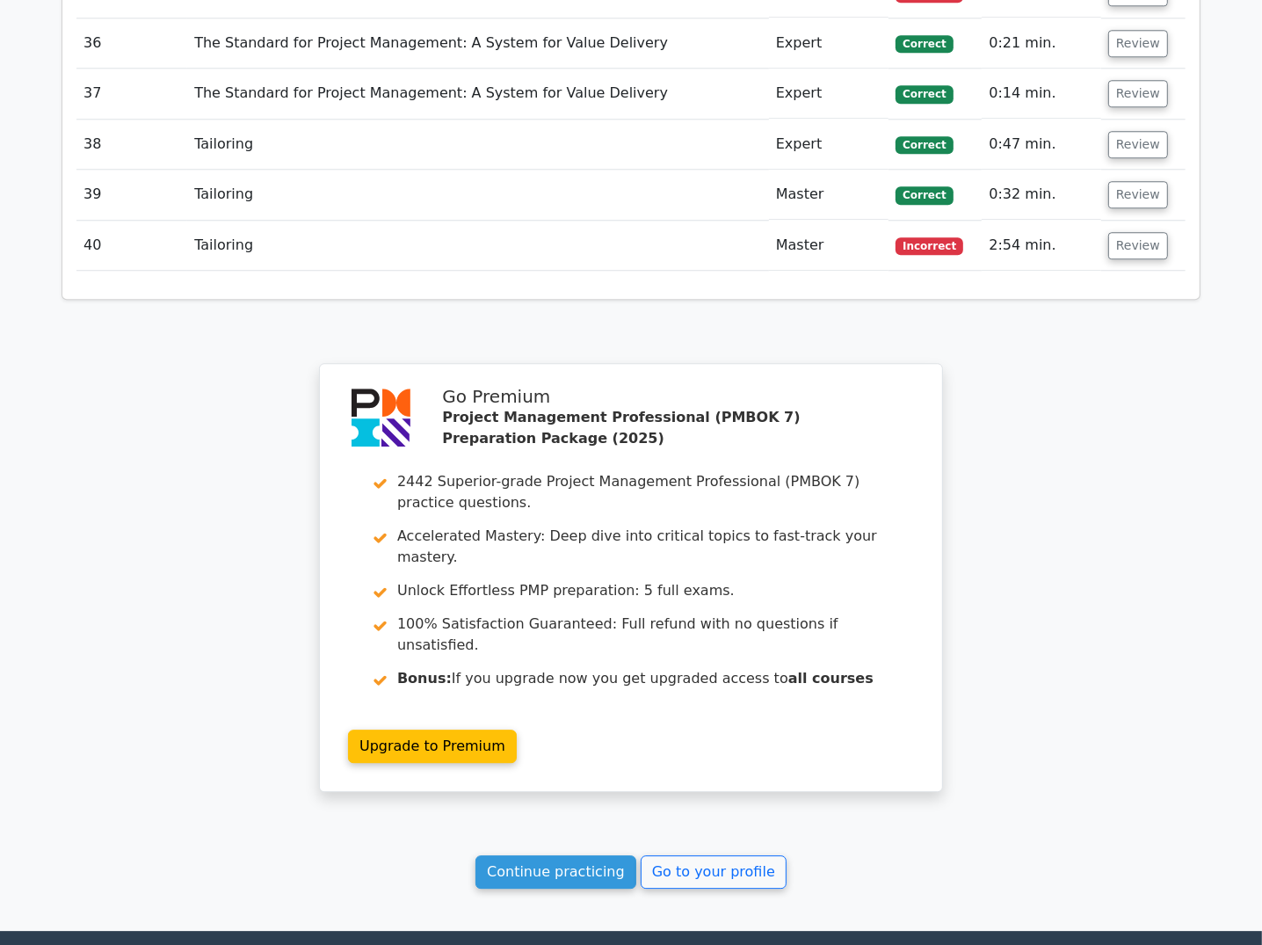
scroll to position [3964, 0]
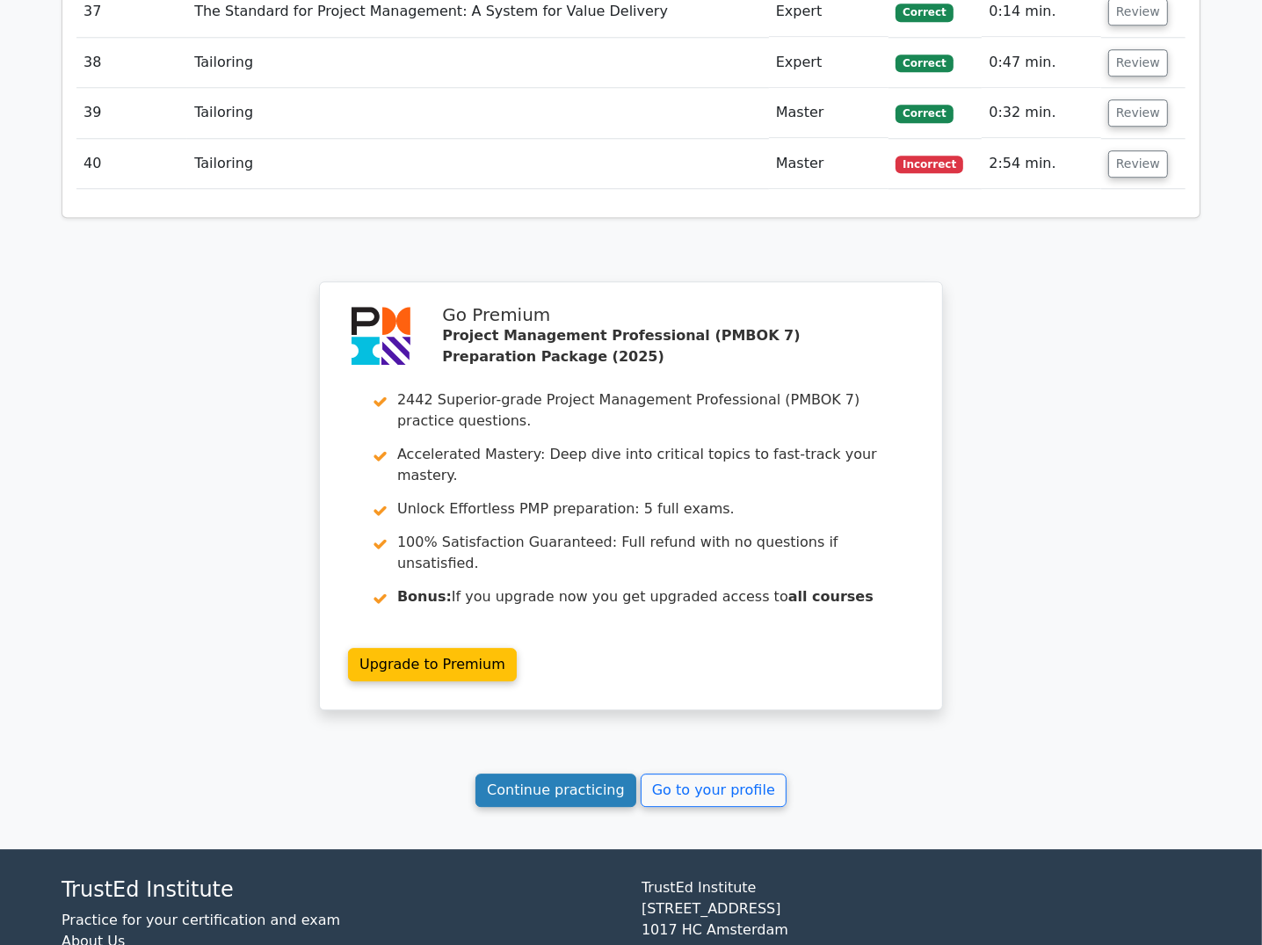
click at [562, 773] on link "Continue practicing" at bounding box center [556, 789] width 161 height 33
